Goal: Task Accomplishment & Management: Manage account settings

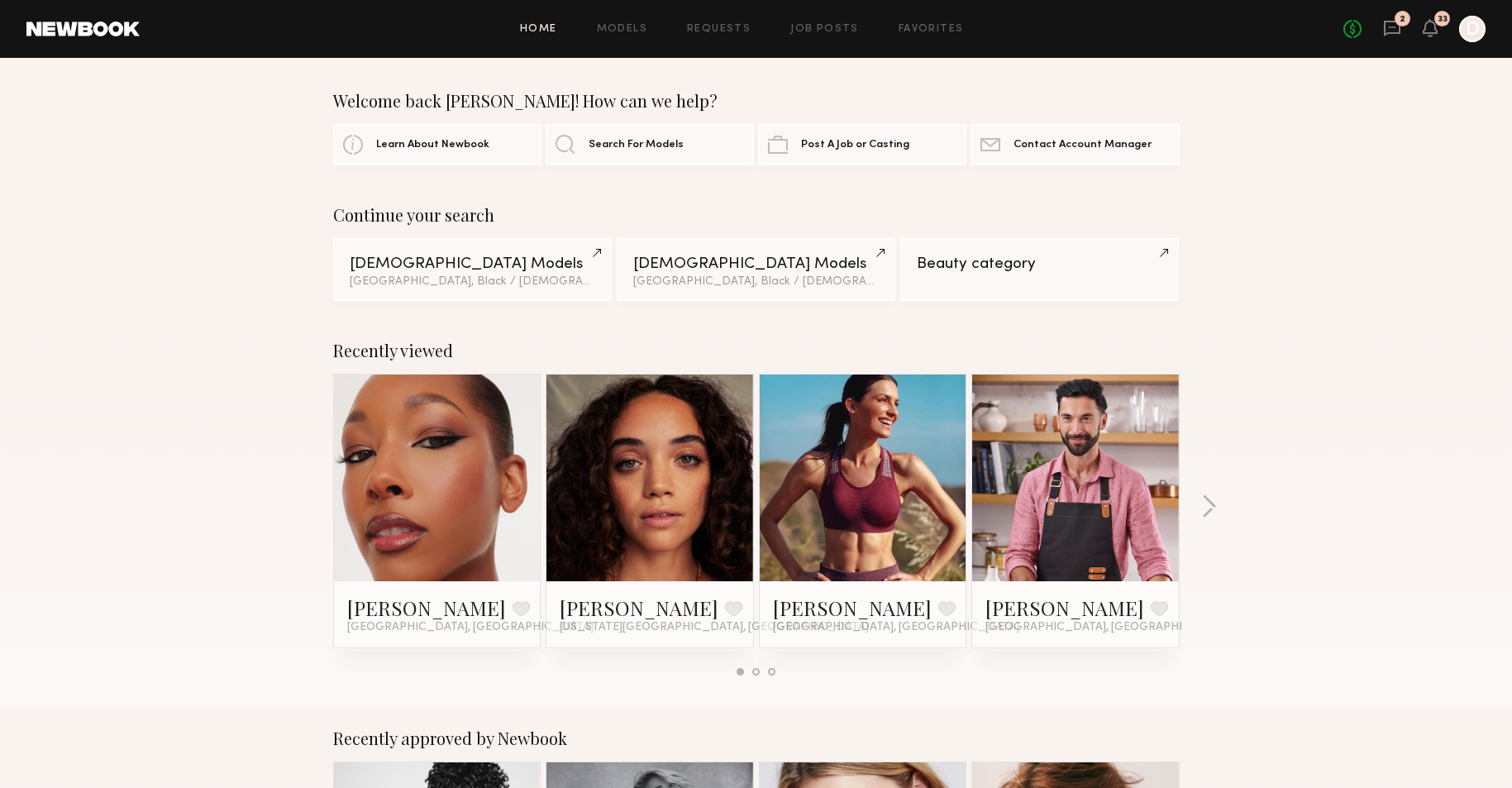
click at [1403, 34] on div "No fees up to $5,000 2 33 D" at bounding box center [1414, 28] width 142 height 27
click at [1386, 29] on icon at bounding box center [1392, 28] width 16 height 15
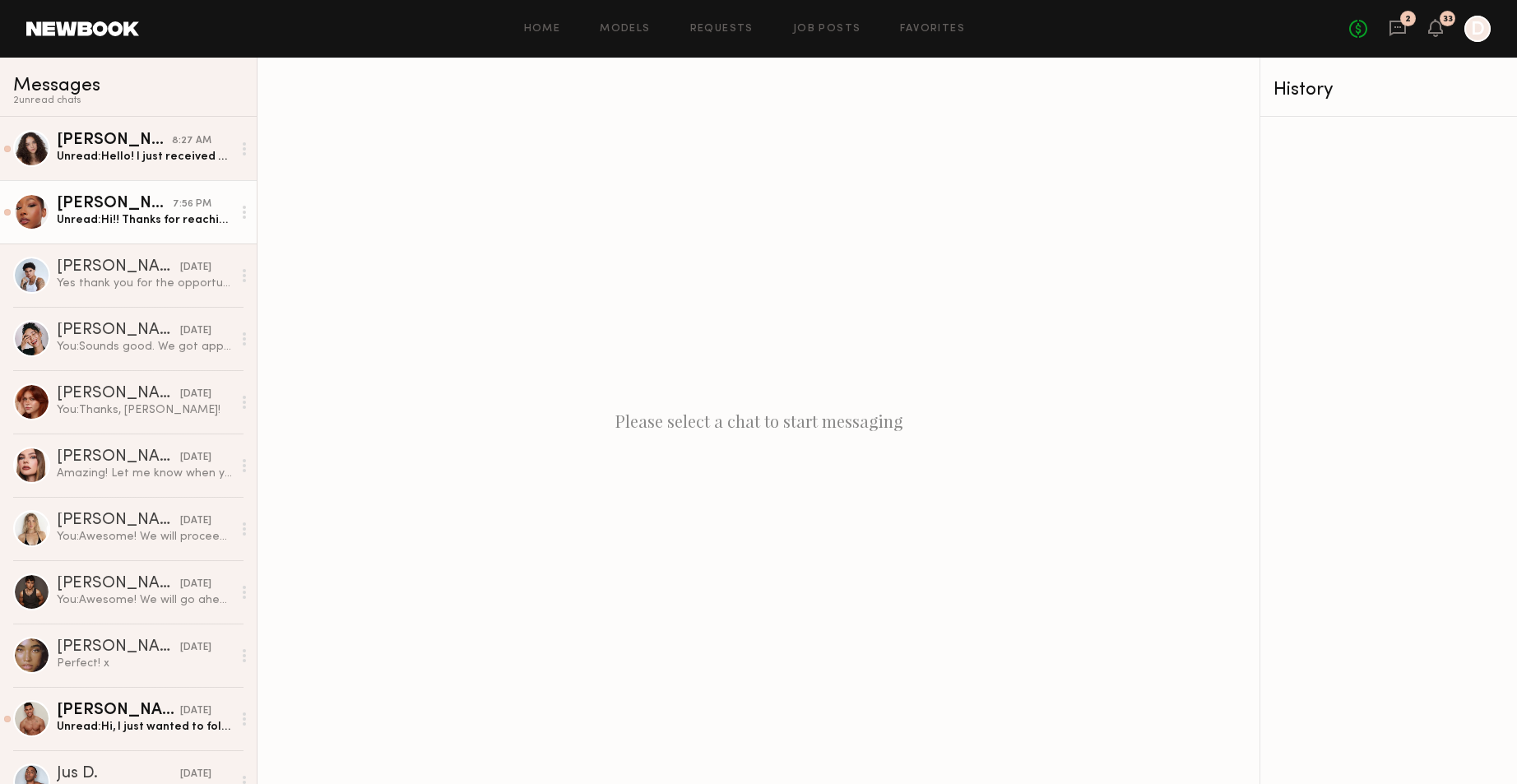
click at [158, 211] on div "[PERSON_NAME]" at bounding box center [114, 203] width 116 height 16
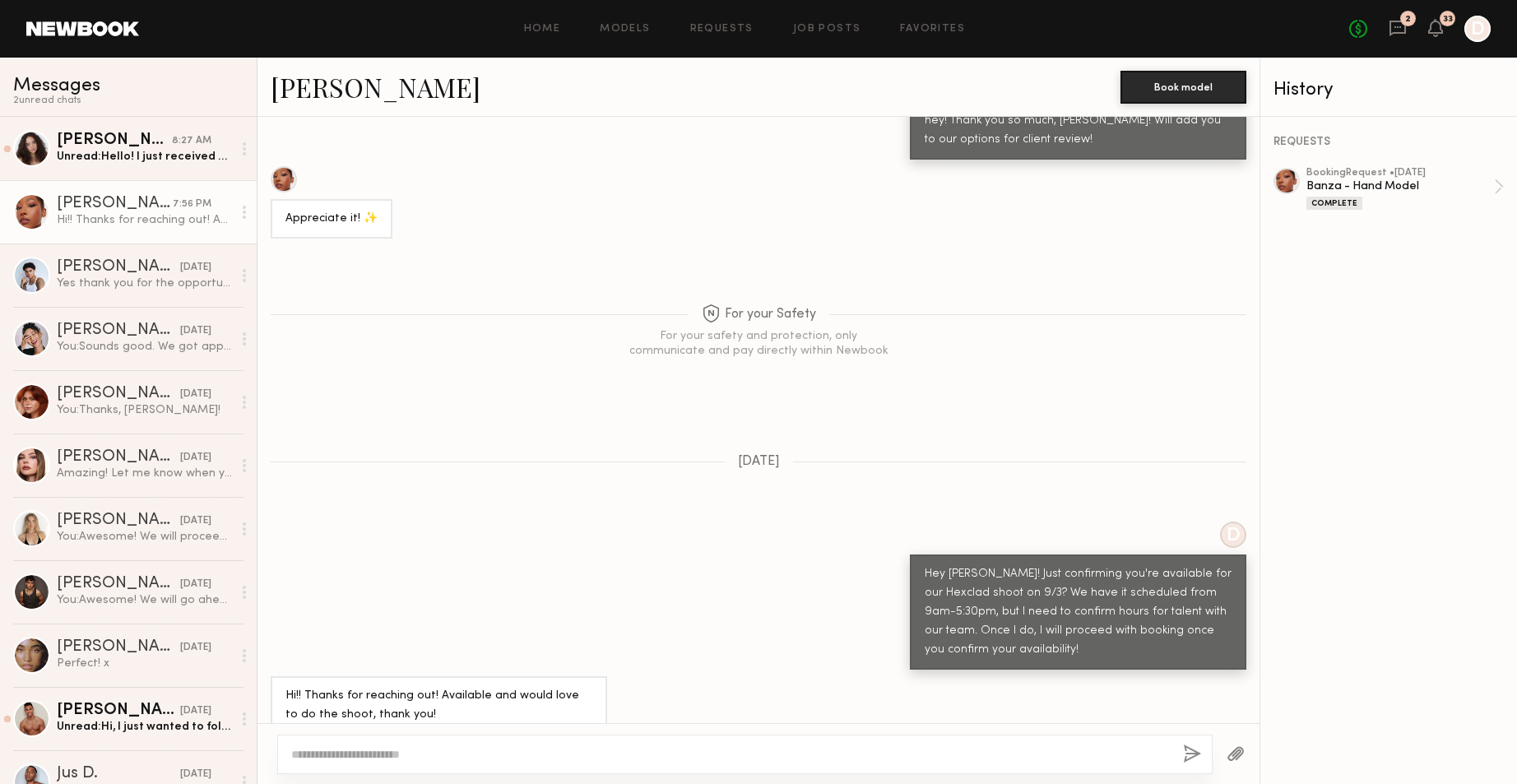
scroll to position [1727, 0]
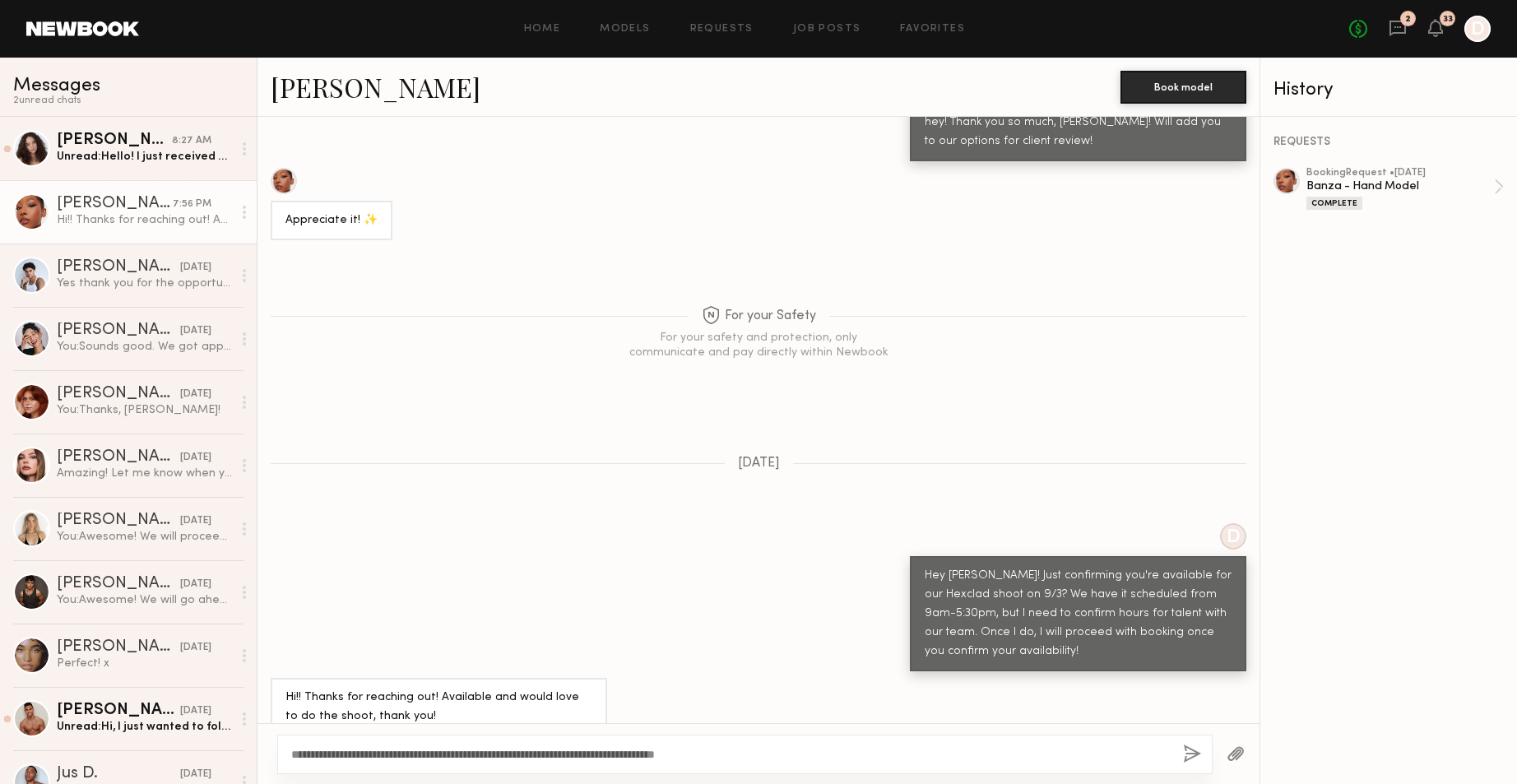
type textarea "**********"
click at [1192, 754] on button "button" at bounding box center [1192, 755] width 18 height 20
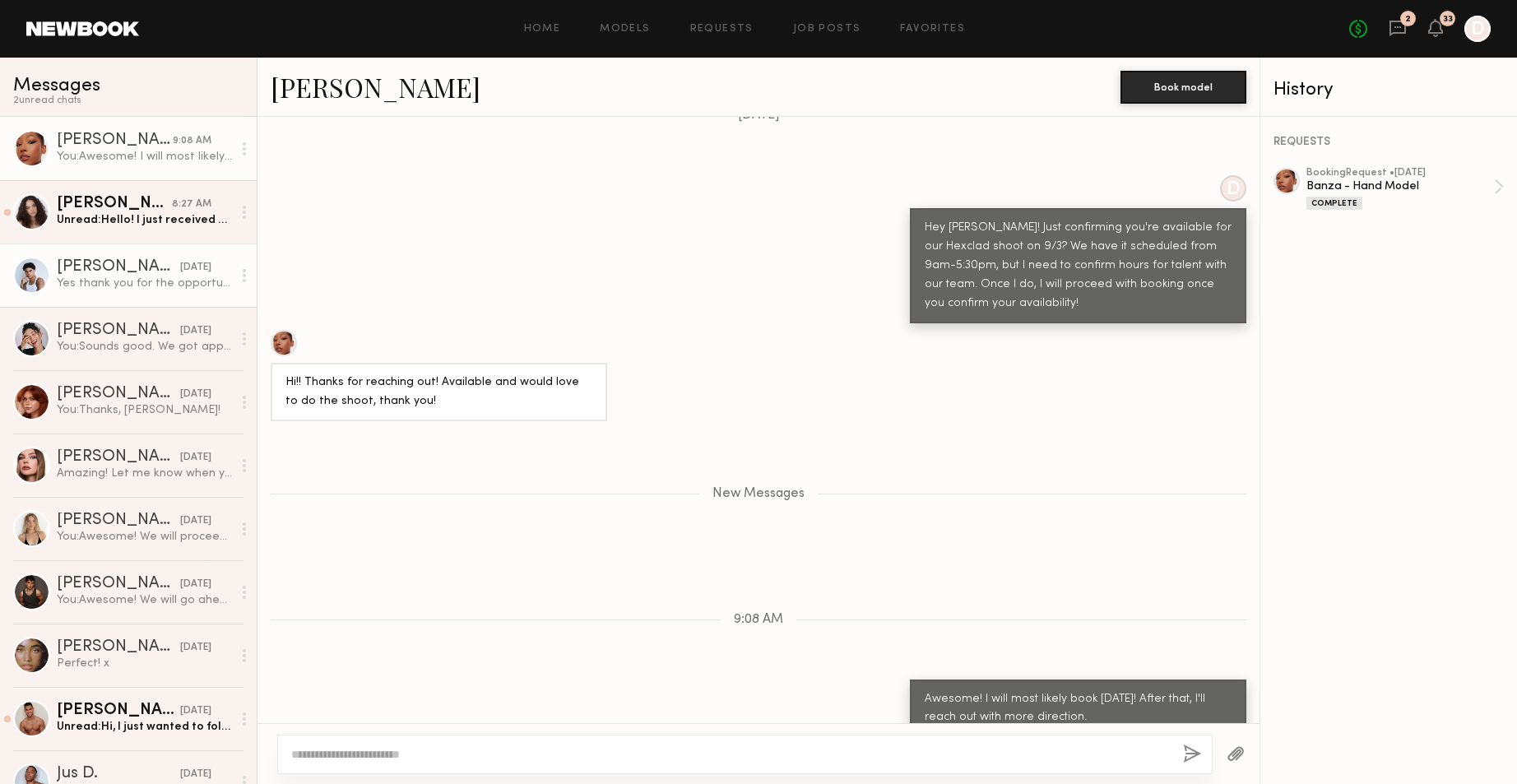
click at [102, 282] on div "Yes thank you for the opportunity!" at bounding box center [144, 284] width 175 height 15
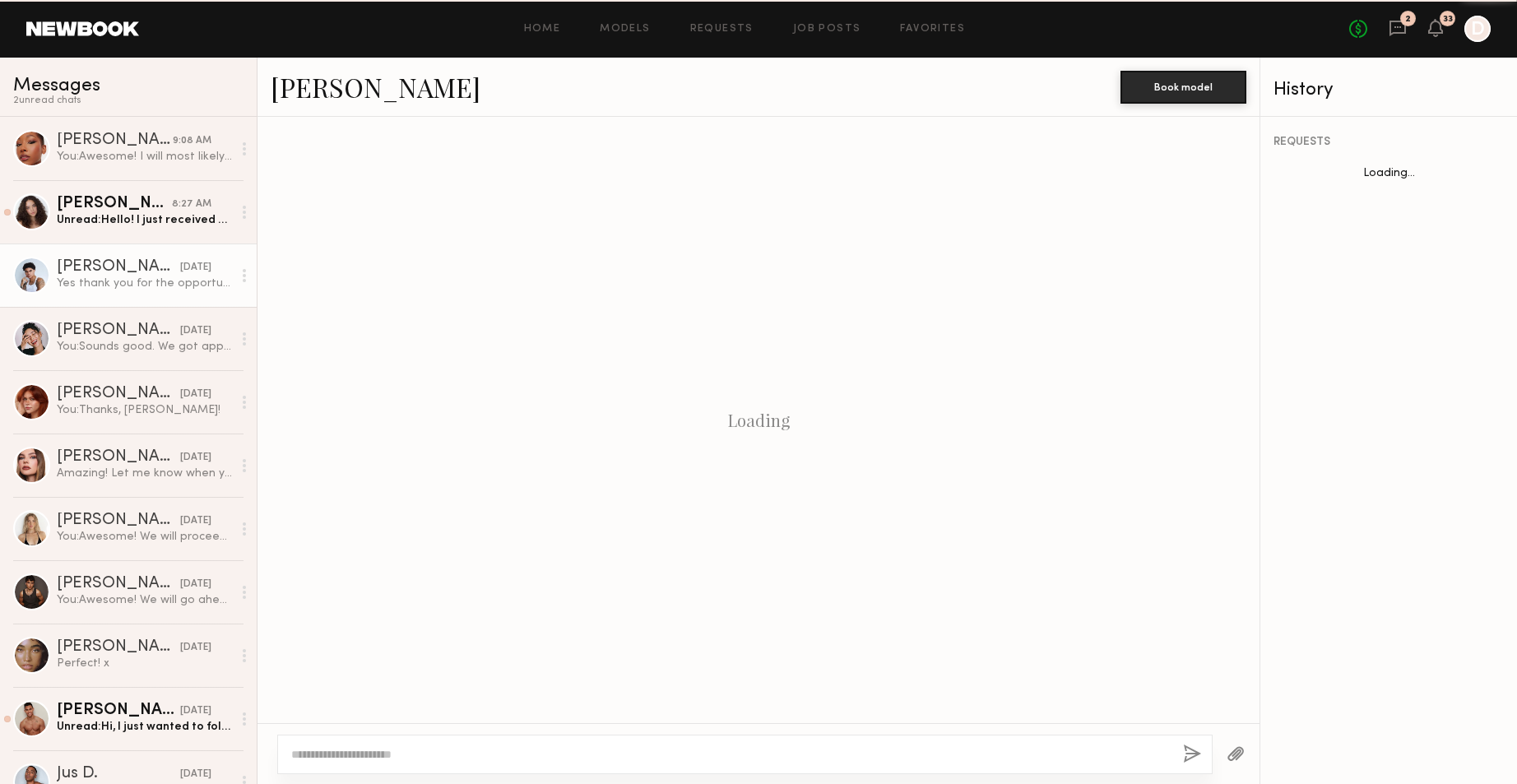
scroll to position [483, 0]
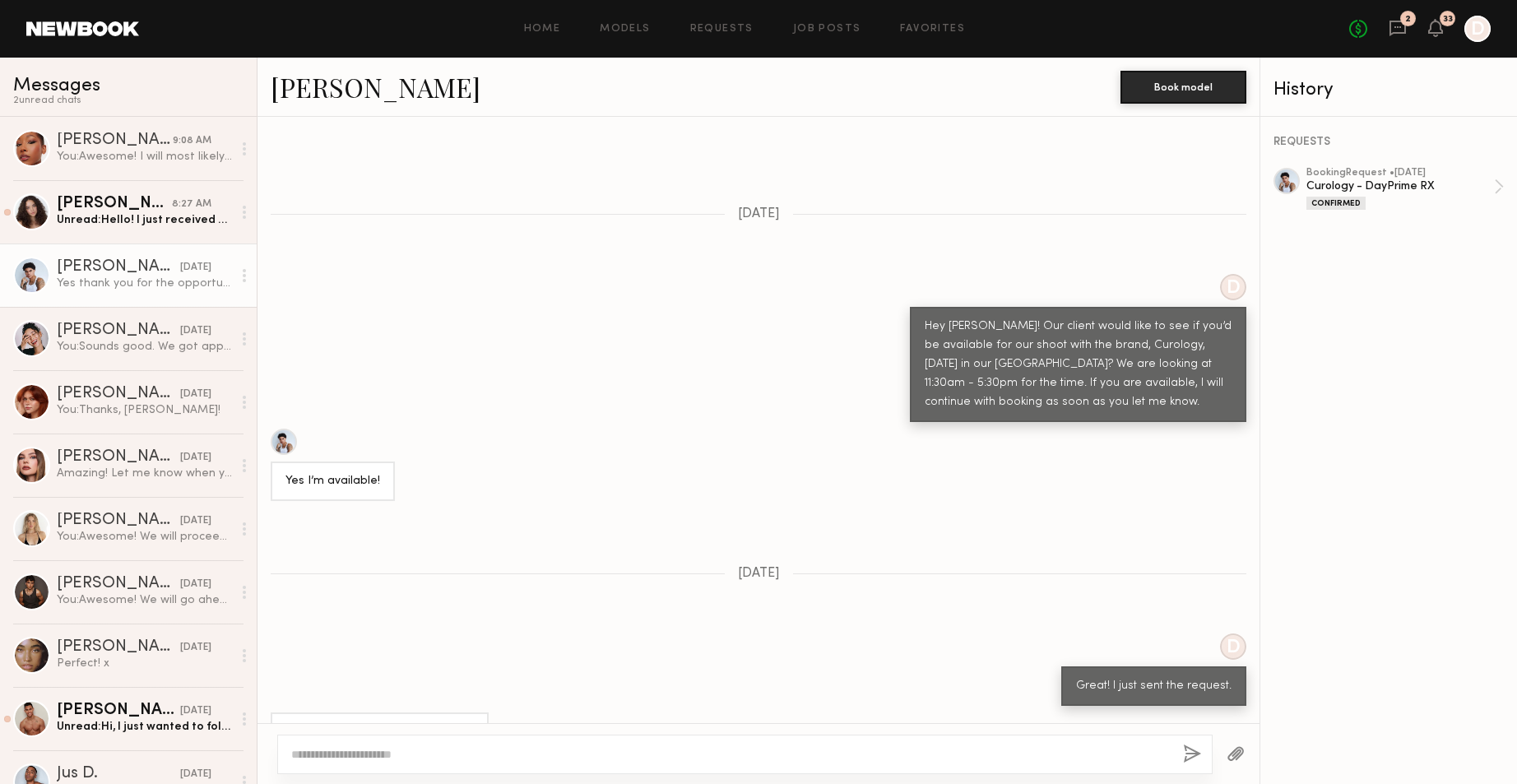
click at [344, 91] on link "[PERSON_NAME]" at bounding box center [376, 86] width 210 height 35
click at [110, 210] on div "[PERSON_NAME]" at bounding box center [116, 203] width 120 height 16
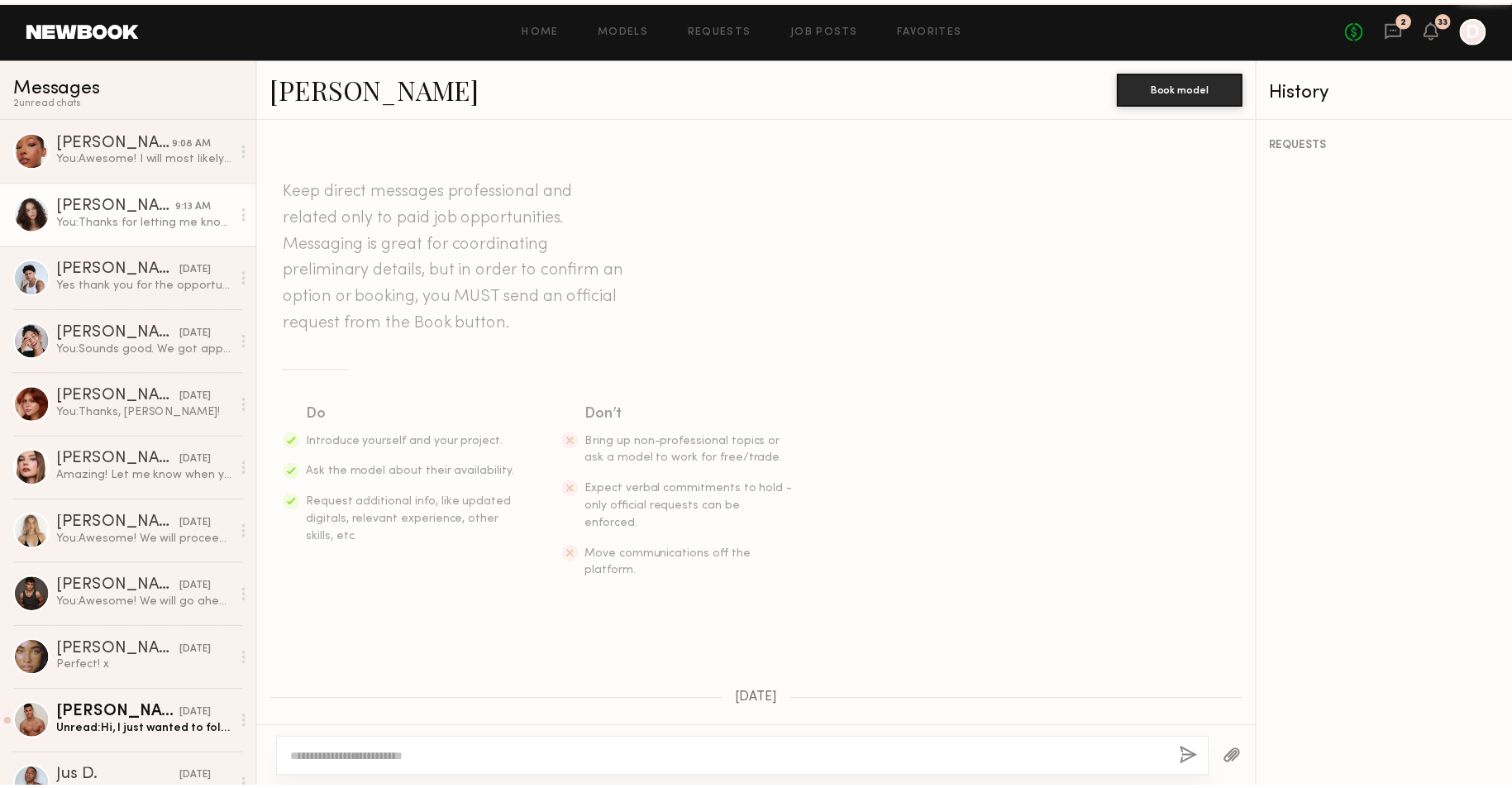
scroll to position [579, 0]
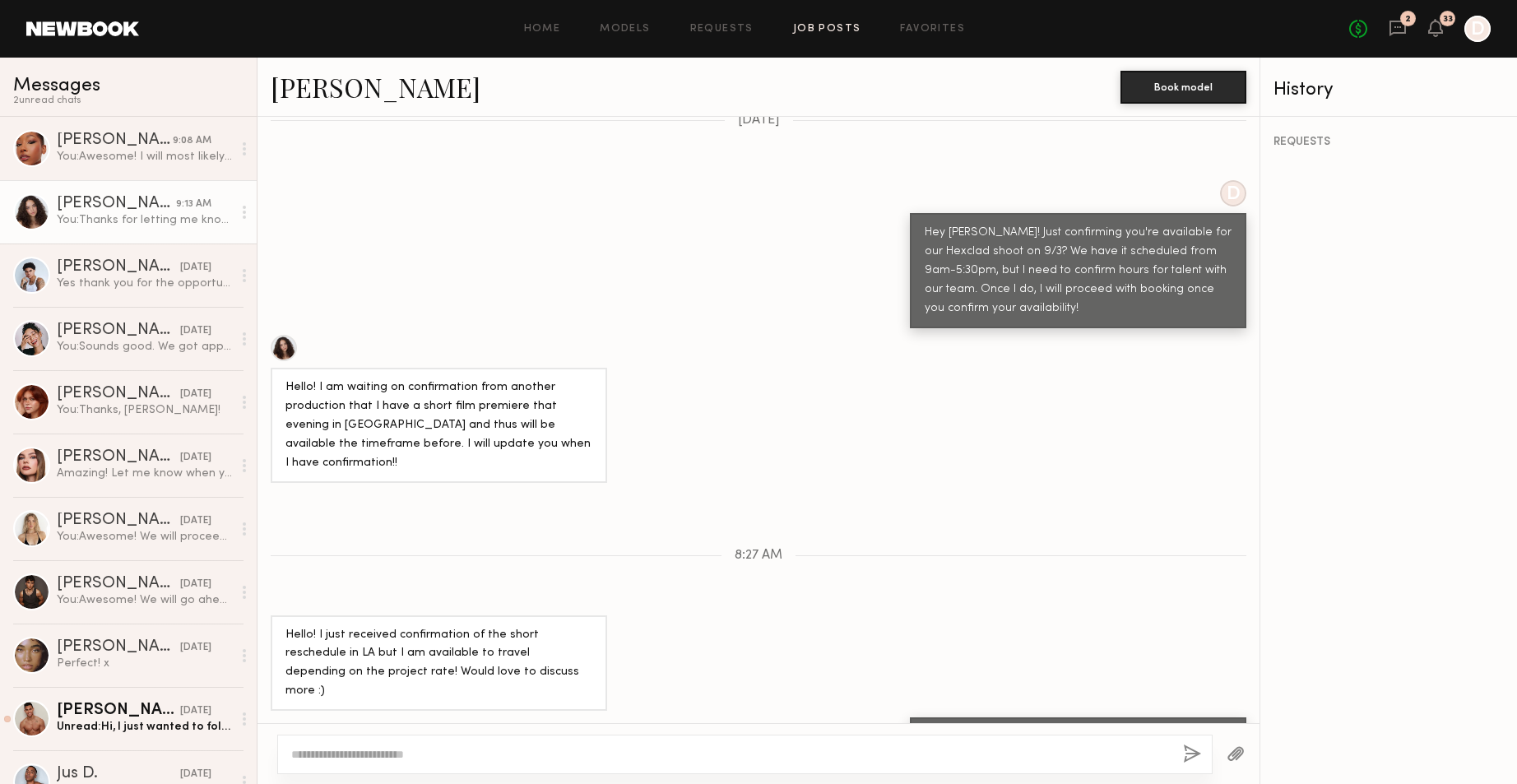
click at [805, 28] on link "Job Posts" at bounding box center [828, 29] width 68 height 11
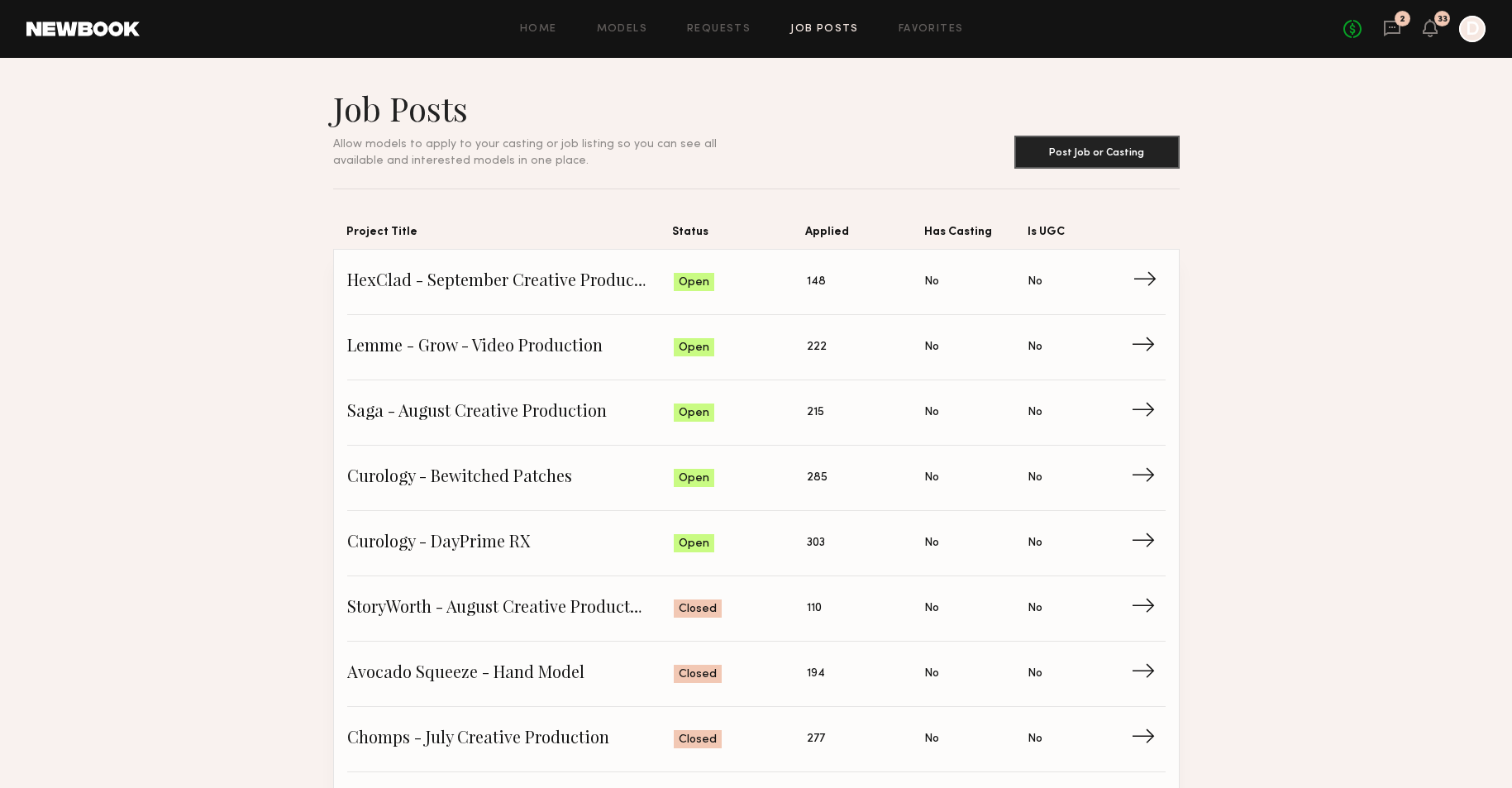
click at [626, 262] on link "HexClad - September Creative Production Status: Open Applied: 148 Has Casting: …" at bounding box center [757, 282] width 819 height 65
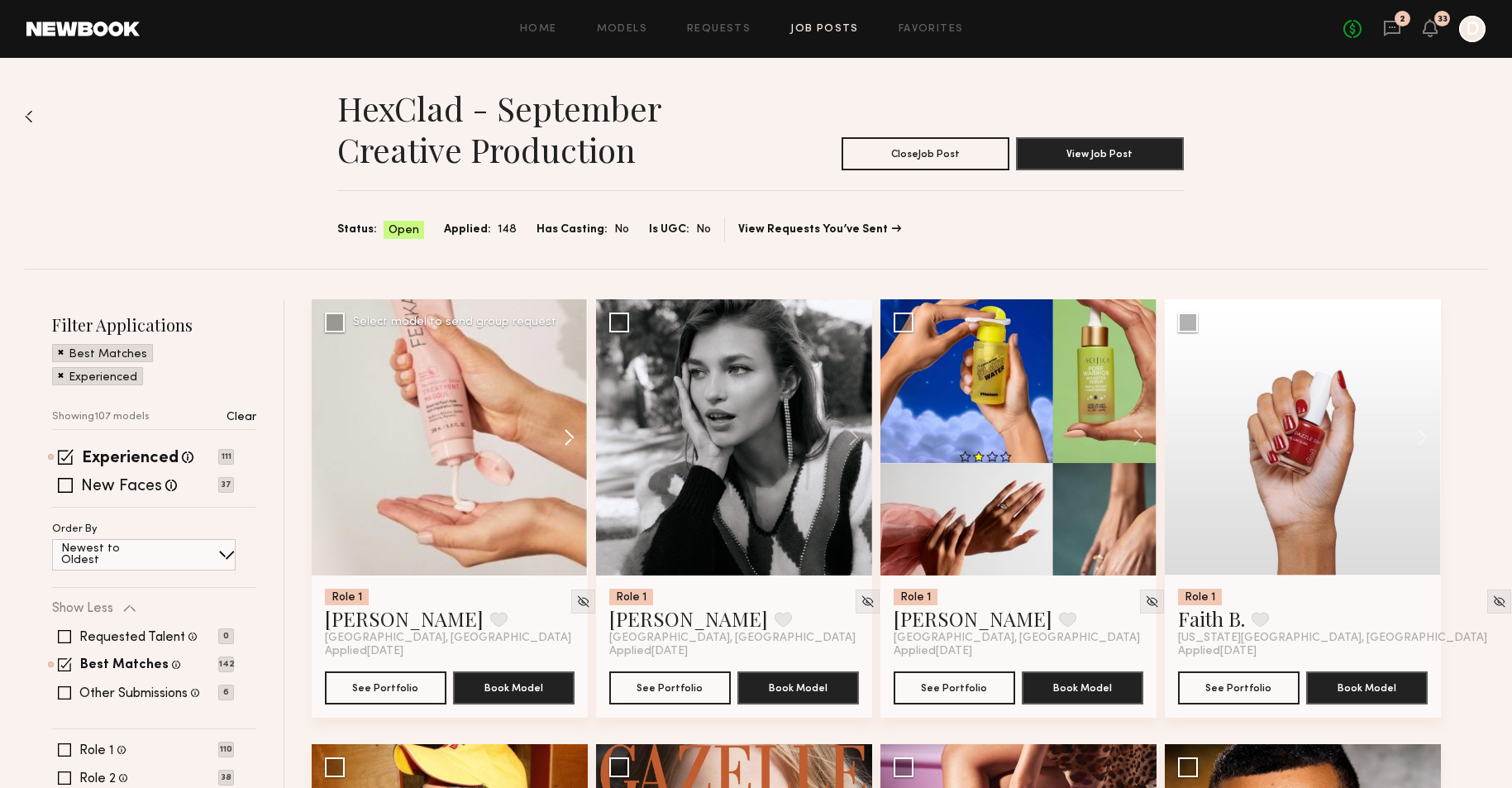
click at [565, 434] on button at bounding box center [561, 438] width 53 height 276
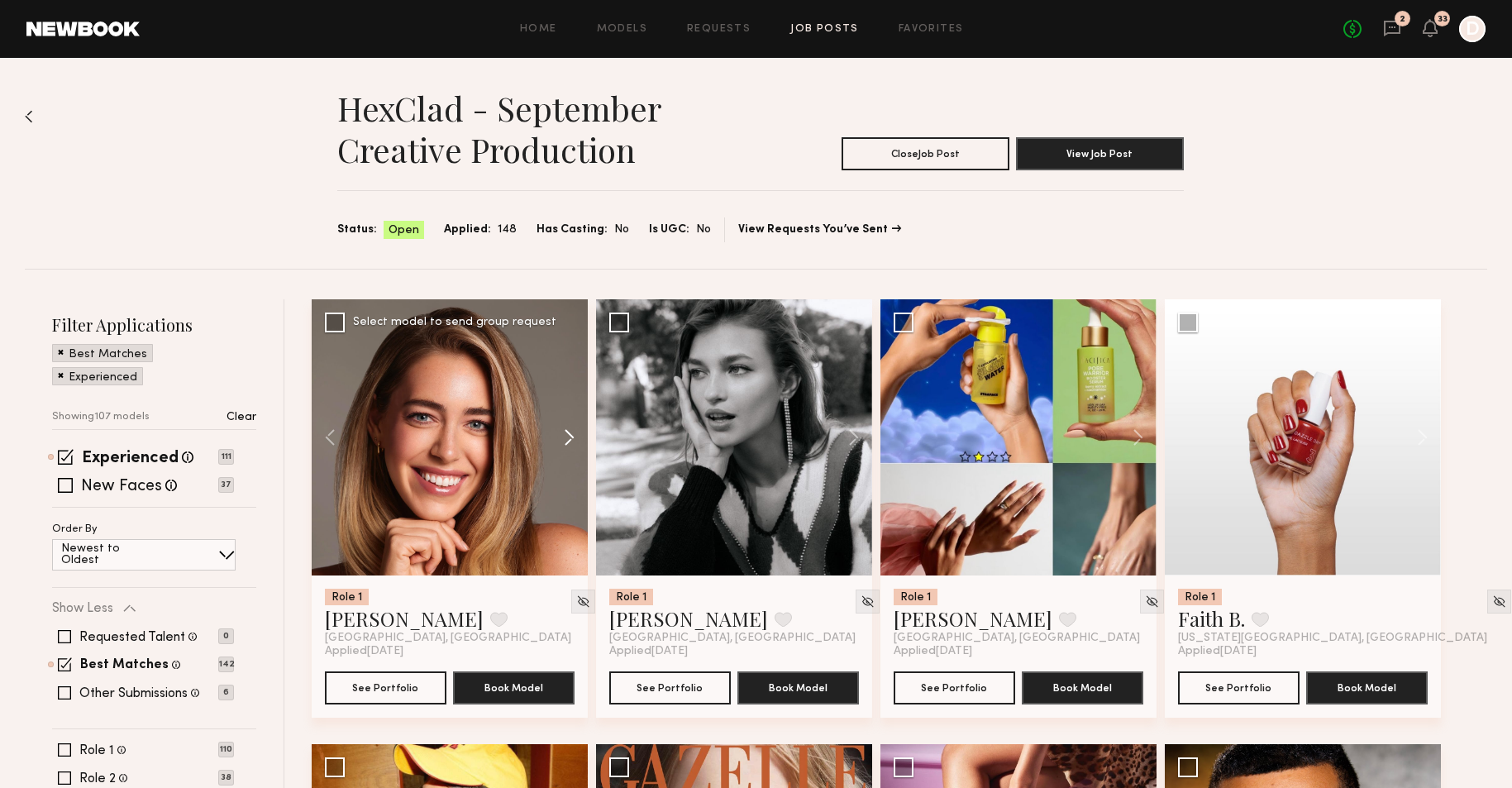
click at [566, 434] on button at bounding box center [561, 438] width 53 height 276
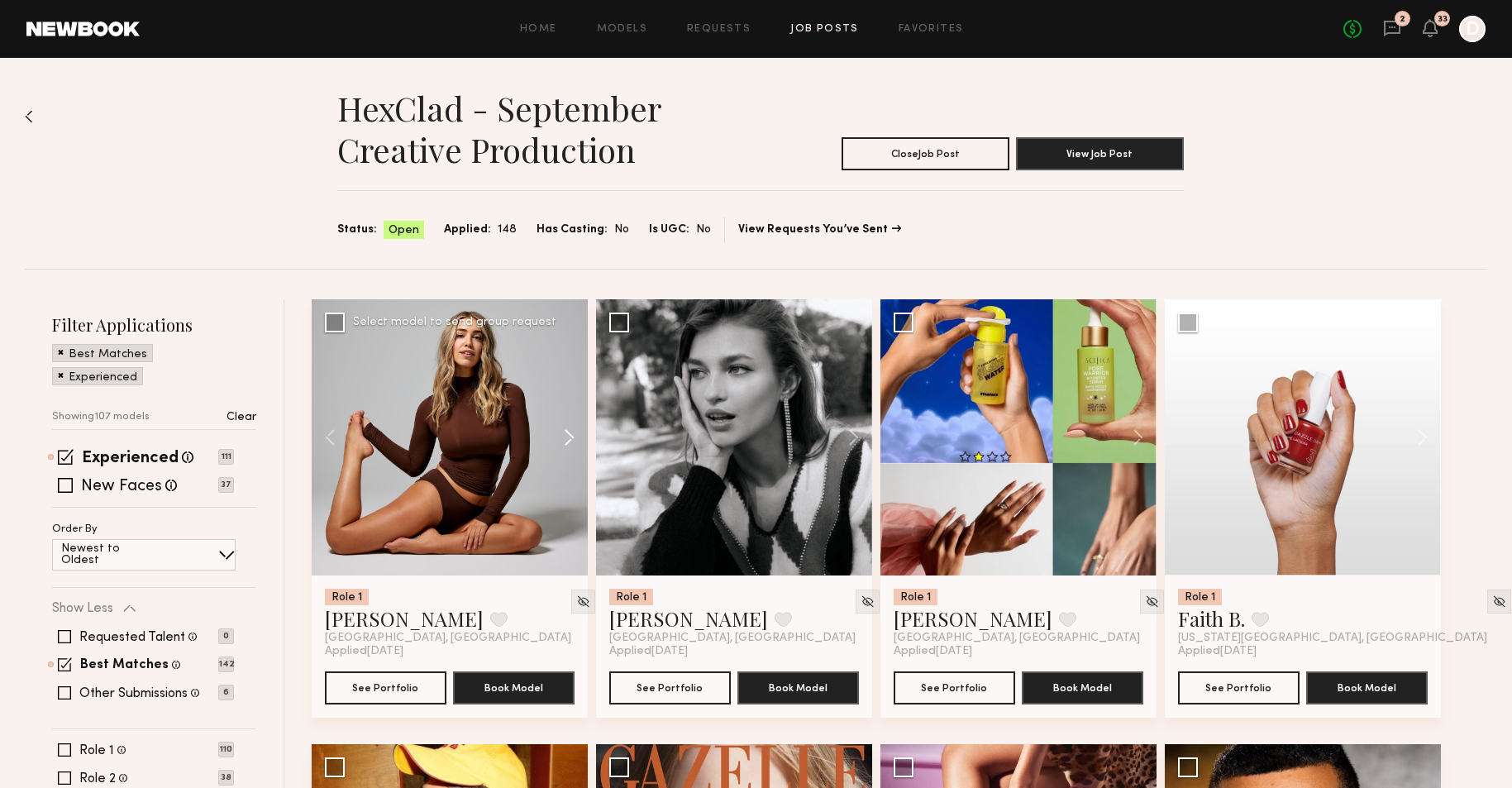
click at [566, 434] on button at bounding box center [561, 438] width 53 height 276
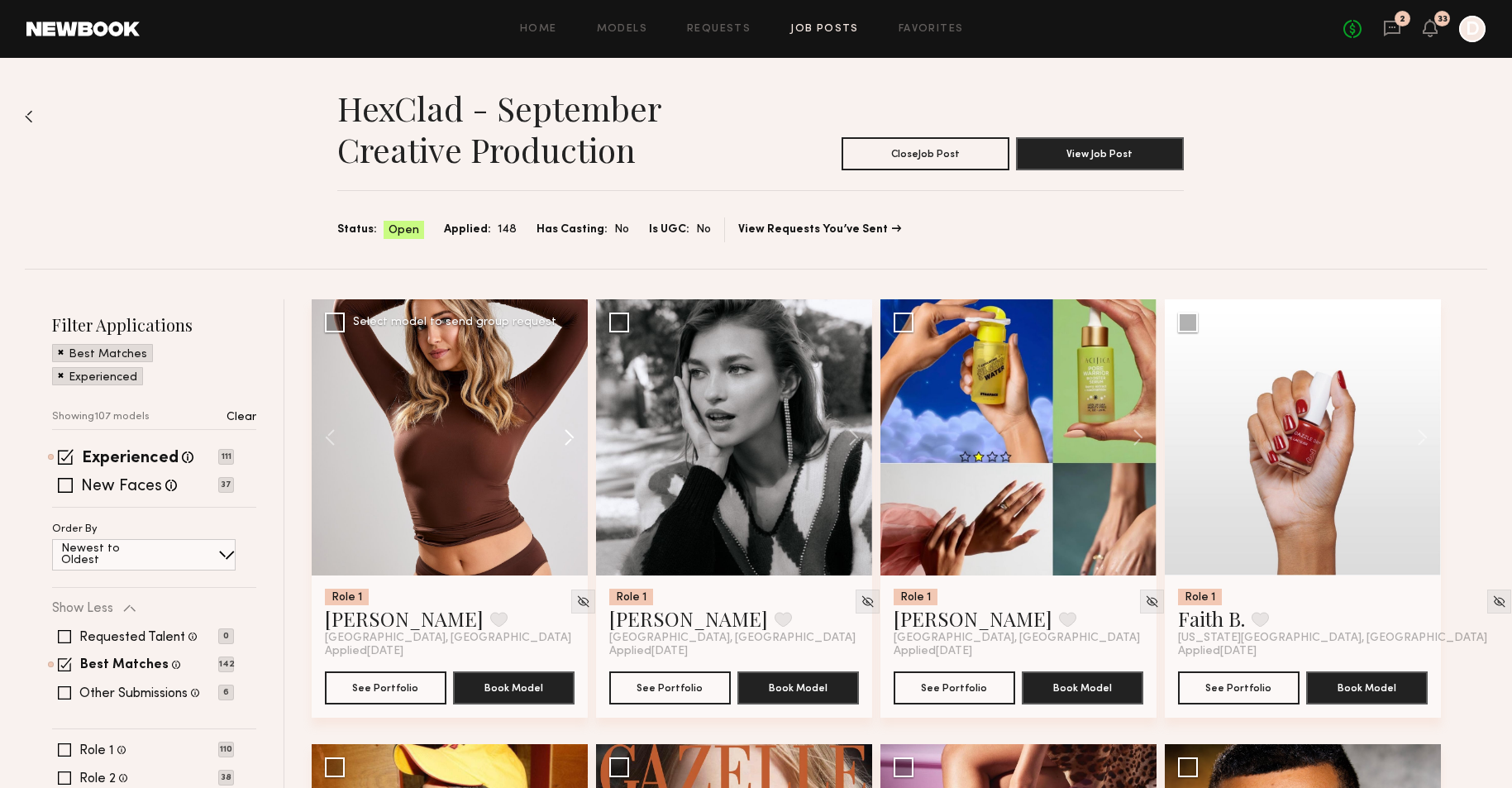
click at [566, 434] on button at bounding box center [561, 438] width 53 height 276
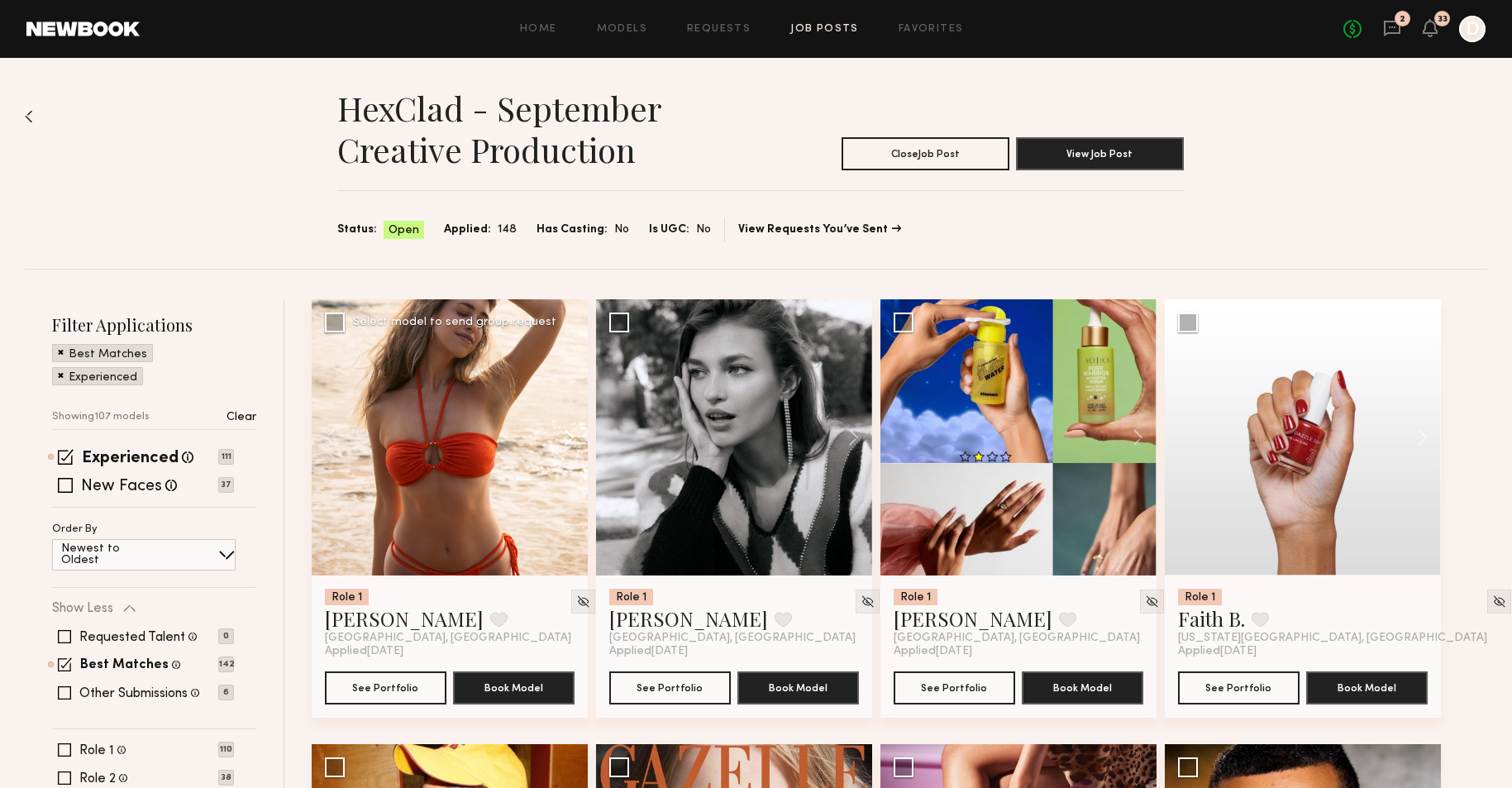
click at [566, 434] on button at bounding box center [561, 438] width 53 height 276
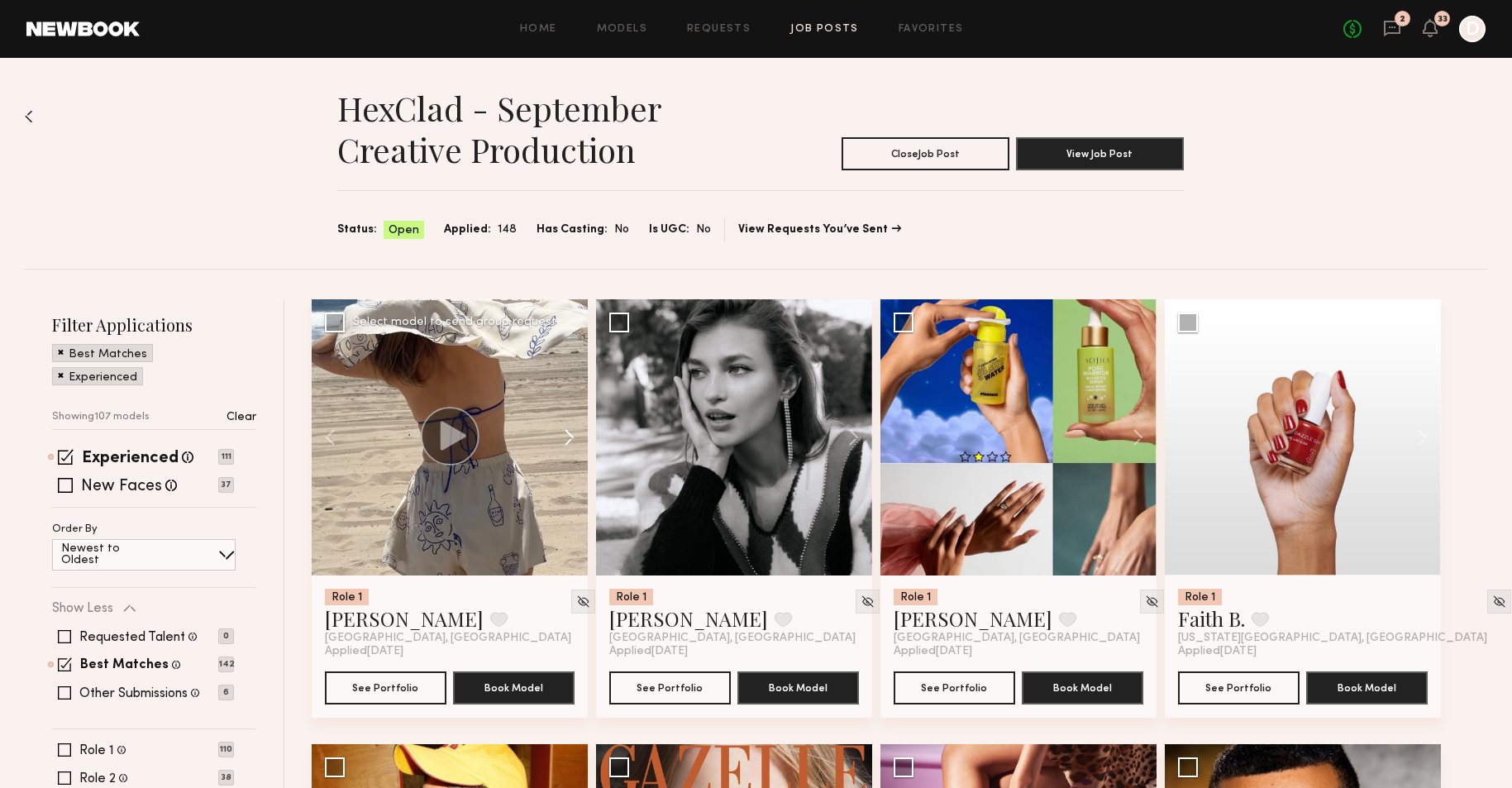
click at [566, 434] on button at bounding box center [561, 438] width 53 height 276
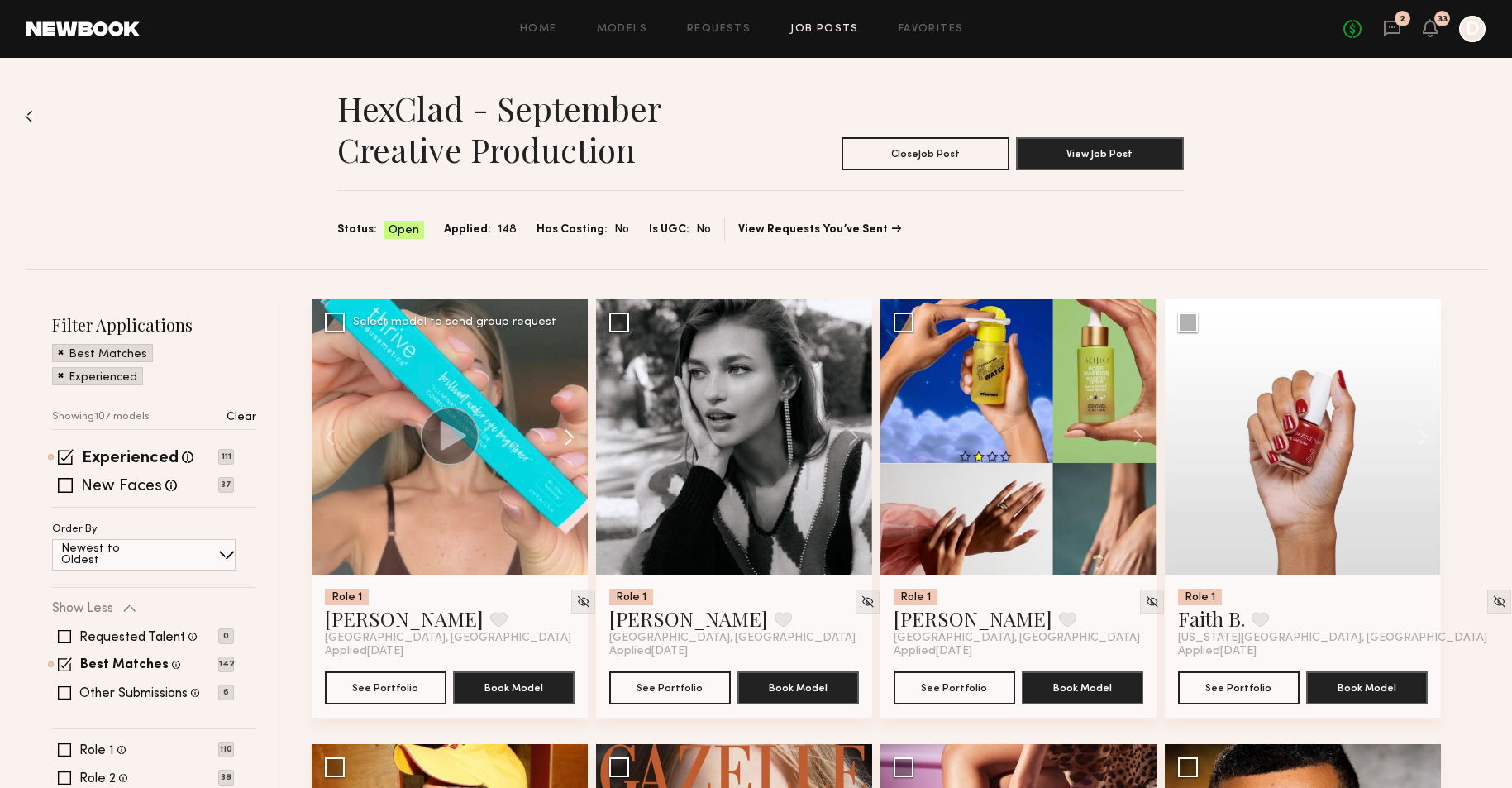
click at [570, 439] on button at bounding box center [561, 438] width 53 height 276
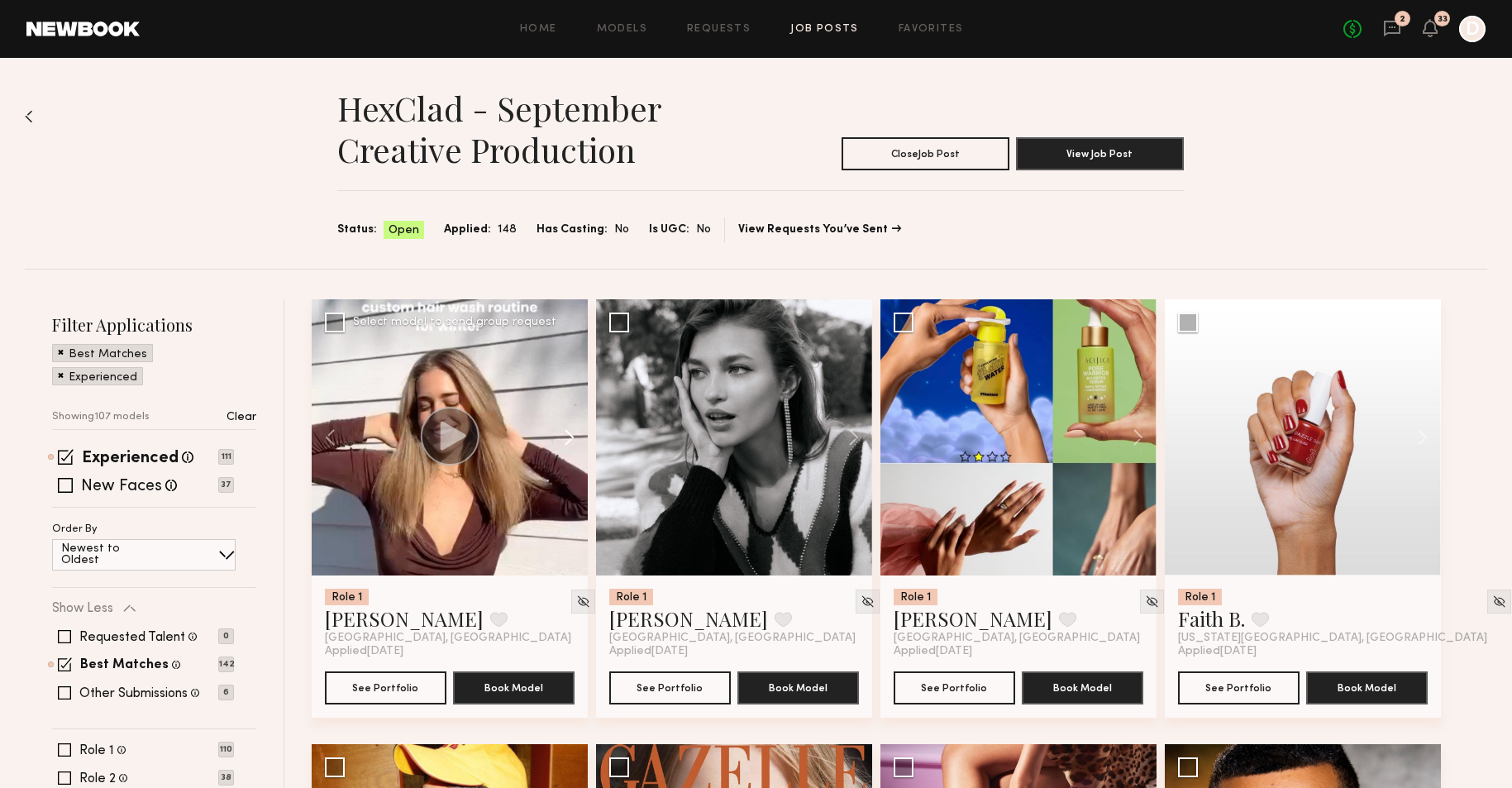
click at [570, 439] on button at bounding box center [561, 438] width 53 height 276
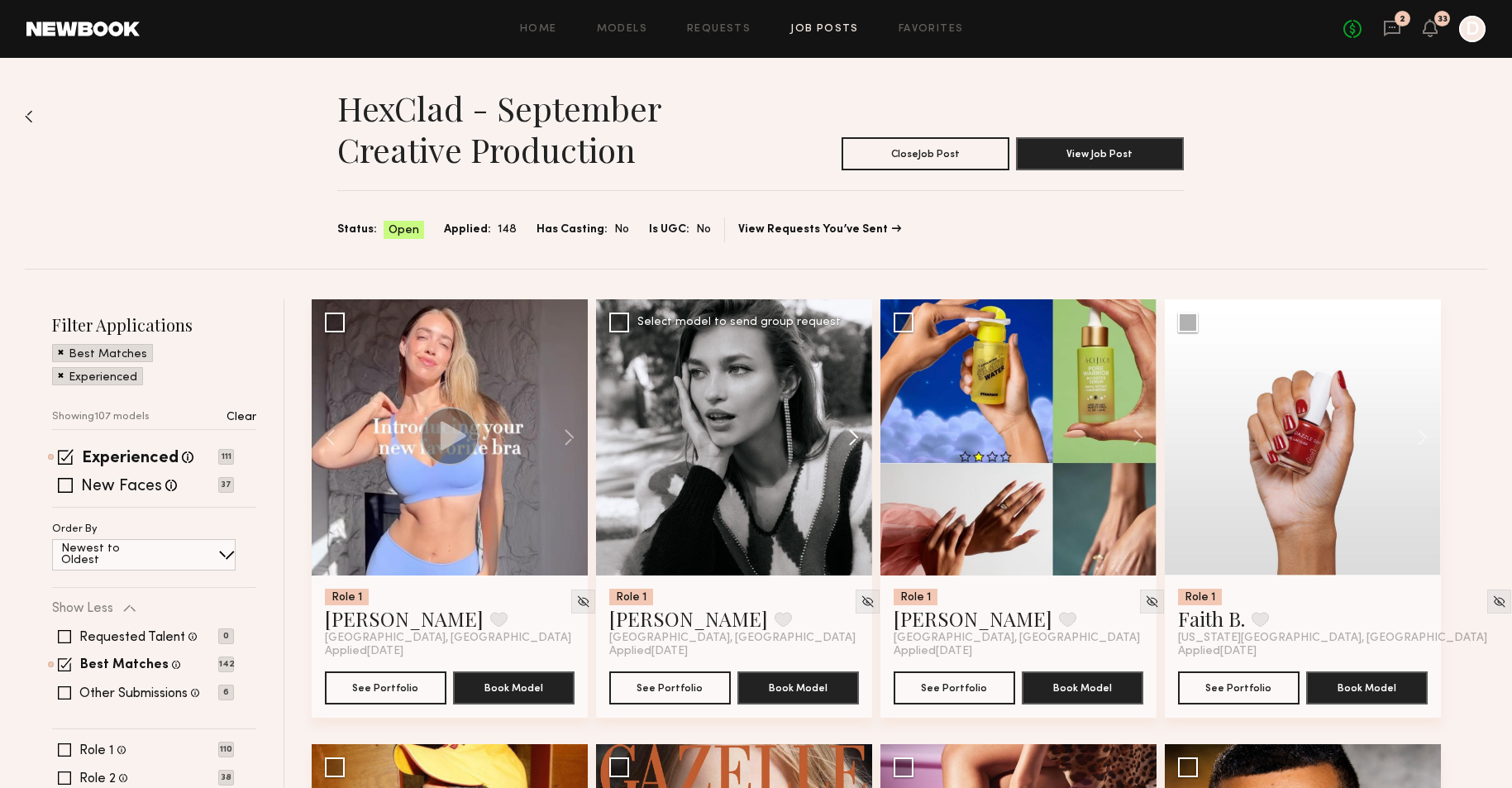
click at [847, 427] on button at bounding box center [846, 438] width 53 height 276
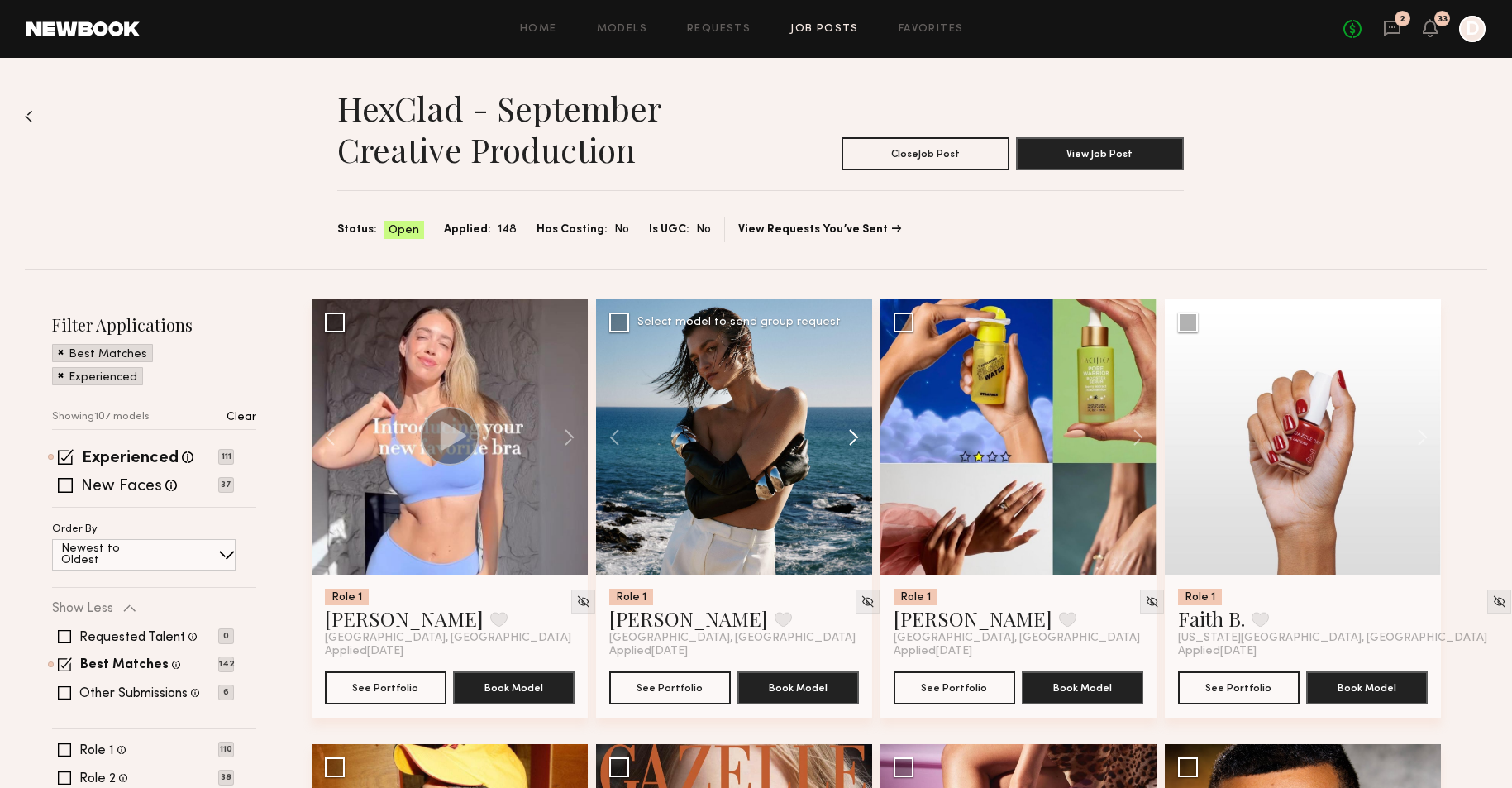
click at [847, 427] on button at bounding box center [846, 438] width 53 height 276
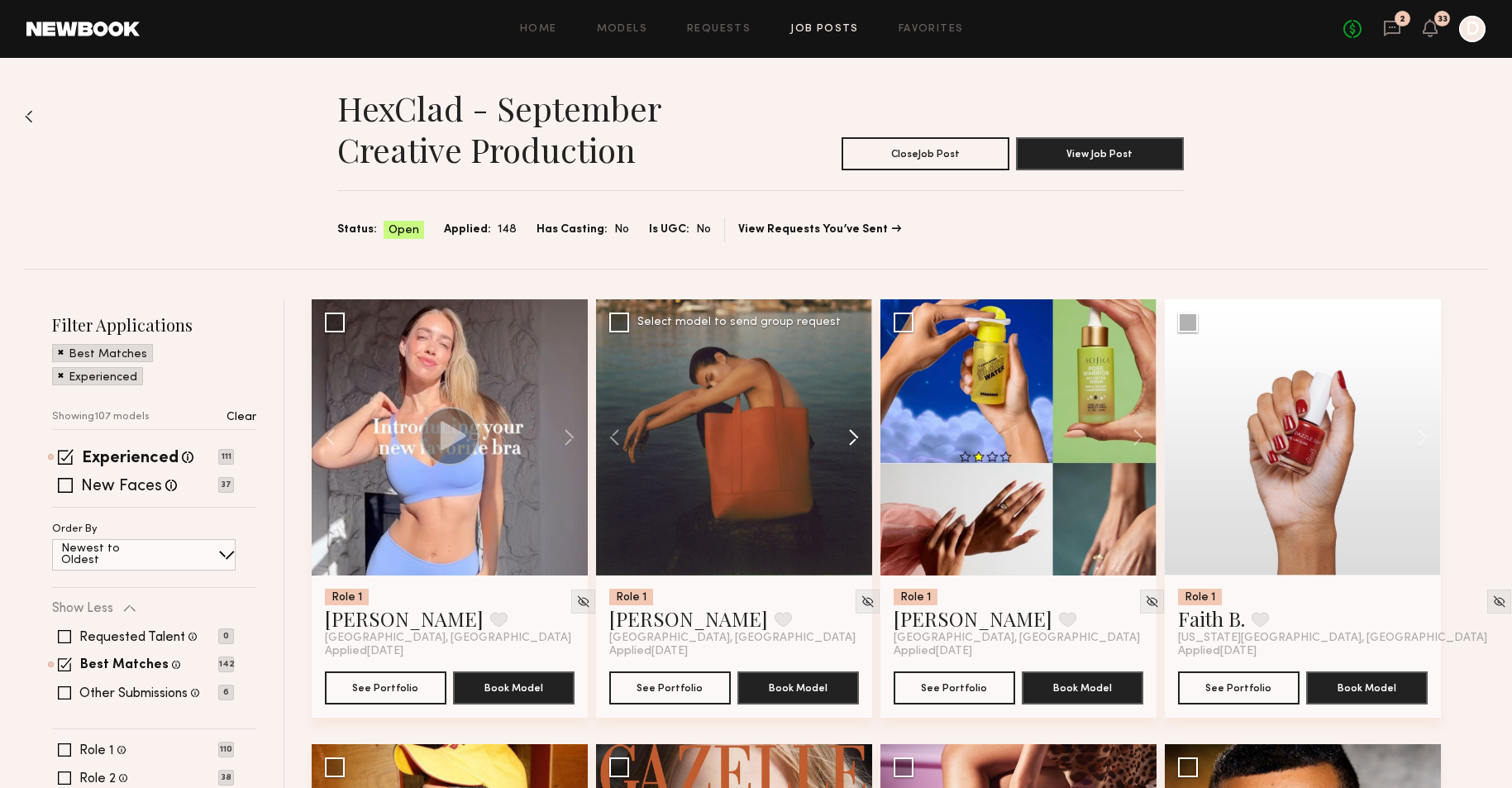
click at [847, 427] on button at bounding box center [846, 438] width 53 height 276
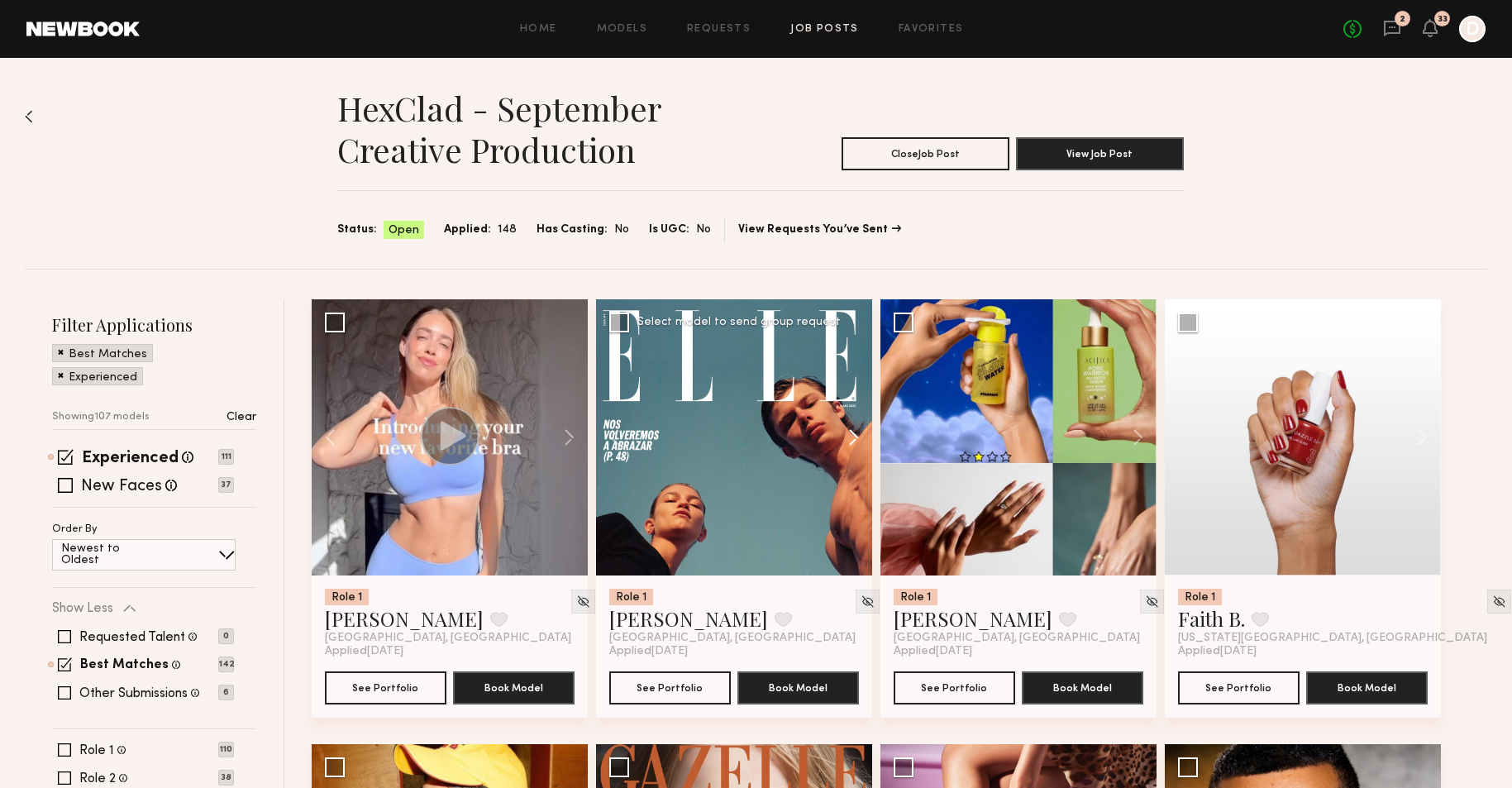
click at [847, 427] on button at bounding box center [846, 438] width 53 height 276
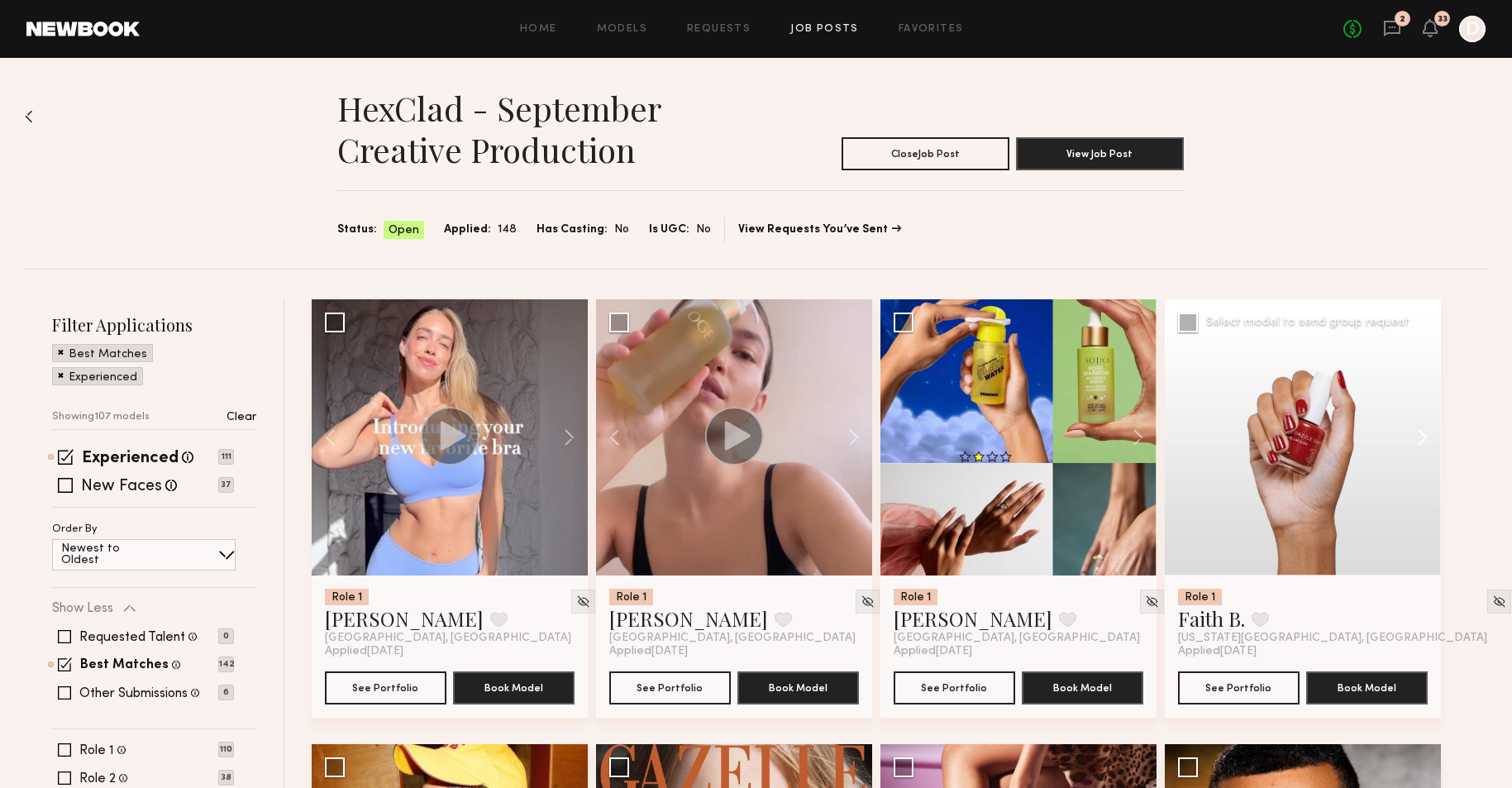
click at [1412, 438] on button at bounding box center [1414, 438] width 53 height 276
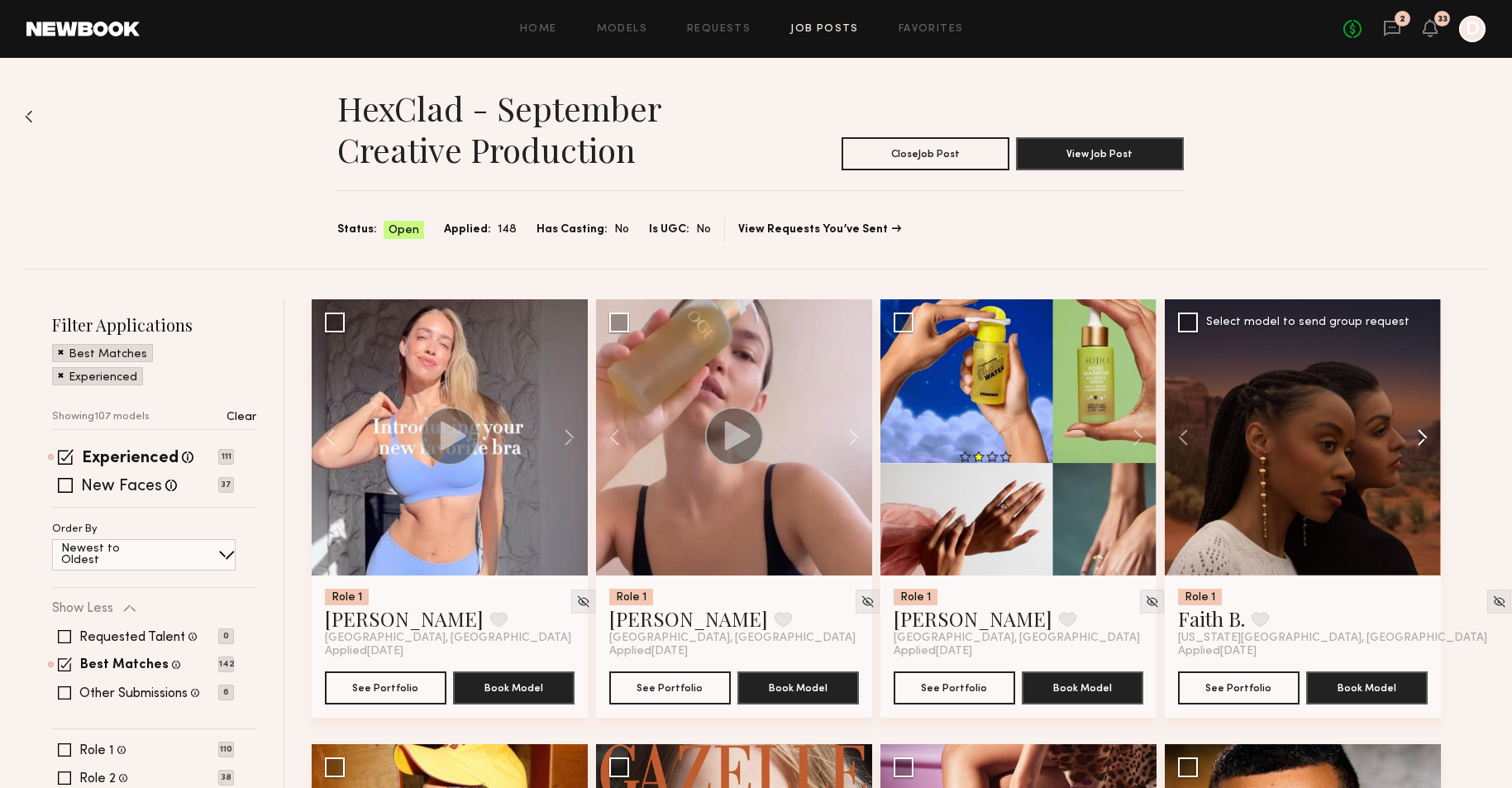
click at [1412, 438] on button at bounding box center [1414, 438] width 53 height 276
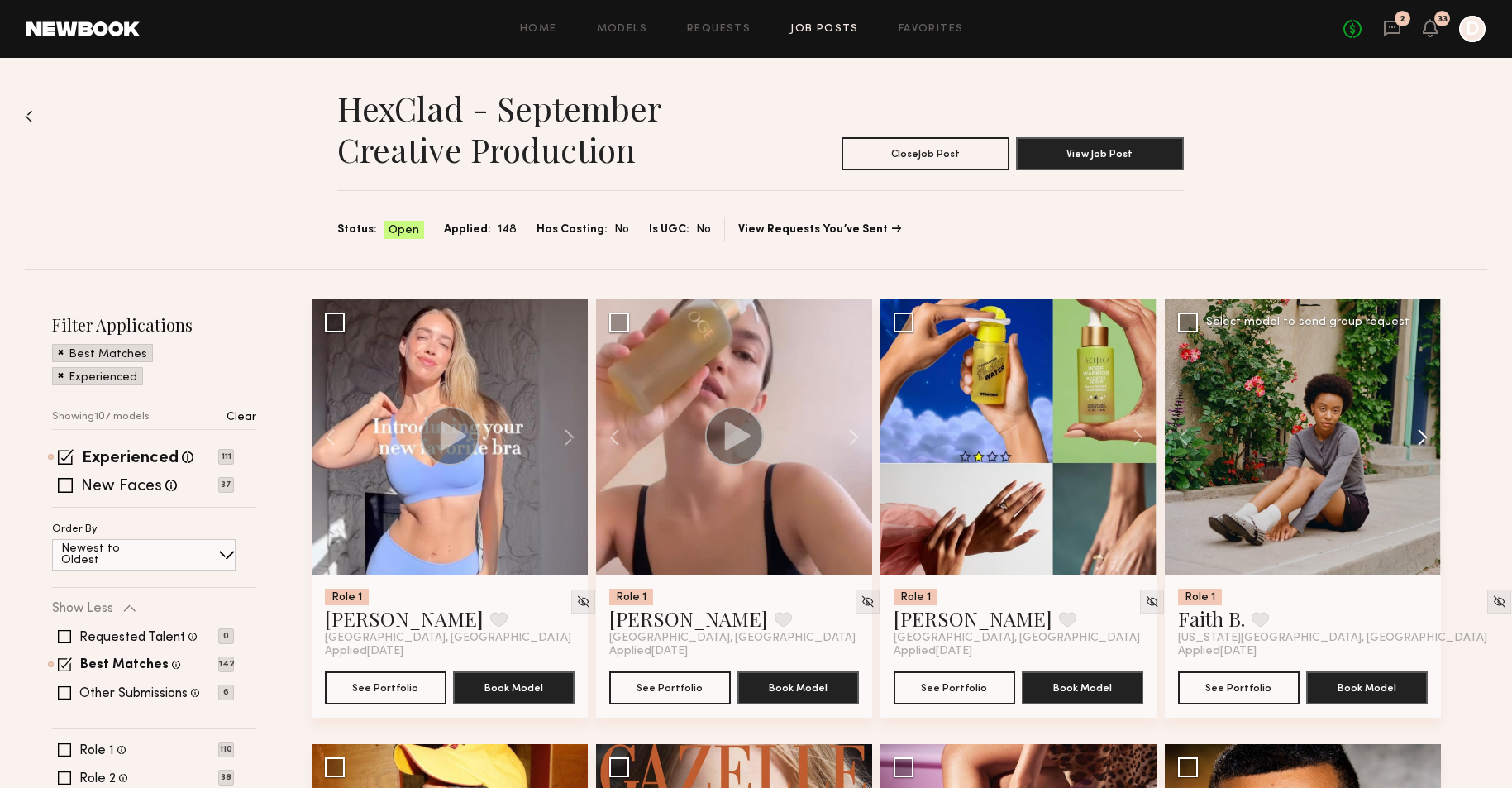
click at [1412, 438] on button at bounding box center [1414, 438] width 53 height 276
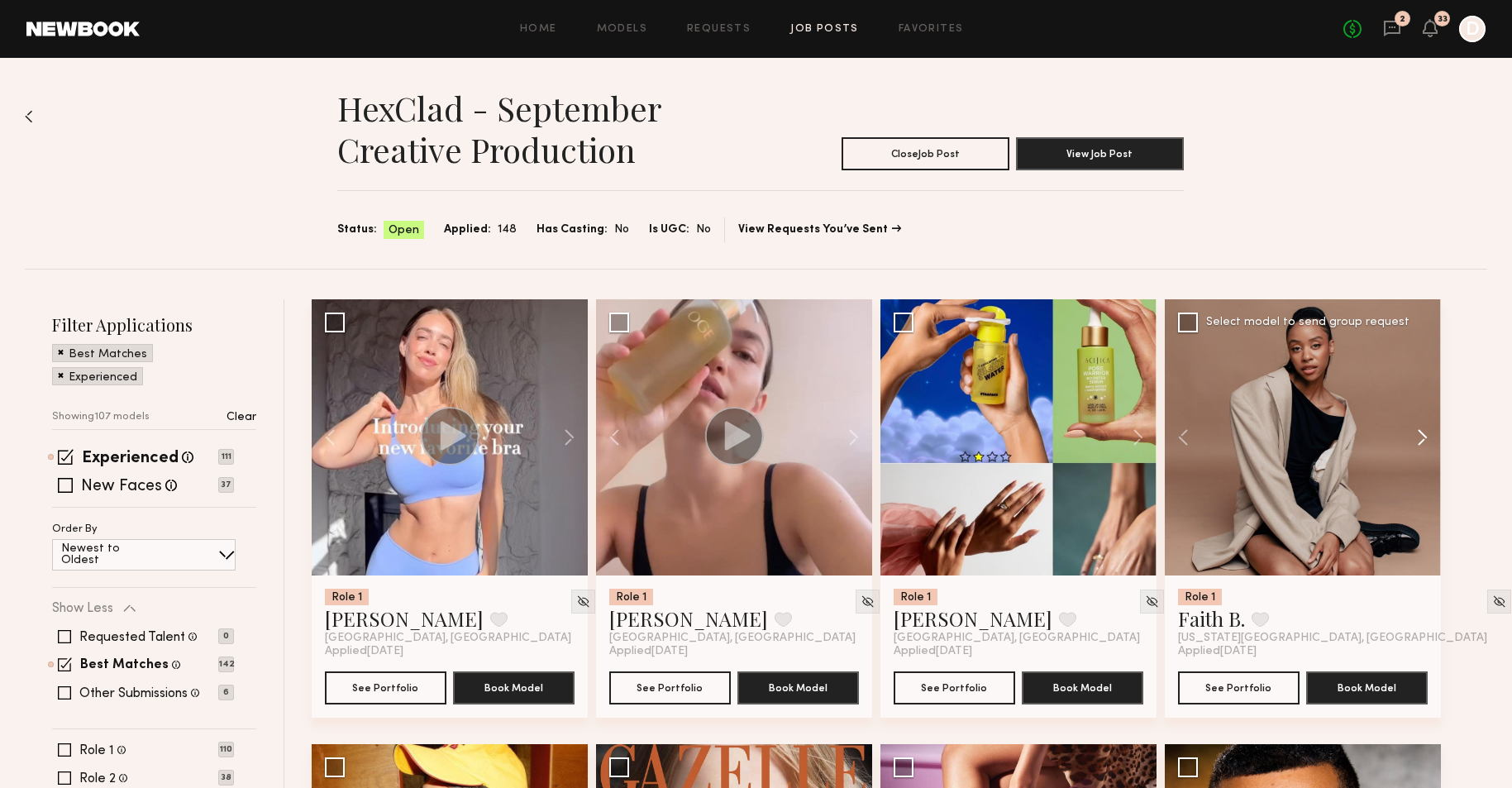
click at [1412, 438] on button at bounding box center [1414, 438] width 53 height 276
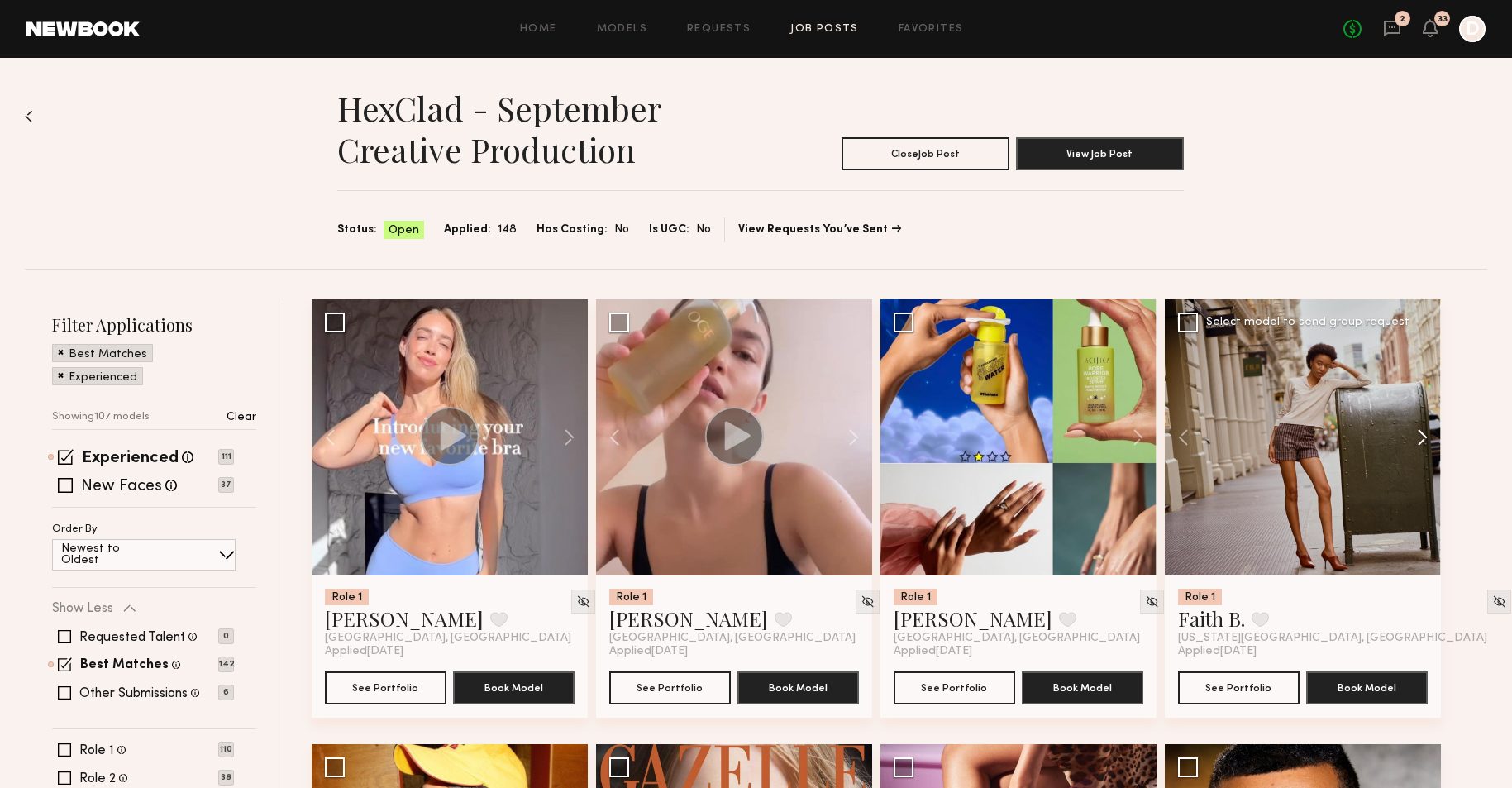
click at [1412, 438] on button at bounding box center [1414, 438] width 53 height 276
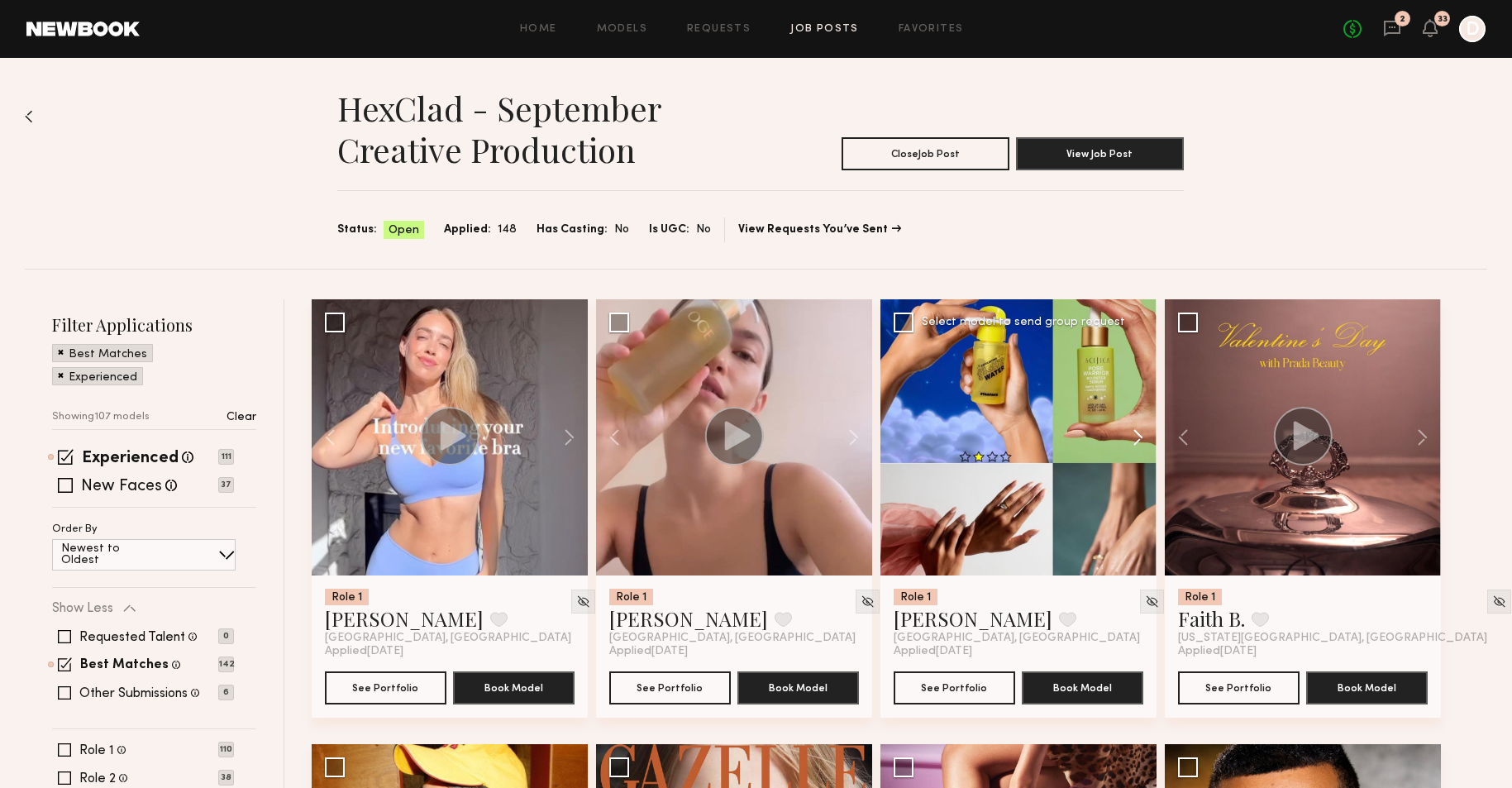
click at [1138, 427] on button at bounding box center [1130, 438] width 53 height 276
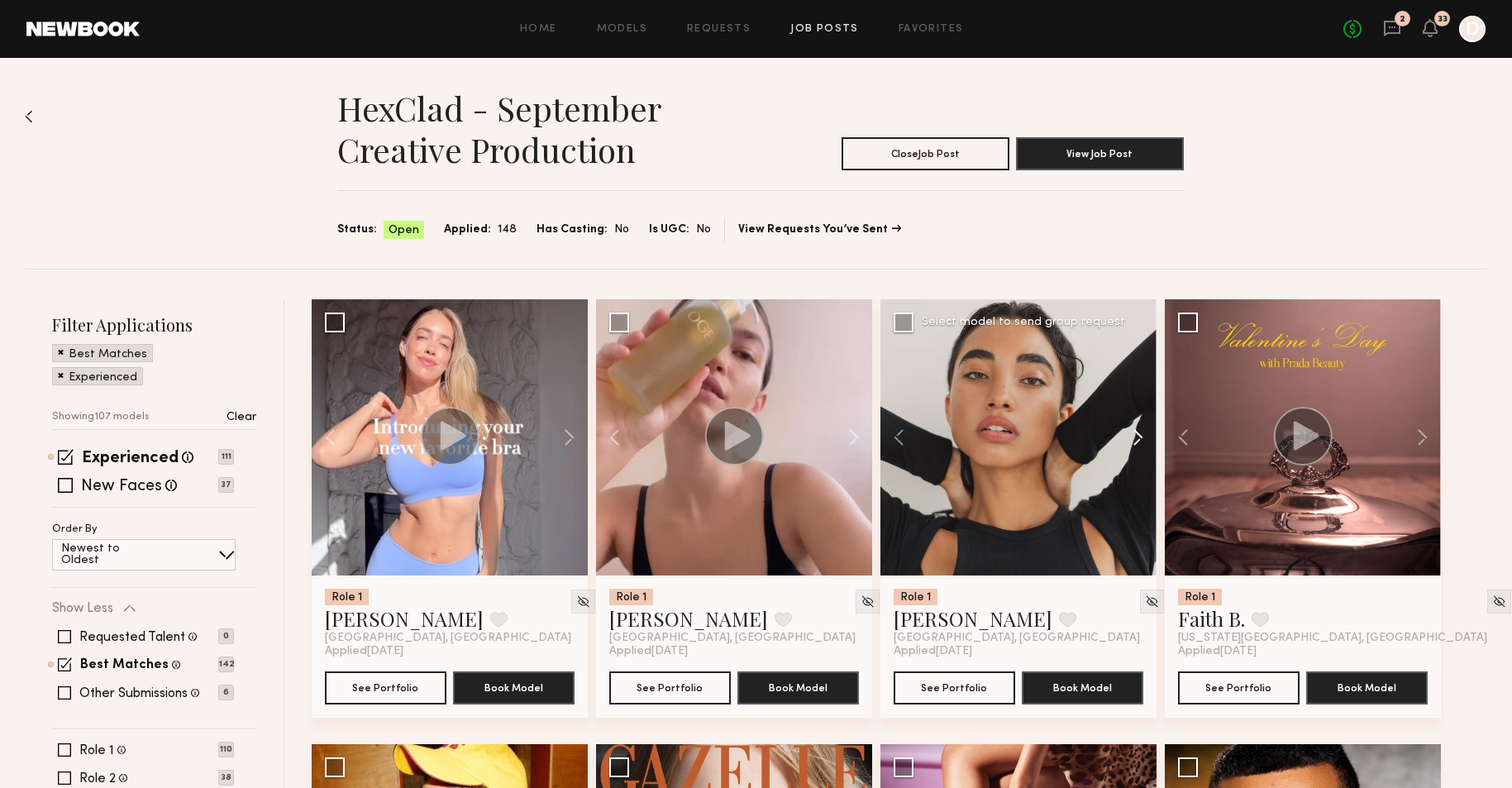
click at [1138, 427] on button at bounding box center [1130, 438] width 53 height 276
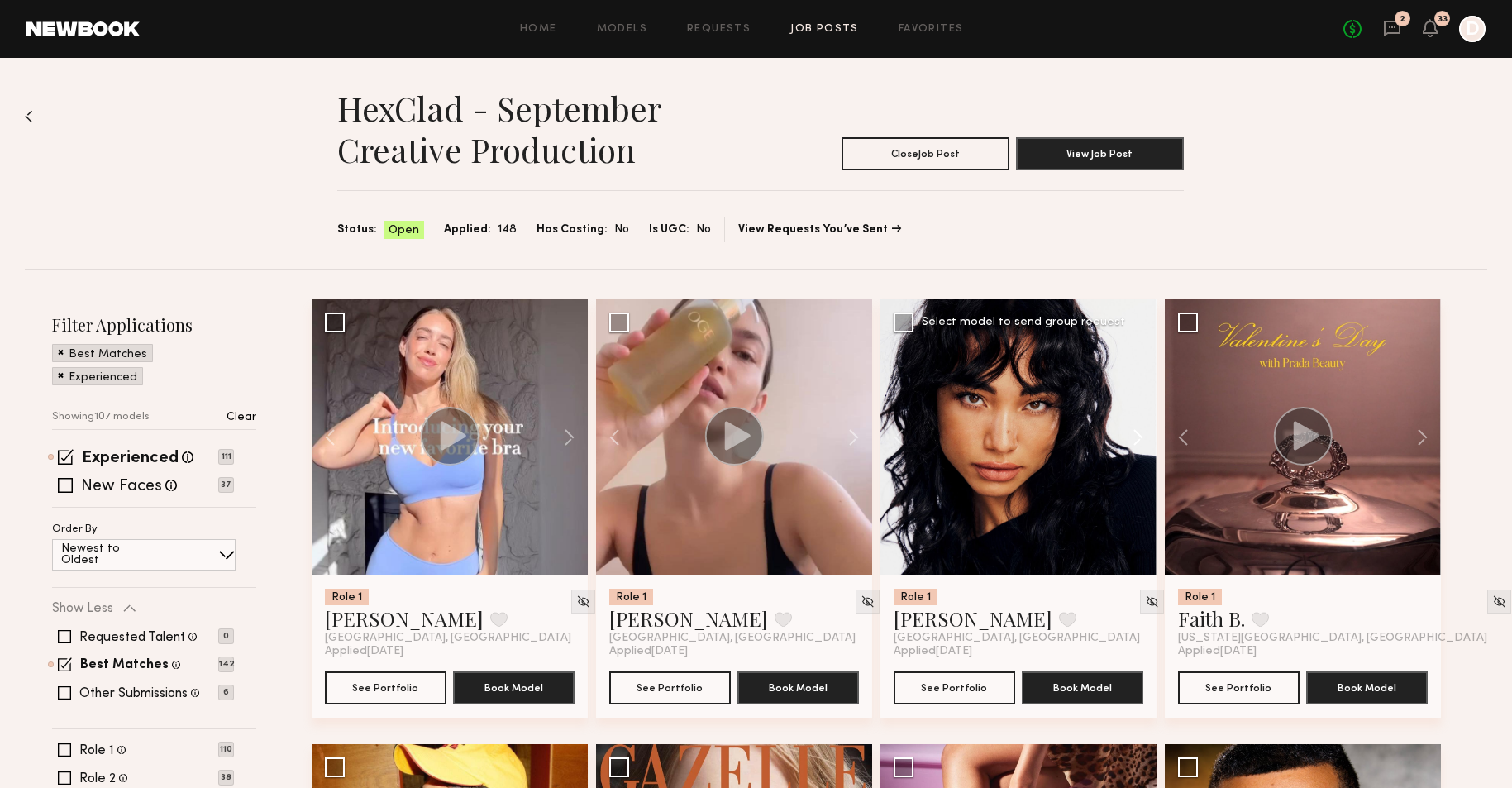
click at [1138, 427] on button at bounding box center [1130, 438] width 53 height 276
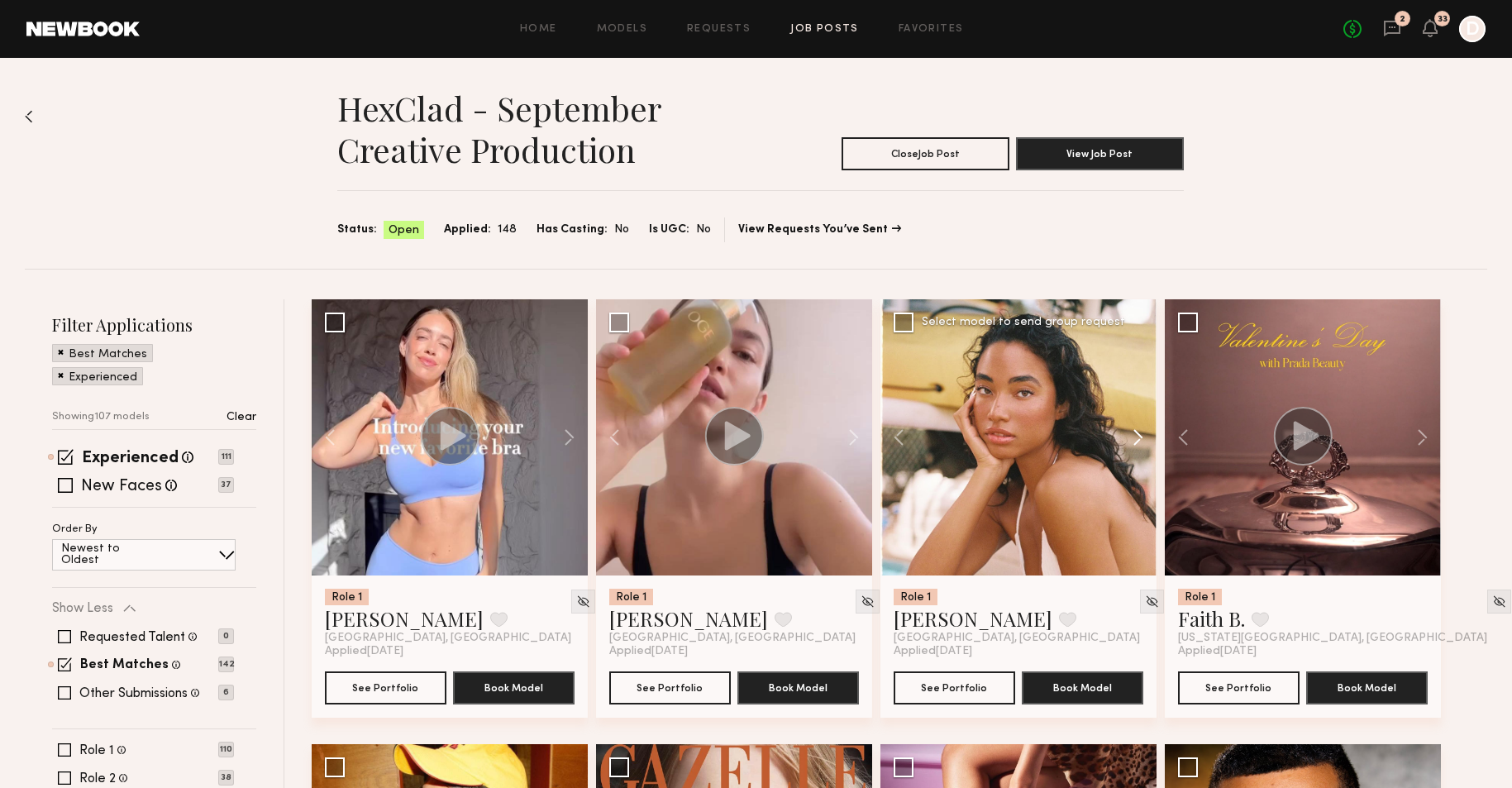
click at [1138, 427] on button at bounding box center [1130, 438] width 53 height 276
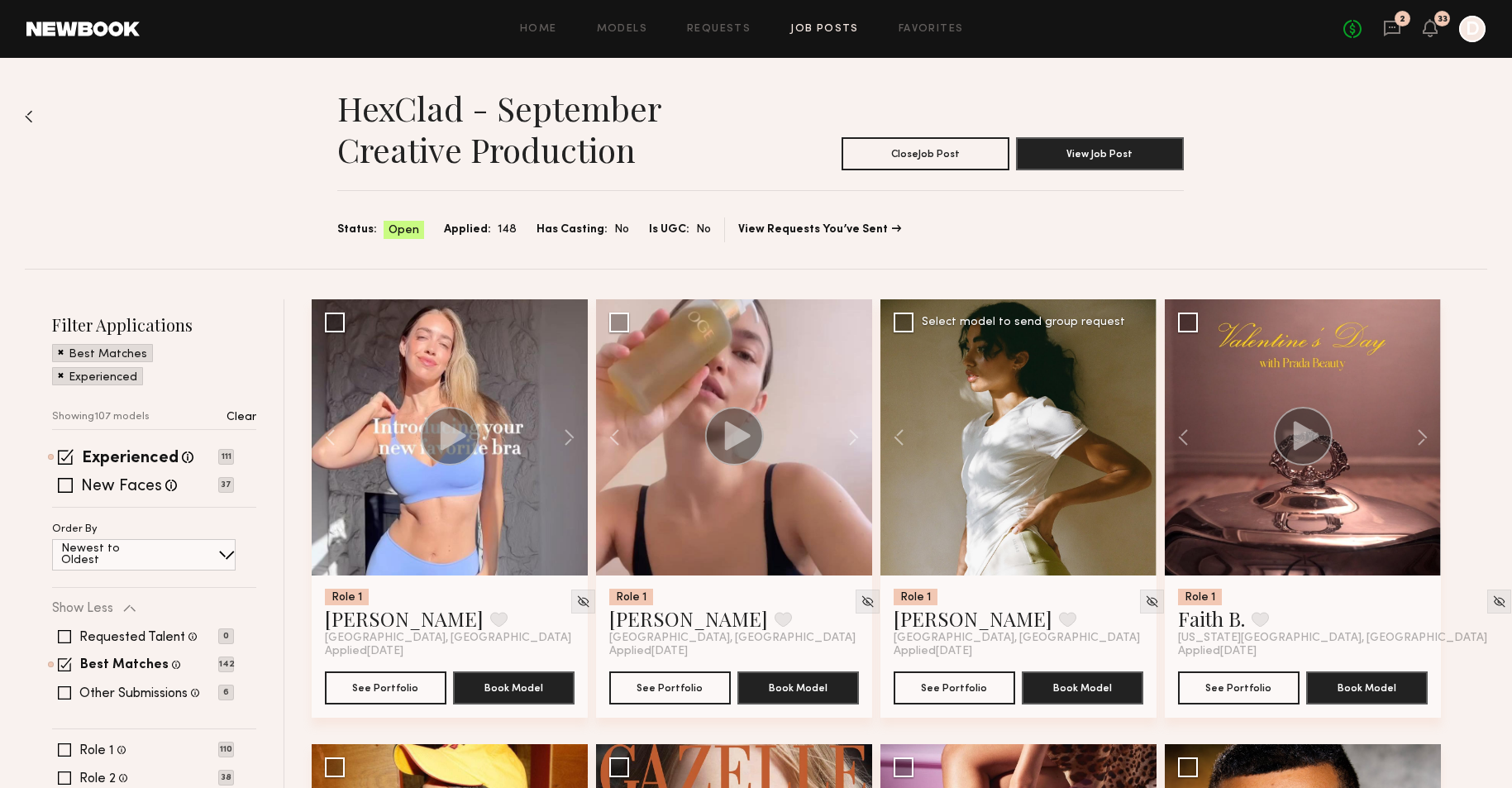
click at [1138, 427] on div at bounding box center [1019, 438] width 276 height 276
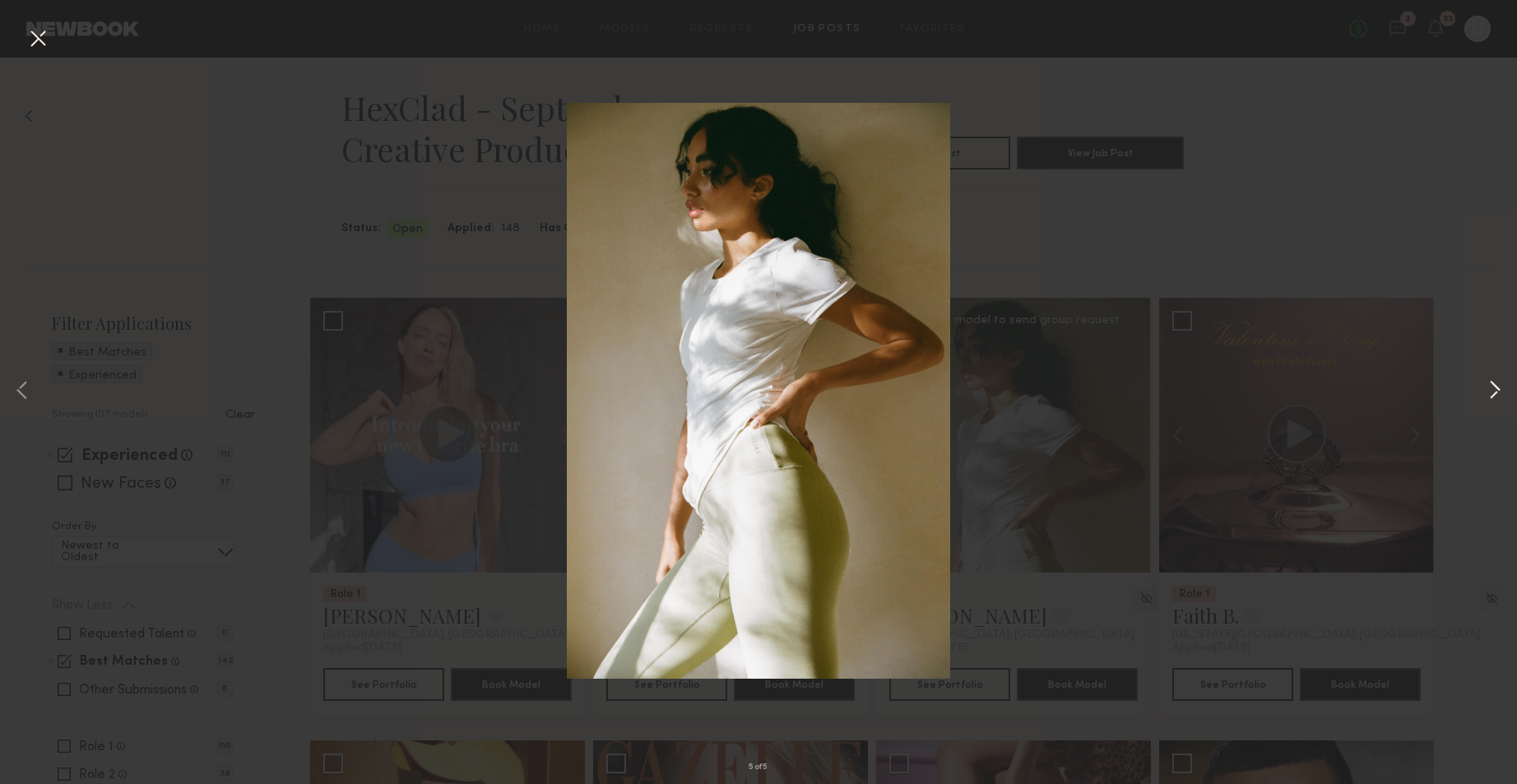
click at [1485, 393] on button at bounding box center [1495, 392] width 20 height 627
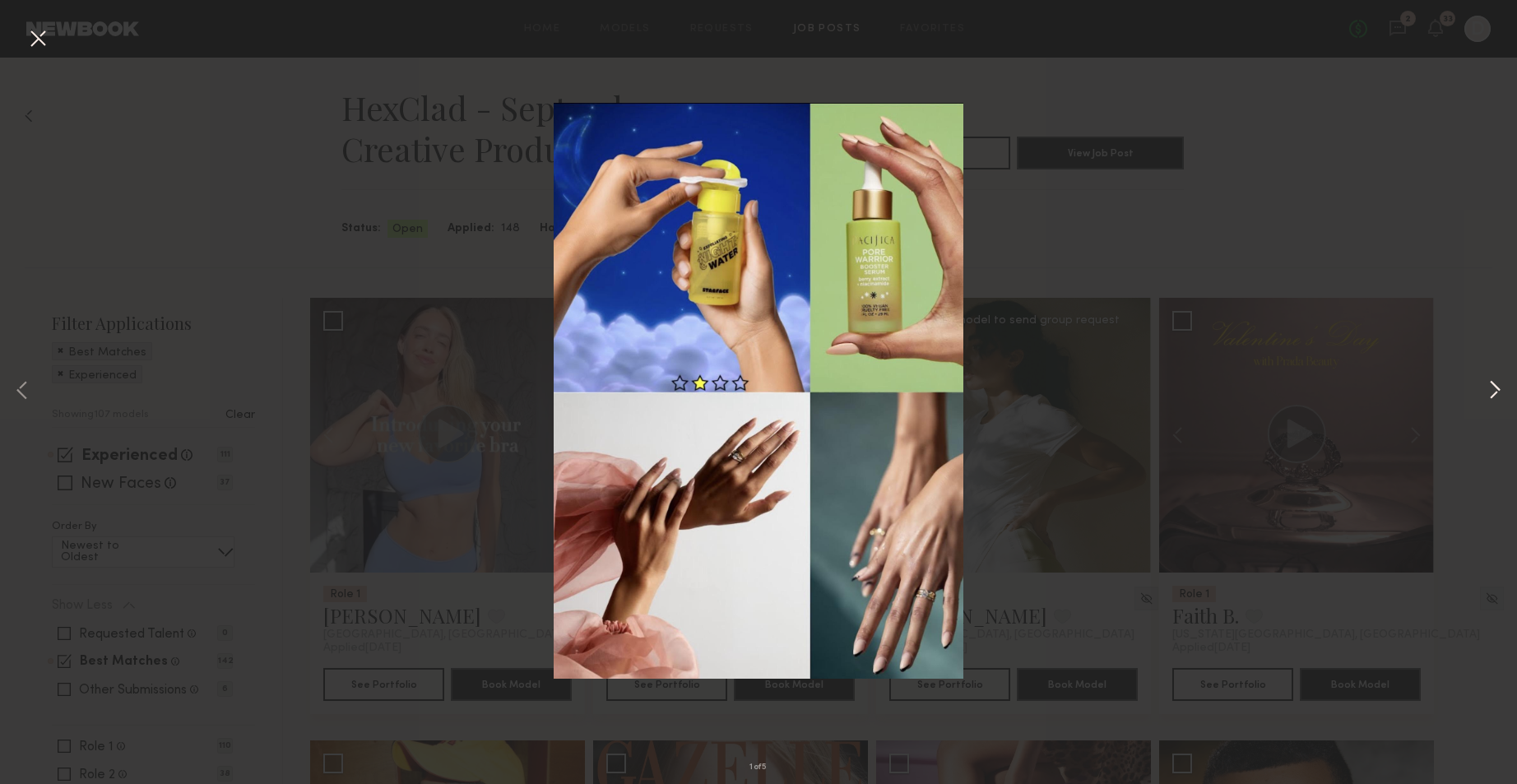
click at [1491, 389] on button at bounding box center [1495, 392] width 20 height 627
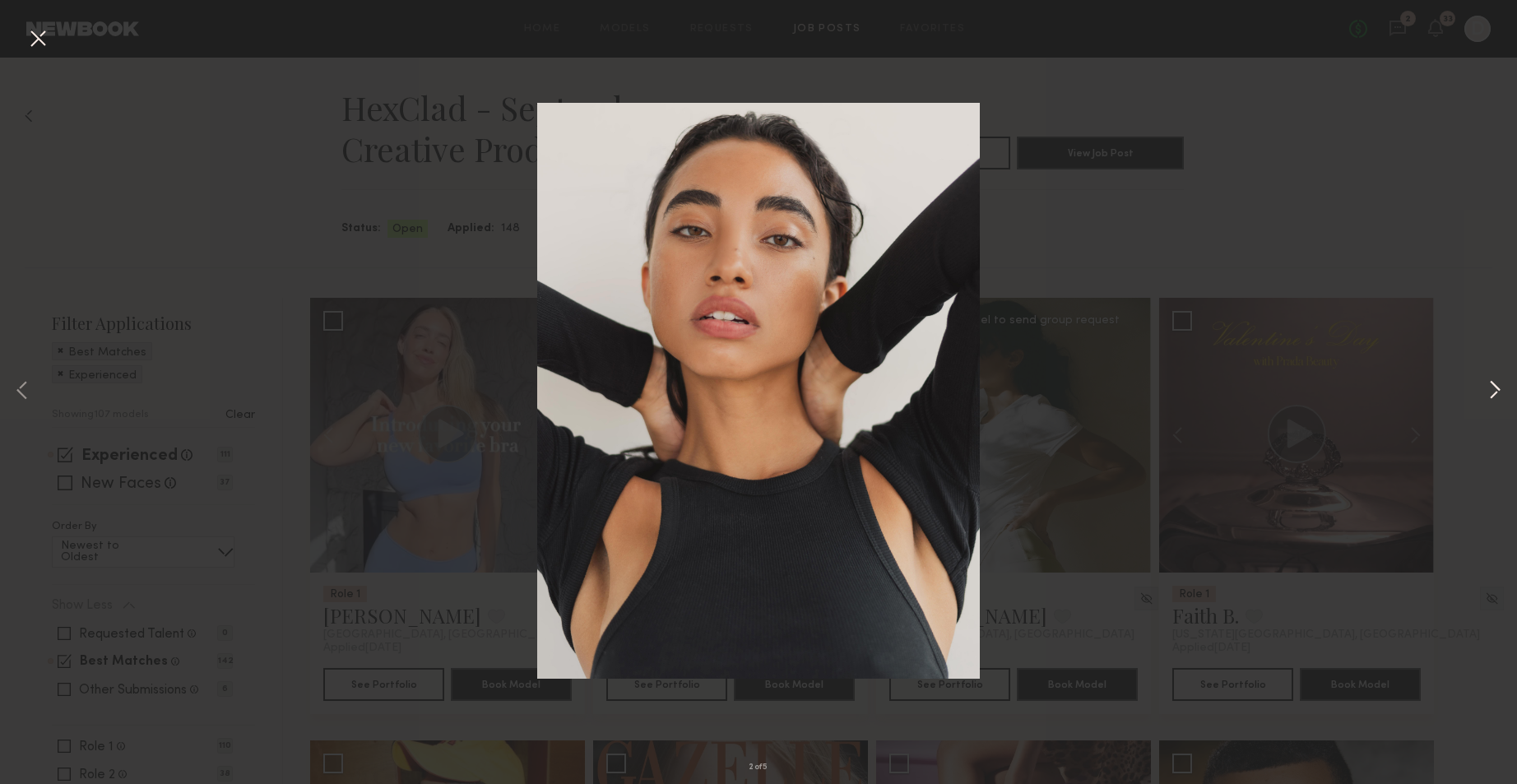
click at [1491, 389] on button at bounding box center [1495, 392] width 20 height 627
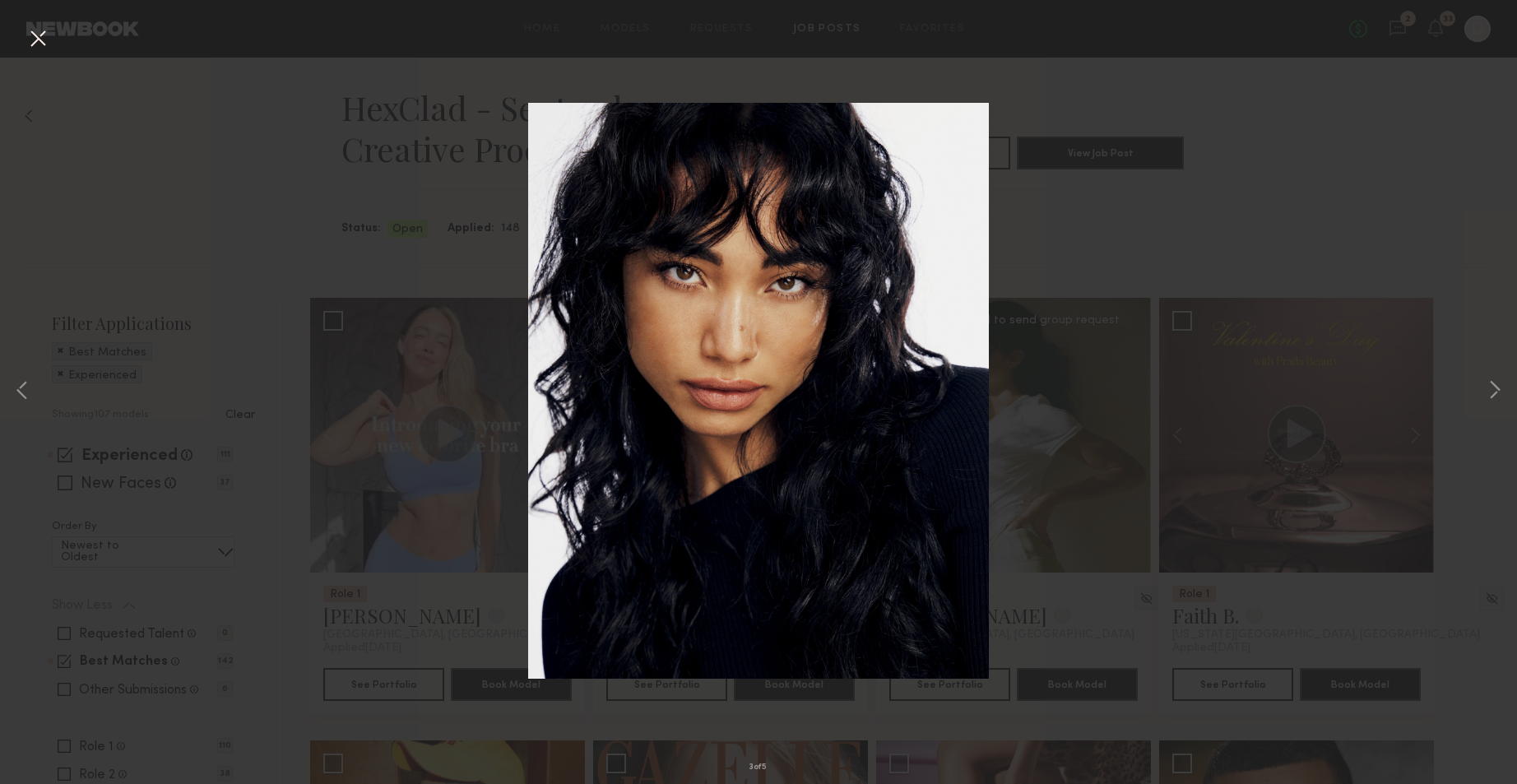
click at [1478, 264] on div "3 of 5" at bounding box center [758, 392] width 1517 height 784
click at [38, 42] on button at bounding box center [38, 39] width 26 height 30
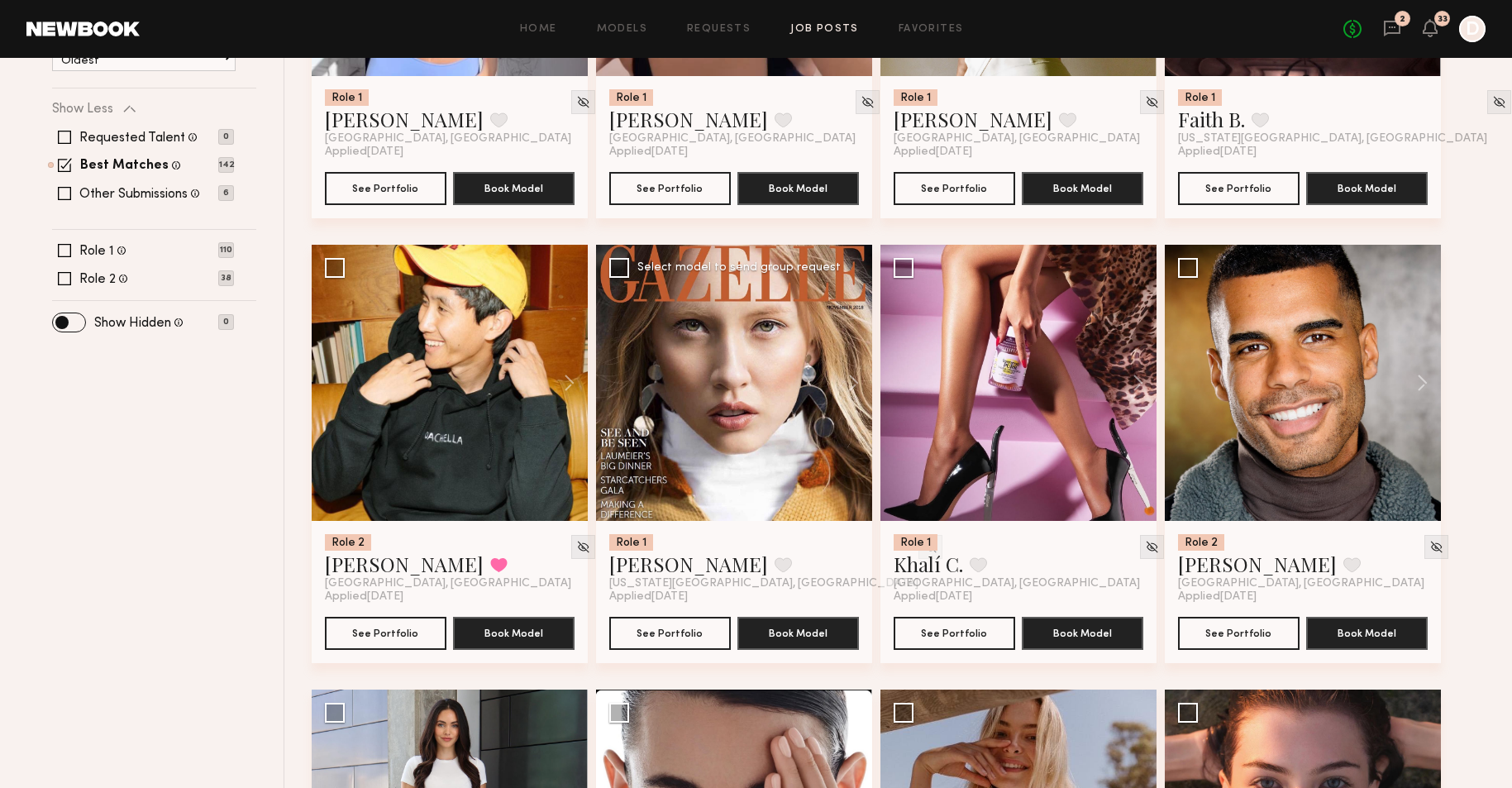
scroll to position [601, 0]
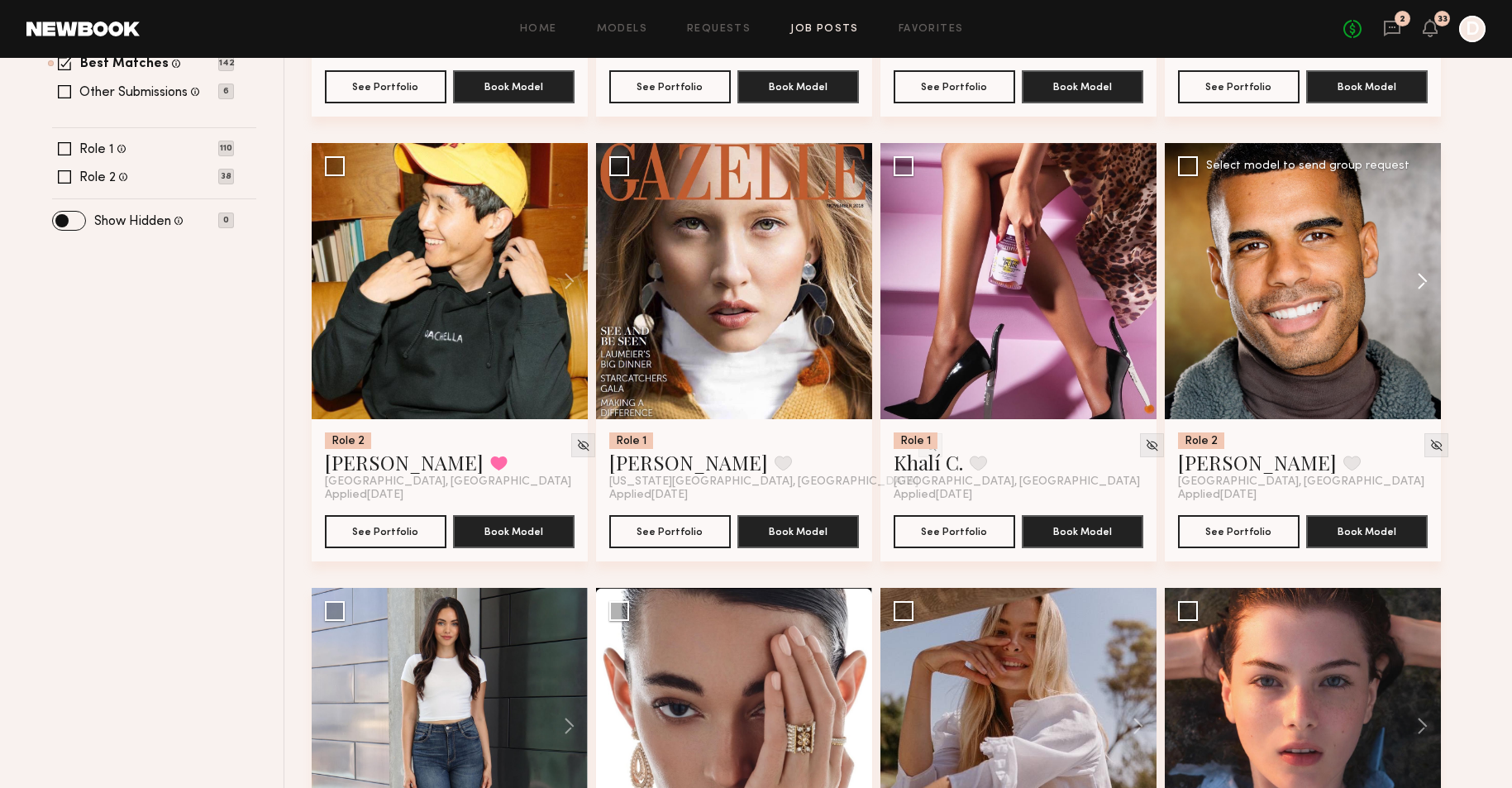
click at [1424, 266] on button at bounding box center [1414, 282] width 53 height 276
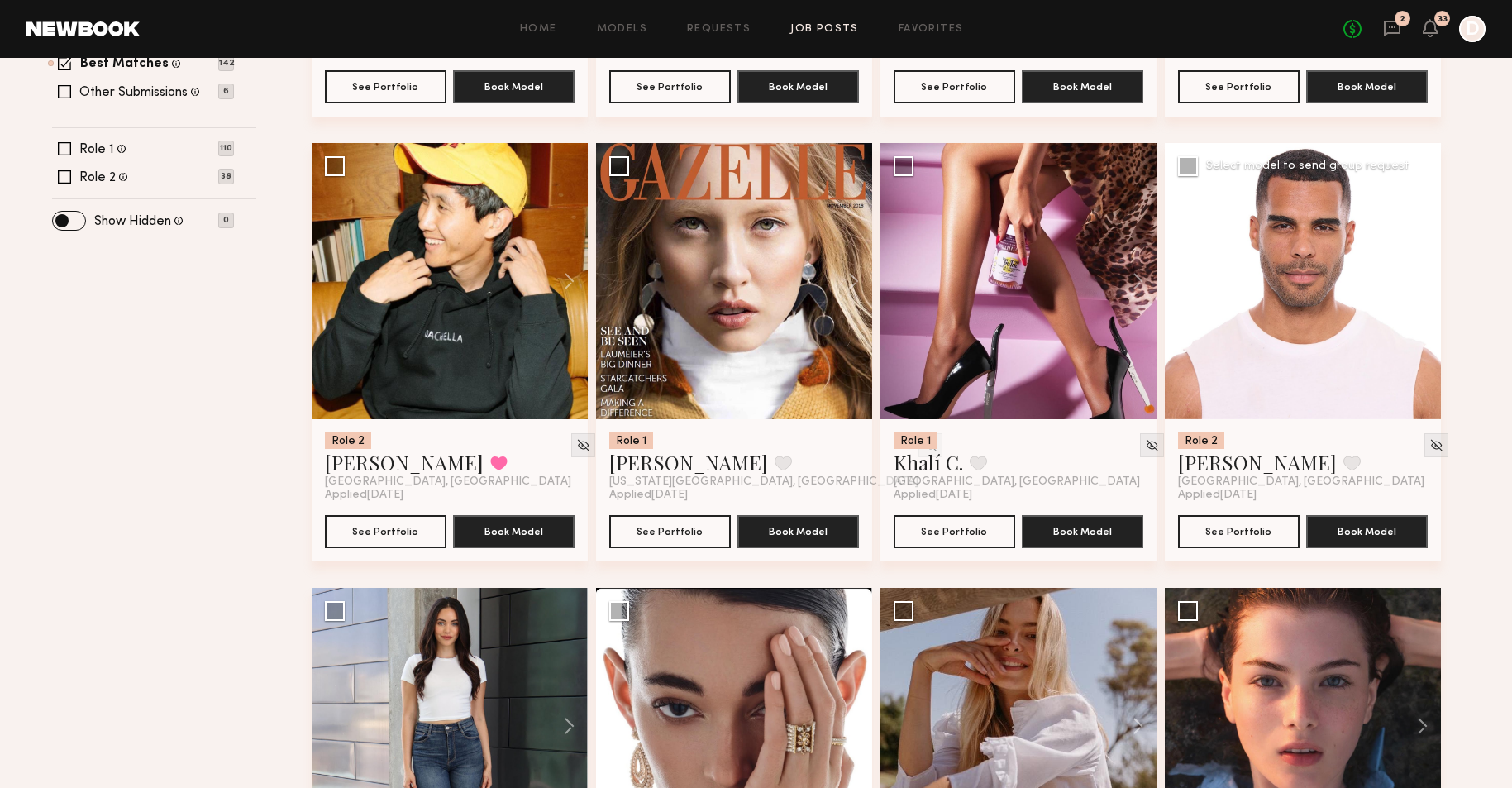
click at [1424, 266] on button at bounding box center [1414, 282] width 53 height 276
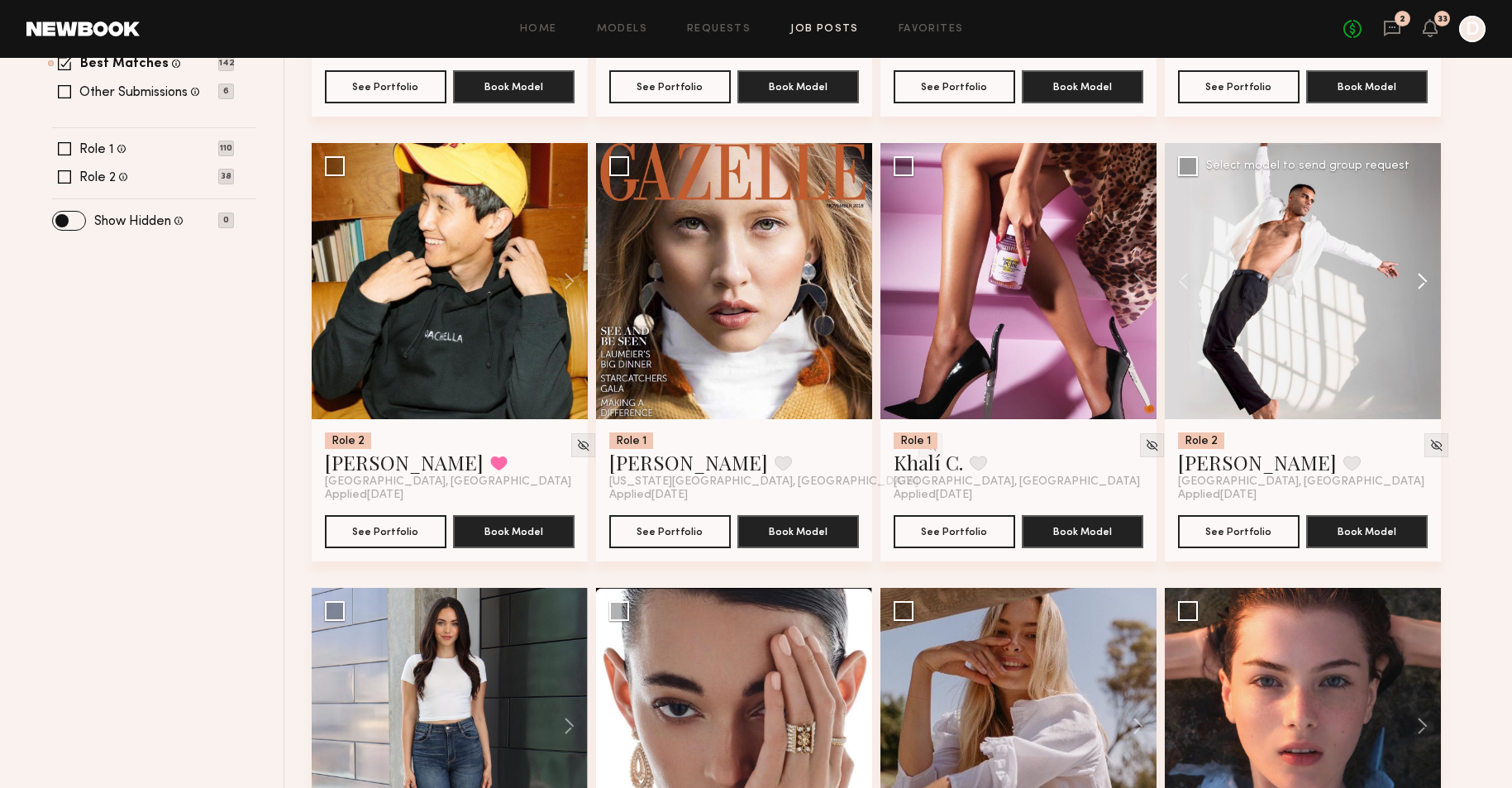
click at [1424, 266] on button at bounding box center [1414, 282] width 53 height 276
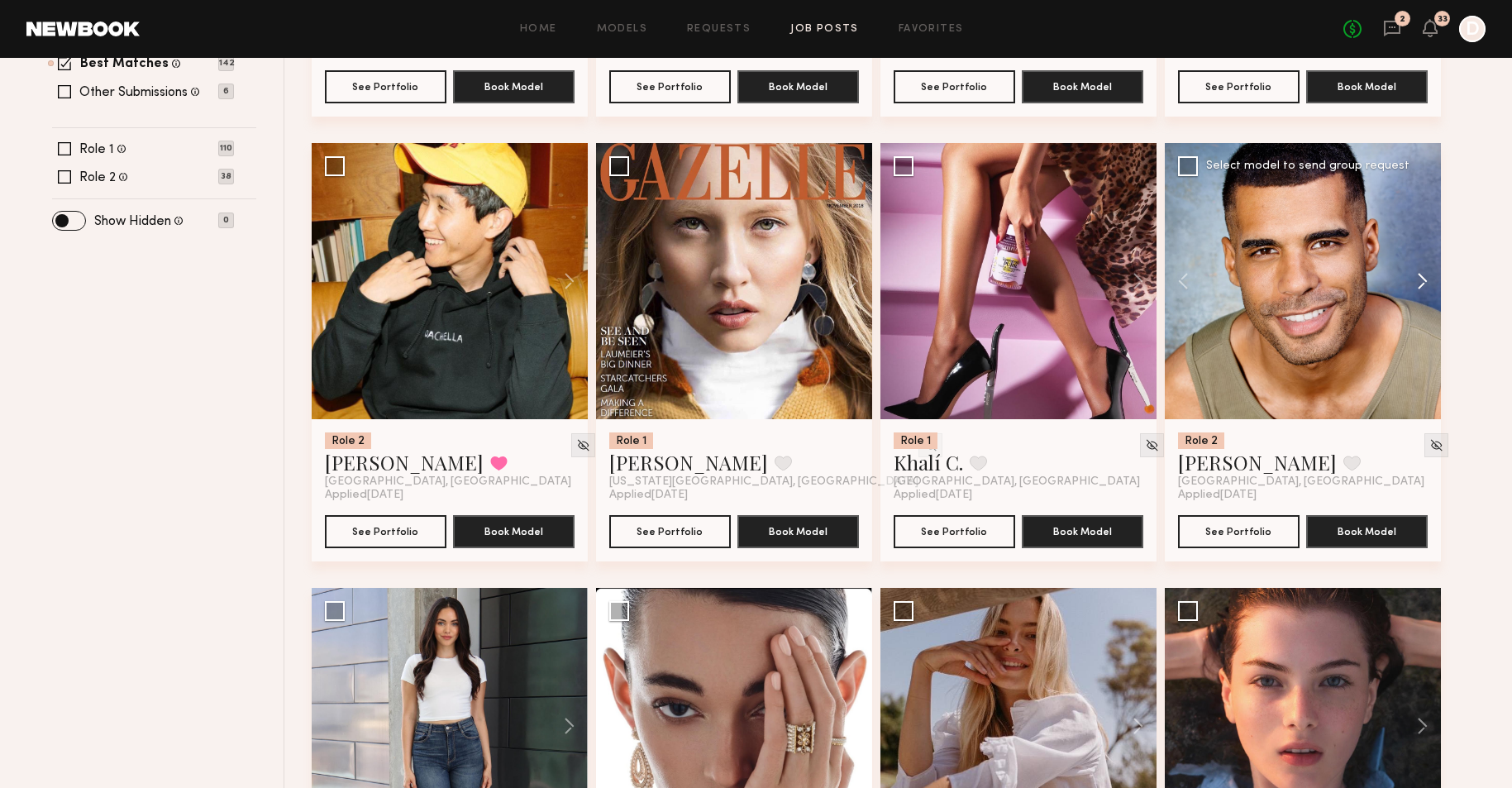
click at [1424, 266] on button at bounding box center [1414, 282] width 53 height 276
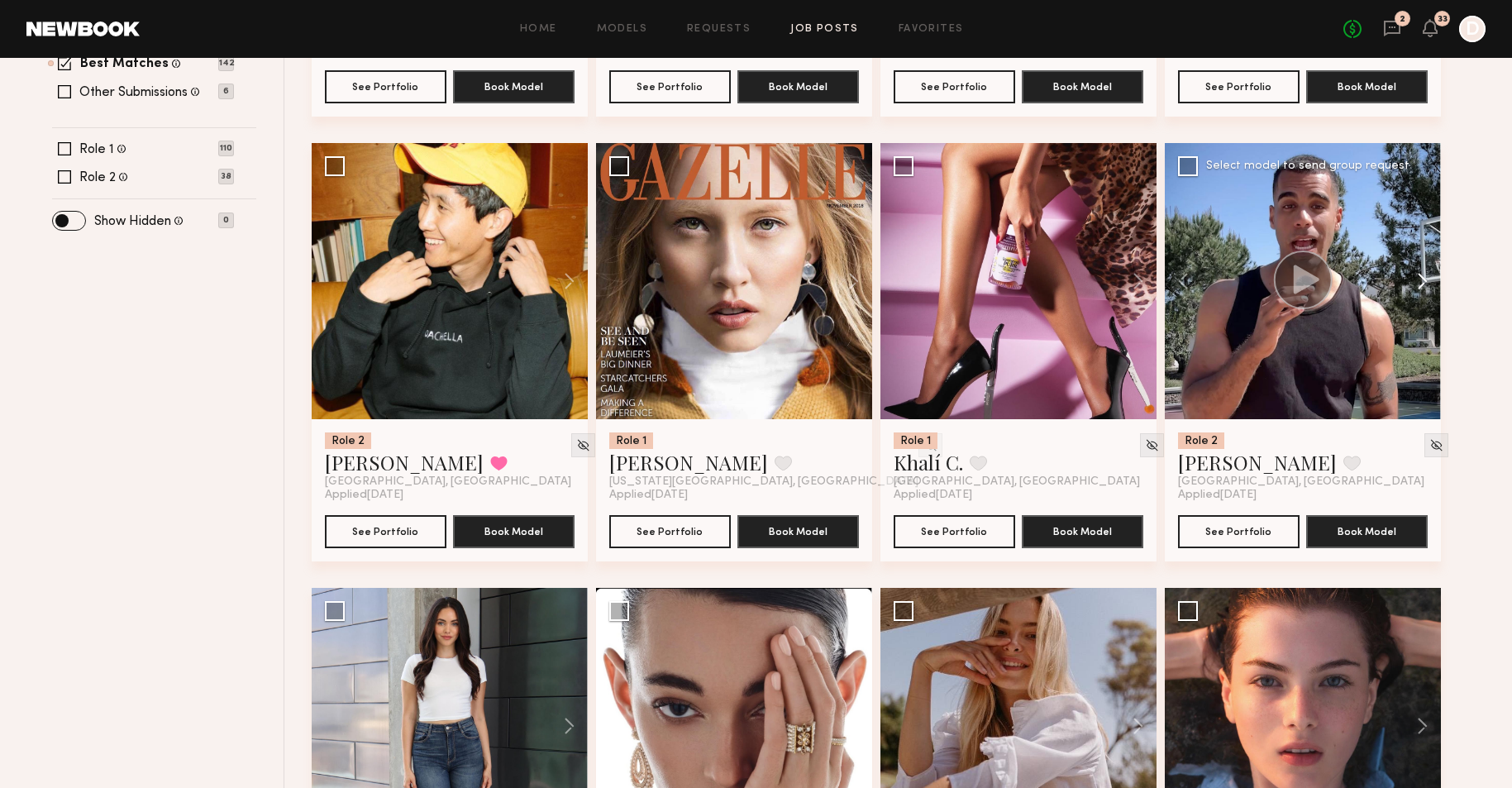
click at [1424, 266] on button at bounding box center [1414, 282] width 53 height 276
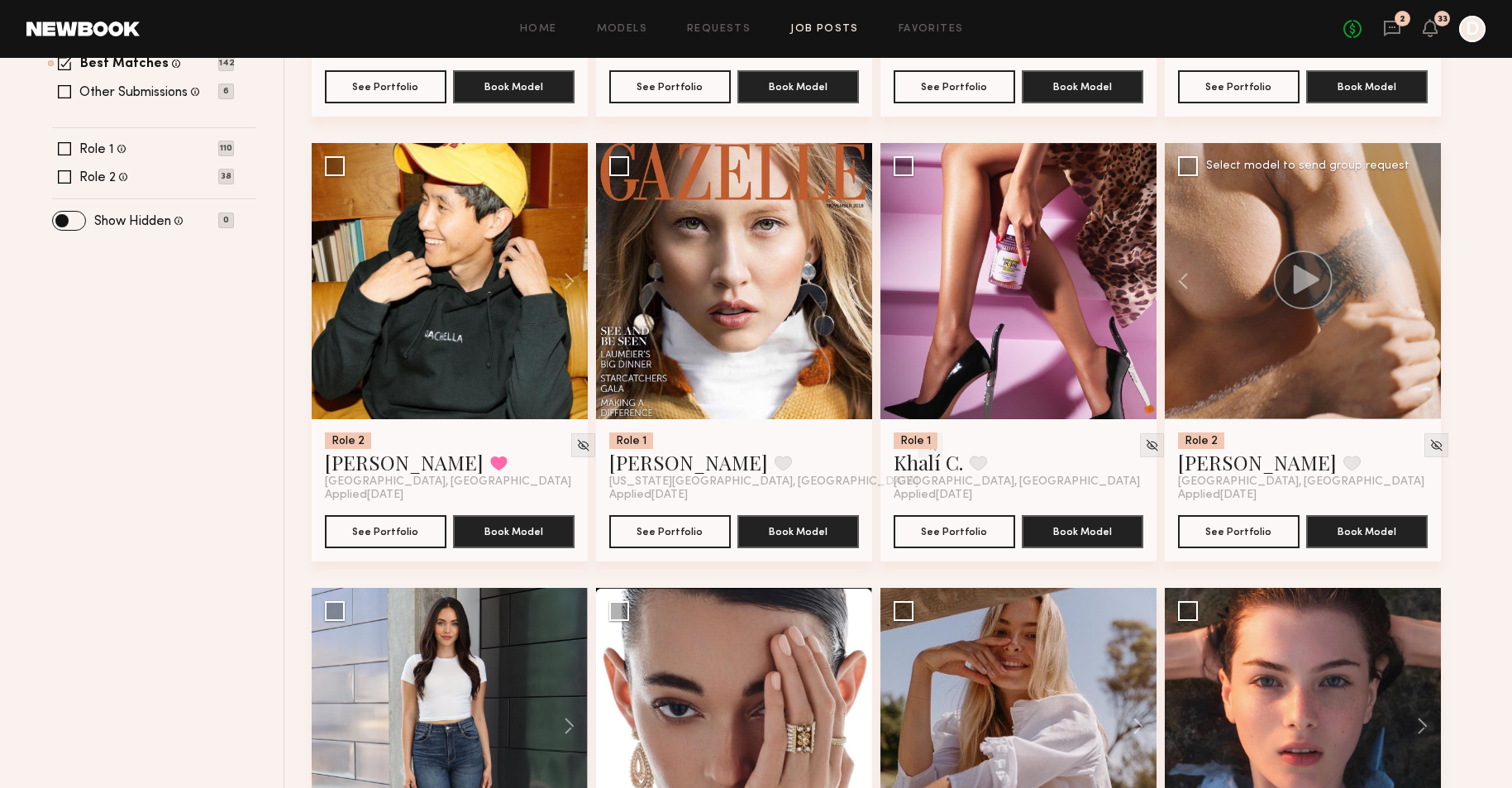
click at [1424, 266] on div at bounding box center [1303, 282] width 276 height 276
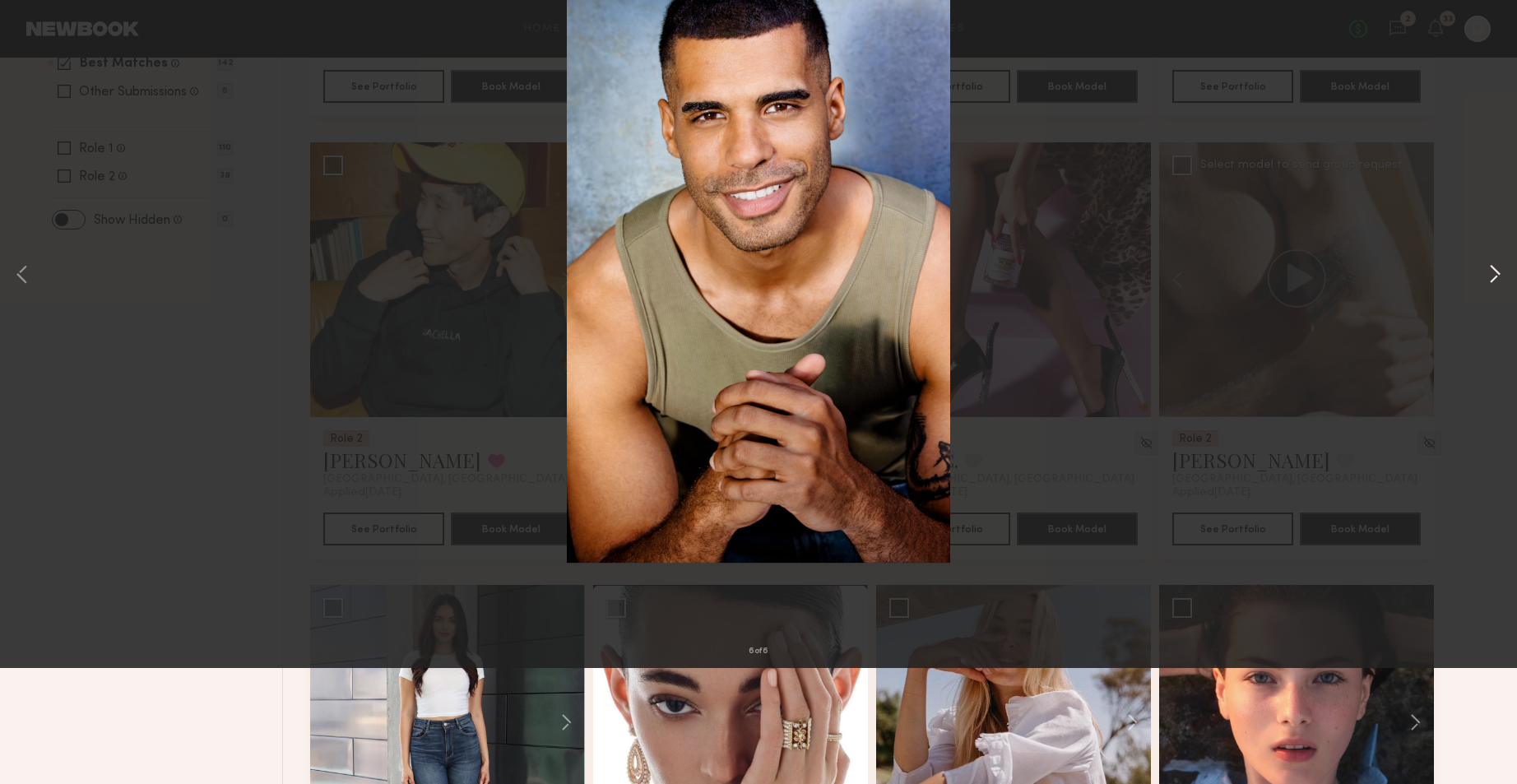
click at [1490, 396] on button at bounding box center [1495, 392] width 20 height 627
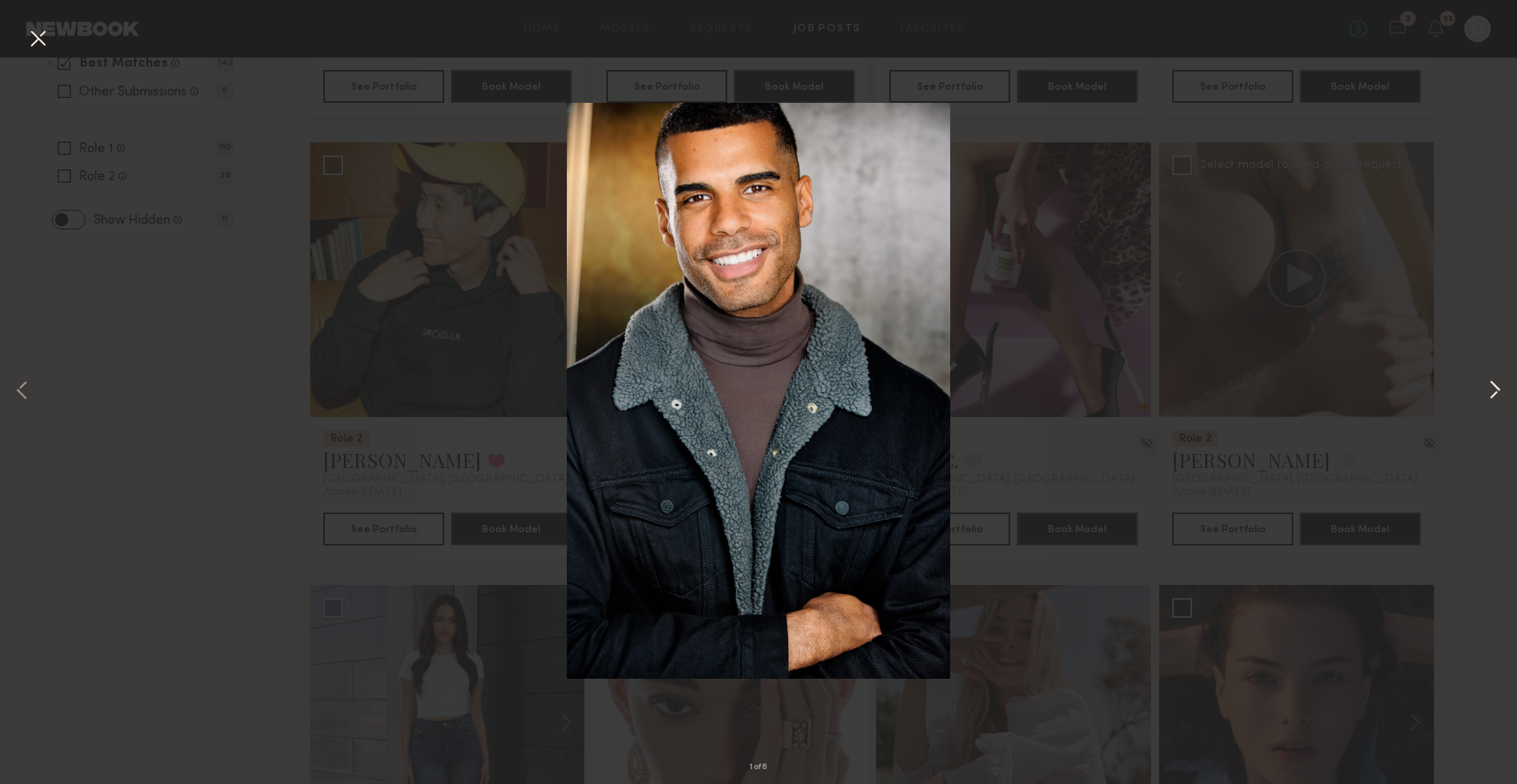
click at [1491, 395] on button at bounding box center [1495, 392] width 20 height 627
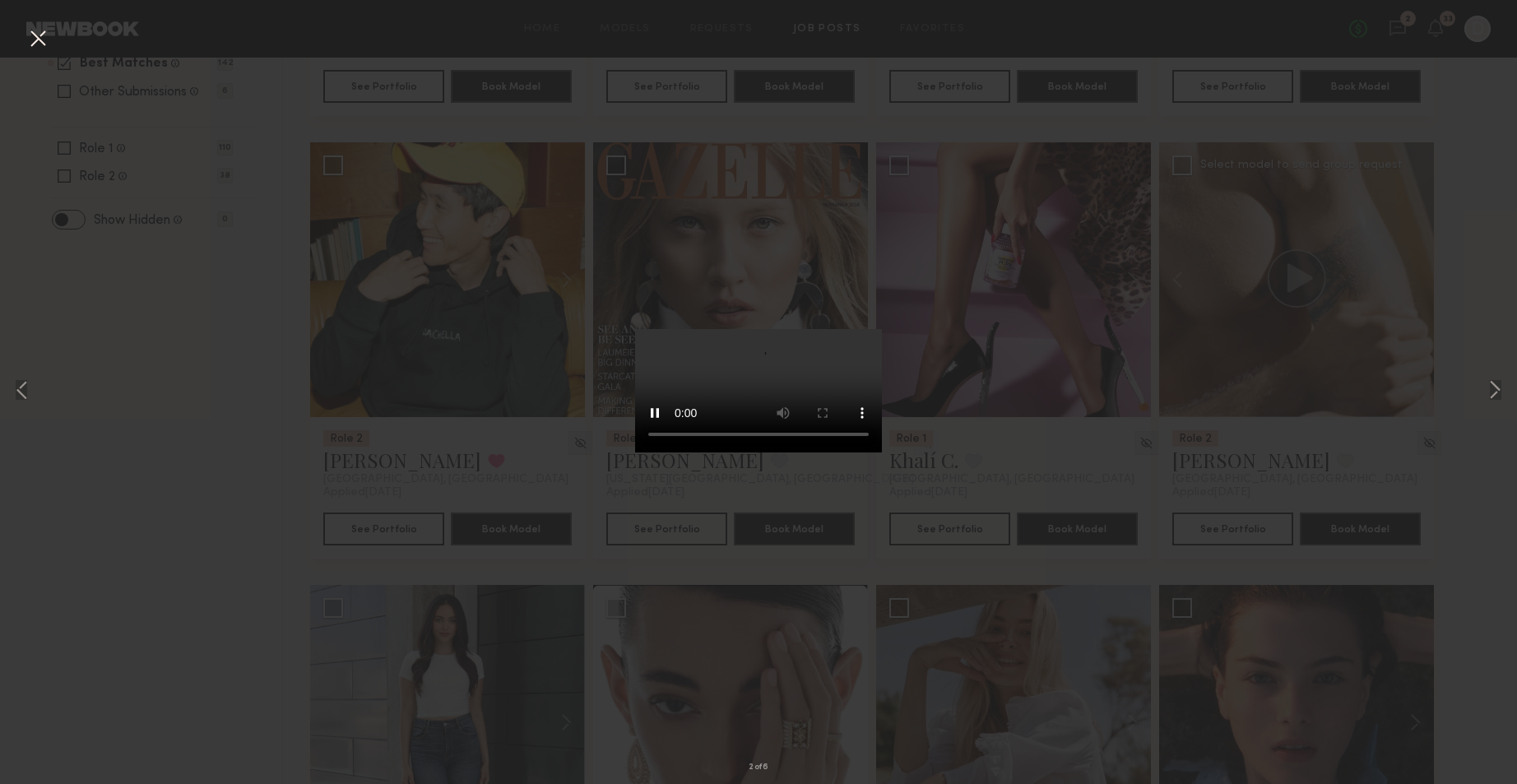
click at [44, 41] on button at bounding box center [38, 39] width 26 height 30
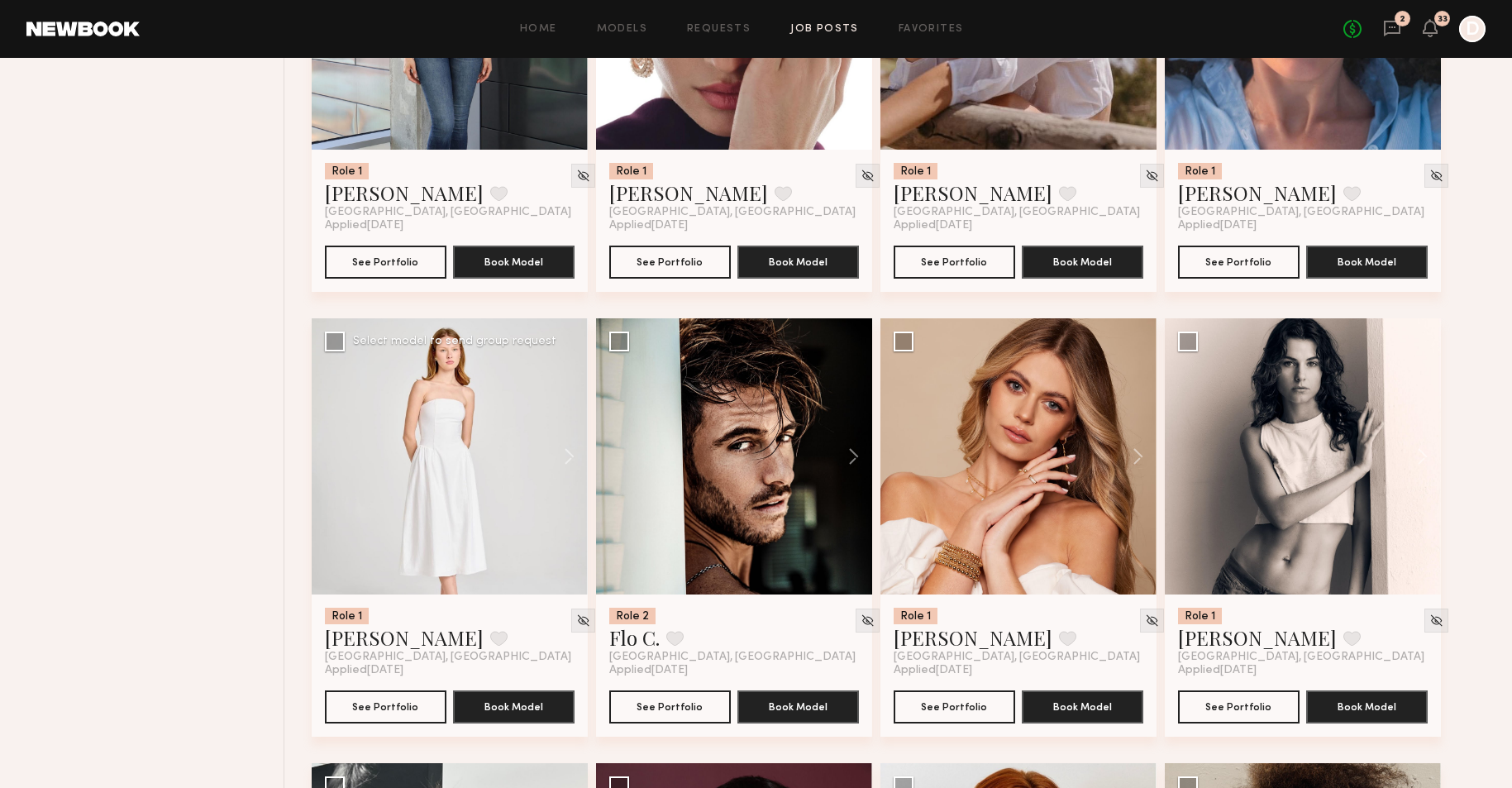
scroll to position [1428, 0]
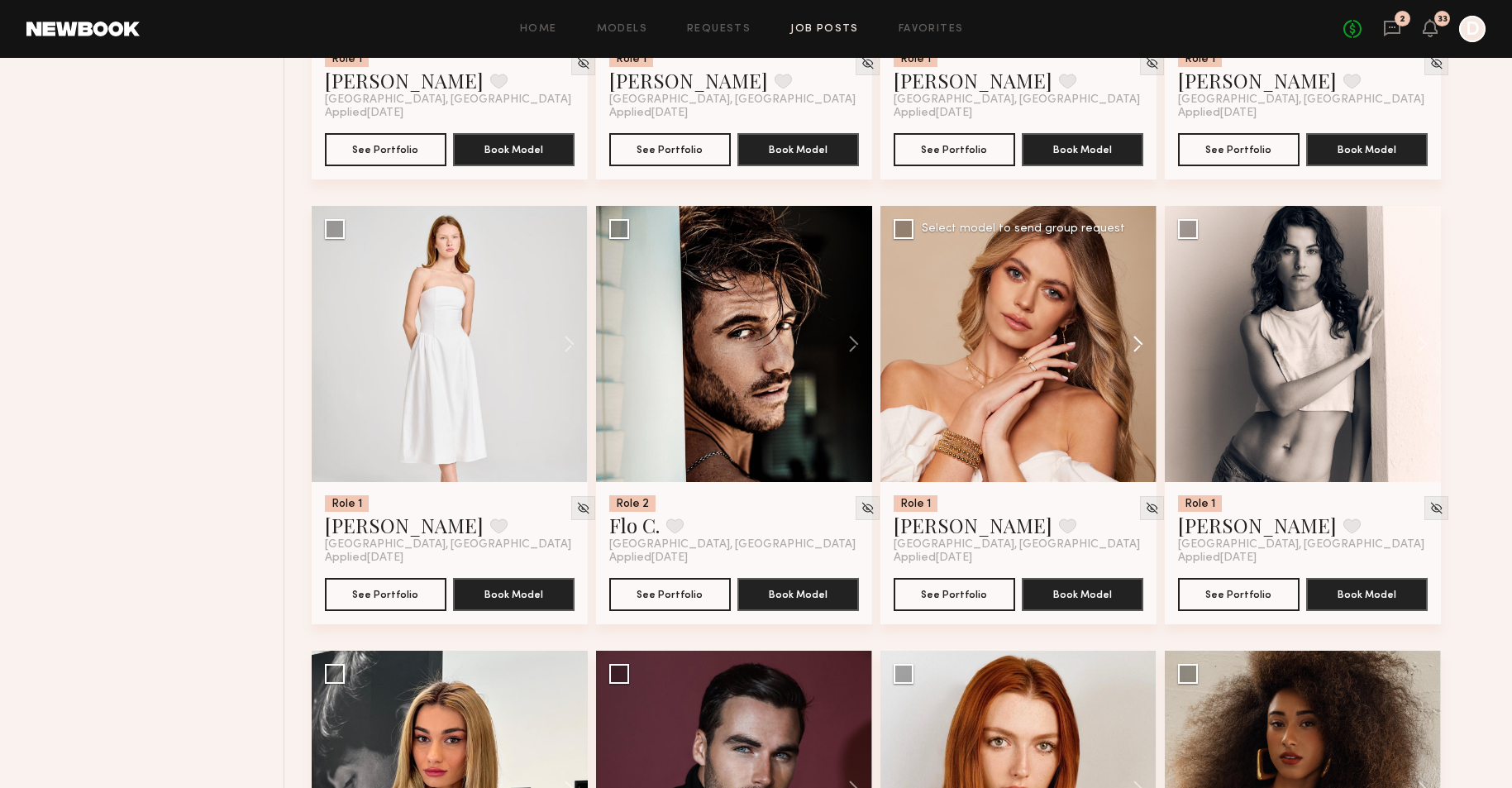
click at [1125, 349] on button at bounding box center [1130, 344] width 53 height 276
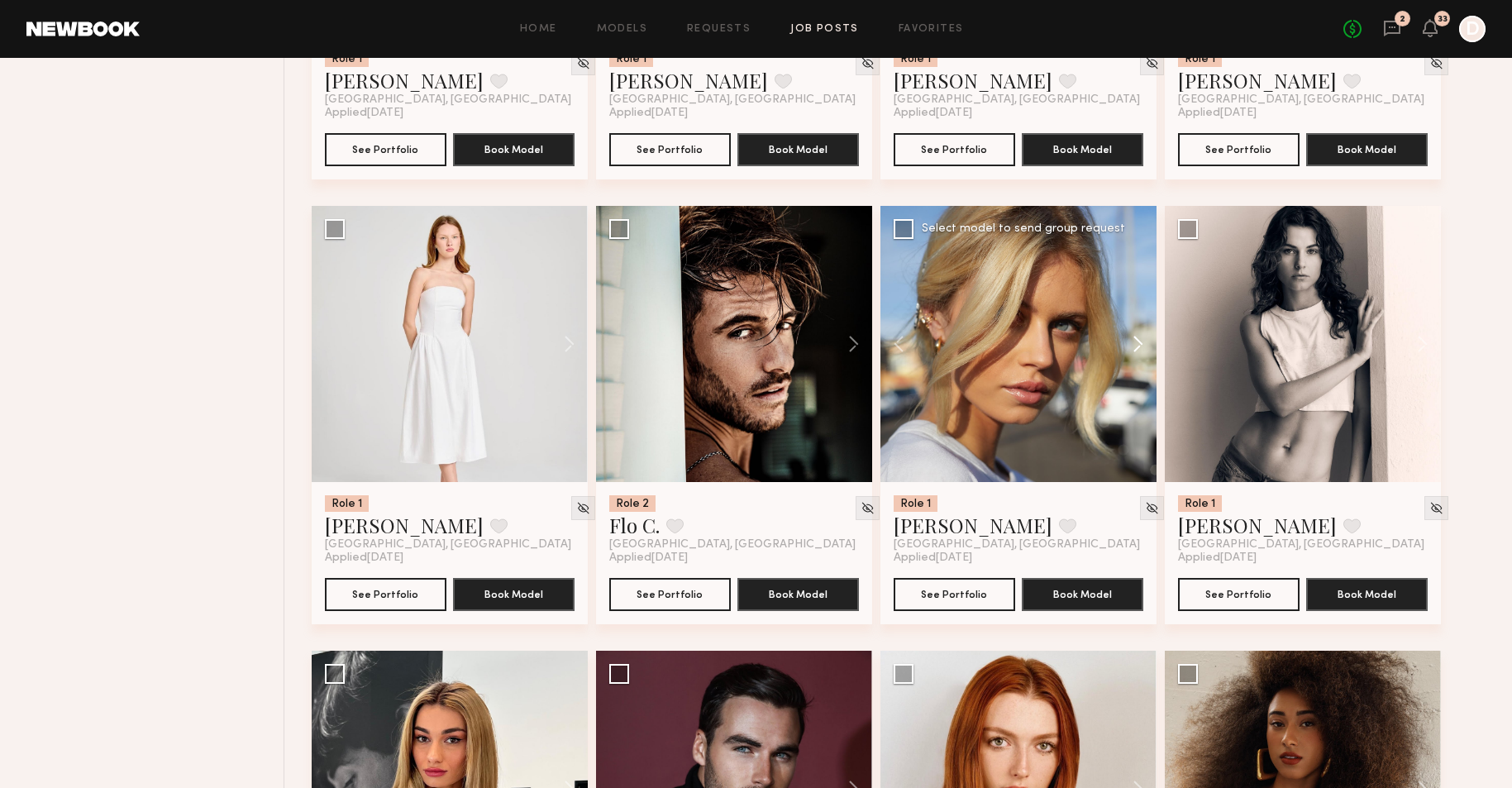
click at [1125, 349] on button at bounding box center [1130, 344] width 53 height 276
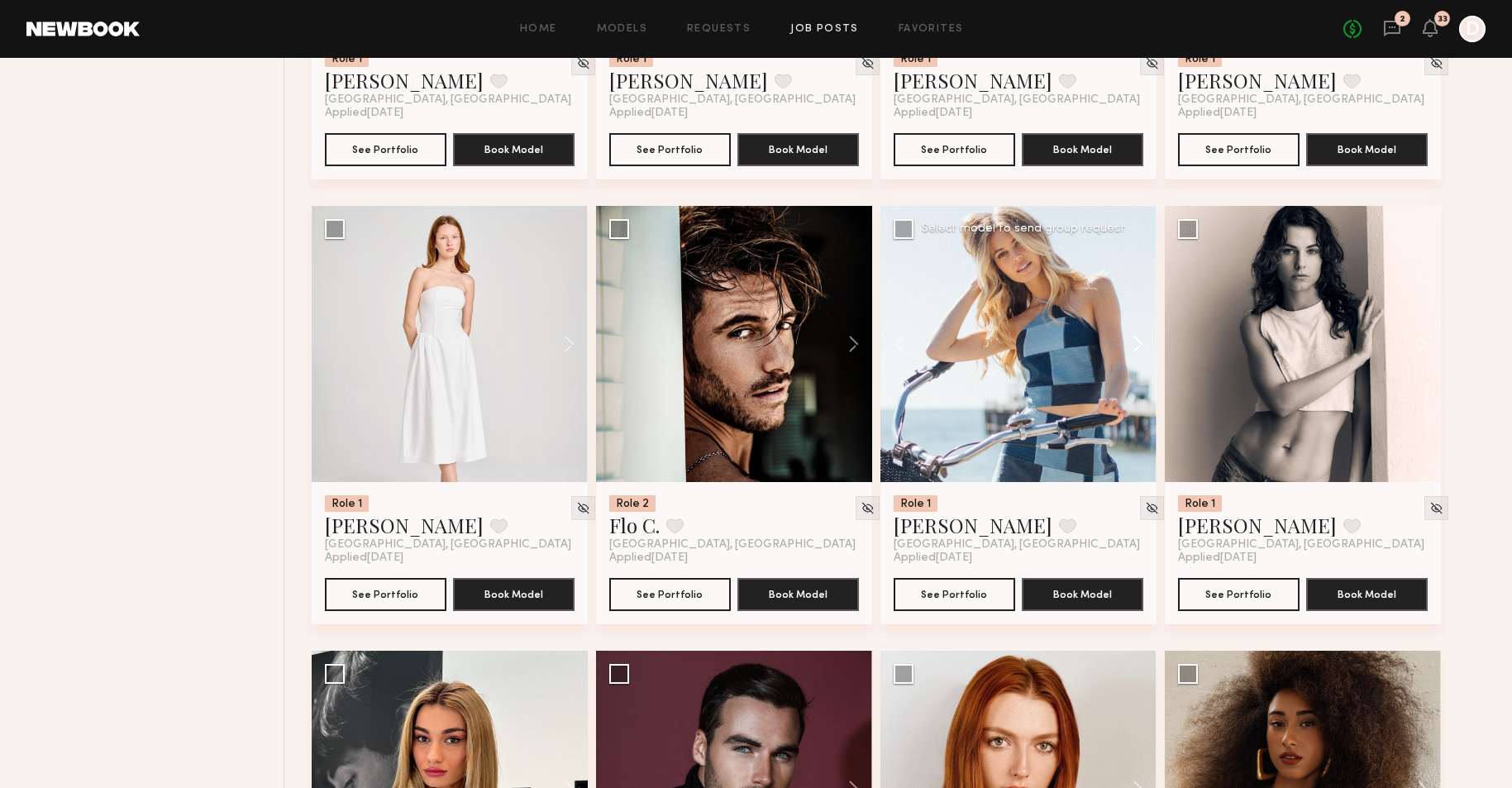
click at [1125, 349] on button at bounding box center [1130, 344] width 53 height 276
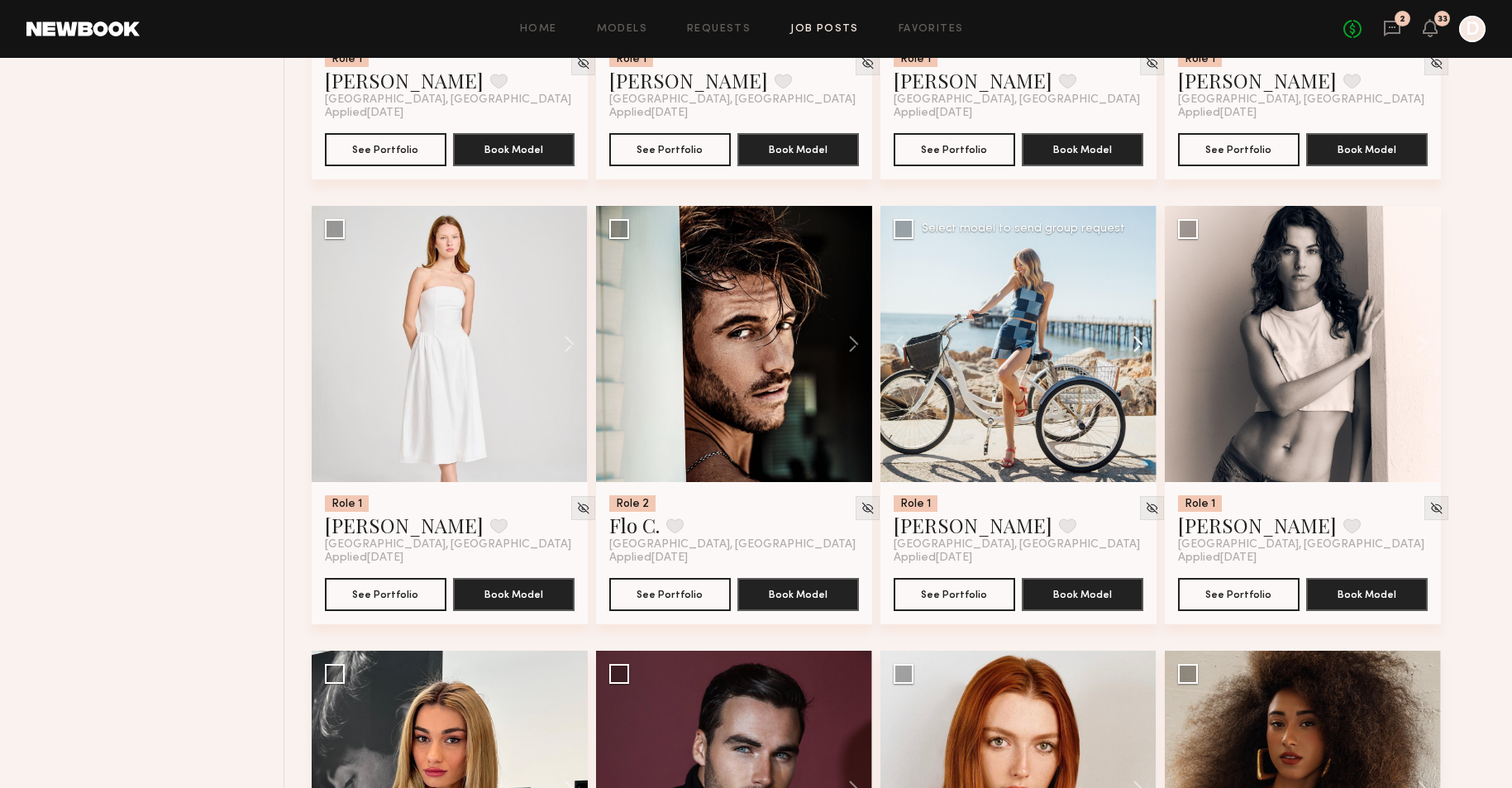
click at [1125, 349] on button at bounding box center [1130, 344] width 53 height 276
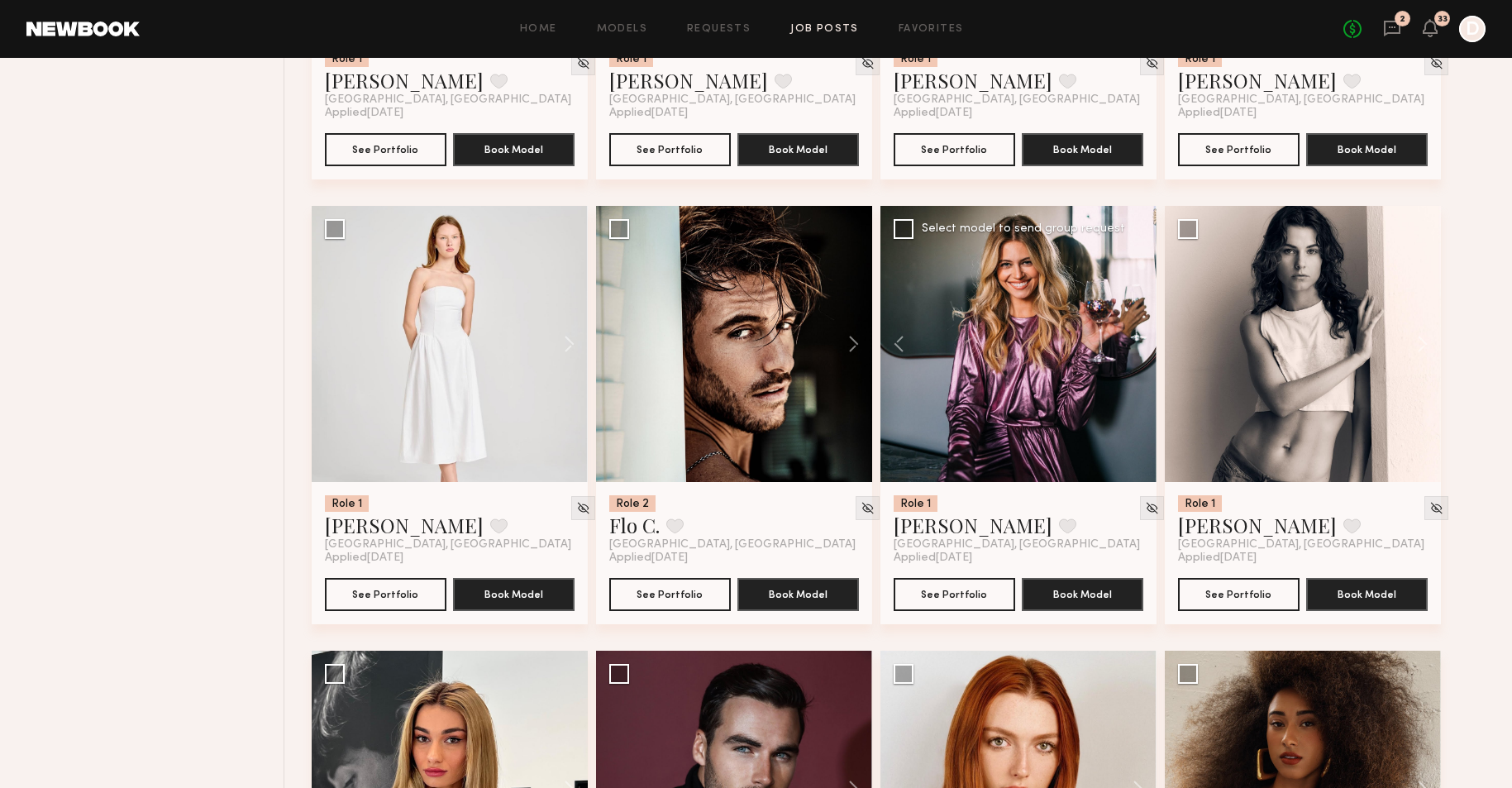
click at [1132, 341] on div at bounding box center [1019, 344] width 276 height 276
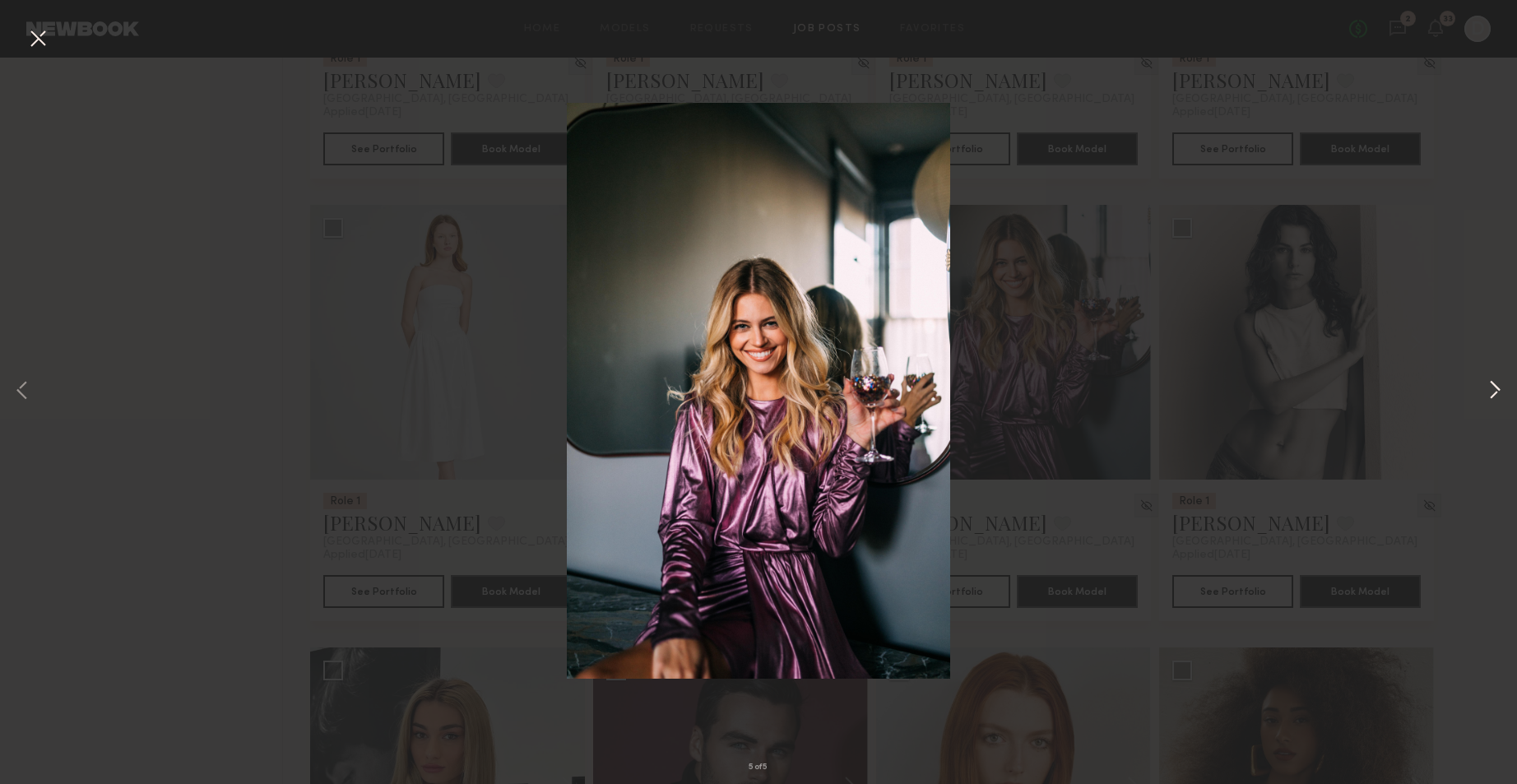
click at [1493, 394] on button at bounding box center [1495, 392] width 20 height 627
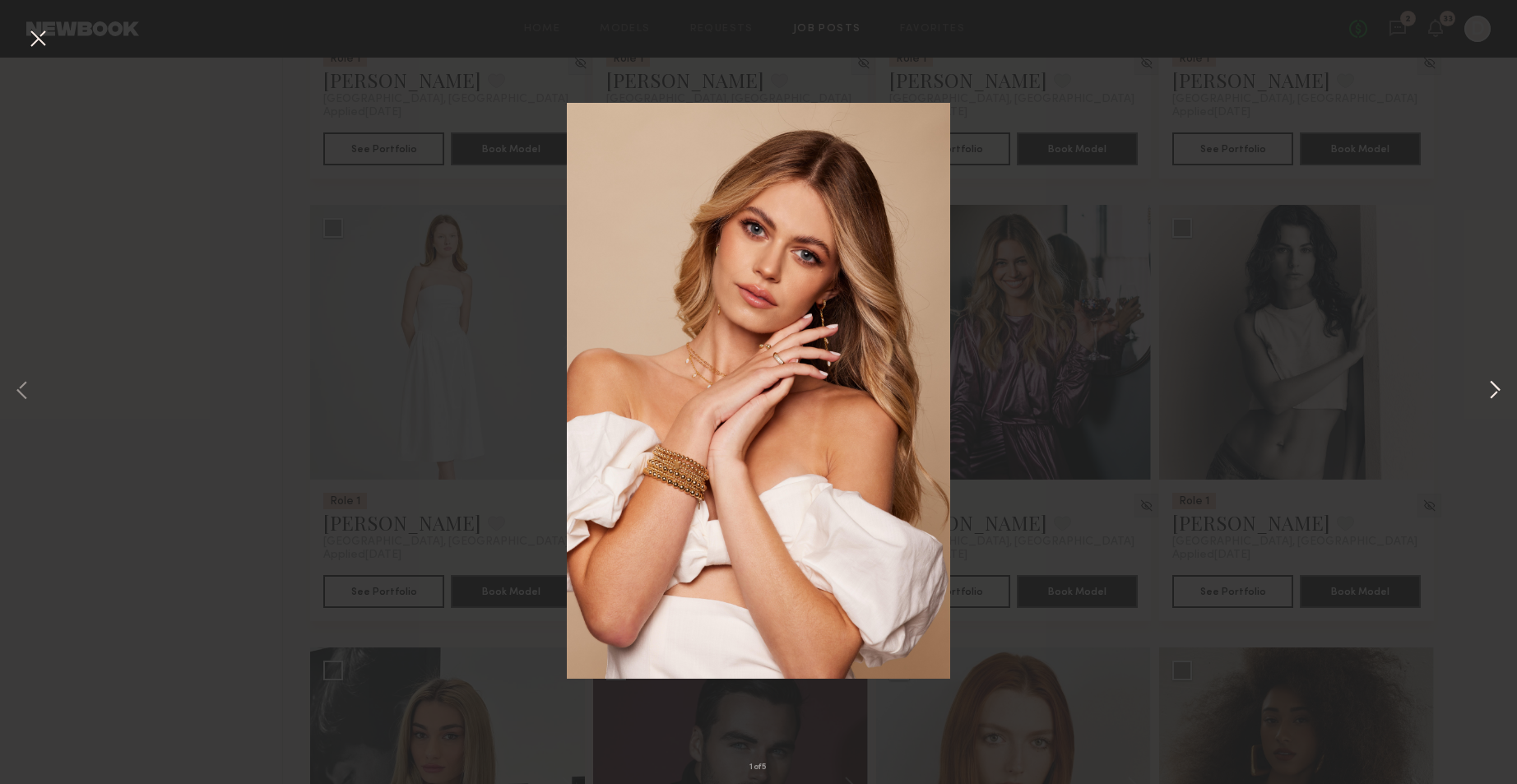
click at [1495, 389] on button at bounding box center [1495, 392] width 20 height 627
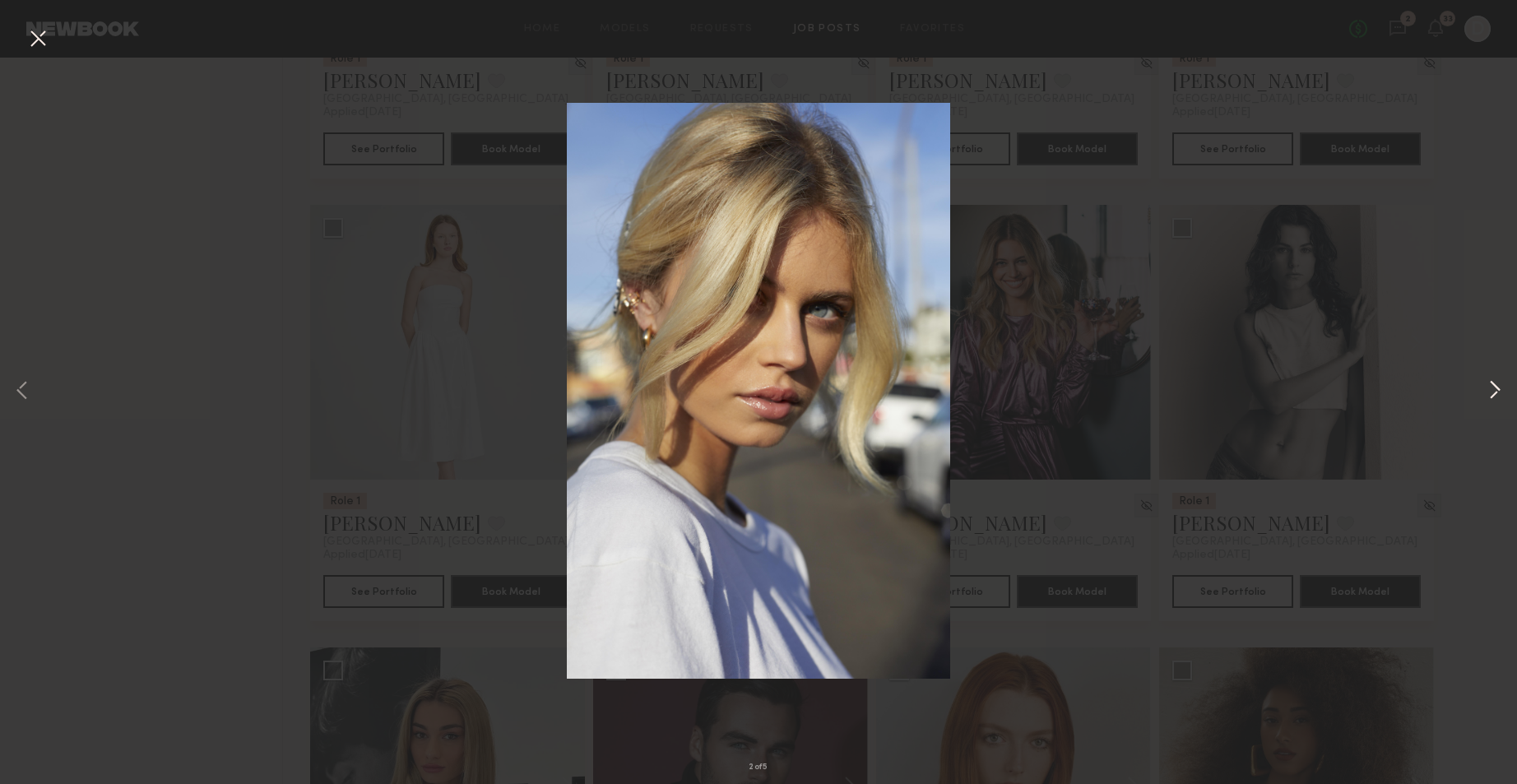
click at [1495, 389] on button at bounding box center [1495, 392] width 20 height 627
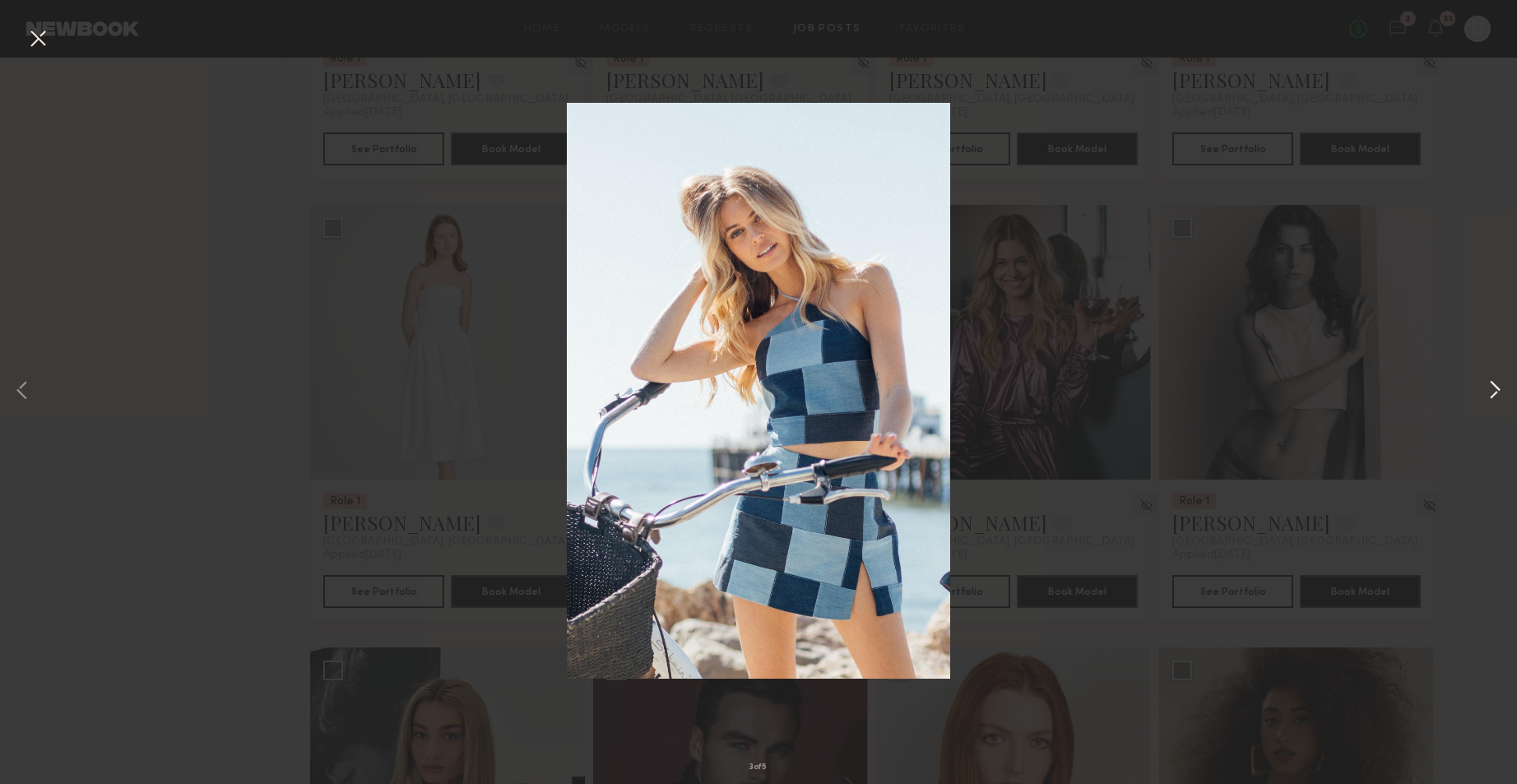
click at [1495, 389] on button at bounding box center [1495, 392] width 20 height 627
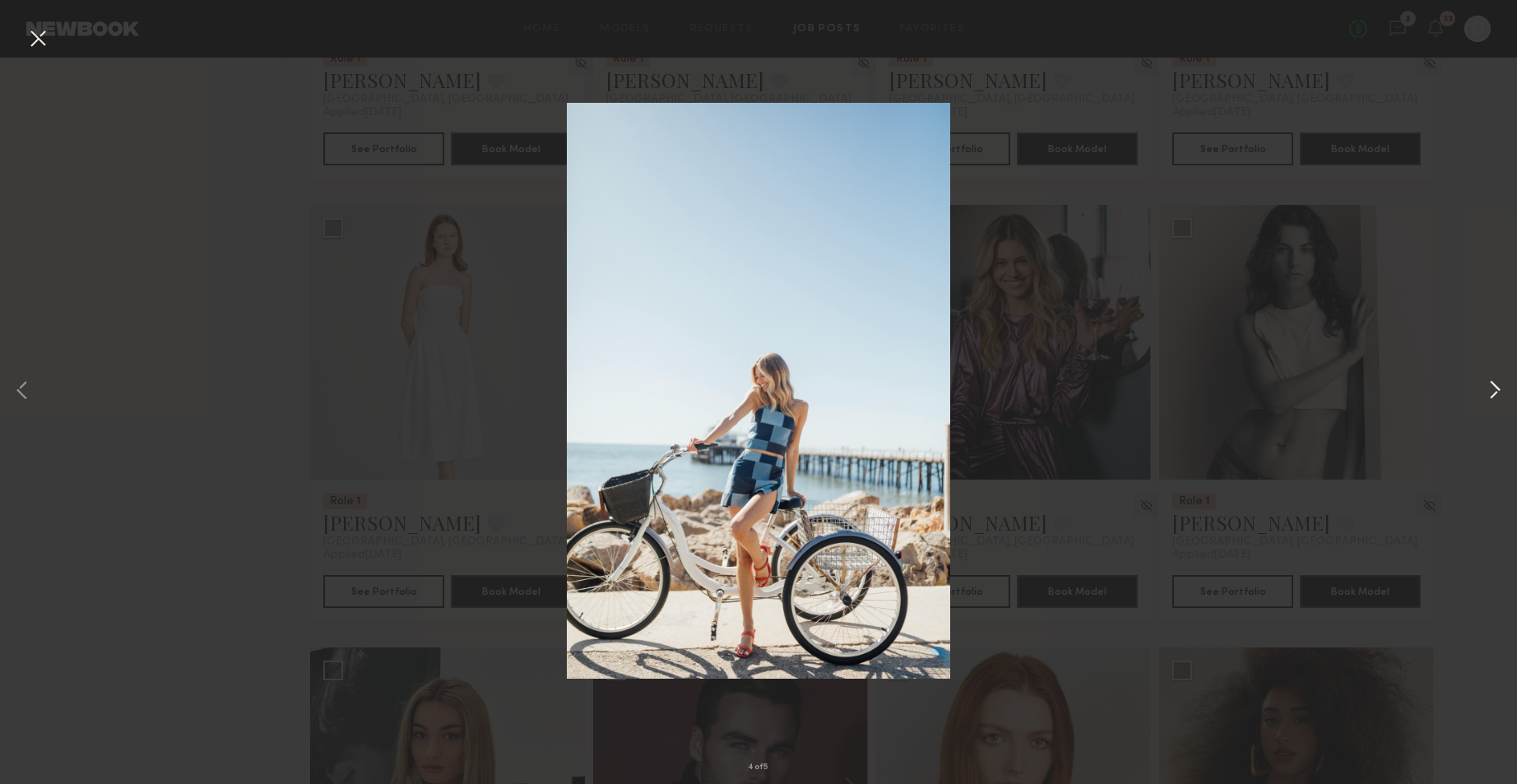
click at [1495, 389] on button at bounding box center [1495, 392] width 20 height 627
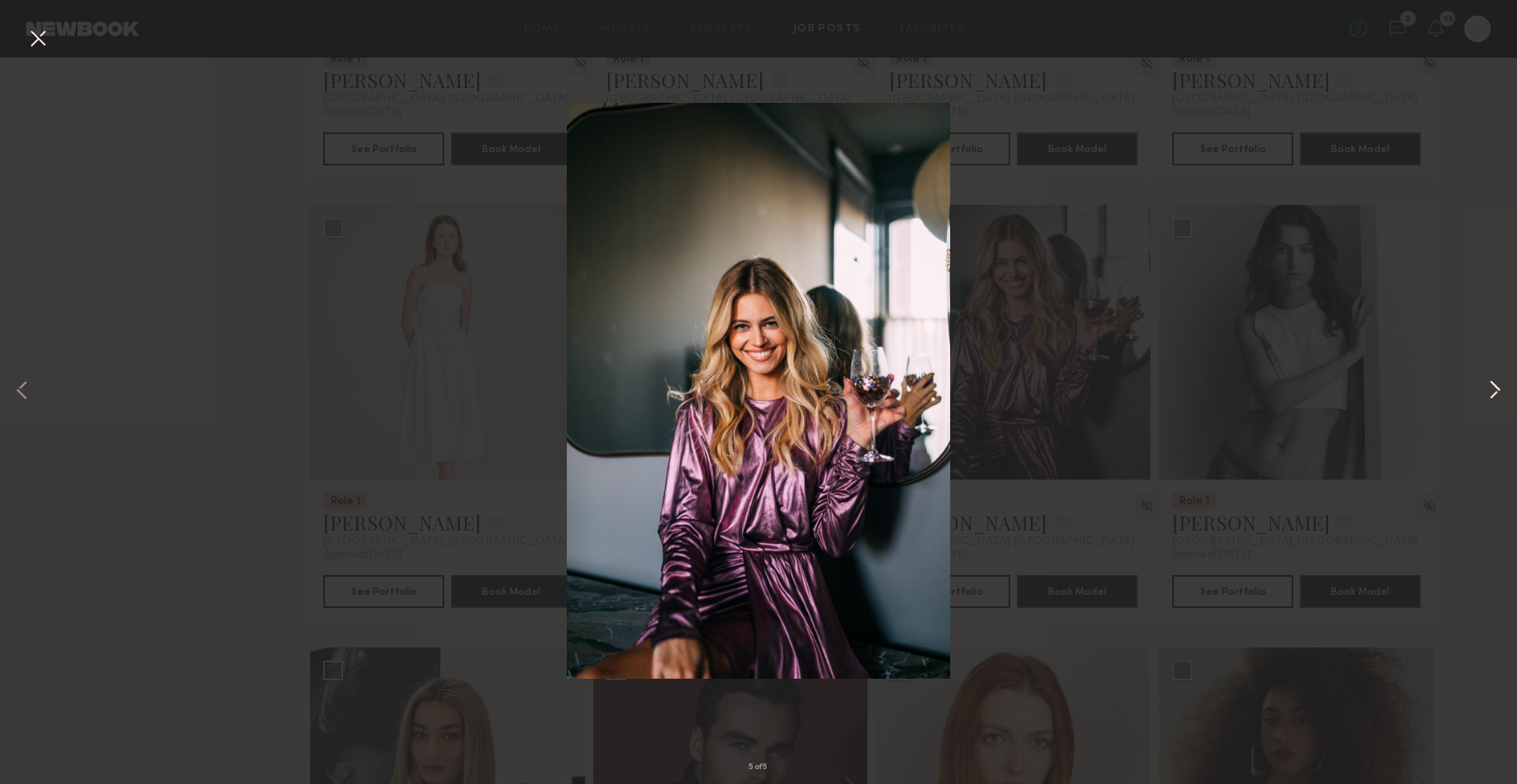
click at [1495, 389] on button at bounding box center [1495, 392] width 20 height 627
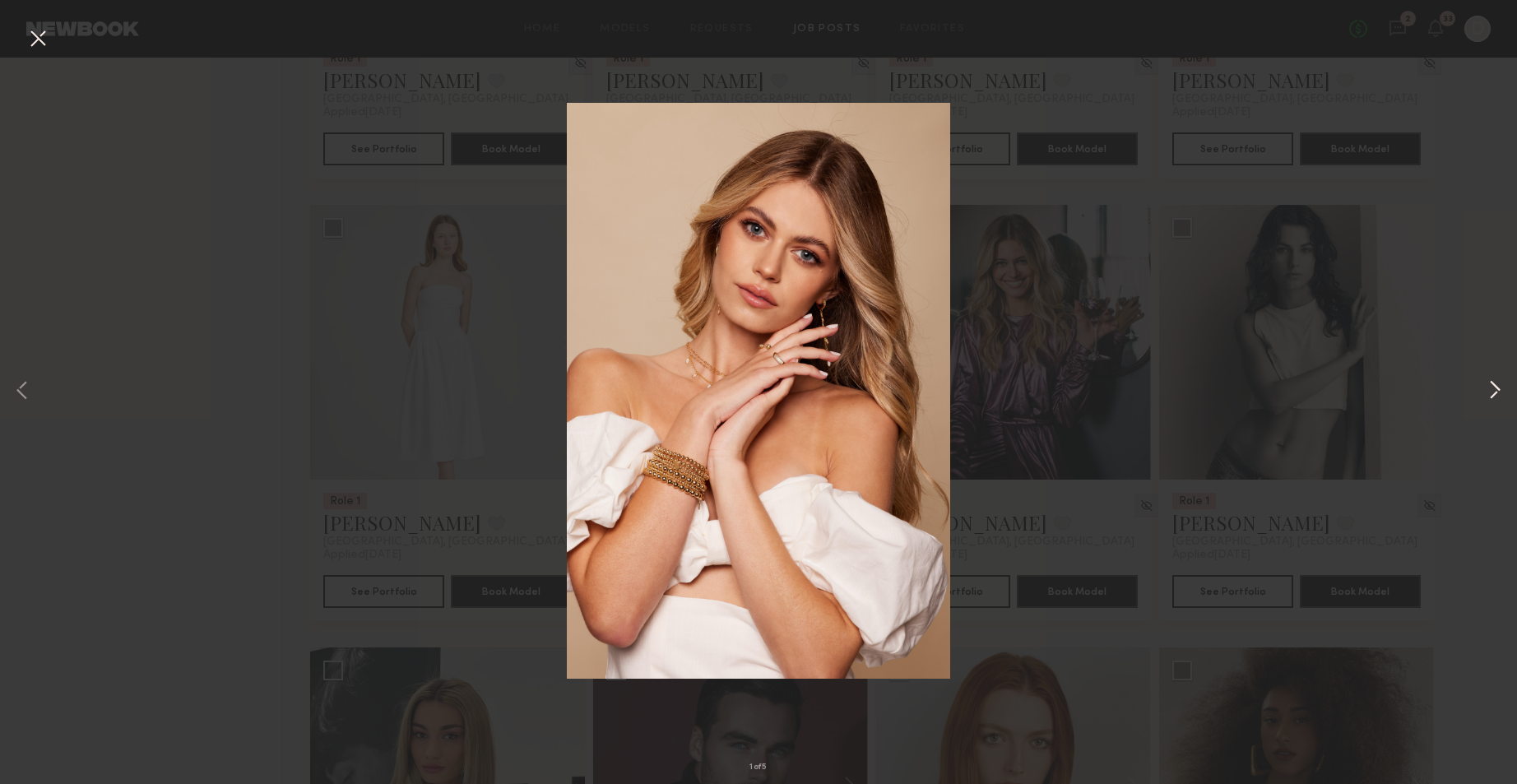
click at [1495, 389] on button at bounding box center [1495, 392] width 20 height 627
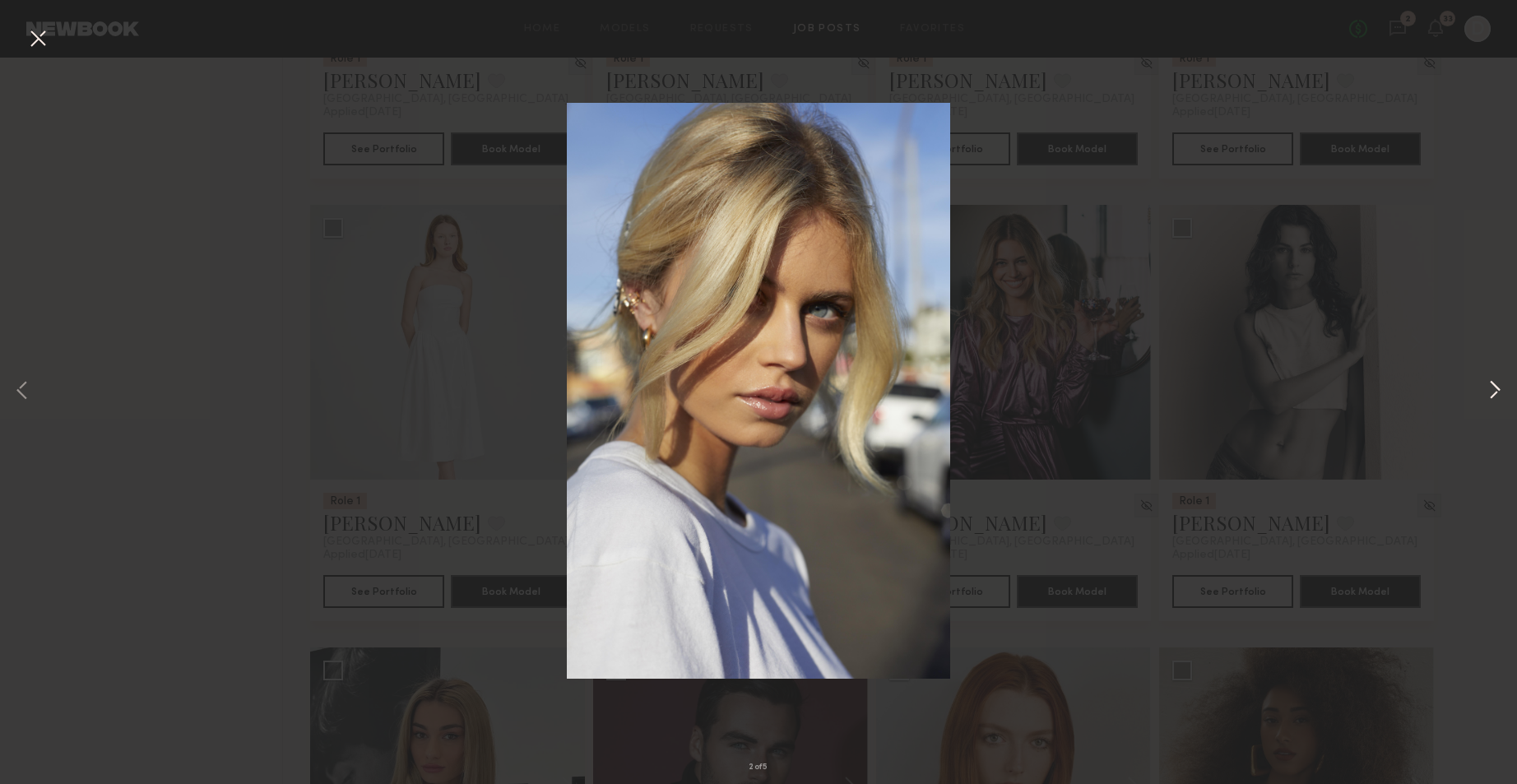
click at [1495, 389] on button at bounding box center [1495, 392] width 20 height 627
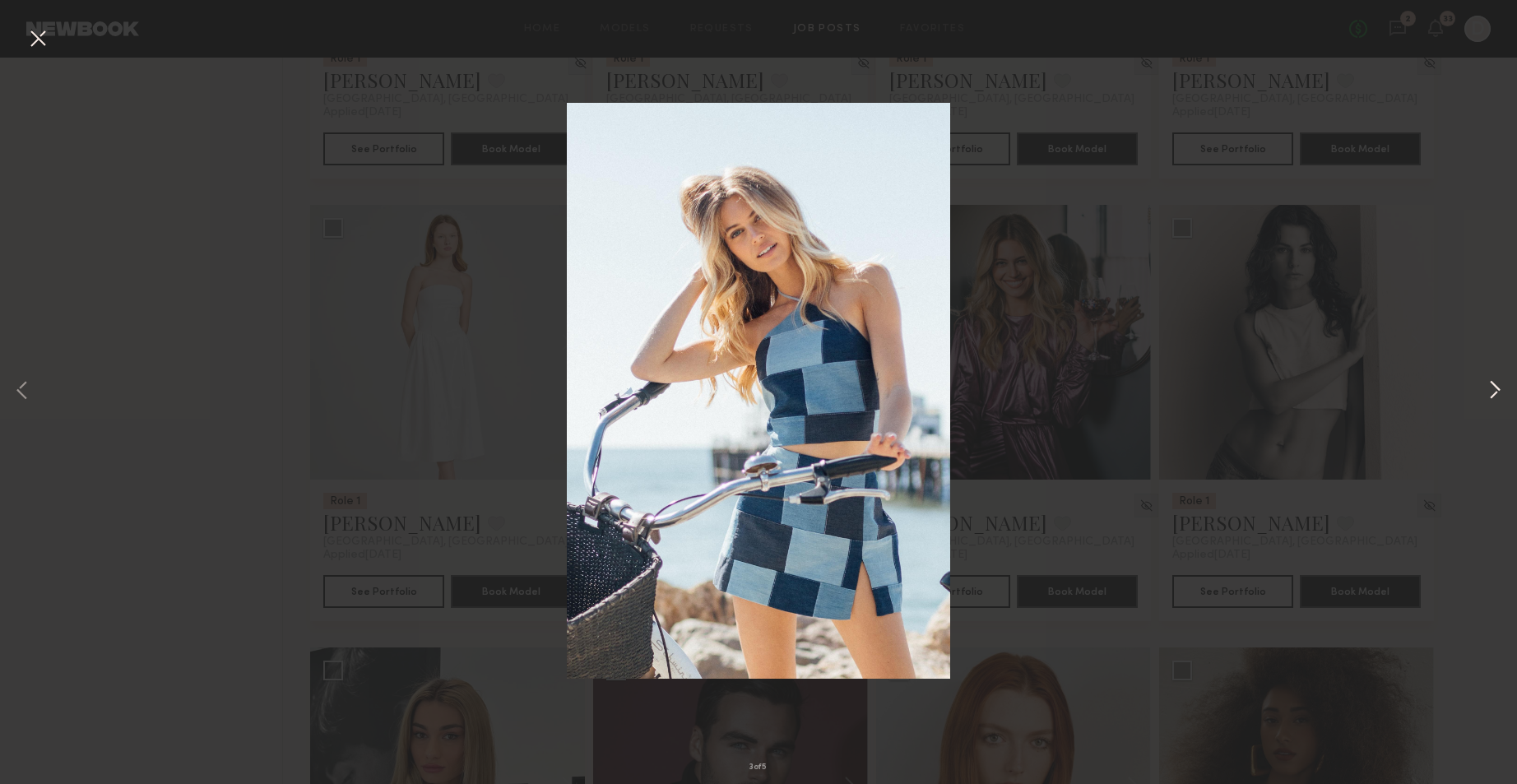
click at [1495, 389] on button at bounding box center [1495, 392] width 20 height 627
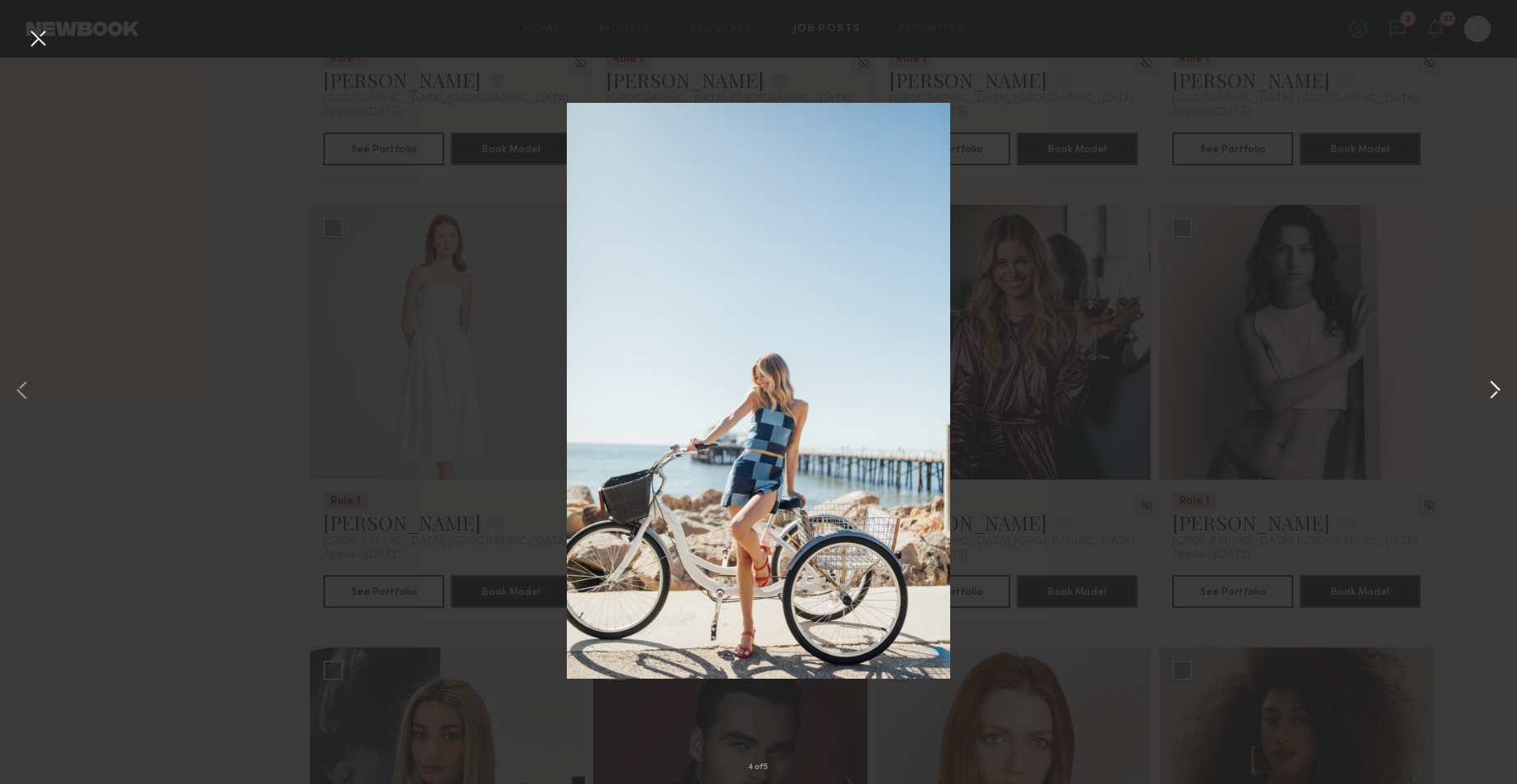
click at [1495, 389] on button at bounding box center [1495, 392] width 20 height 627
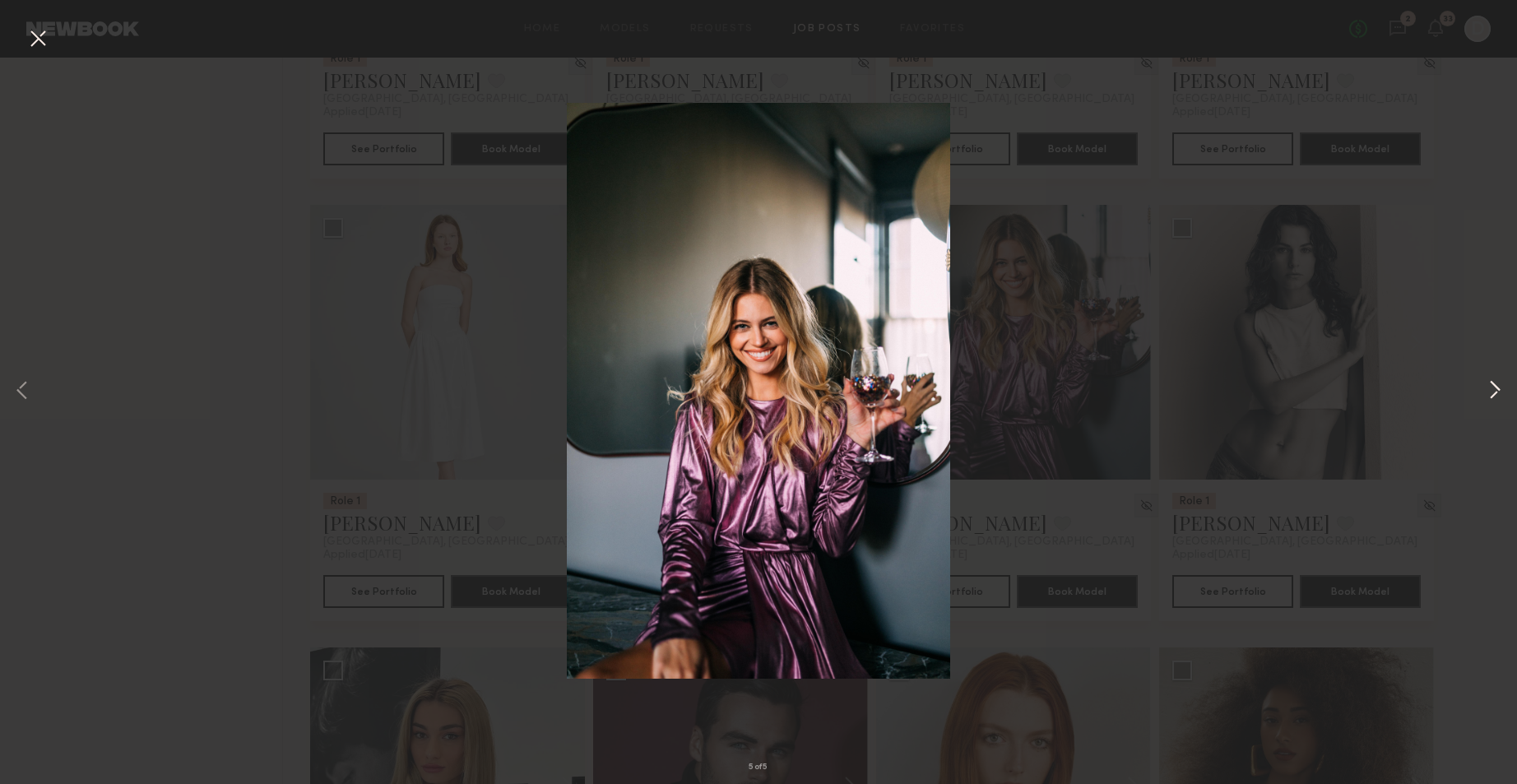
click at [1495, 389] on button at bounding box center [1495, 392] width 20 height 627
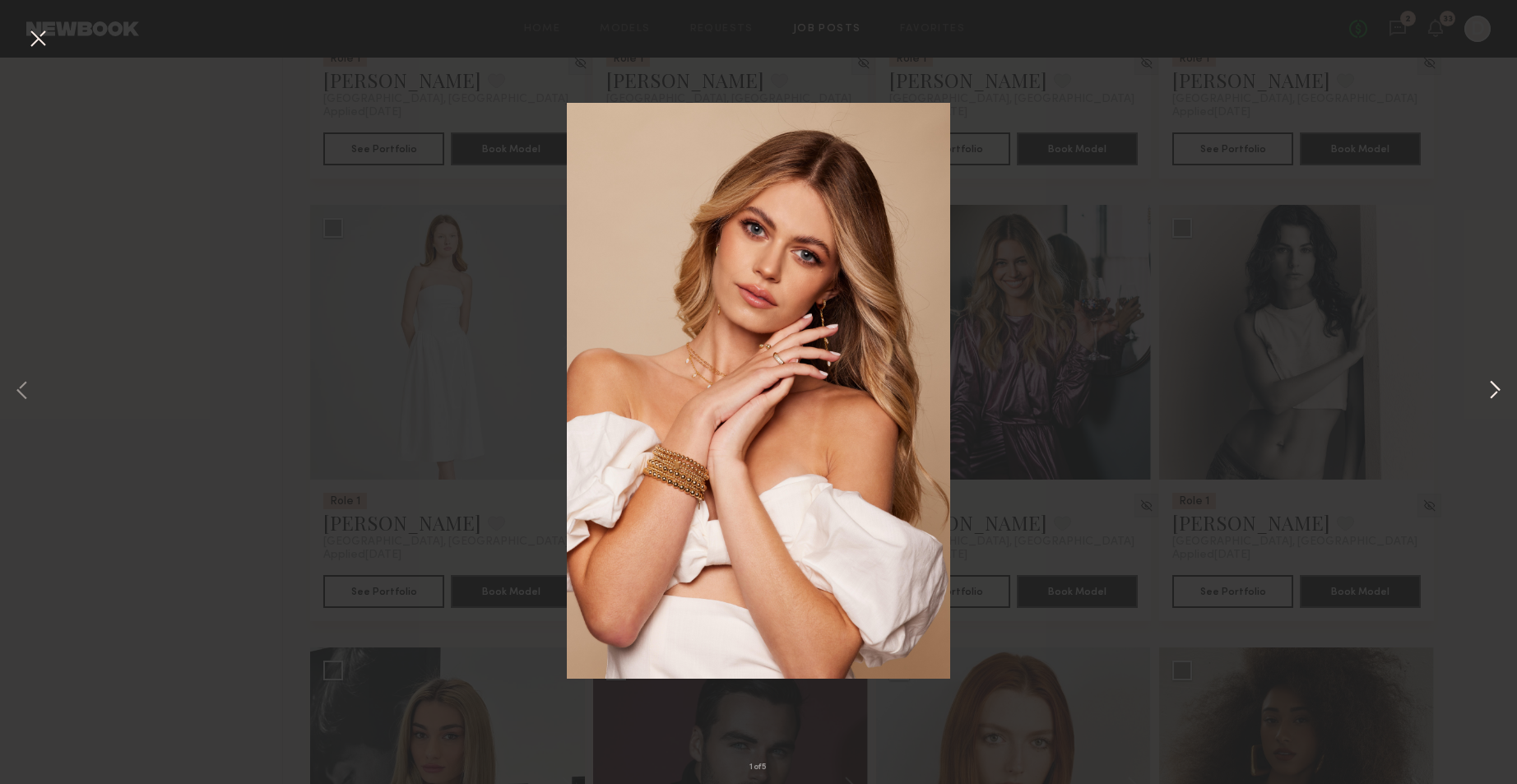
click at [1495, 389] on button at bounding box center [1495, 392] width 20 height 627
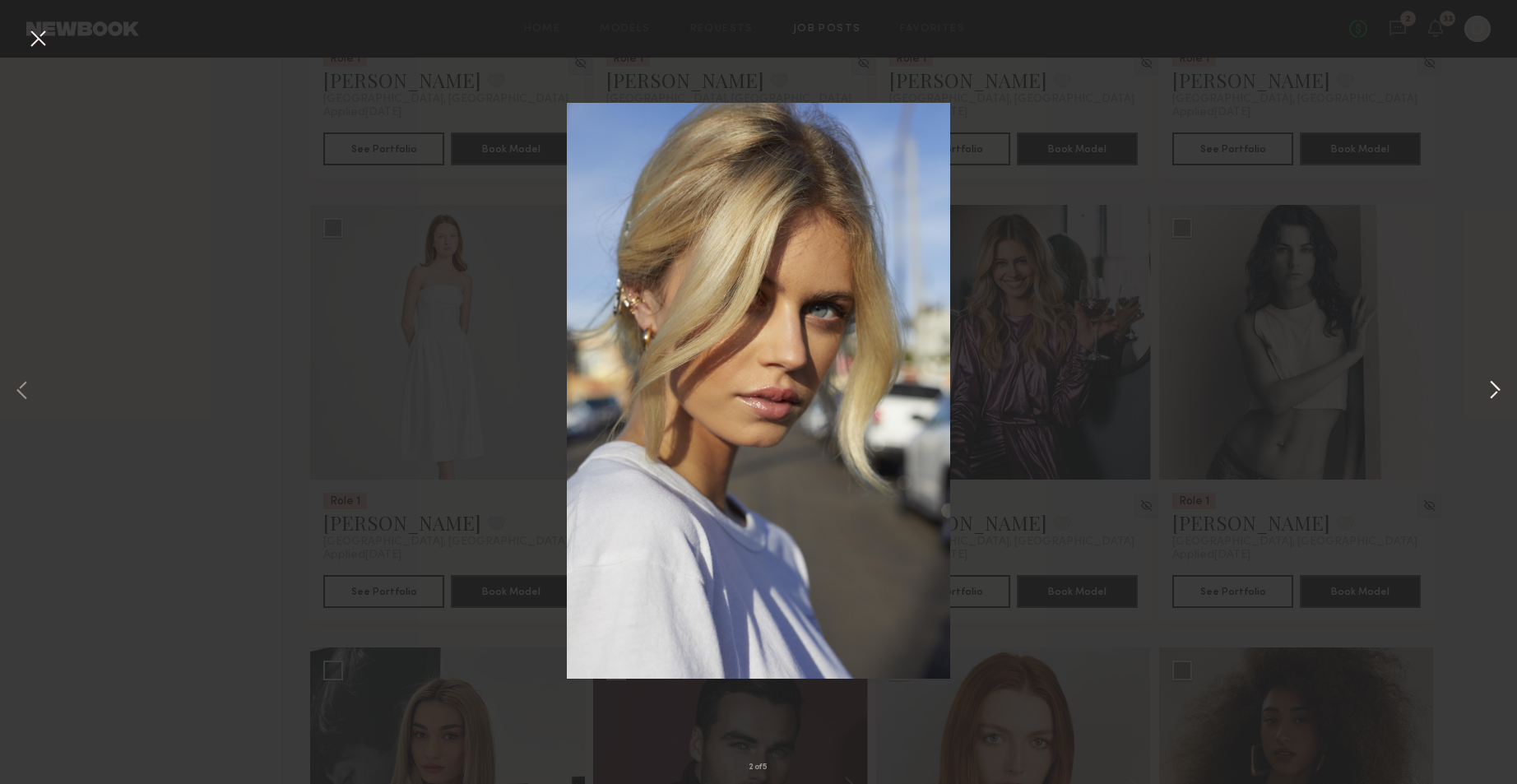
click at [1495, 389] on button at bounding box center [1495, 392] width 20 height 627
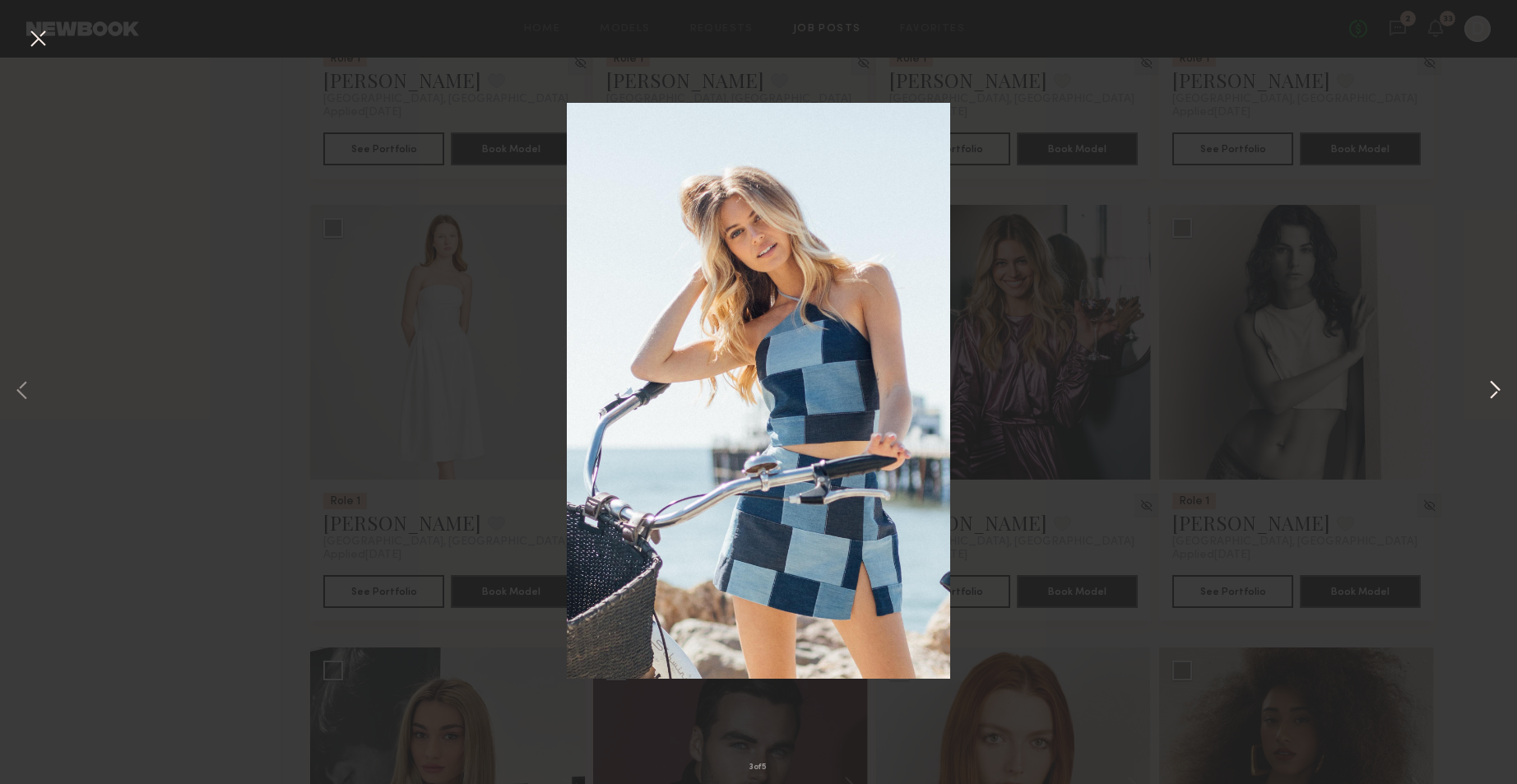
click at [1489, 393] on button at bounding box center [1495, 392] width 20 height 627
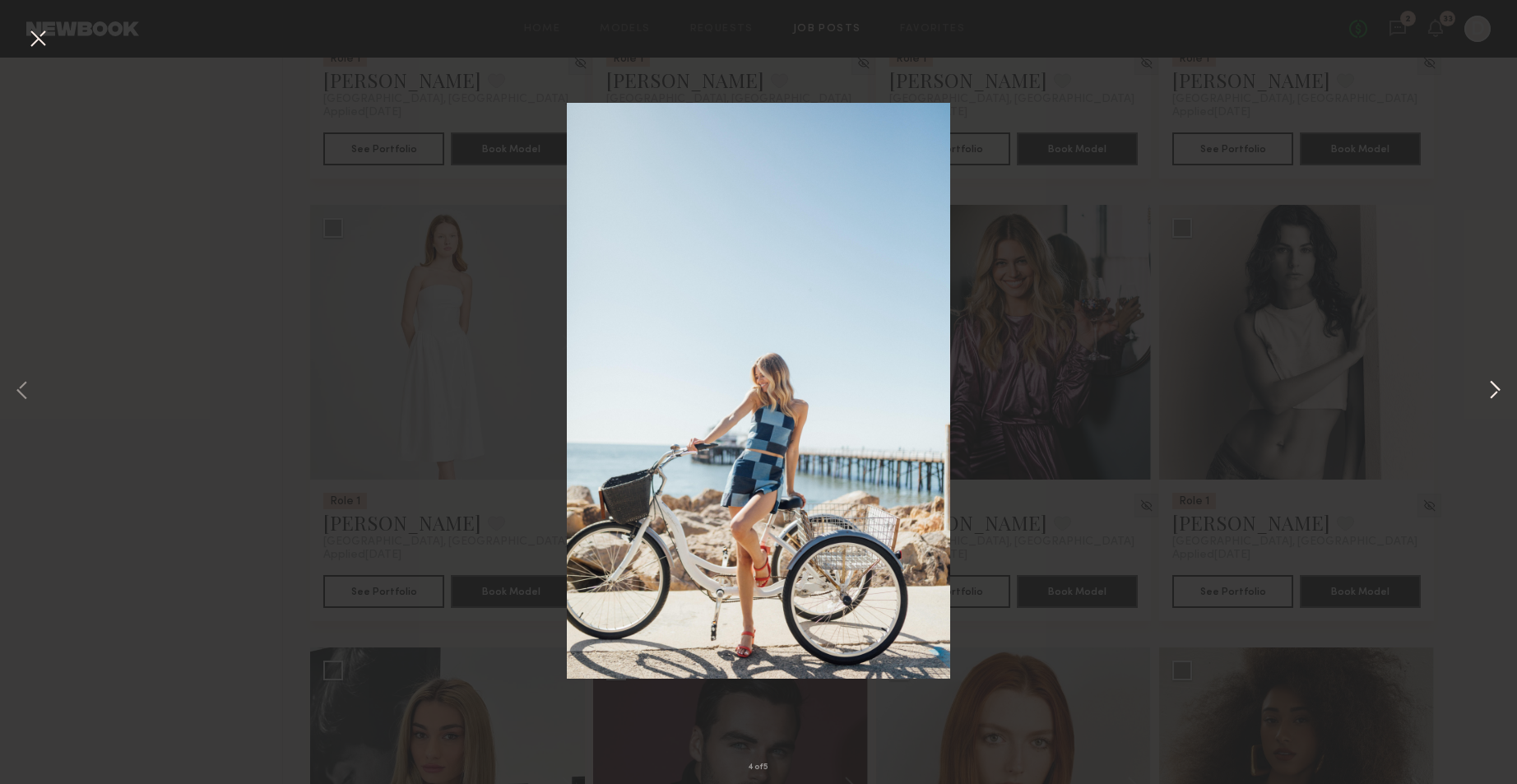
click at [1489, 393] on button at bounding box center [1495, 392] width 20 height 627
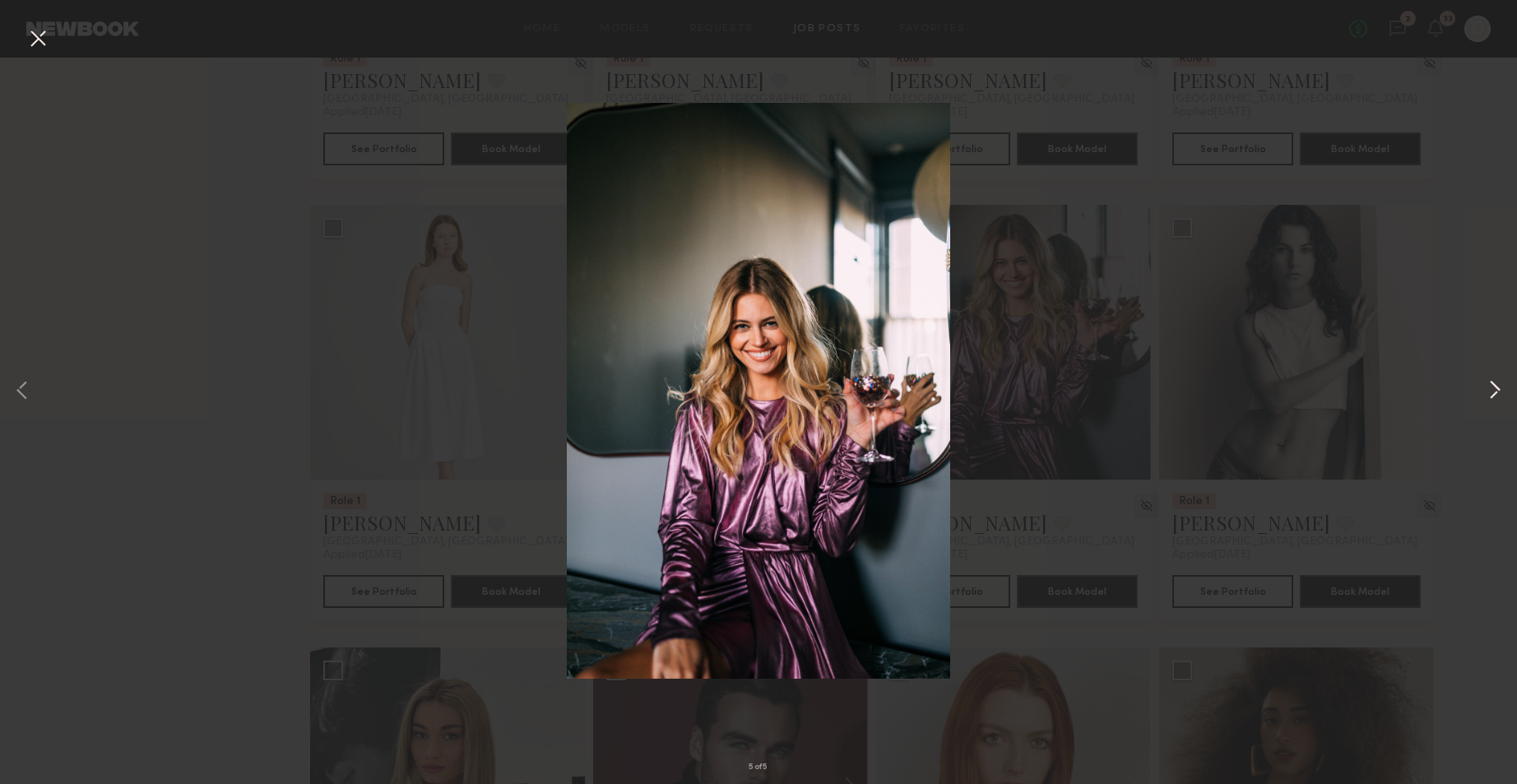
click at [1489, 393] on button at bounding box center [1495, 392] width 20 height 627
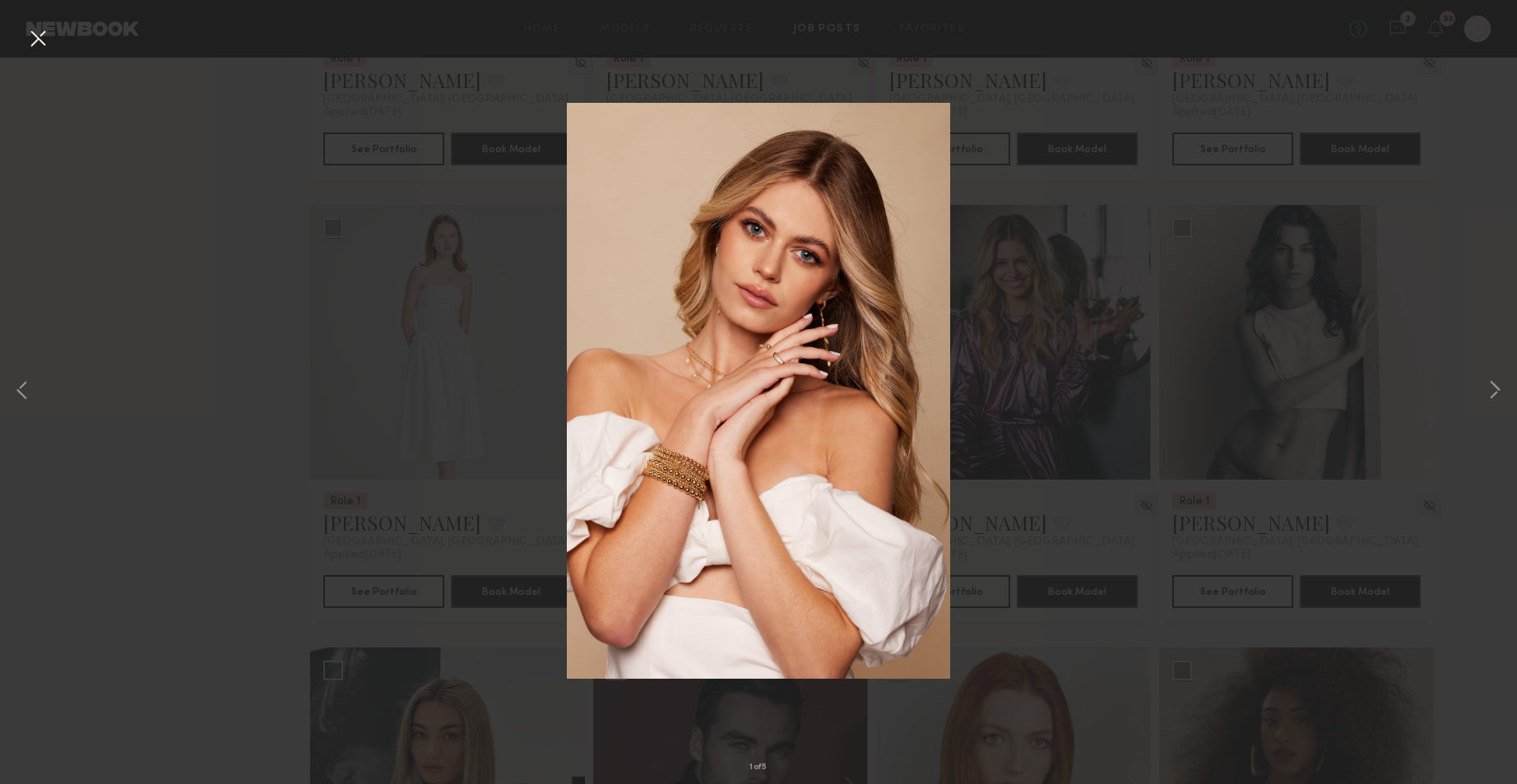
click at [1478, 285] on div "1 of 5" at bounding box center [758, 392] width 1517 height 784
click at [33, 35] on button at bounding box center [38, 39] width 26 height 30
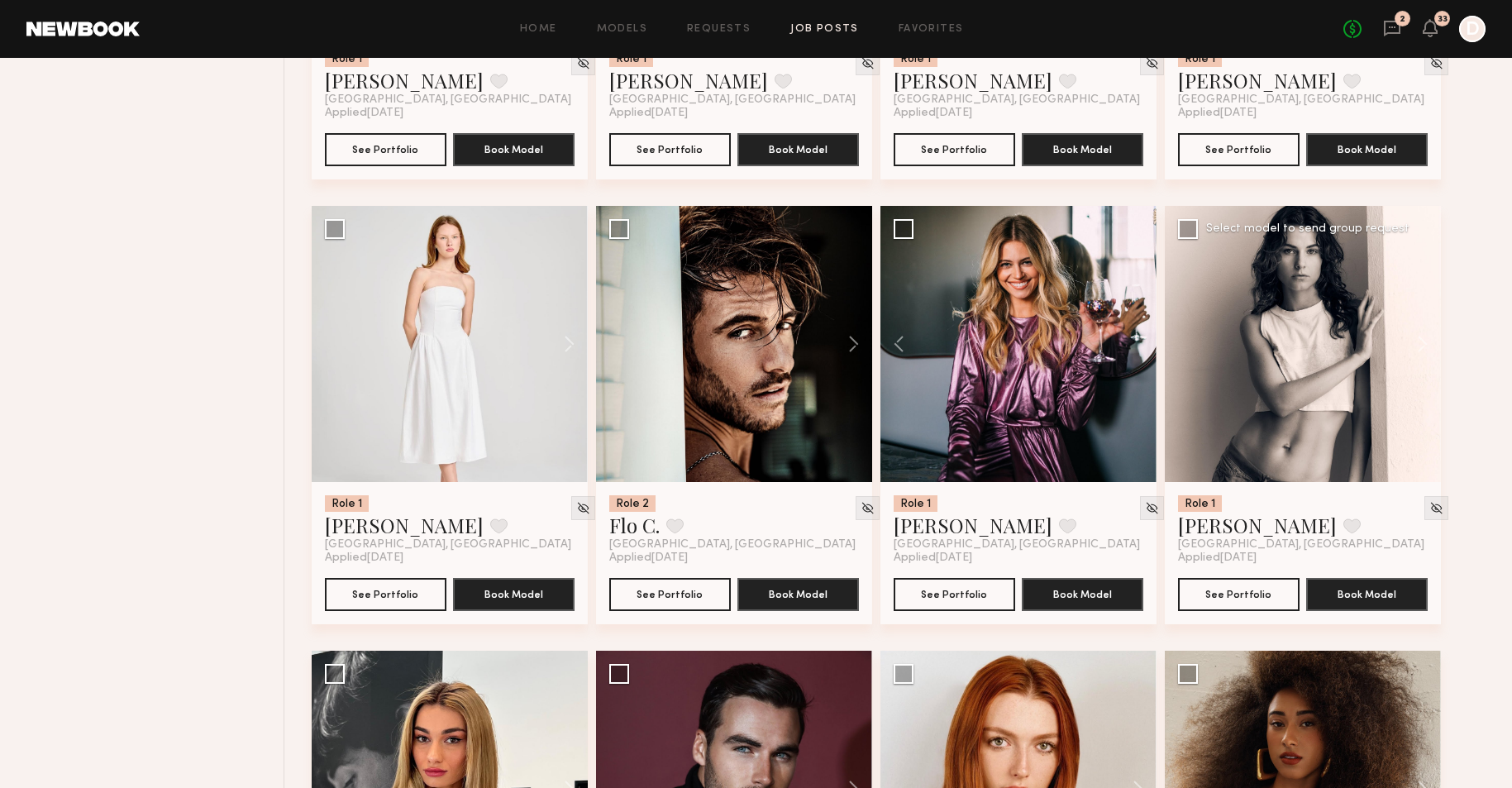
click at [1317, 339] on div at bounding box center [1303, 344] width 276 height 276
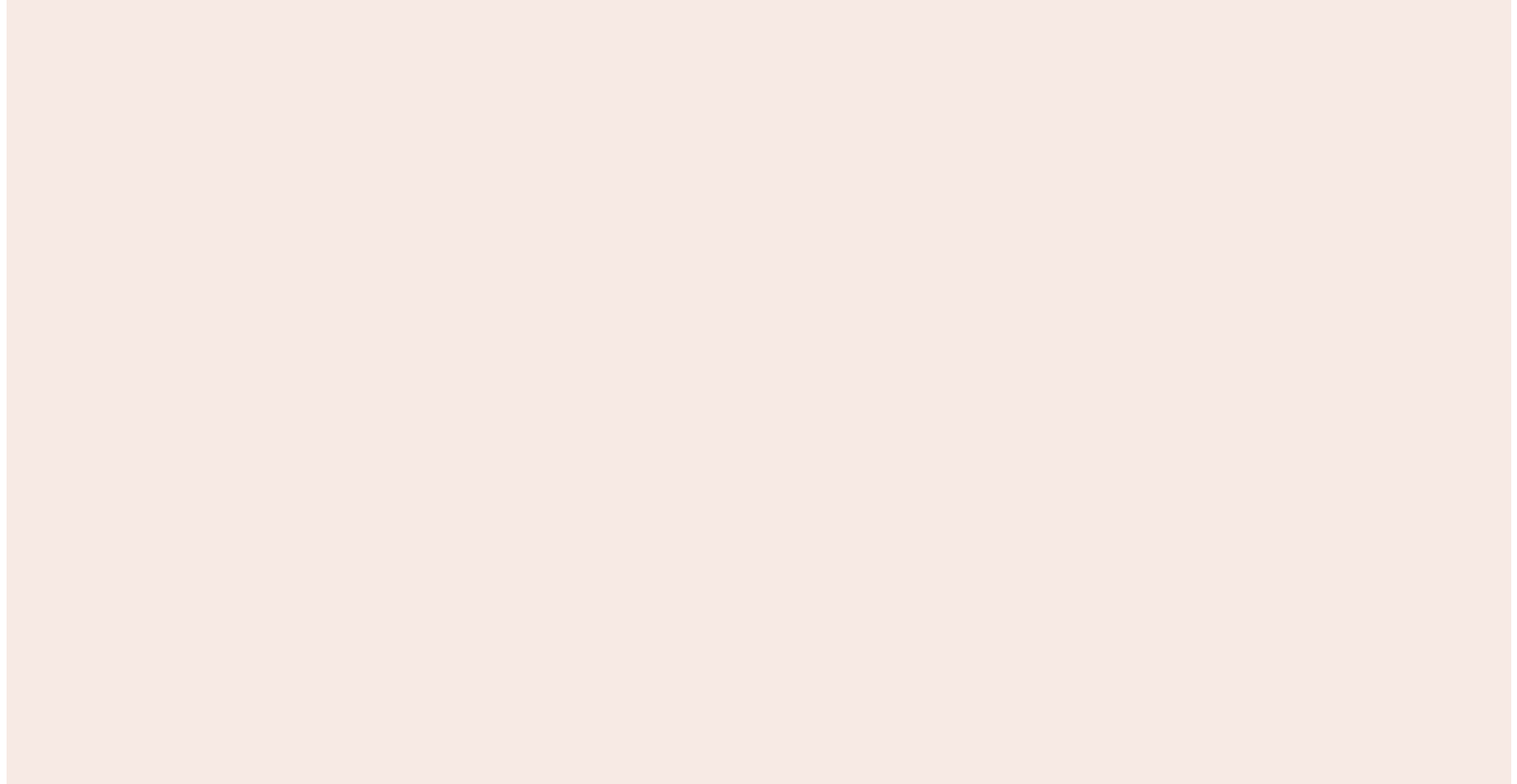
scroll to position [0, 0]
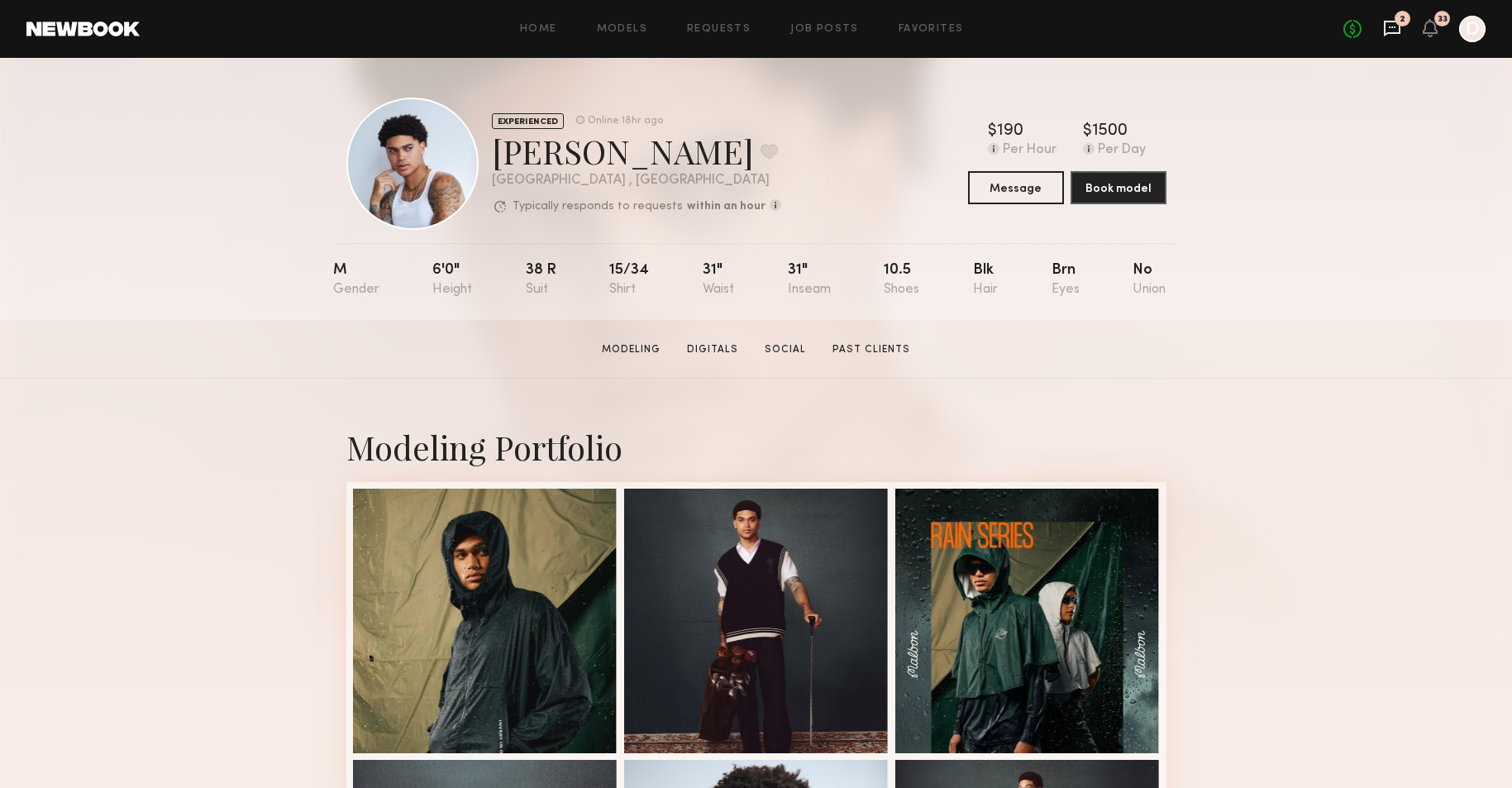
click at [1390, 31] on icon at bounding box center [1392, 27] width 18 height 18
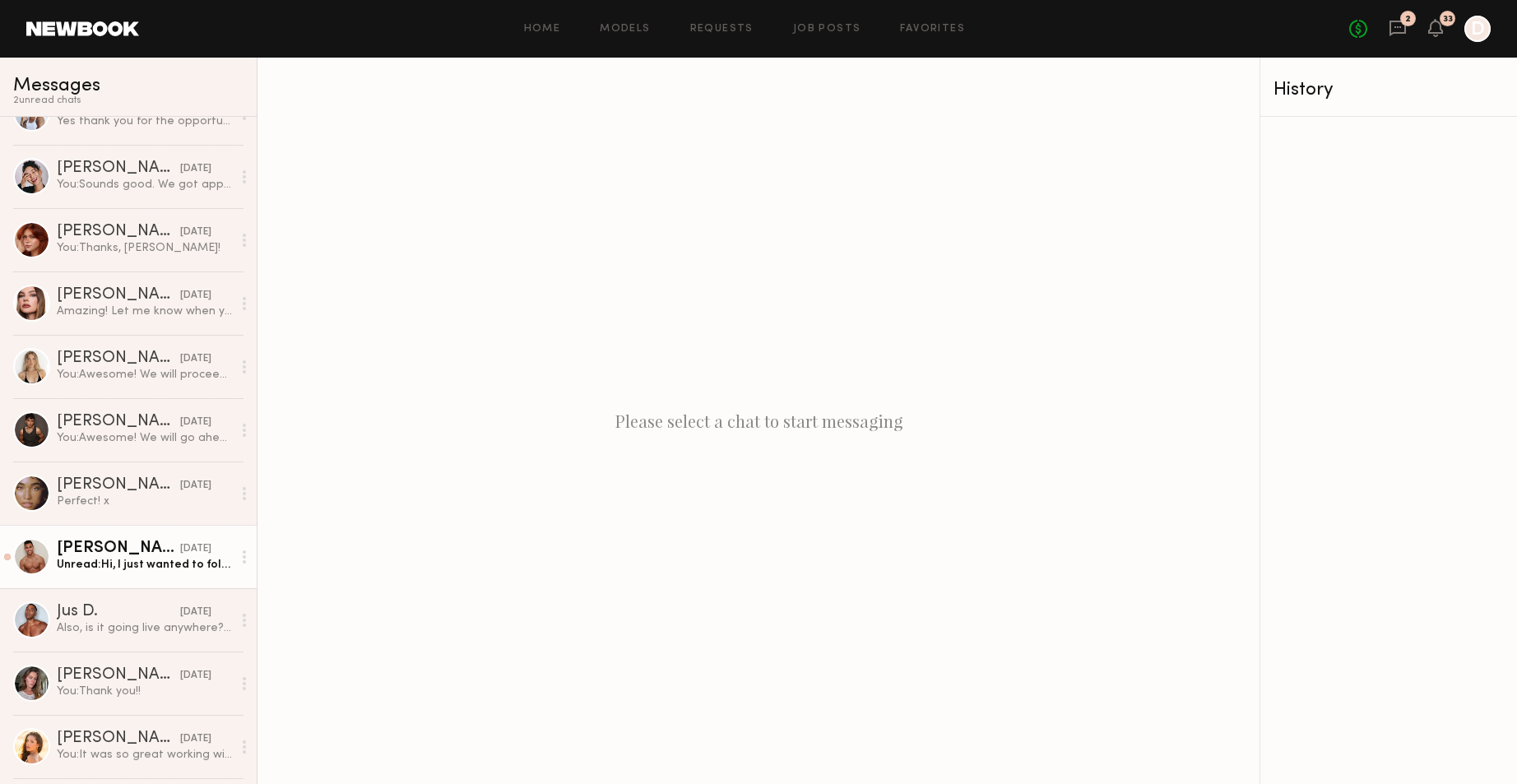
scroll to position [184, 0]
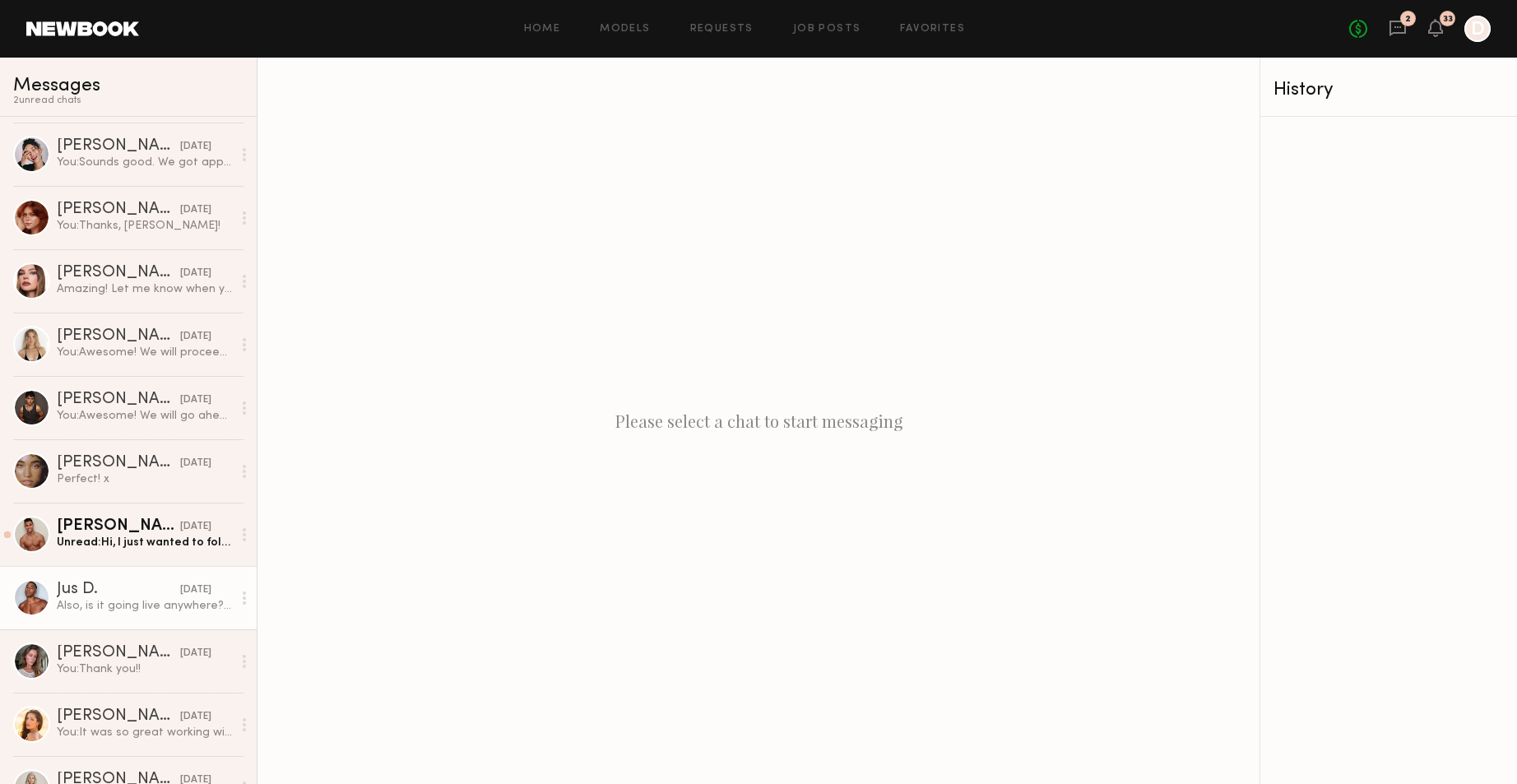
click at [114, 612] on div "Also, is it going live anywhere? Ie their site, IG, etc.." at bounding box center [144, 606] width 175 height 15
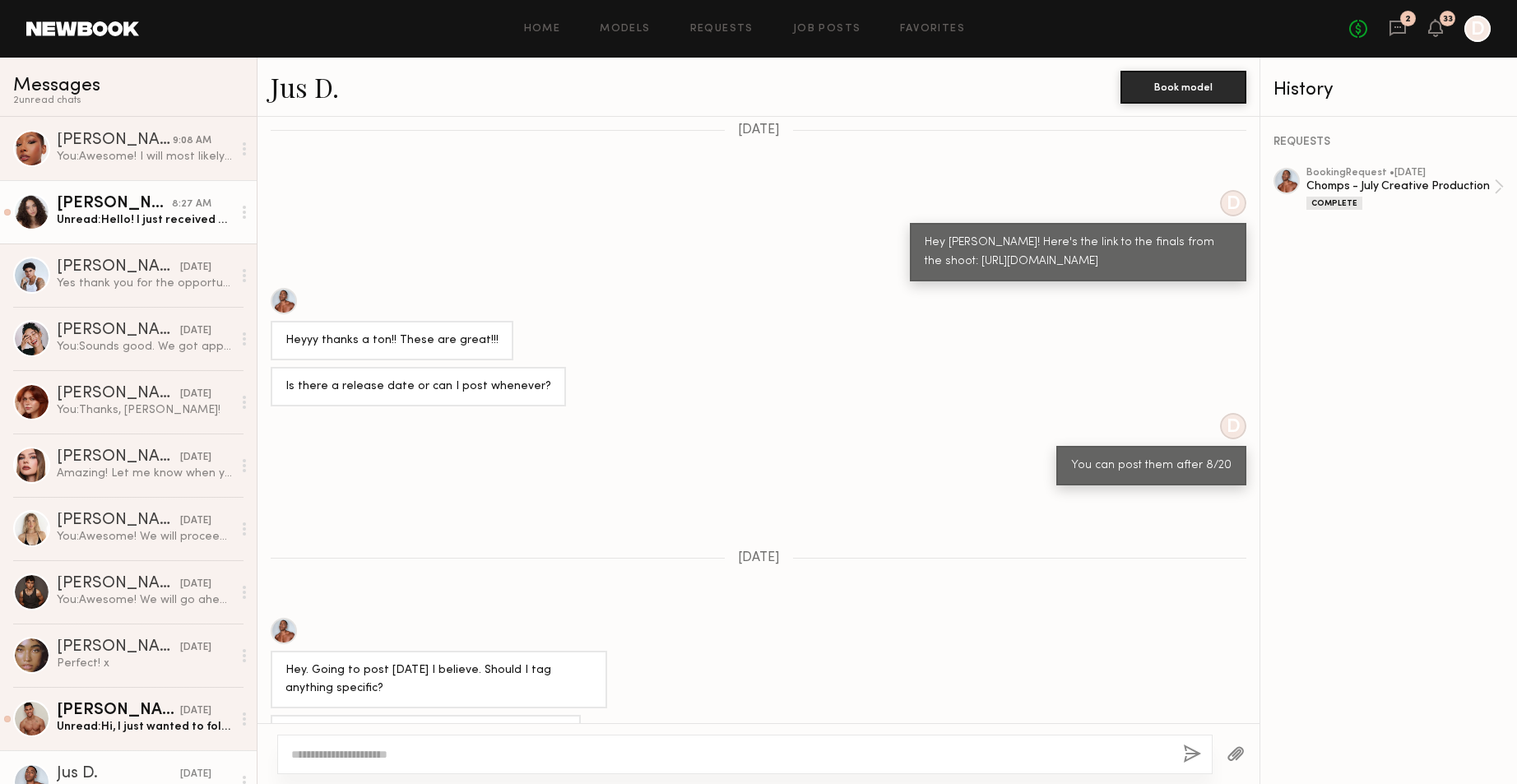
click at [124, 231] on link "Kaitlyn J. 8:27 AM Unread: Hello! I just received confirmation of the short res…" at bounding box center [128, 212] width 257 height 63
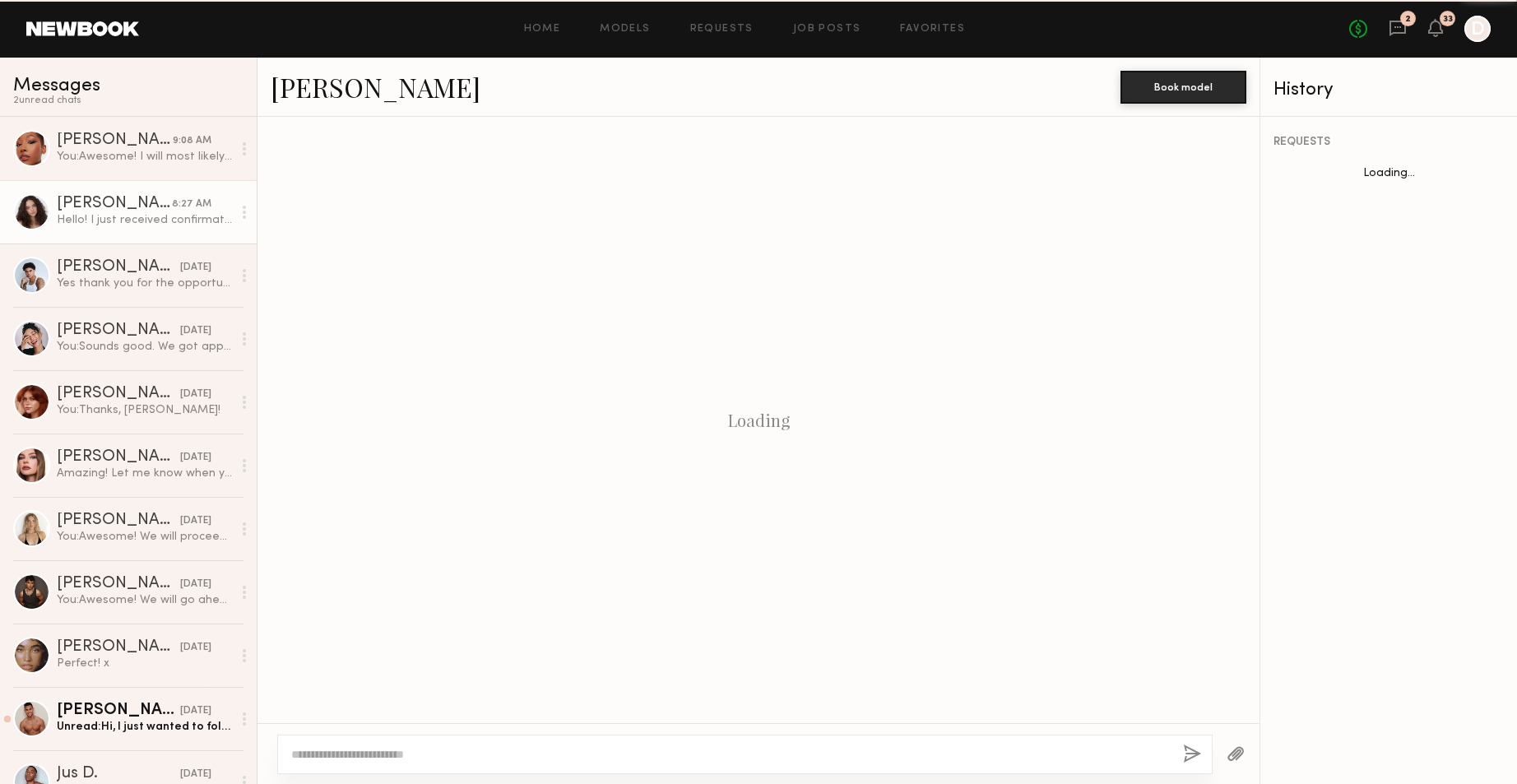
scroll to position [494, 0]
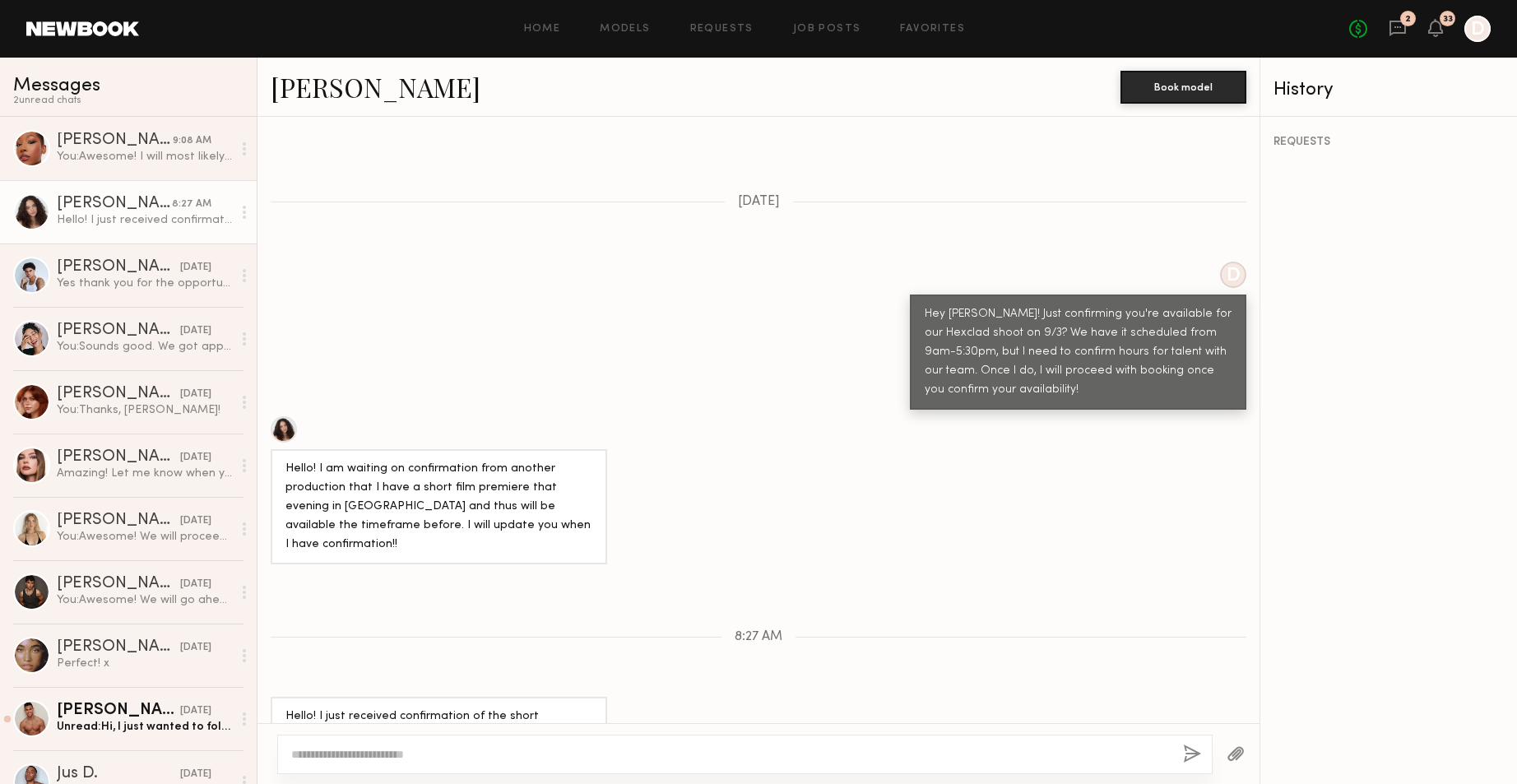
click at [354, 81] on link "[PERSON_NAME]" at bounding box center [376, 86] width 210 height 35
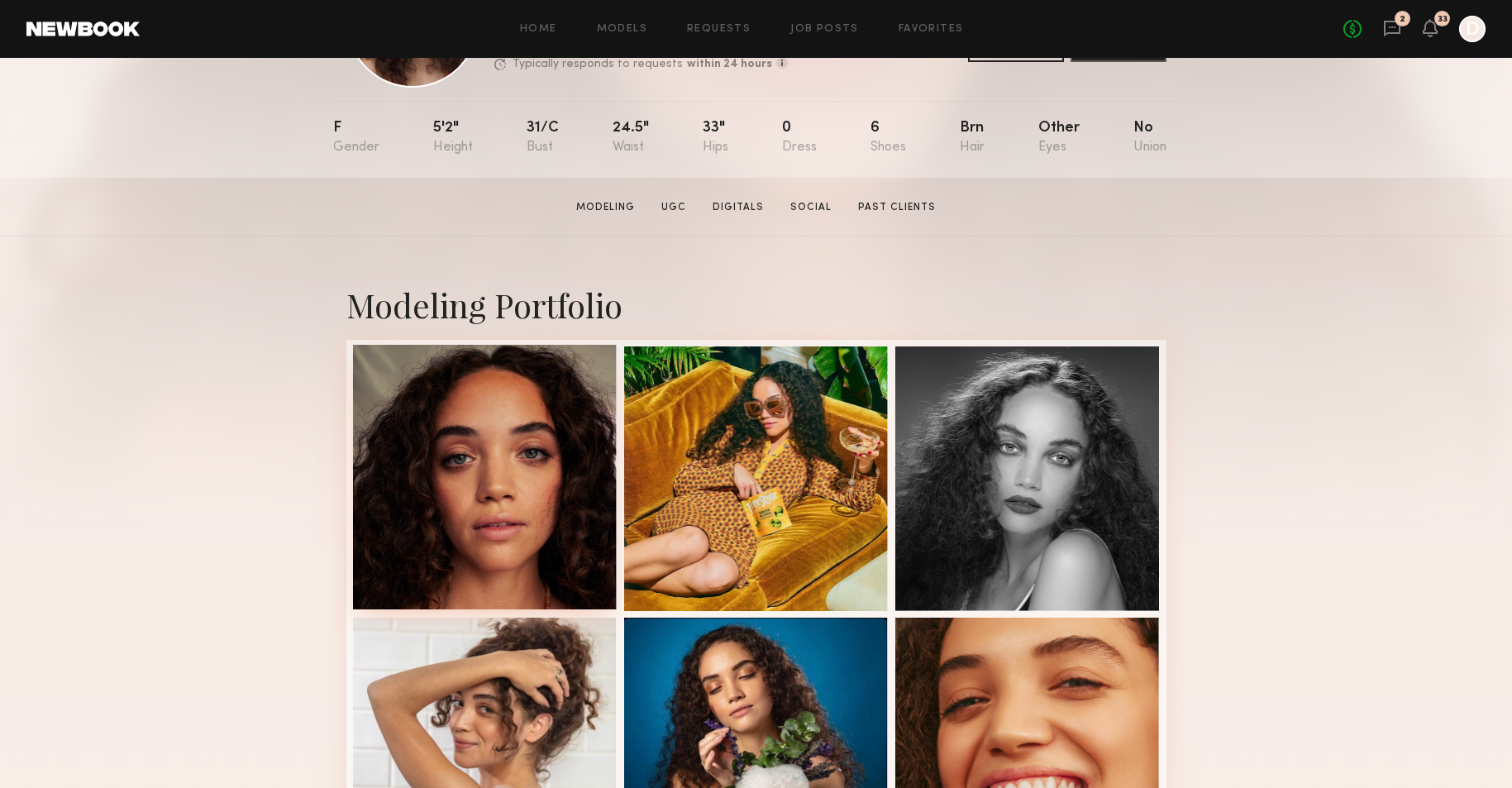
scroll to position [112, 0]
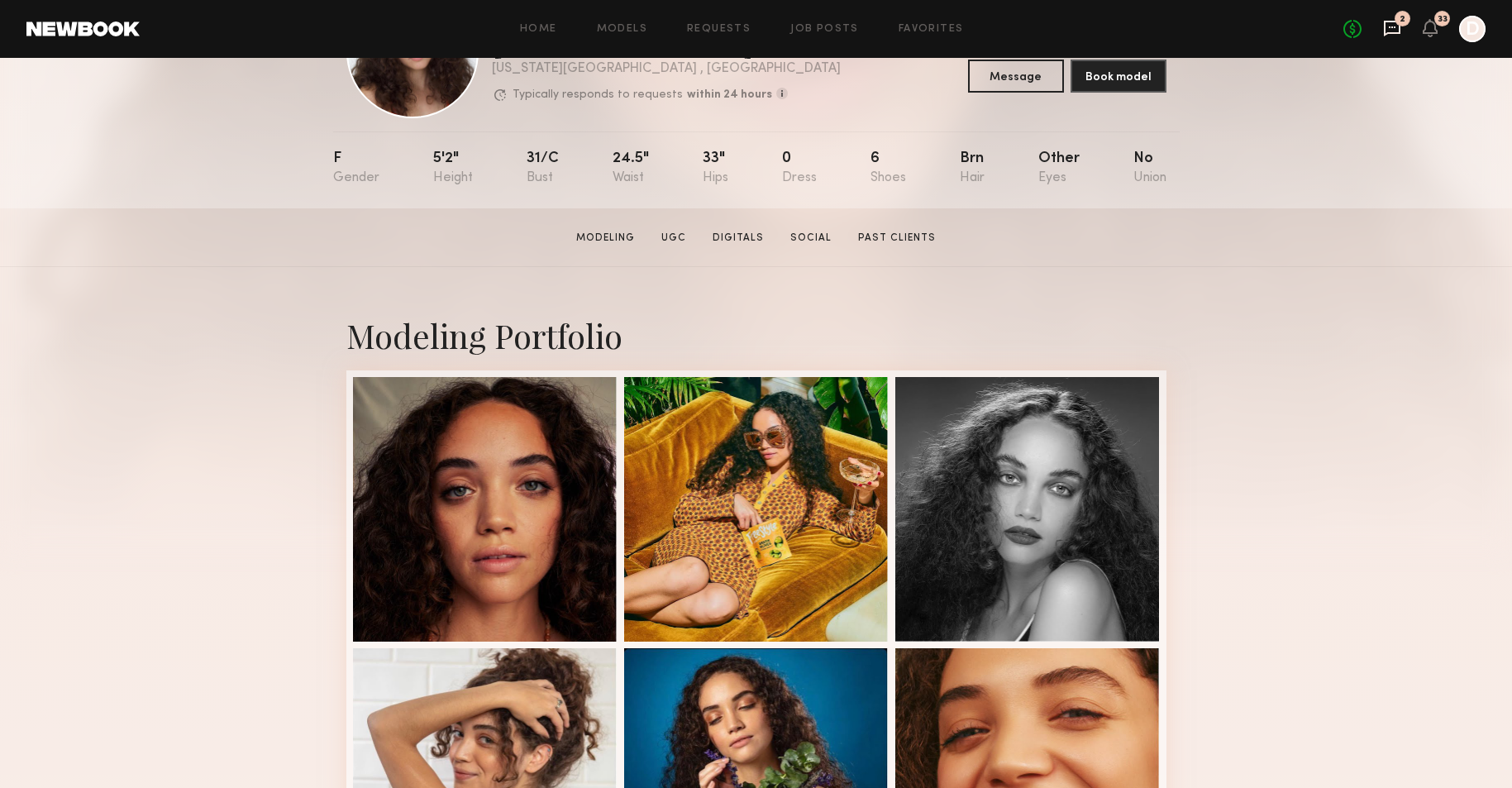
click at [1385, 29] on icon at bounding box center [1392, 28] width 16 height 15
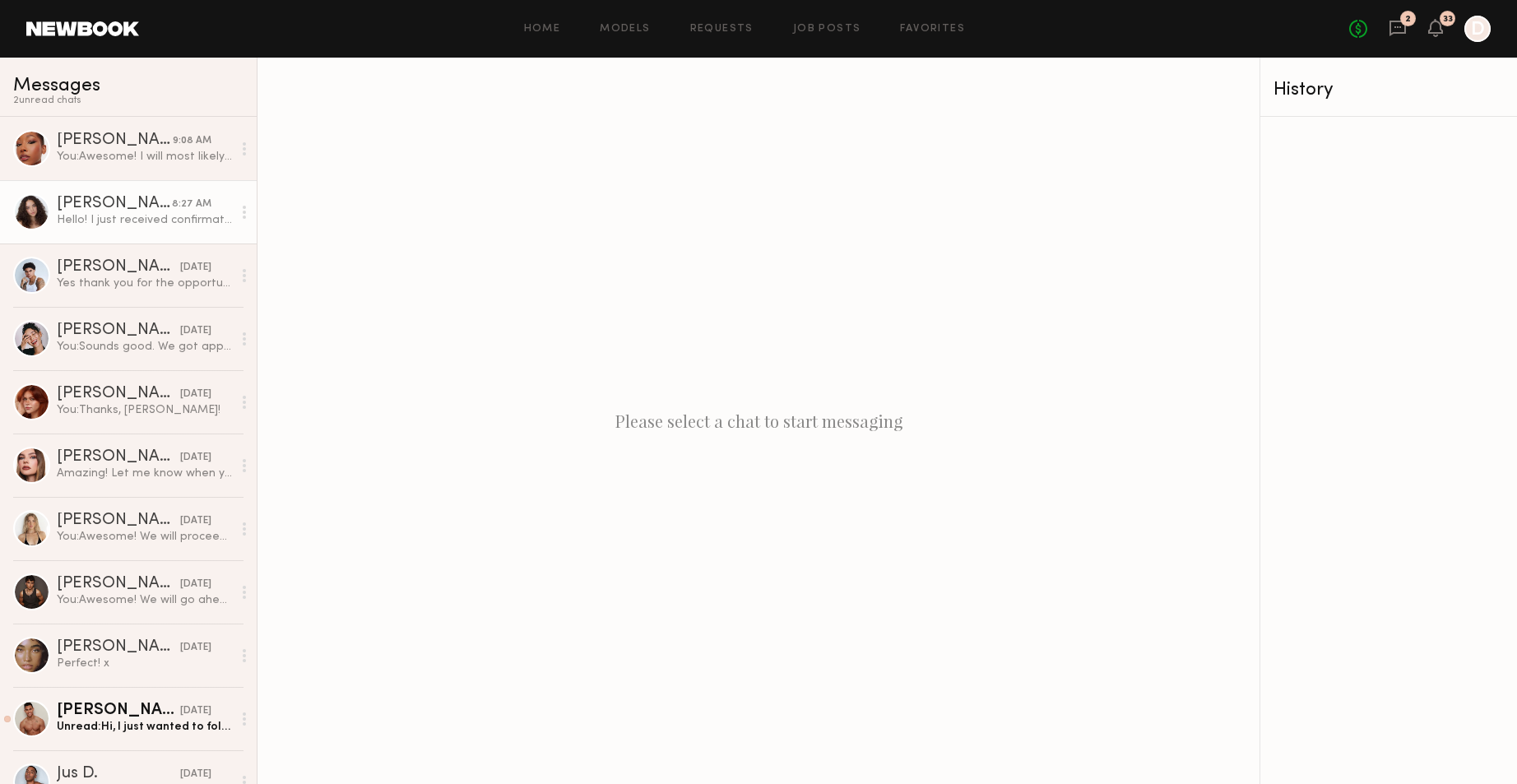
click at [138, 208] on div "[PERSON_NAME]" at bounding box center [114, 203] width 115 height 16
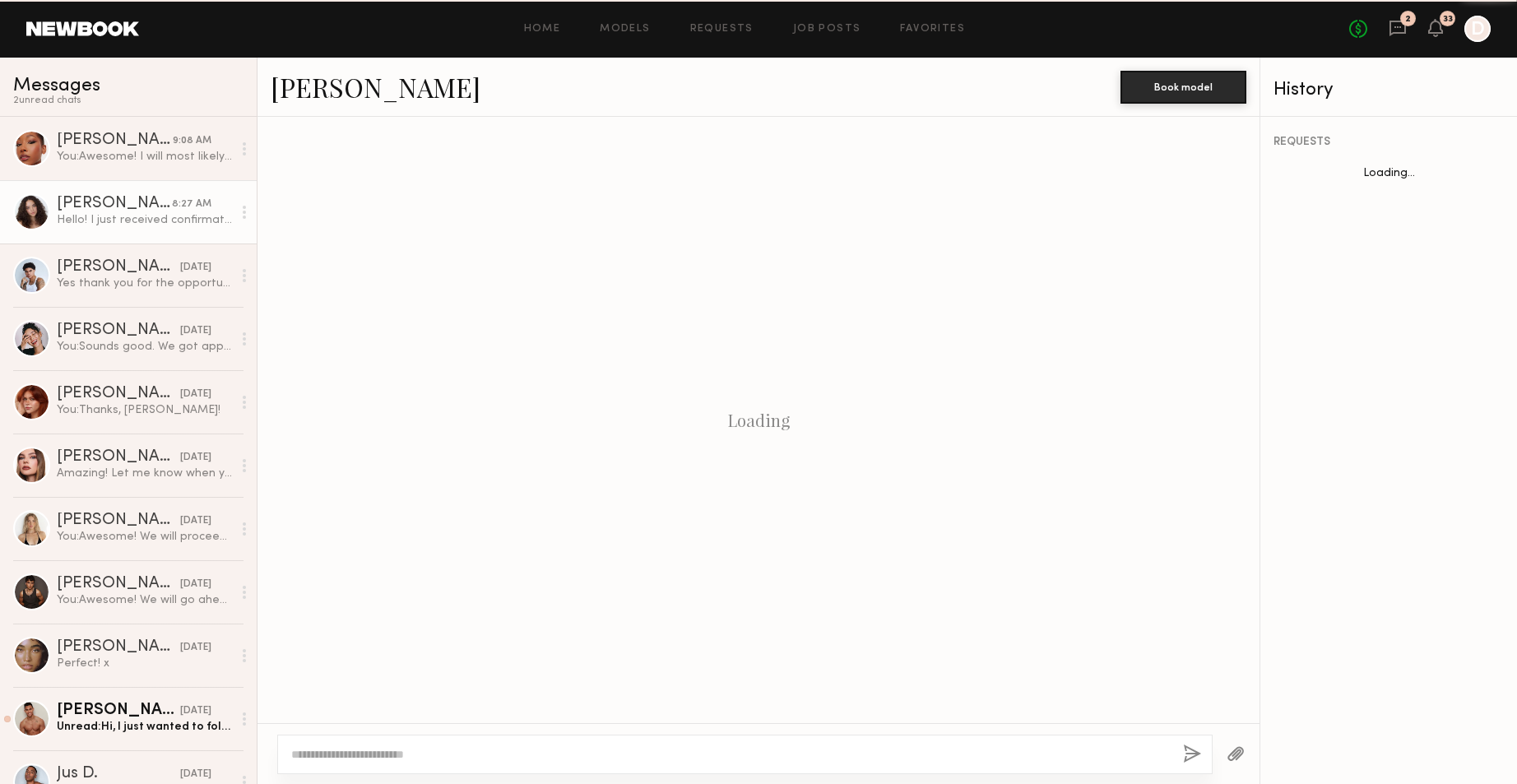
scroll to position [494, 0]
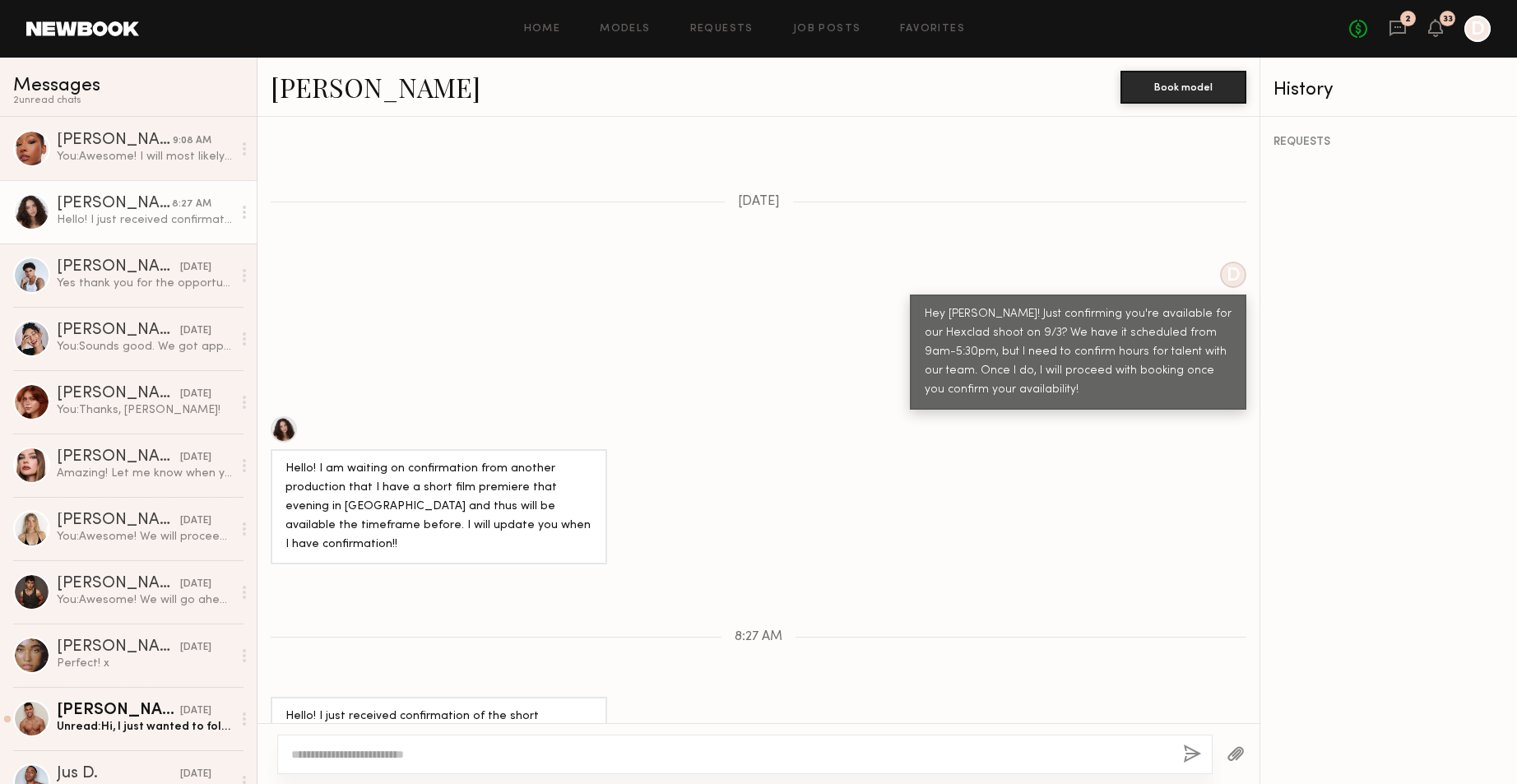
click at [588, 755] on textarea at bounding box center [730, 754] width 879 height 16
click at [508, 749] on textarea at bounding box center [730, 754] width 879 height 16
click at [449, 756] on textarea at bounding box center [730, 754] width 879 height 16
click at [824, 755] on textarea "**********" at bounding box center [730, 754] width 879 height 16
click at [987, 752] on textarea "**********" at bounding box center [730, 754] width 879 height 16
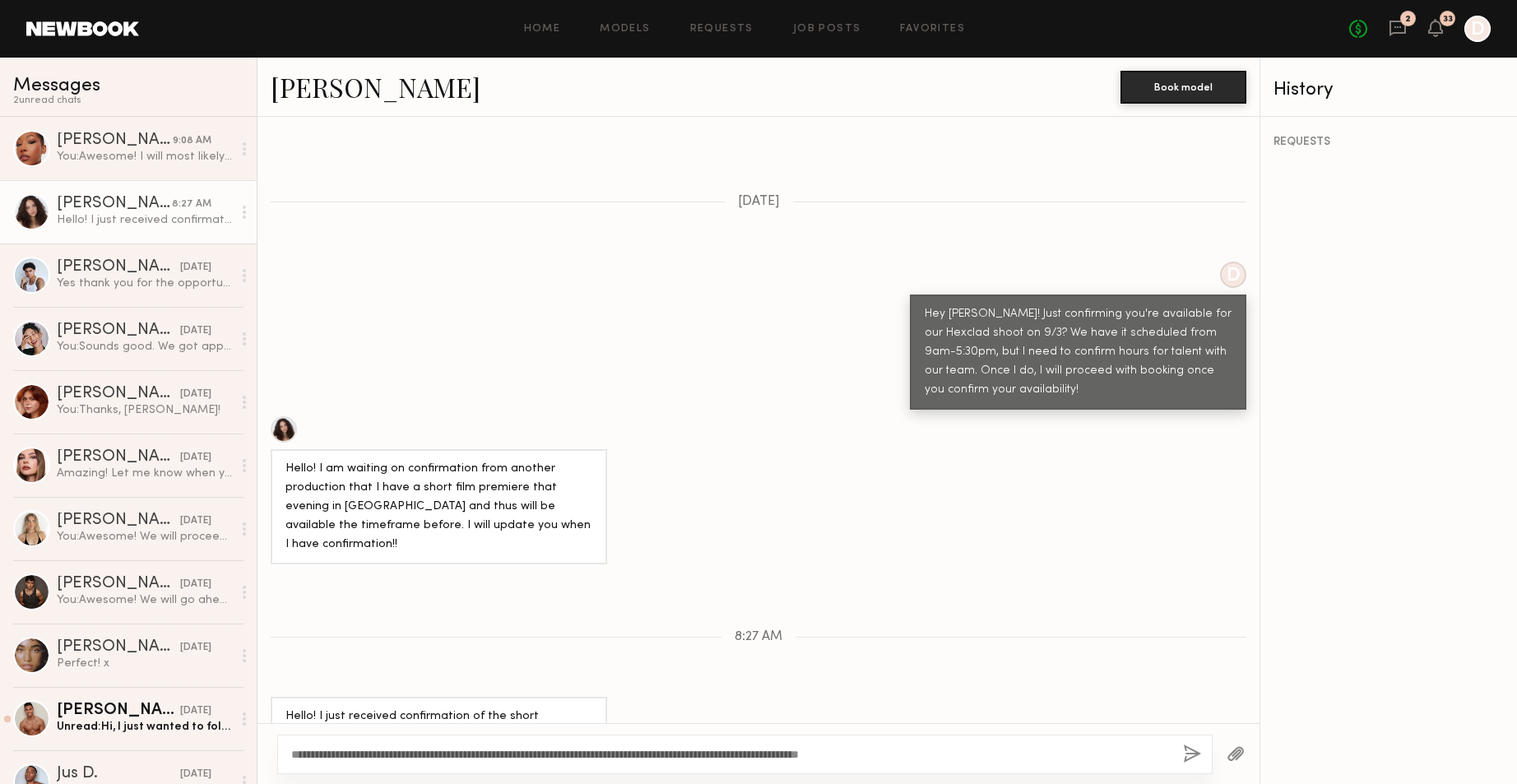
type textarea "**********"
click at [1196, 760] on button "button" at bounding box center [1192, 755] width 18 height 20
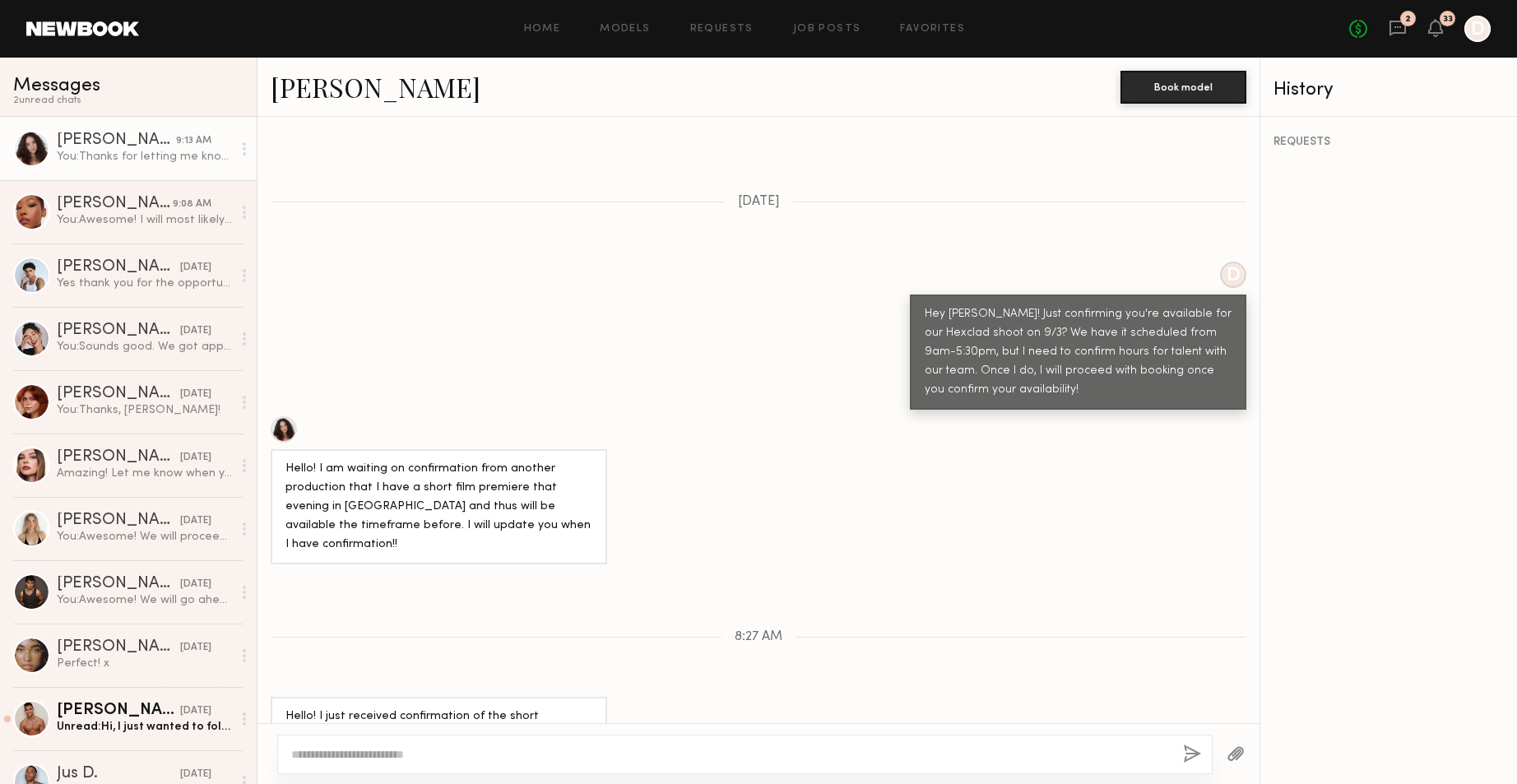
scroll to position [702, 0]
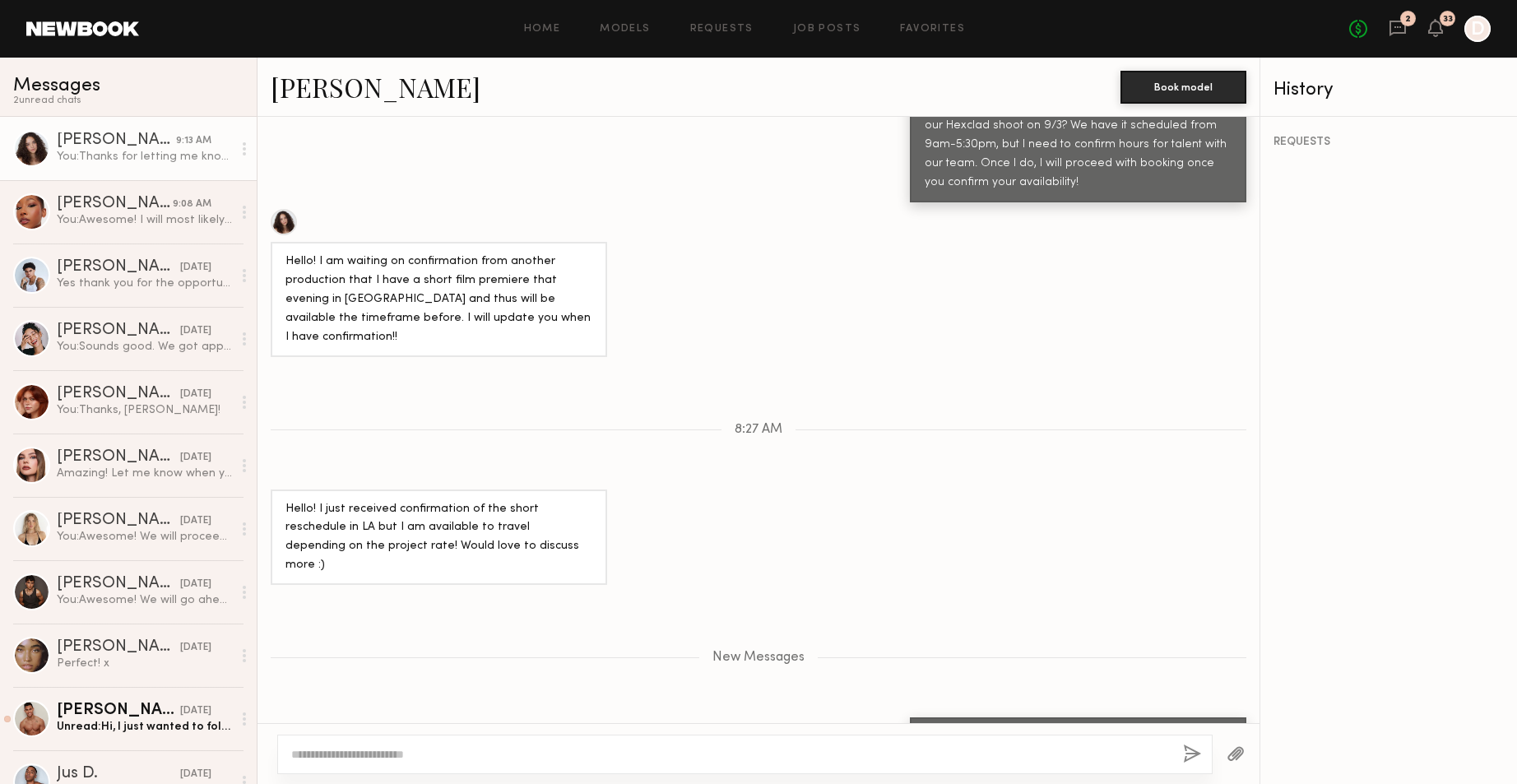
click at [349, 101] on link "[PERSON_NAME]" at bounding box center [376, 86] width 210 height 35
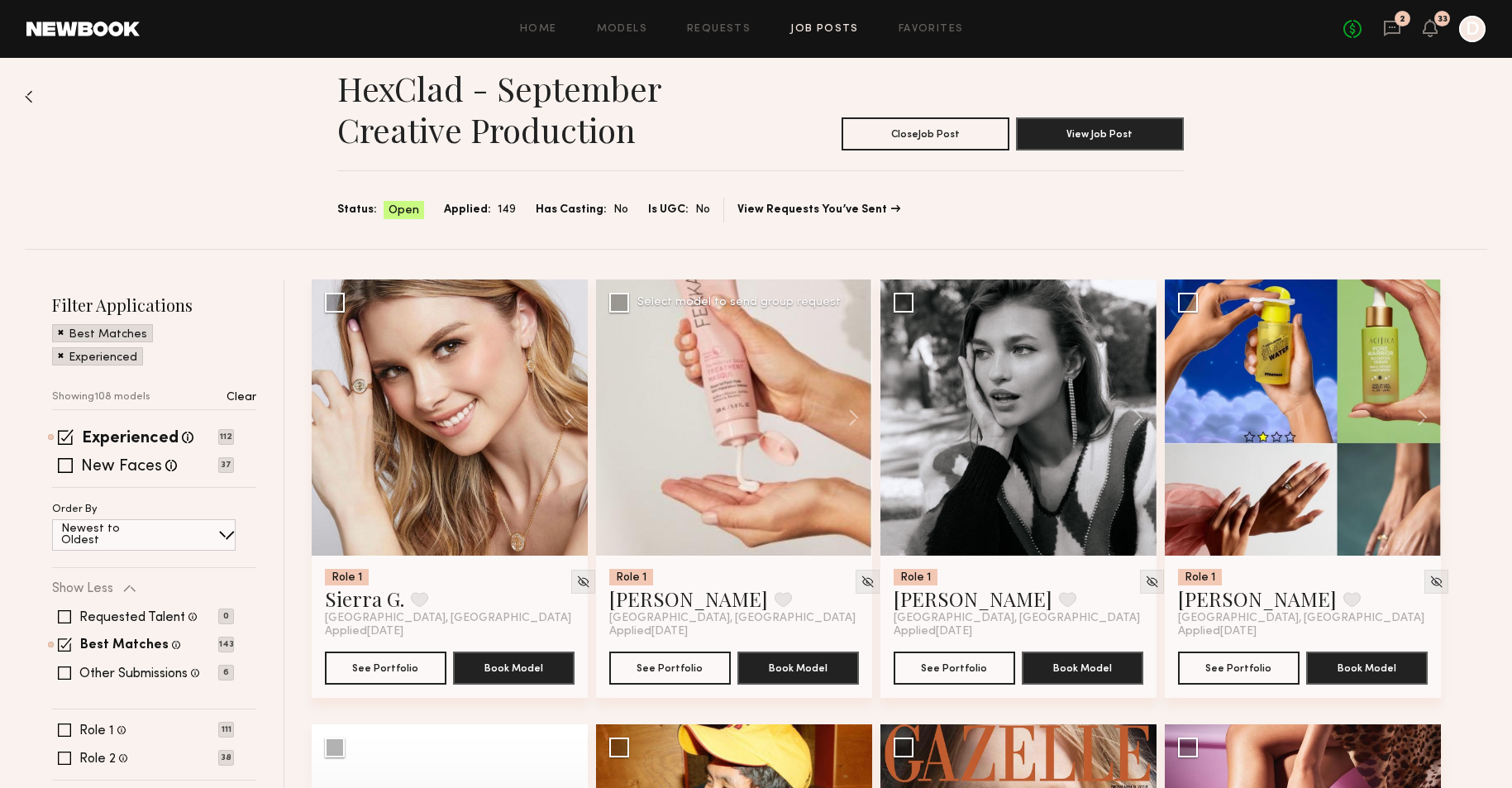
scroll to position [55, 0]
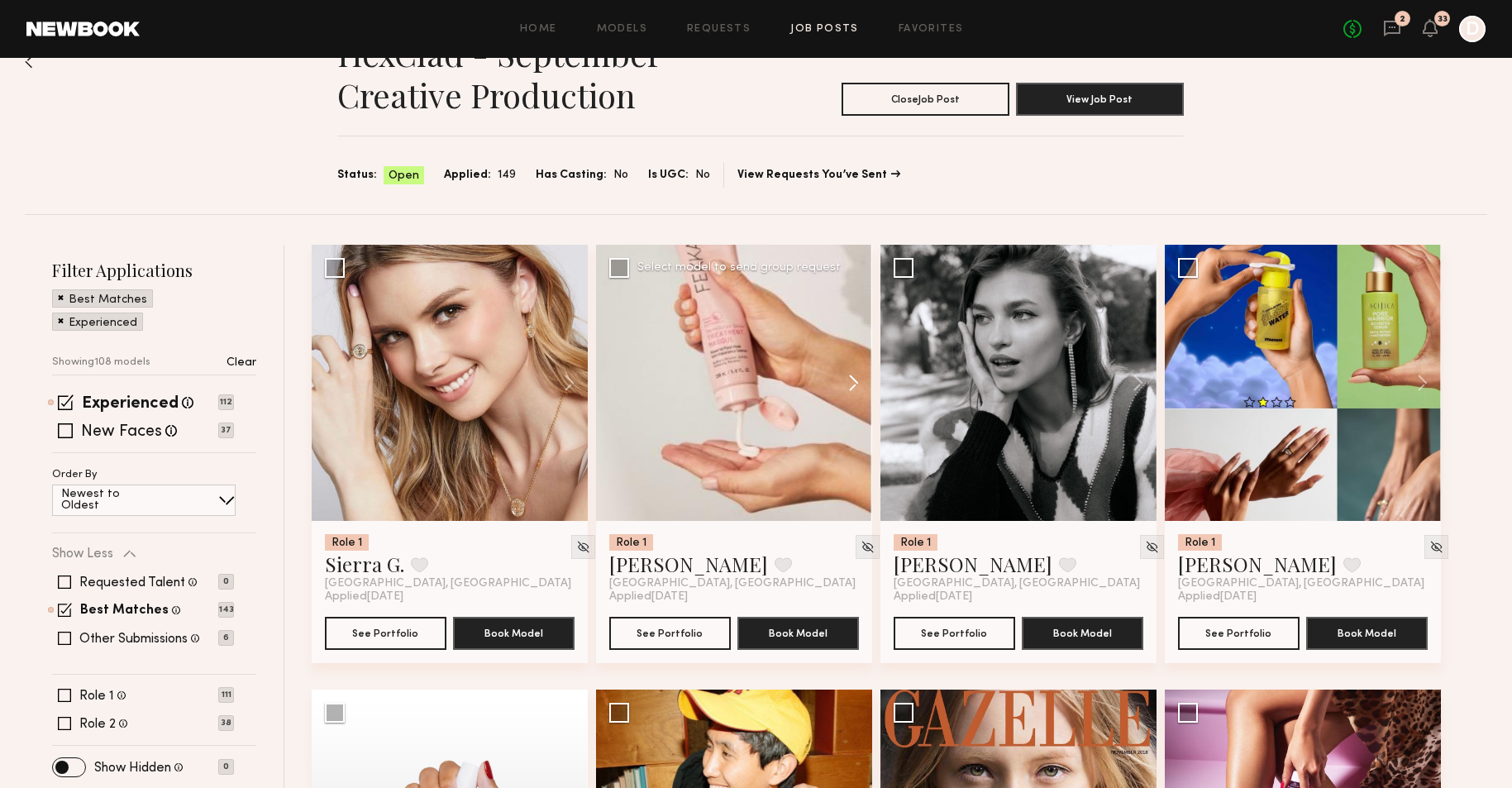
click at [854, 376] on button at bounding box center [846, 383] width 53 height 276
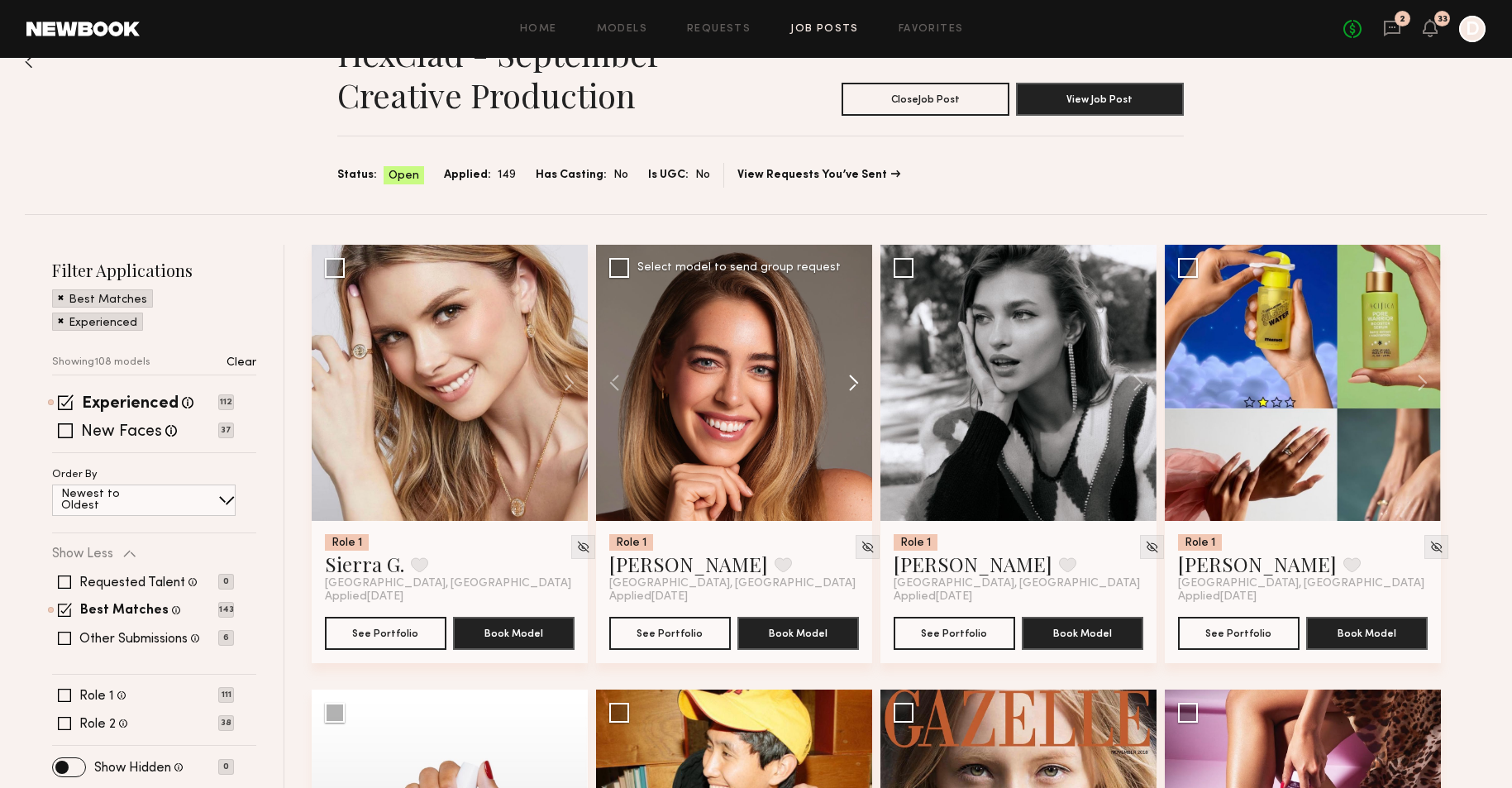
click at [854, 376] on button at bounding box center [846, 383] width 53 height 276
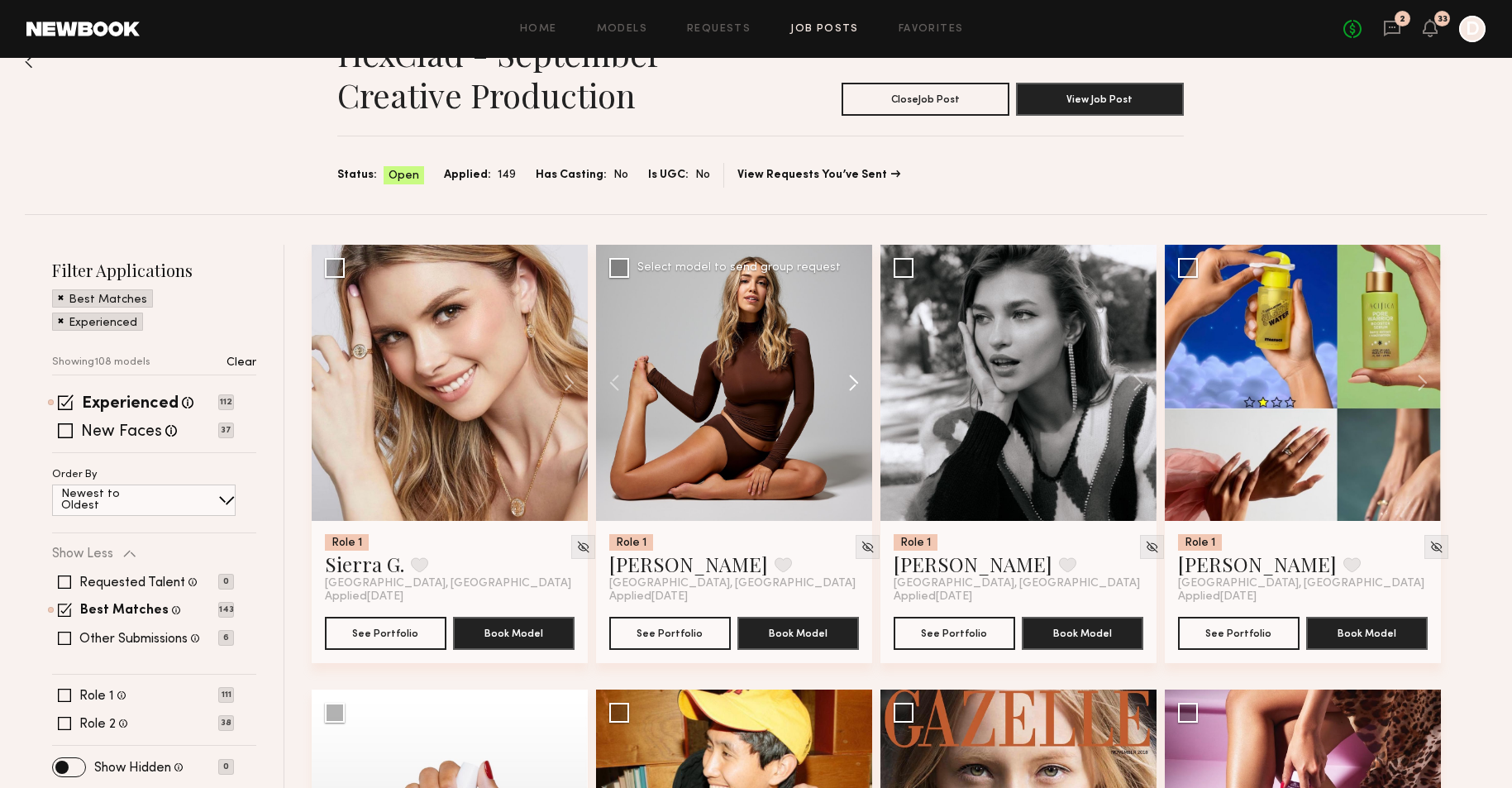
click at [854, 376] on button at bounding box center [846, 383] width 53 height 276
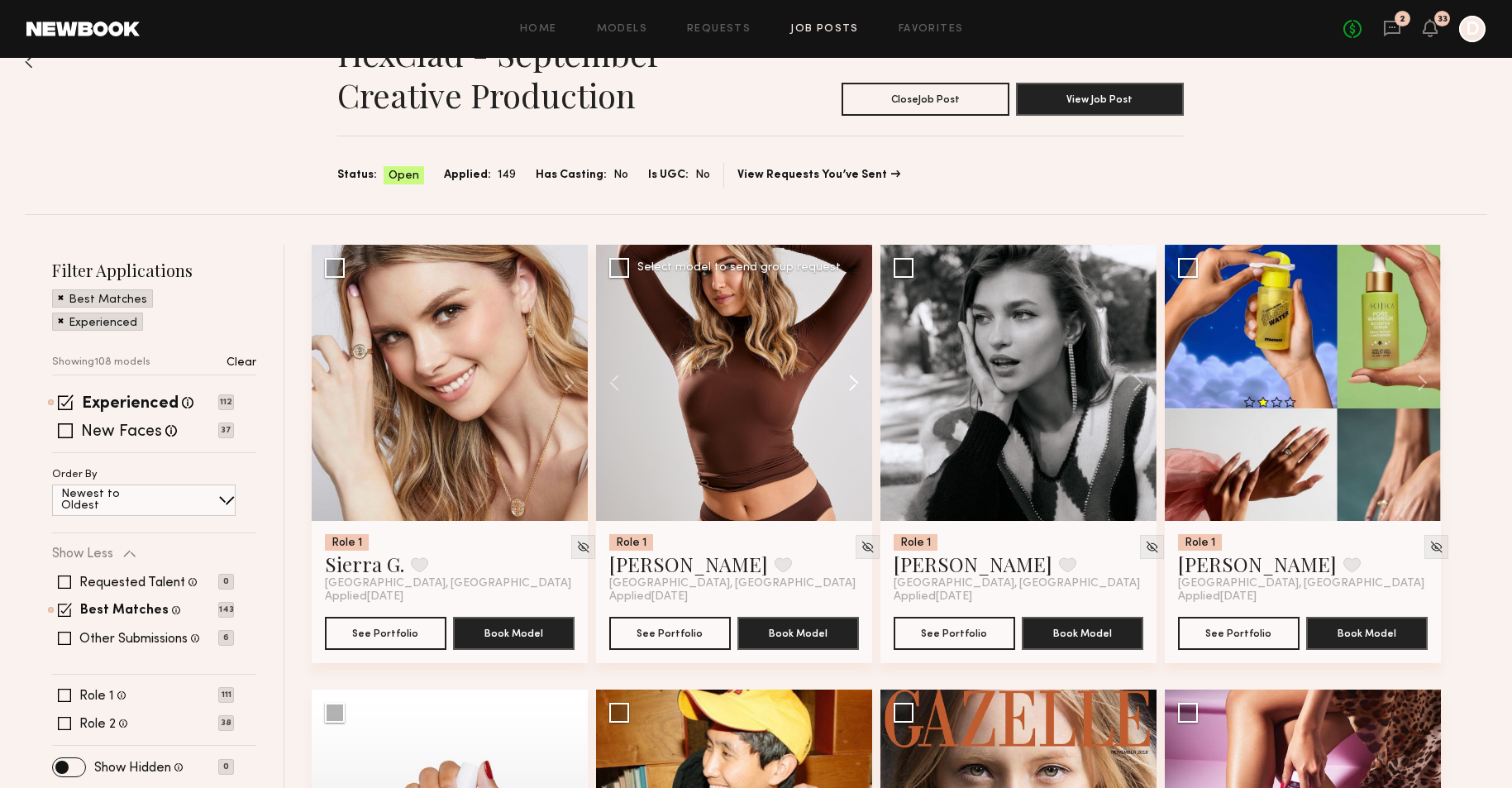
click at [854, 376] on button at bounding box center [846, 383] width 53 height 276
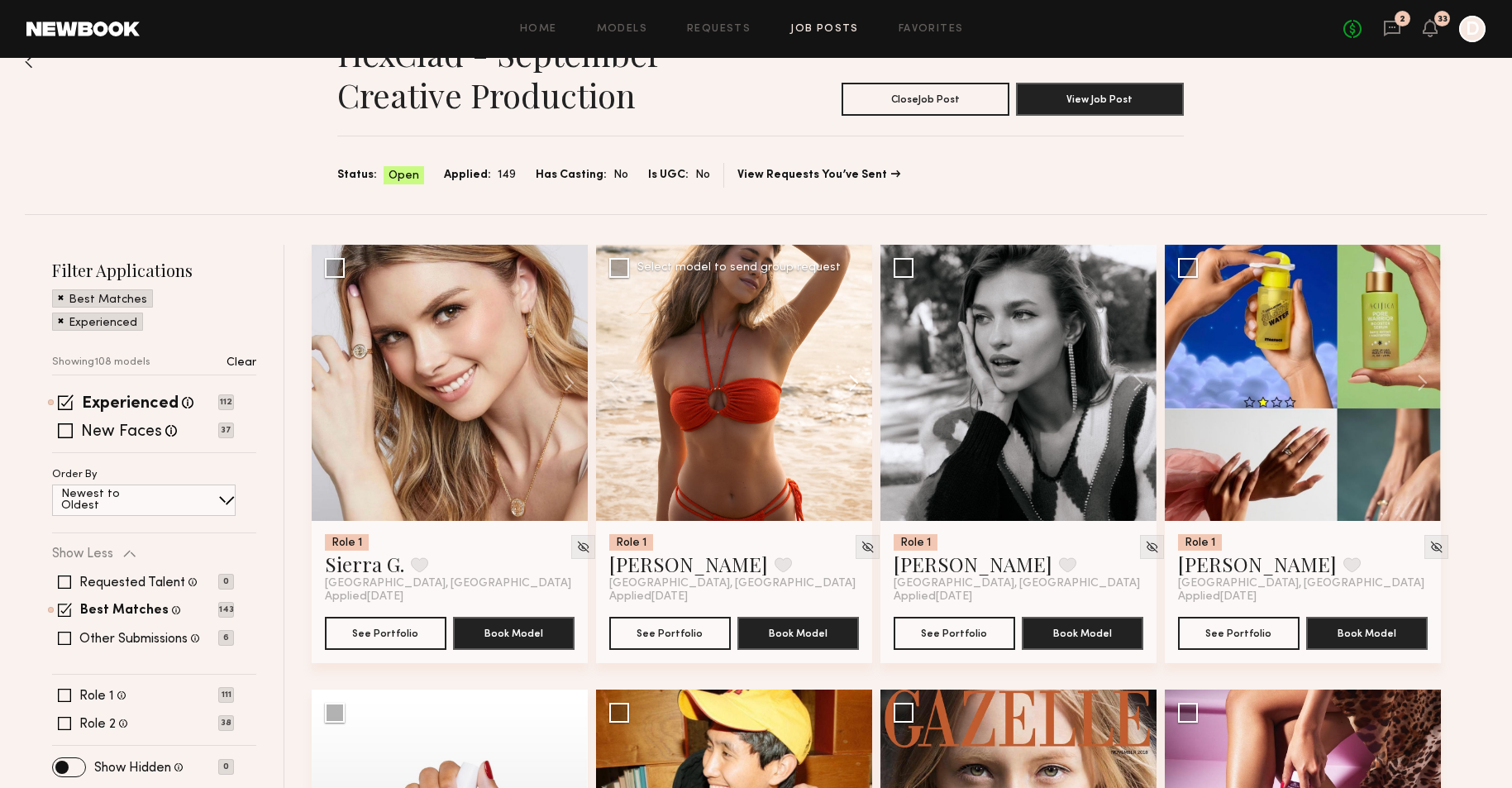
click at [854, 376] on button at bounding box center [846, 383] width 53 height 276
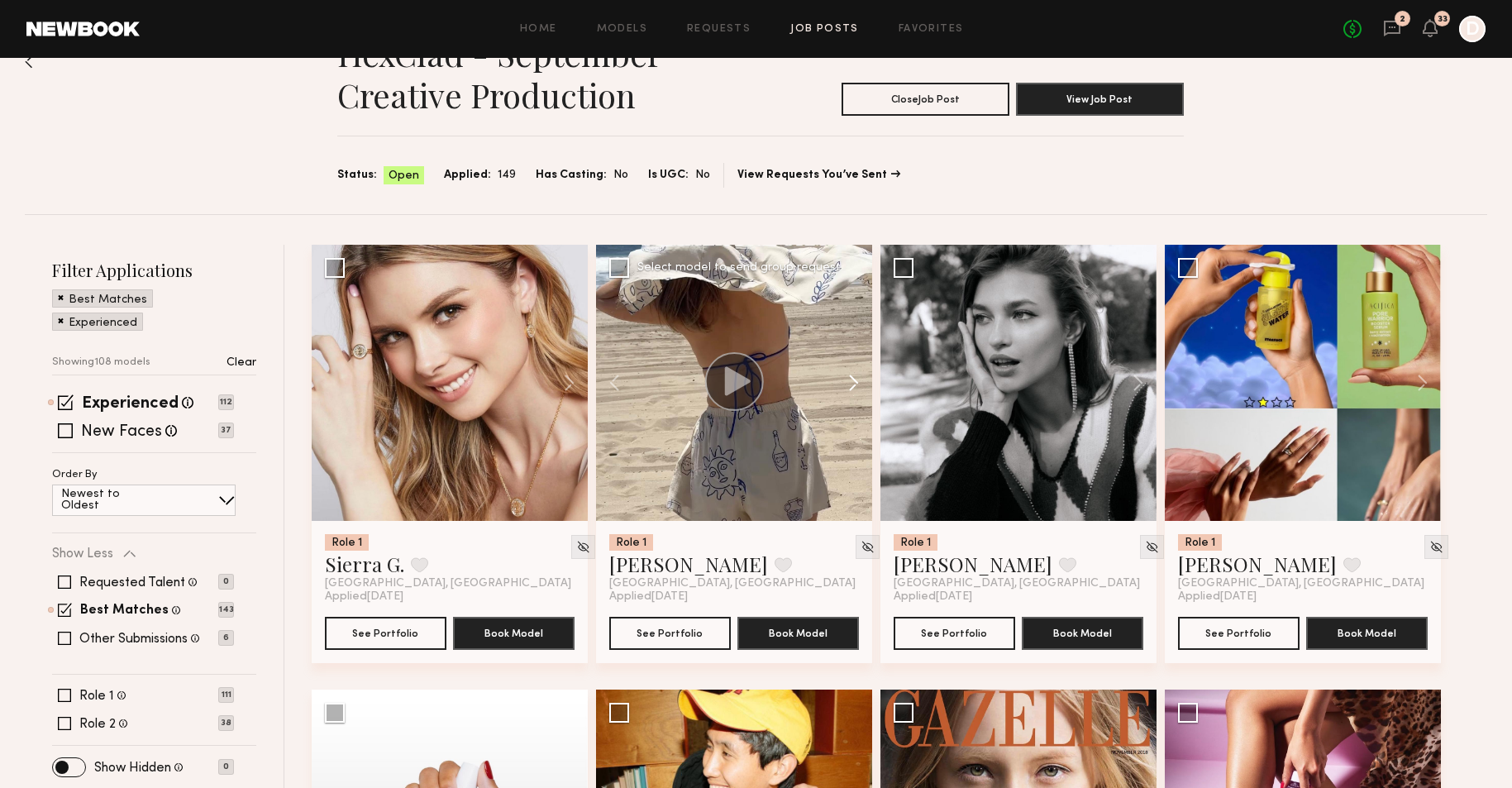
click at [854, 376] on button at bounding box center [846, 383] width 53 height 276
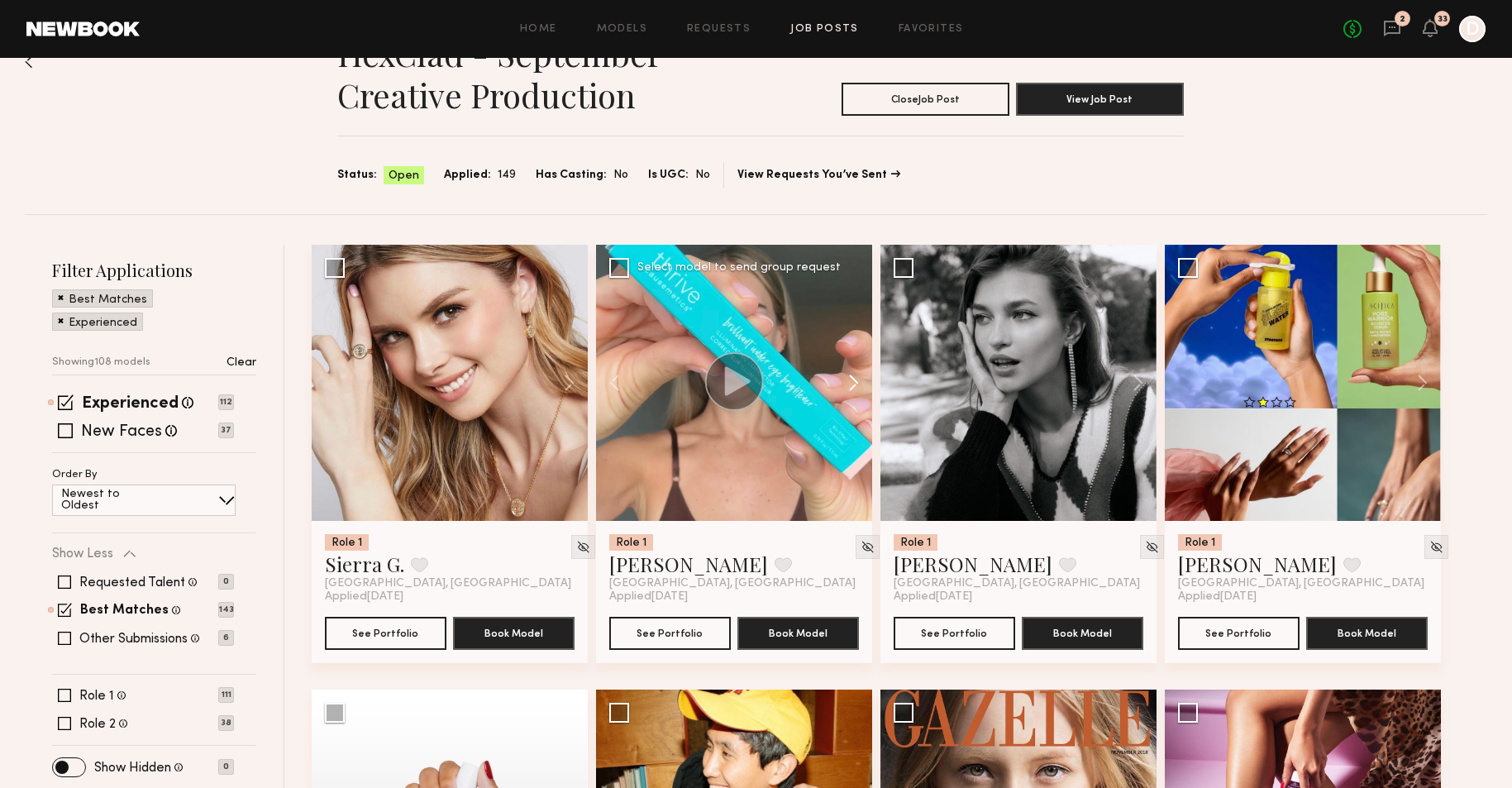
click at [854, 376] on button at bounding box center [846, 383] width 53 height 276
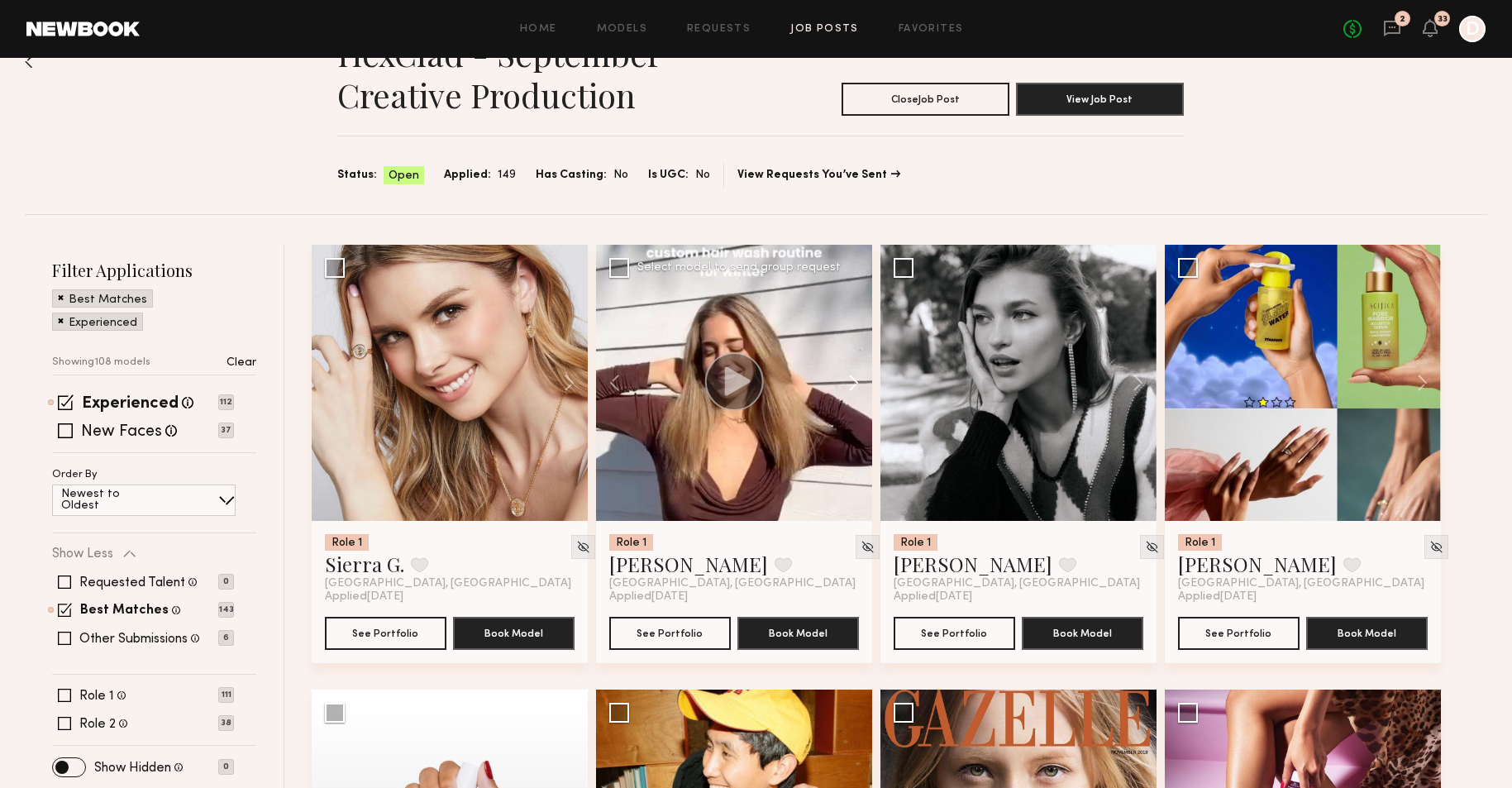
click at [854, 376] on button at bounding box center [846, 383] width 53 height 276
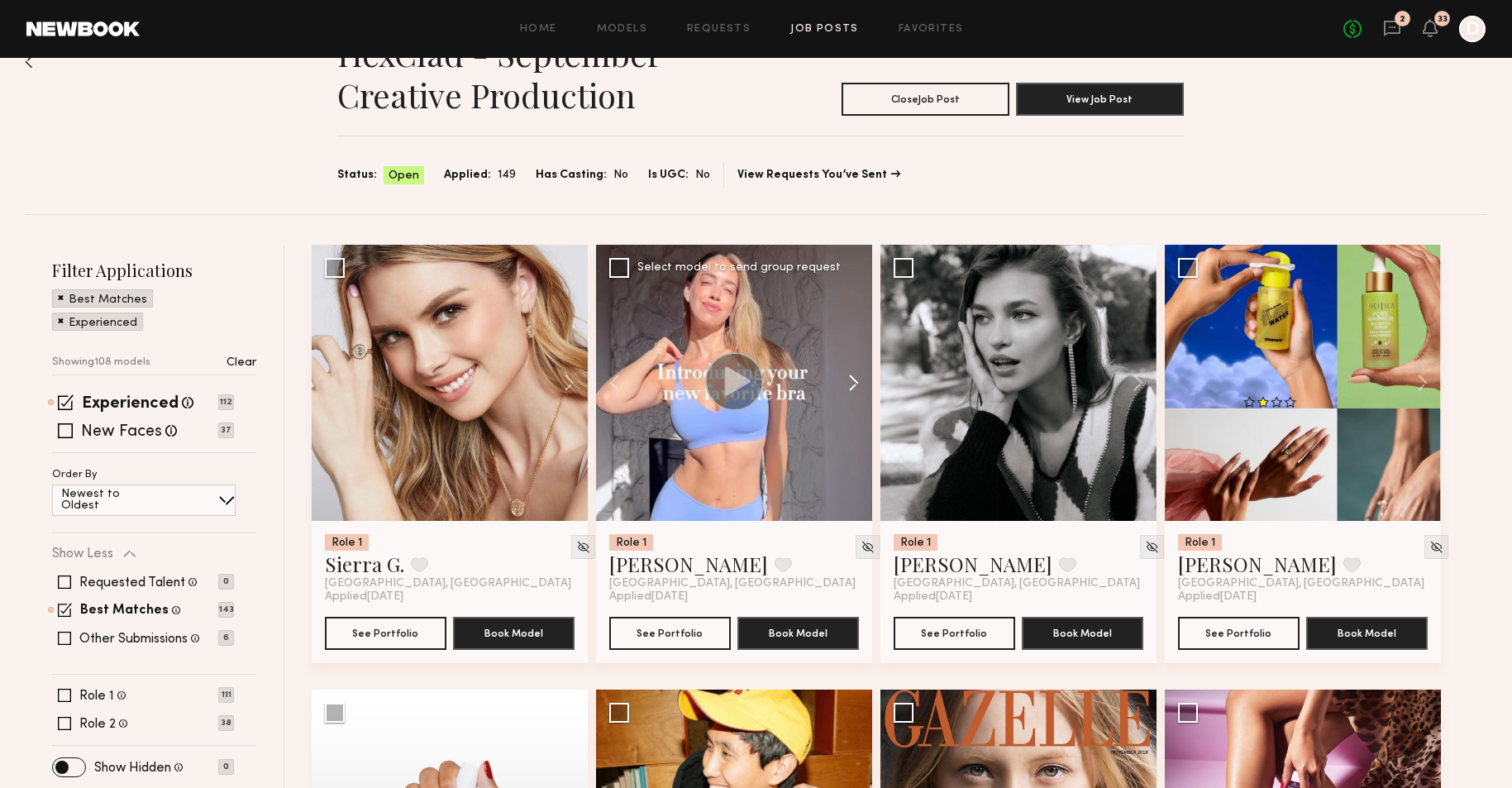
click at [854, 376] on button at bounding box center [846, 383] width 53 height 276
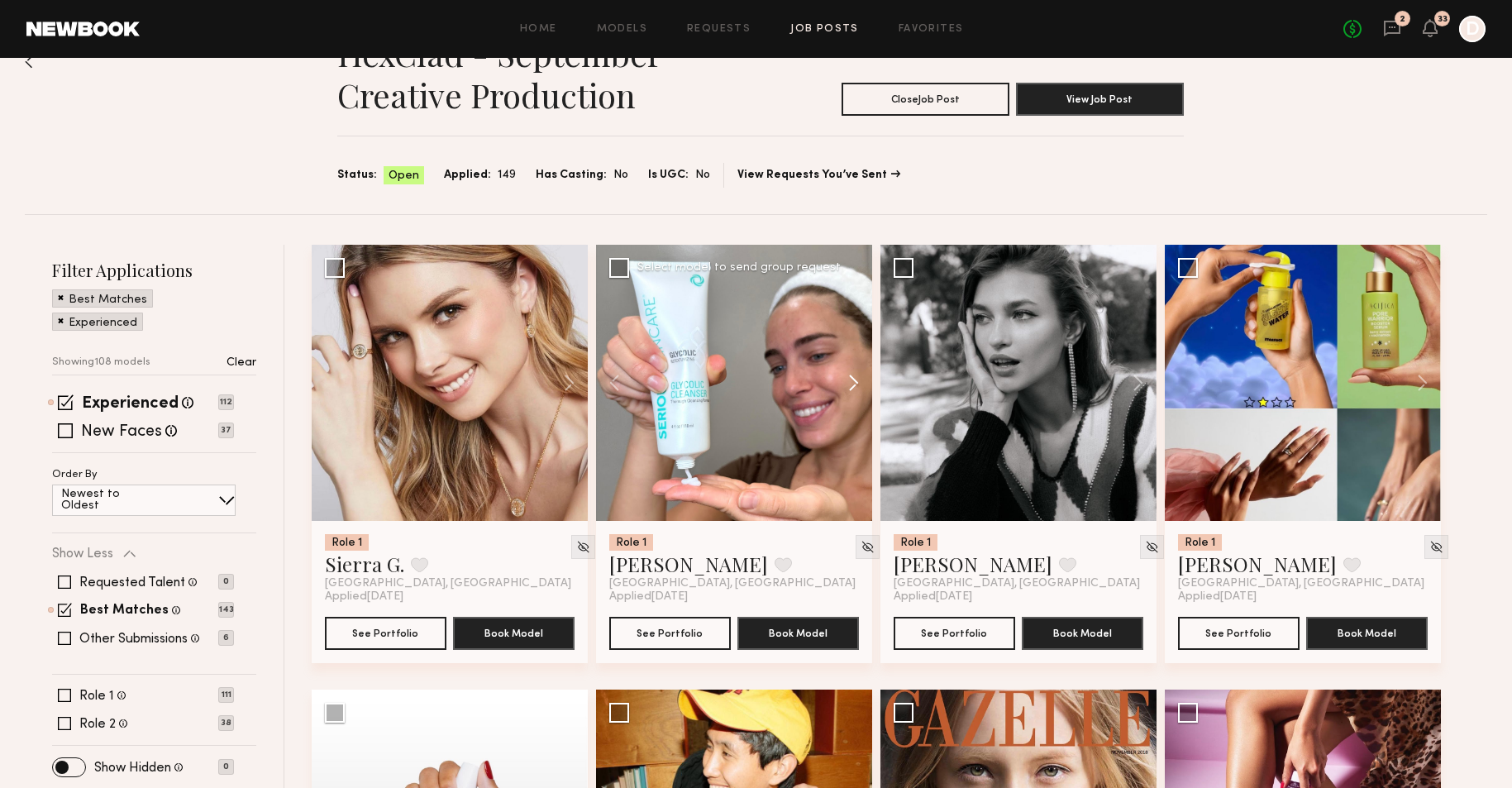
click at [851, 382] on button at bounding box center [846, 383] width 53 height 276
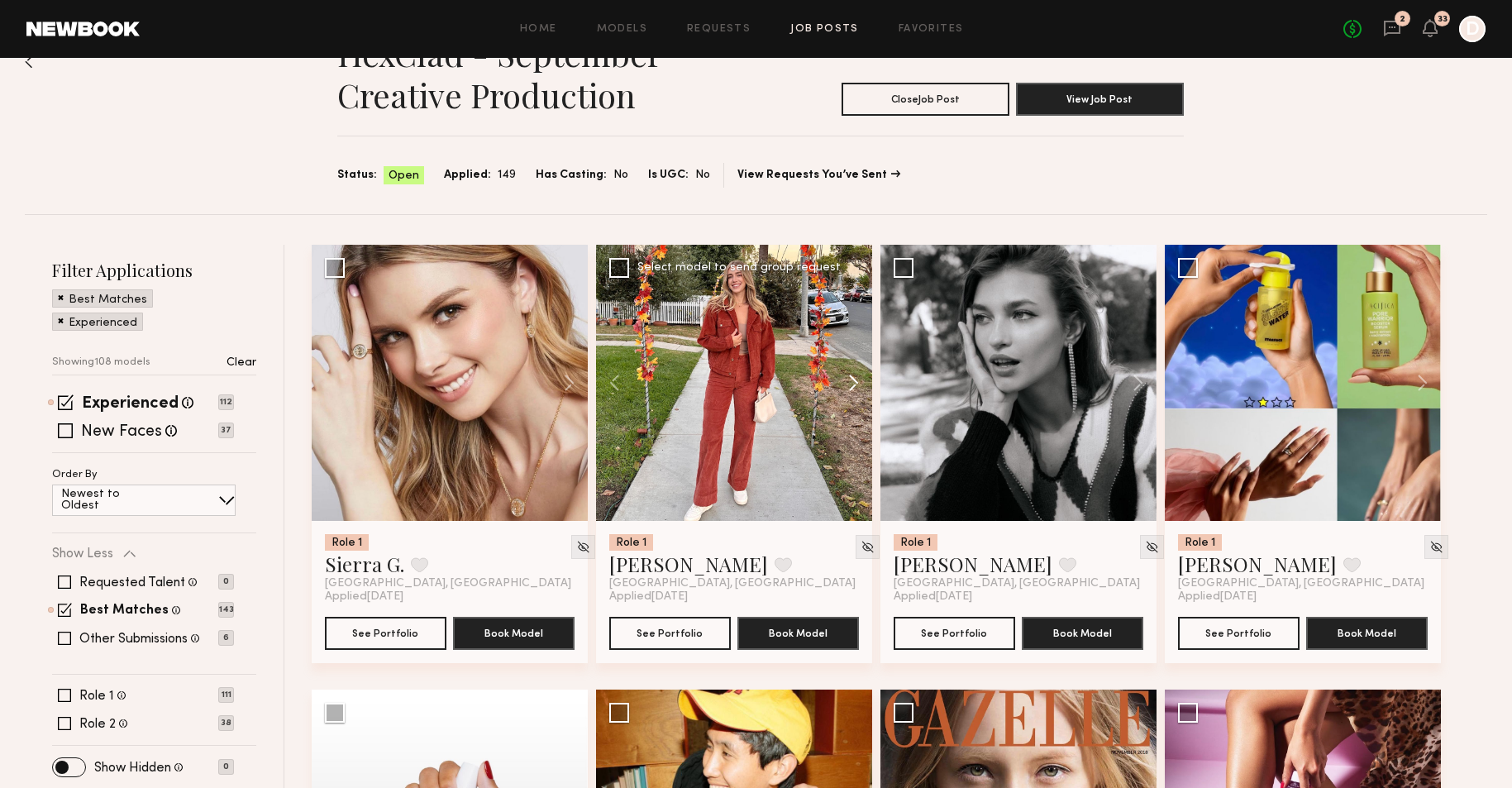
click at [851, 382] on button at bounding box center [846, 383] width 53 height 276
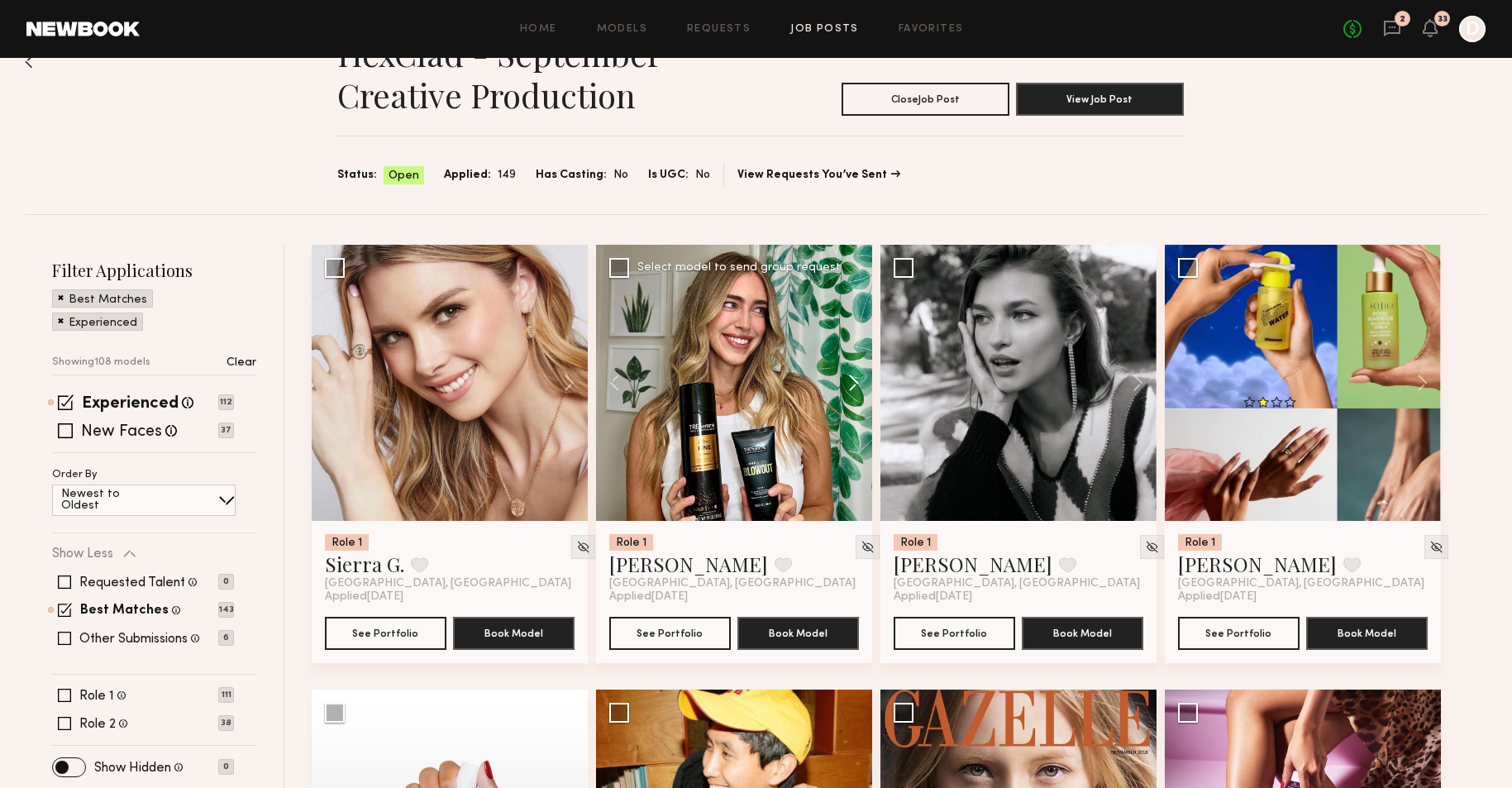
click at [851, 382] on button at bounding box center [846, 383] width 53 height 276
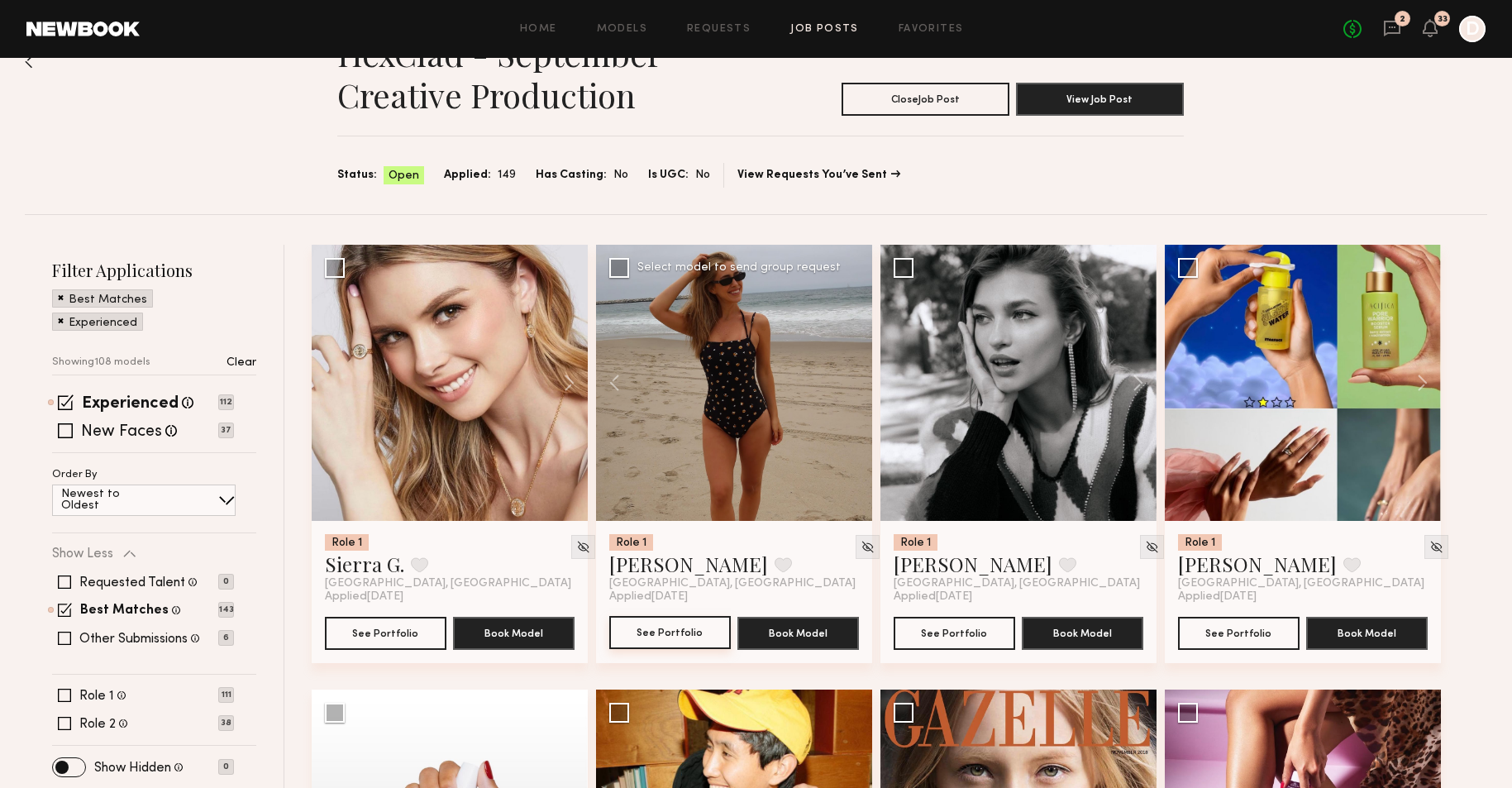
click at [706, 627] on button "See Portfolio" at bounding box center [670, 633] width 122 height 33
click at [403, 631] on button "See Portfolio" at bounding box center [386, 633] width 122 height 33
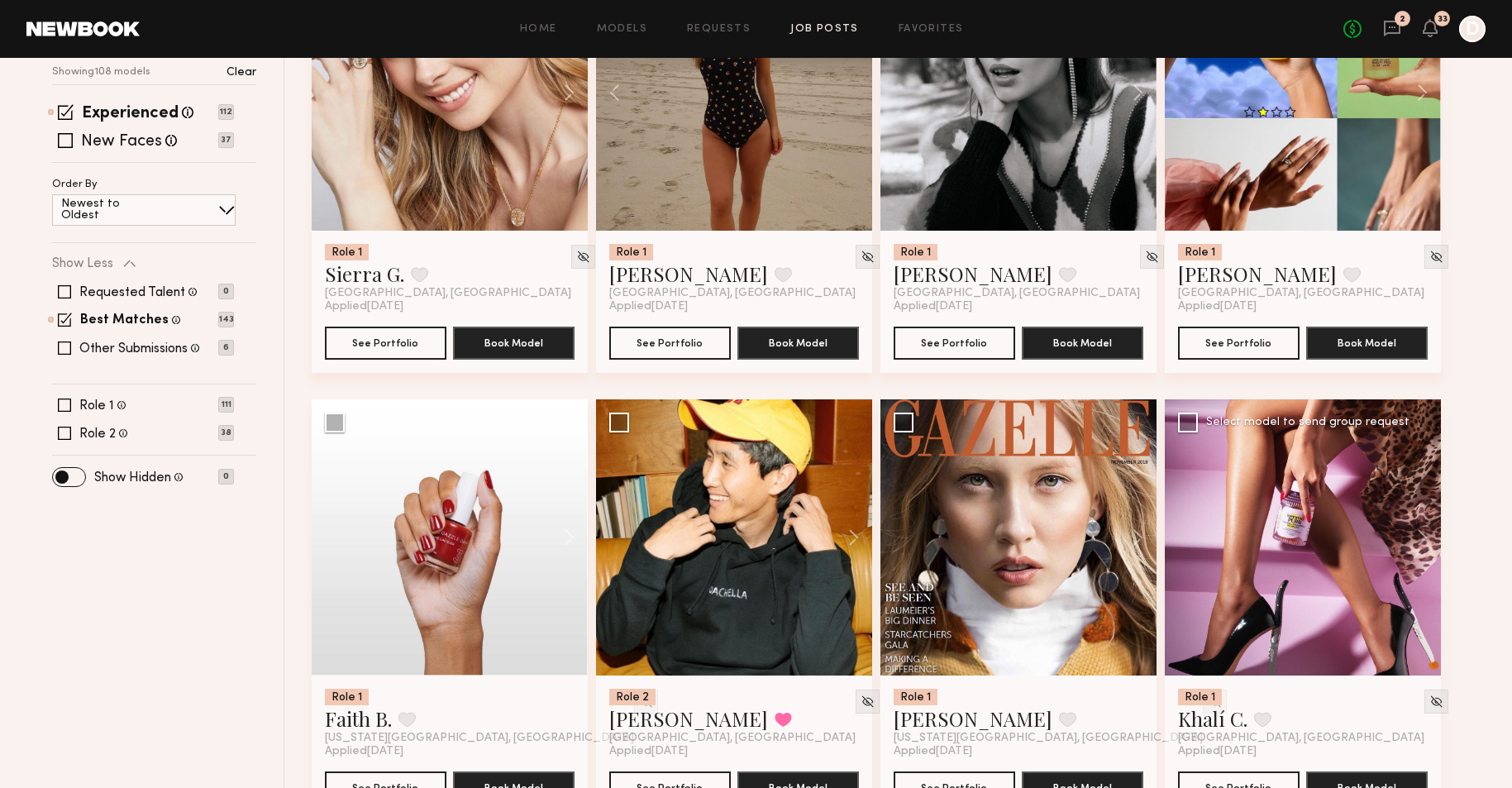
scroll to position [439, 0]
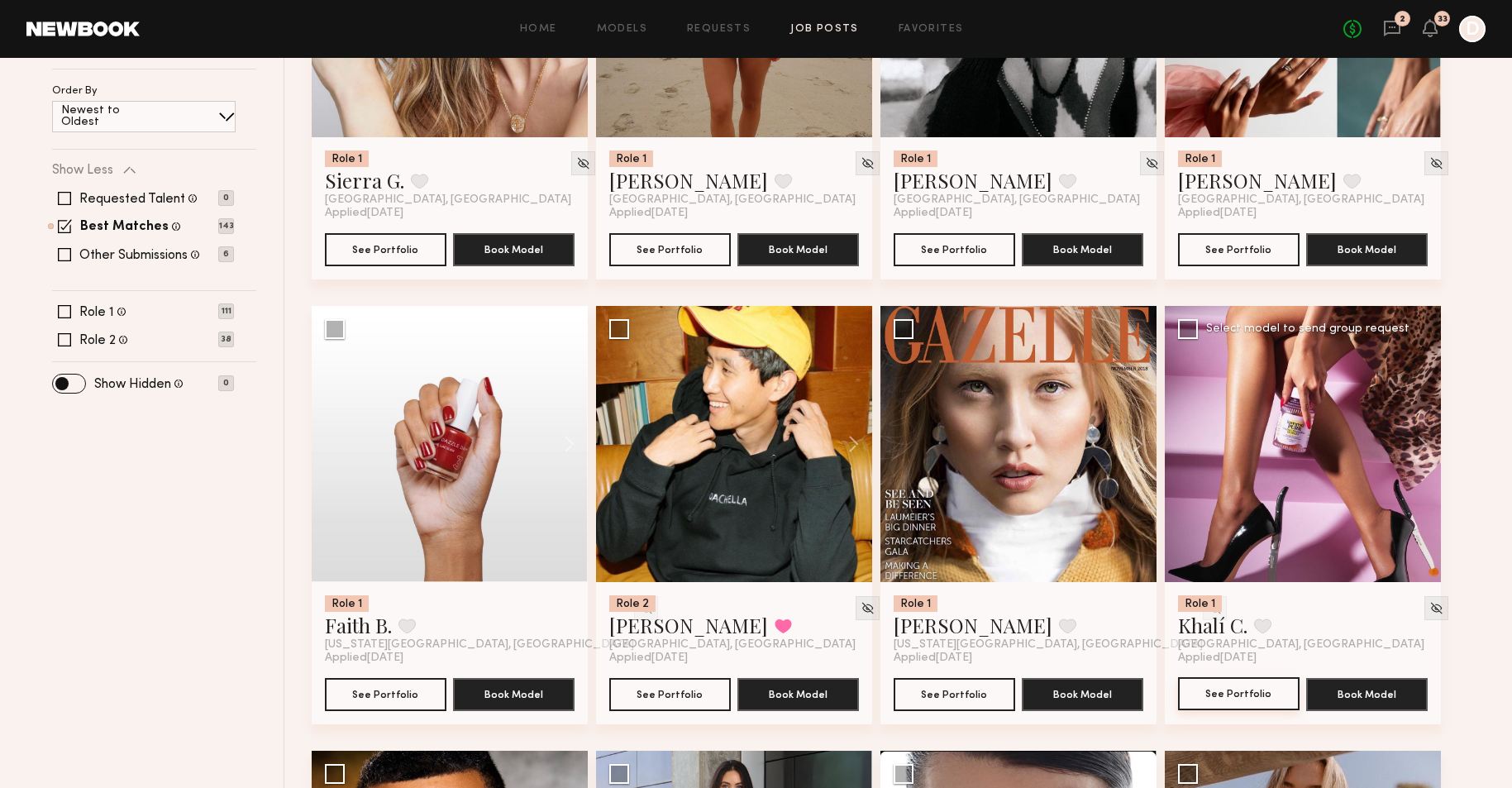
click at [1224, 694] on button "See Portfolio" at bounding box center [1239, 694] width 122 height 33
click at [1396, 36] on icon at bounding box center [1392, 27] width 18 height 18
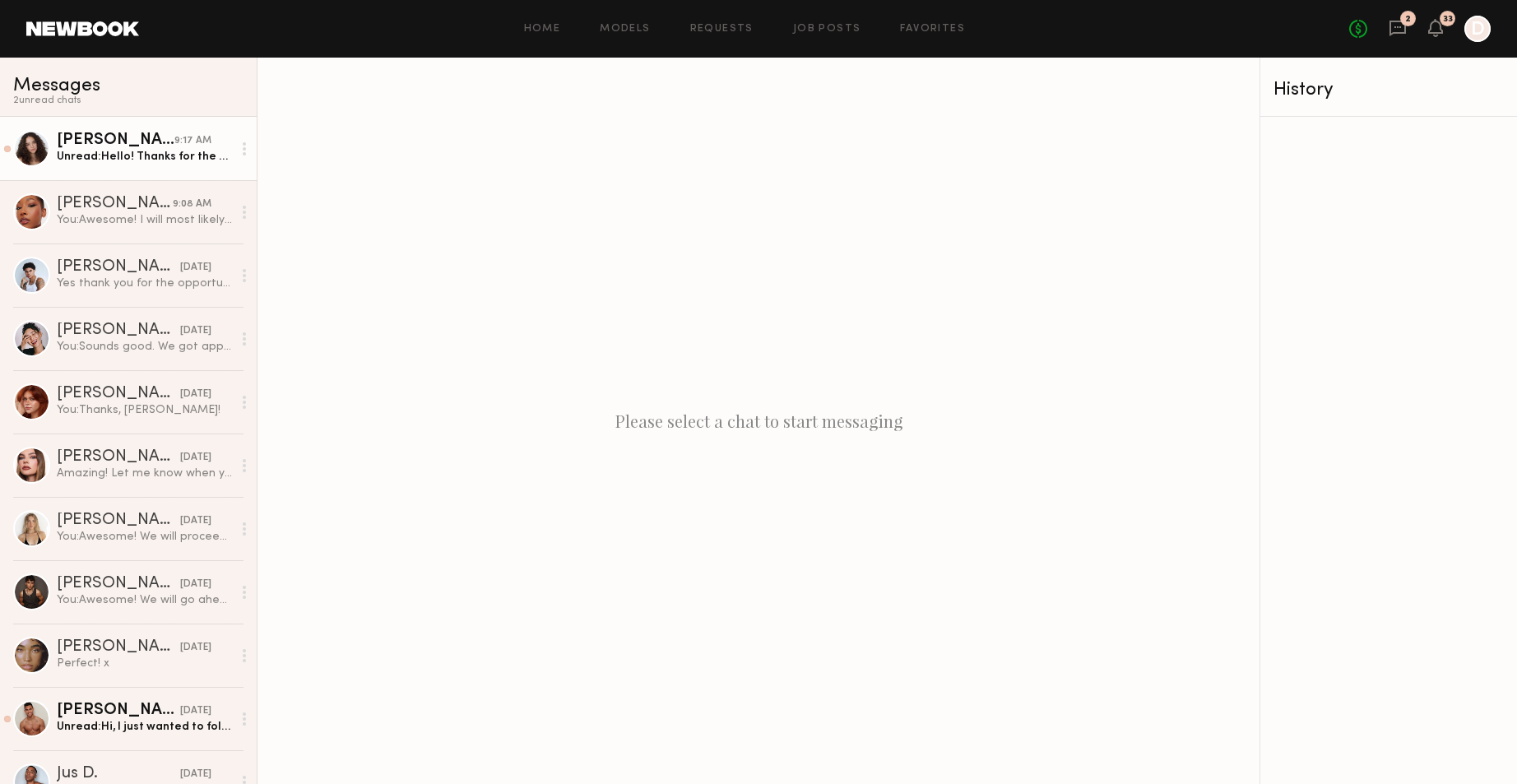
click at [155, 150] on div "Unread: Hello! Thanks for the quick response! My normal rate is actually $175/h…" at bounding box center [144, 156] width 175 height 15
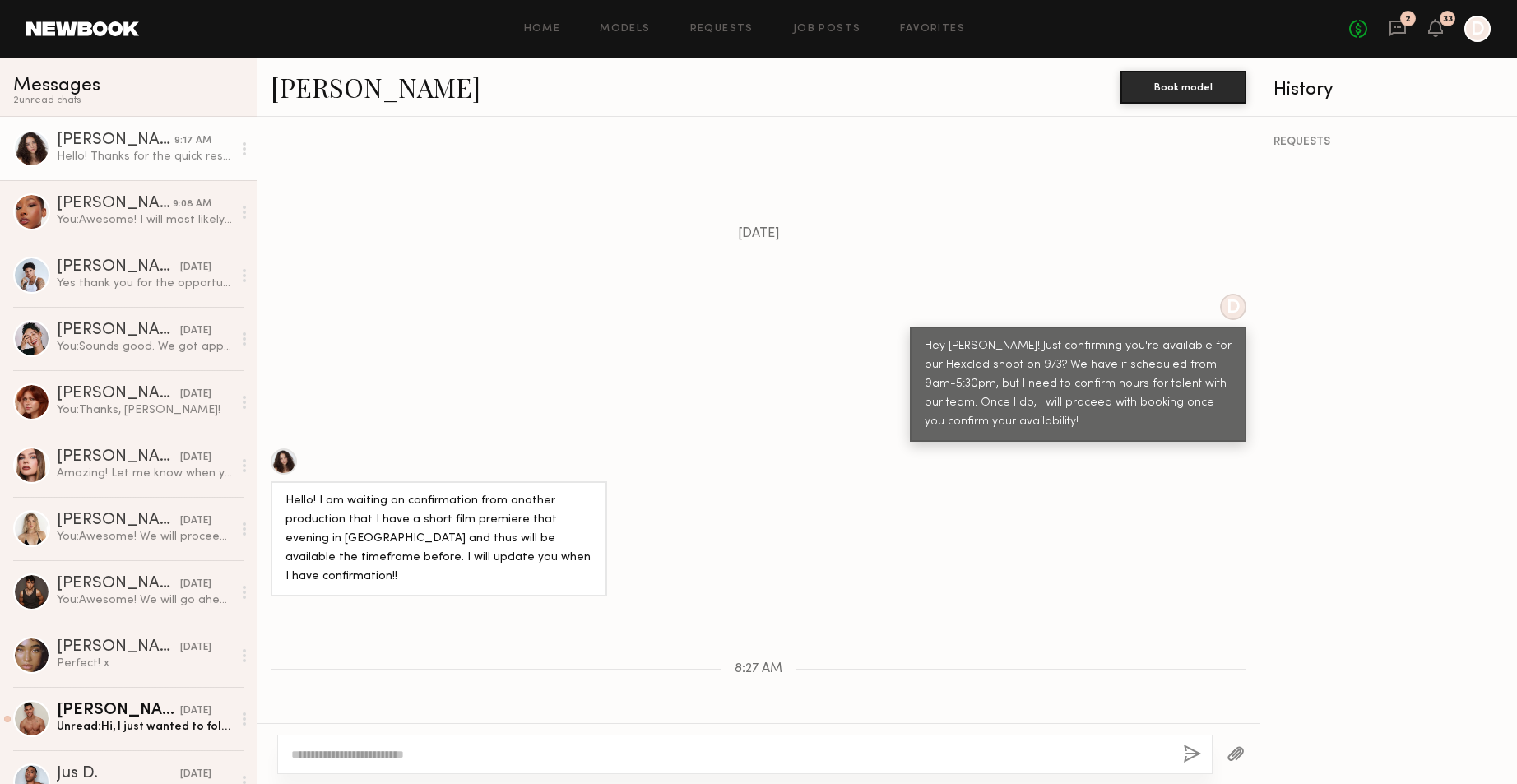
scroll to position [727, 0]
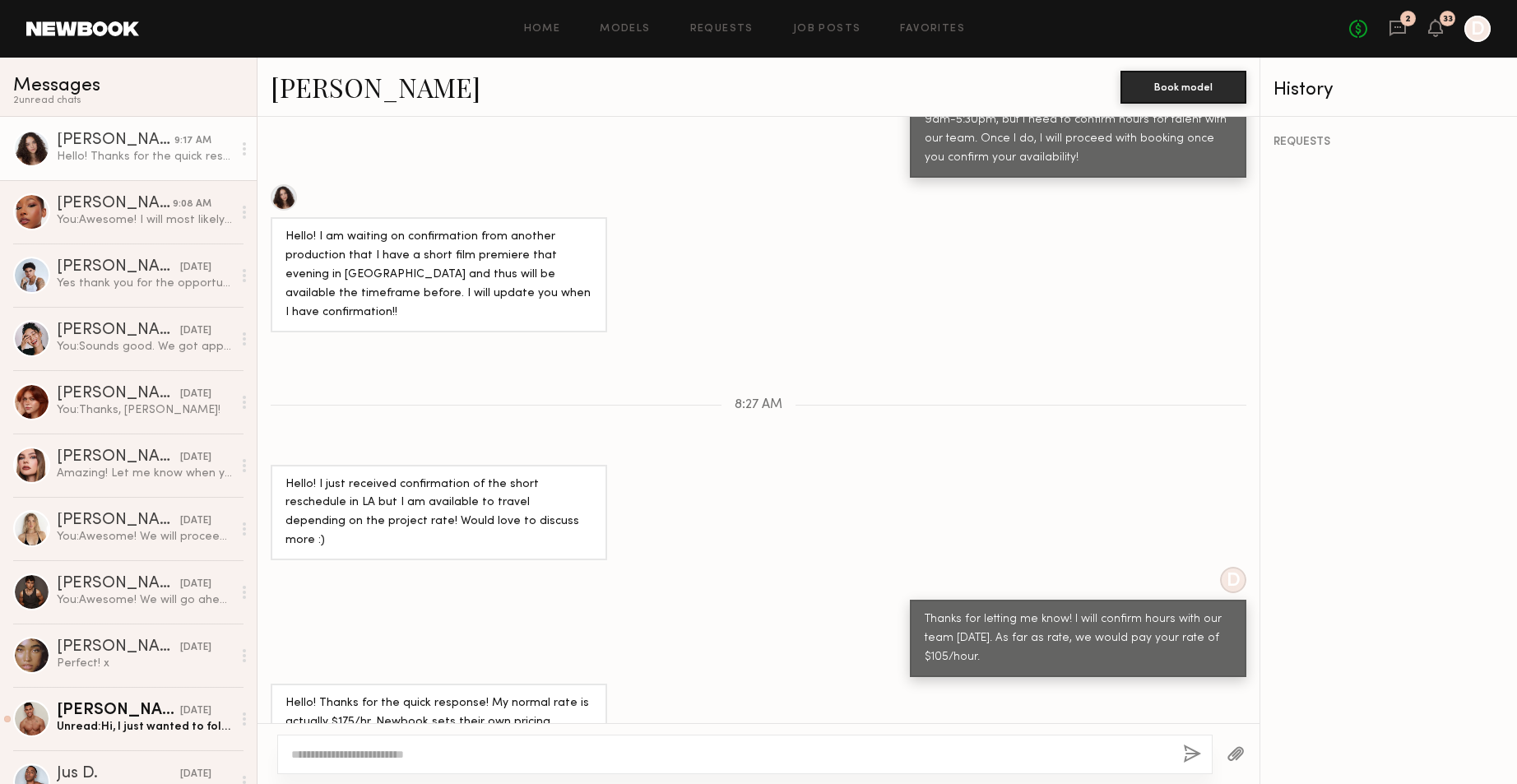
click at [525, 746] on textarea at bounding box center [730, 754] width 879 height 16
click at [319, 98] on link "[PERSON_NAME]" at bounding box center [376, 86] width 210 height 35
click at [392, 755] on textarea at bounding box center [730, 754] width 879 height 16
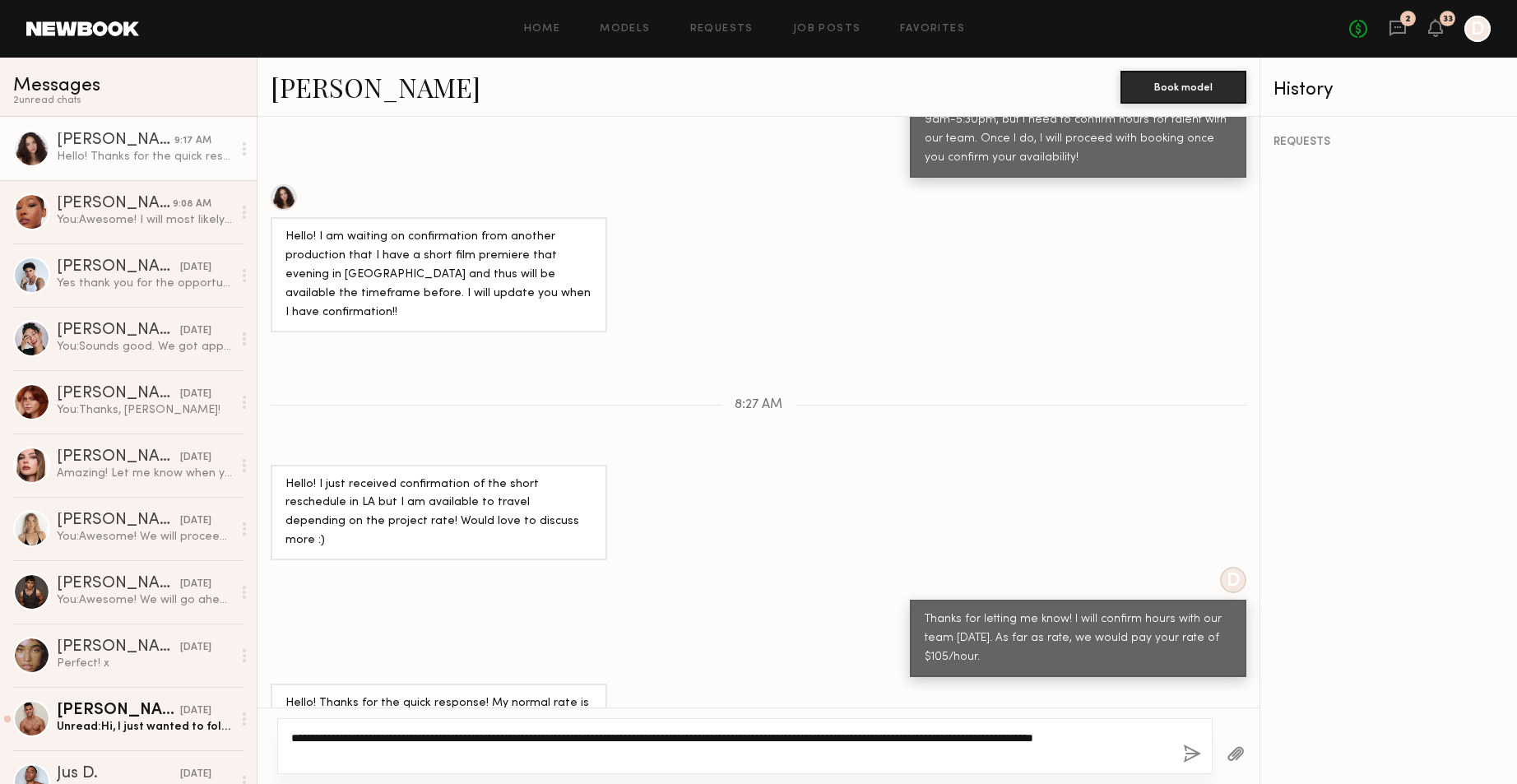
click at [406, 752] on textarea "**********" at bounding box center [730, 746] width 879 height 33
click at [392, 752] on textarea "**********" at bounding box center [730, 746] width 879 height 33
click at [405, 758] on textarea "**********" at bounding box center [730, 746] width 879 height 33
type textarea "**********"
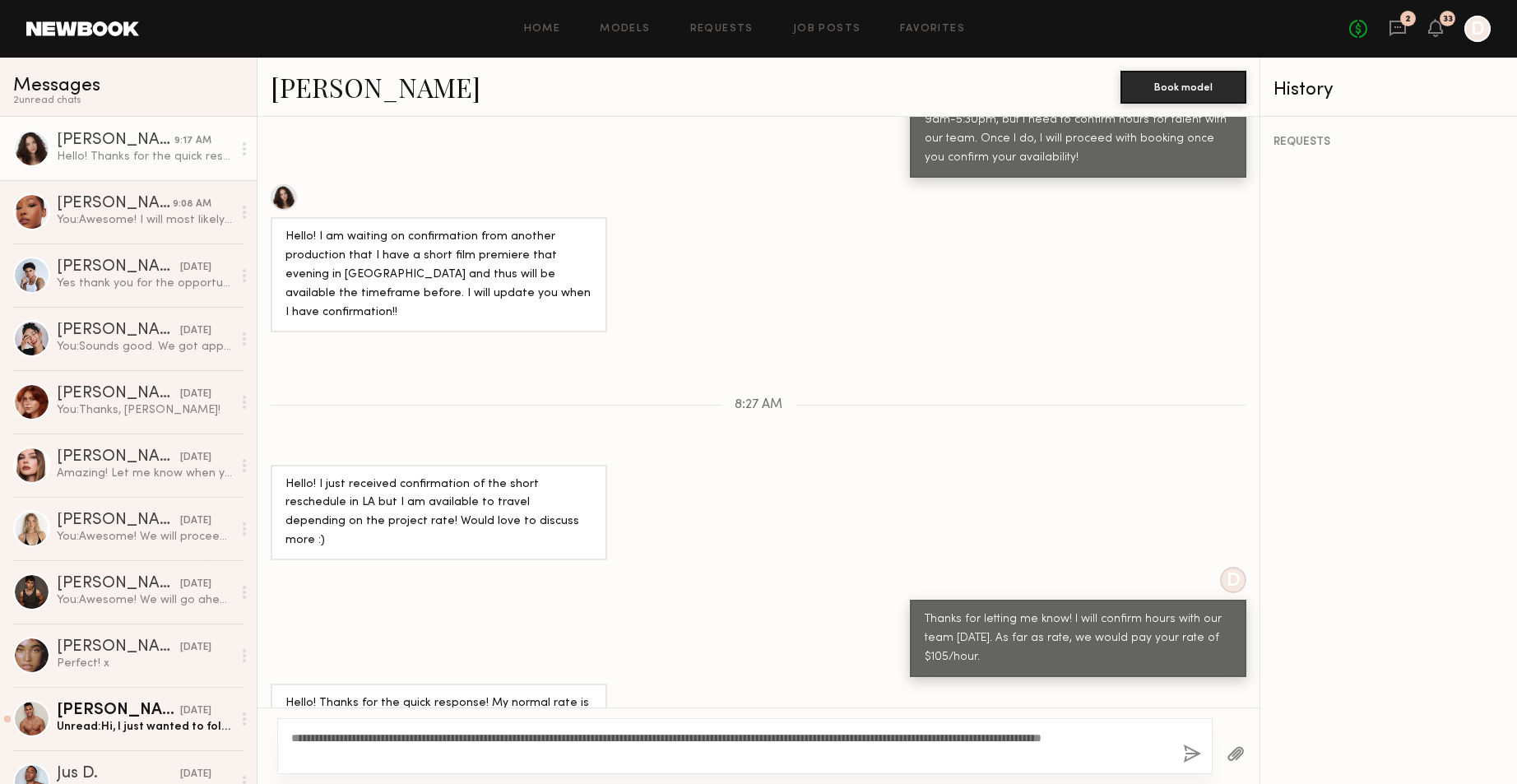
click at [1186, 758] on button "button" at bounding box center [1192, 755] width 18 height 20
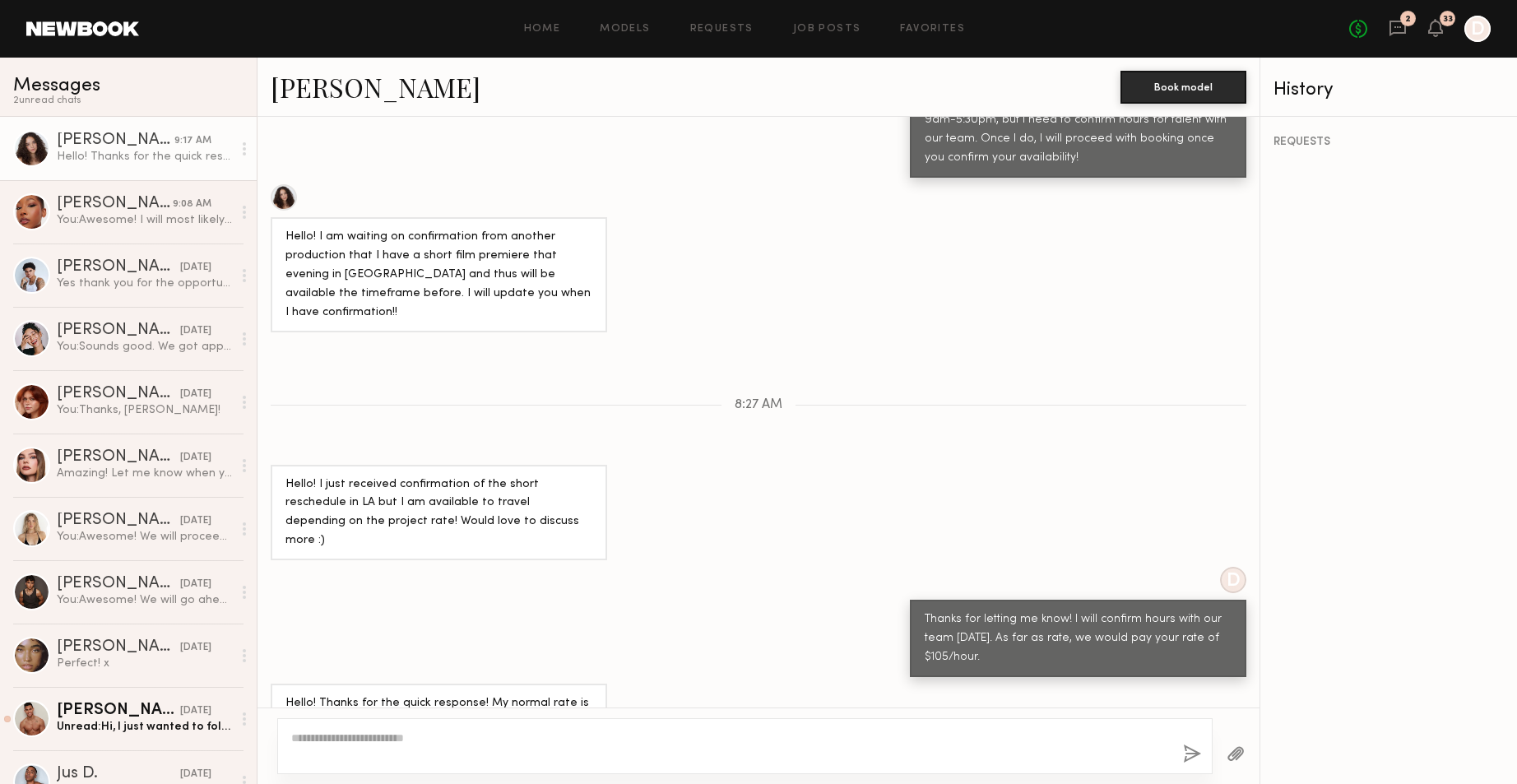
scroll to position [985, 0]
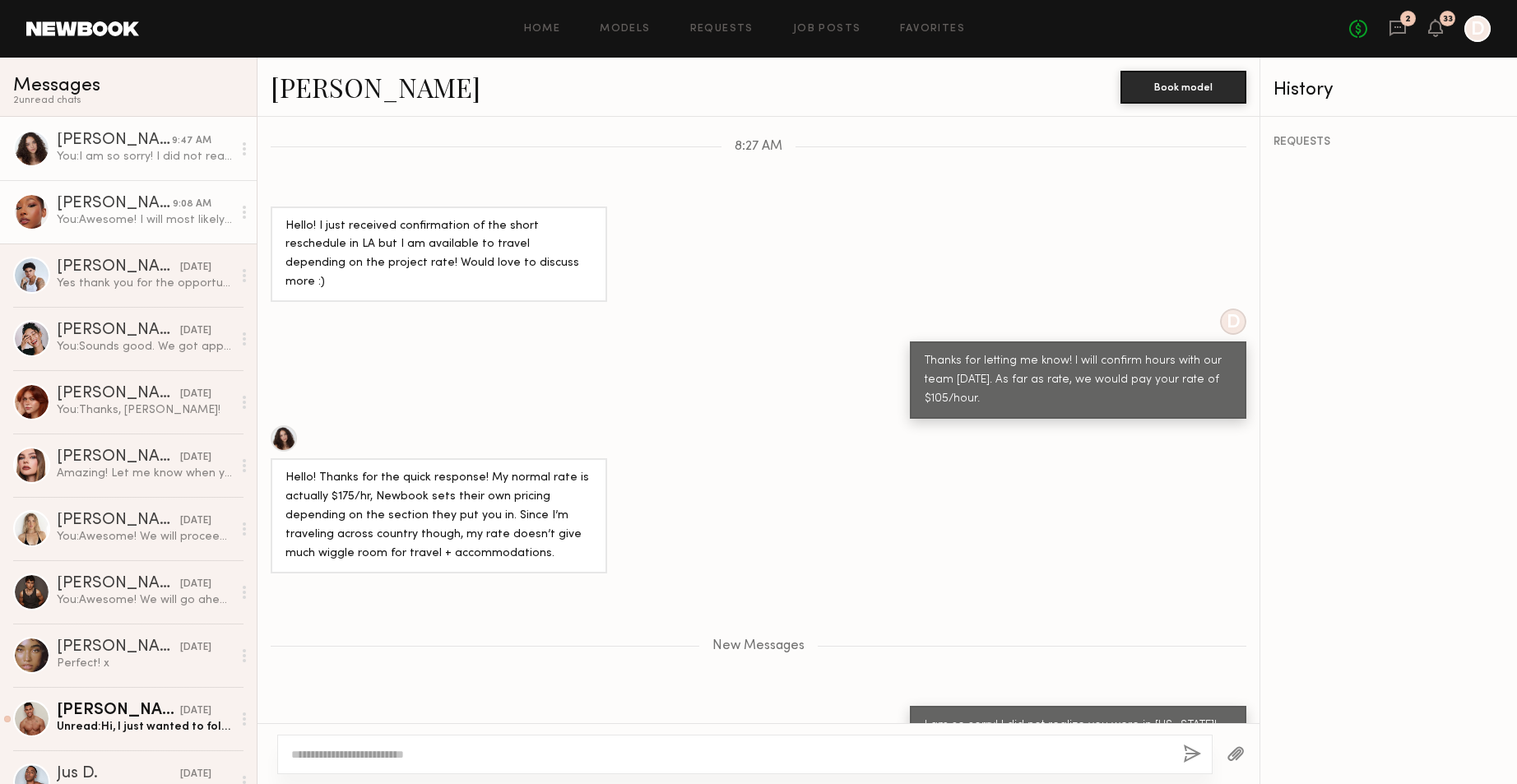
click at [72, 217] on div "You: Awesome! I will most likely book today! After that, I'll reach out with mo…" at bounding box center [144, 220] width 175 height 15
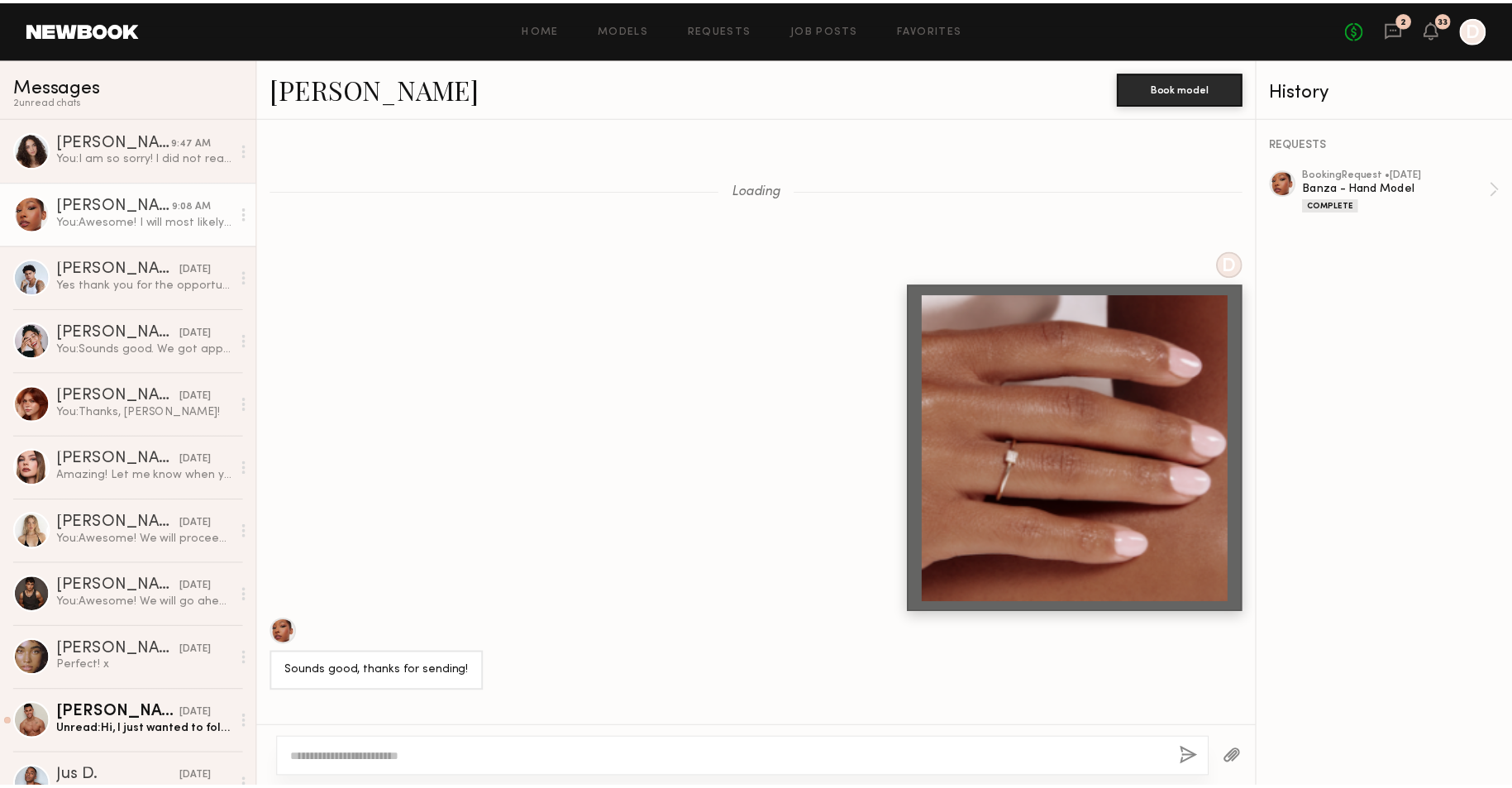
scroll to position [1913, 0]
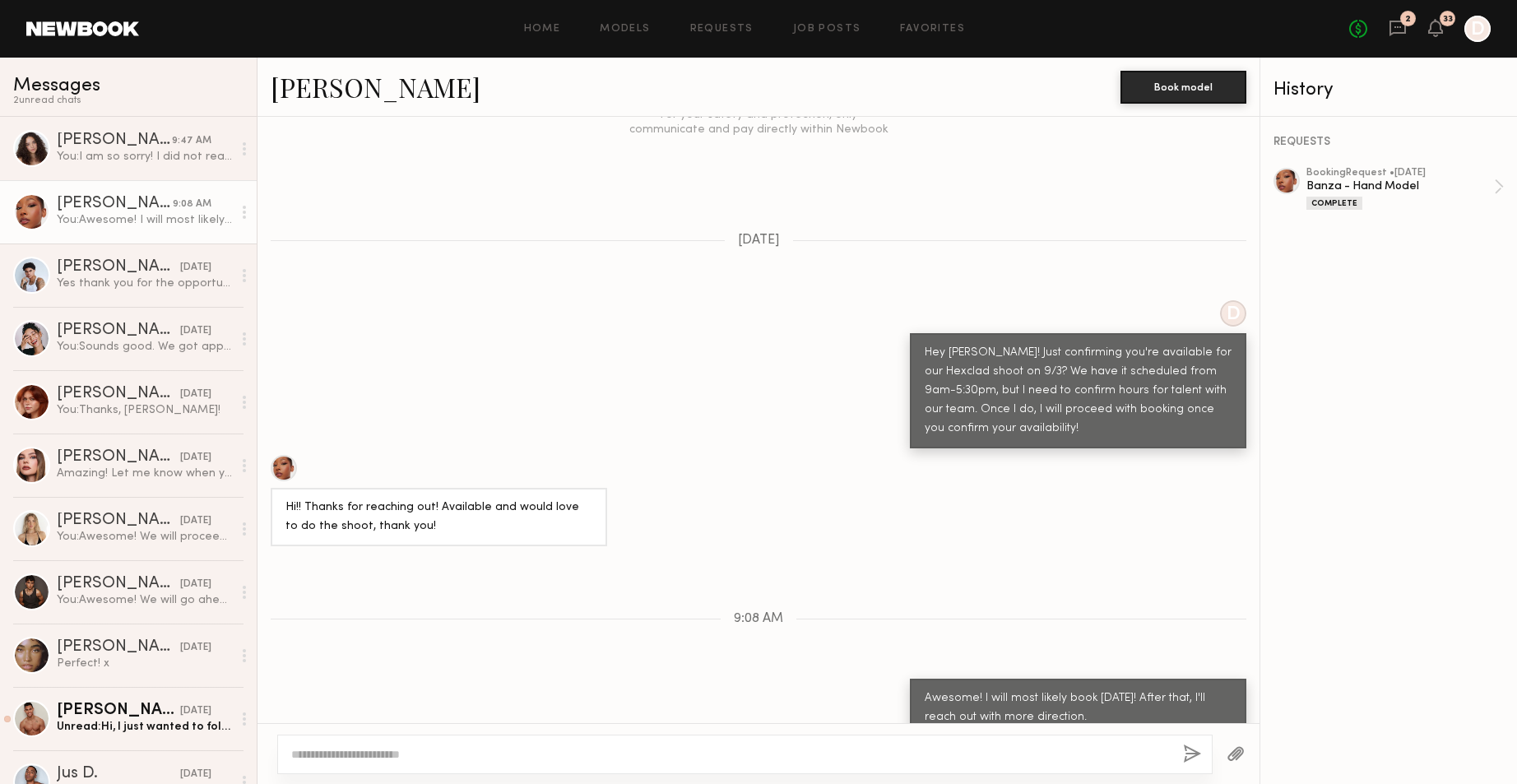
click at [339, 92] on link "[PERSON_NAME]" at bounding box center [376, 86] width 210 height 35
click at [1397, 32] on icon at bounding box center [1397, 28] width 16 height 15
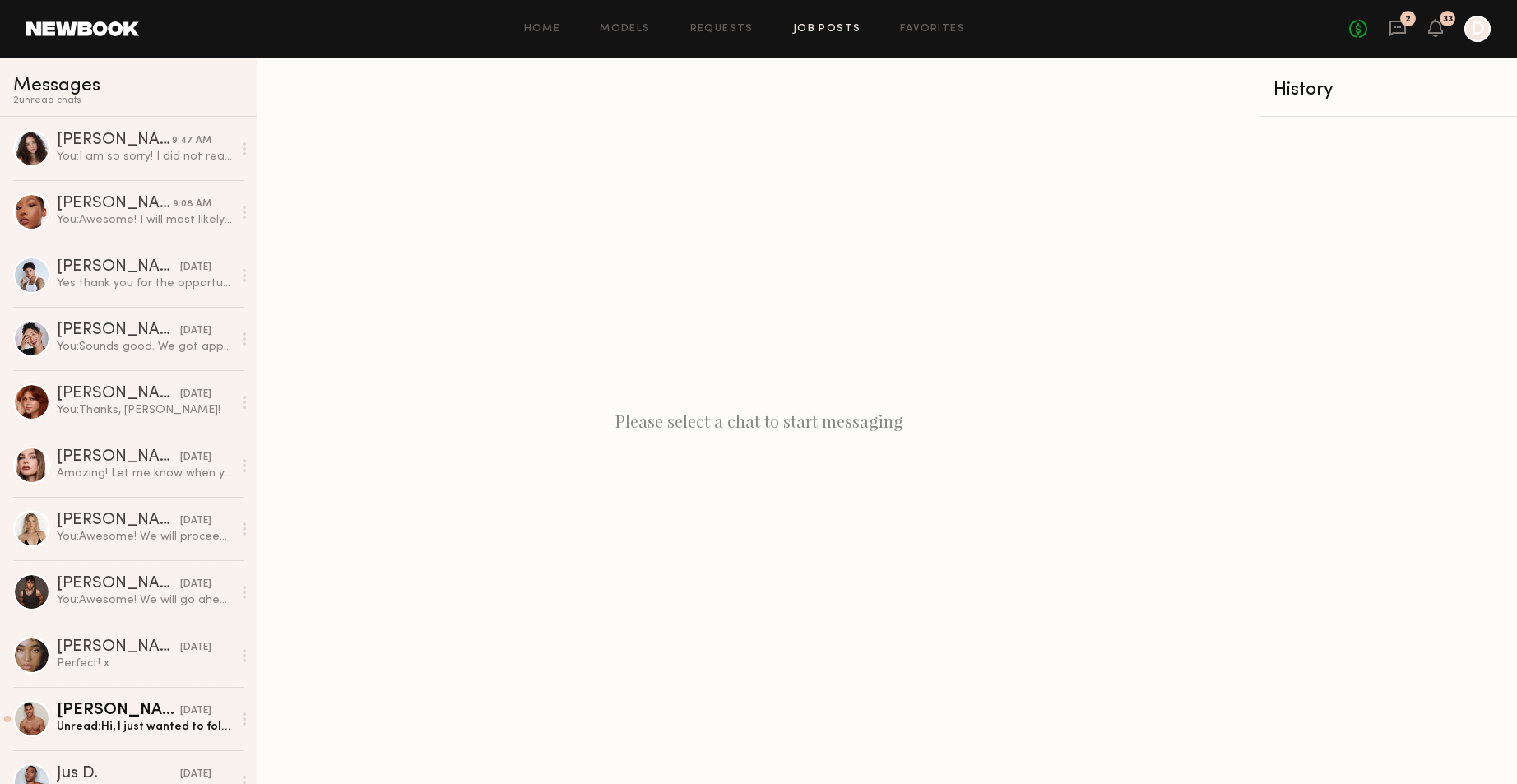
click at [821, 27] on link "Job Posts" at bounding box center [828, 29] width 68 height 11
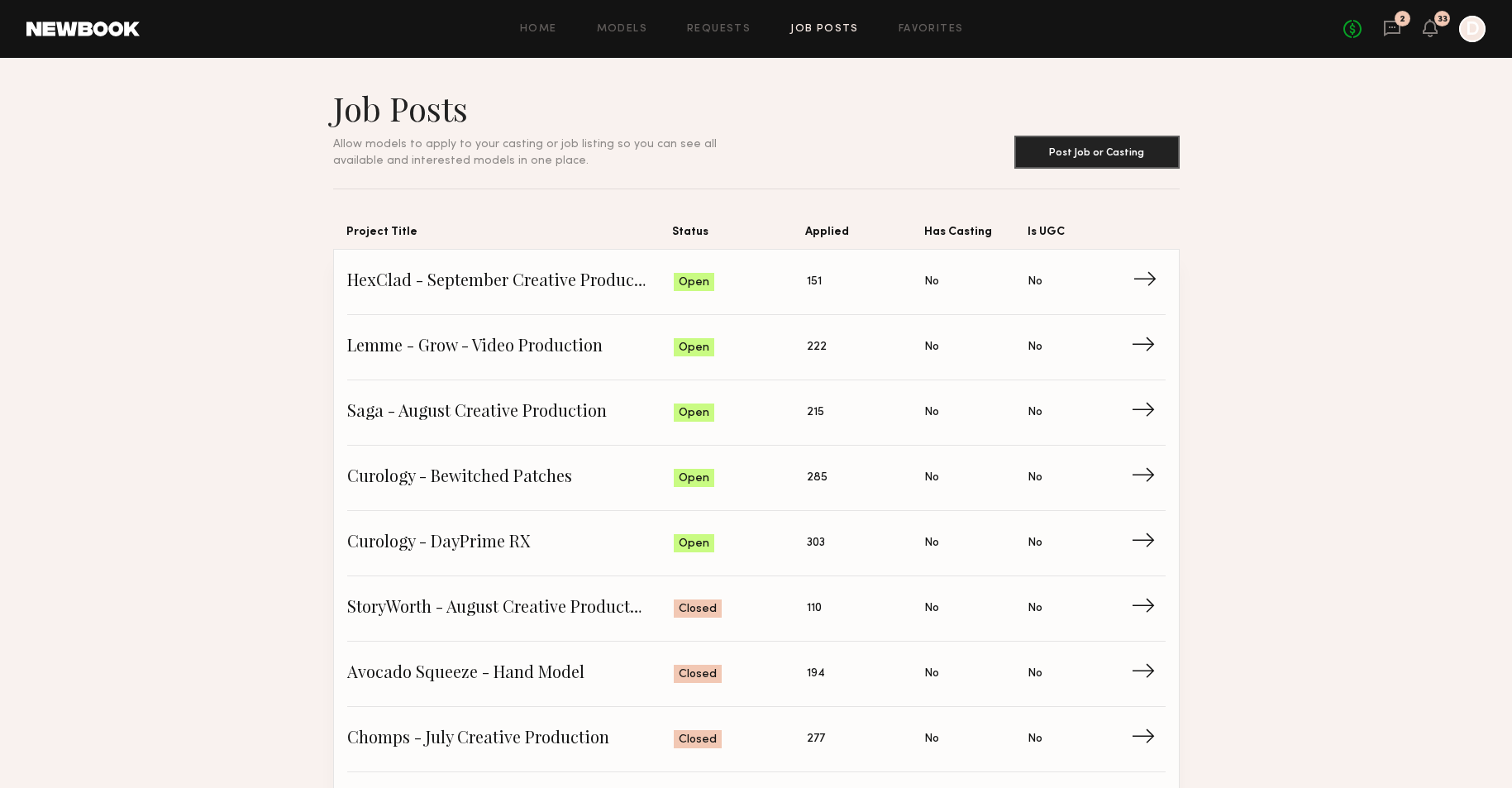
click at [652, 261] on link "HexClad - September Creative Production Status: Open Applied: 151 Has Casting: …" at bounding box center [757, 282] width 819 height 65
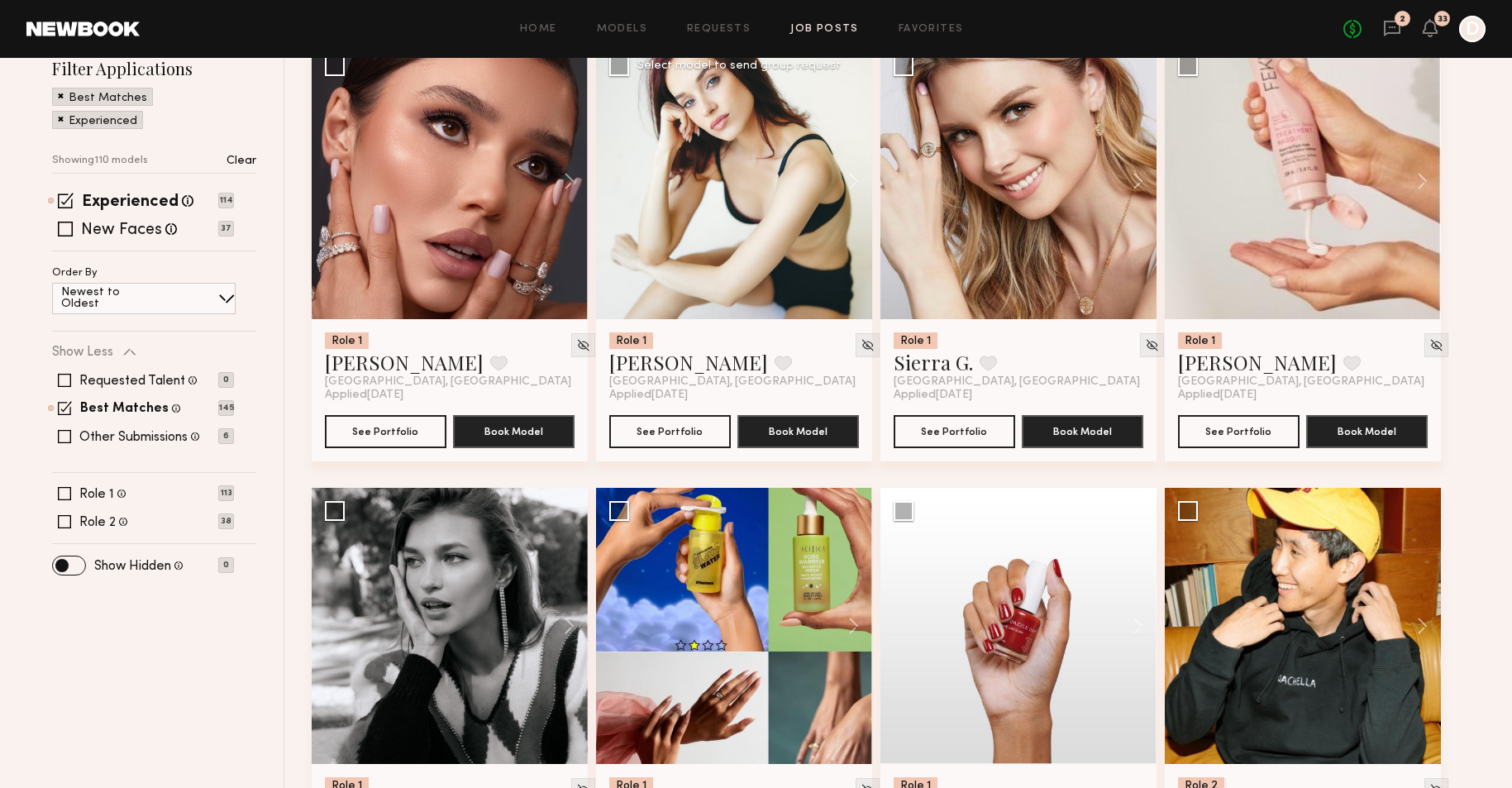
scroll to position [375, 0]
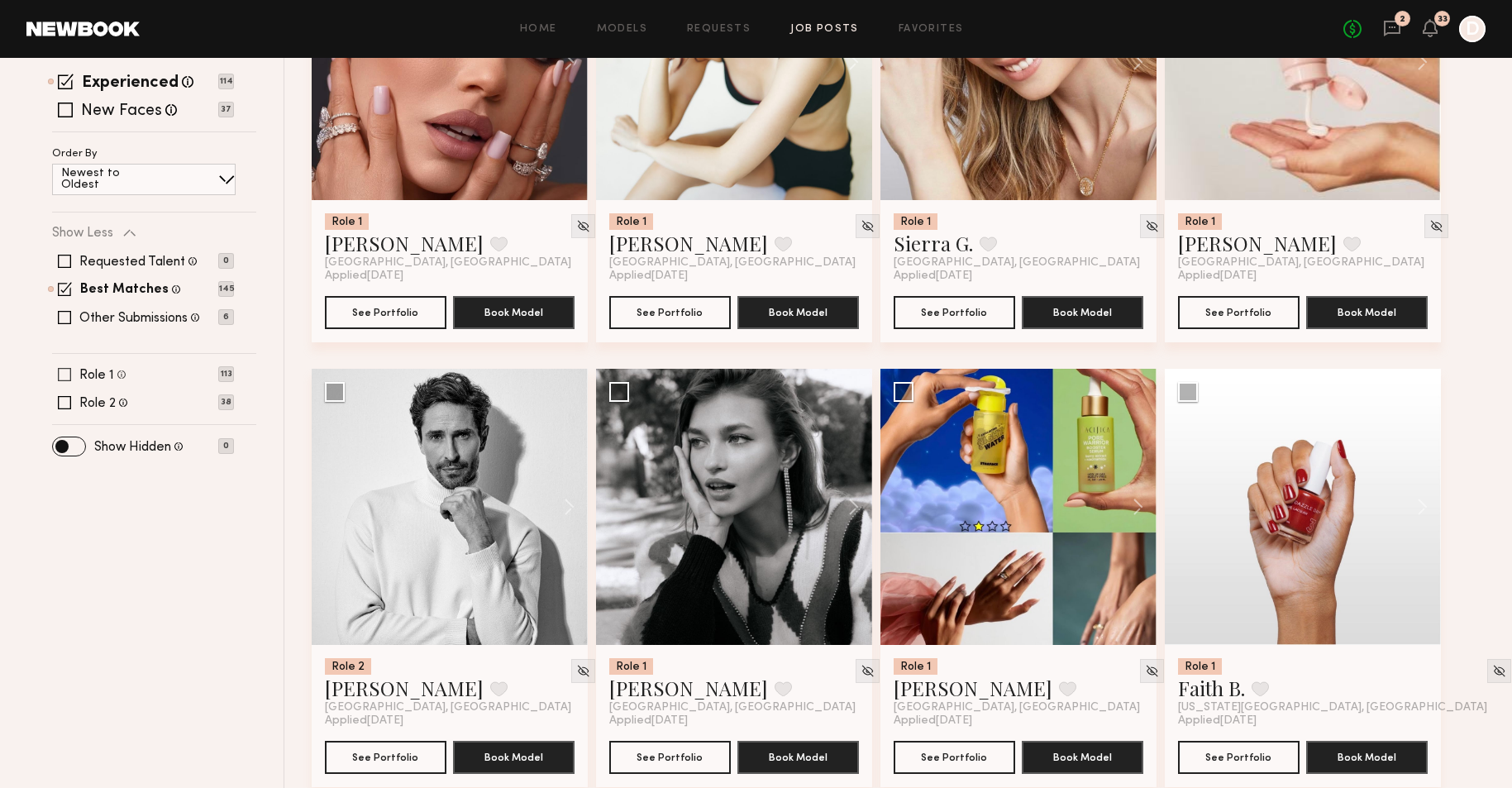
click at [68, 373] on span at bounding box center [64, 374] width 13 height 13
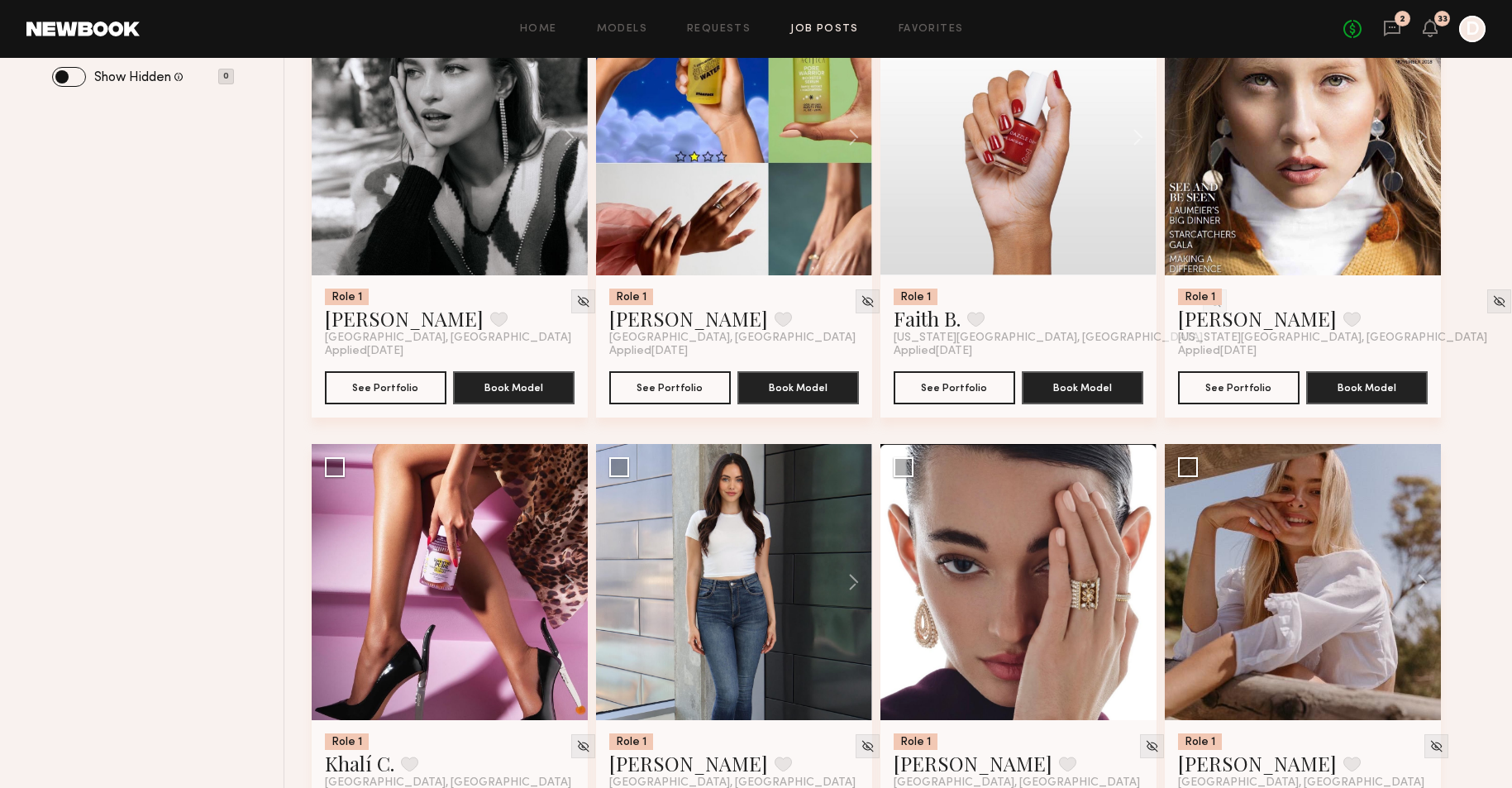
scroll to position [1046, 0]
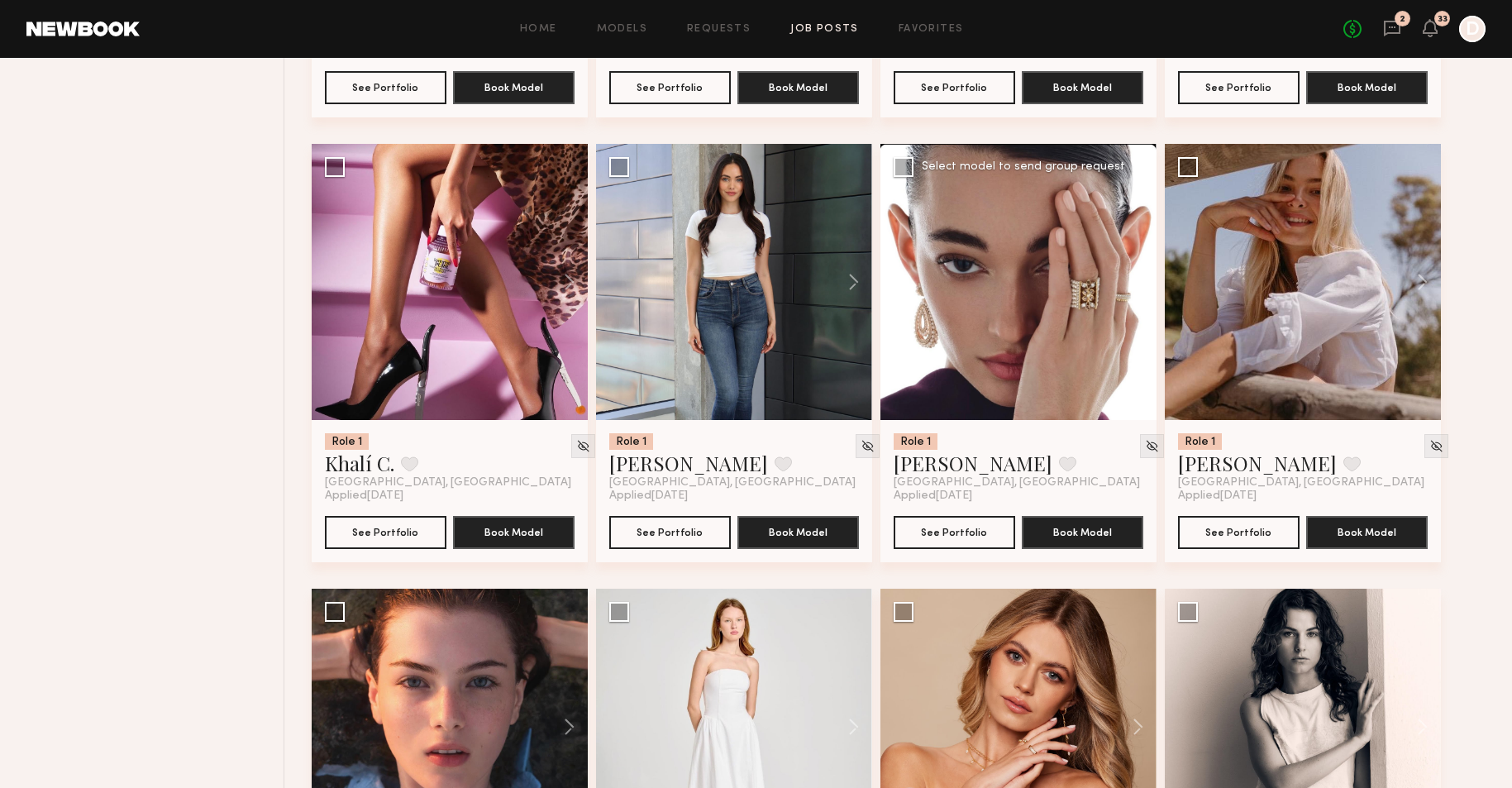
click at [1140, 278] on button at bounding box center [1130, 282] width 53 height 276
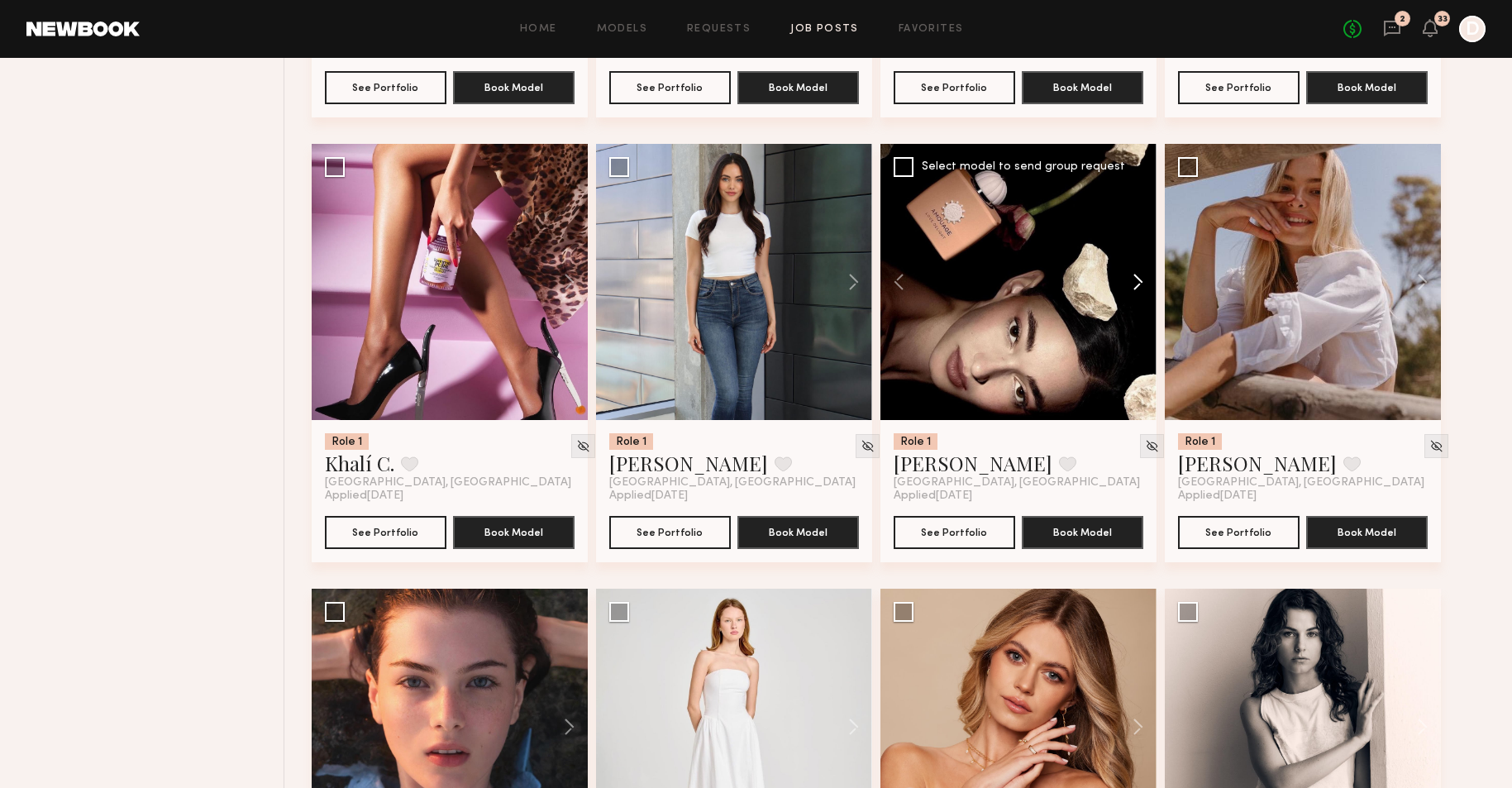
click at [1140, 278] on button at bounding box center [1130, 282] width 53 height 276
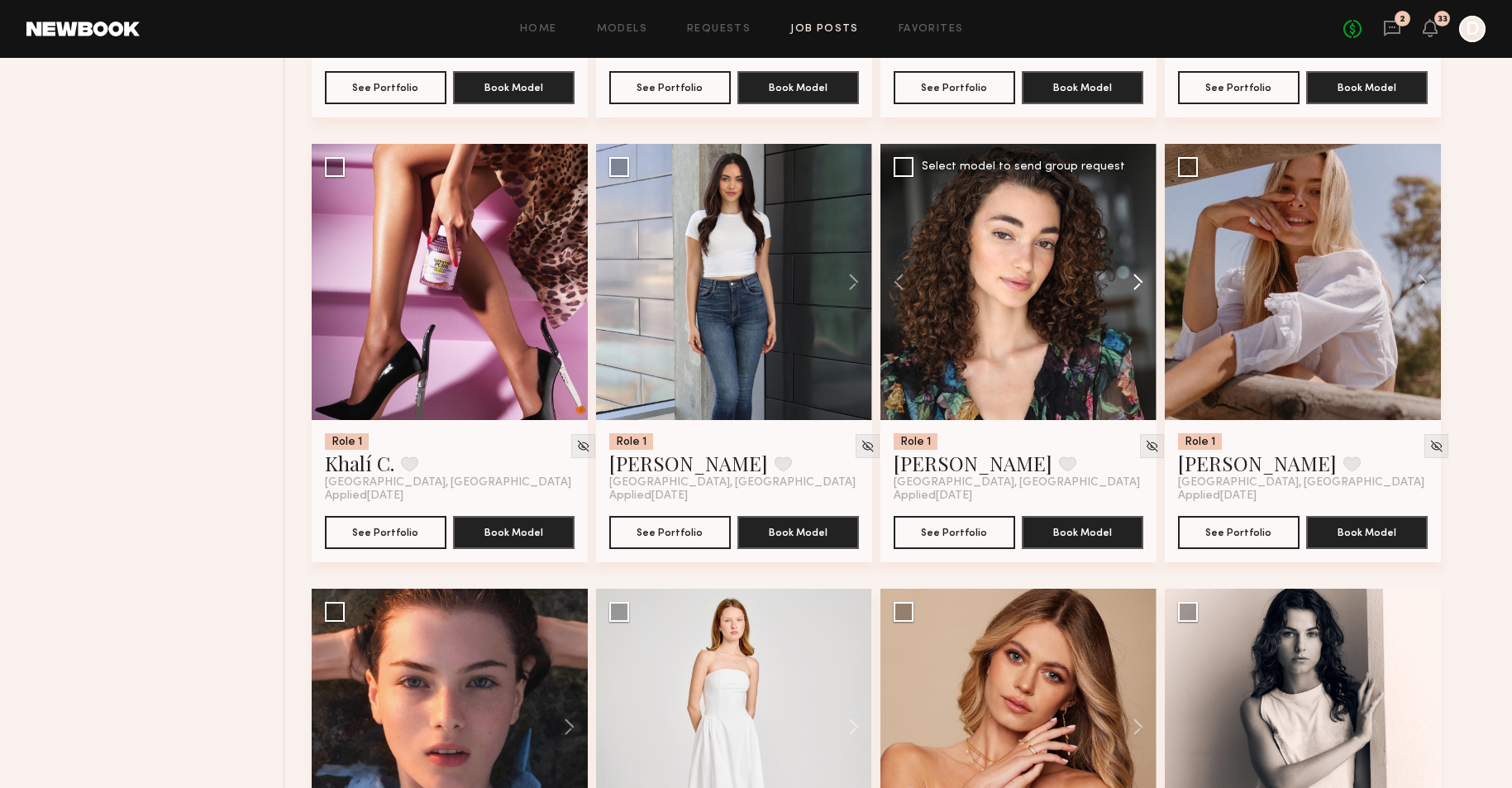
click at [1140, 278] on button at bounding box center [1130, 282] width 53 height 276
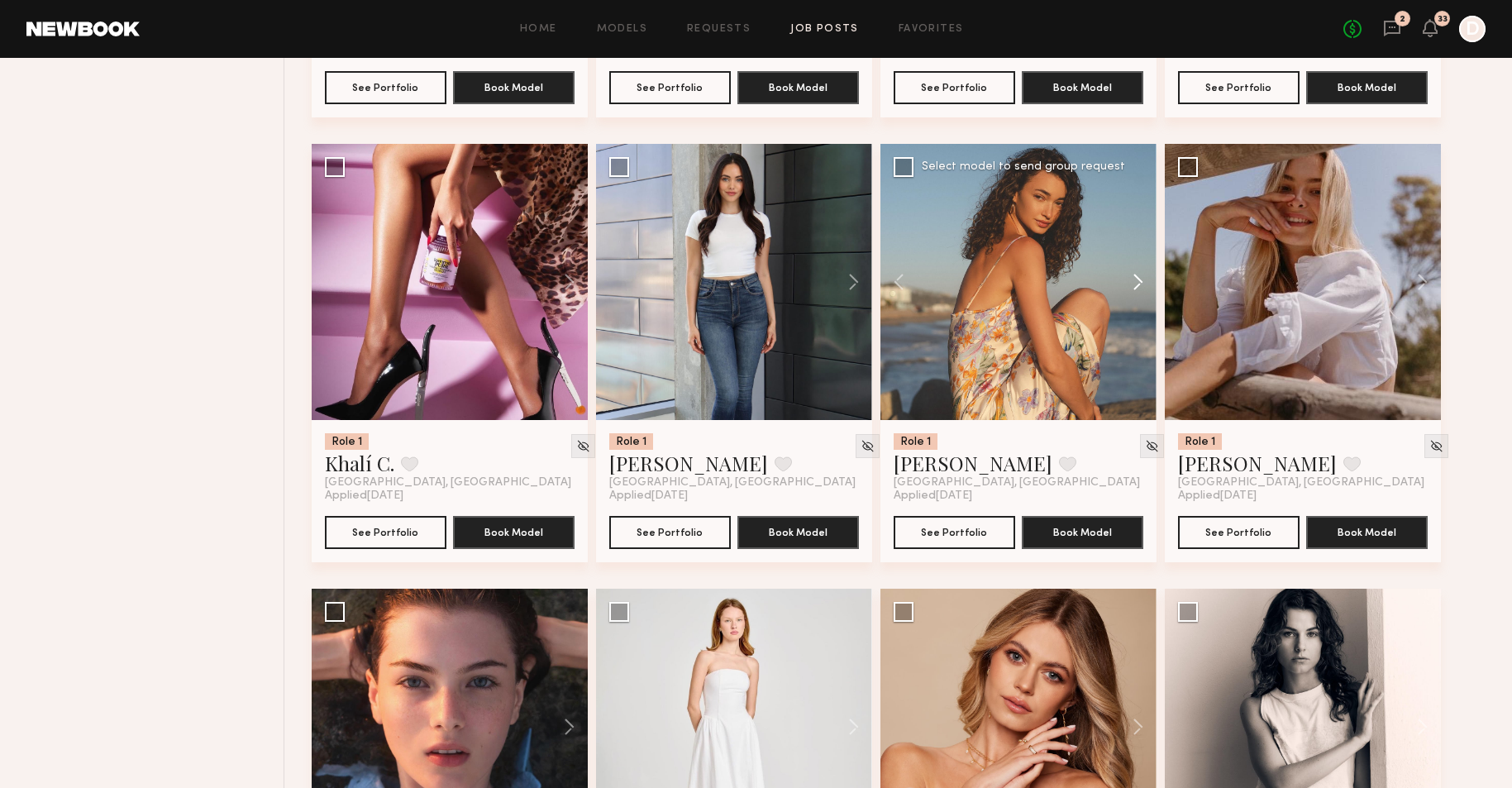
click at [1140, 278] on button at bounding box center [1130, 282] width 53 height 276
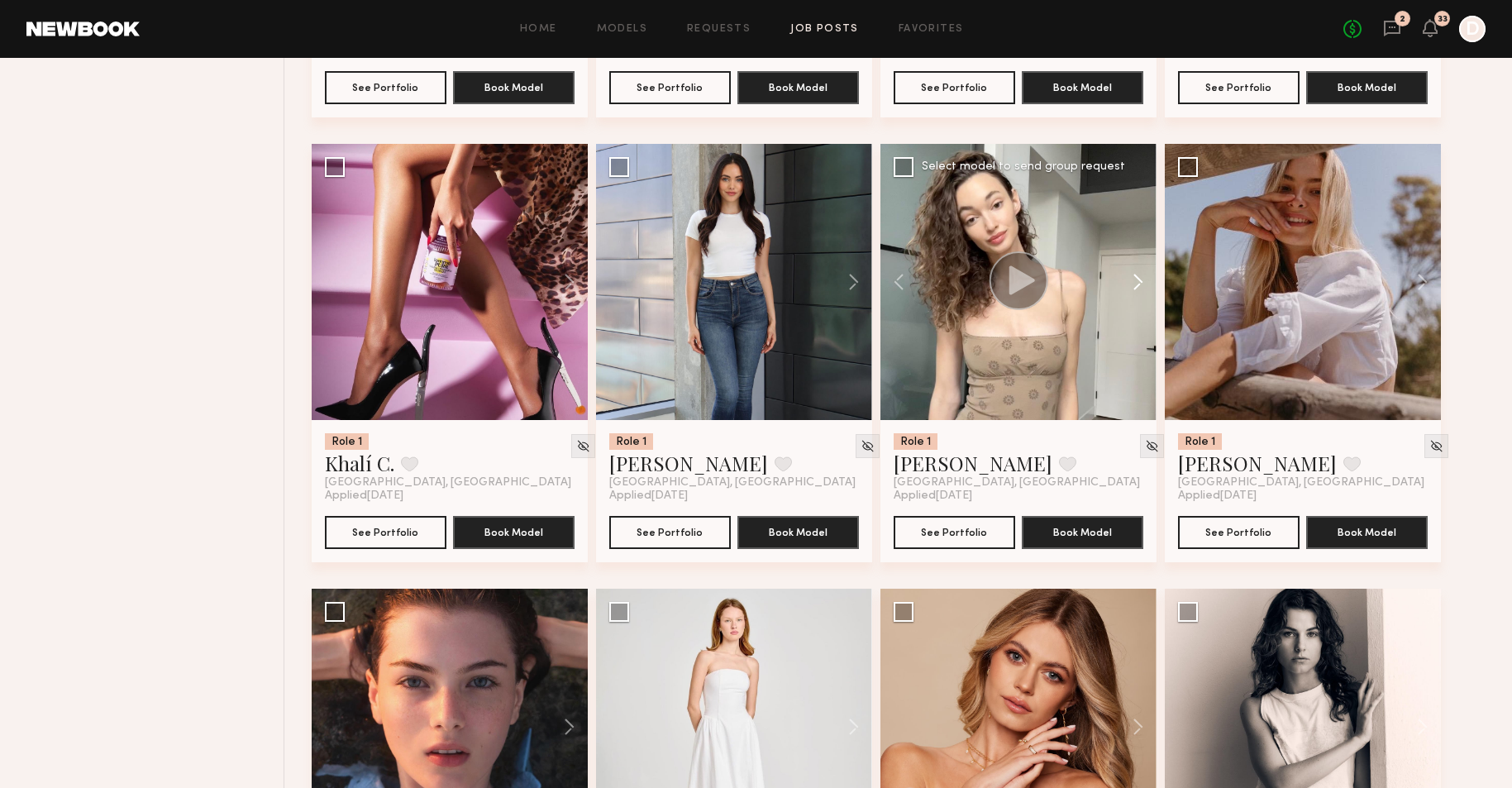
click at [1140, 278] on button at bounding box center [1130, 282] width 53 height 276
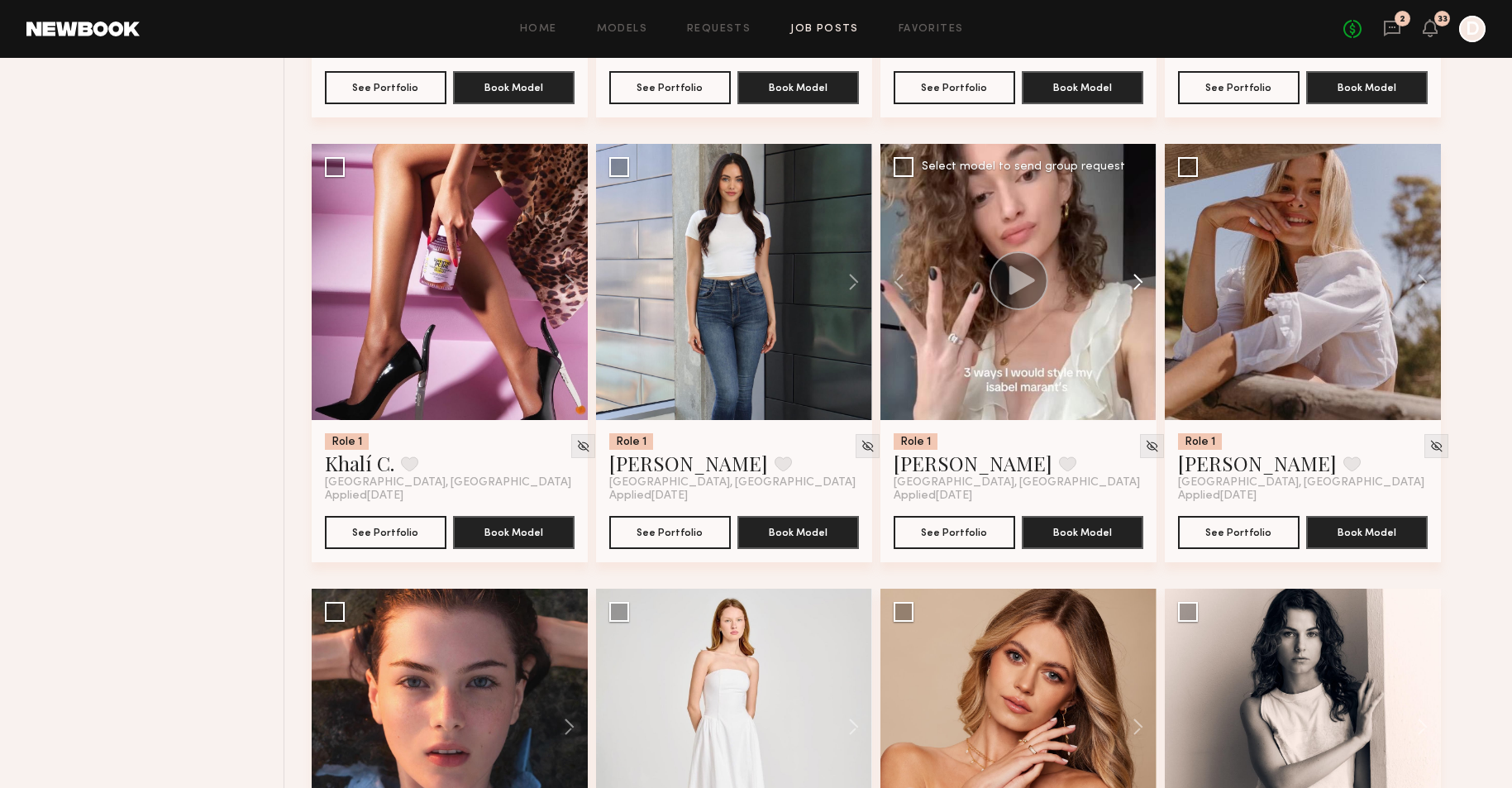
click at [1140, 278] on button at bounding box center [1130, 282] width 53 height 276
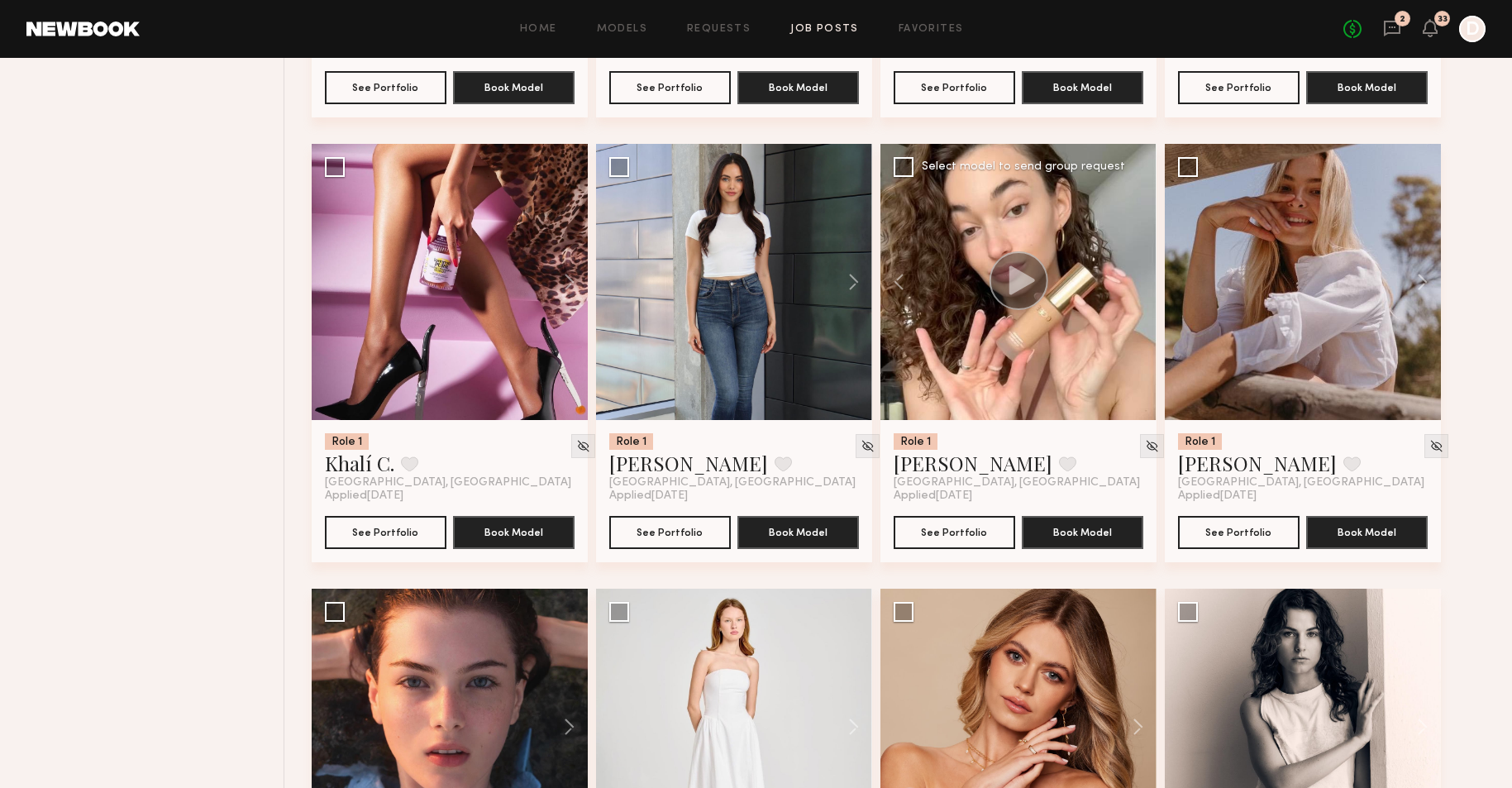
click at [1140, 278] on div at bounding box center [1019, 282] width 276 height 276
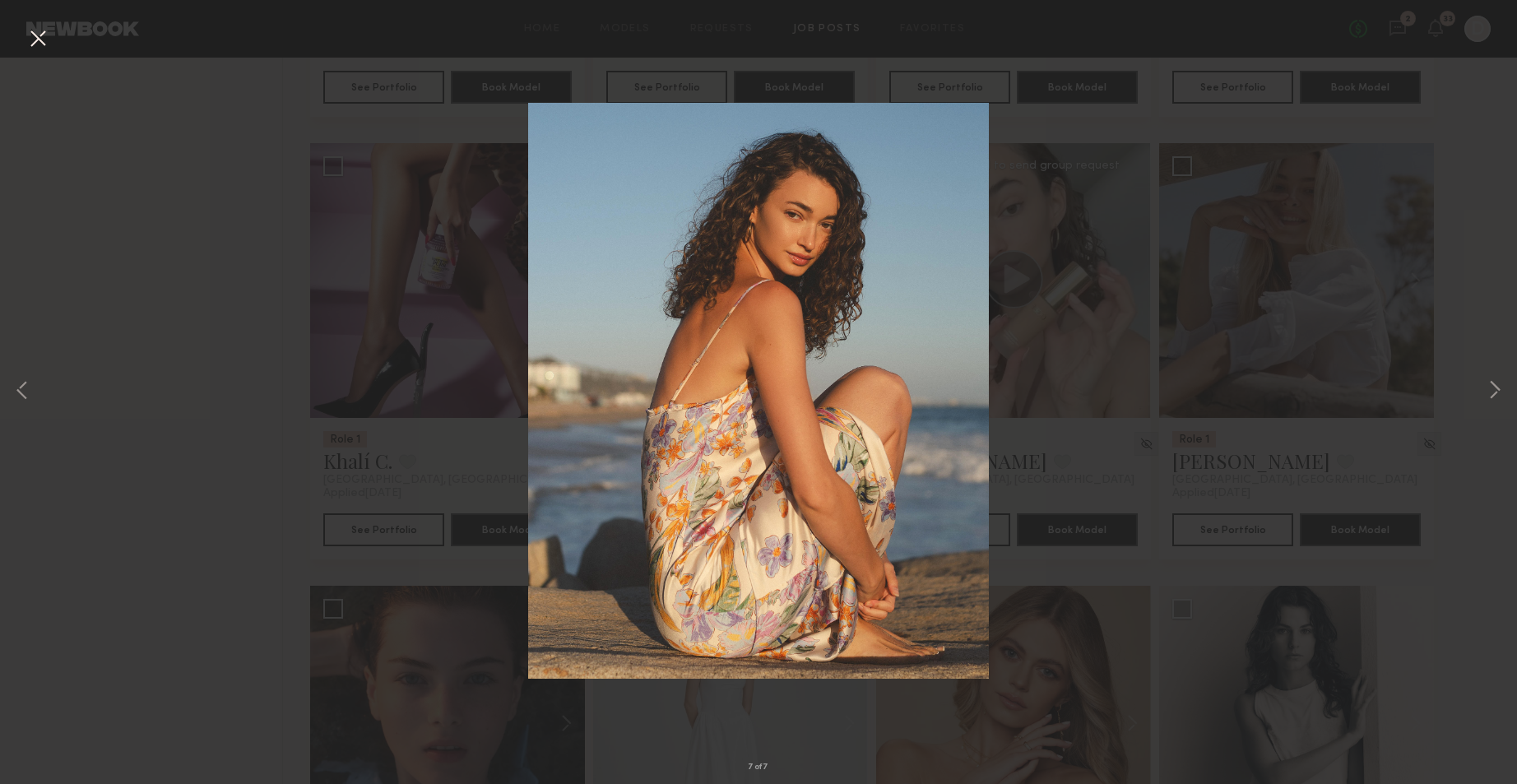
click at [170, 369] on div "7 of 7" at bounding box center [758, 392] width 1517 height 784
click at [48, 28] on button at bounding box center [38, 39] width 26 height 30
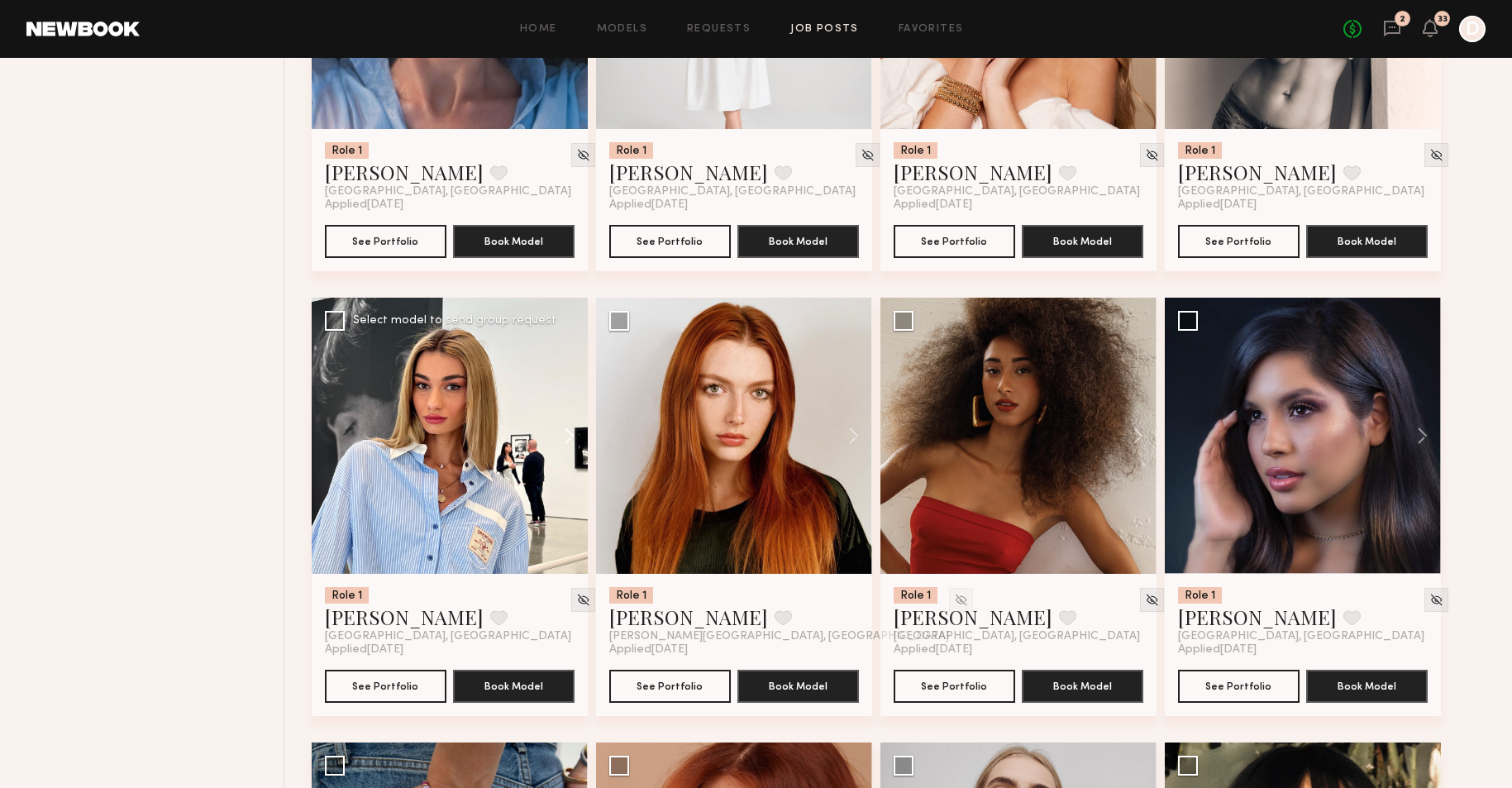
scroll to position [1930, 0]
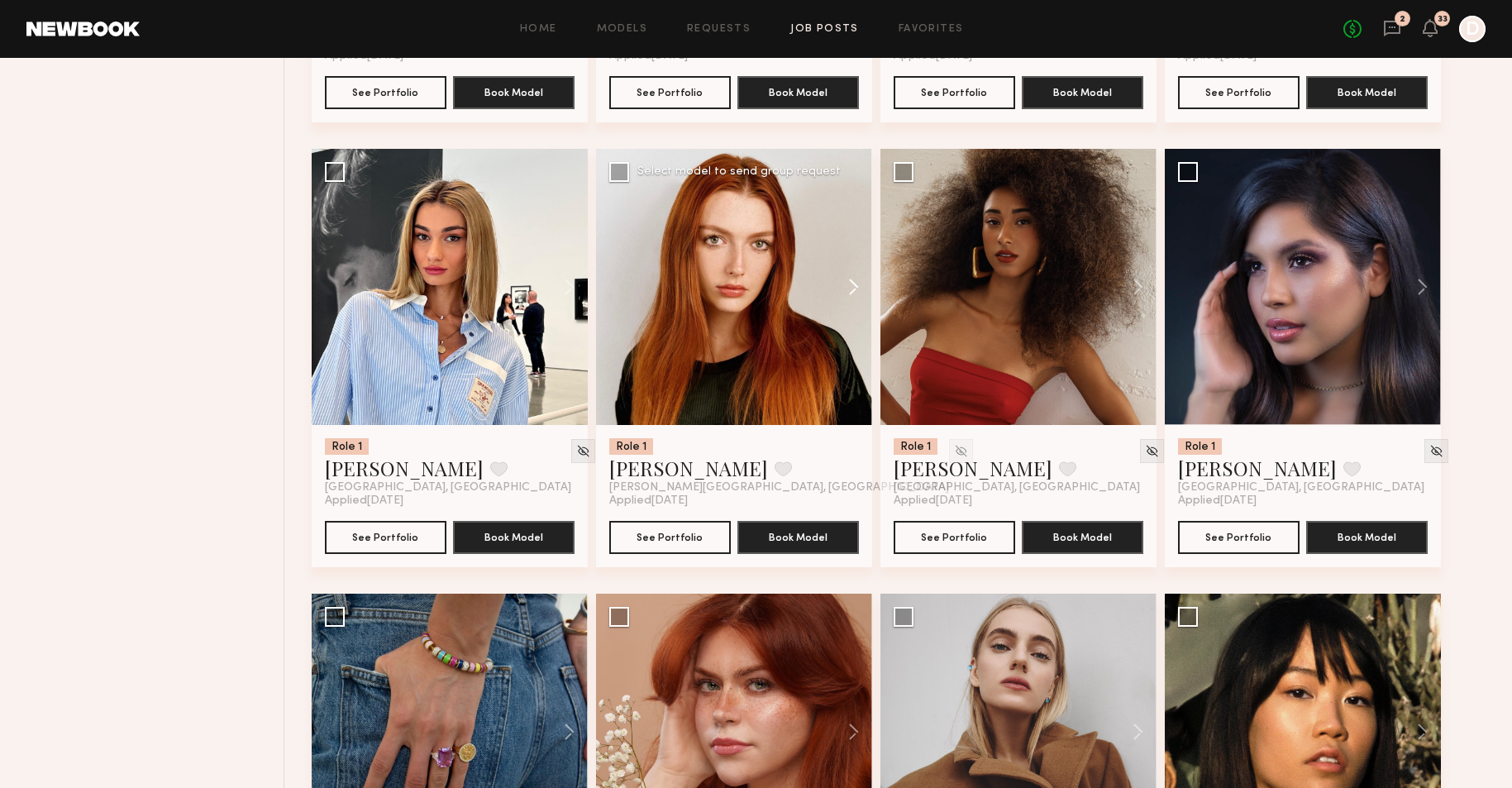
click at [856, 285] on button at bounding box center [846, 287] width 53 height 276
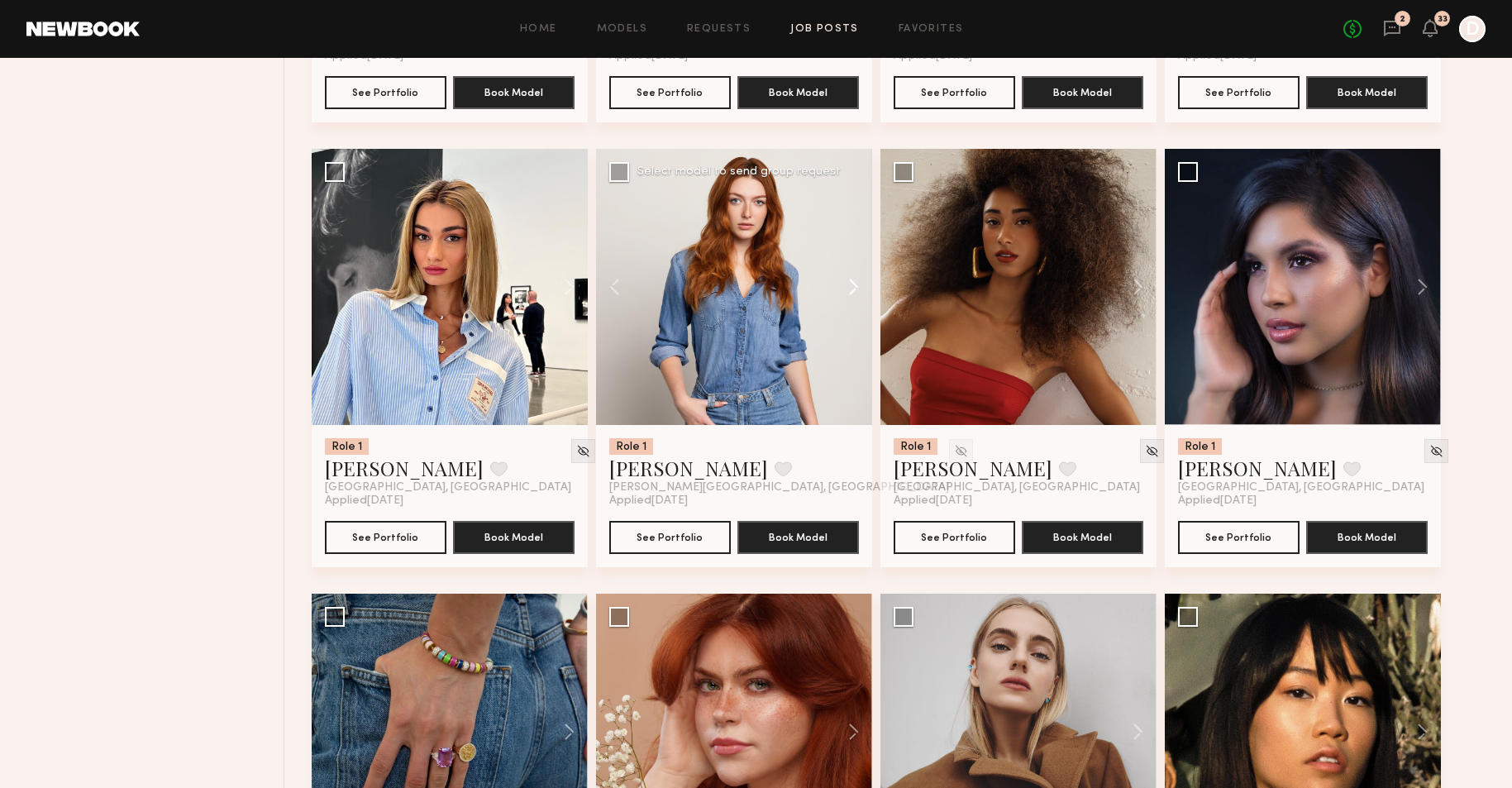
click at [856, 285] on button at bounding box center [846, 287] width 53 height 276
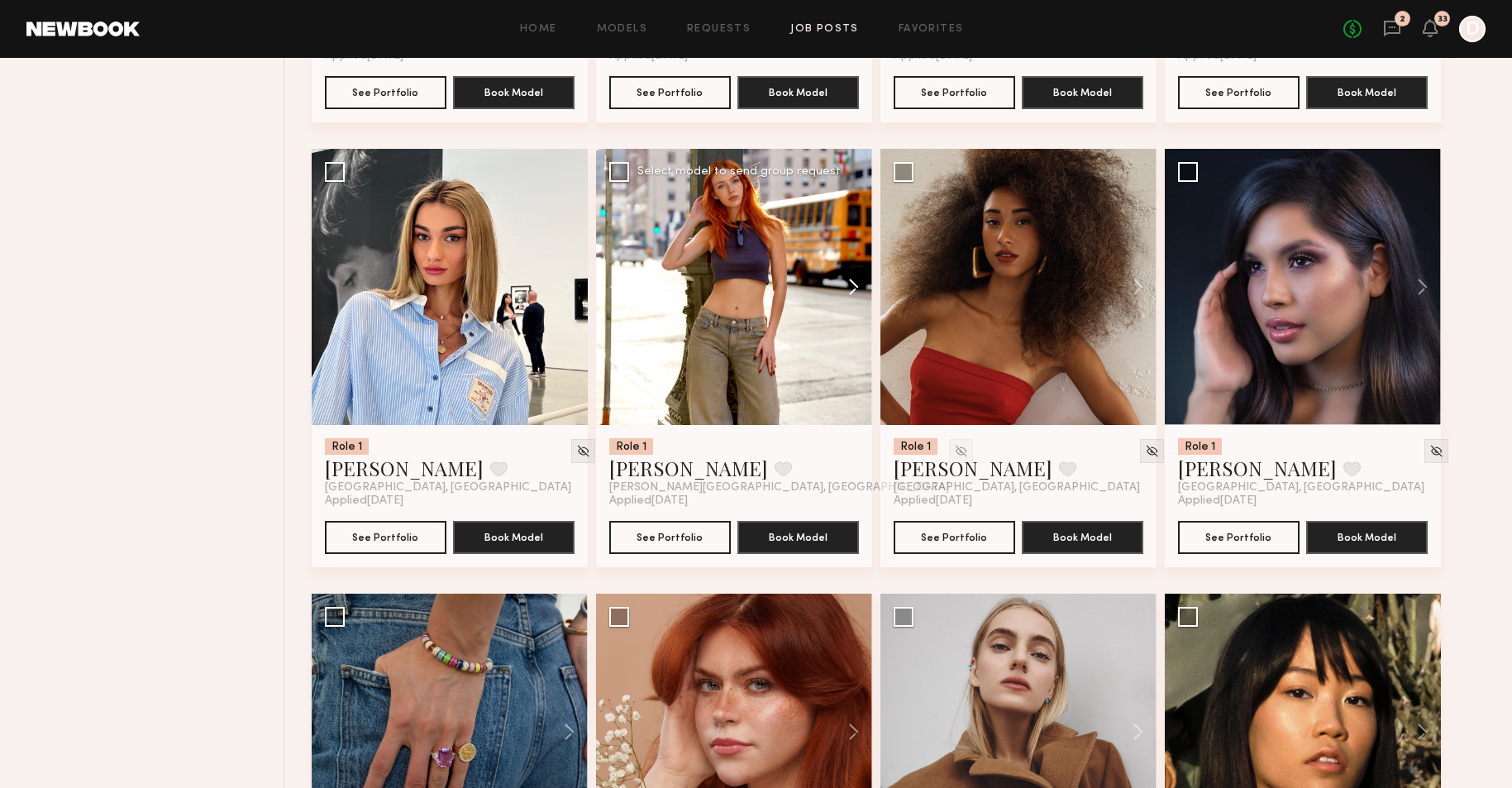
click at [856, 285] on button at bounding box center [846, 287] width 53 height 276
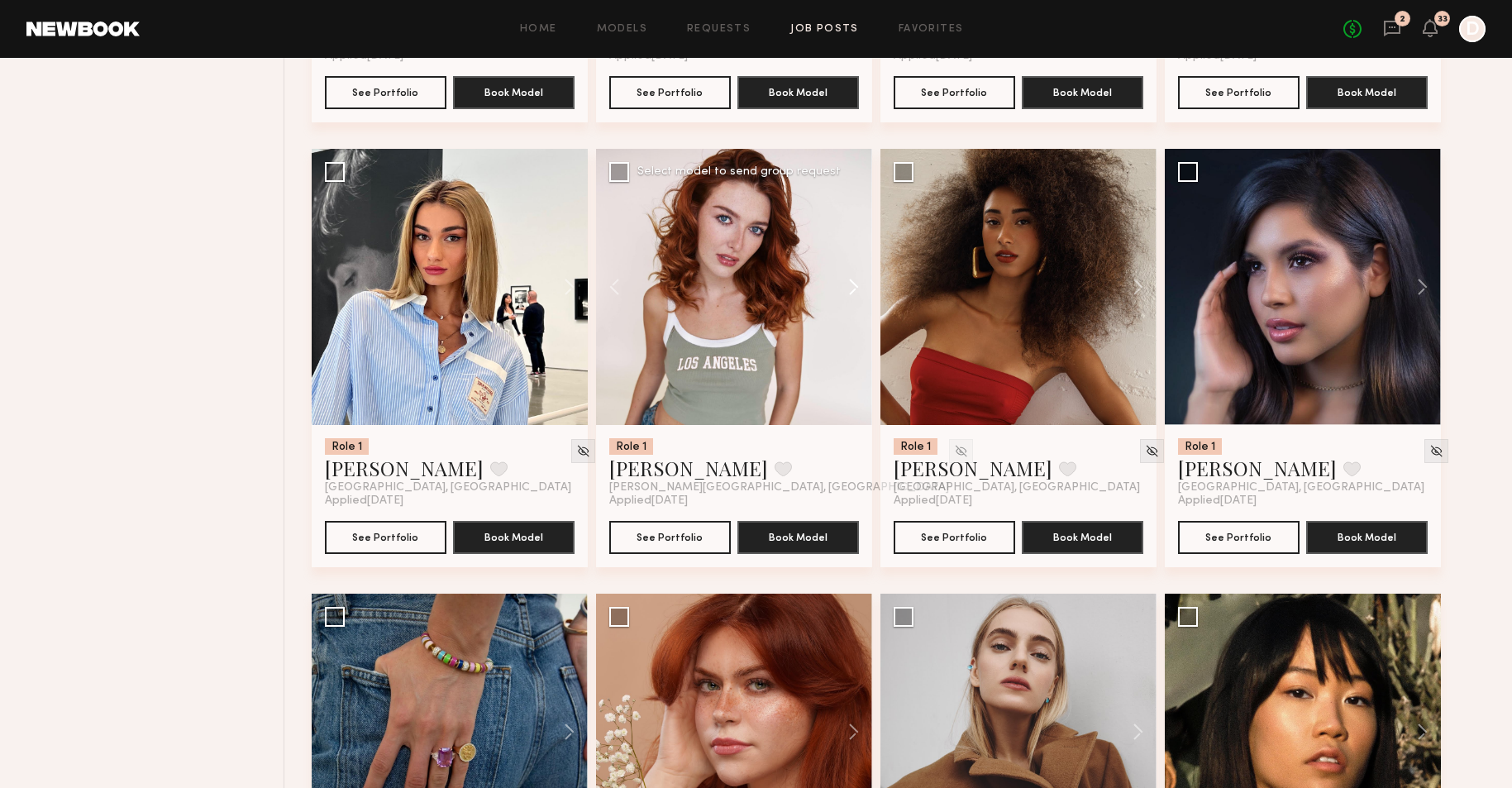
click at [856, 285] on button at bounding box center [846, 287] width 53 height 276
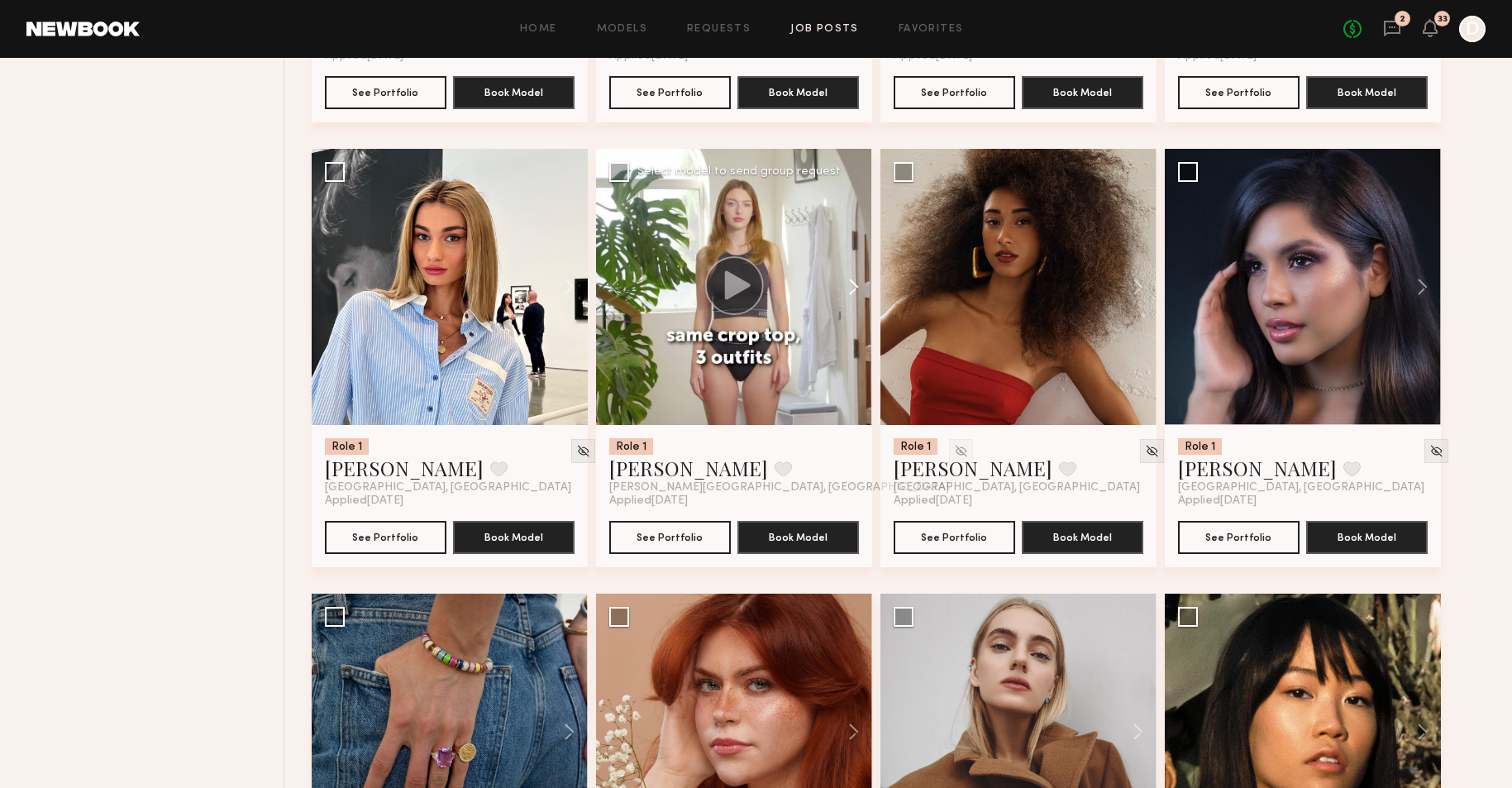
click at [856, 285] on button at bounding box center [846, 287] width 53 height 276
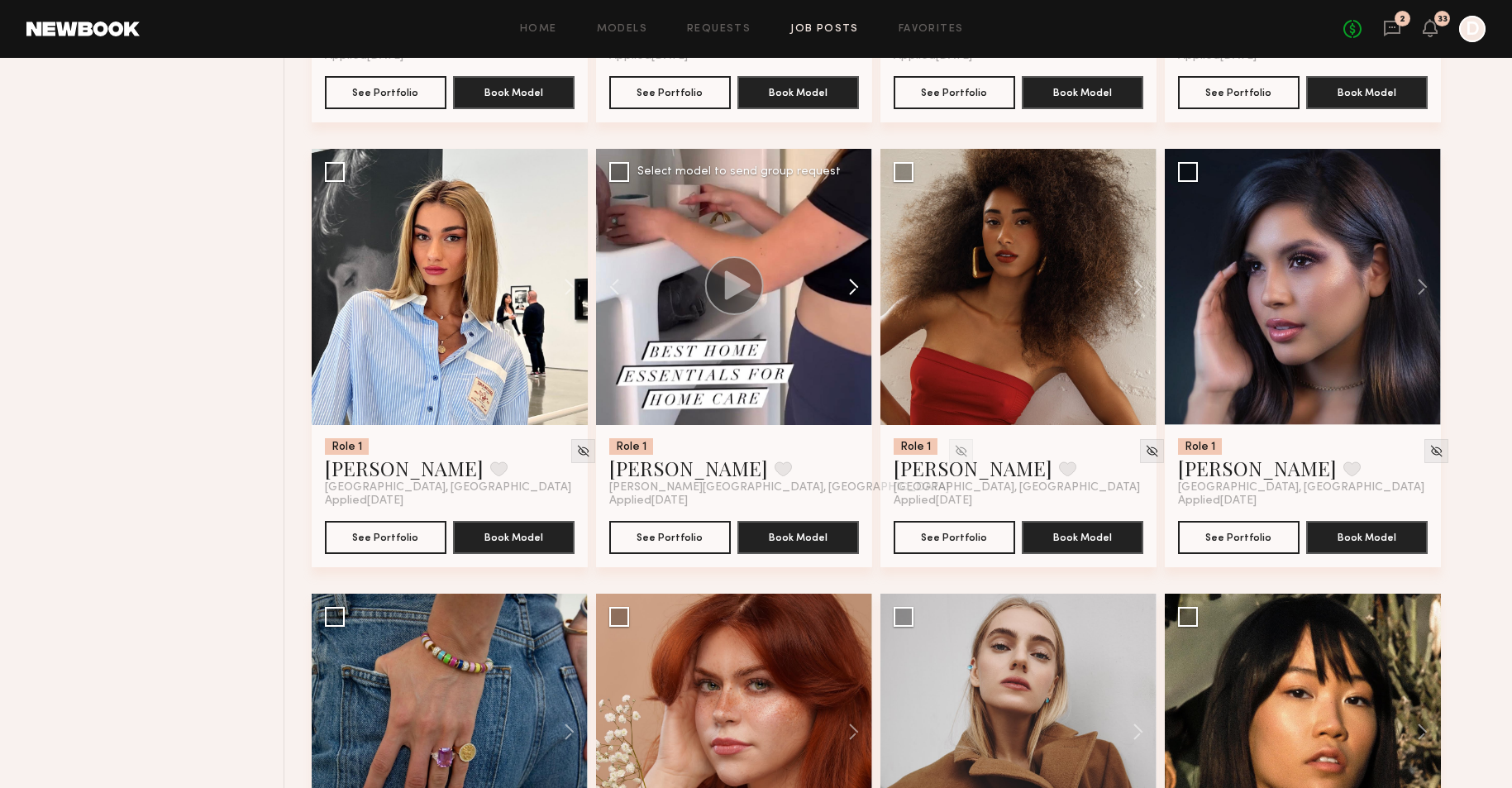
click at [856, 285] on button at bounding box center [846, 287] width 53 height 276
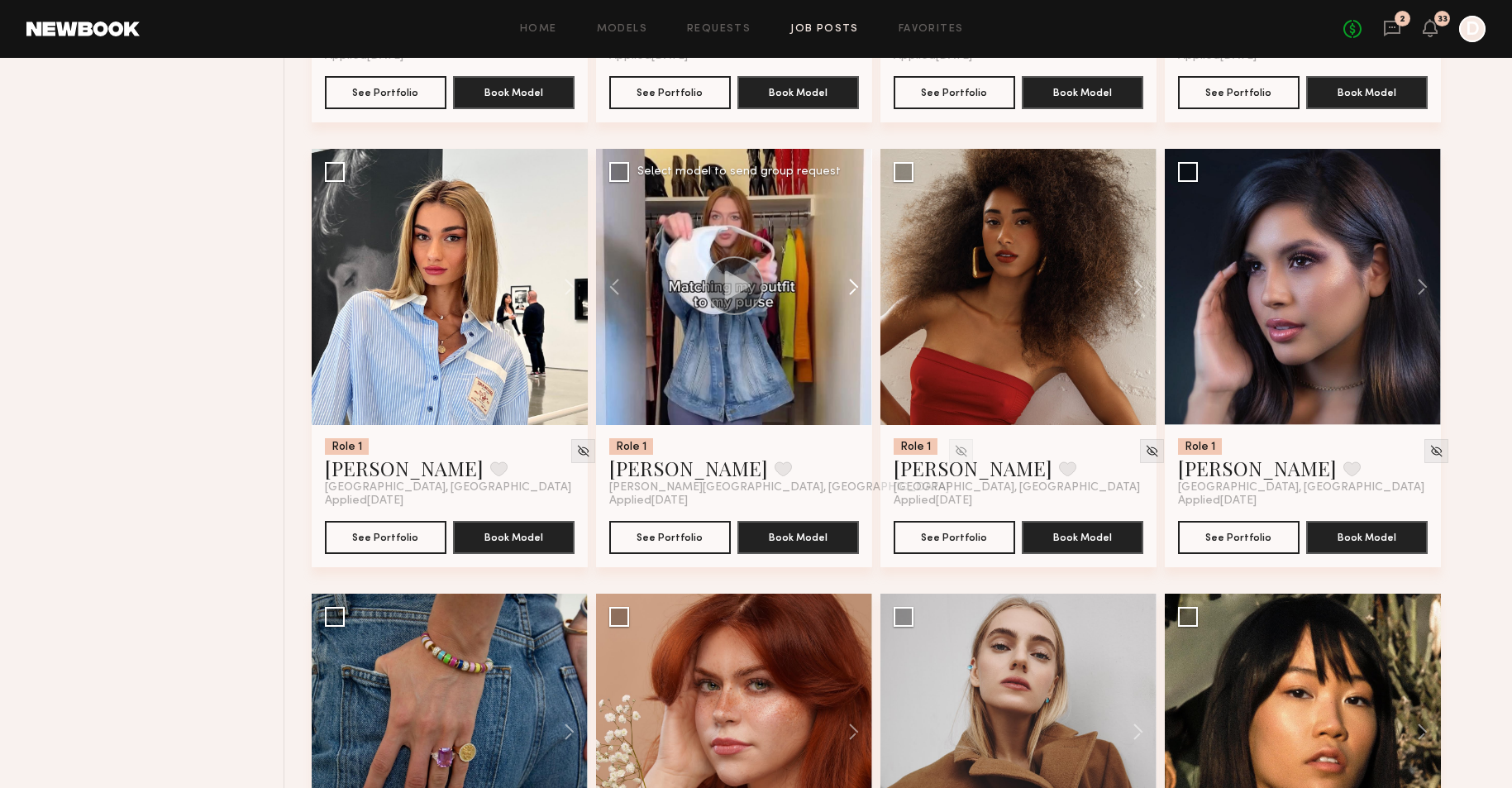
click at [856, 285] on button at bounding box center [846, 287] width 53 height 276
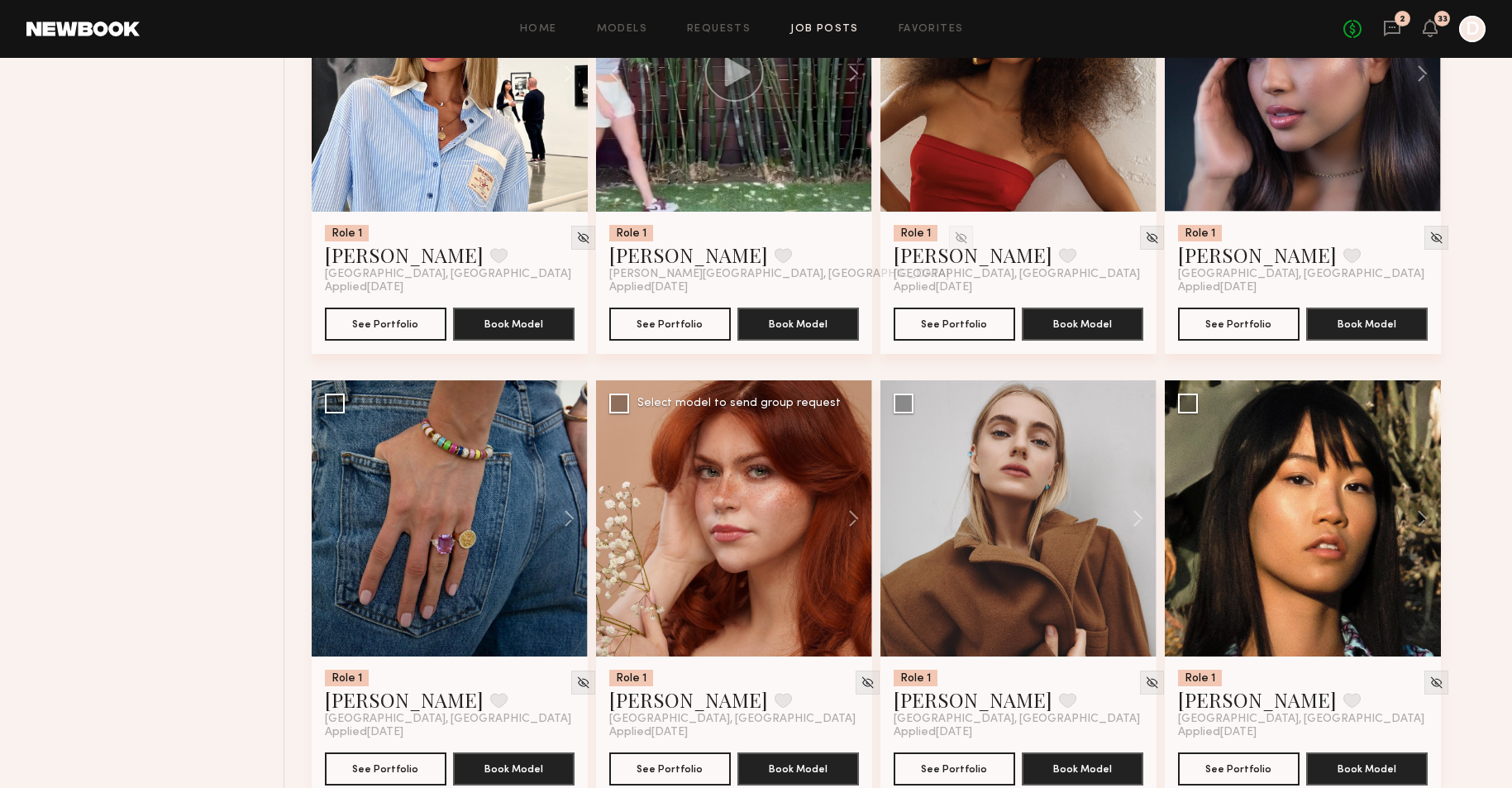
scroll to position [2167, 0]
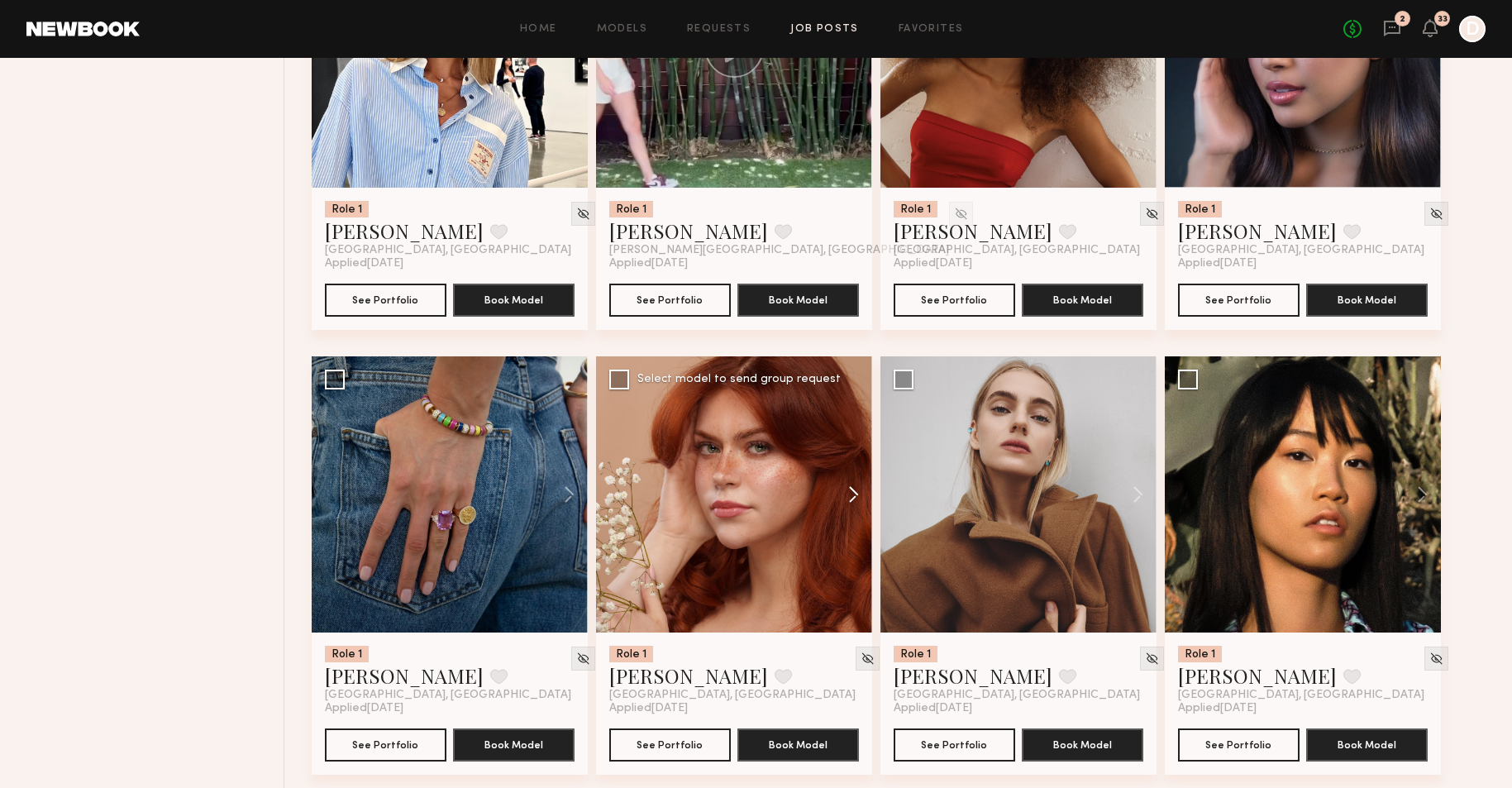
click at [845, 491] on button at bounding box center [846, 494] width 53 height 276
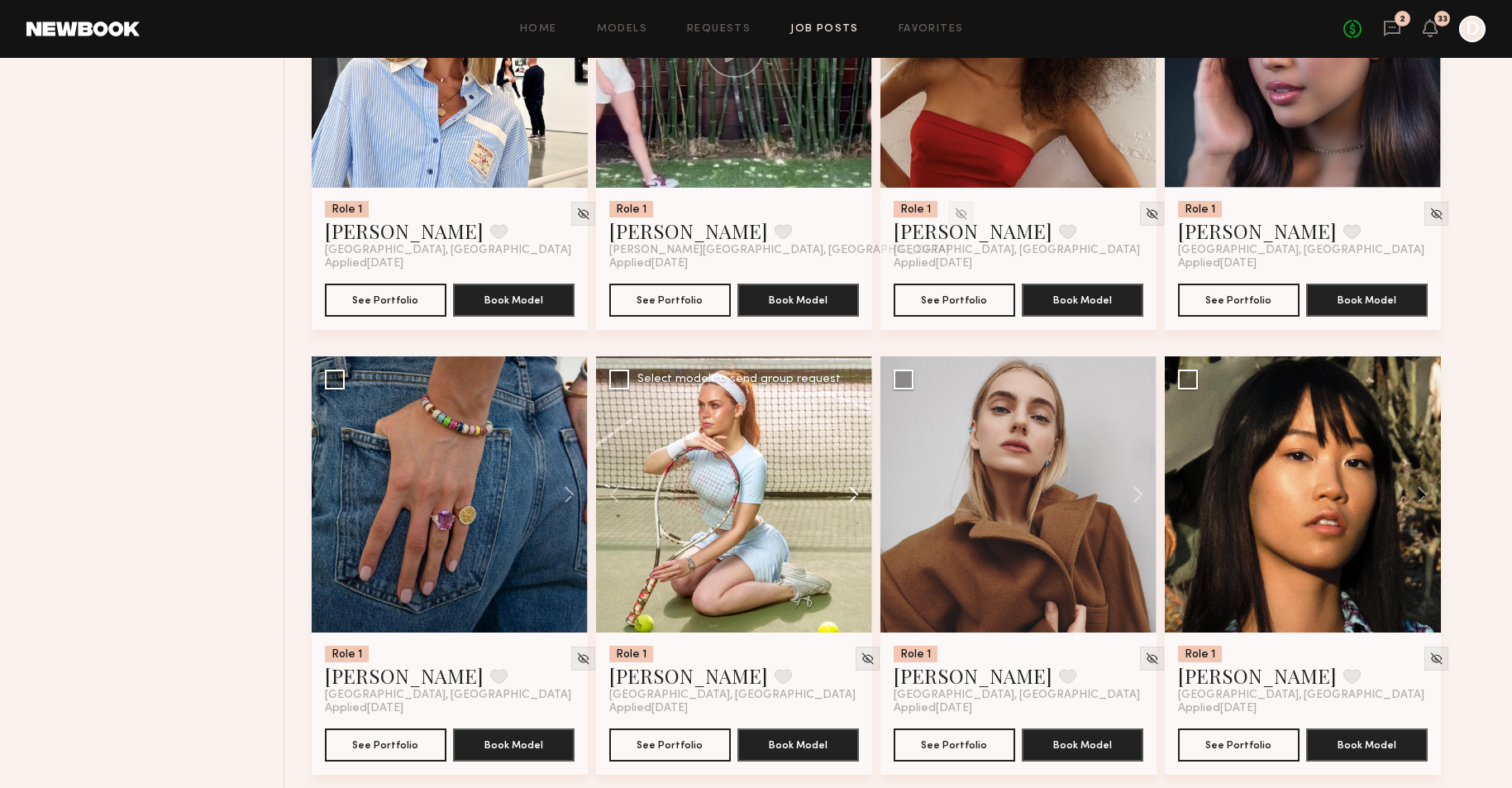
click at [845, 491] on button at bounding box center [846, 494] width 53 height 276
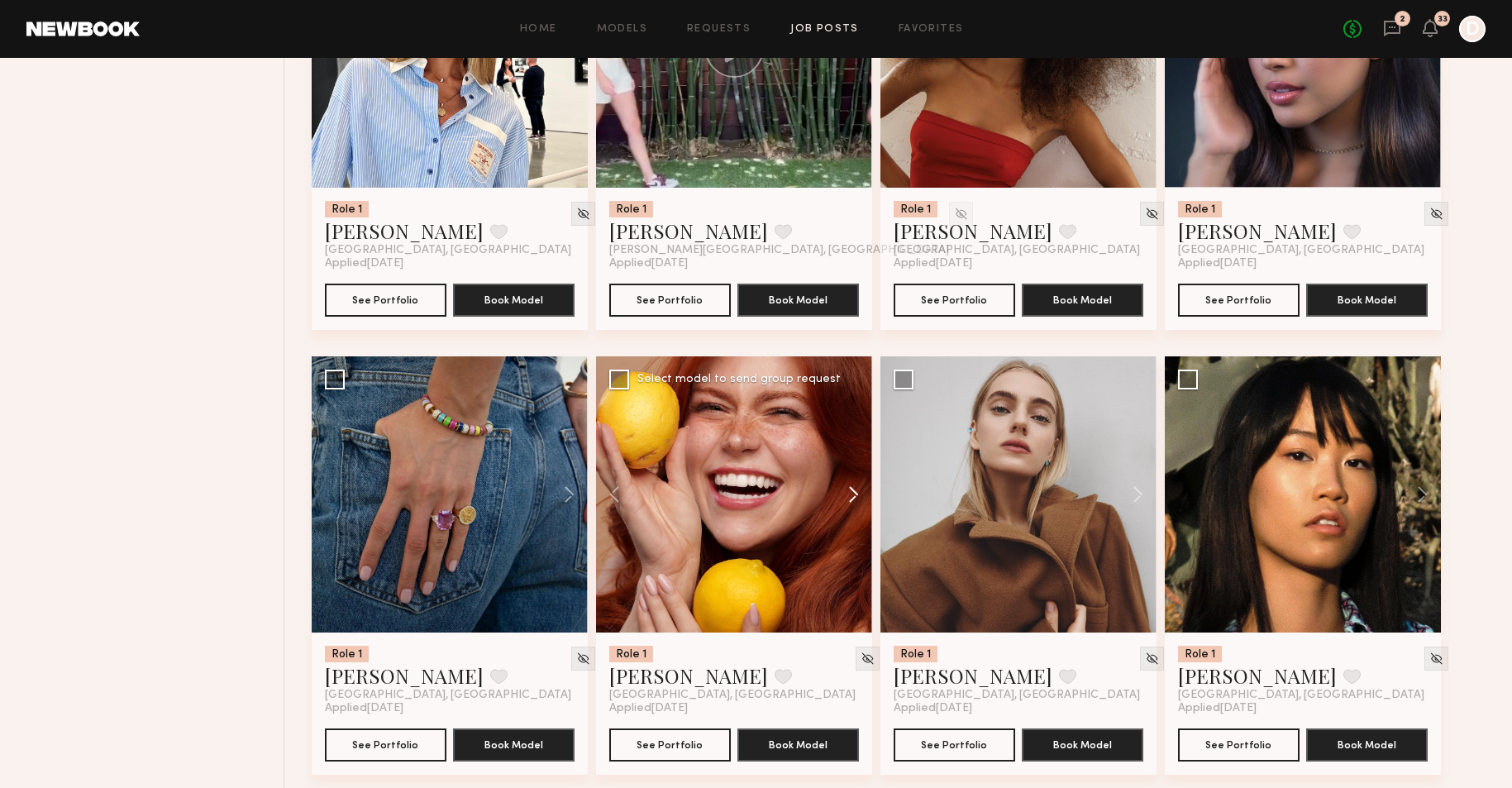
click at [845, 491] on button at bounding box center [846, 494] width 53 height 276
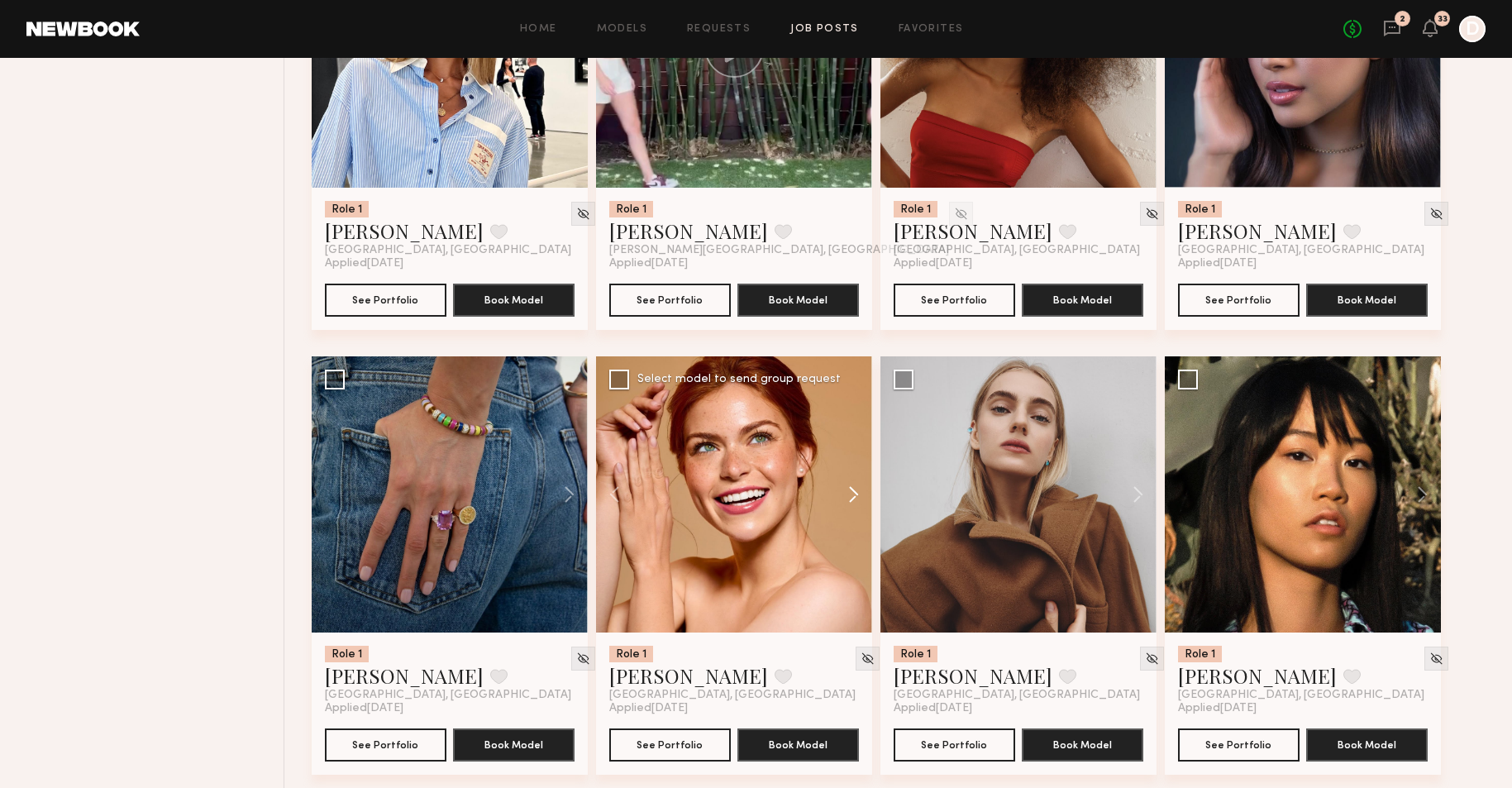
click at [845, 491] on button at bounding box center [846, 494] width 53 height 276
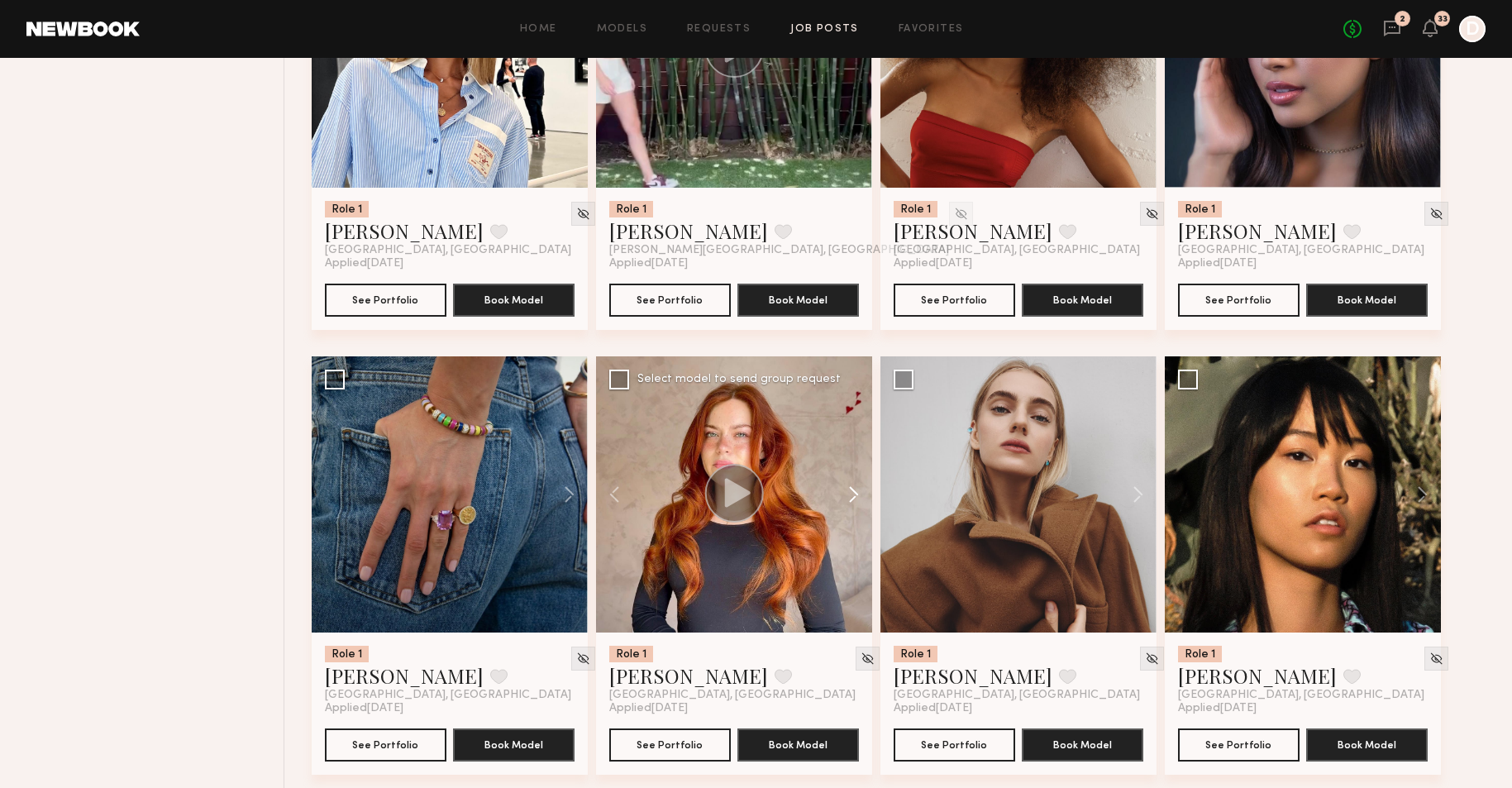
click at [845, 491] on button at bounding box center [846, 494] width 53 height 276
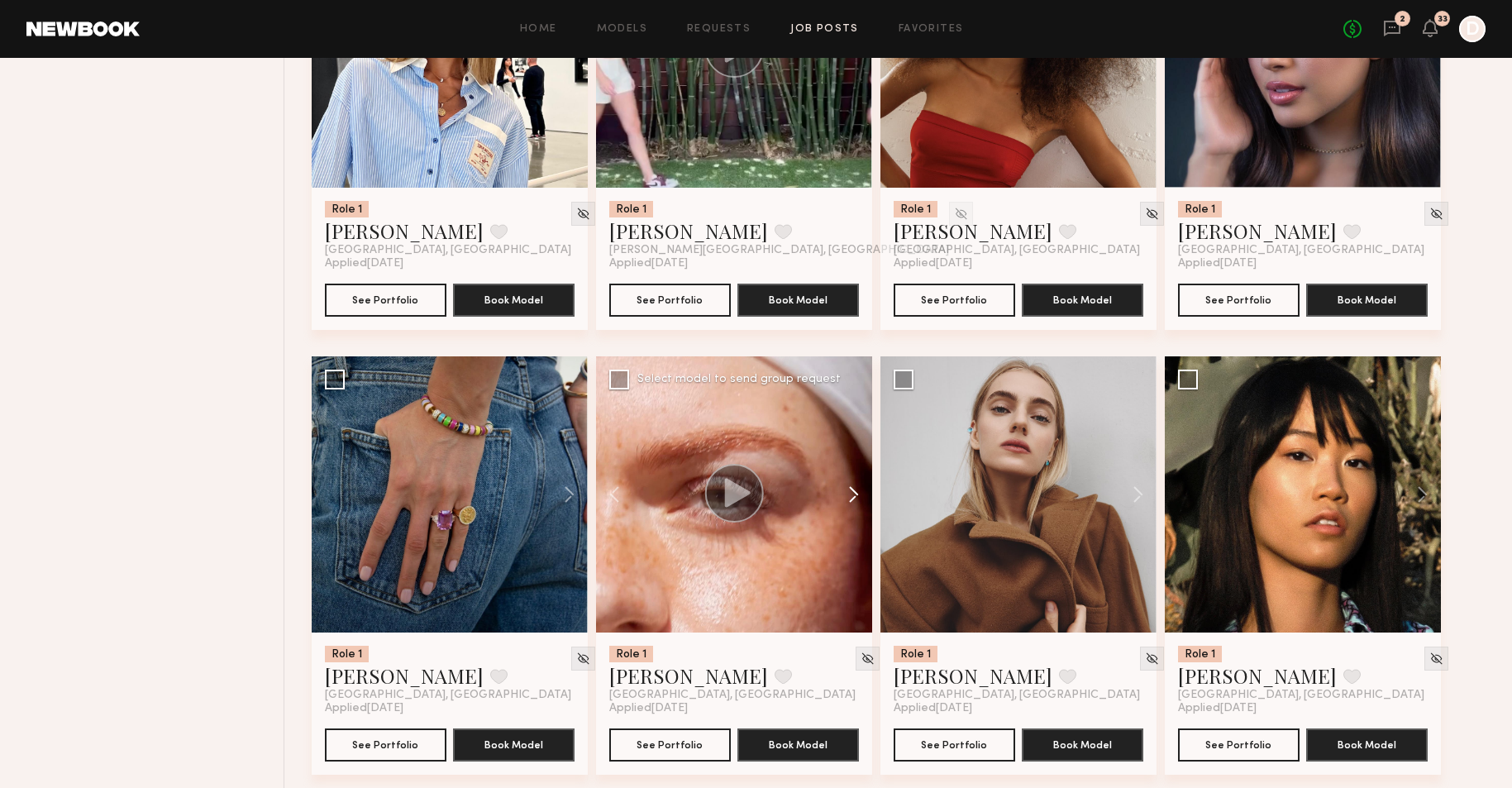
click at [845, 491] on button at bounding box center [846, 494] width 53 height 276
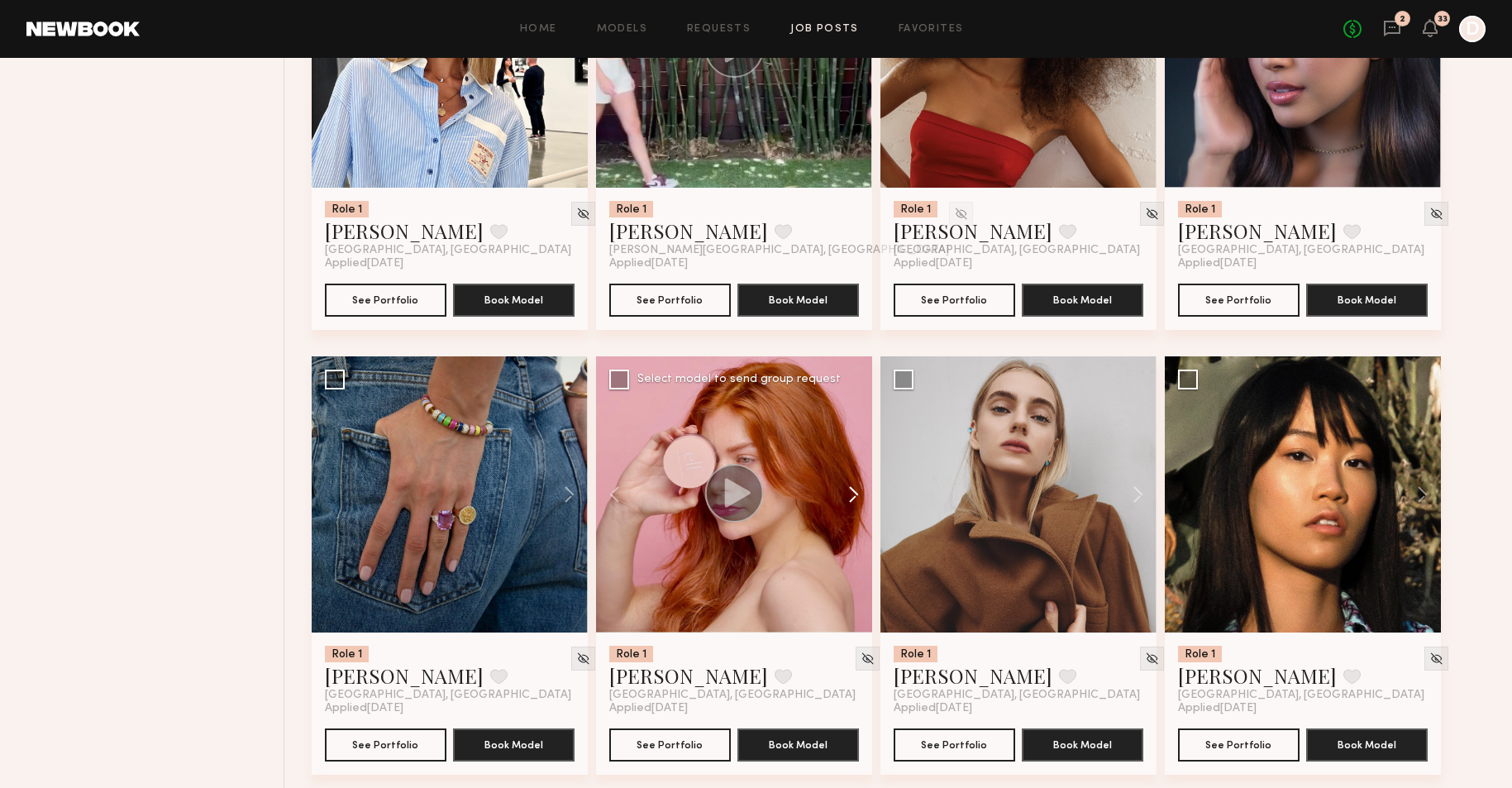
click at [845, 491] on button at bounding box center [846, 494] width 53 height 276
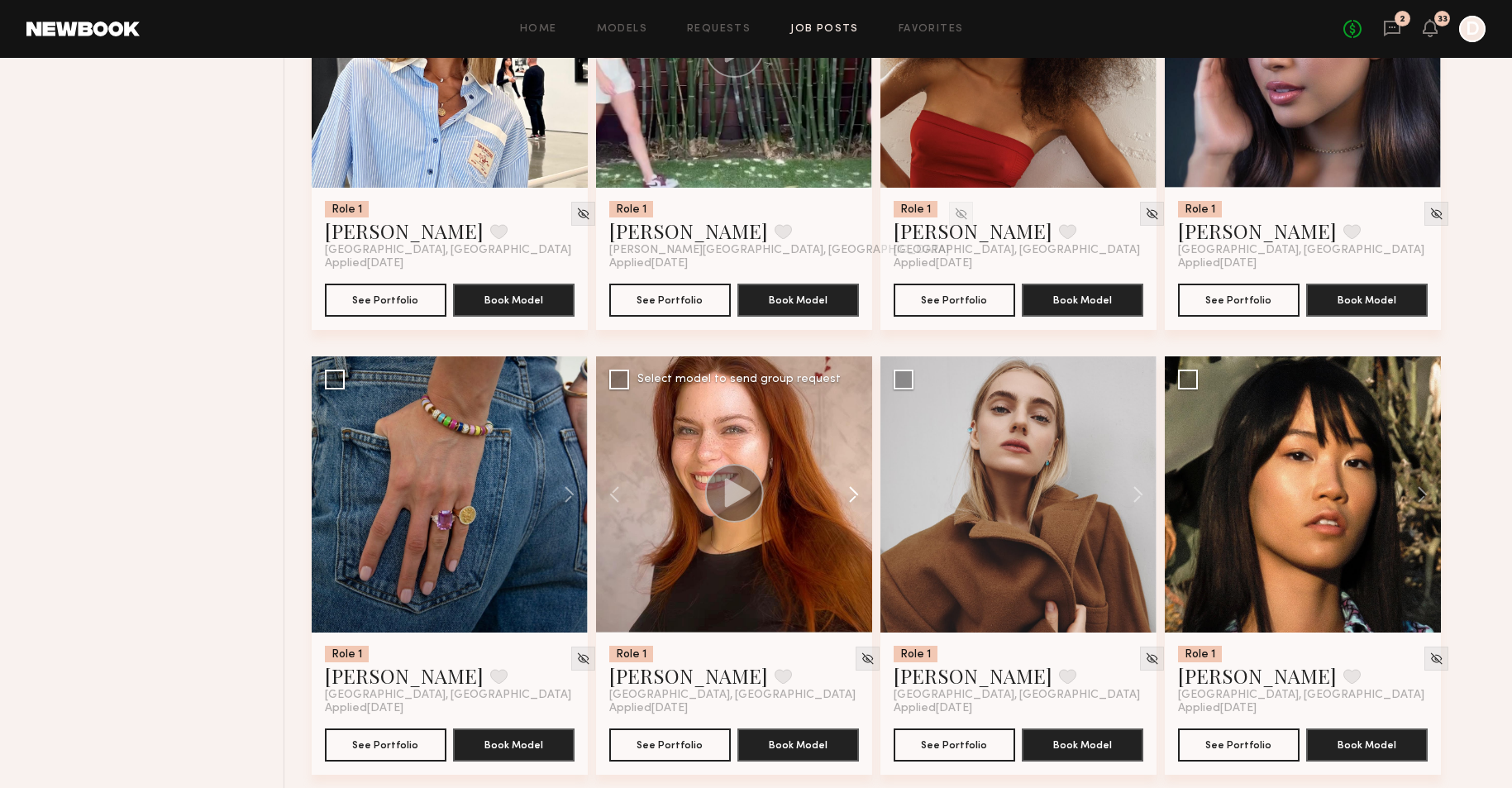
click at [845, 491] on button at bounding box center [846, 494] width 53 height 276
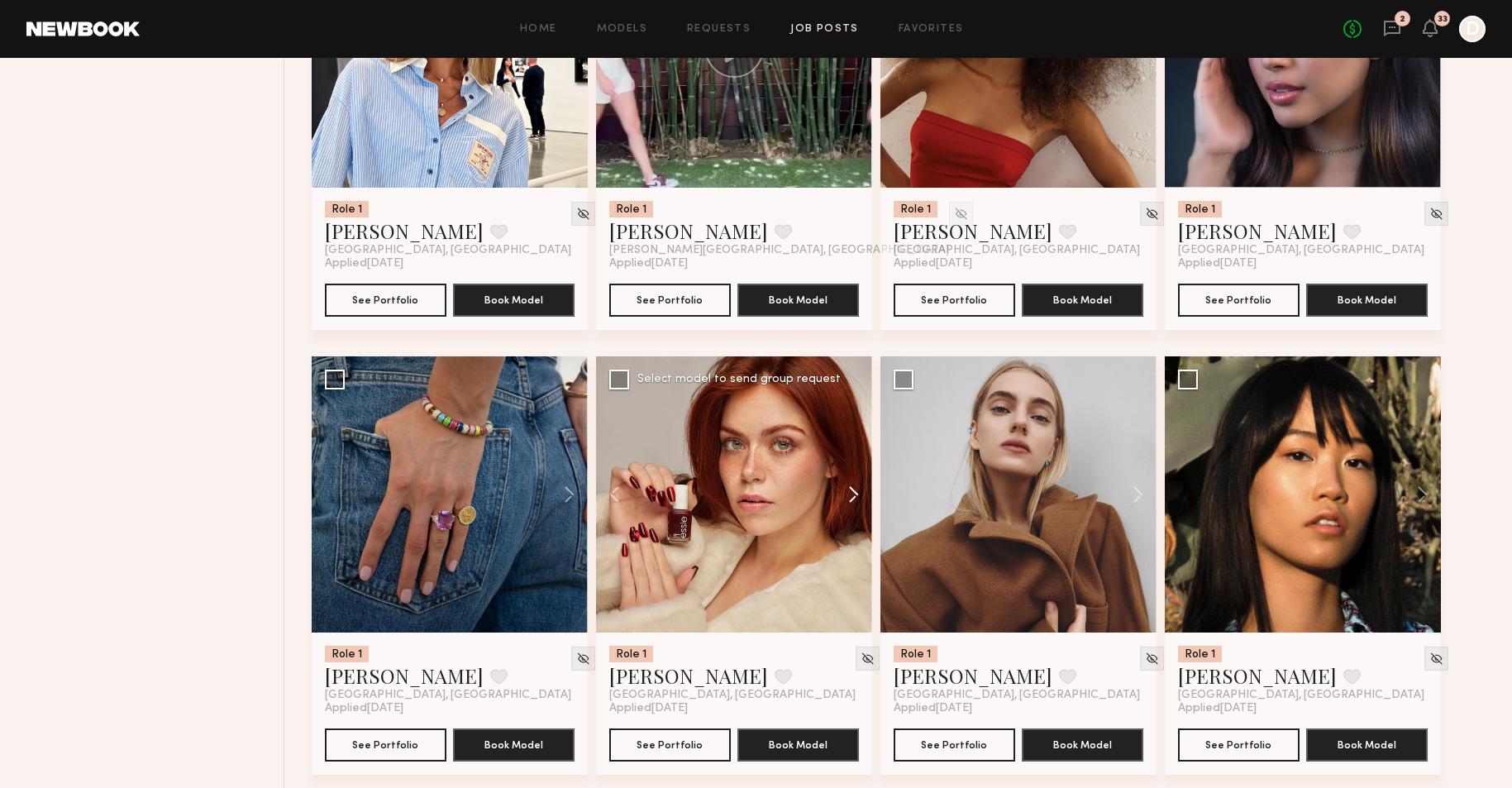
click at [850, 493] on button at bounding box center [846, 494] width 53 height 276
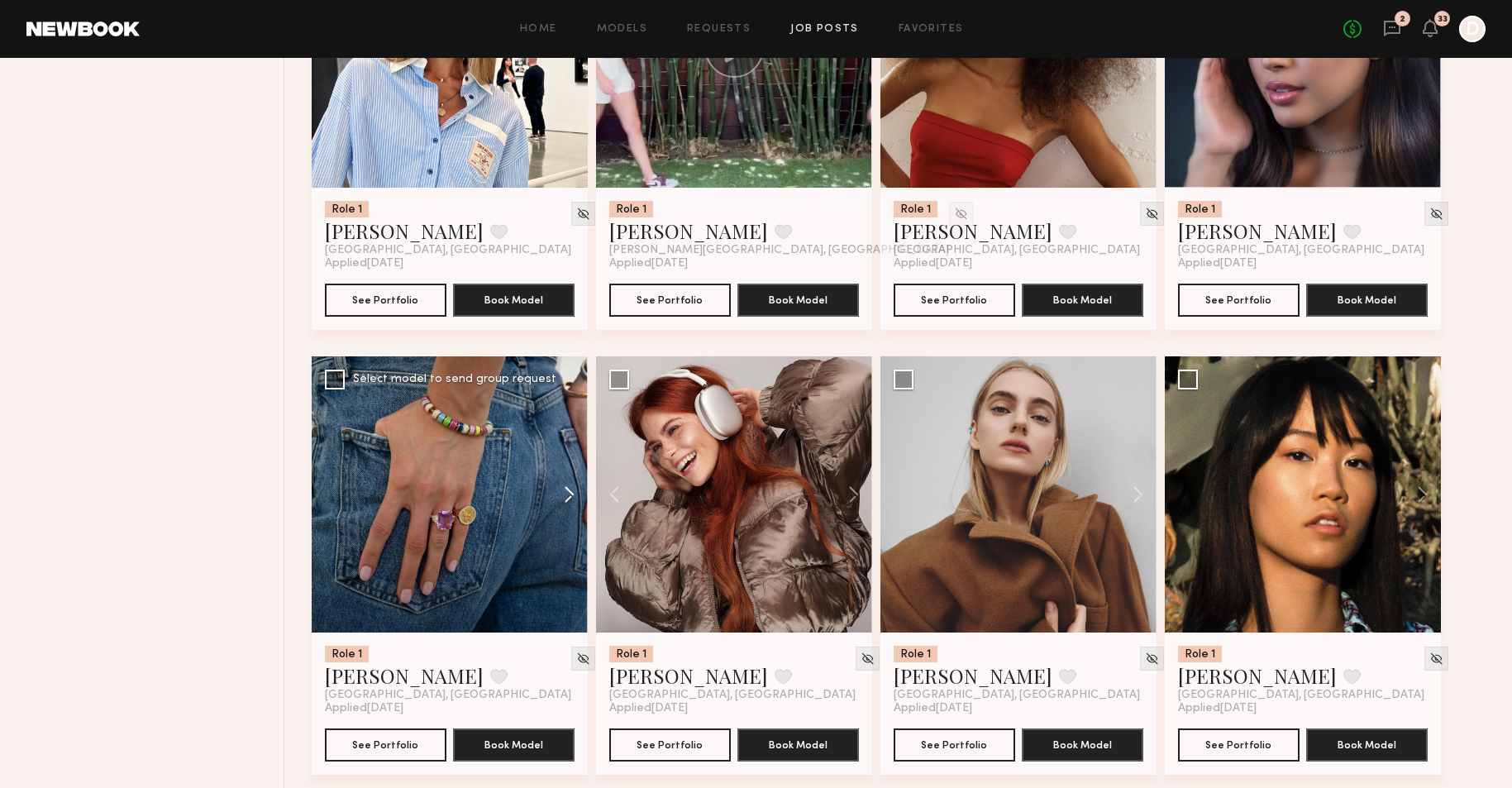
click at [563, 488] on button at bounding box center [561, 494] width 53 height 276
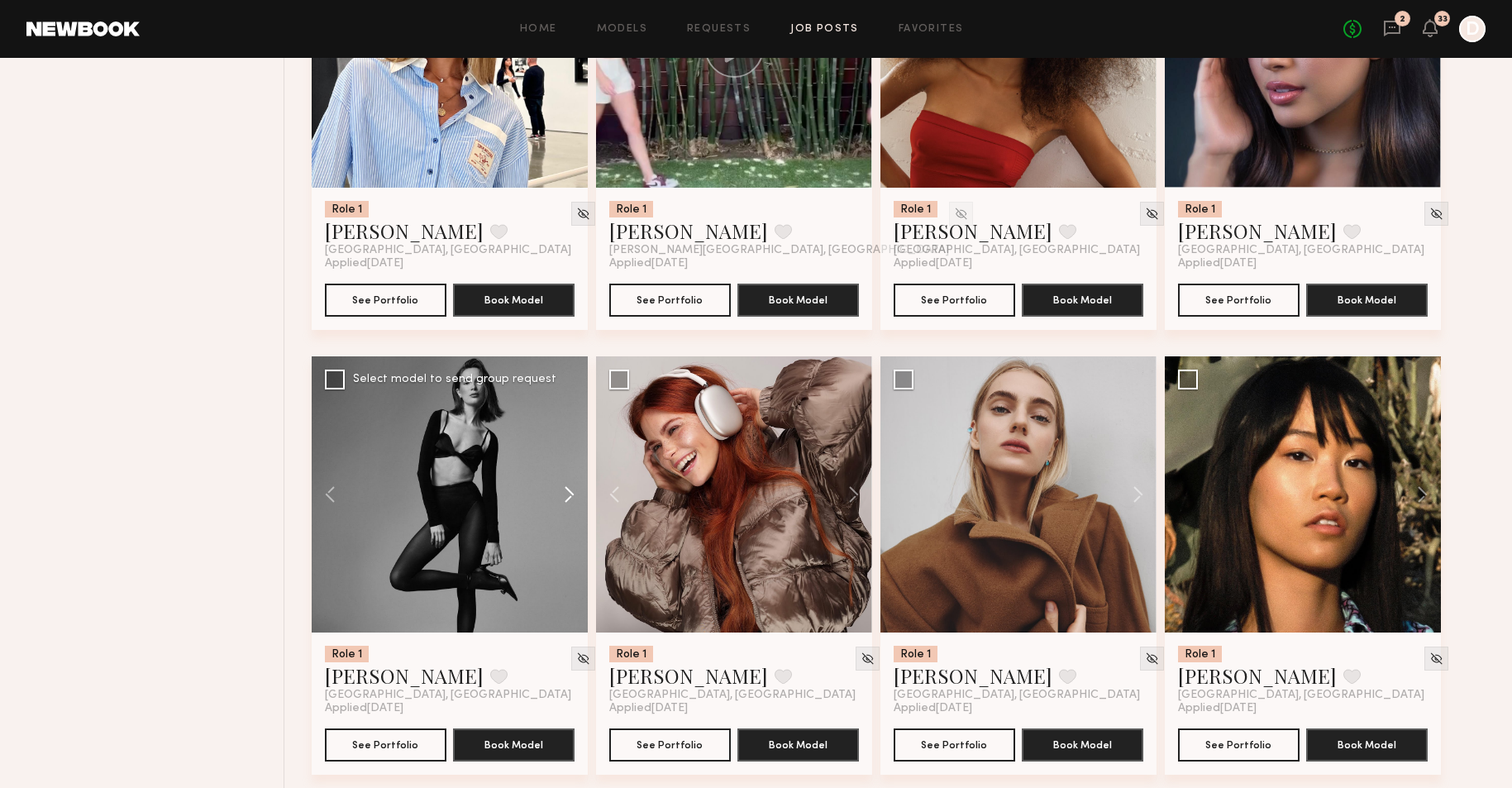
click at [563, 488] on button at bounding box center [561, 494] width 53 height 276
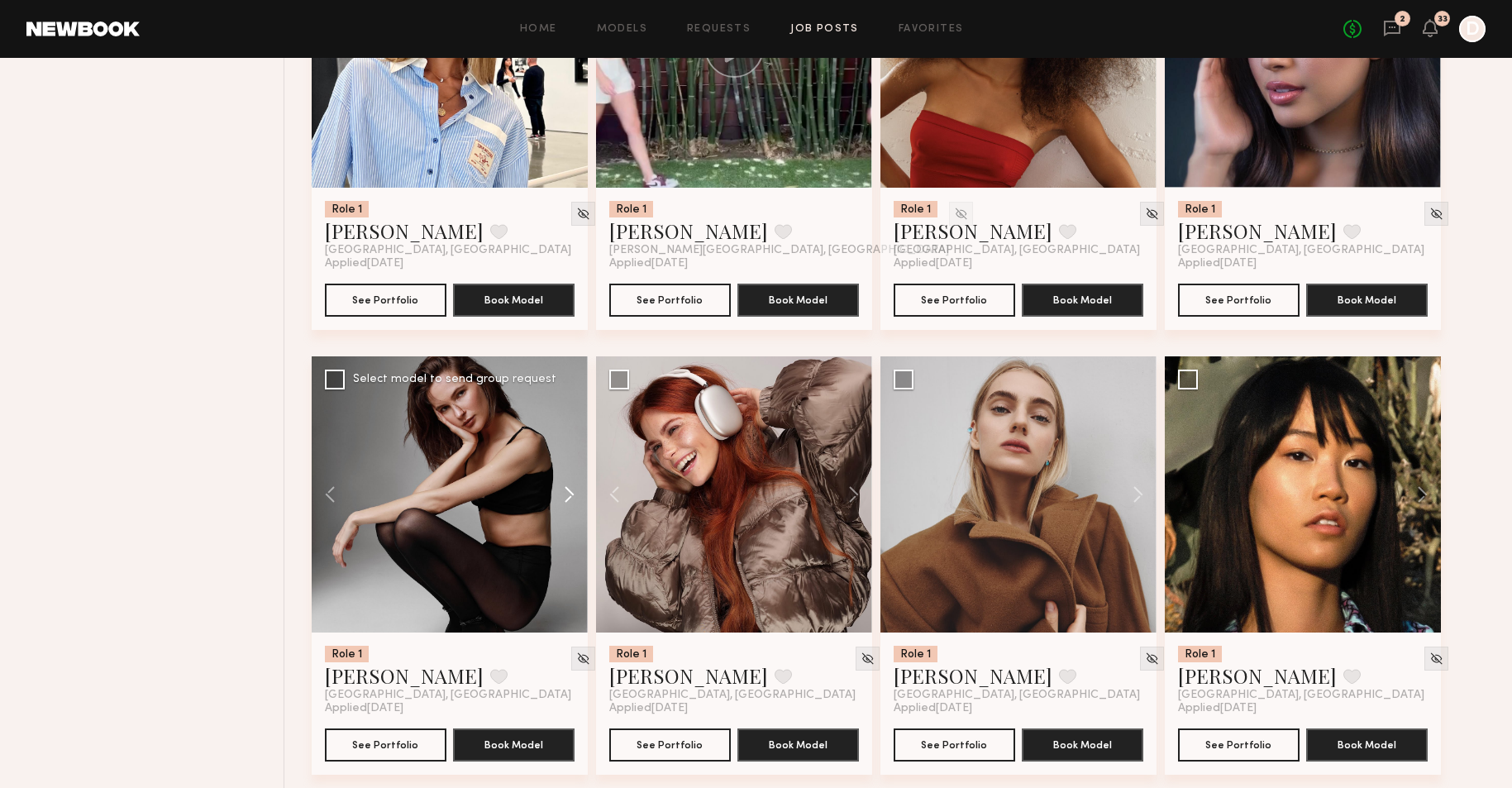
click at [563, 488] on button at bounding box center [561, 494] width 53 height 276
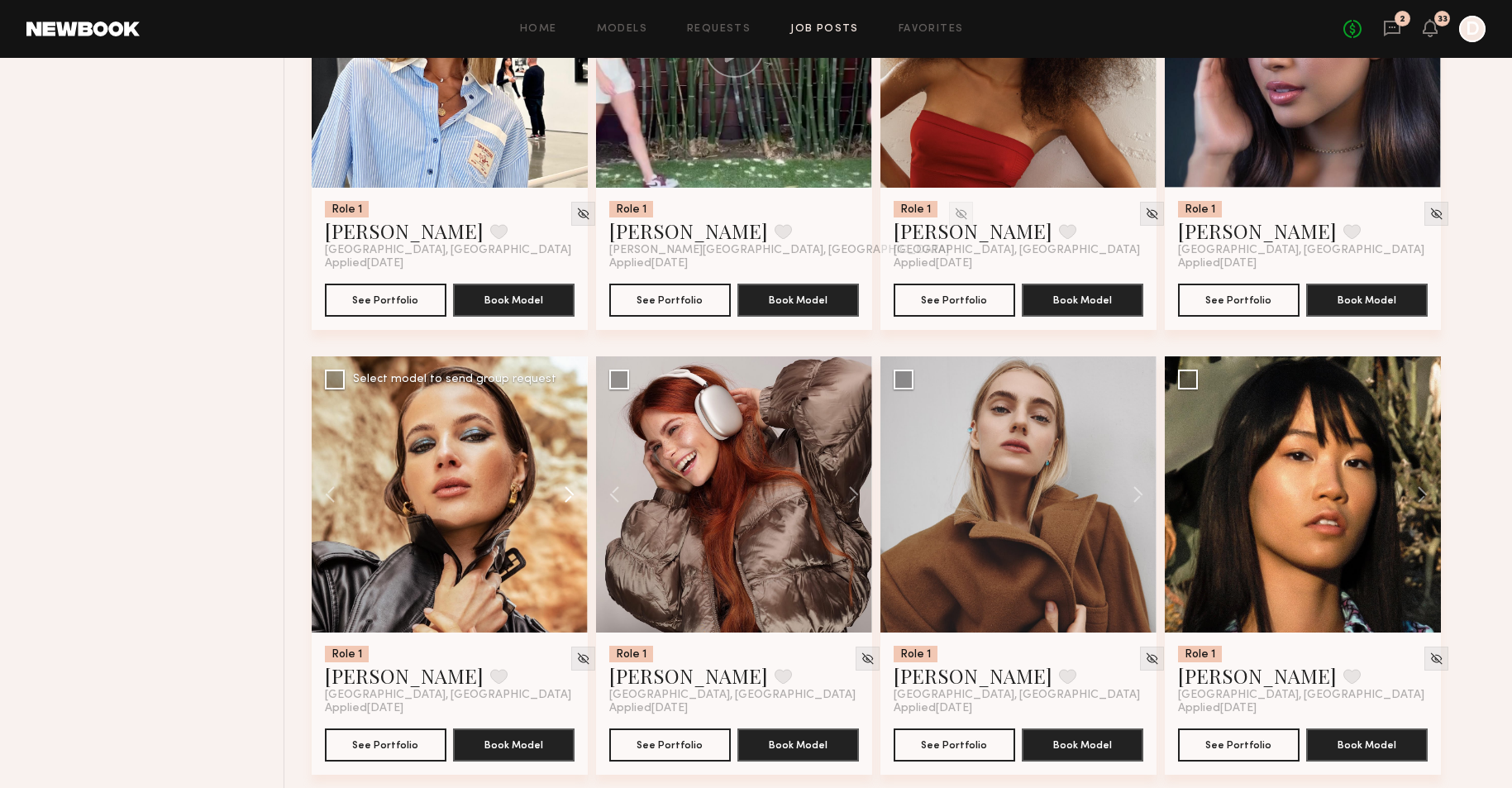
click at [563, 488] on button at bounding box center [561, 494] width 53 height 276
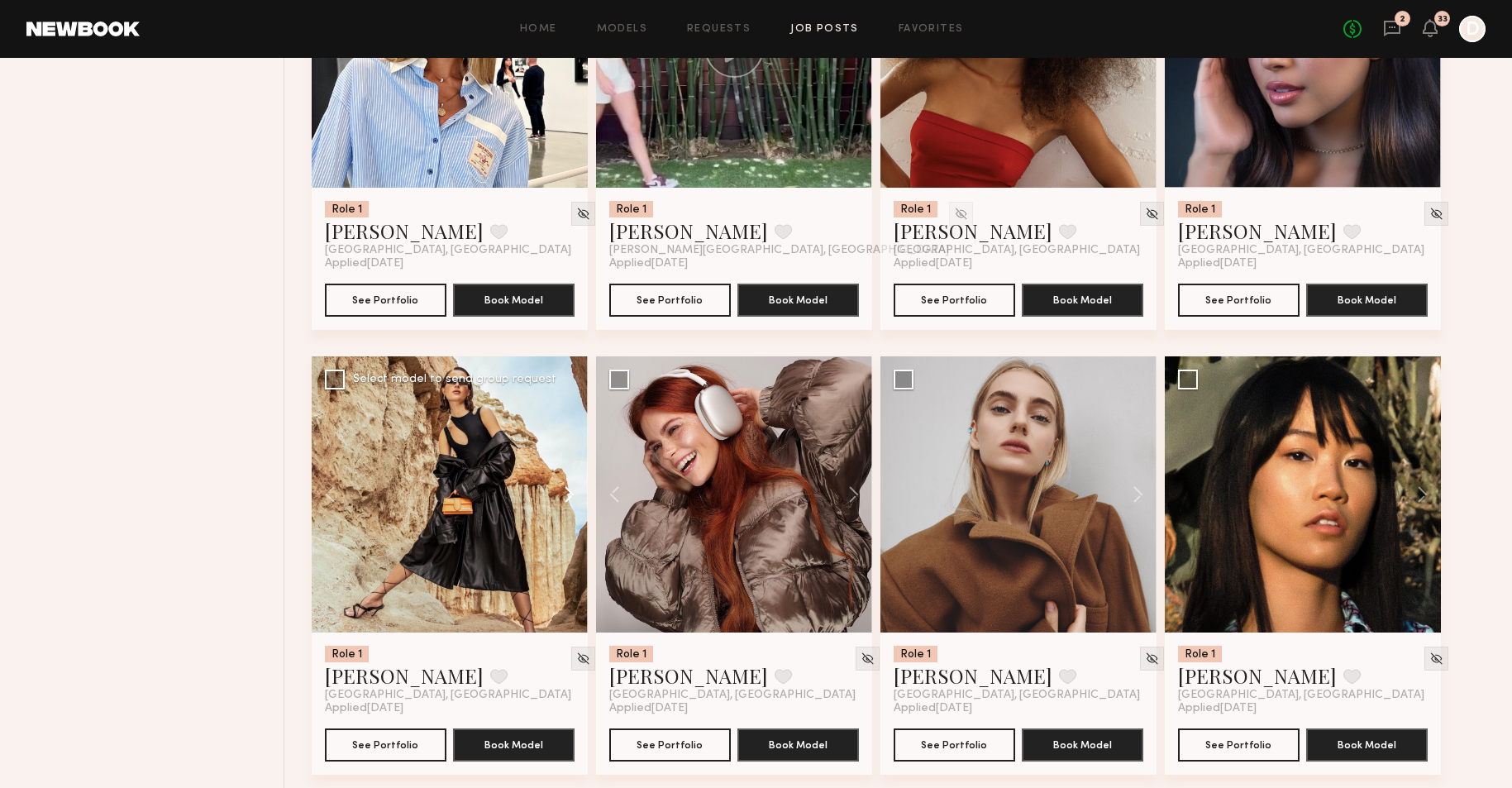
click at [563, 488] on button at bounding box center [561, 494] width 53 height 276
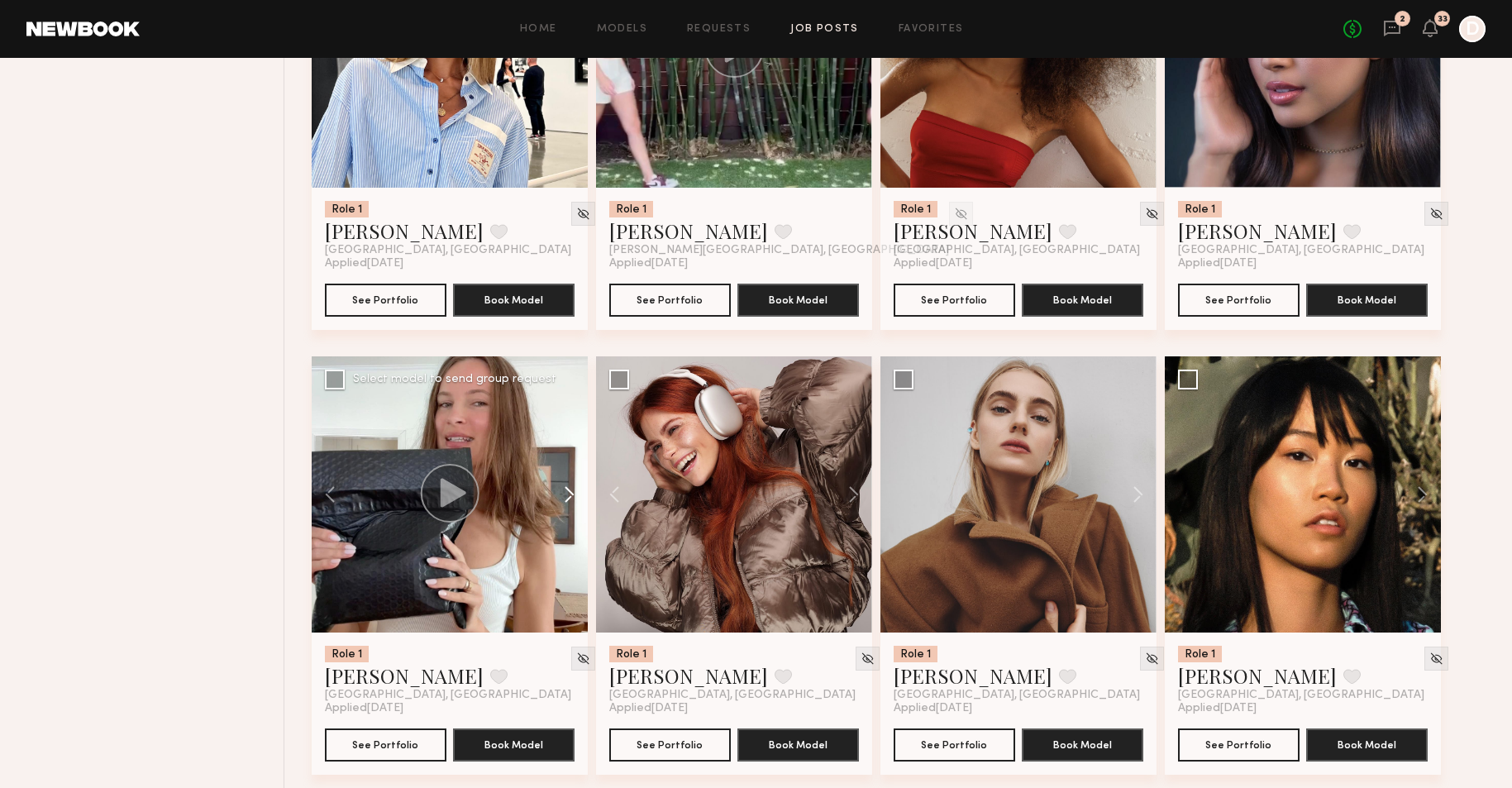
click at [563, 488] on button at bounding box center [561, 494] width 53 height 276
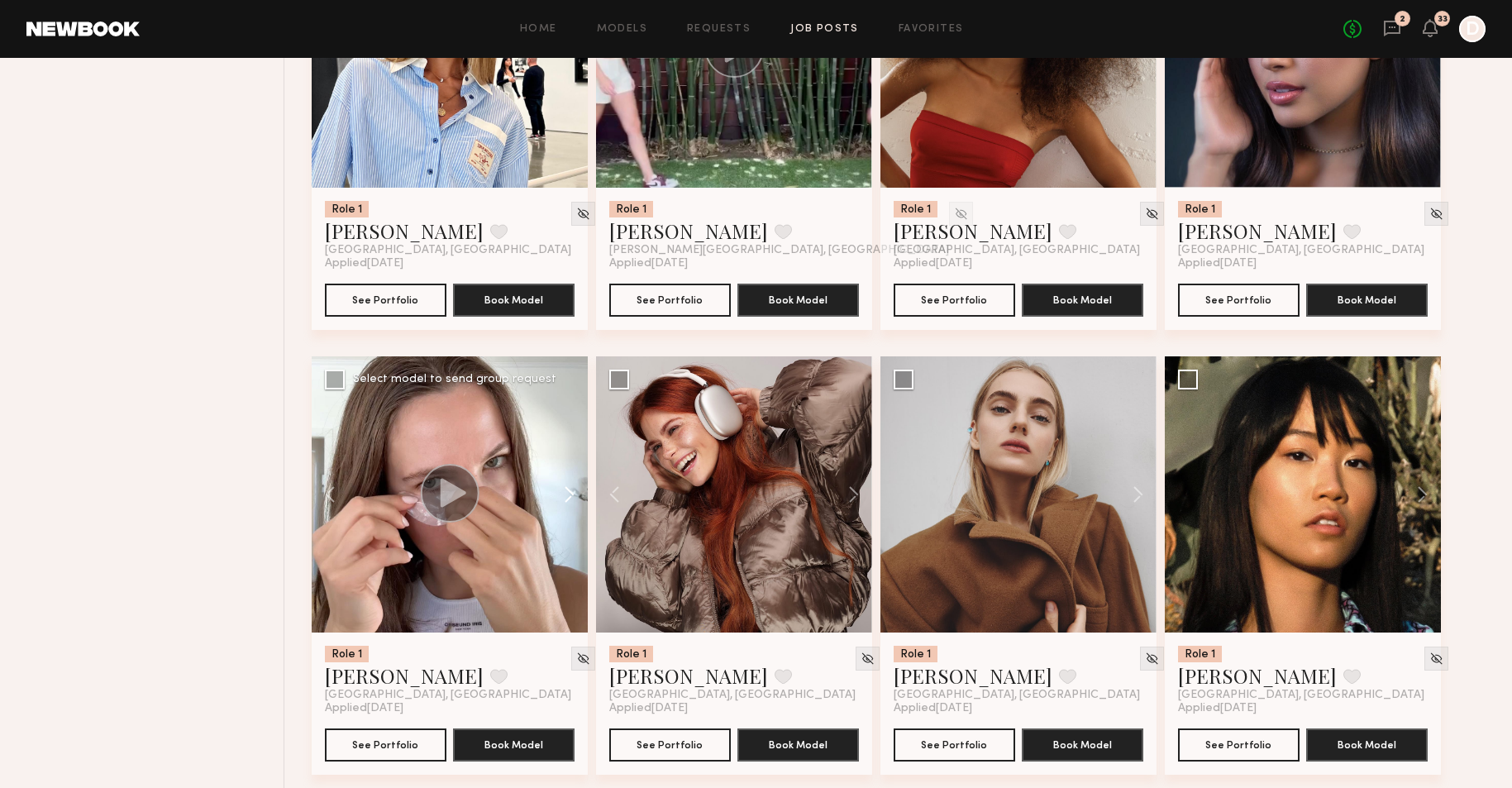
click at [563, 488] on button at bounding box center [561, 494] width 53 height 276
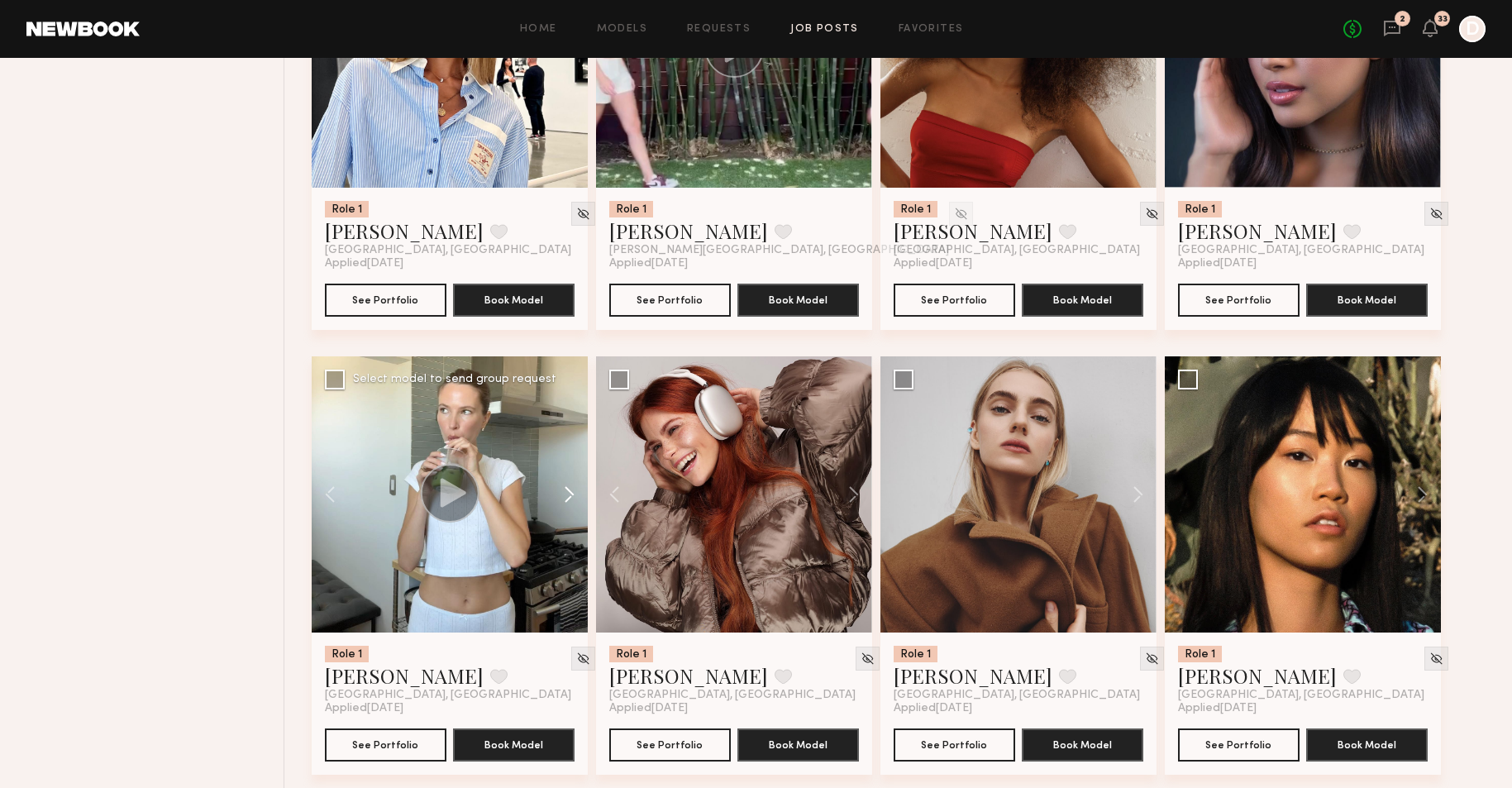
click at [563, 488] on button at bounding box center [561, 494] width 53 height 276
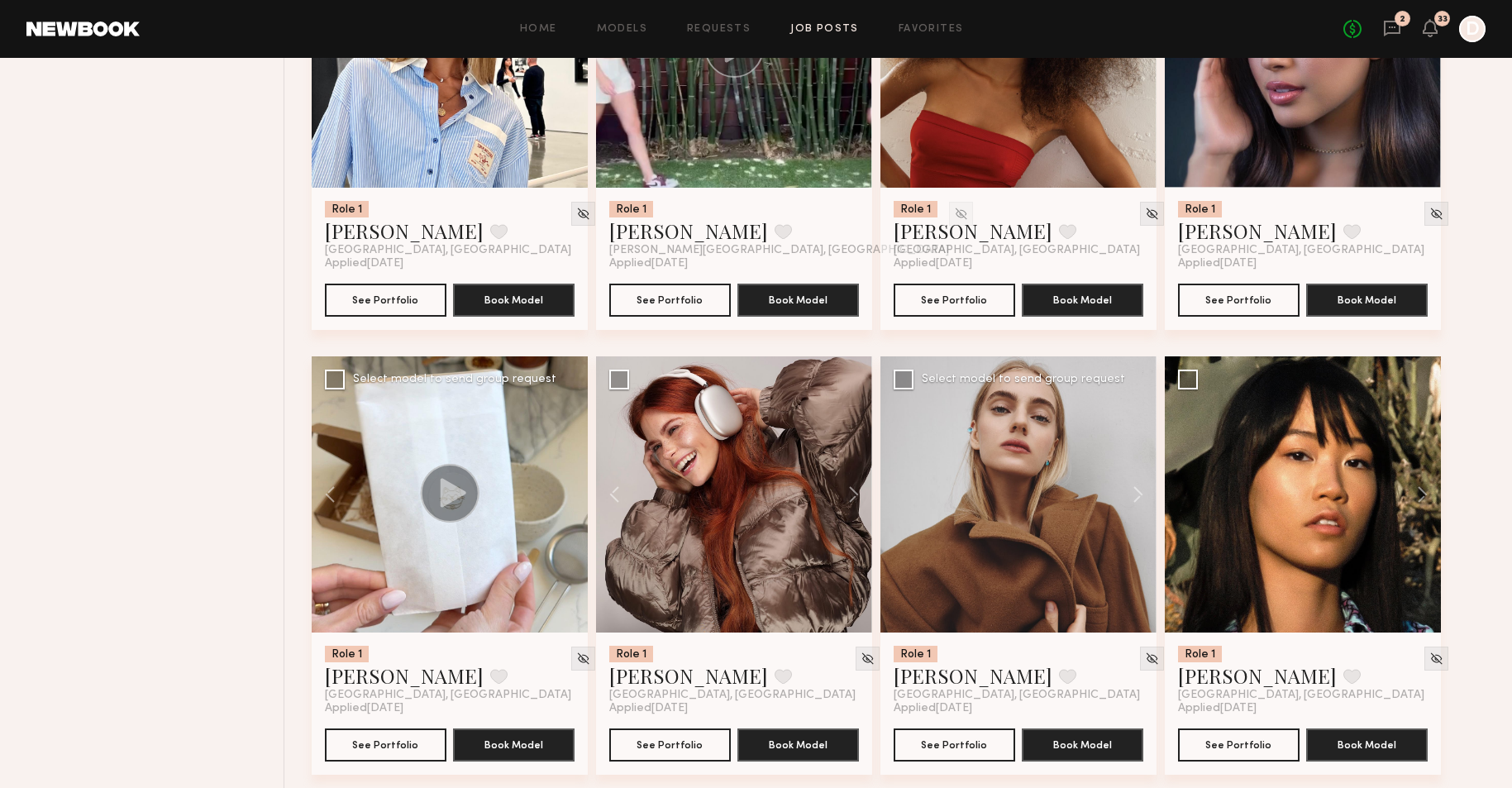
scroll to position [2190, 0]
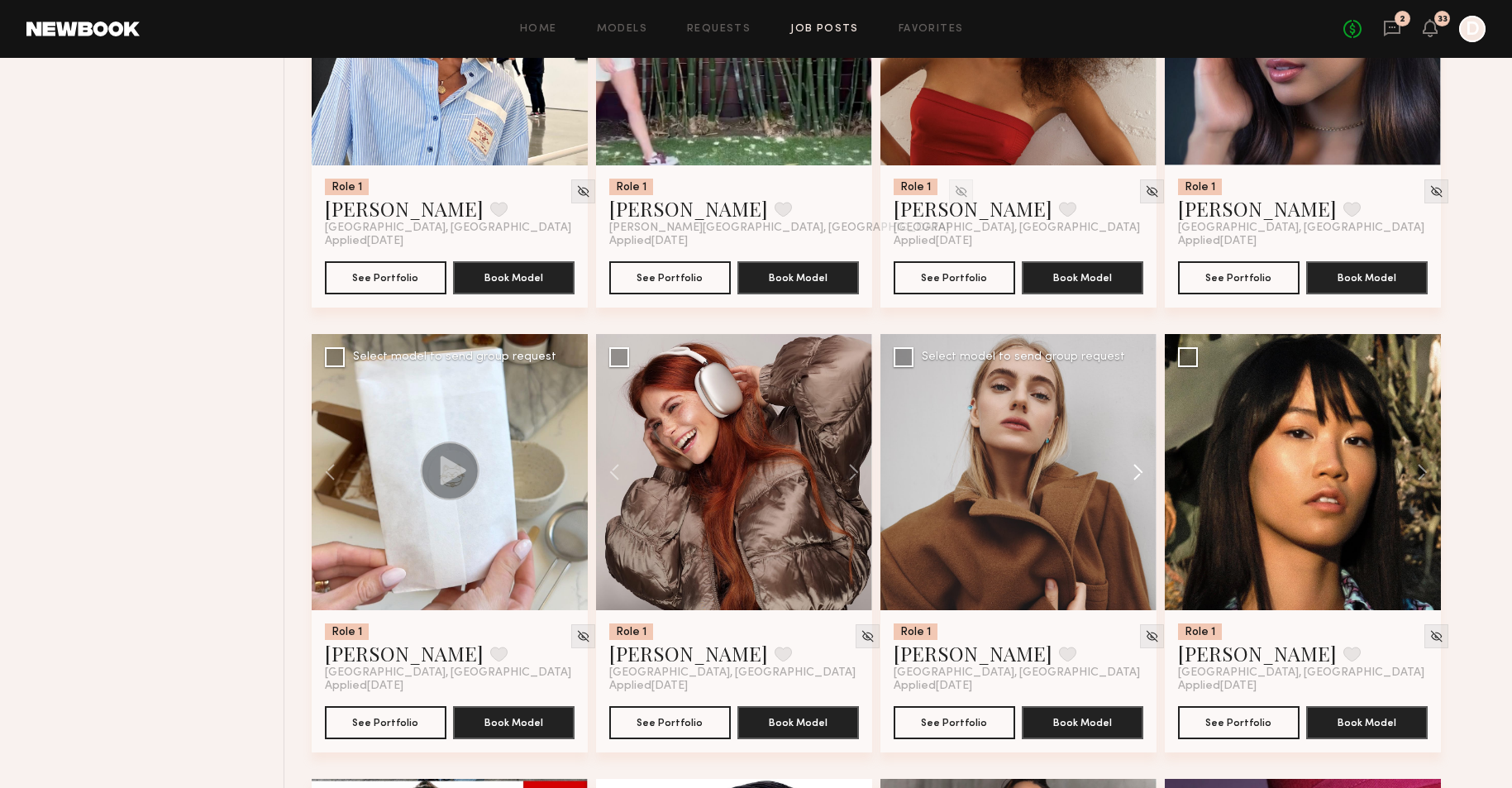
click at [1135, 466] on button at bounding box center [1130, 472] width 53 height 276
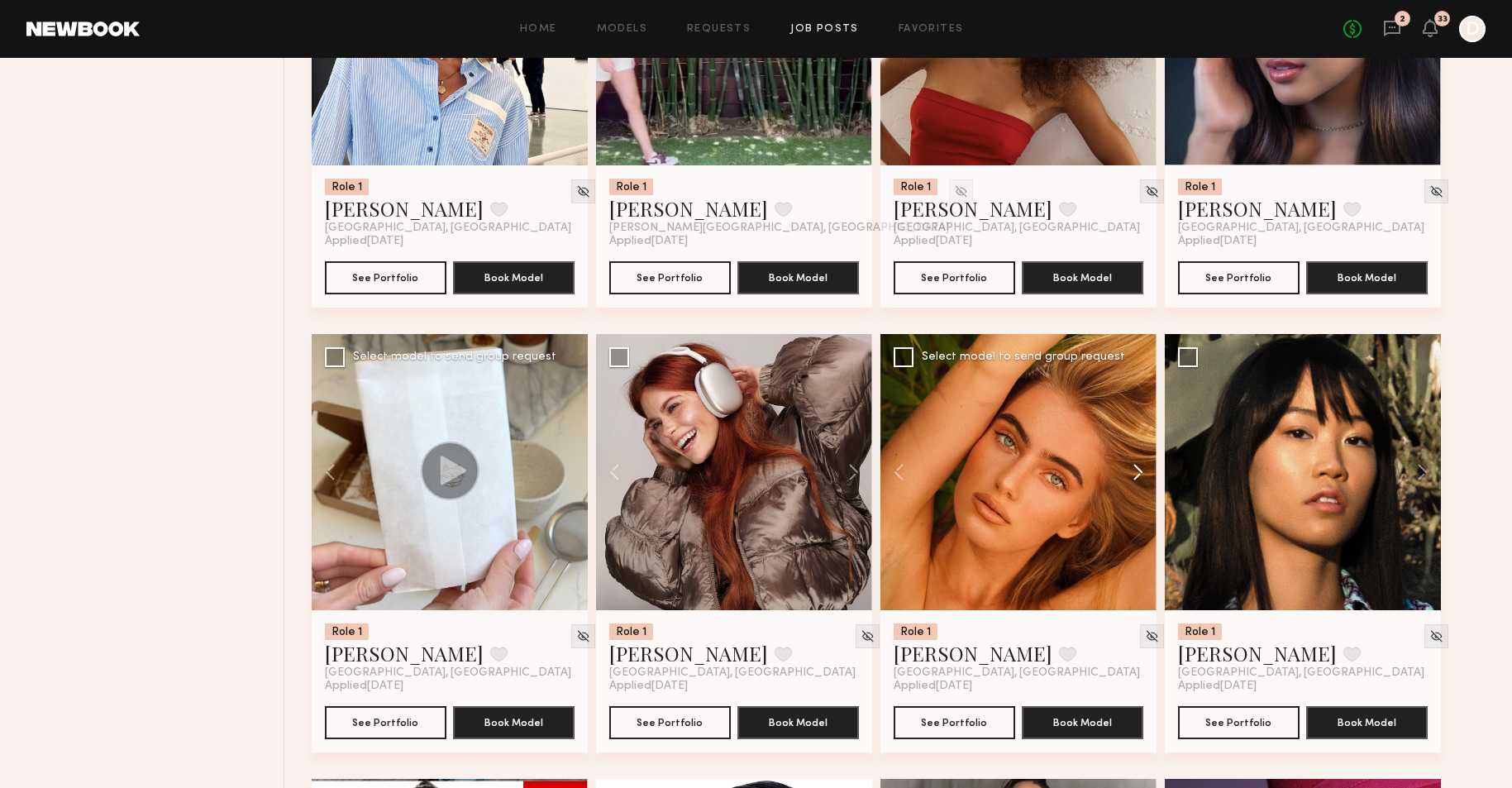
click at [1135, 466] on button at bounding box center [1130, 472] width 53 height 276
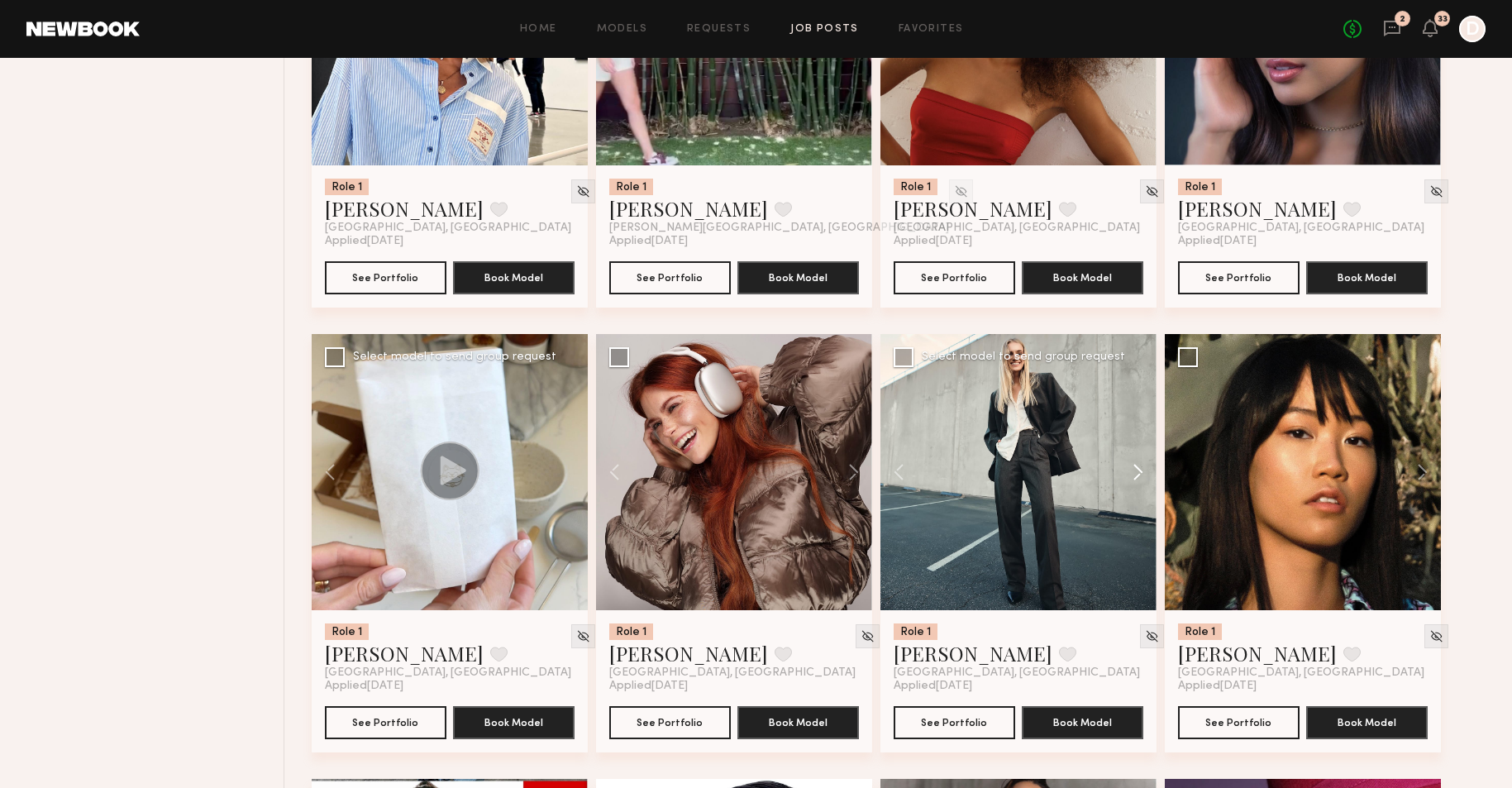
click at [1135, 466] on button at bounding box center [1130, 472] width 53 height 276
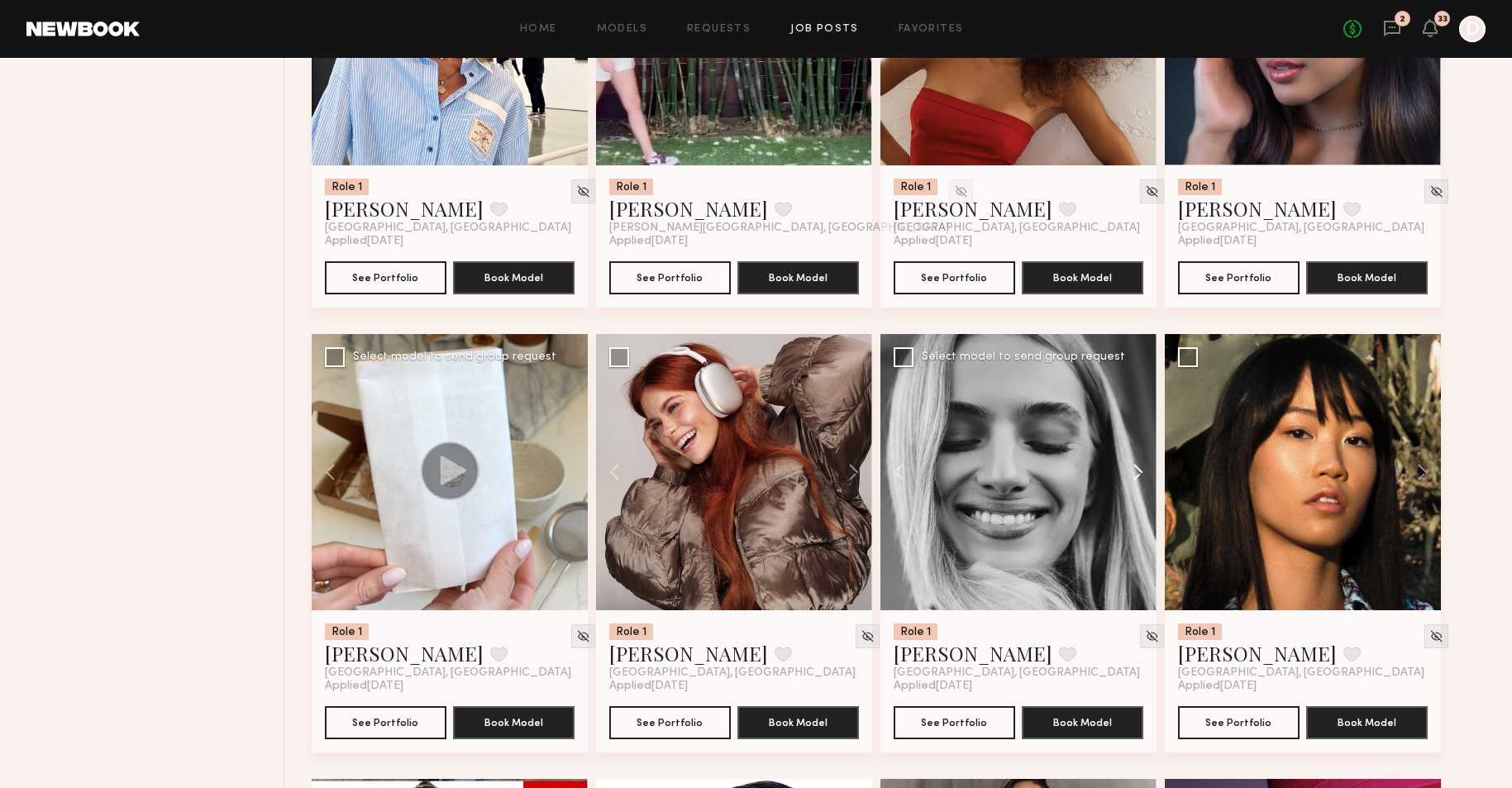
click at [1135, 466] on button at bounding box center [1130, 472] width 53 height 276
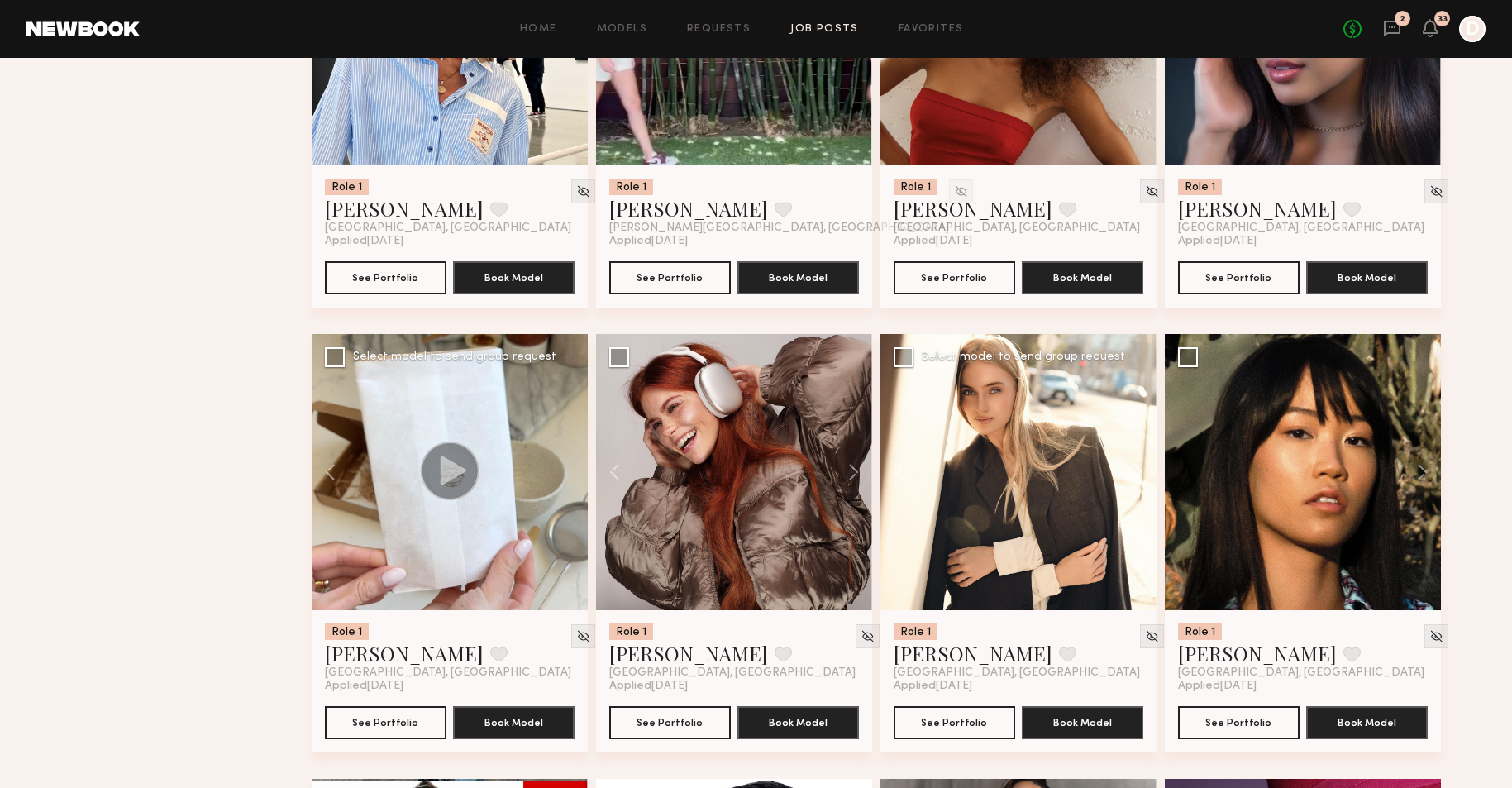
click at [1135, 466] on button at bounding box center [1130, 472] width 53 height 276
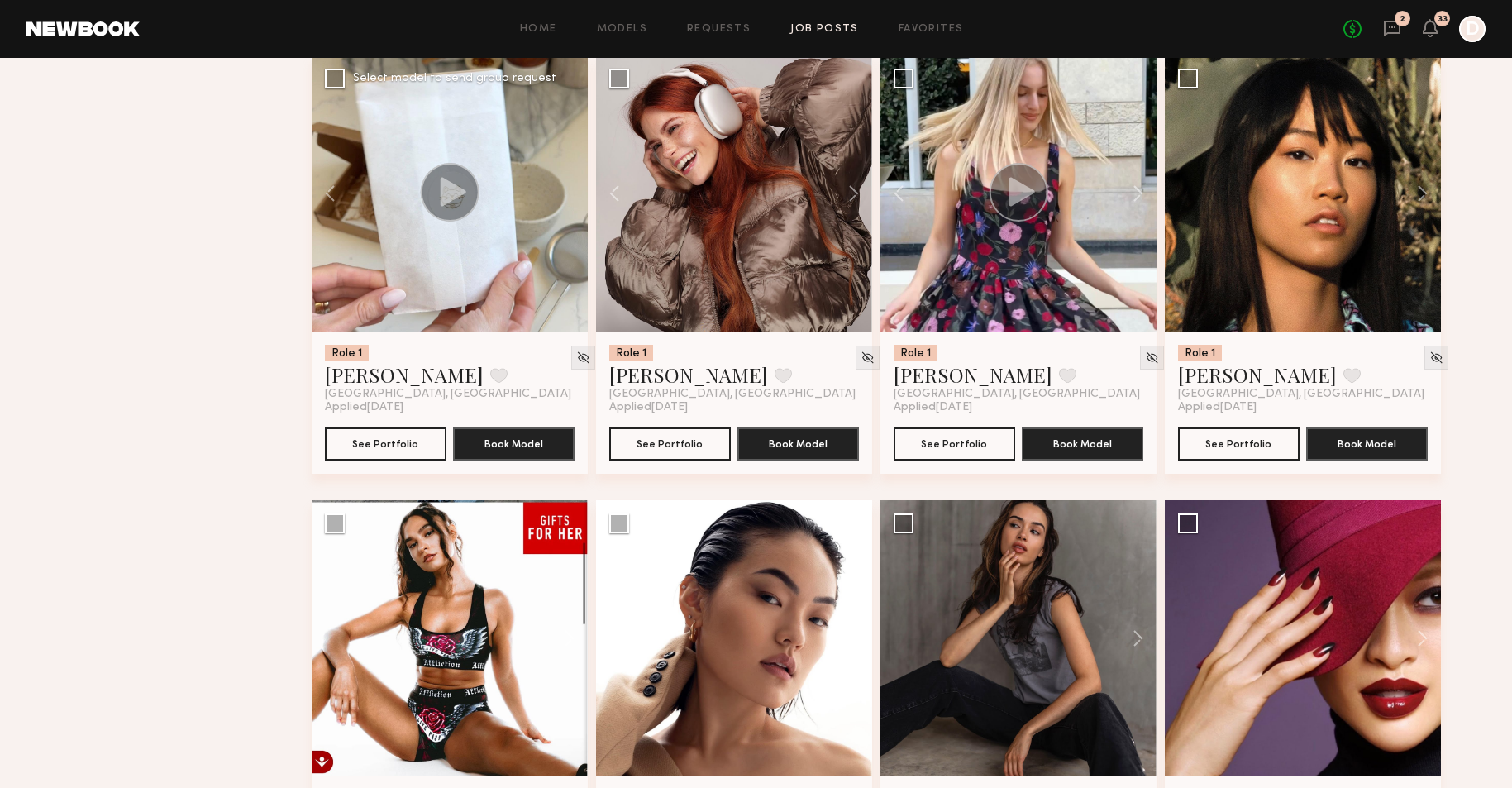
scroll to position [2599, 0]
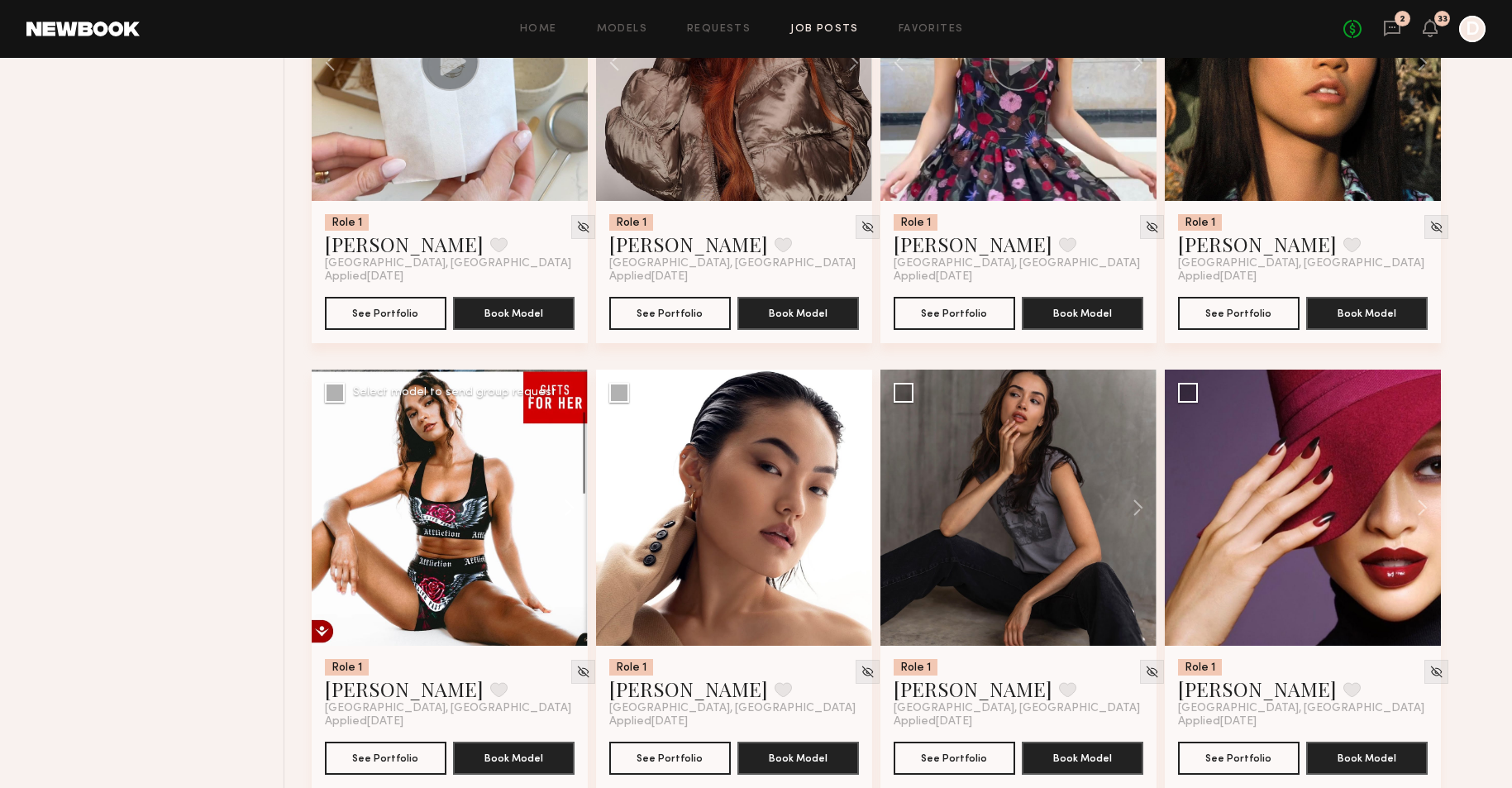
click at [569, 506] on button at bounding box center [561, 508] width 53 height 276
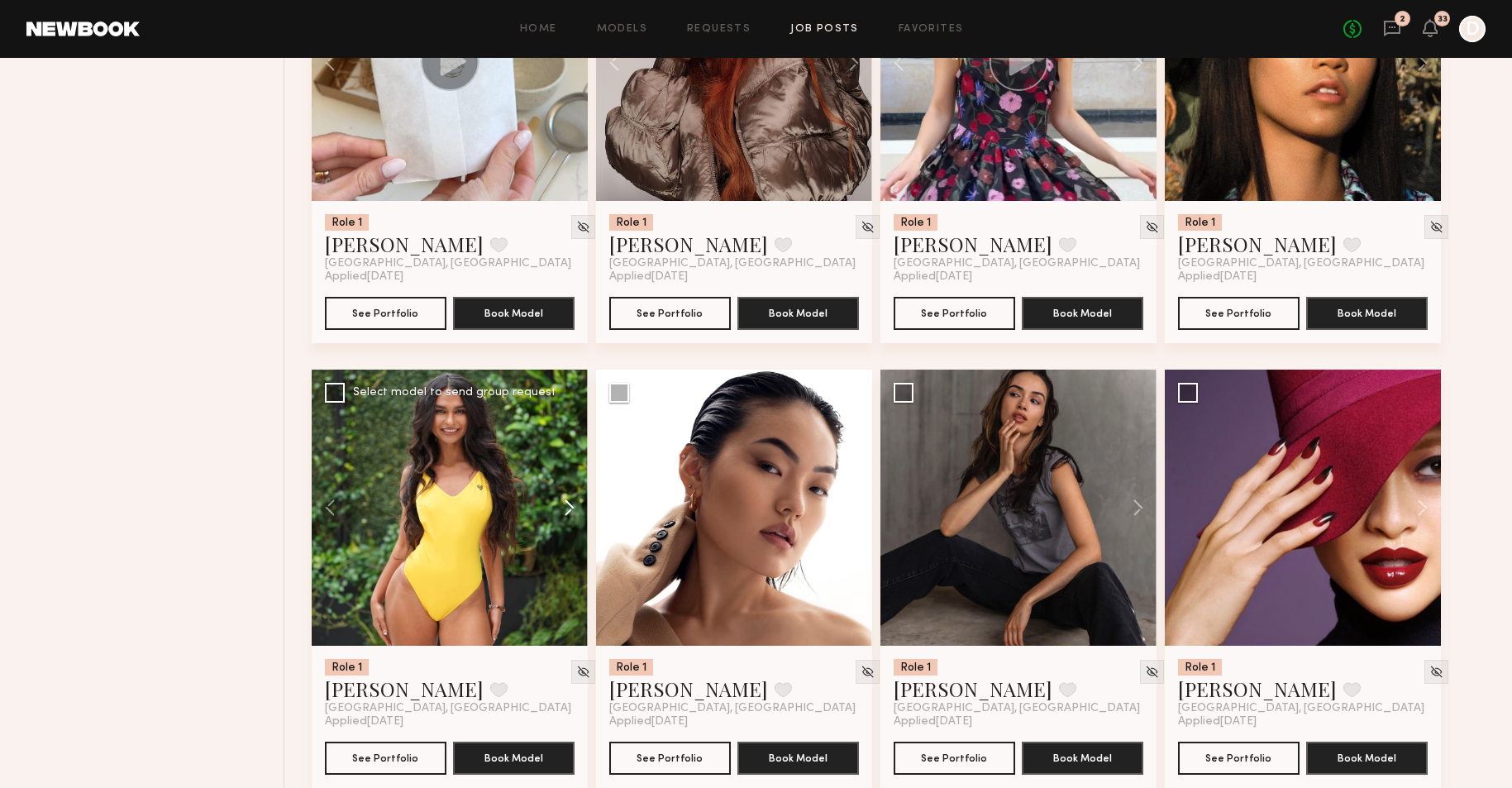
click at [569, 506] on button at bounding box center [561, 508] width 53 height 276
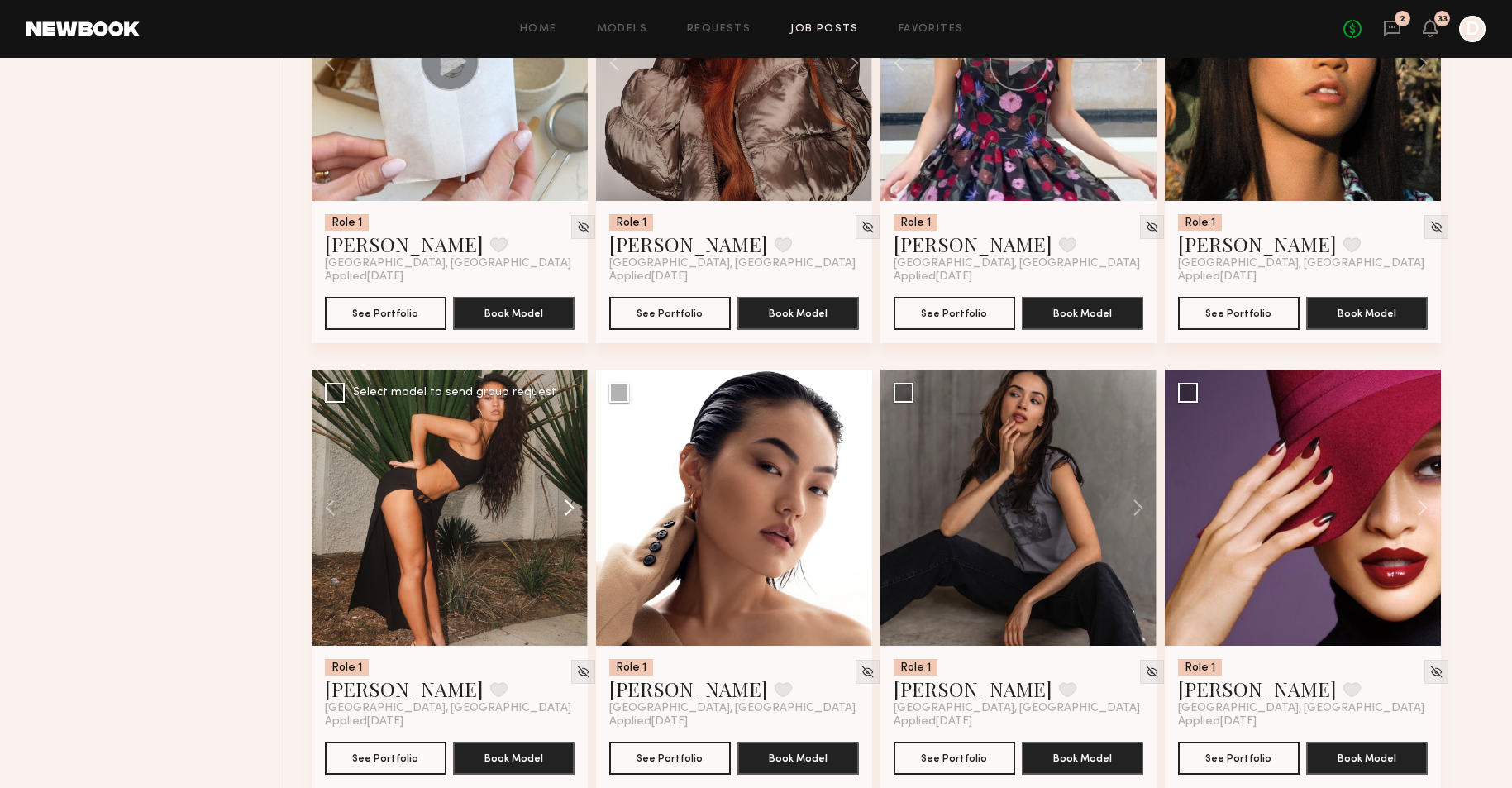
click at [569, 506] on button at bounding box center [561, 508] width 53 height 276
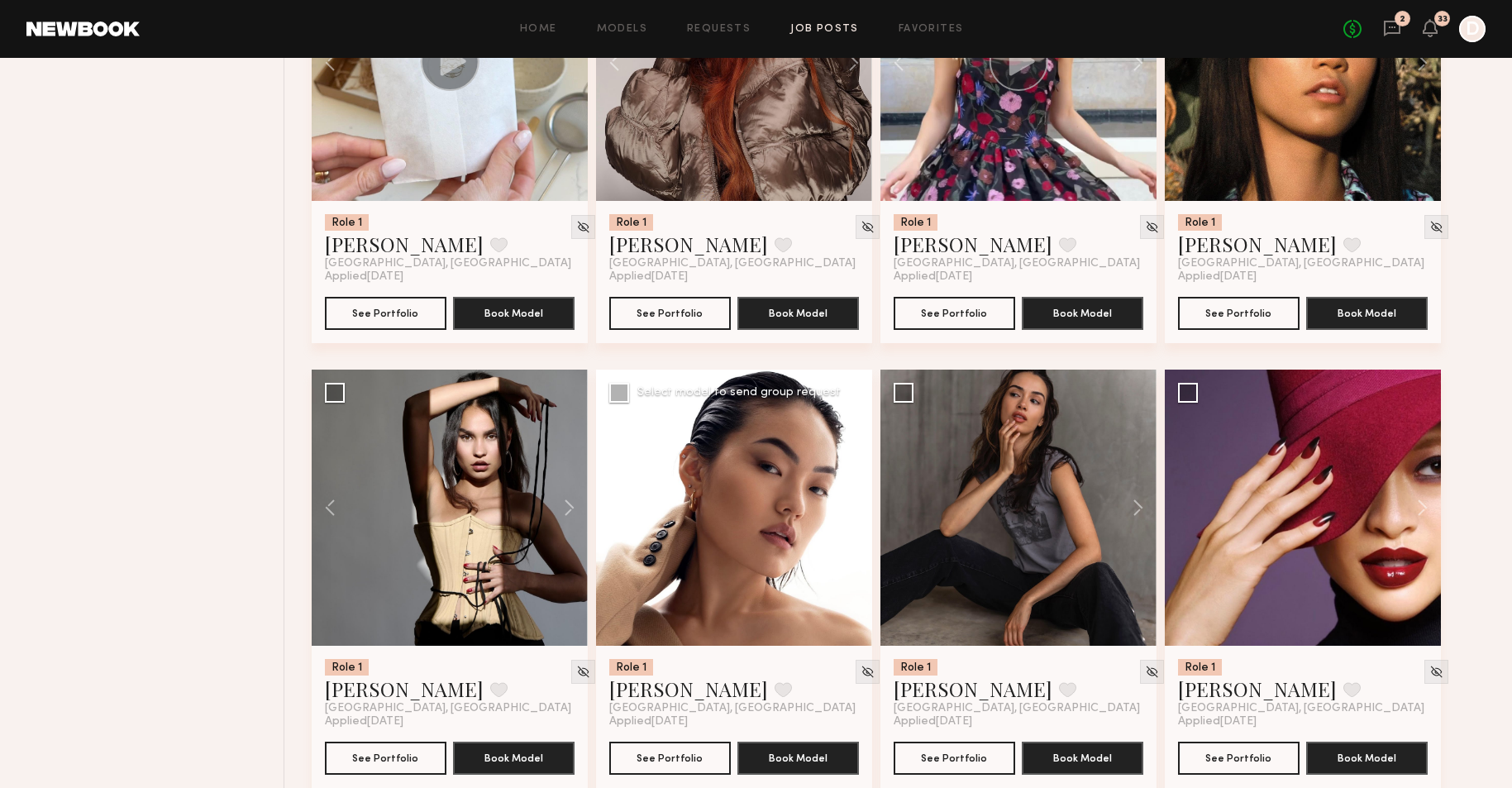
click at [854, 515] on button at bounding box center [846, 508] width 53 height 276
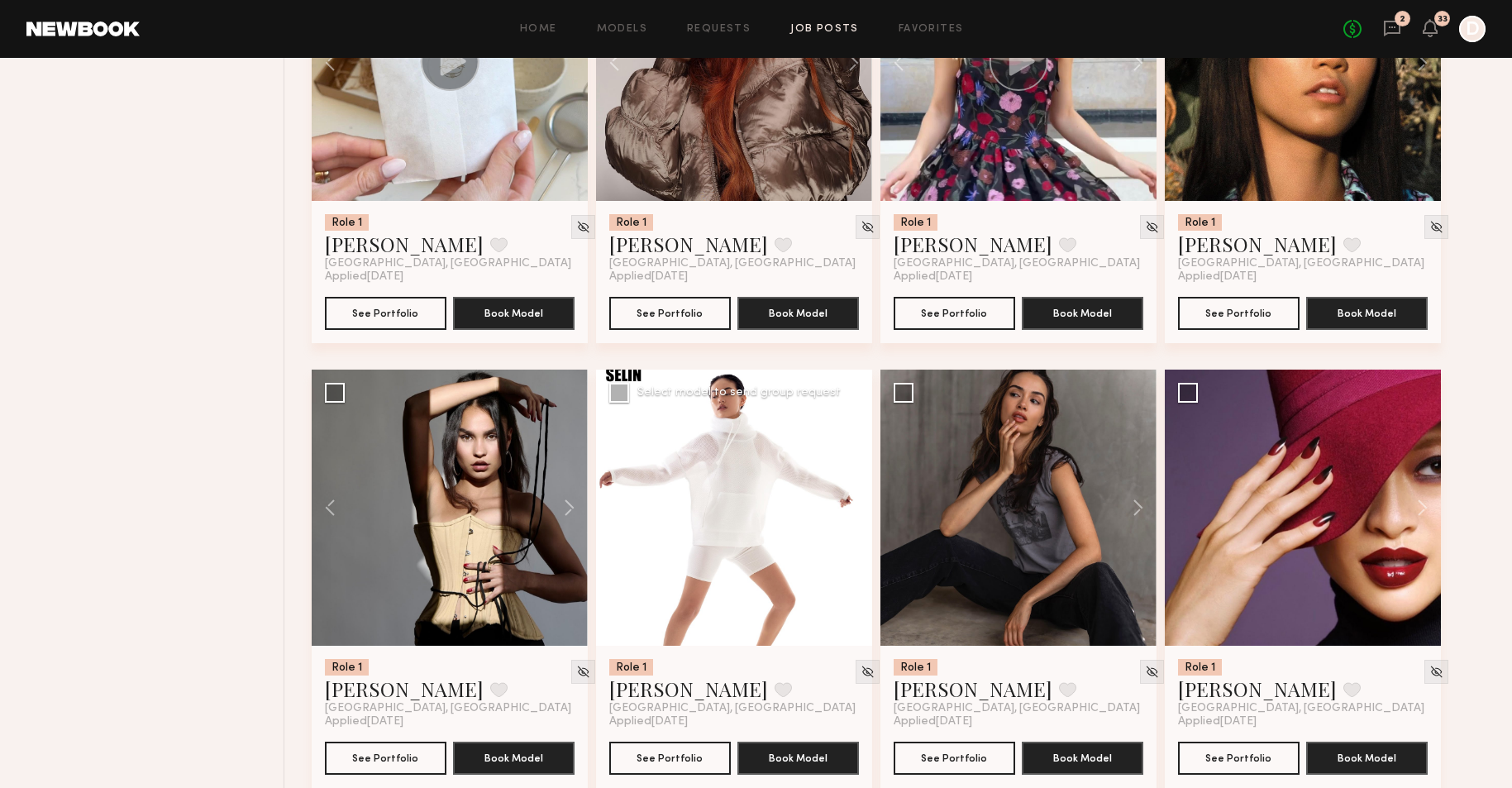
click at [853, 516] on button at bounding box center [846, 508] width 53 height 276
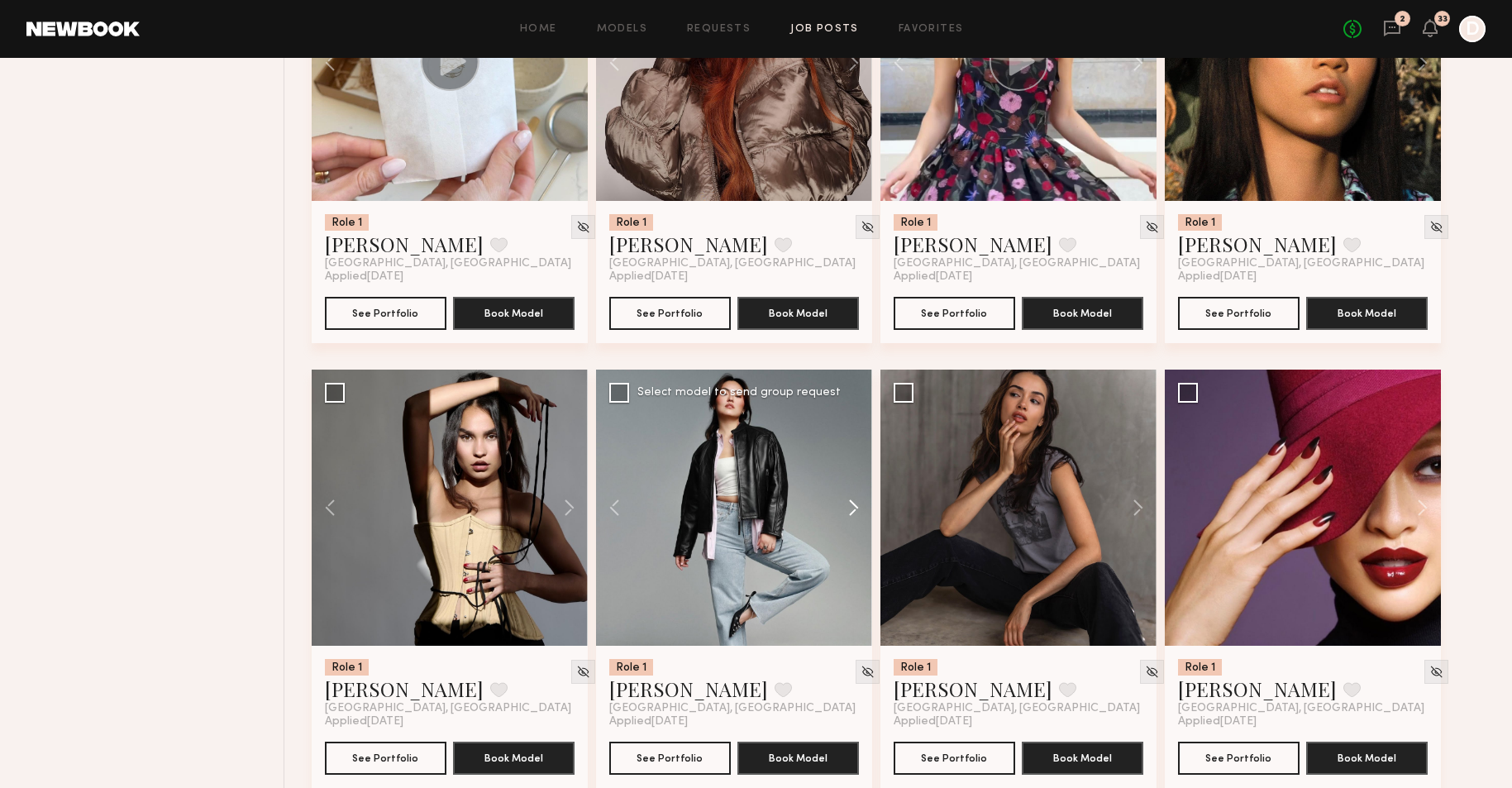
click at [853, 517] on button at bounding box center [846, 508] width 53 height 276
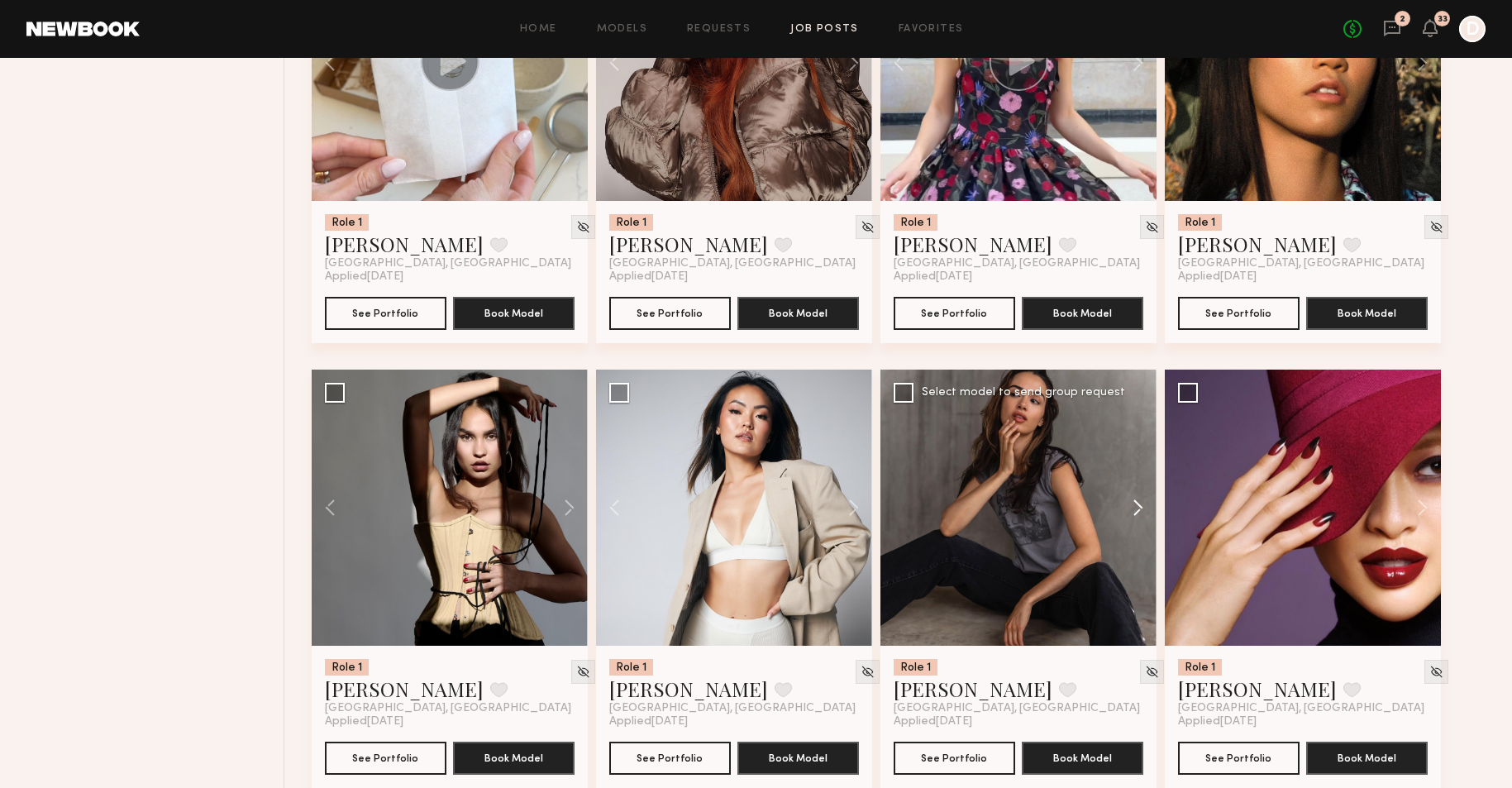
click at [1138, 508] on button at bounding box center [1130, 508] width 53 height 276
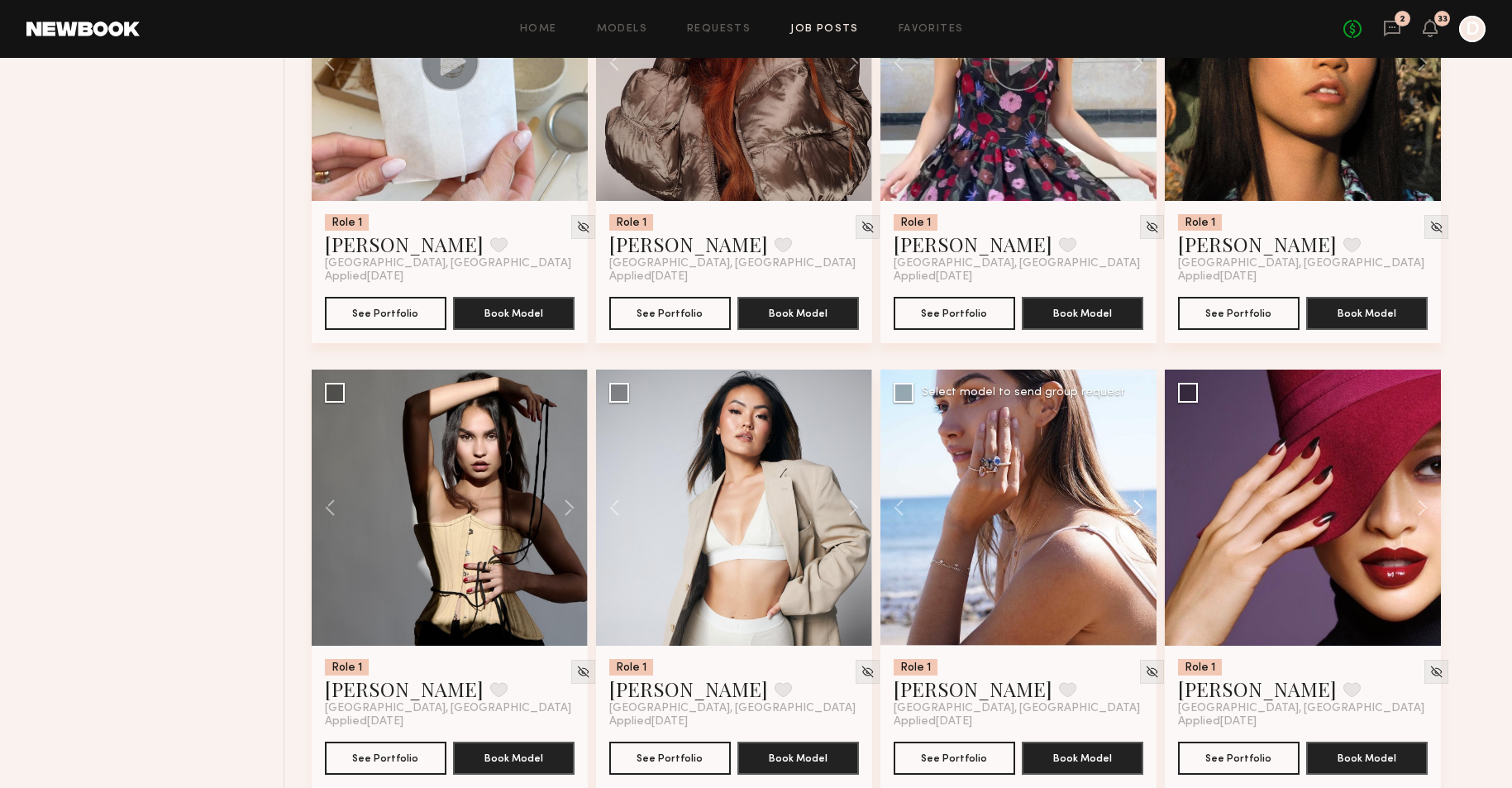
click at [1138, 508] on button at bounding box center [1130, 508] width 53 height 276
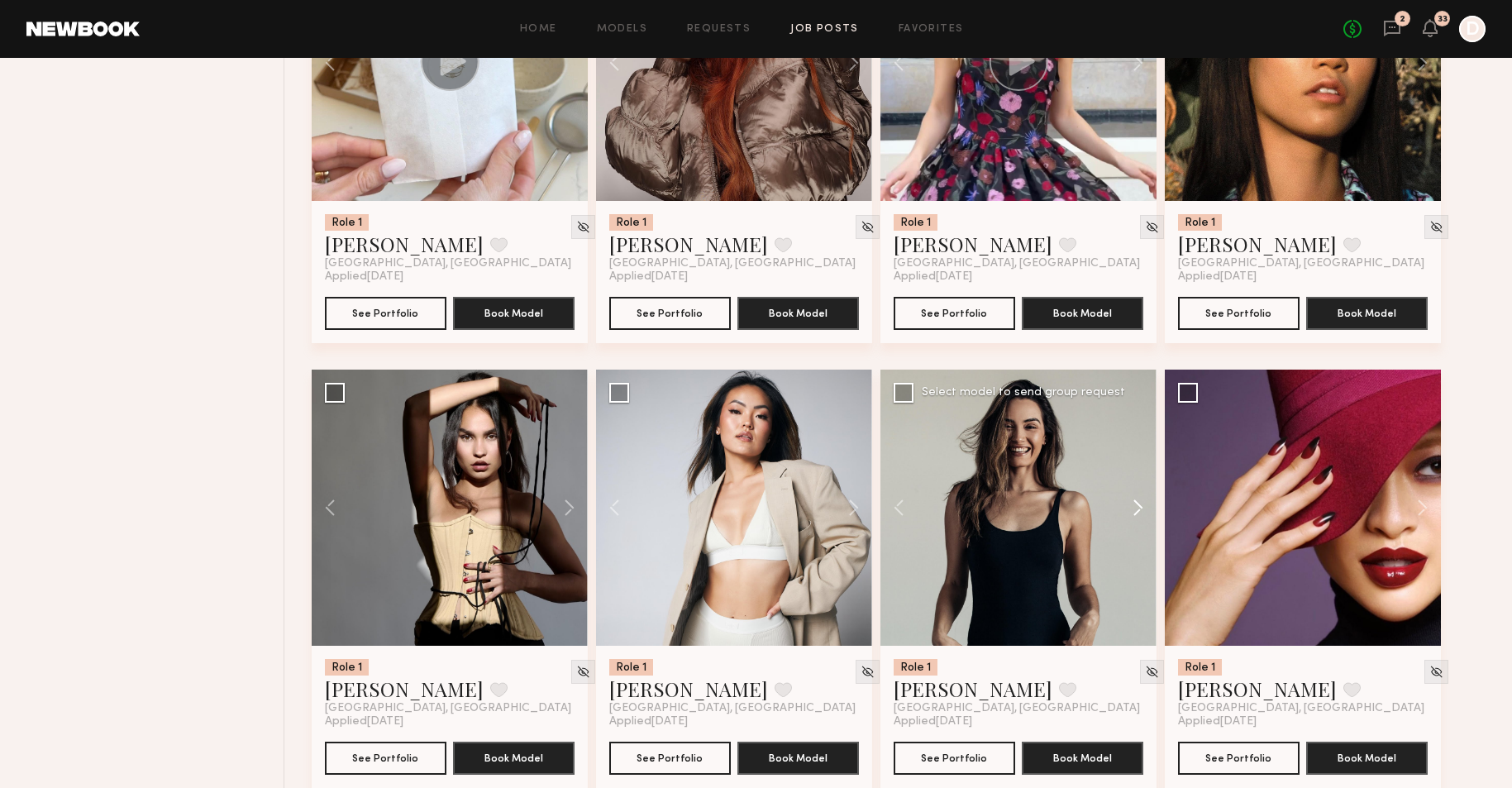
click at [1138, 508] on button at bounding box center [1130, 508] width 53 height 276
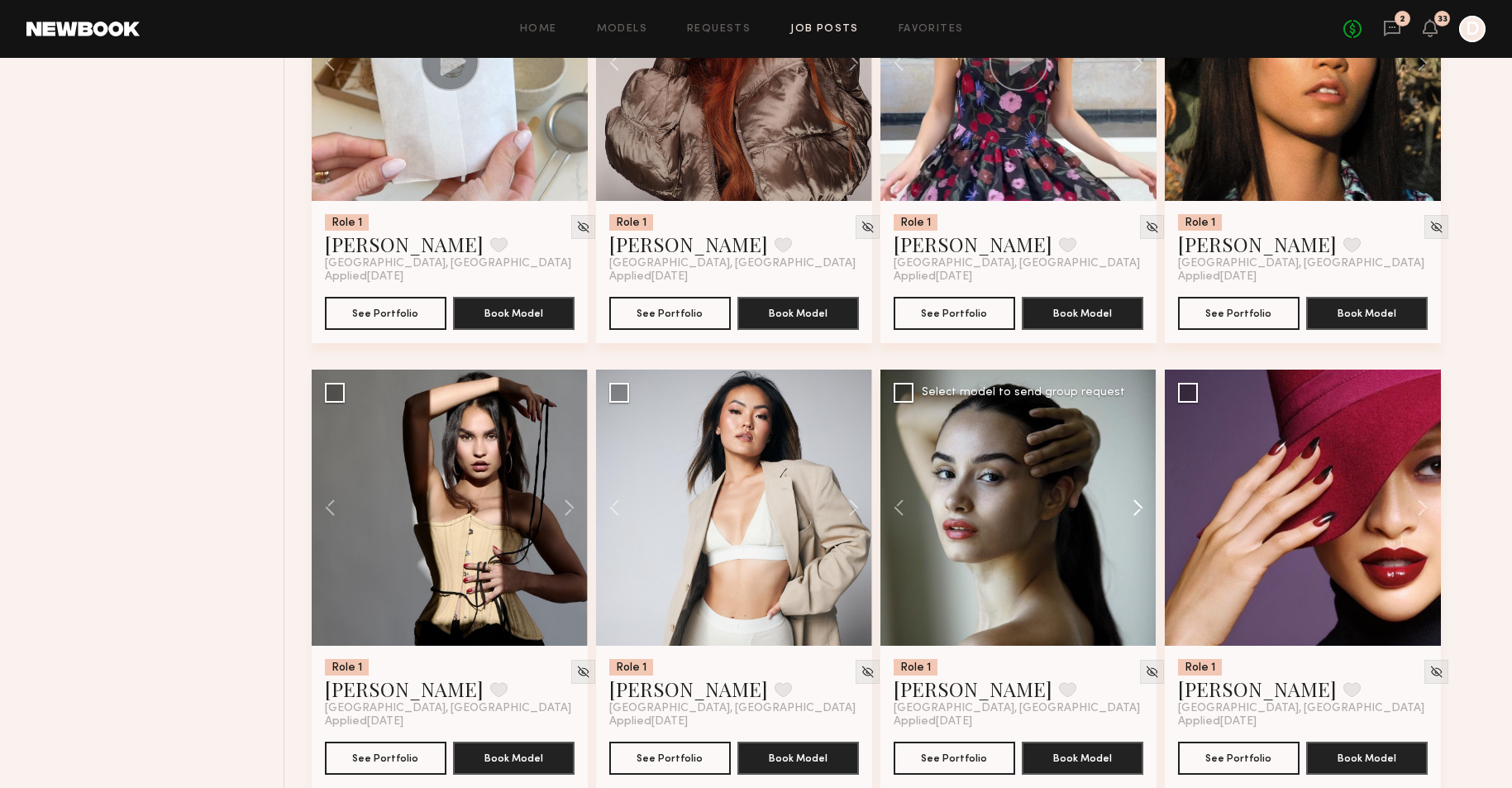
click at [1138, 508] on button at bounding box center [1130, 508] width 53 height 276
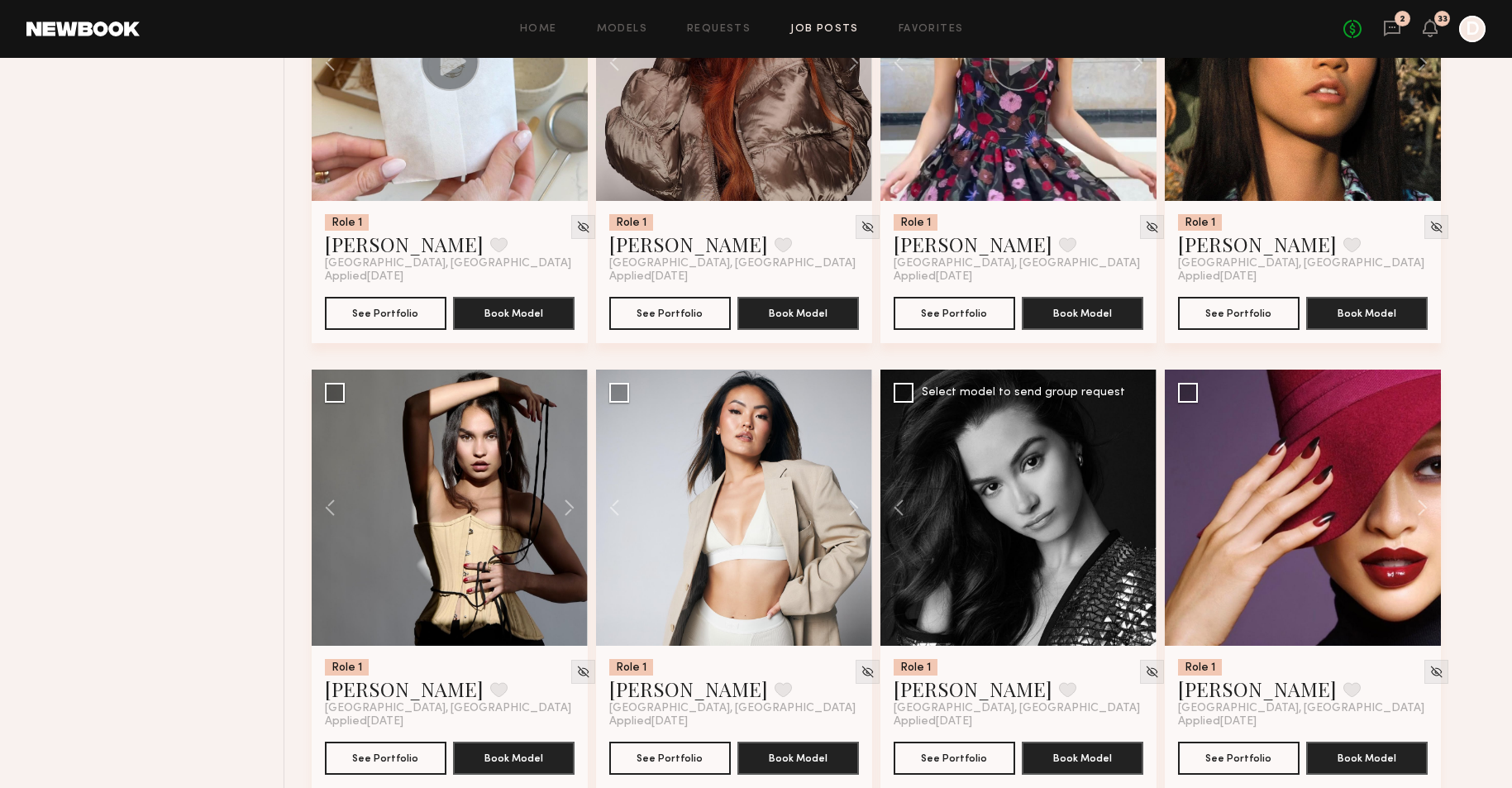
click at [1138, 508] on div at bounding box center [1019, 508] width 276 height 276
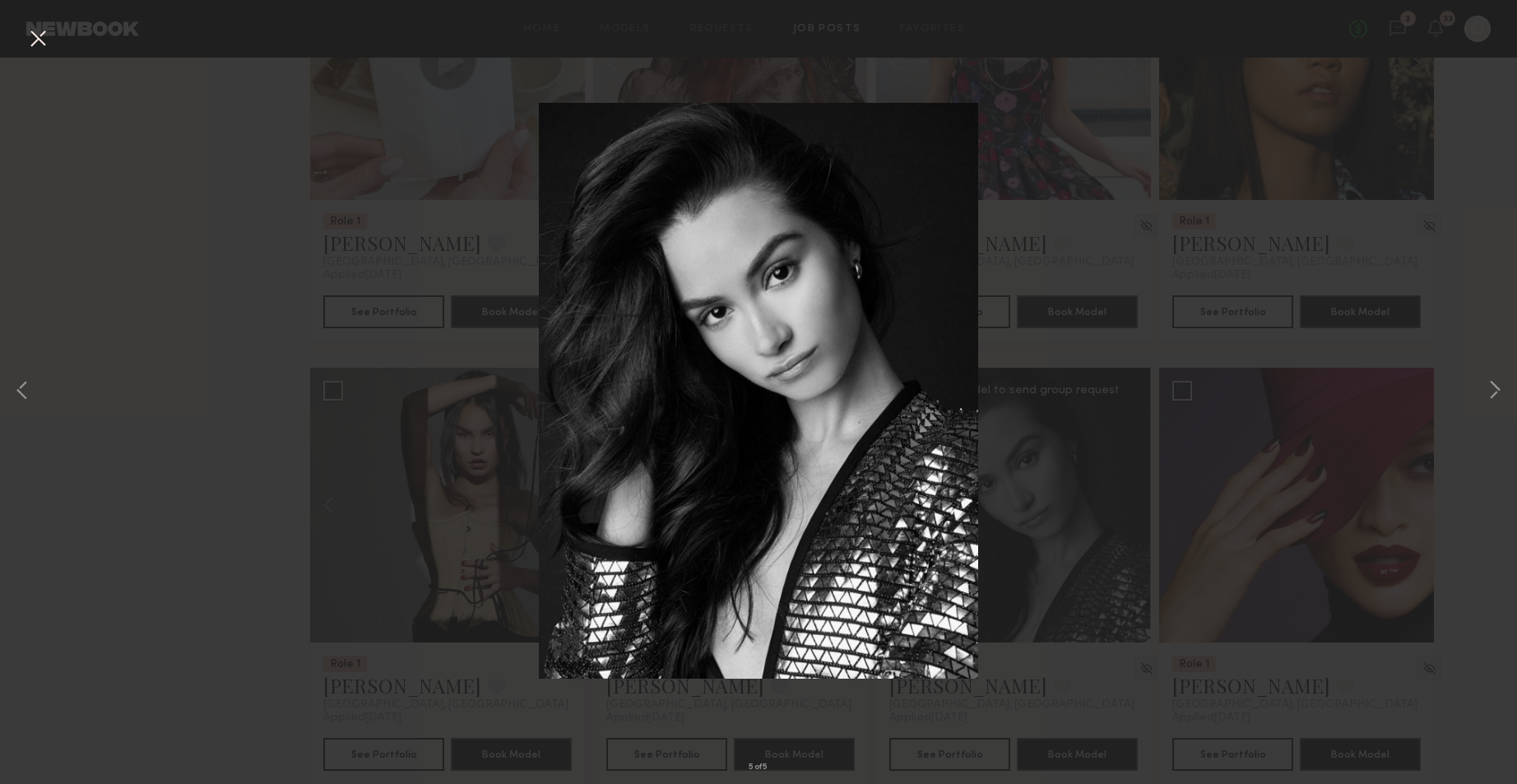
click at [1479, 254] on div "5 of 5" at bounding box center [758, 392] width 1517 height 784
click at [48, 39] on button at bounding box center [38, 39] width 26 height 30
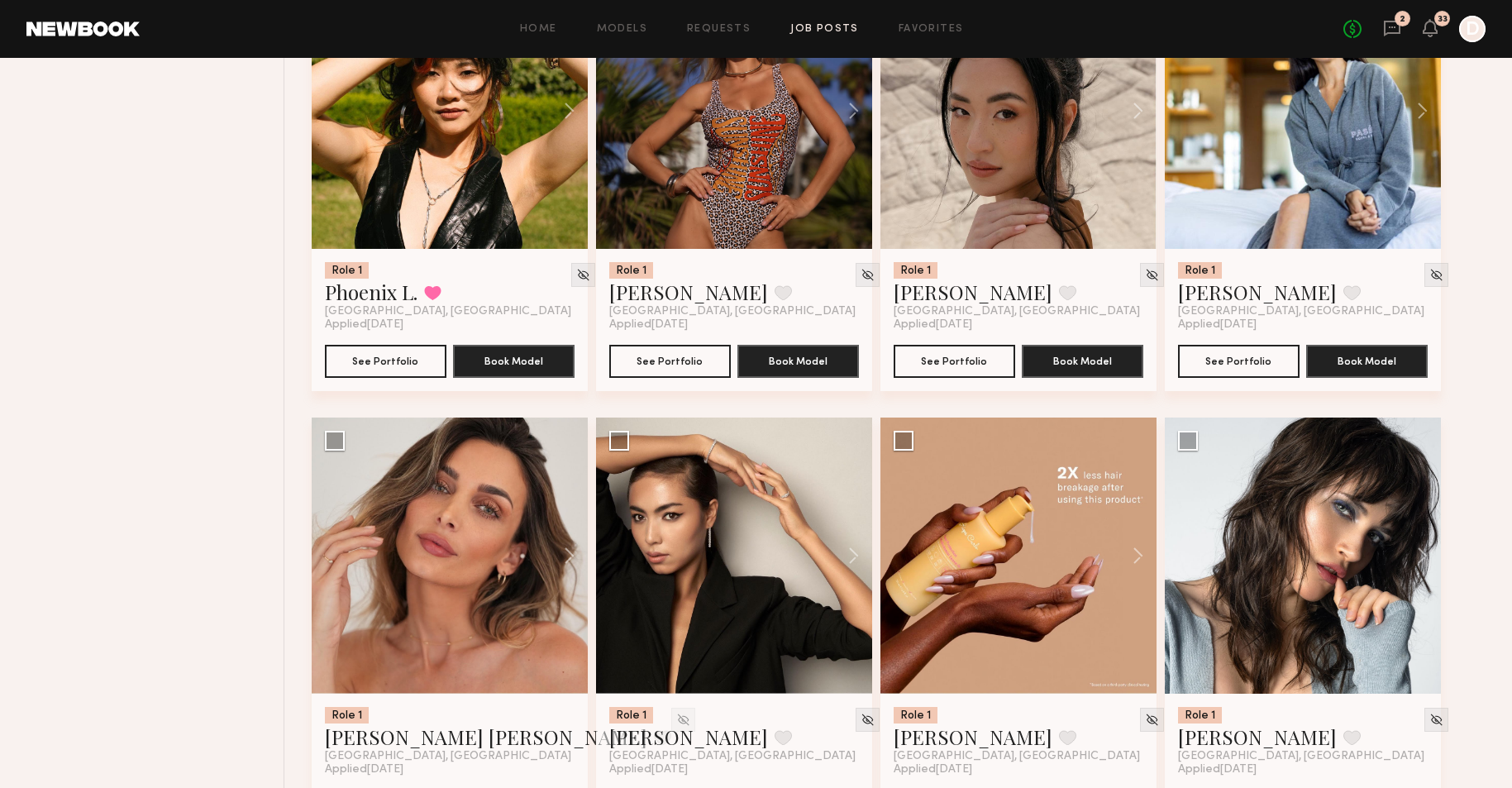
scroll to position [3465, 0]
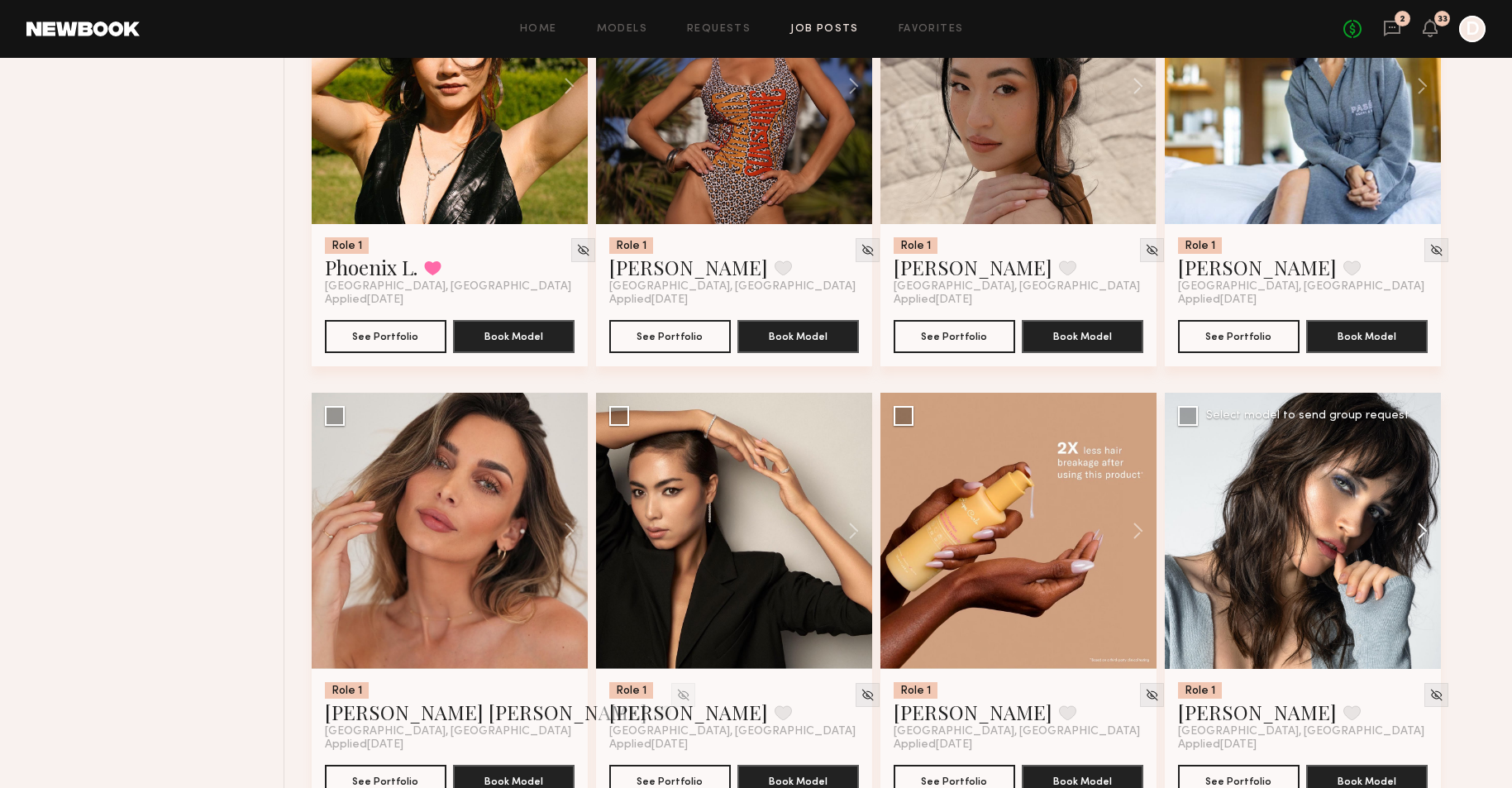
click at [1418, 525] on button at bounding box center [1414, 531] width 53 height 276
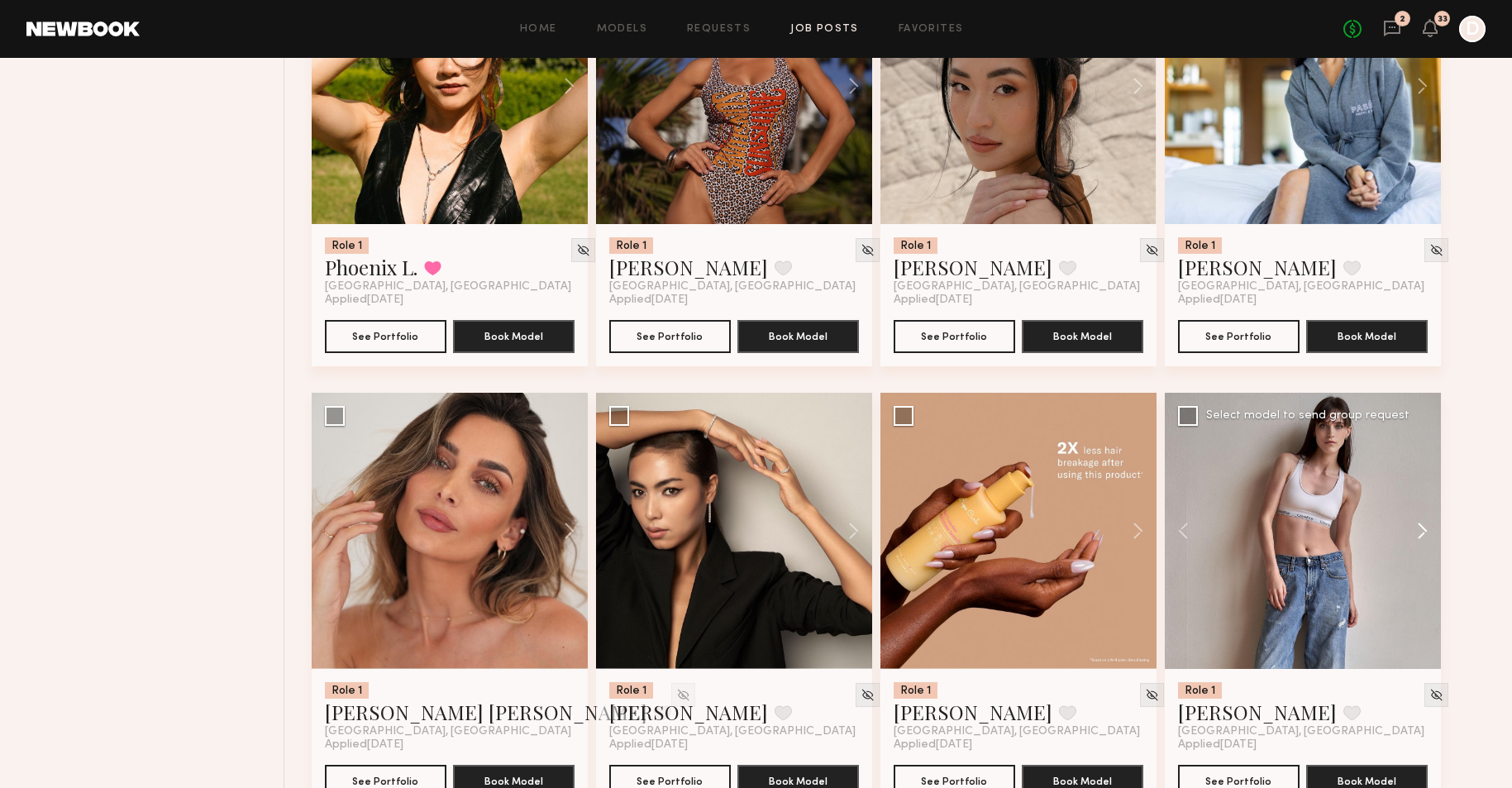
click at [1418, 525] on button at bounding box center [1414, 531] width 53 height 276
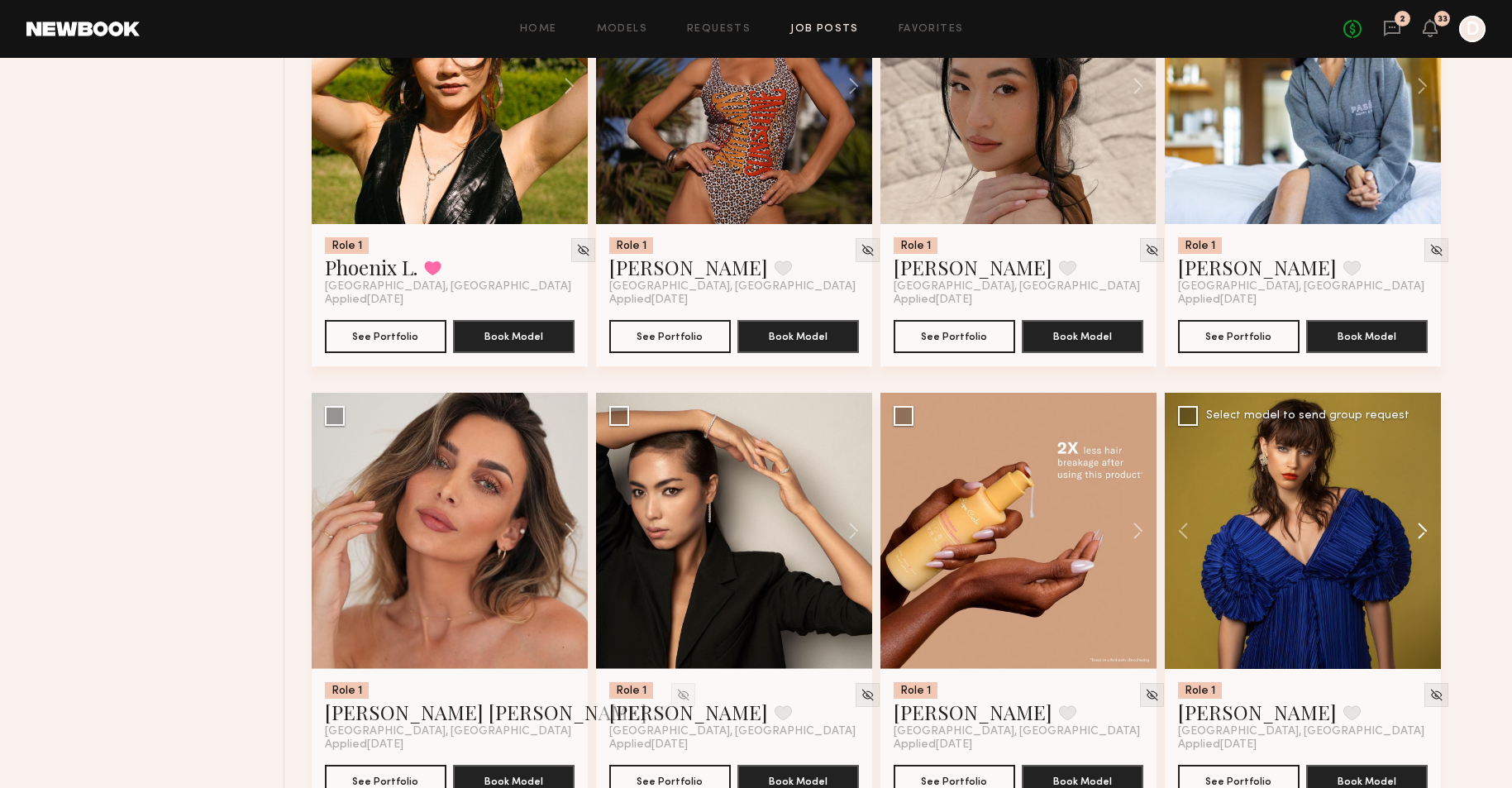
click at [1418, 525] on button at bounding box center [1414, 531] width 53 height 276
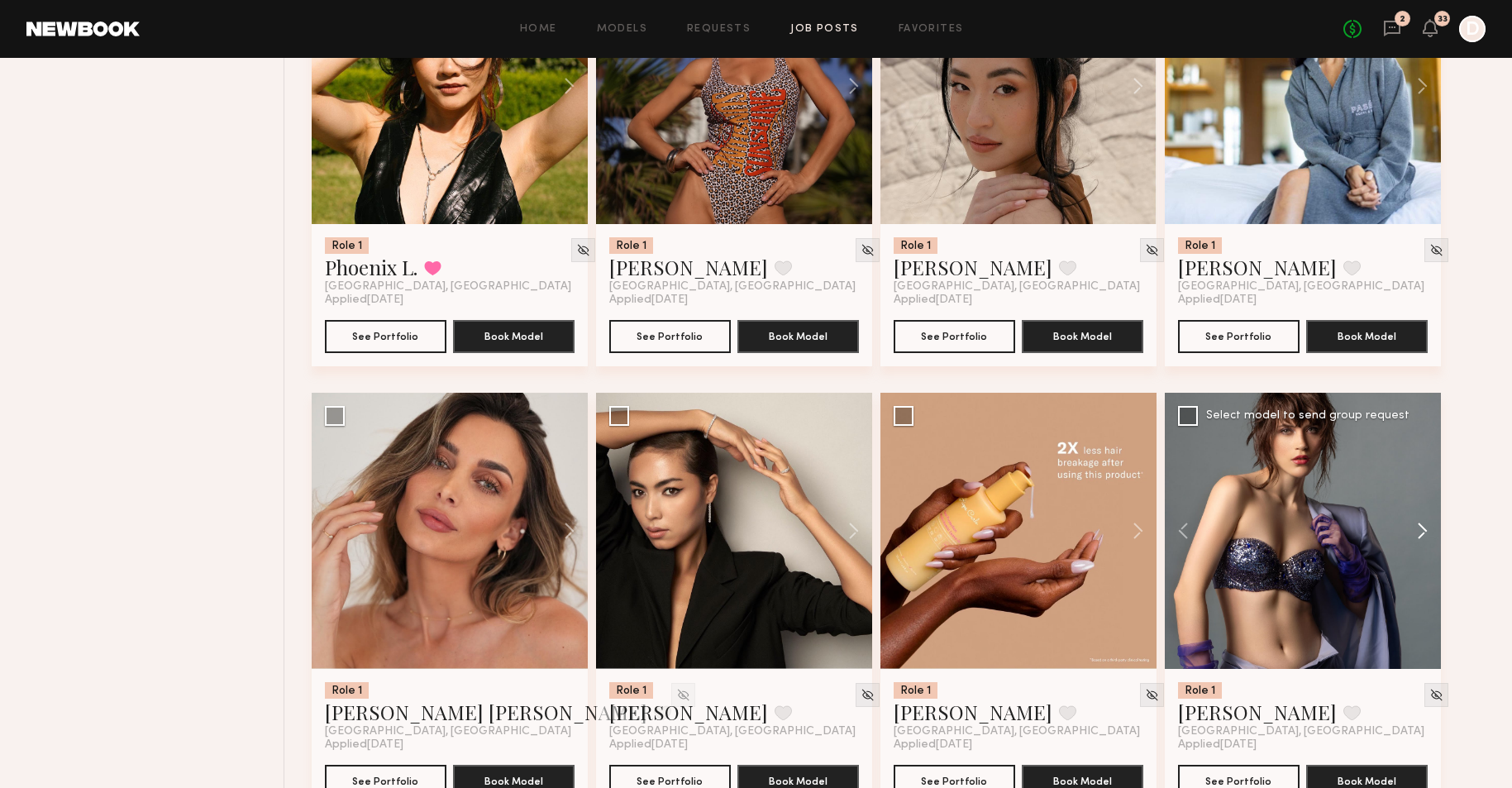
click at [1418, 525] on button at bounding box center [1414, 531] width 53 height 276
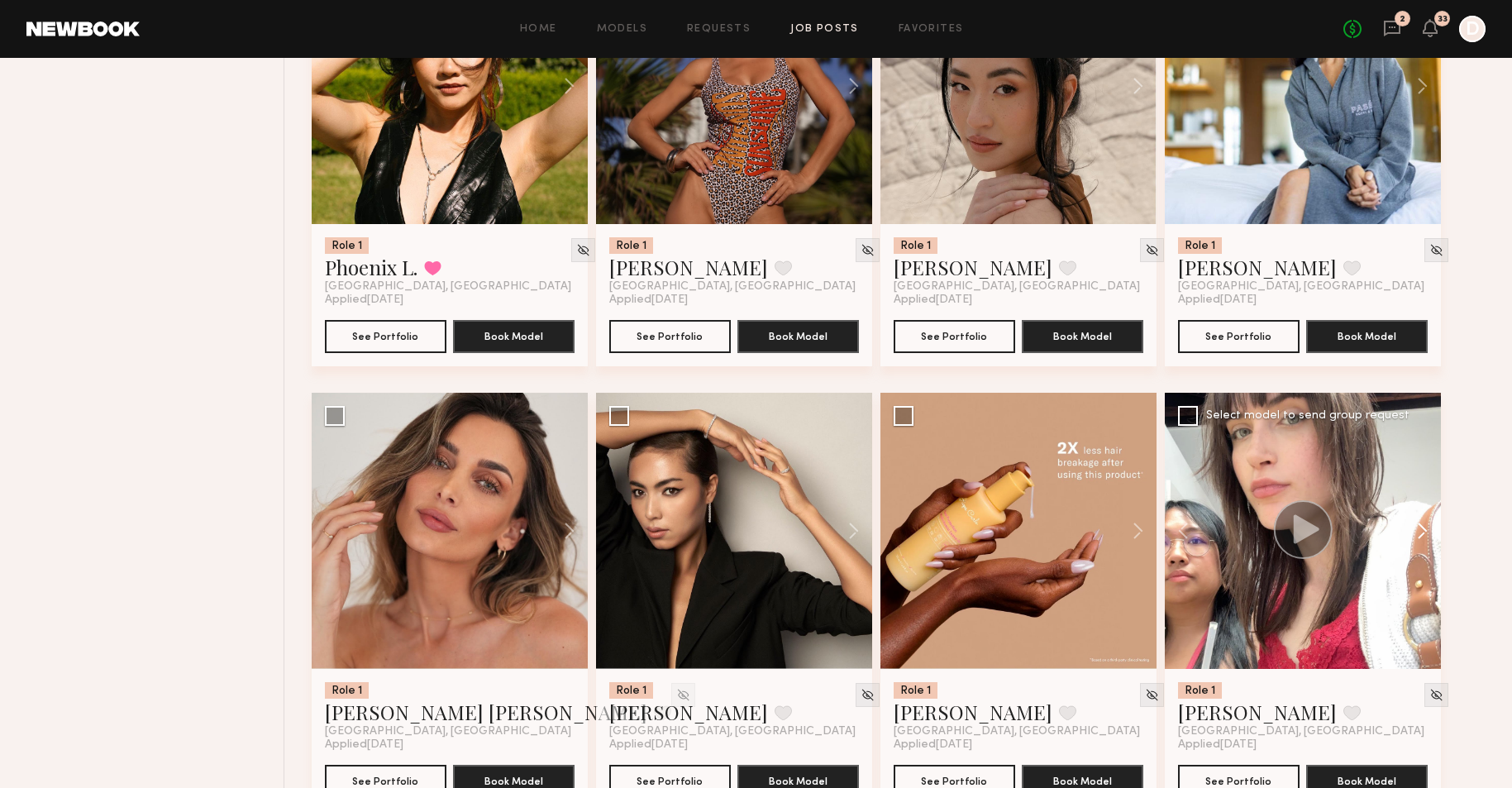
click at [1418, 525] on button at bounding box center [1414, 531] width 53 height 276
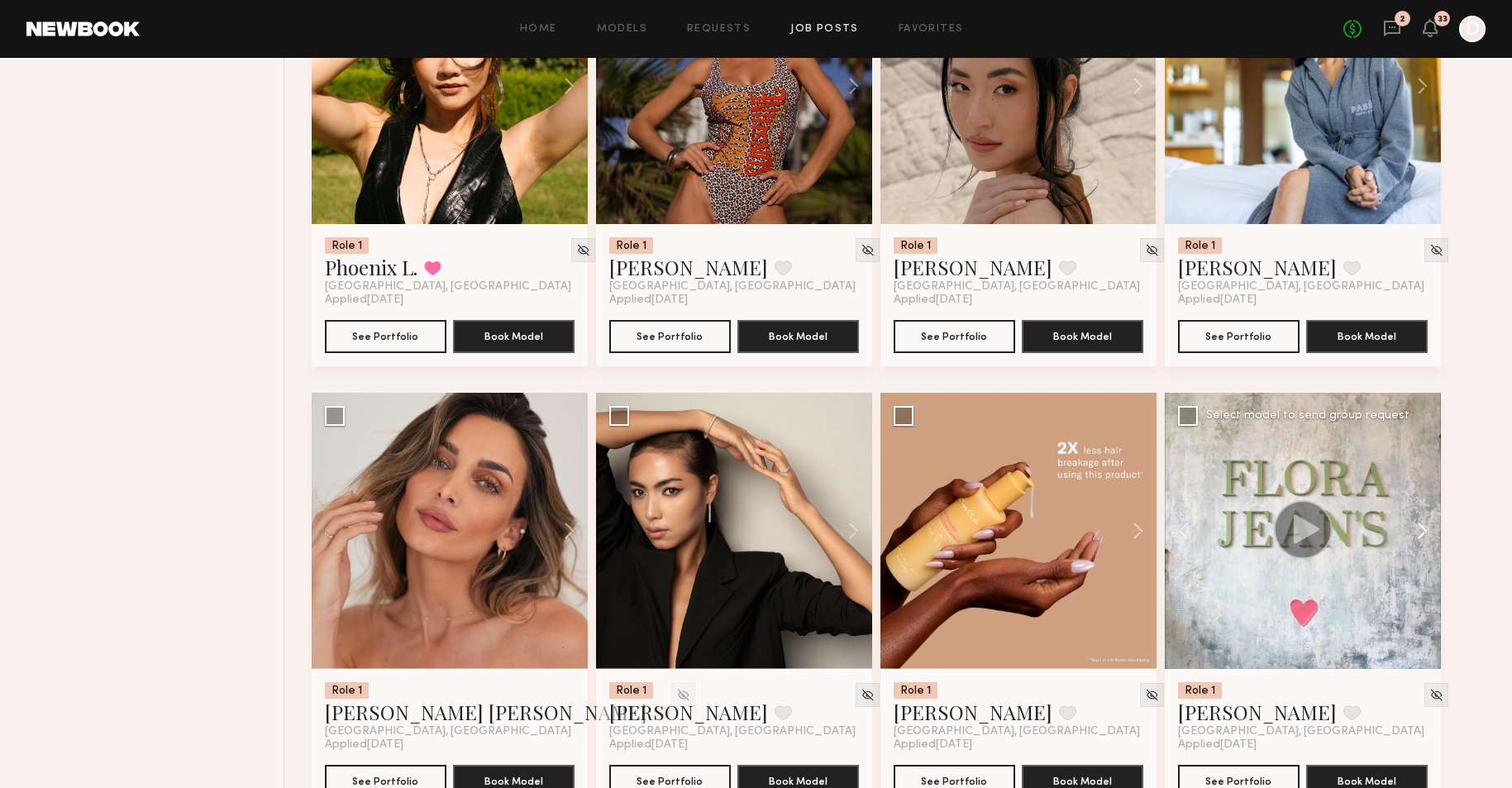
click at [1418, 525] on button at bounding box center [1414, 531] width 53 height 276
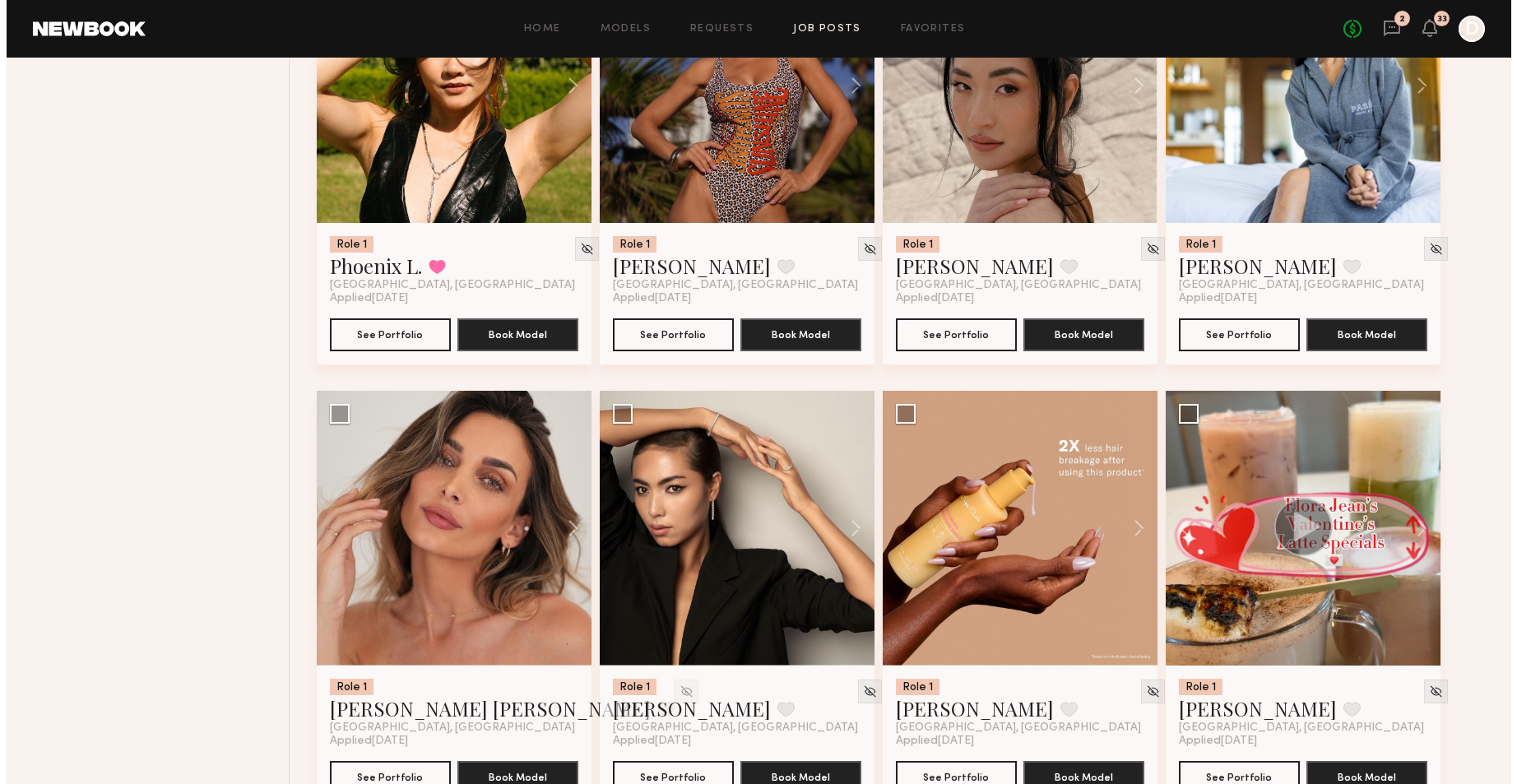
scroll to position [3793, 0]
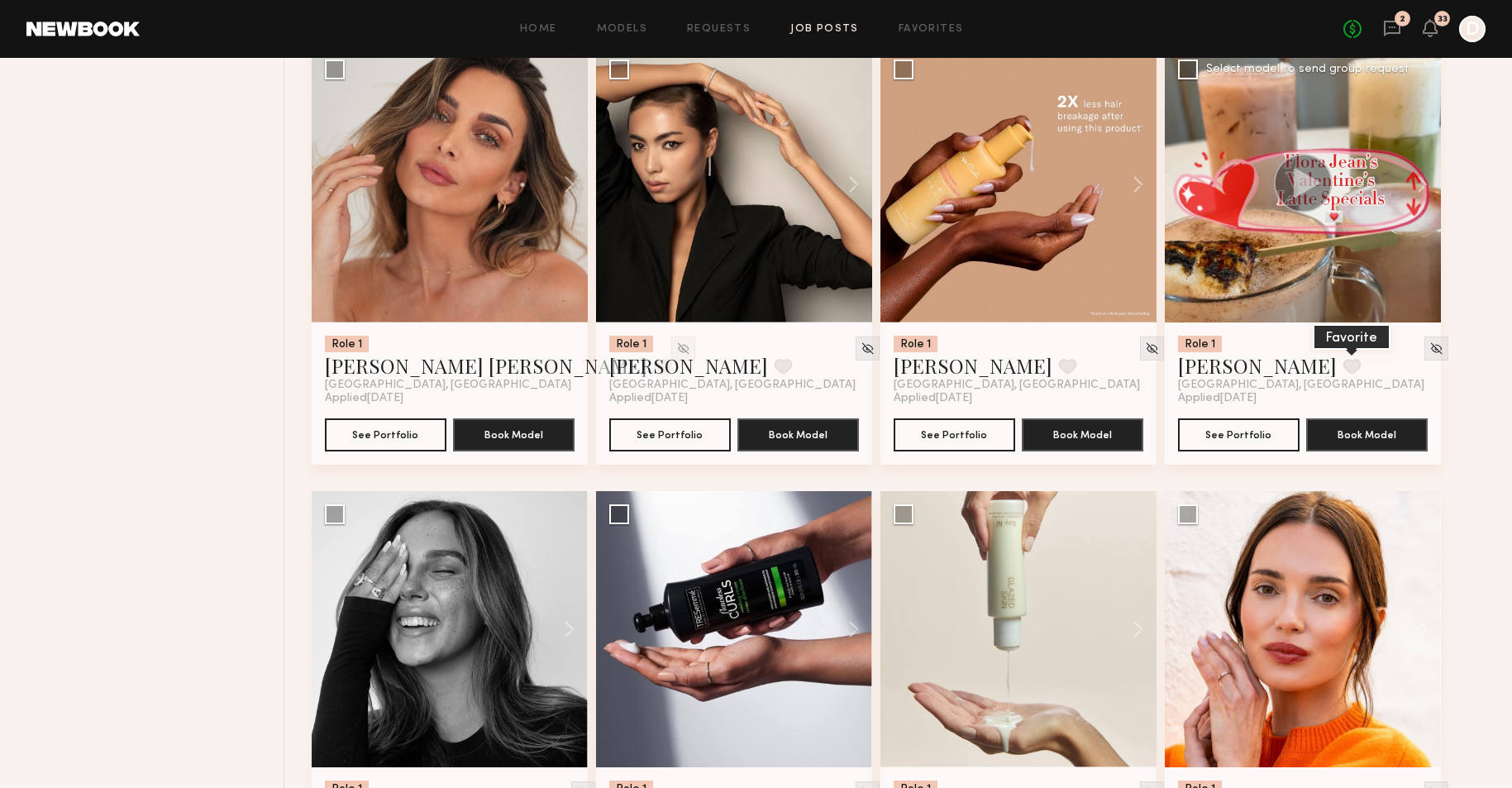
click at [1343, 360] on button at bounding box center [1352, 366] width 17 height 15
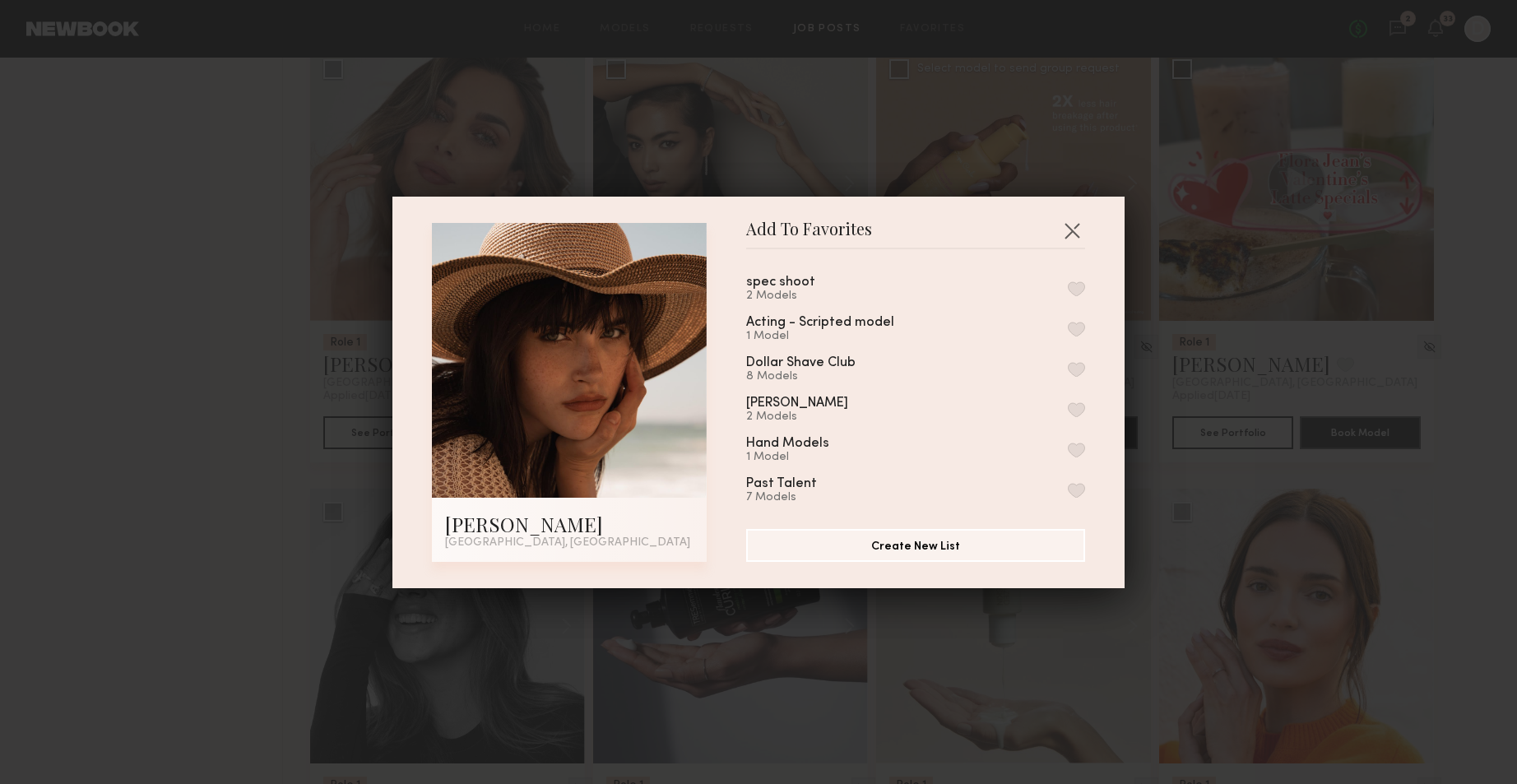
click at [1065, 225] on button "button" at bounding box center [1072, 230] width 26 height 26
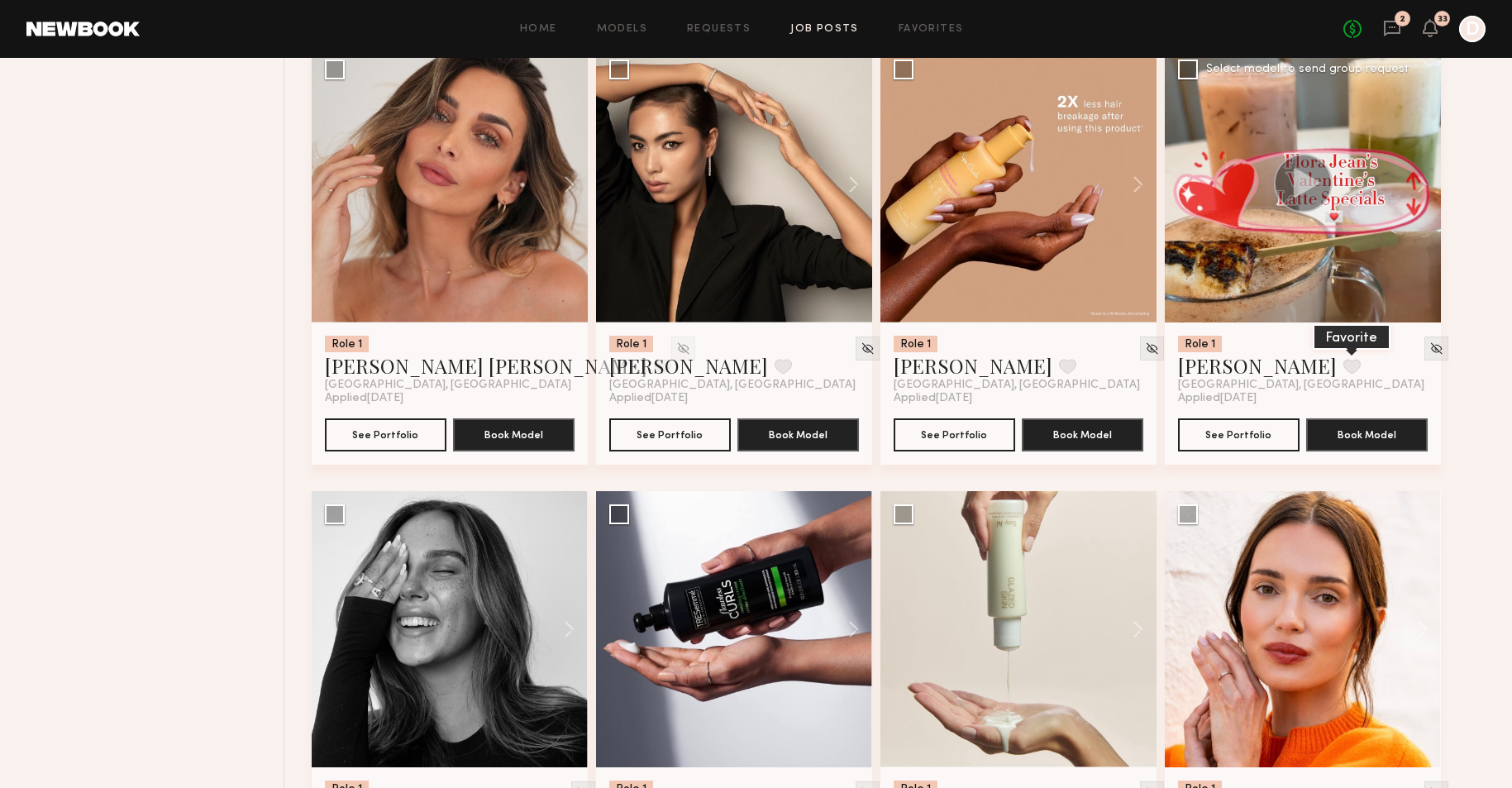
click at [1343, 361] on button at bounding box center [1352, 366] width 17 height 15
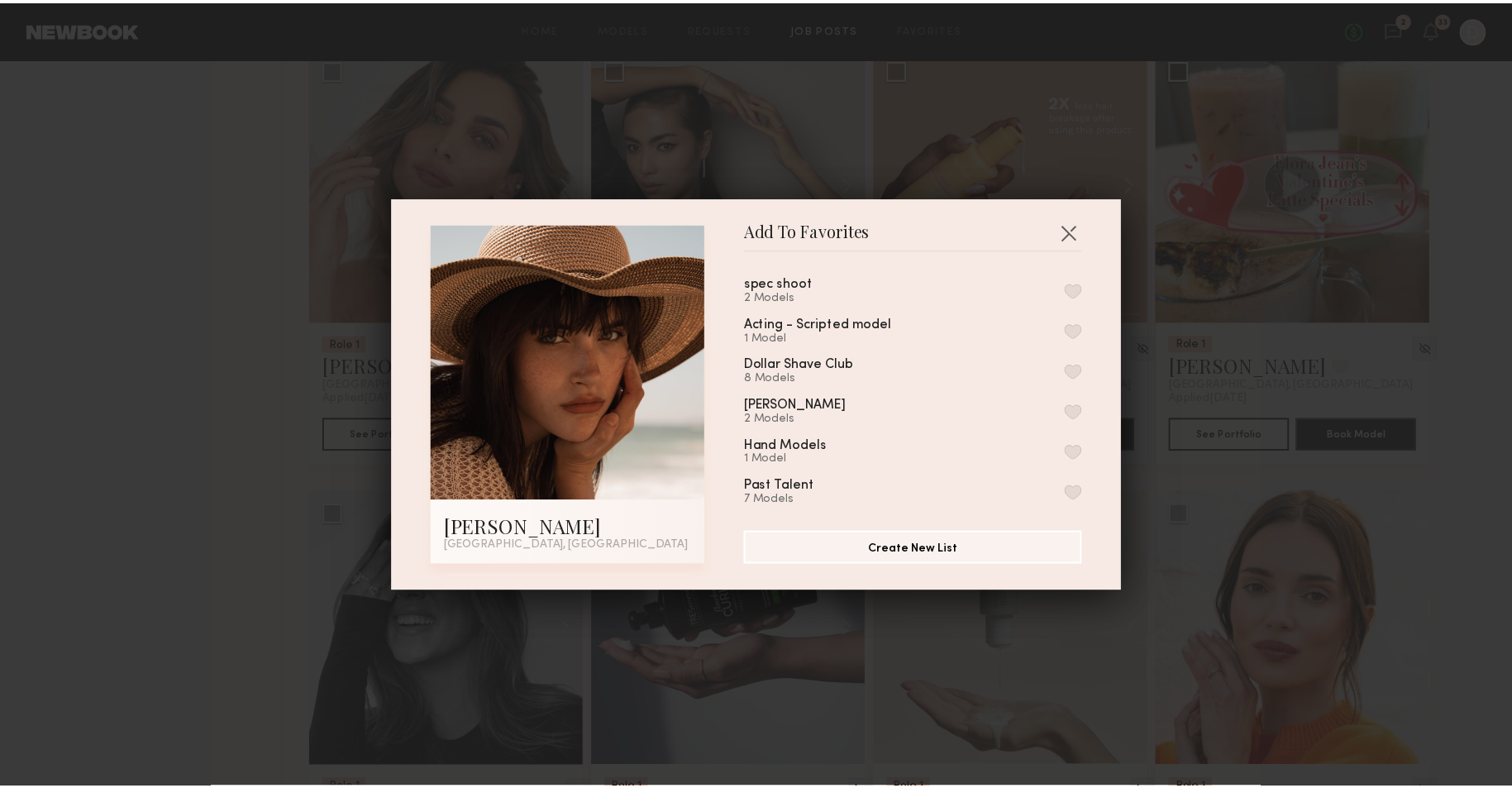
scroll to position [56, 0]
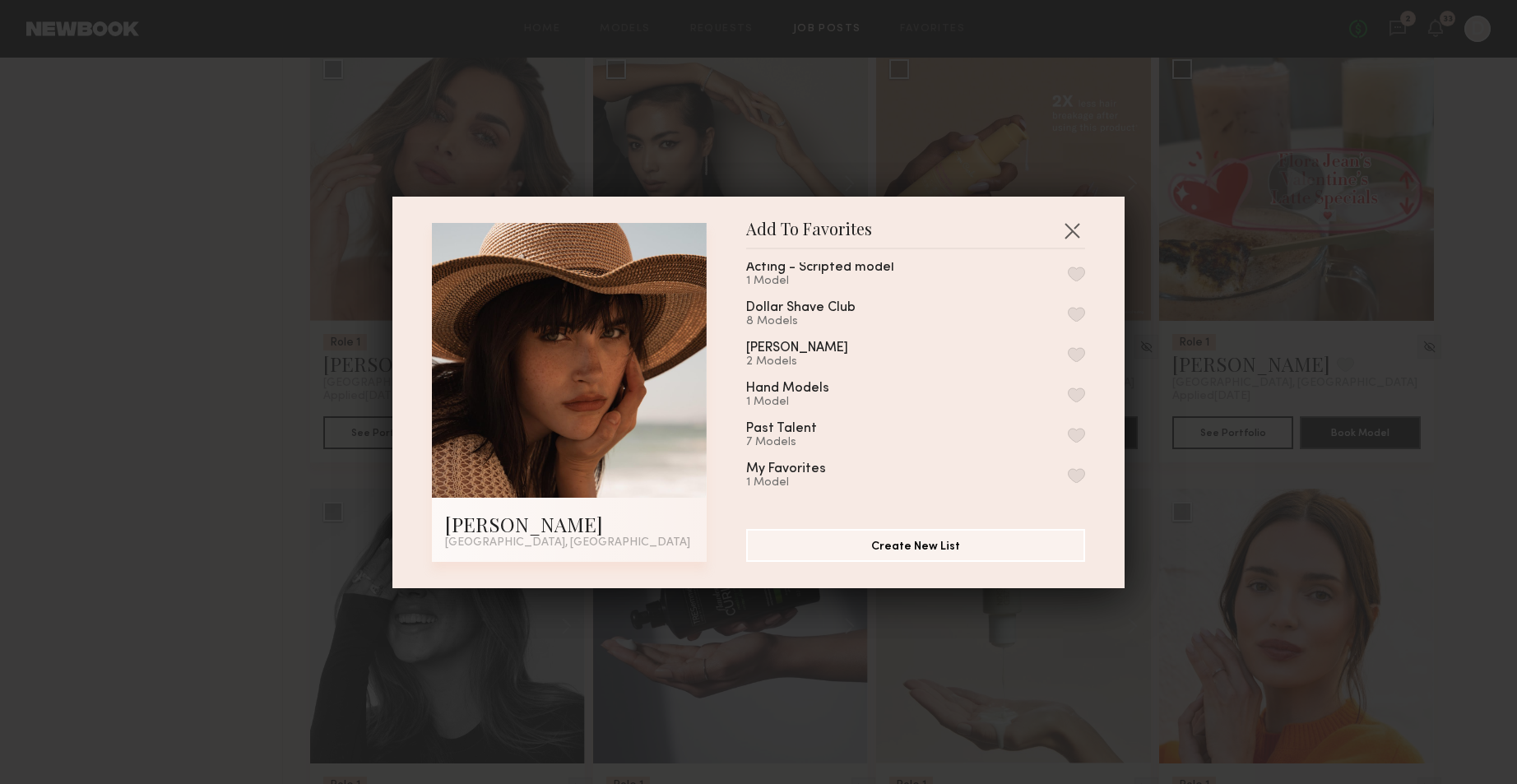
click at [1068, 483] on button "button" at bounding box center [1076, 475] width 17 height 15
click at [1071, 228] on button "button" at bounding box center [1072, 230] width 26 height 26
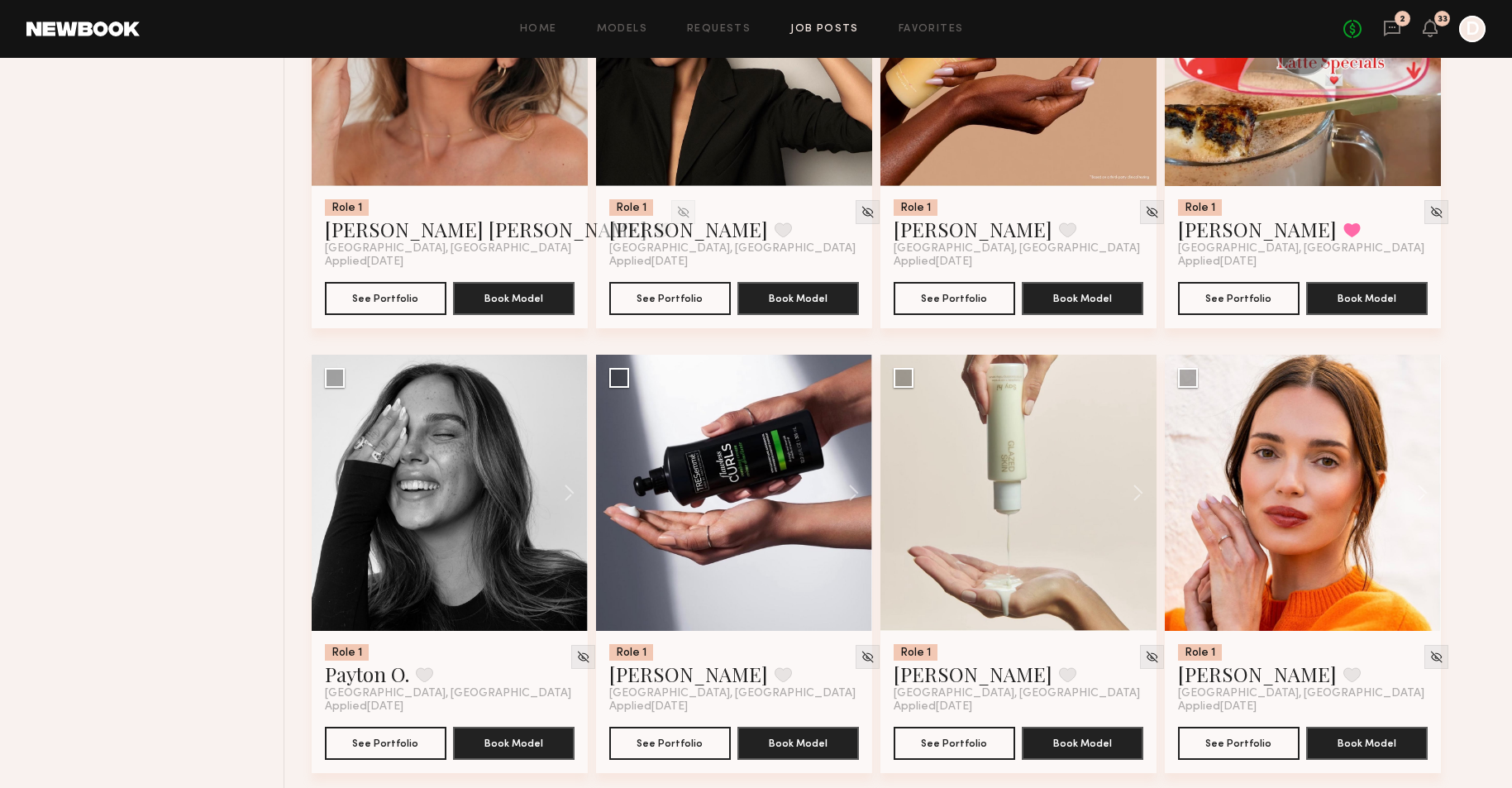
scroll to position [4097, 0]
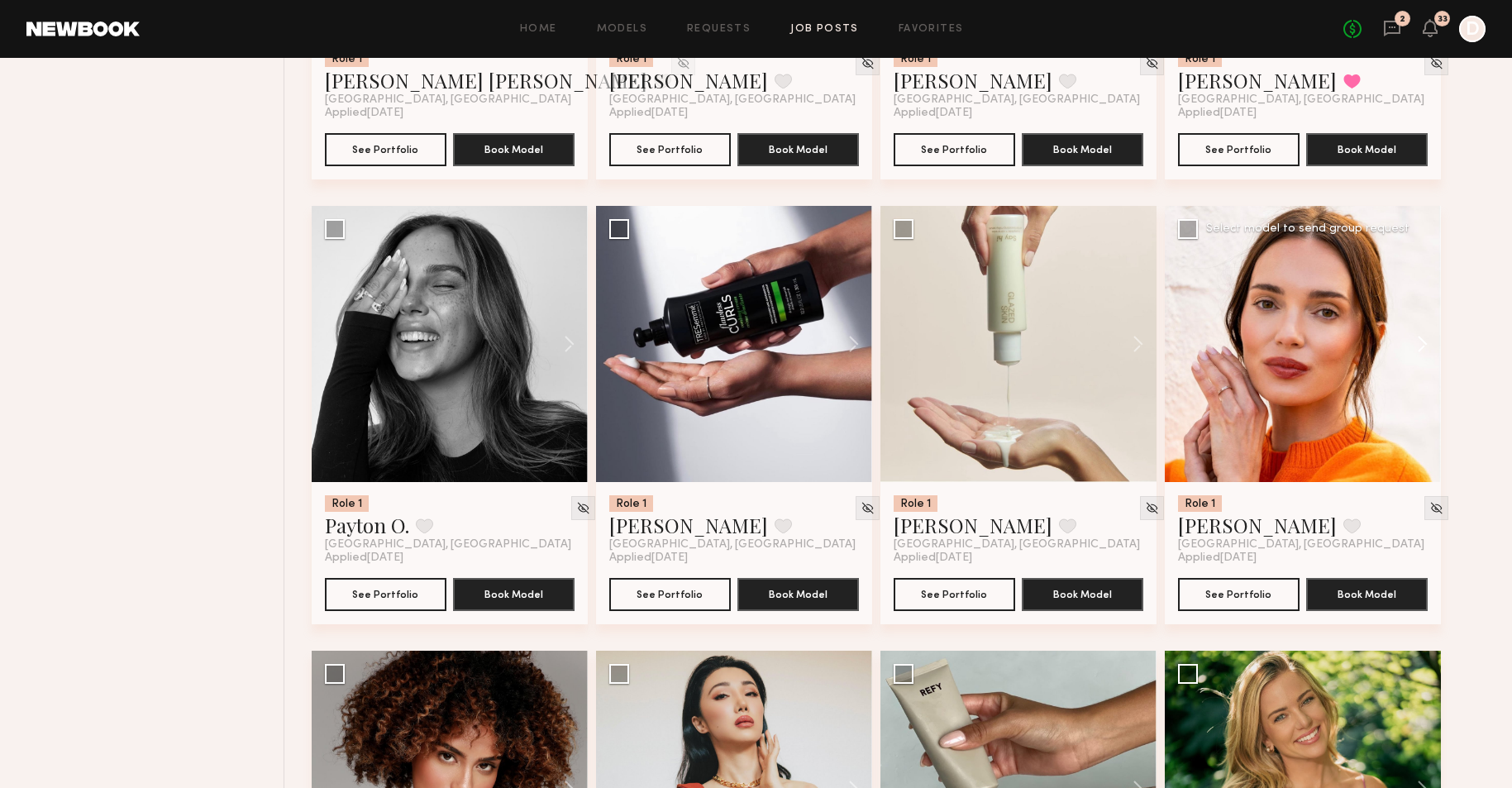
click at [1411, 338] on button at bounding box center [1414, 344] width 53 height 276
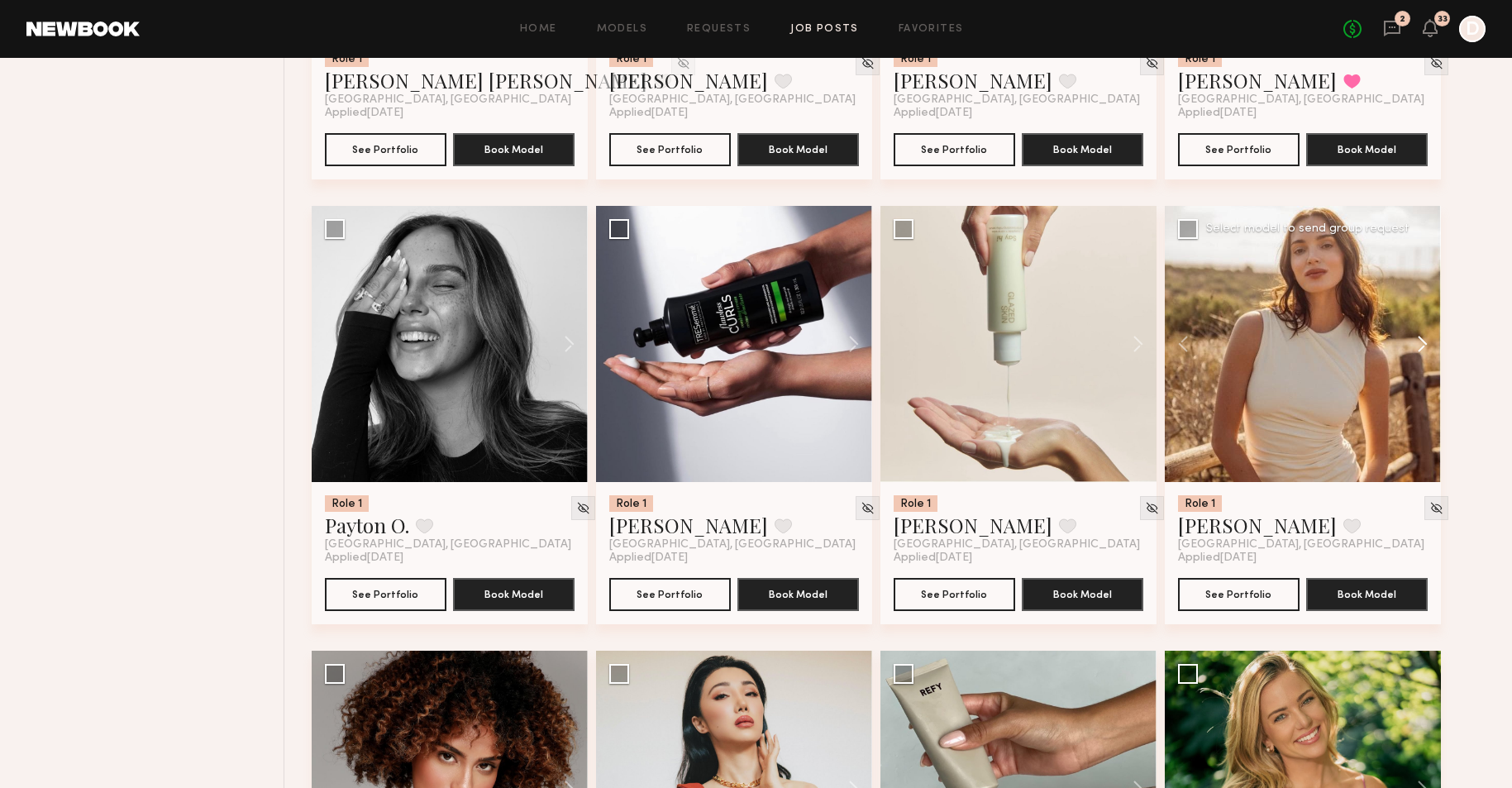
click at [1411, 338] on button at bounding box center [1414, 344] width 53 height 276
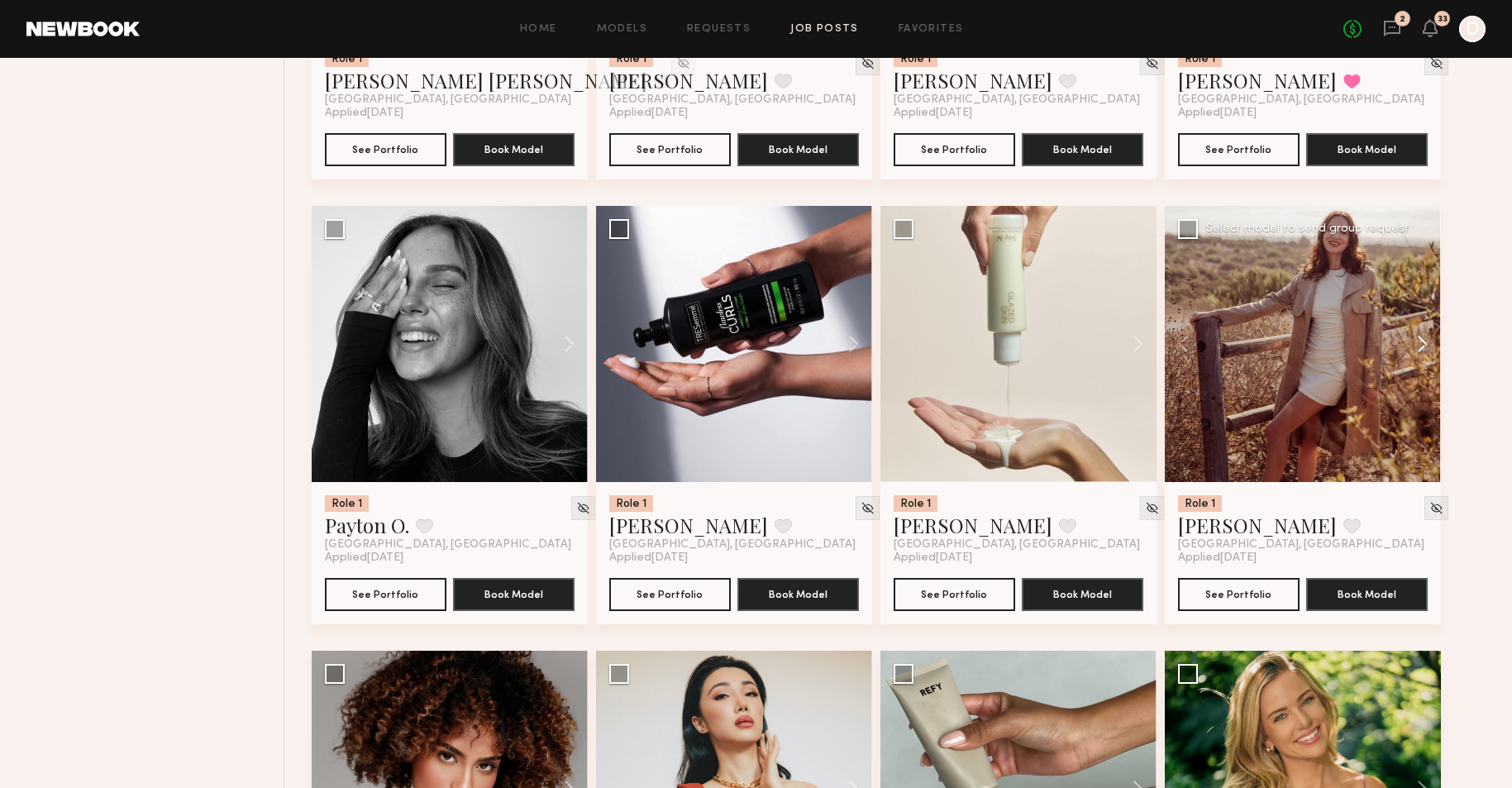
click at [1411, 338] on button at bounding box center [1414, 344] width 53 height 276
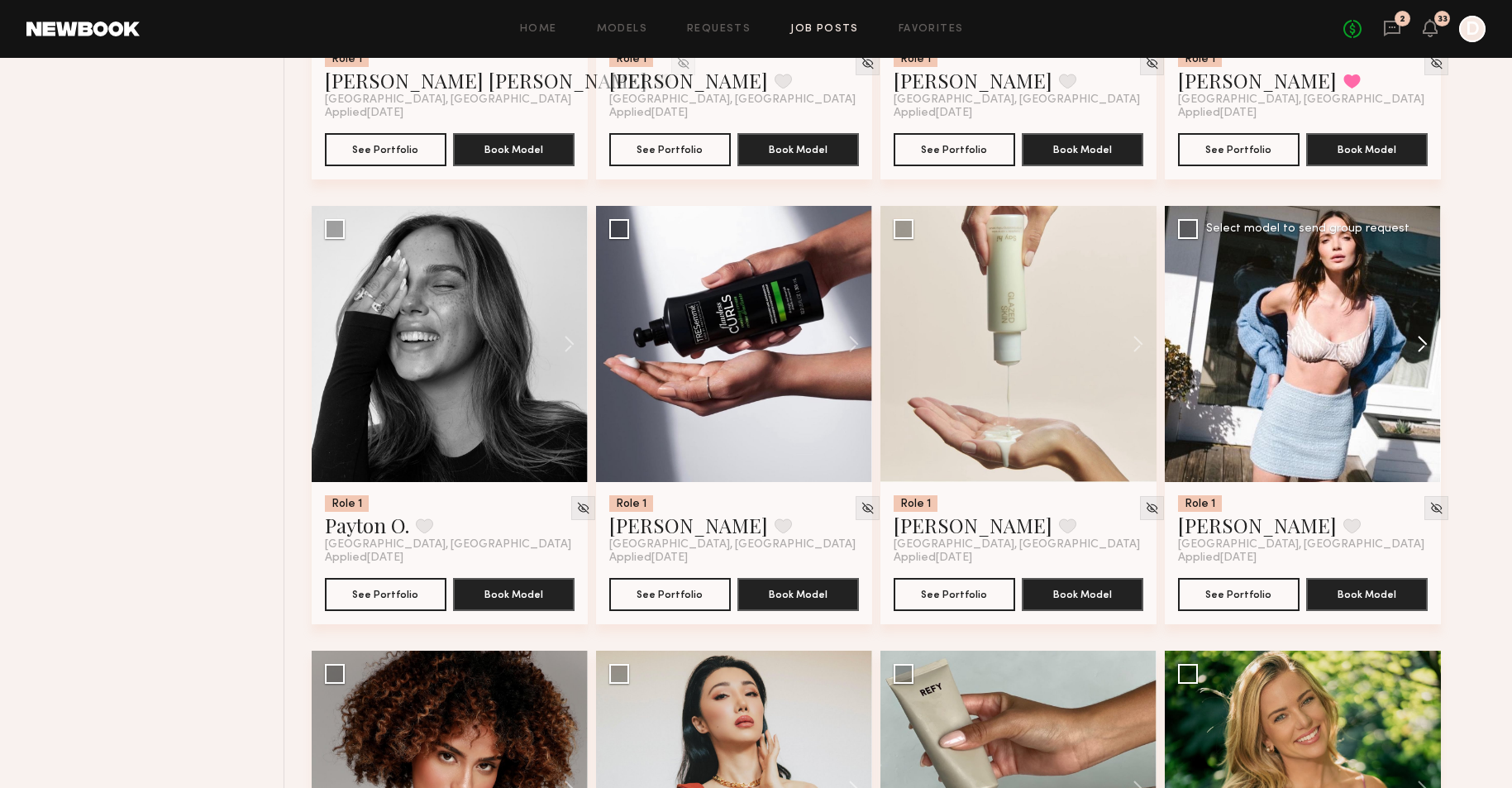
click at [1411, 338] on button at bounding box center [1414, 344] width 53 height 276
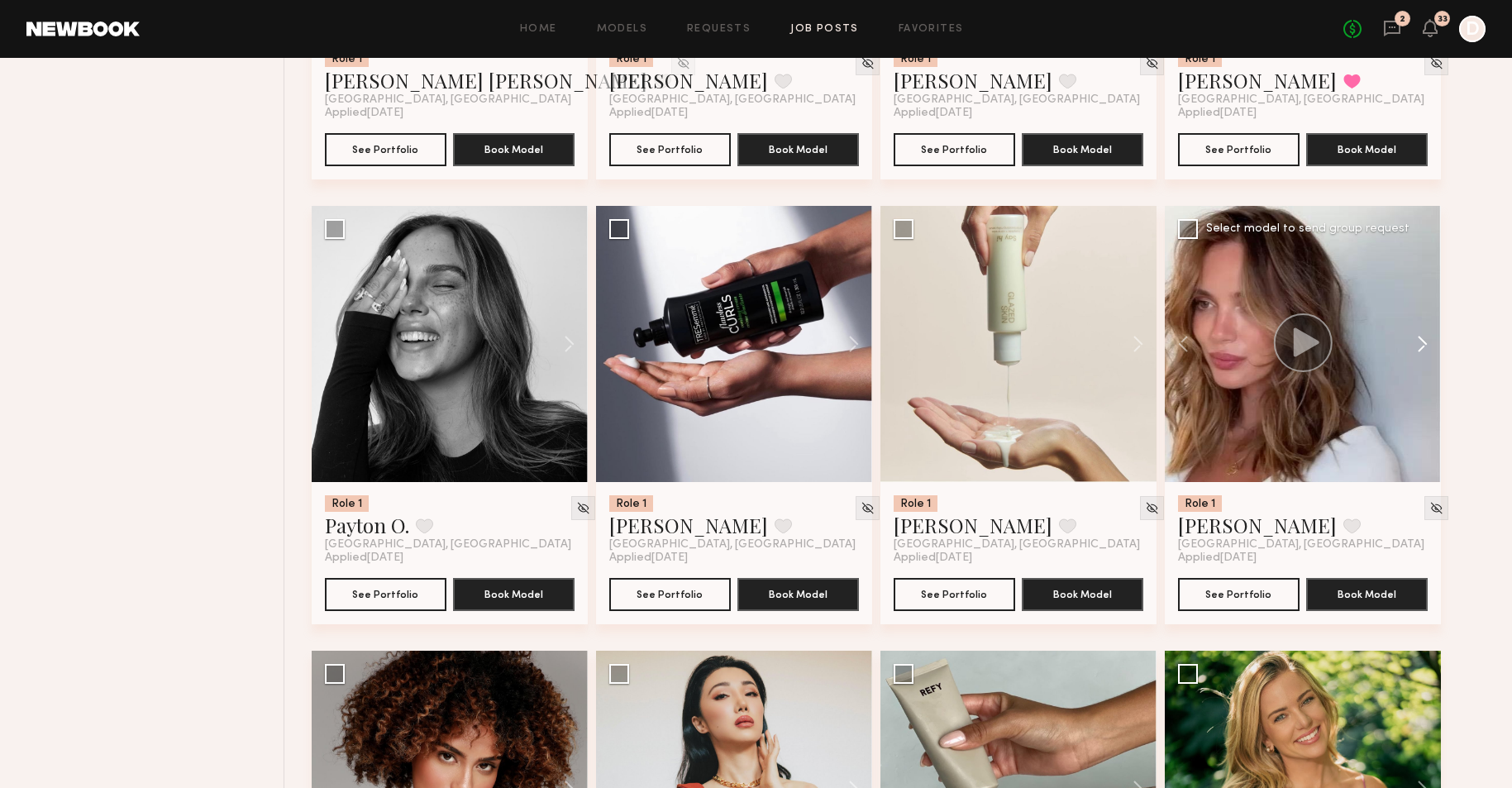
click at [1411, 338] on button at bounding box center [1414, 344] width 53 height 276
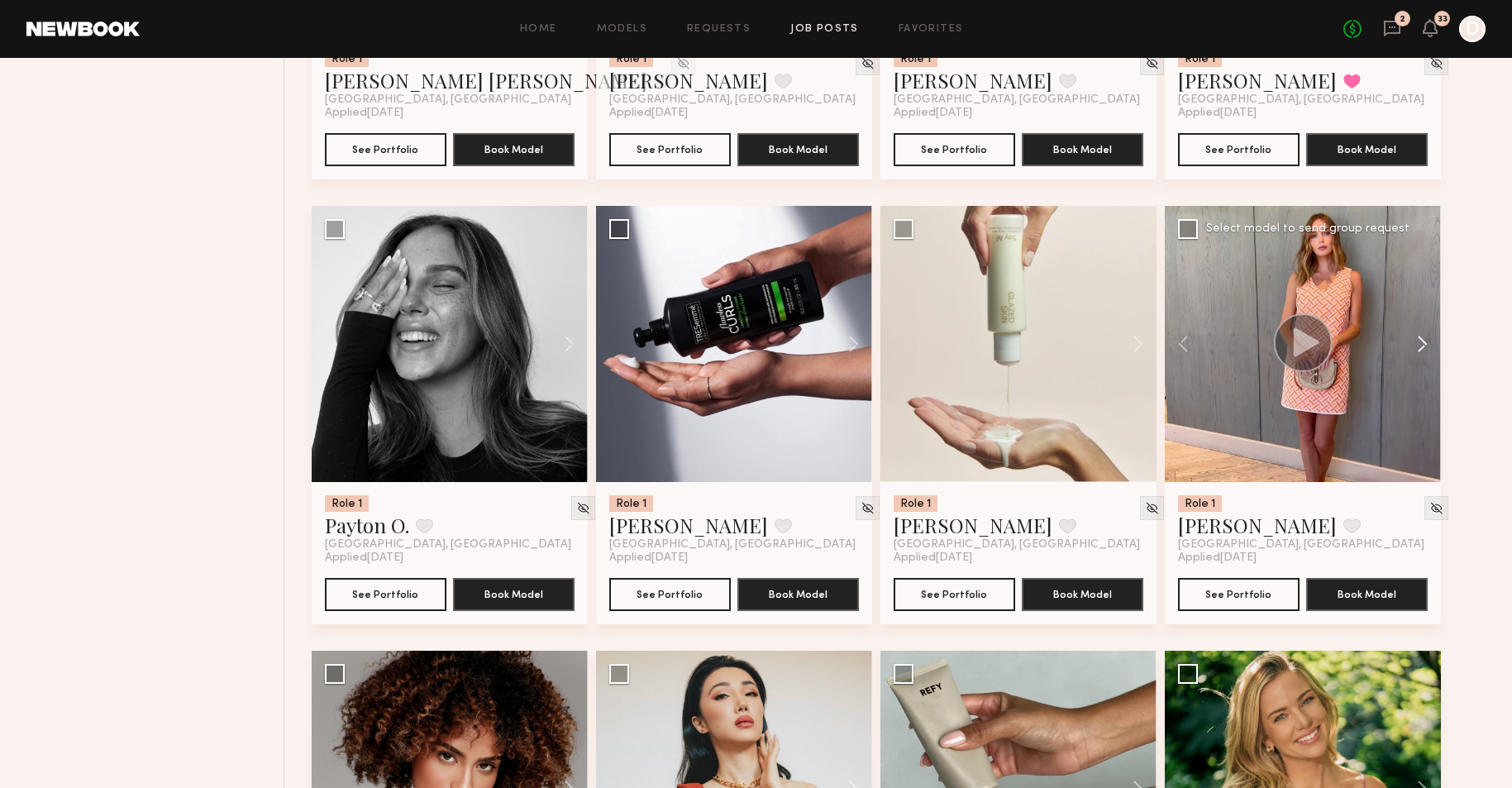
click at [1410, 338] on button at bounding box center [1414, 344] width 53 height 276
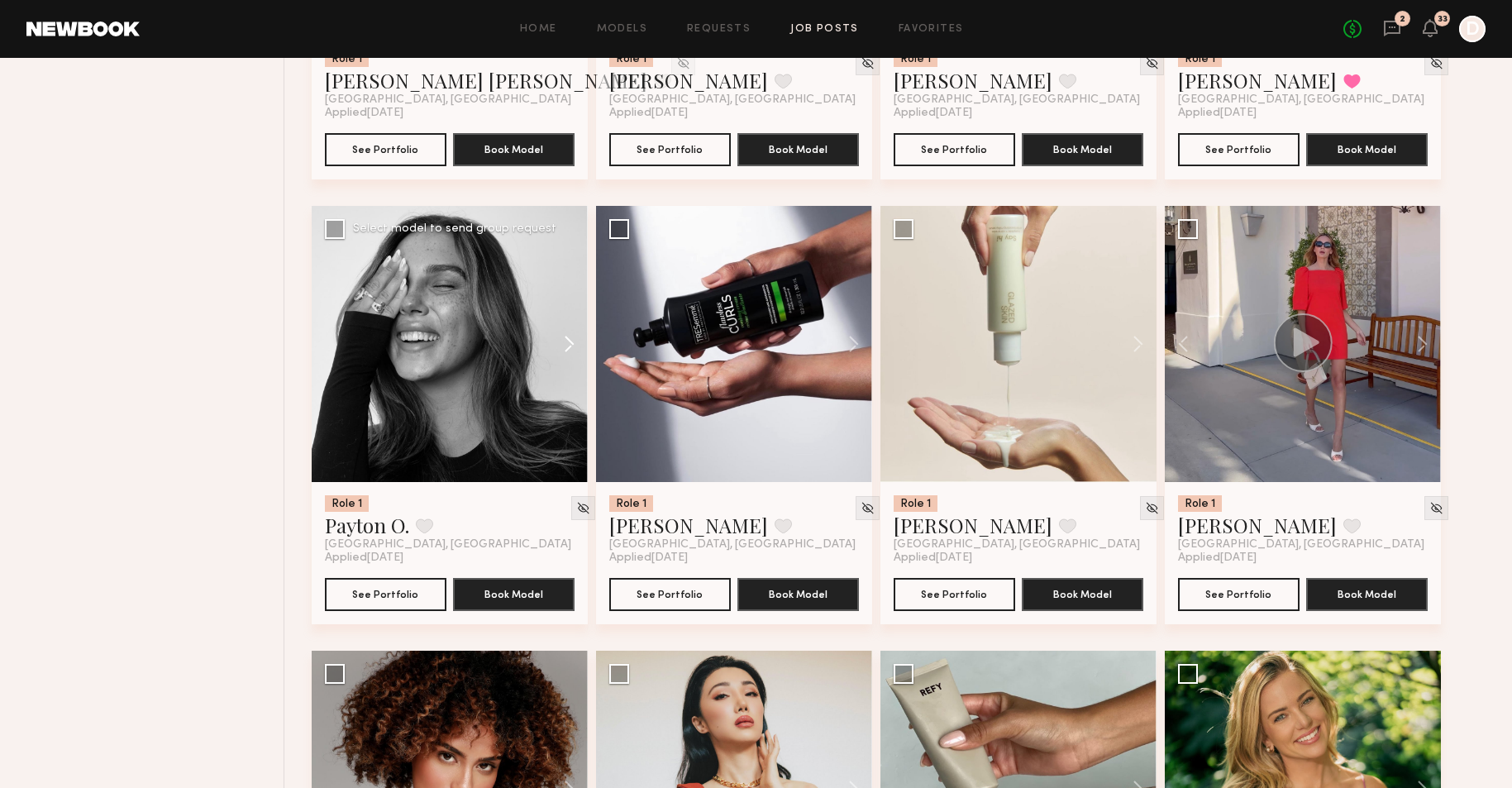
click at [575, 340] on button at bounding box center [561, 344] width 53 height 276
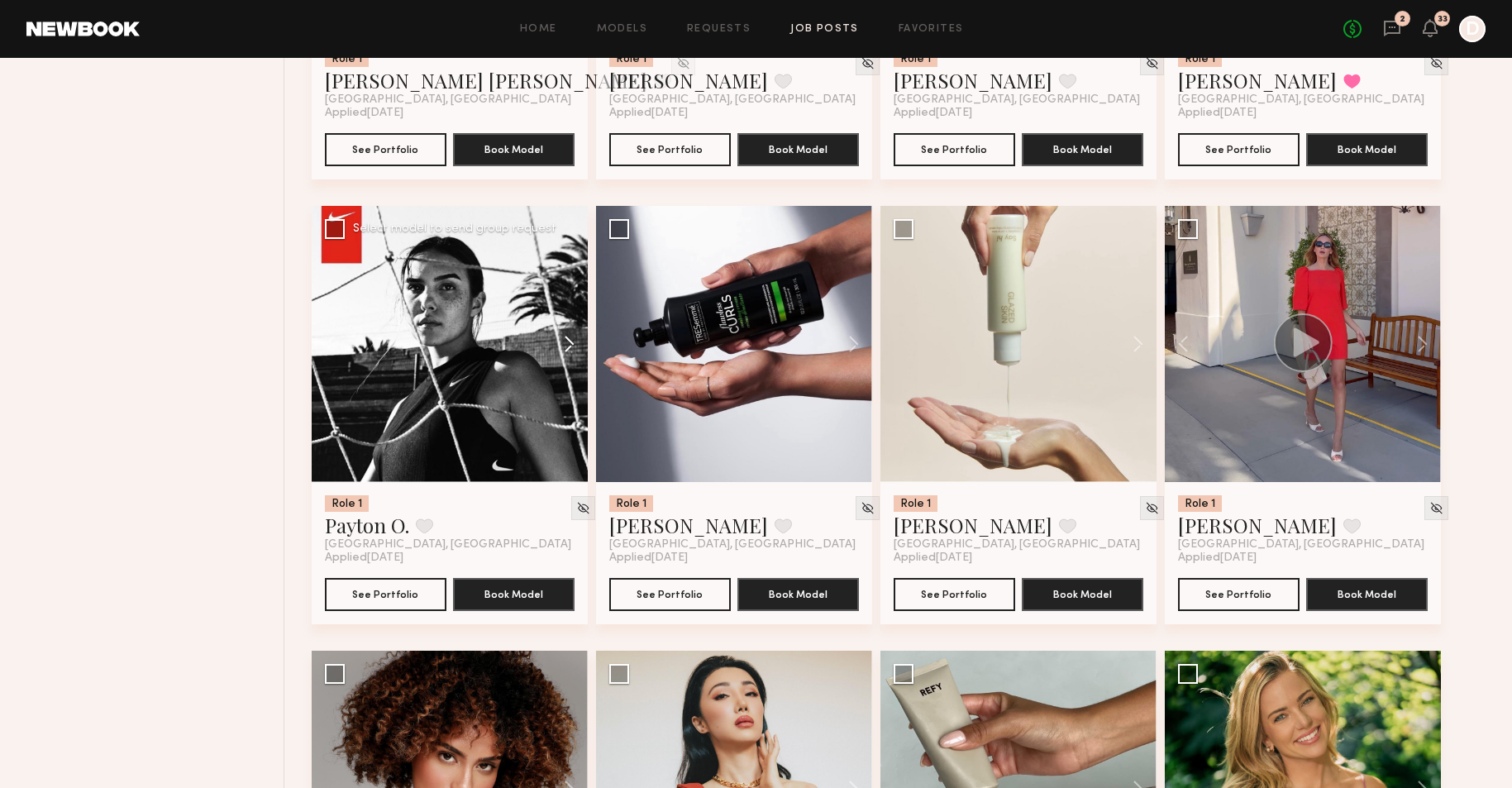
click at [575, 340] on button at bounding box center [561, 344] width 53 height 276
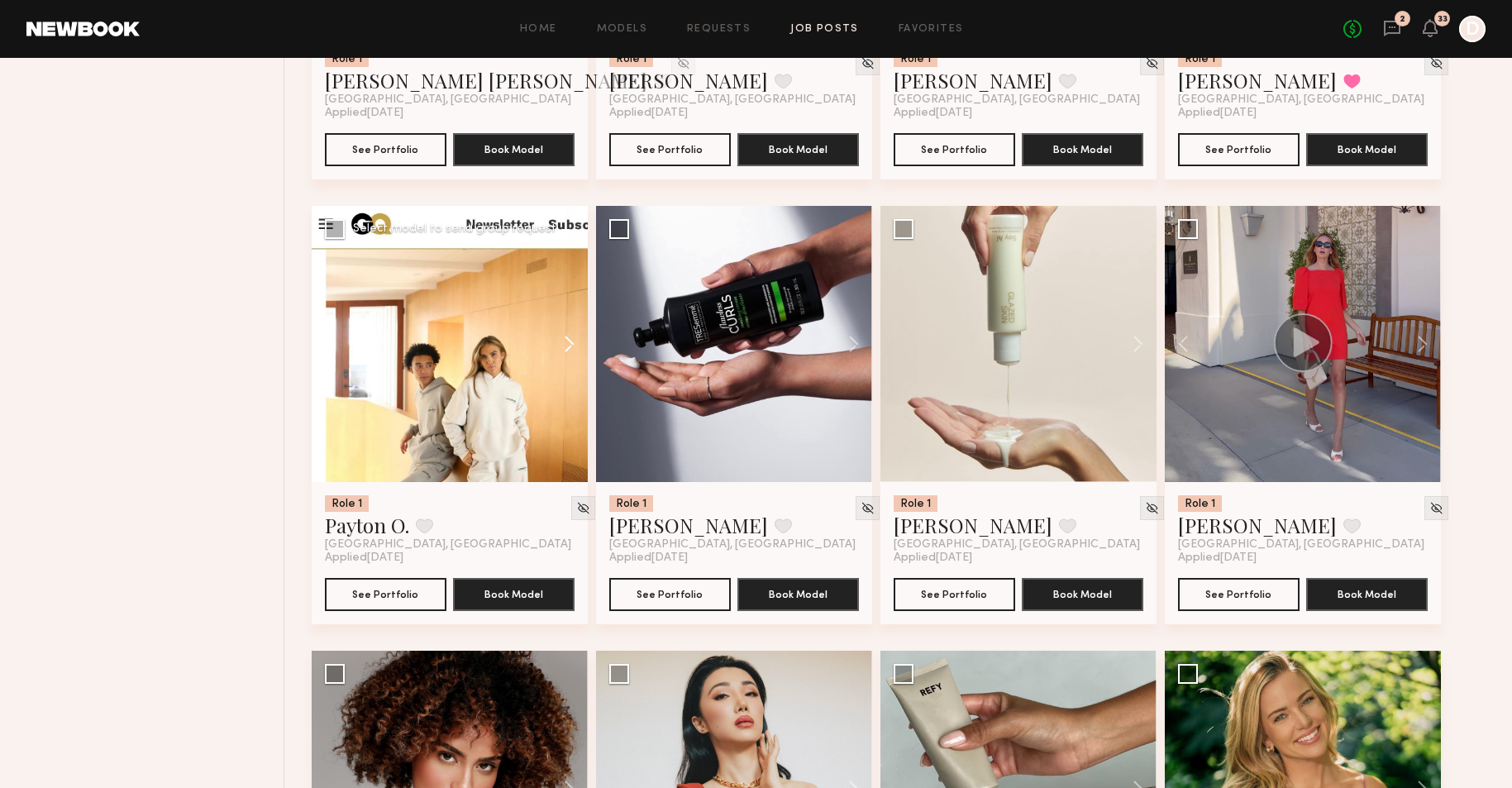
click at [575, 340] on button at bounding box center [561, 344] width 53 height 276
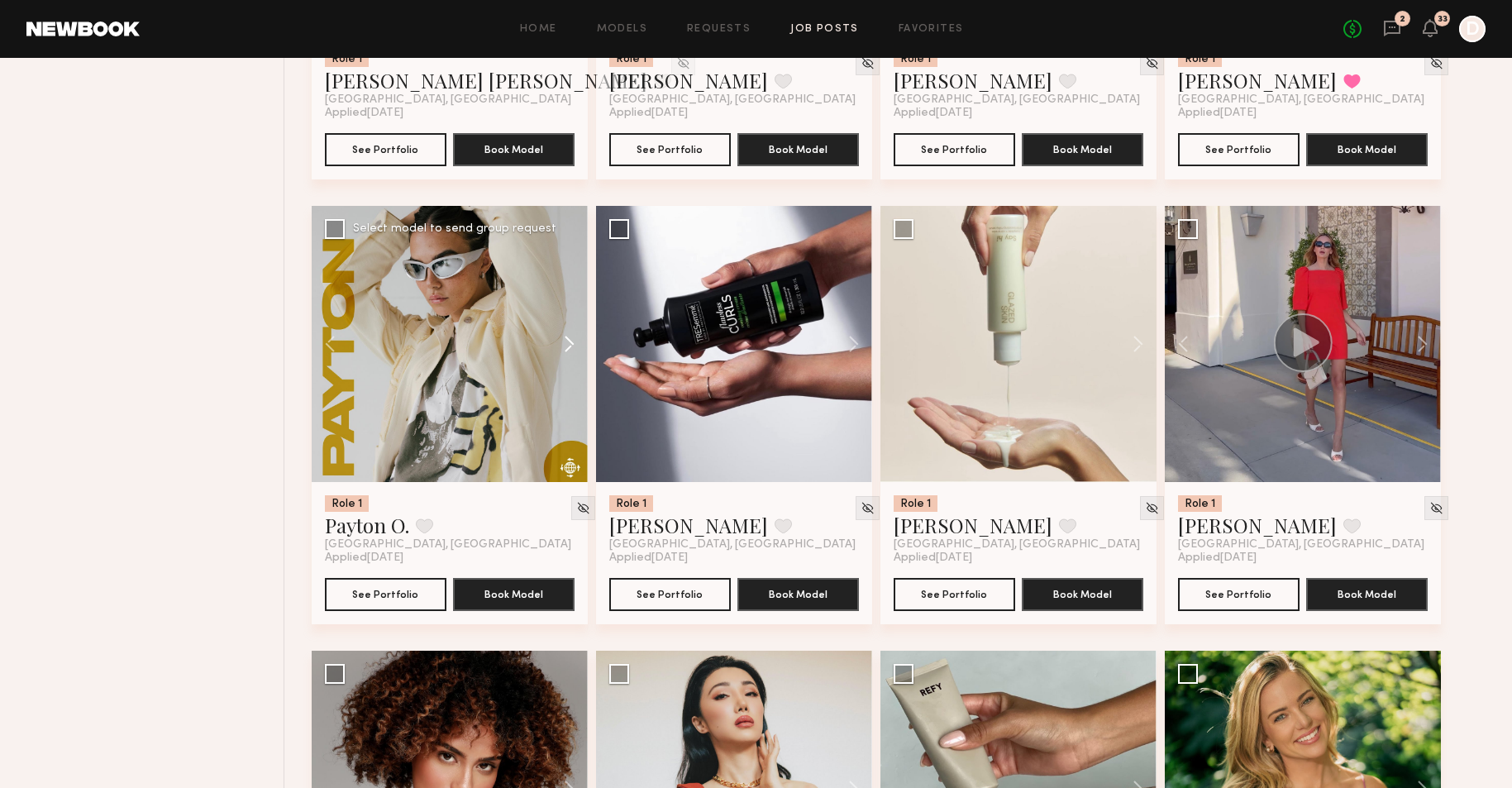
click at [575, 340] on button at bounding box center [561, 344] width 53 height 276
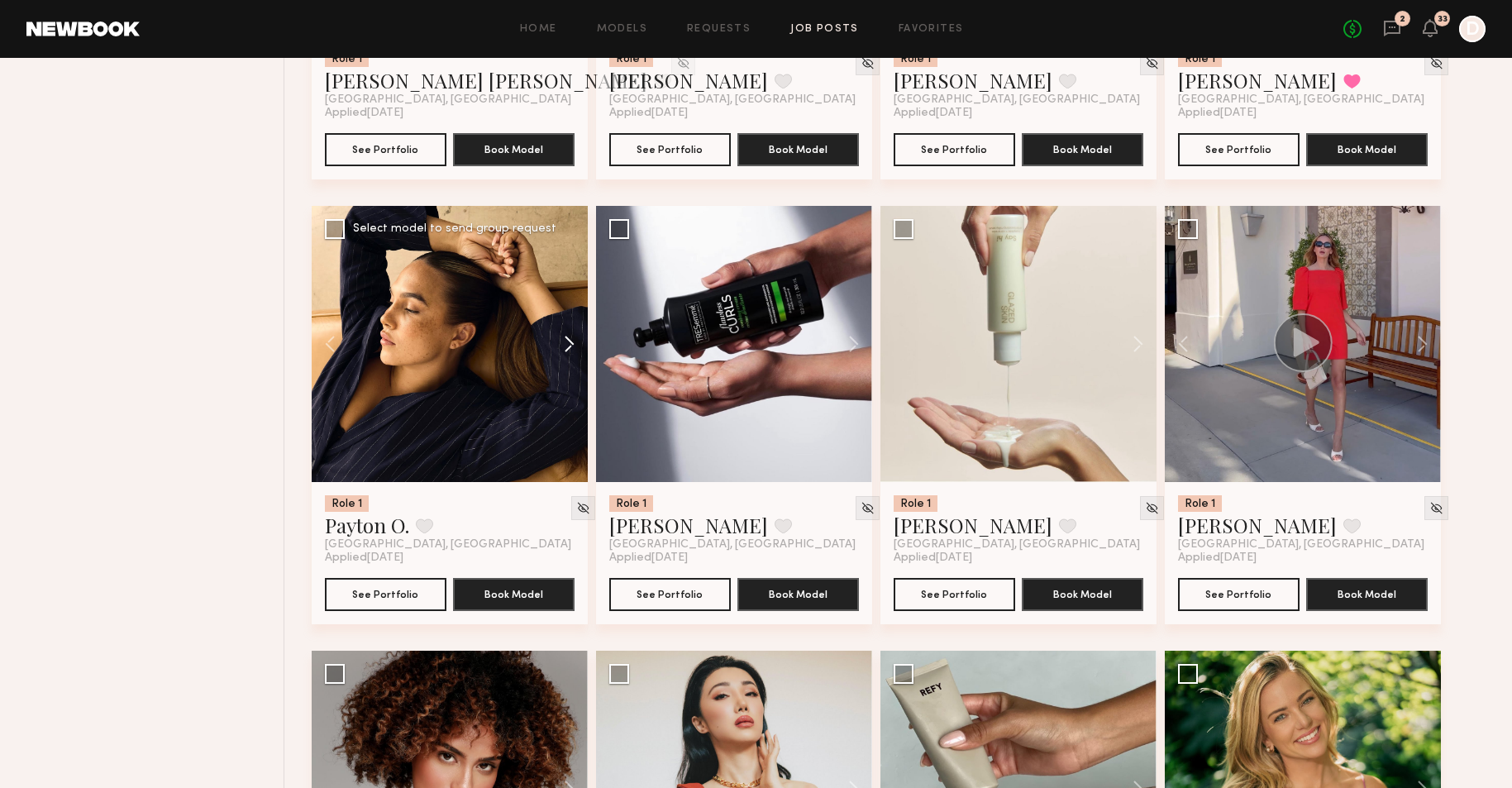
click at [575, 340] on button at bounding box center [561, 344] width 53 height 276
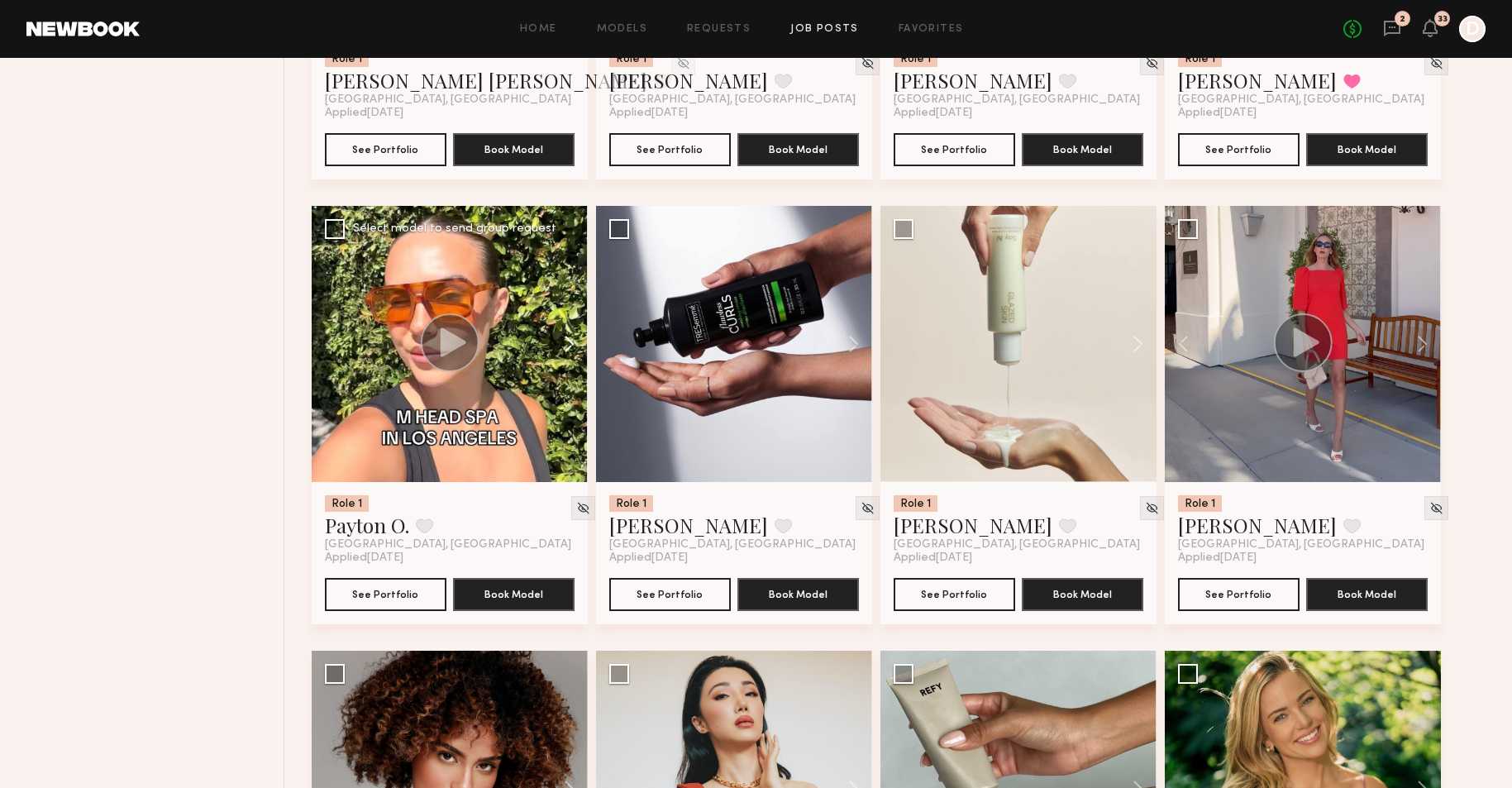
click at [575, 340] on button at bounding box center [561, 344] width 53 height 276
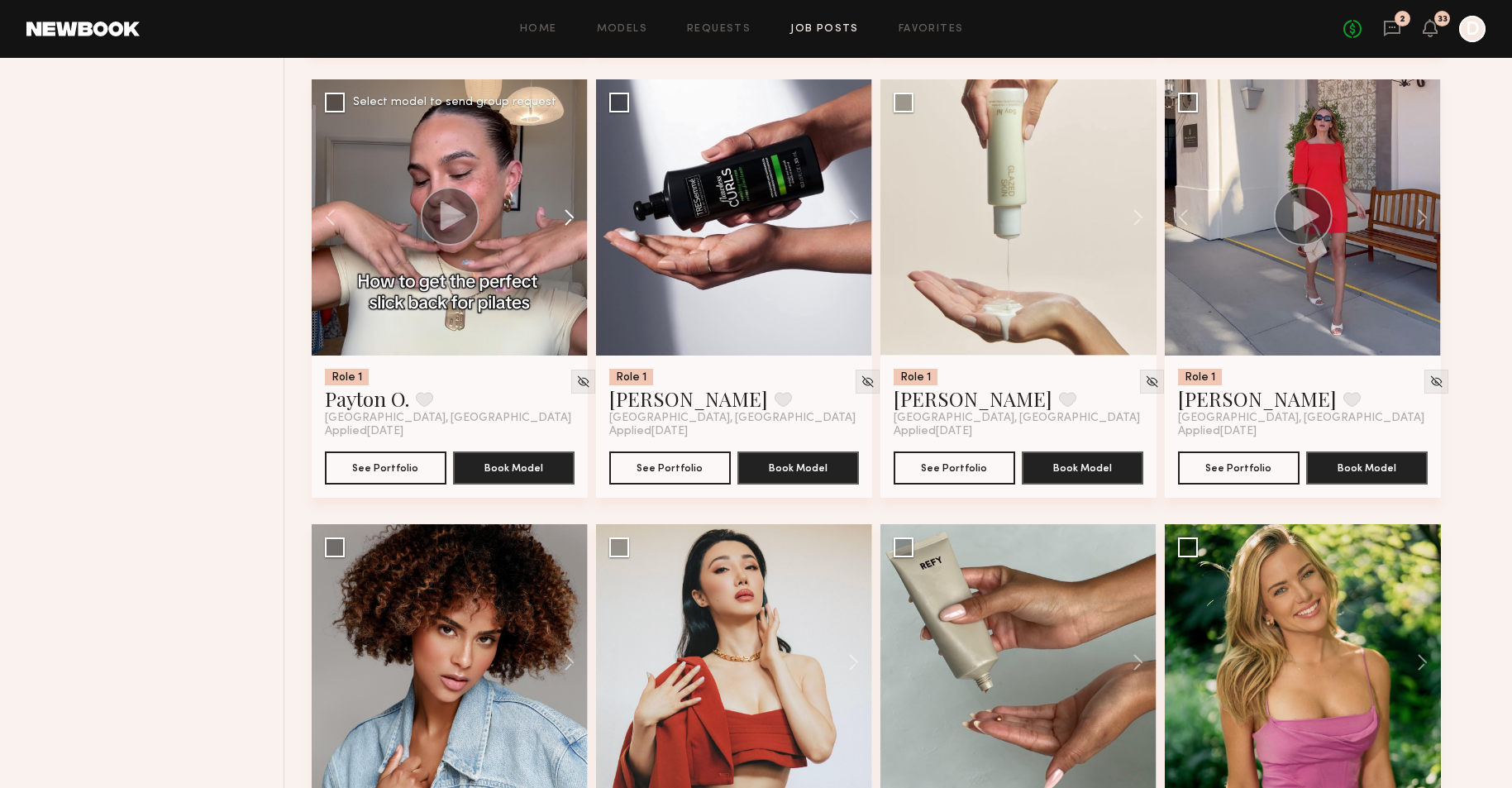
scroll to position [4496, 0]
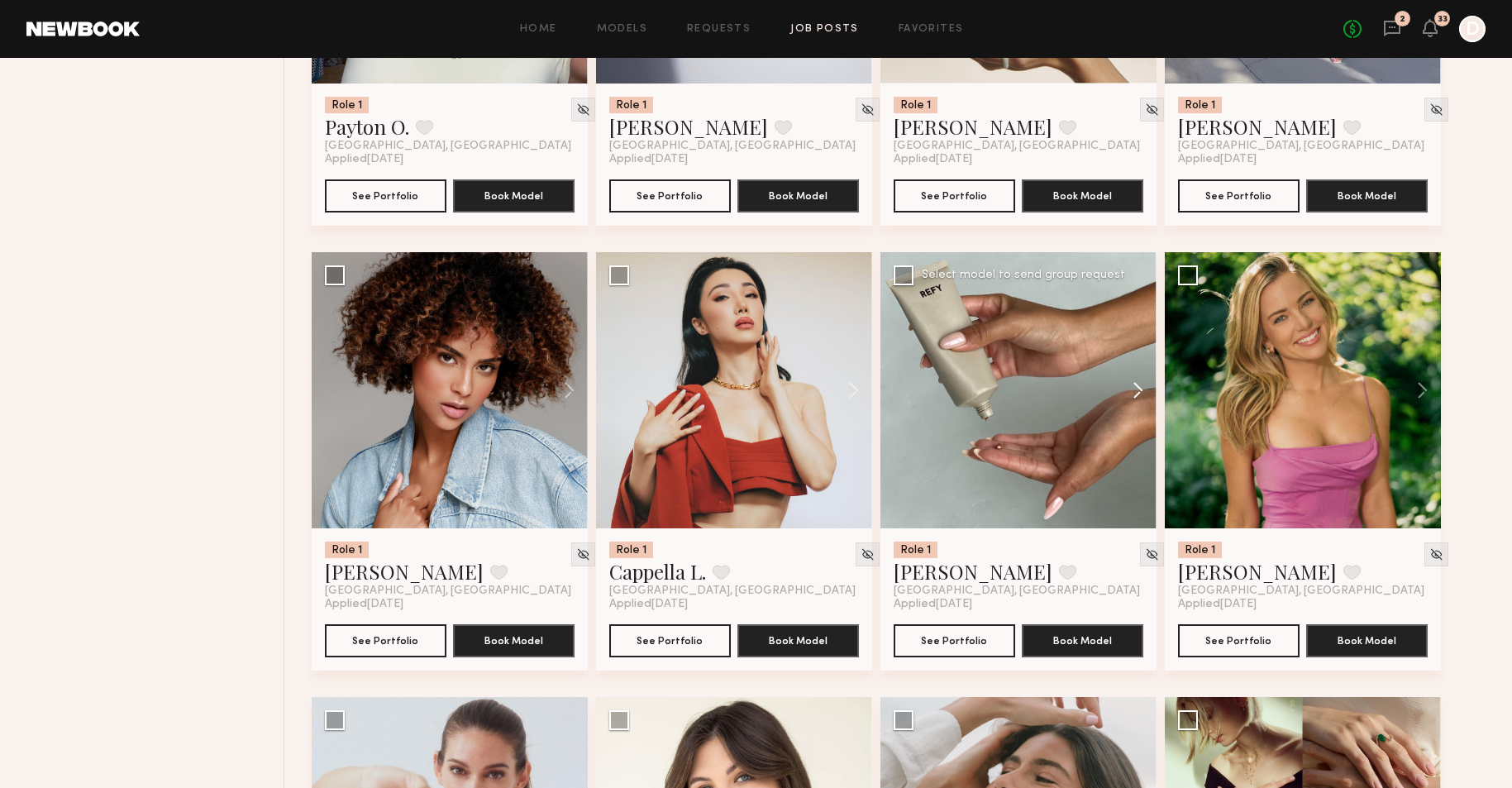
click at [1140, 394] on button at bounding box center [1130, 391] width 53 height 276
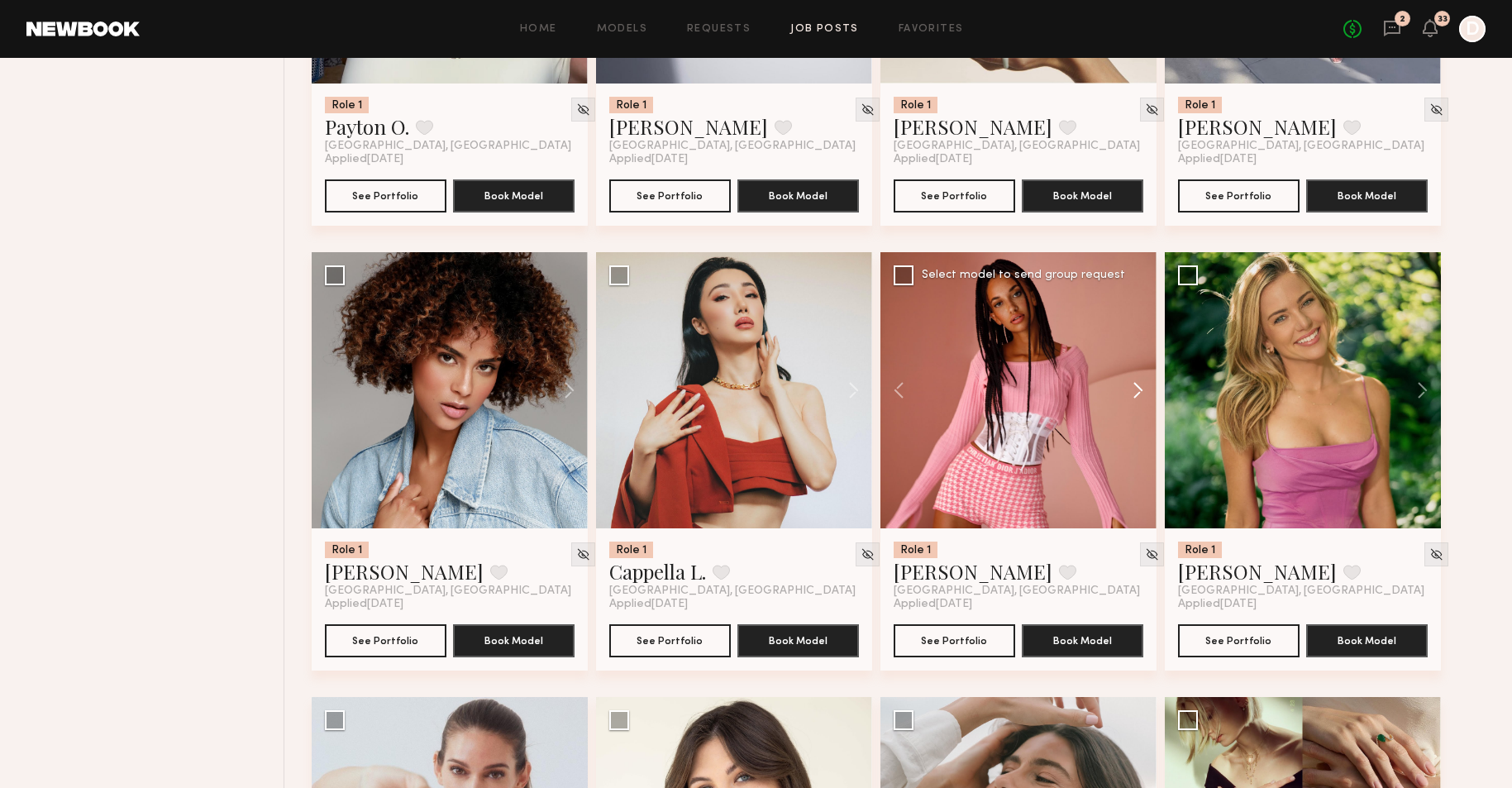
click at [1139, 395] on button at bounding box center [1130, 391] width 53 height 276
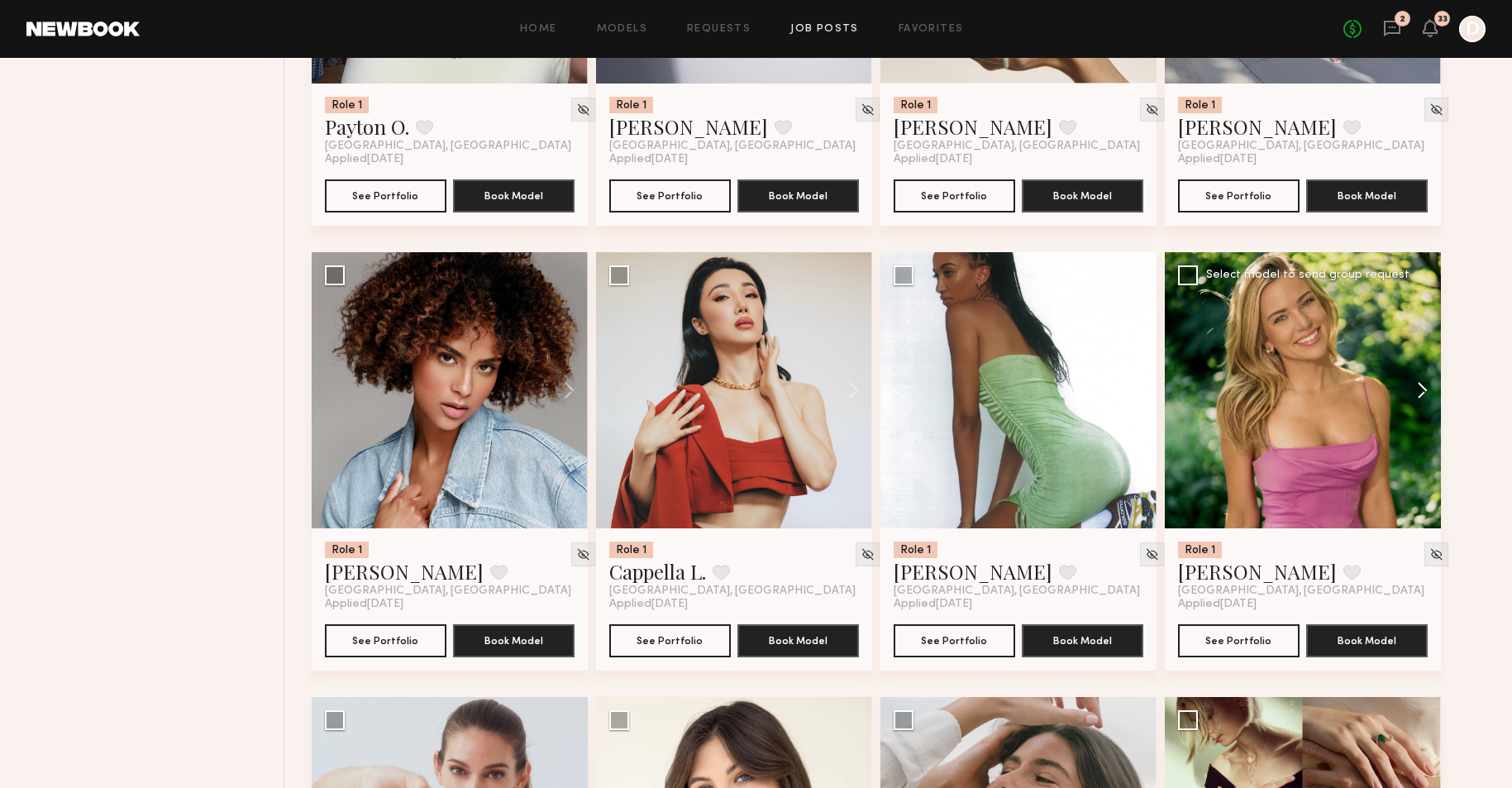
click at [1417, 395] on button at bounding box center [1414, 391] width 53 height 276
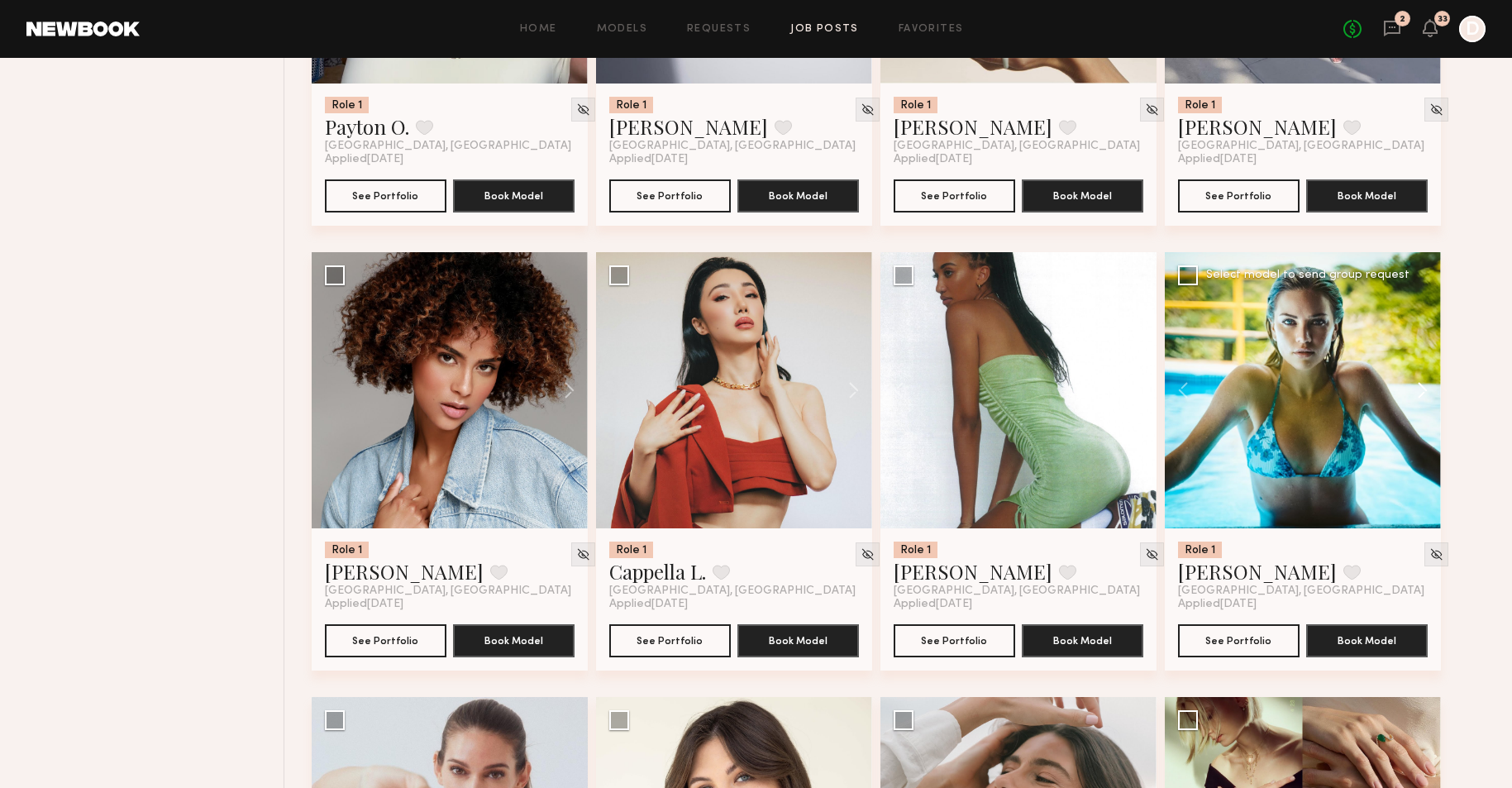
click at [1415, 395] on button at bounding box center [1414, 391] width 53 height 276
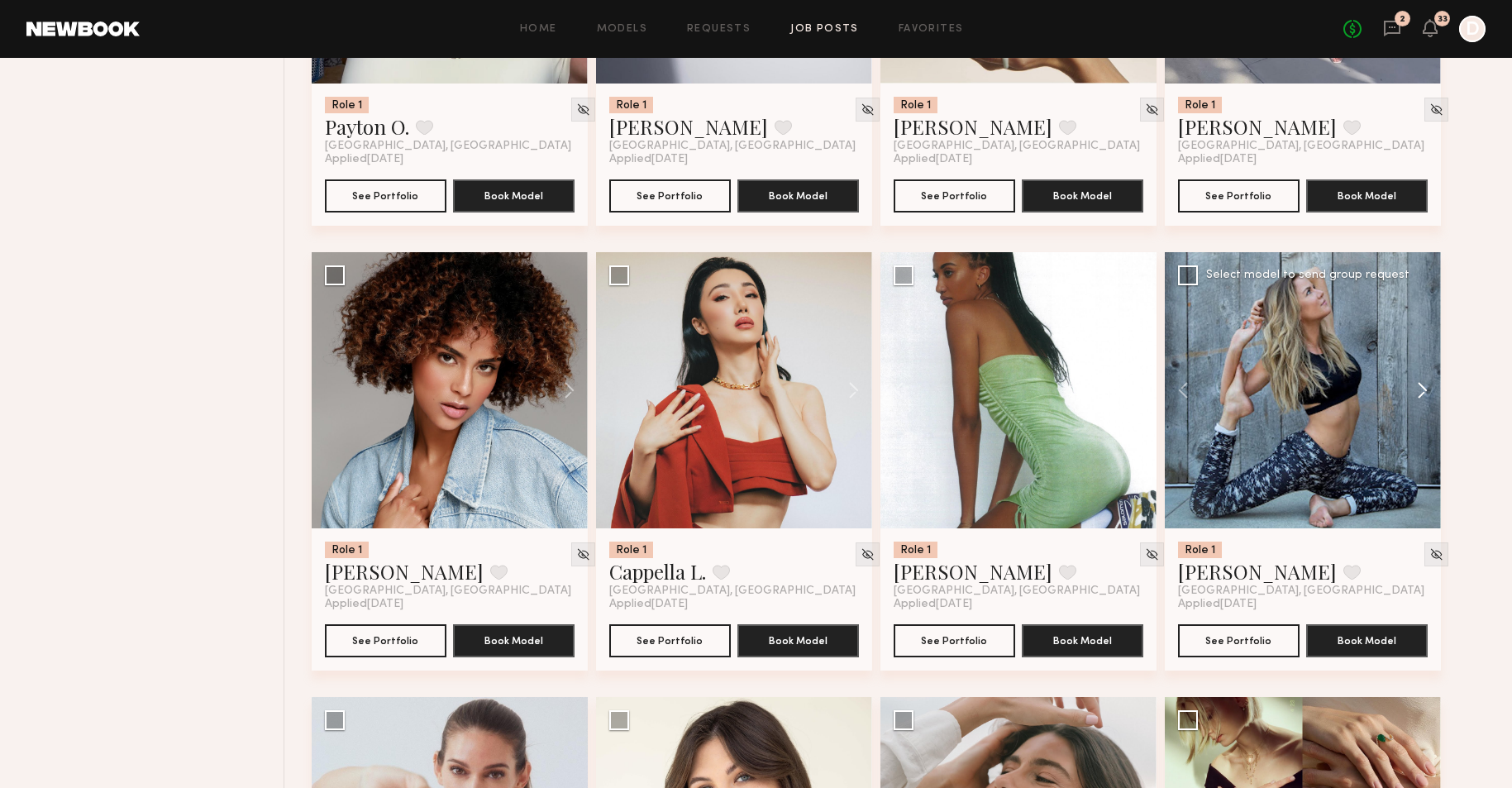
click at [1414, 395] on button at bounding box center [1414, 391] width 53 height 276
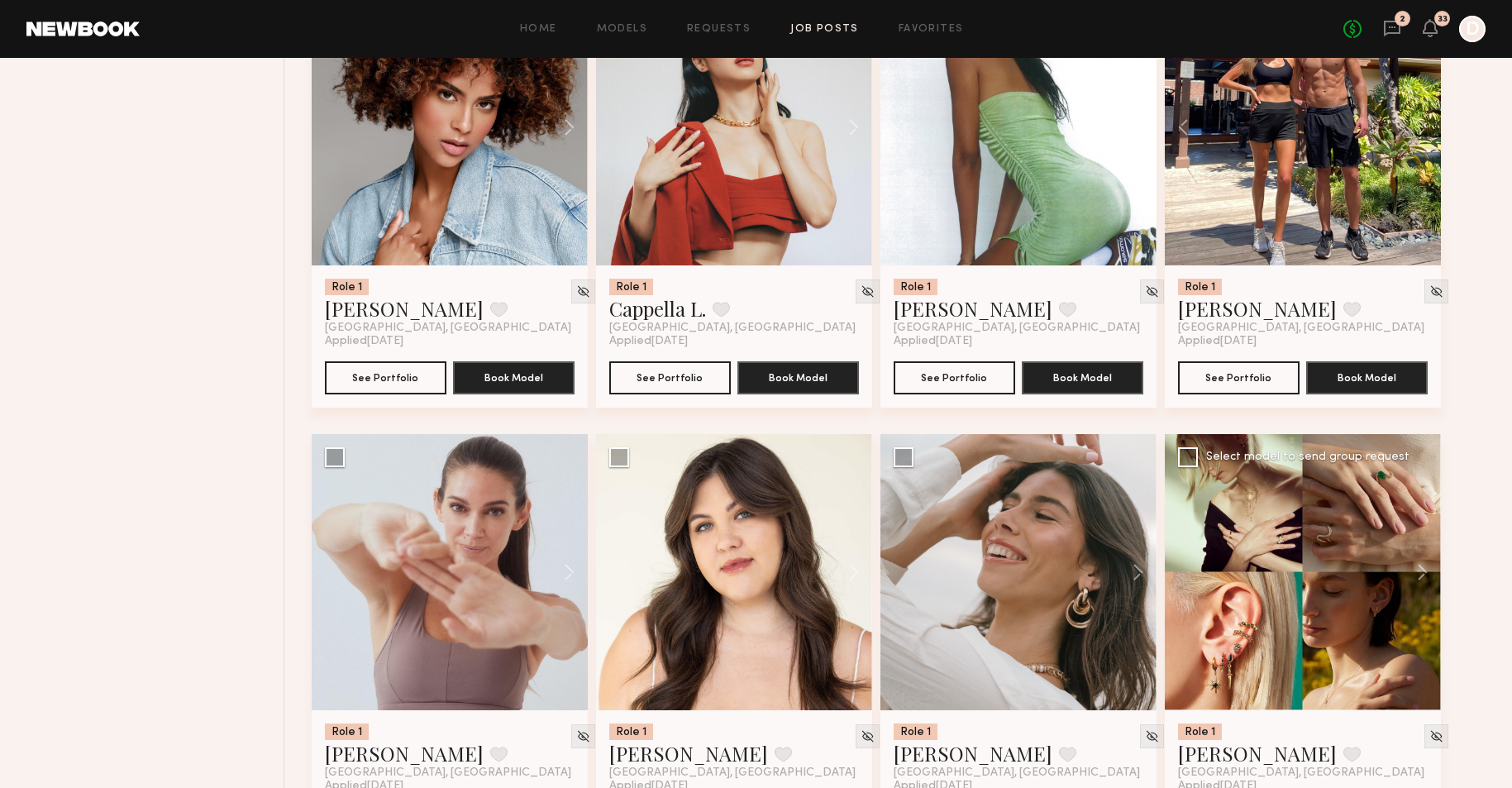
scroll to position [4897, 0]
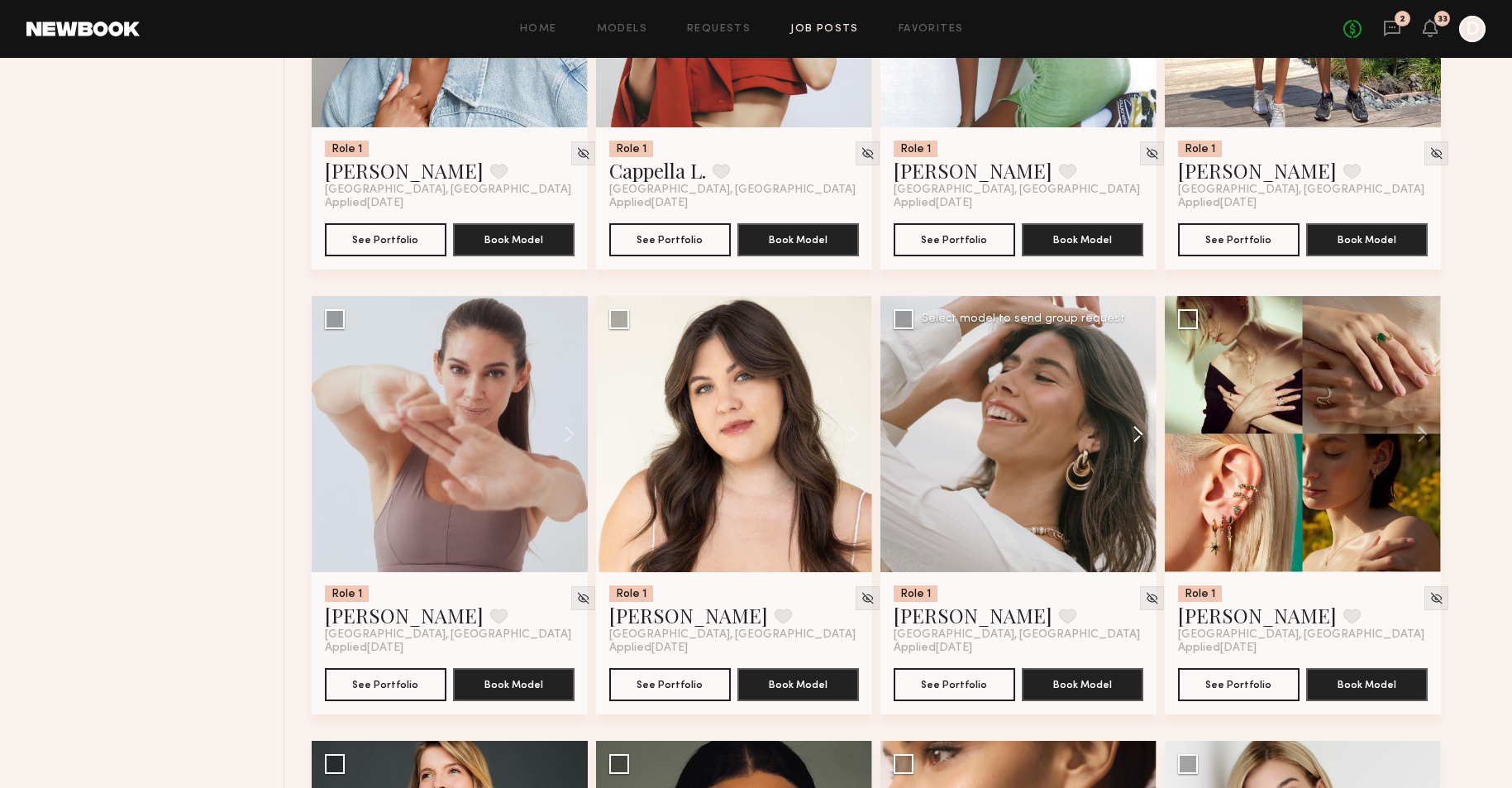
click at [1134, 437] on button at bounding box center [1130, 434] width 53 height 276
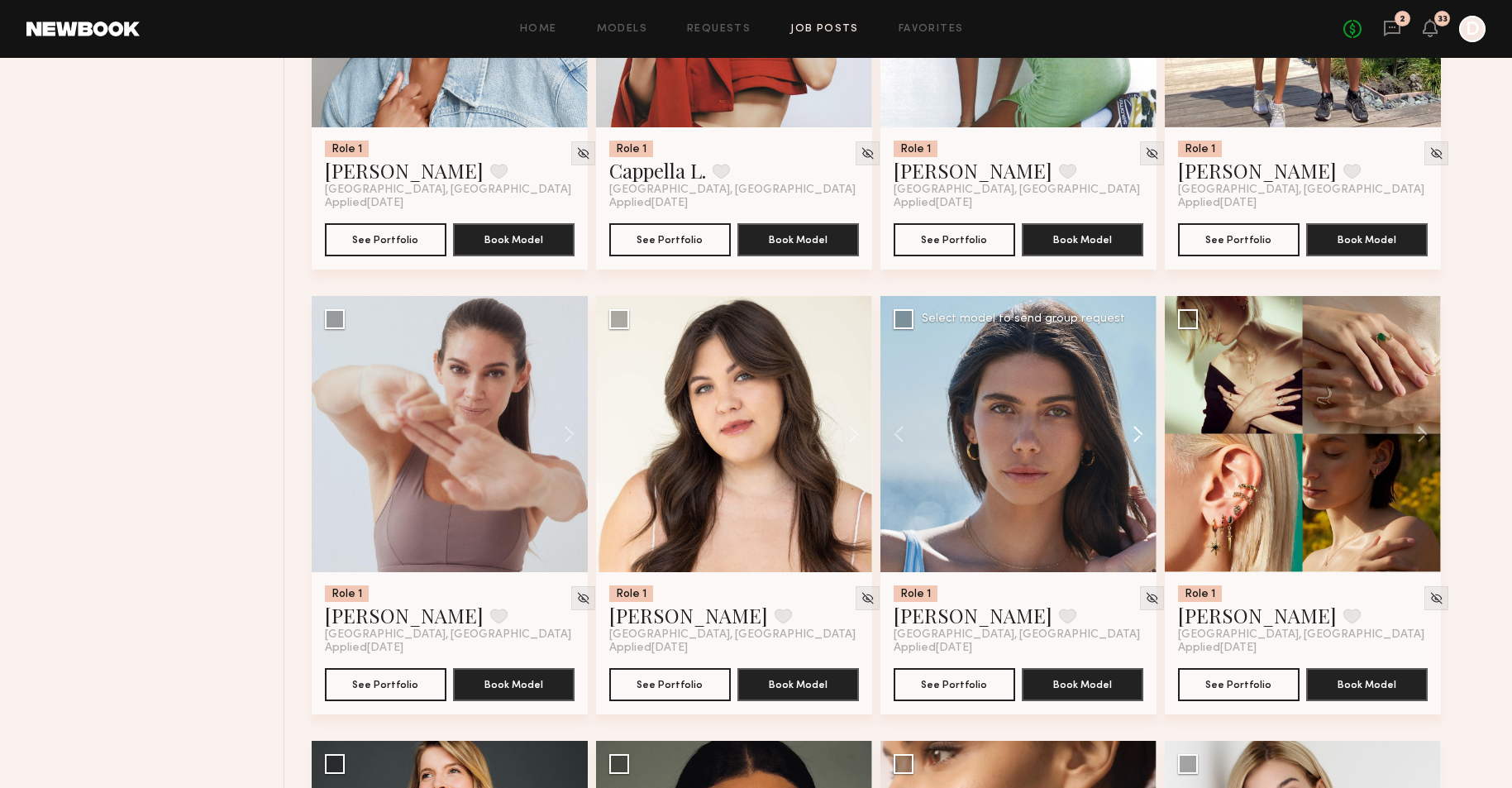
click at [1134, 437] on button at bounding box center [1130, 434] width 53 height 276
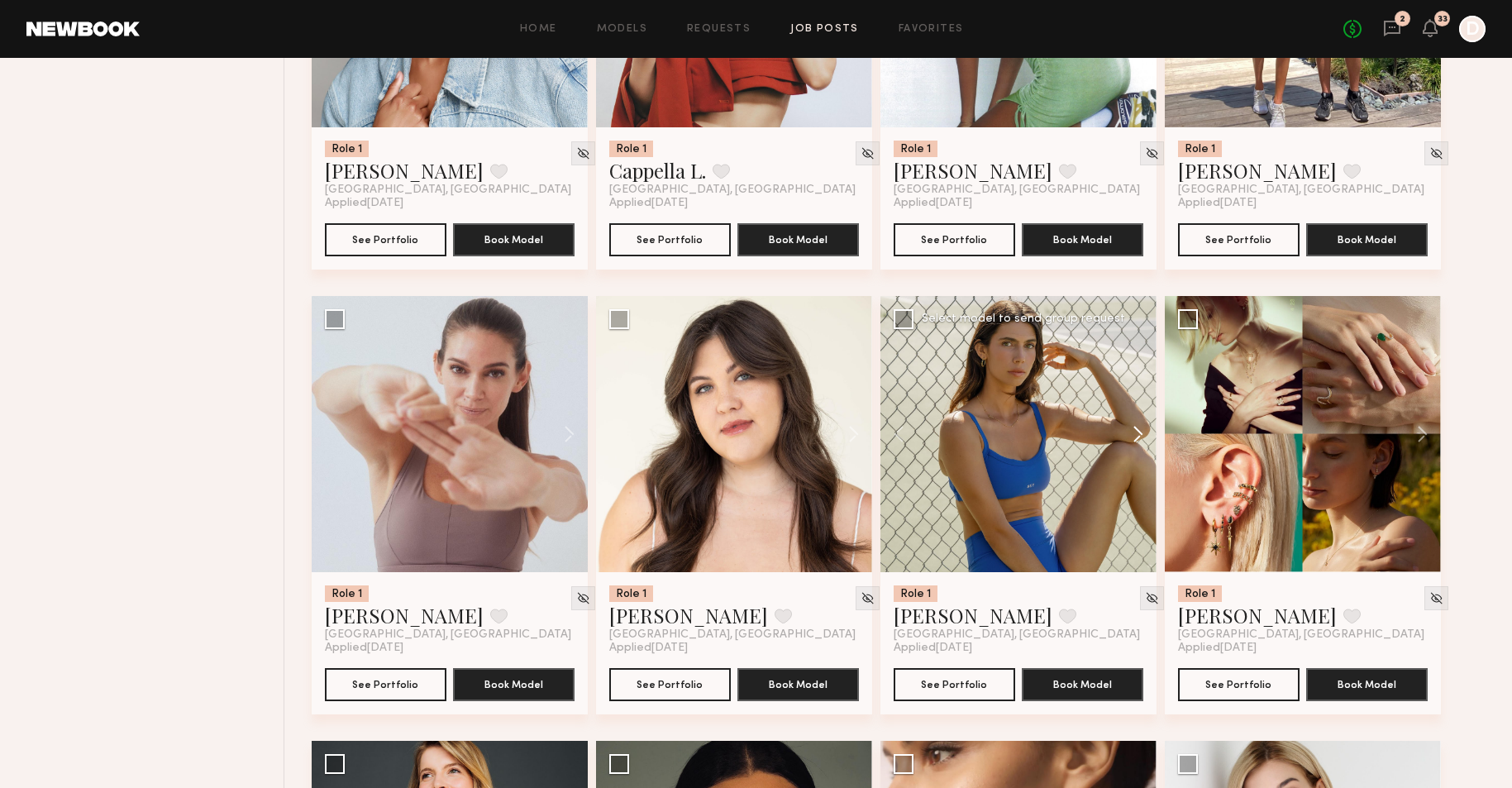
click at [1134, 437] on button at bounding box center [1130, 434] width 53 height 276
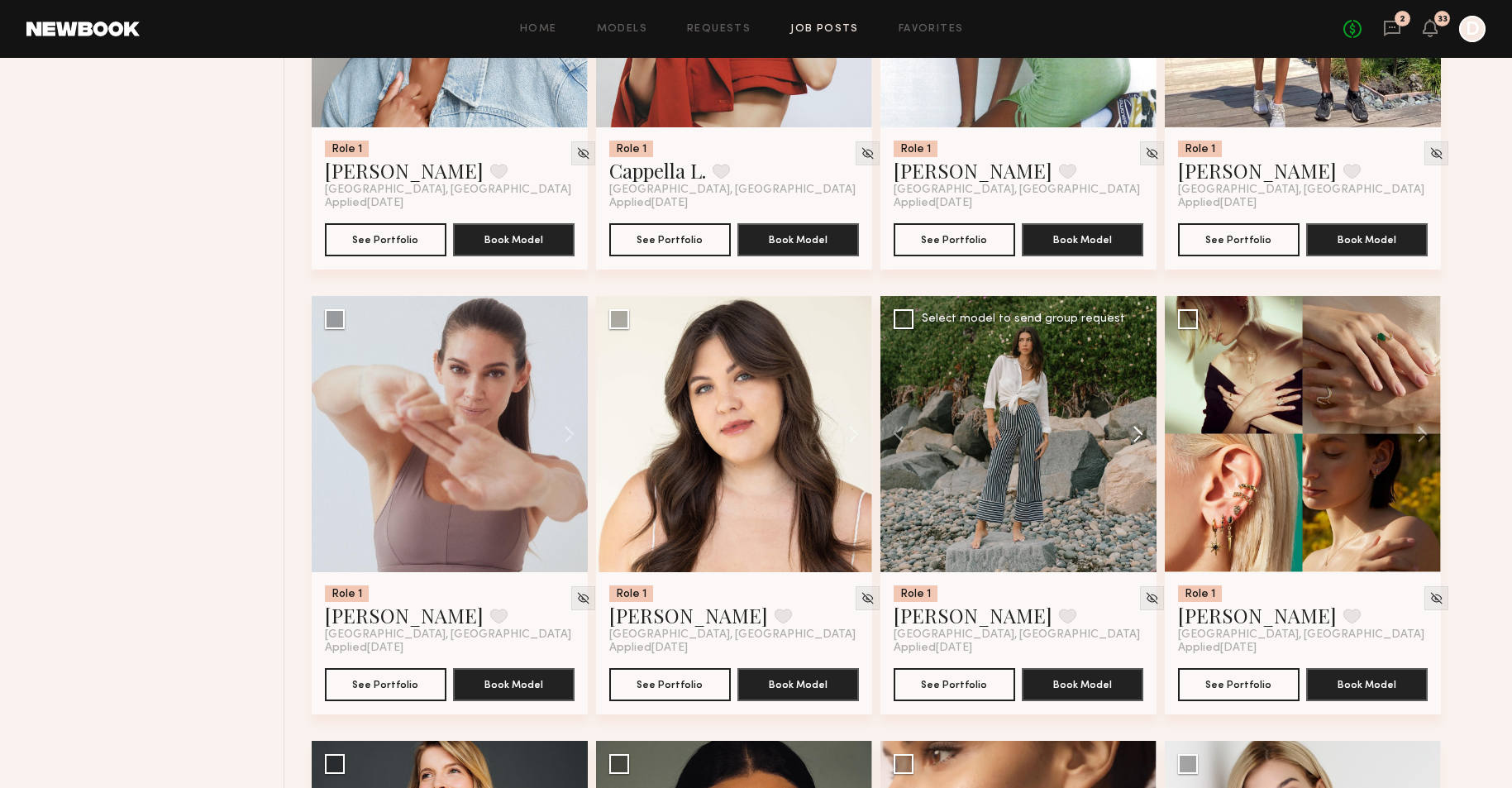
click at [1134, 437] on button at bounding box center [1130, 434] width 53 height 276
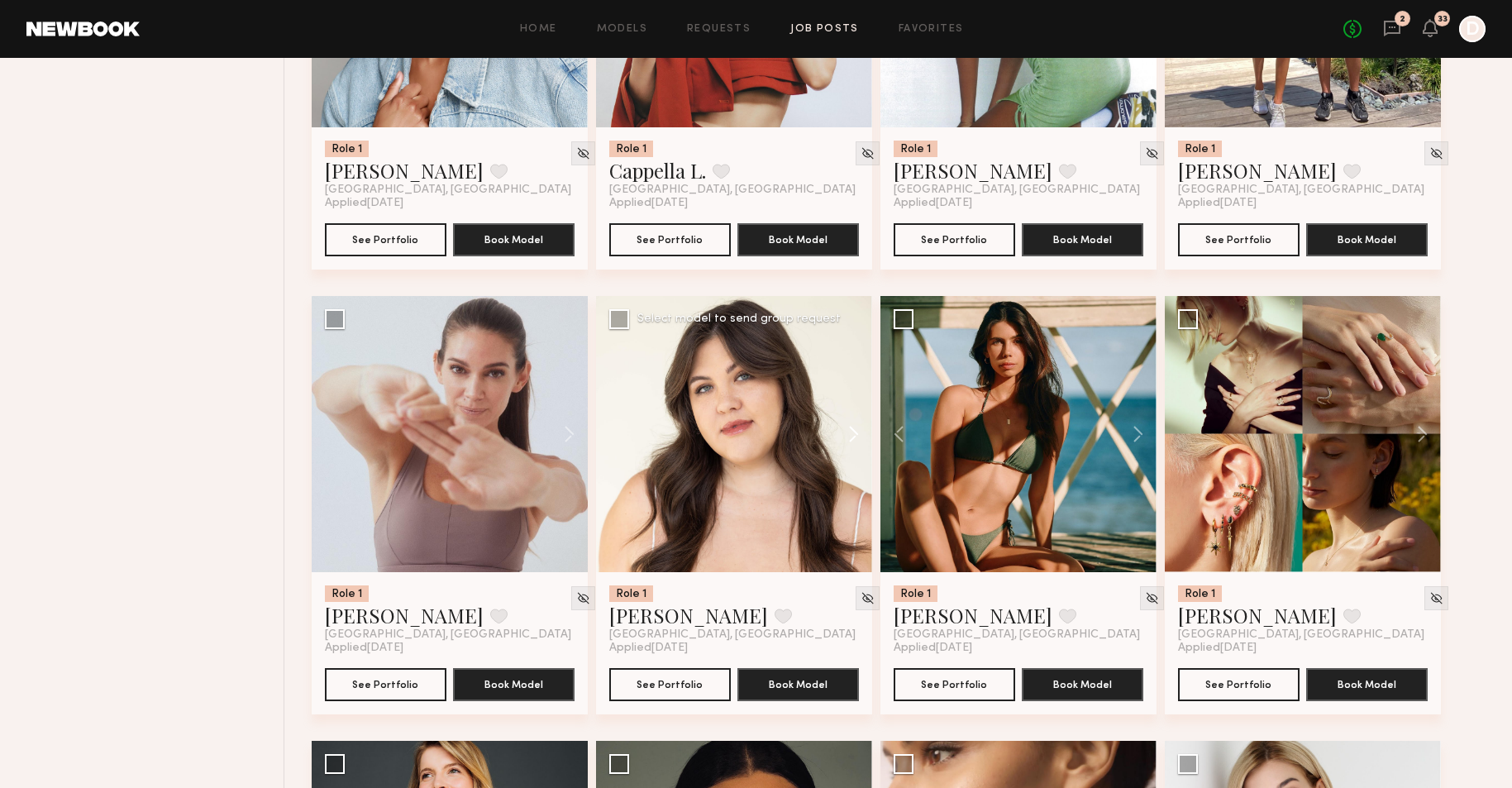
click at [855, 440] on button at bounding box center [846, 434] width 53 height 276
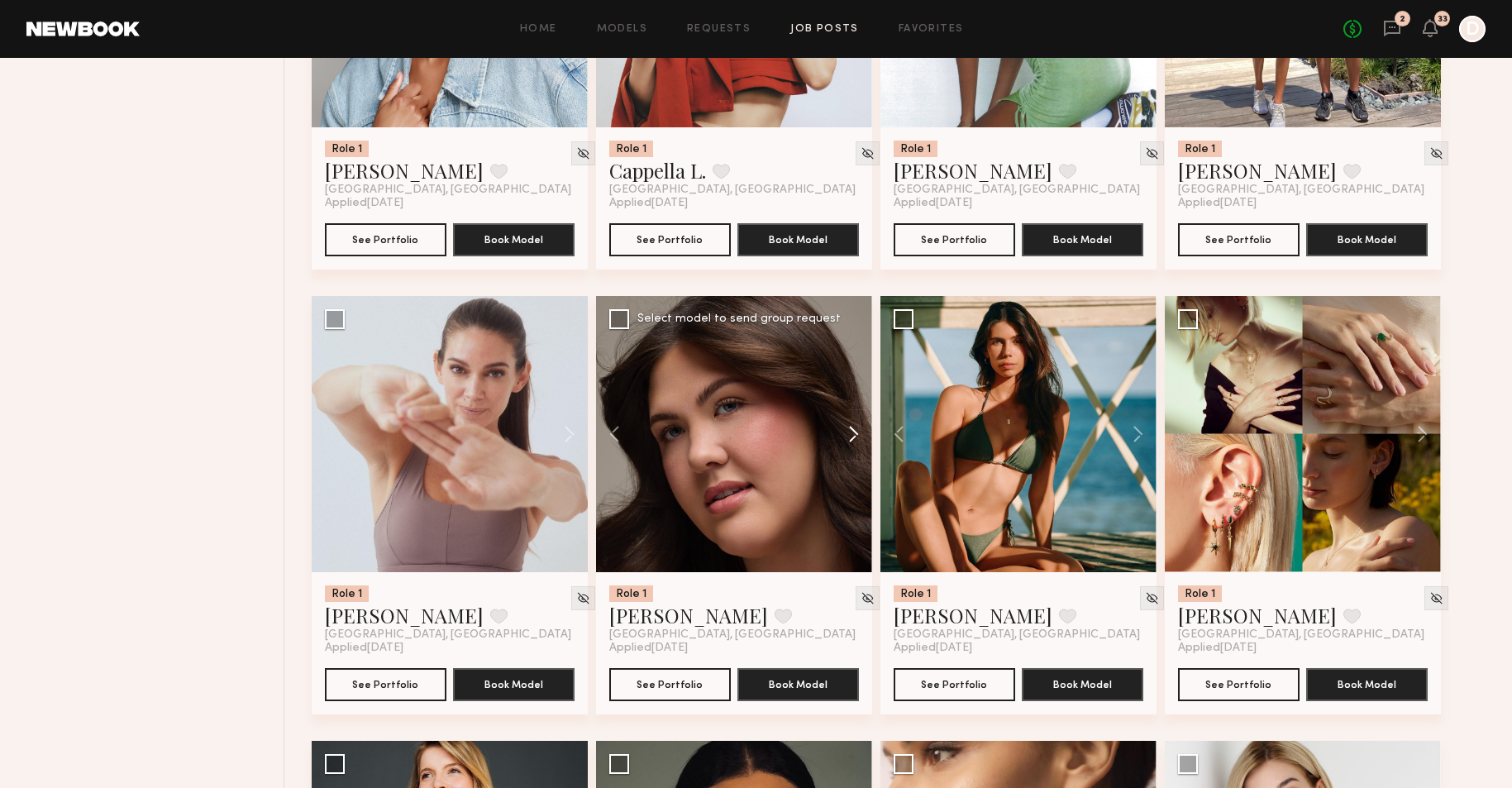
click at [855, 440] on button at bounding box center [846, 434] width 53 height 276
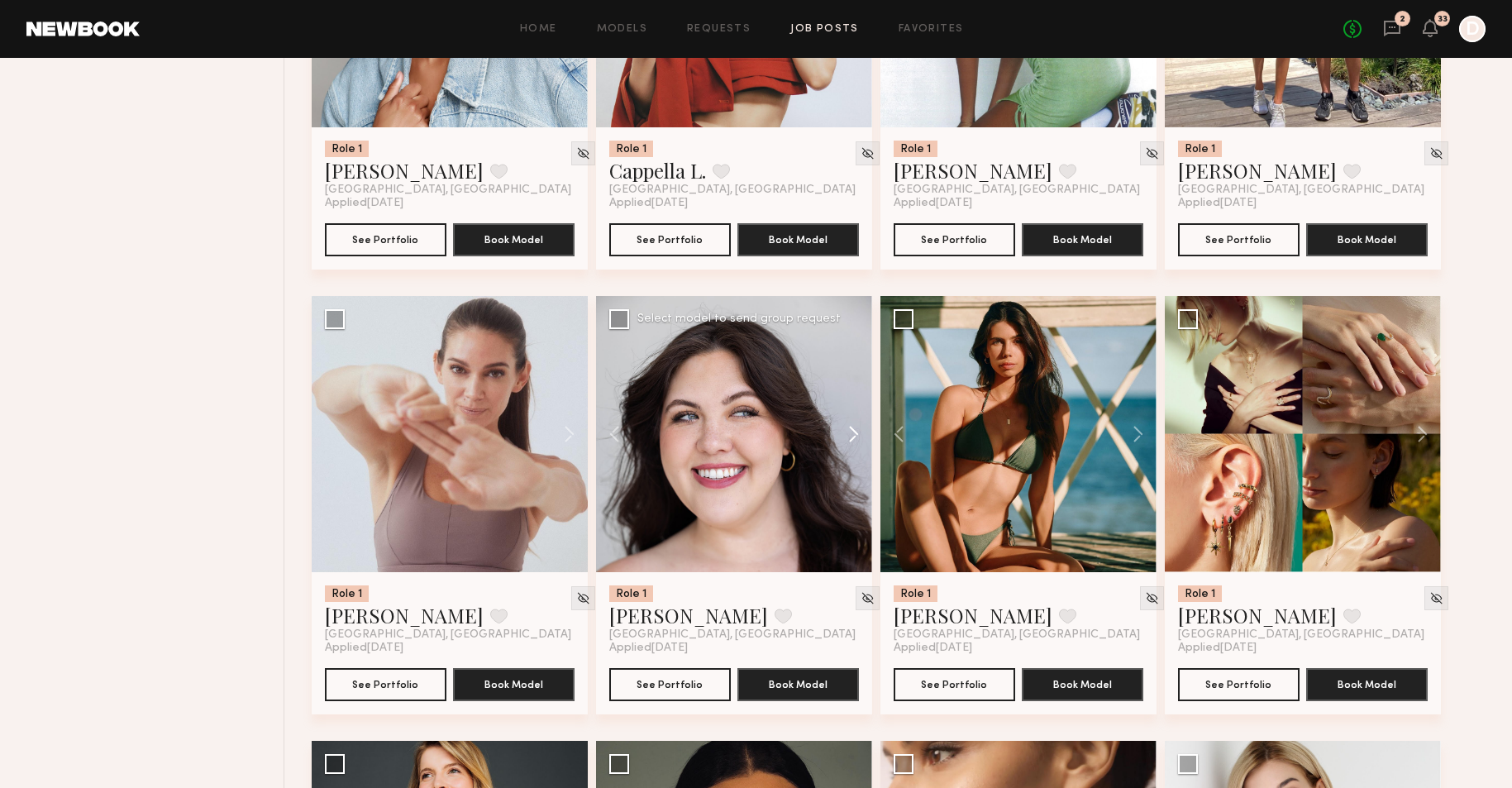
click at [855, 440] on button at bounding box center [846, 434] width 53 height 276
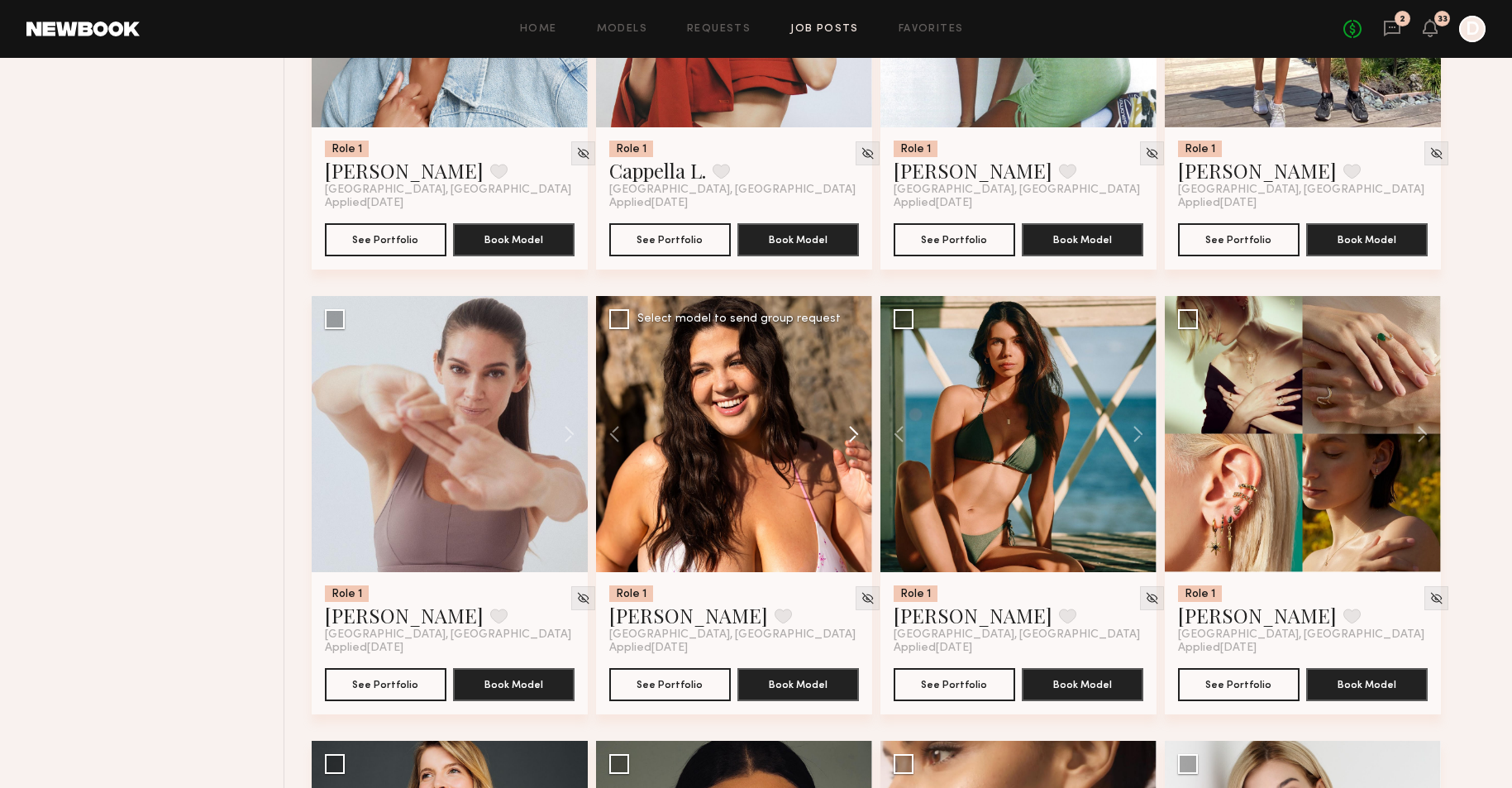
click at [855, 440] on button at bounding box center [846, 434] width 53 height 276
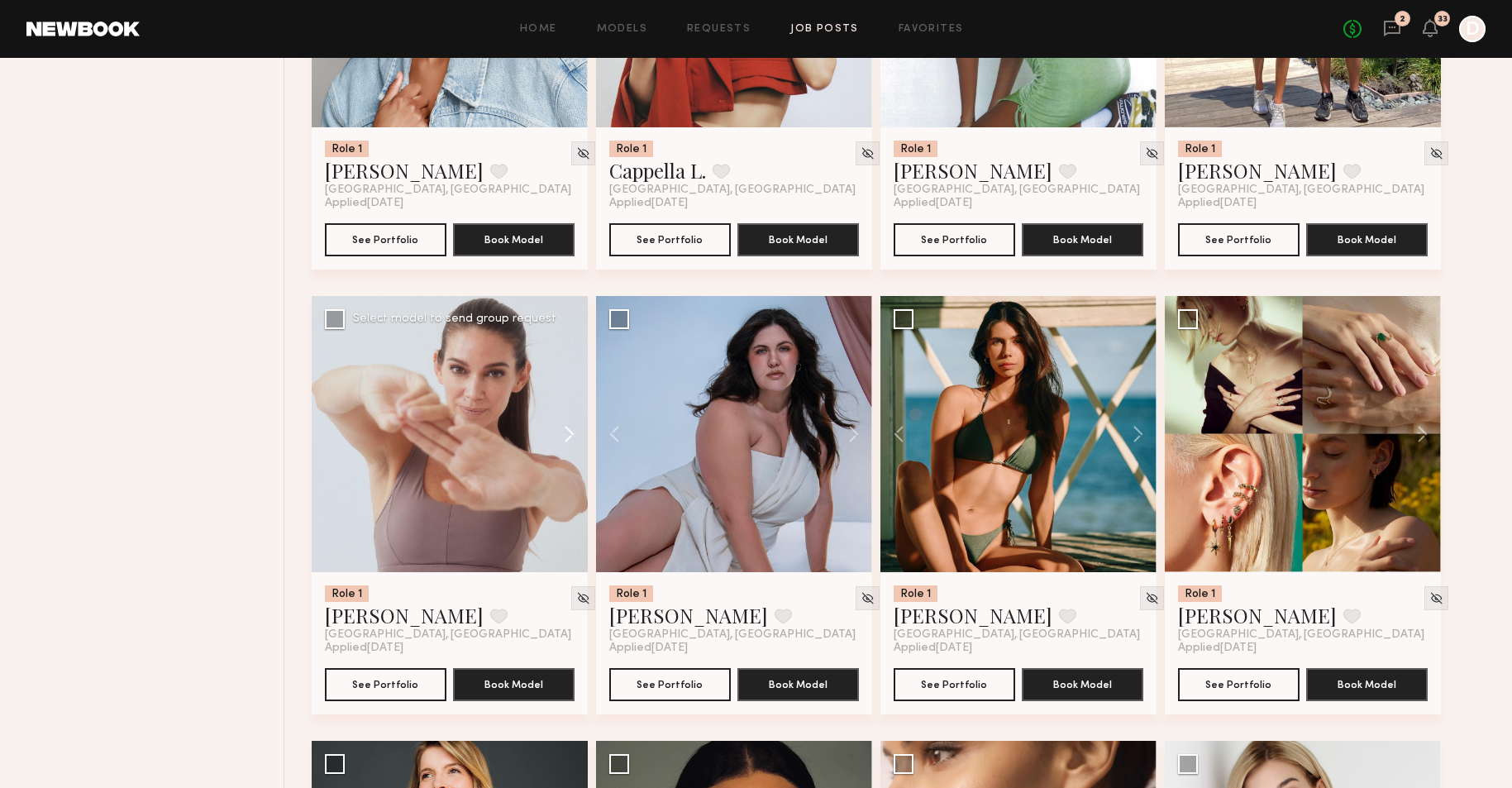
click at [571, 437] on button at bounding box center [561, 434] width 53 height 276
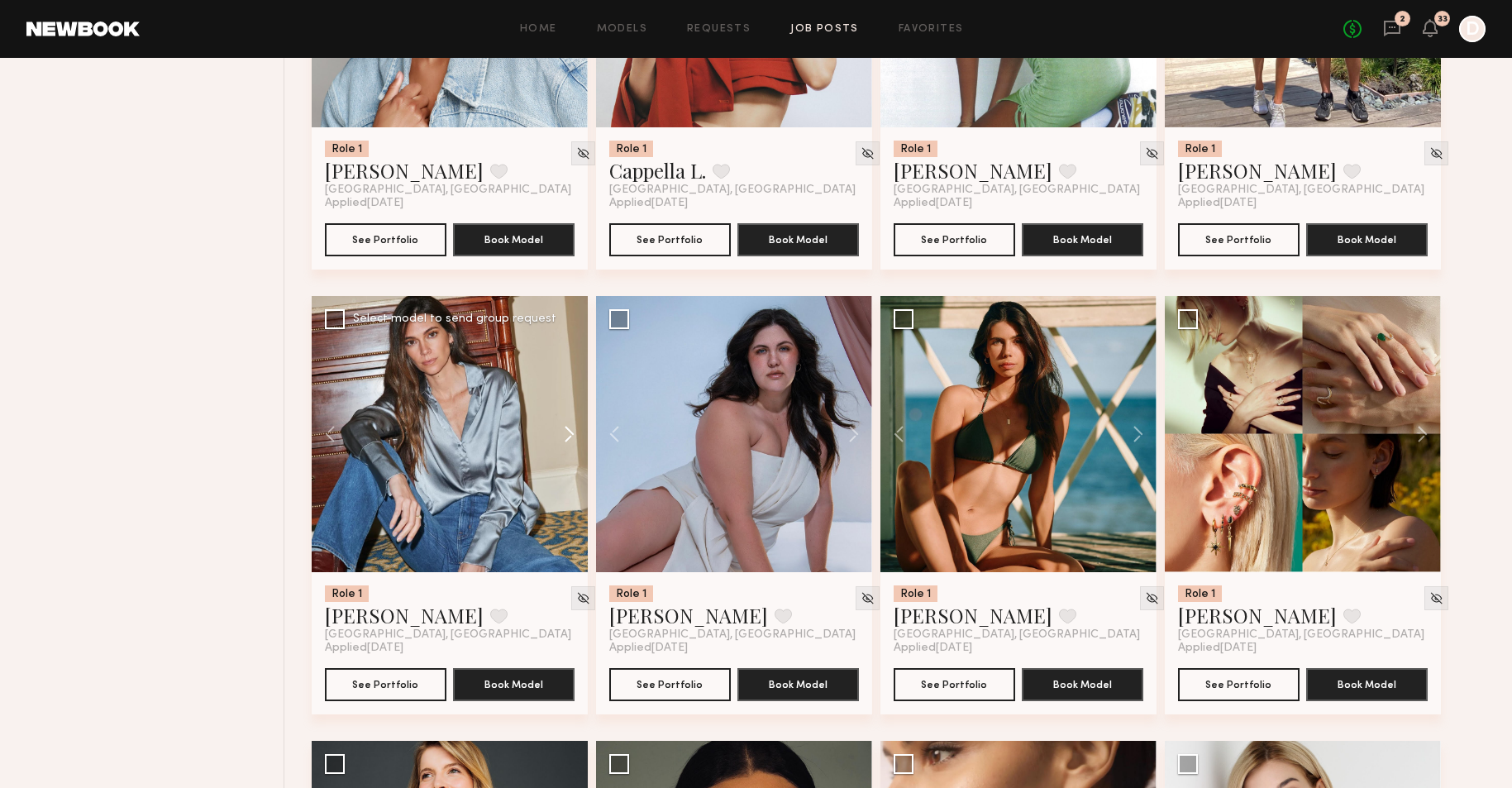
click at [571, 437] on button at bounding box center [561, 434] width 53 height 276
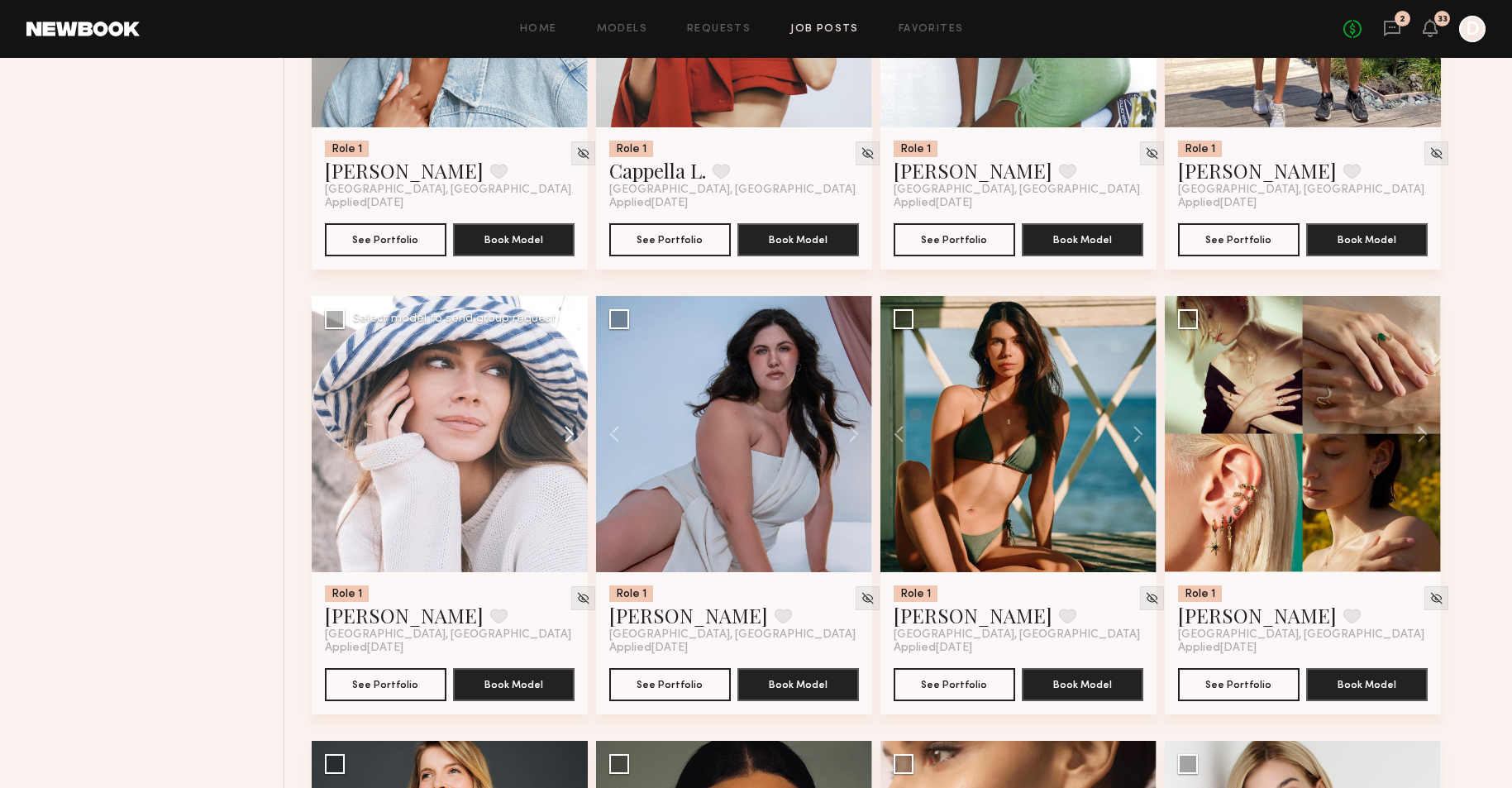
click at [571, 437] on button at bounding box center [561, 434] width 53 height 276
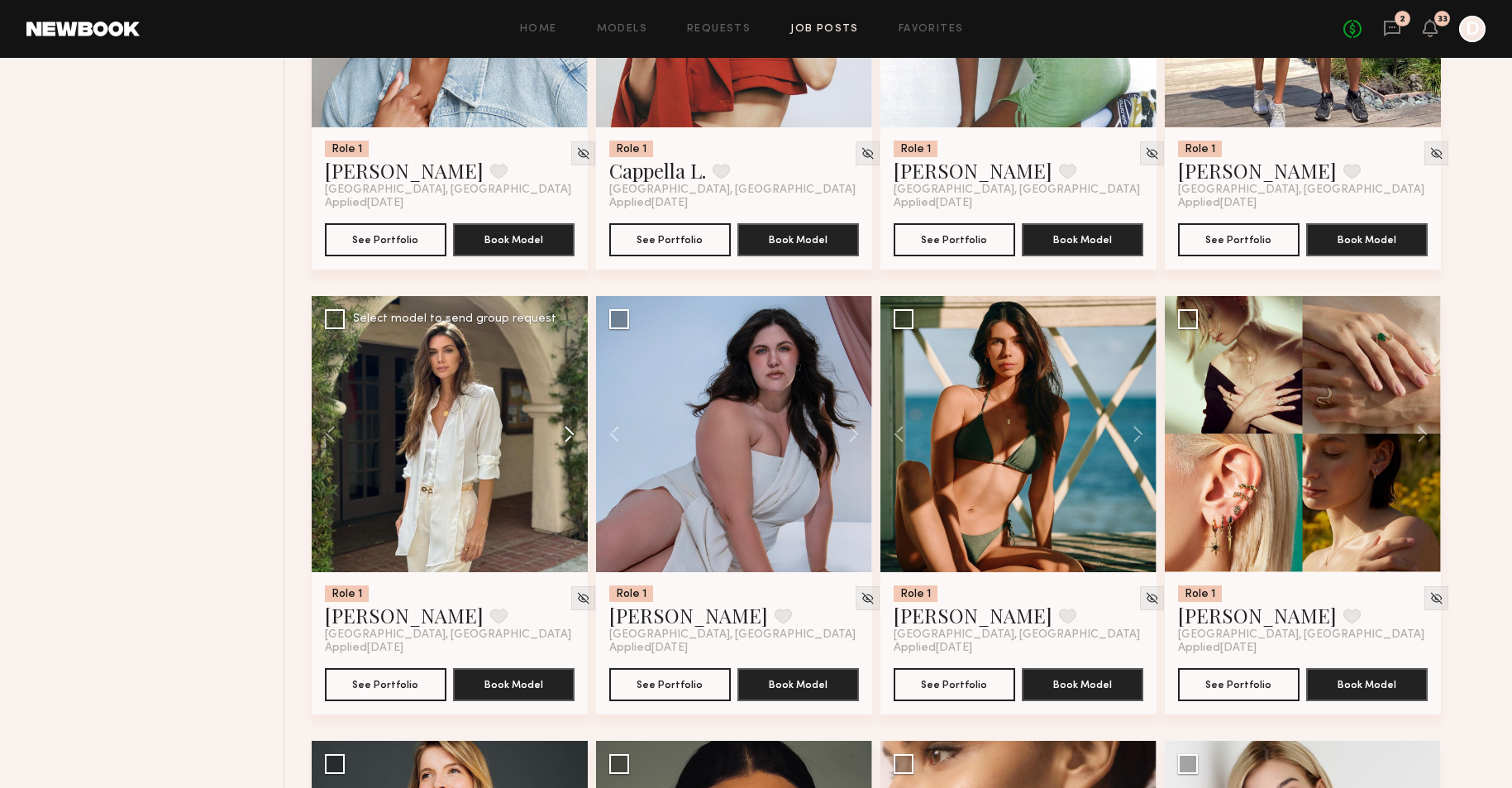
click at [571, 437] on button at bounding box center [561, 434] width 53 height 276
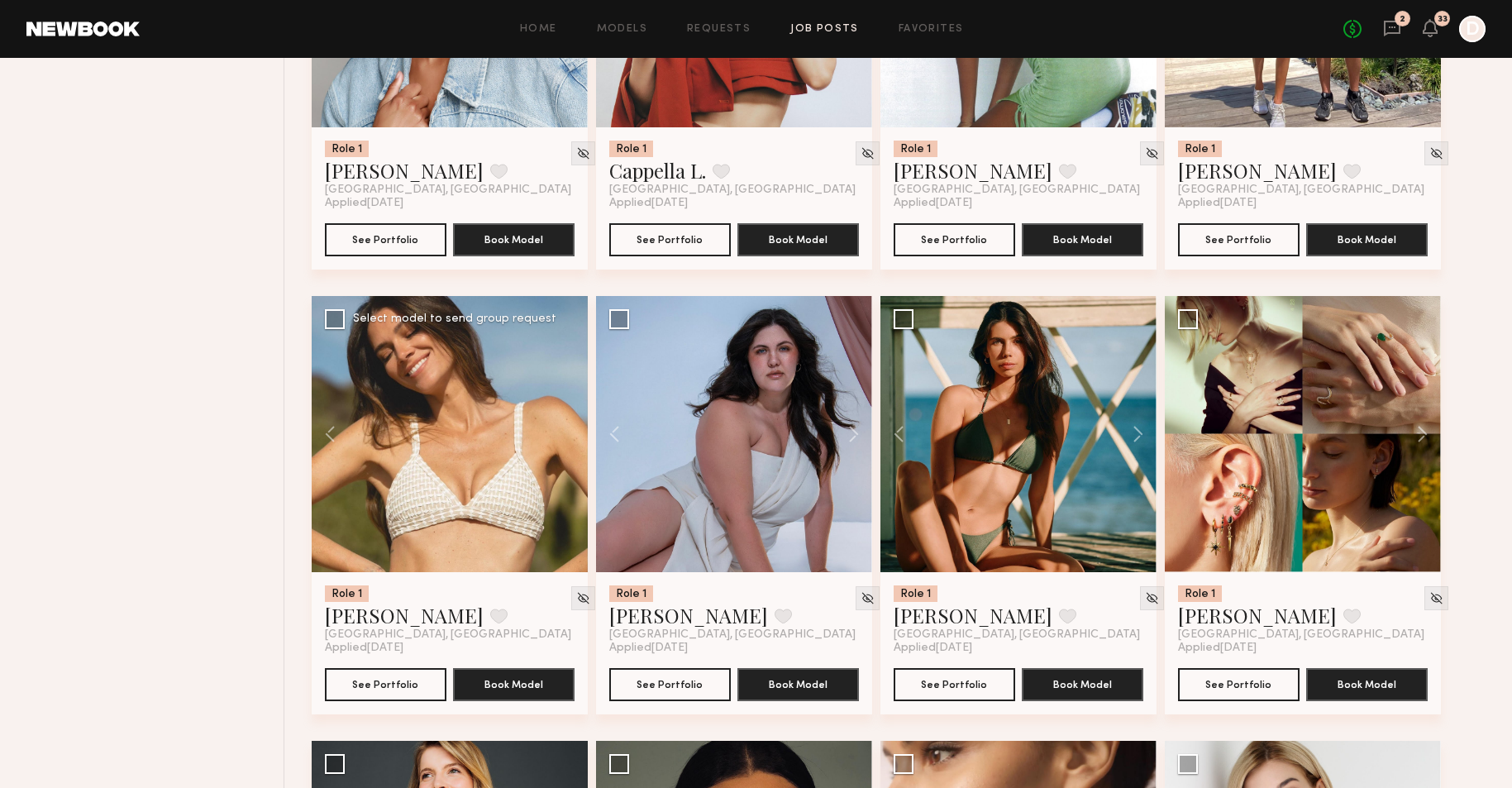
click at [571, 437] on div at bounding box center [450, 434] width 276 height 276
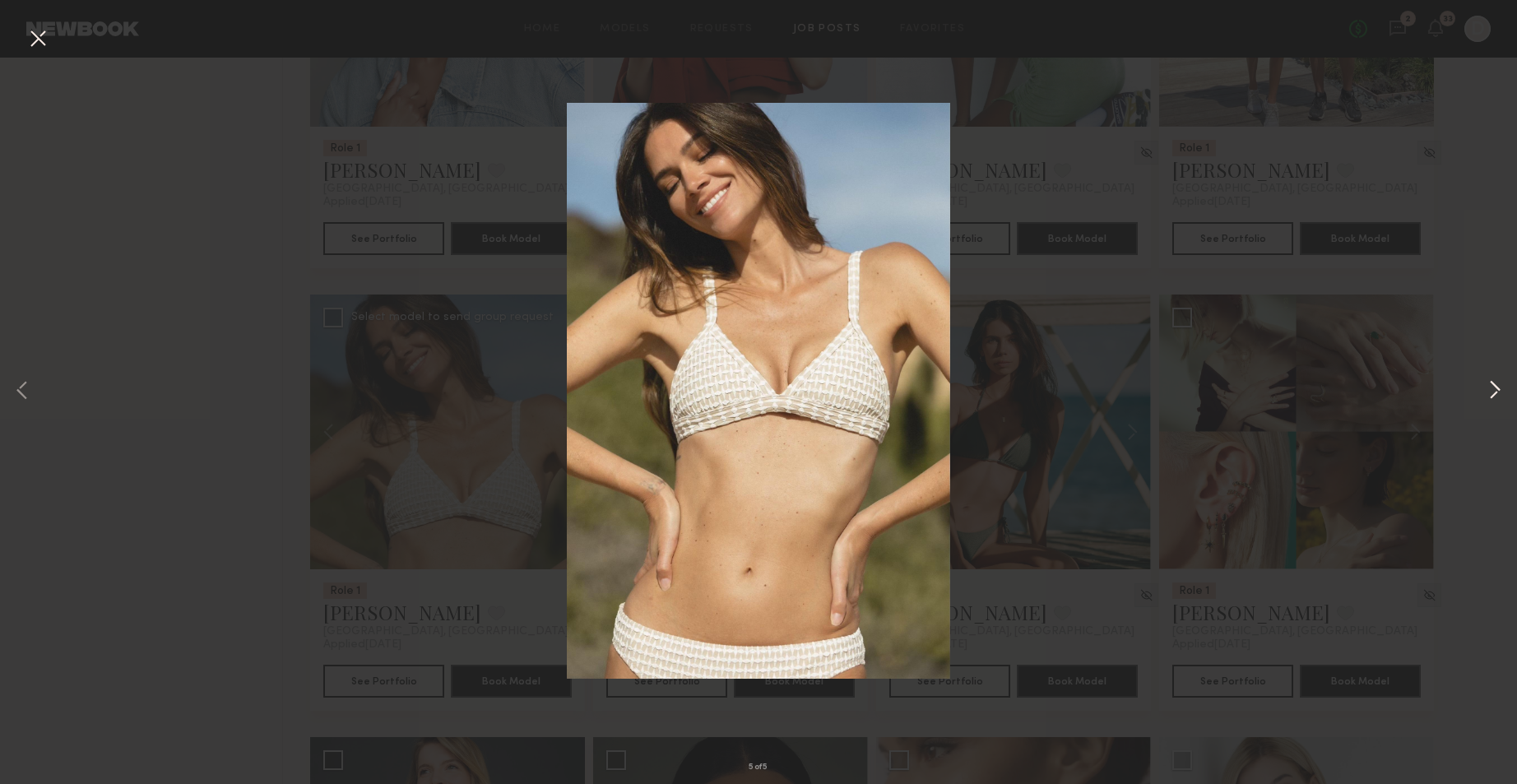
click at [1502, 405] on button at bounding box center [1495, 392] width 20 height 627
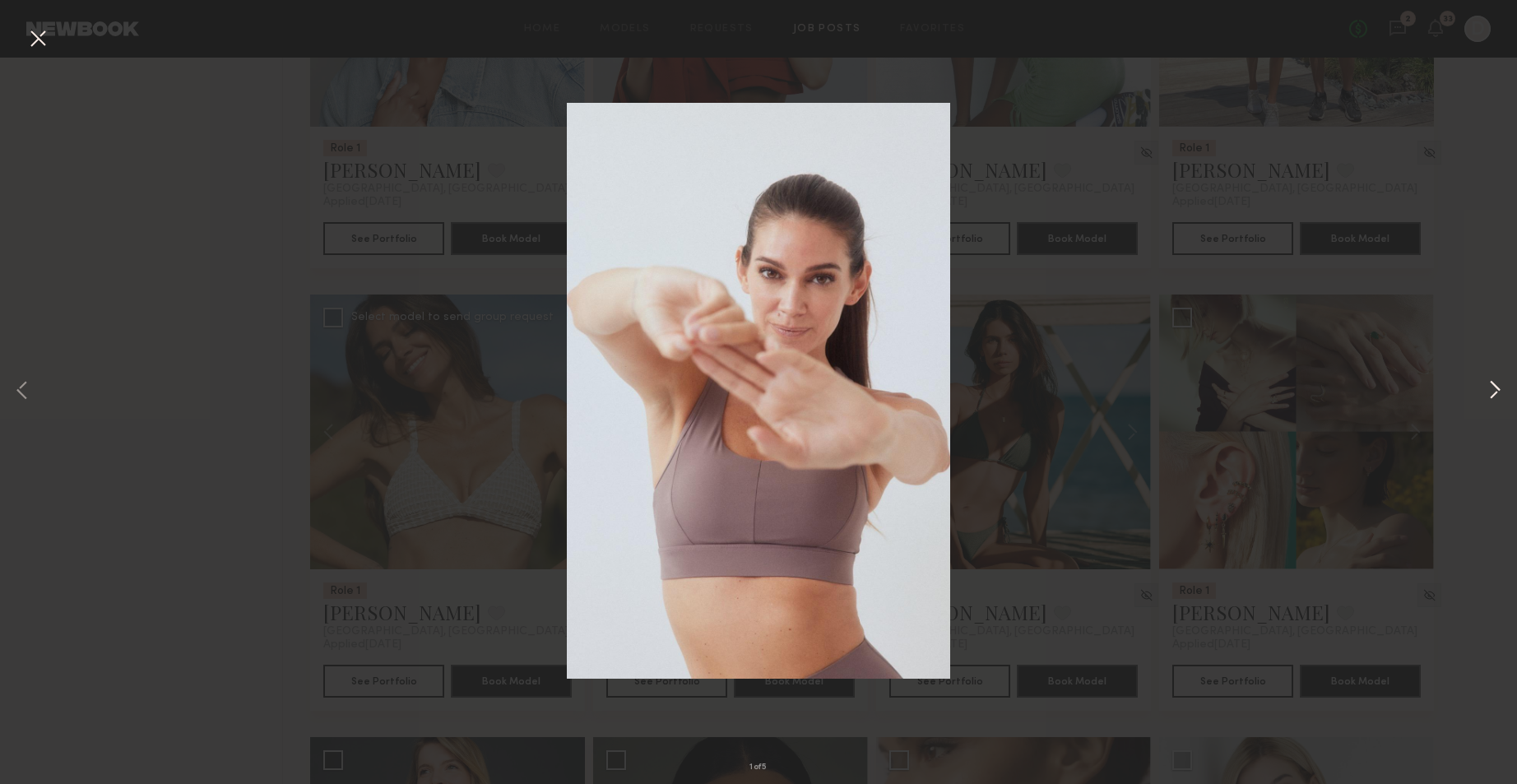
click at [1502, 405] on button at bounding box center [1495, 392] width 20 height 627
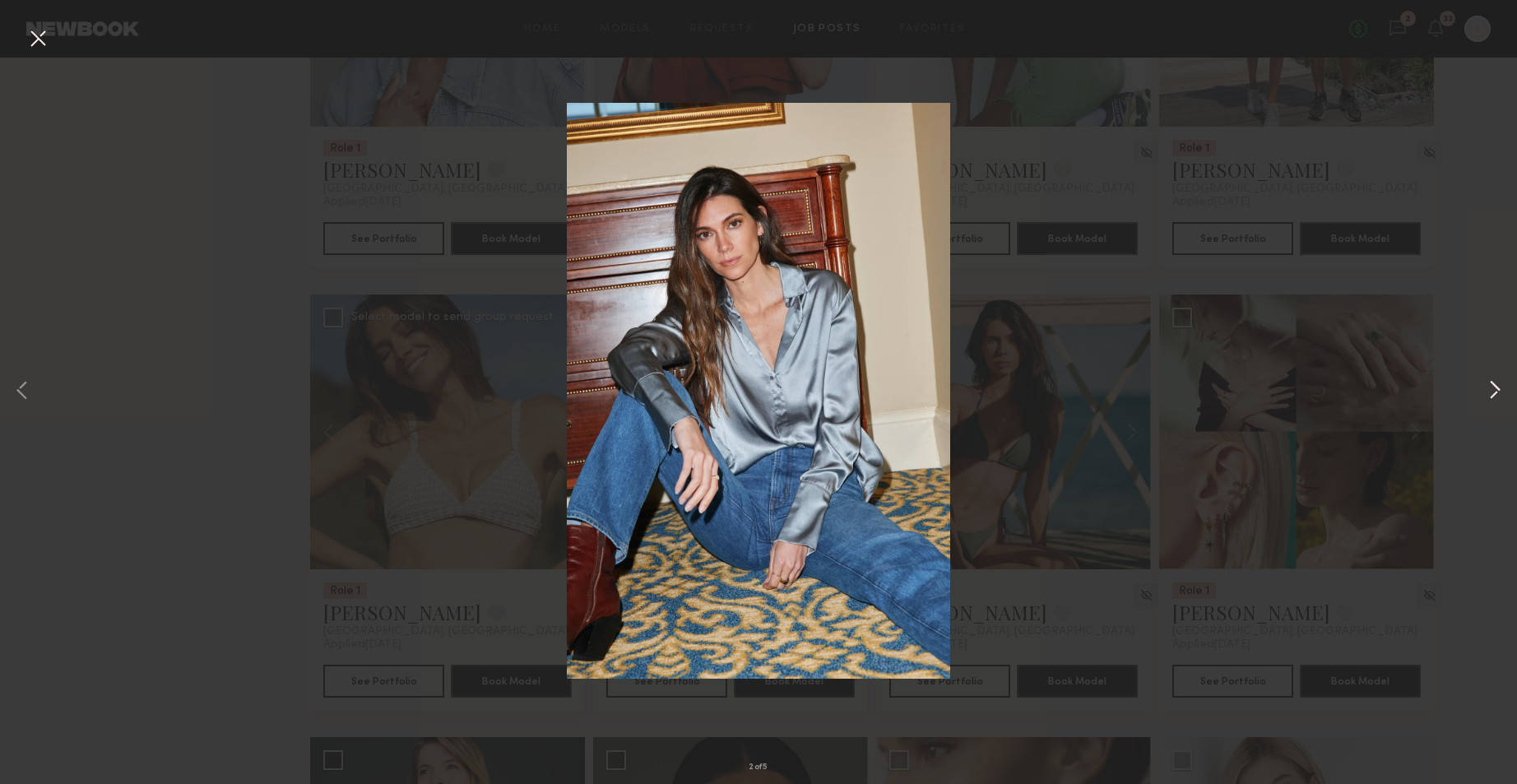
click at [1499, 397] on button at bounding box center [1495, 392] width 20 height 627
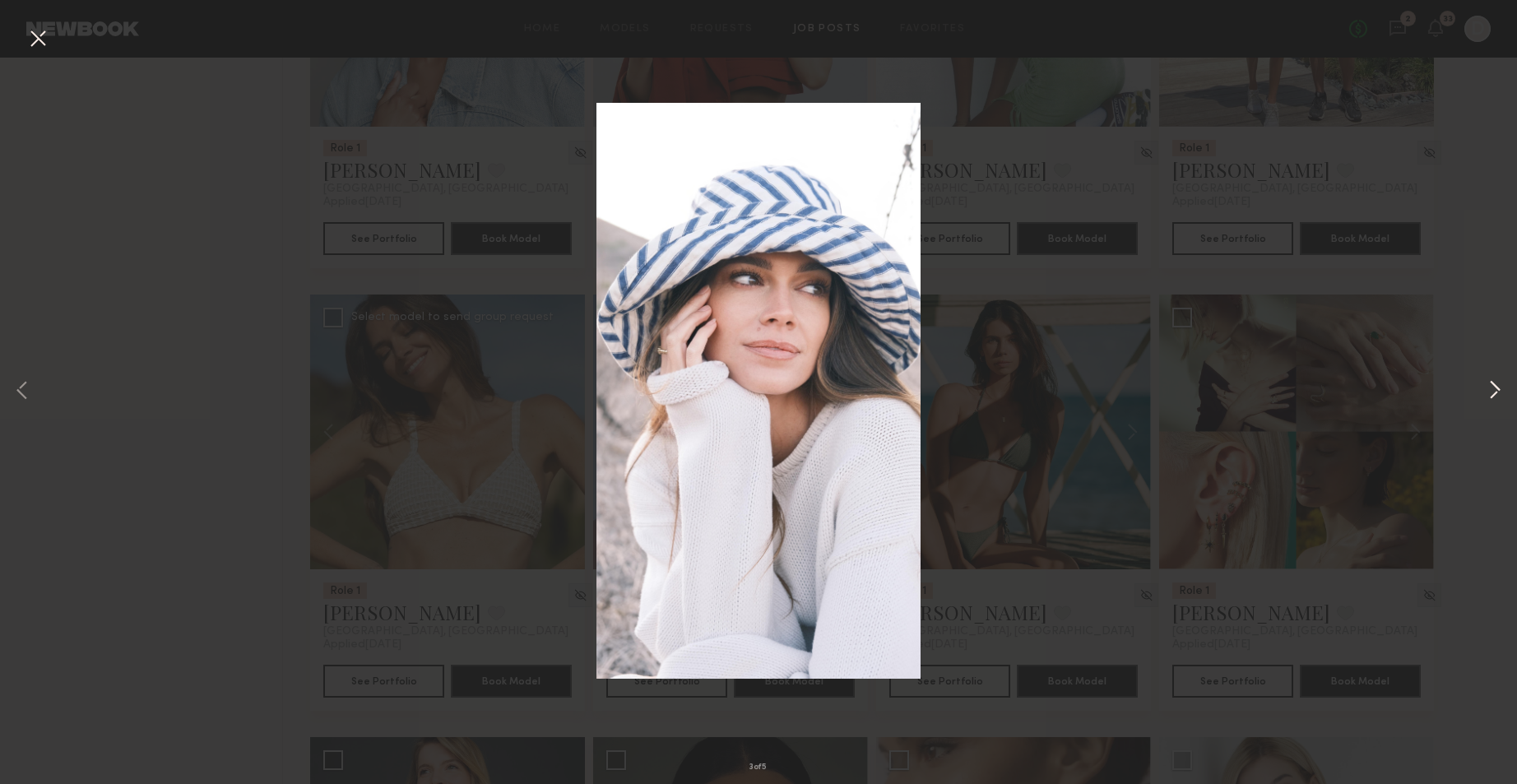
click at [1499, 397] on button at bounding box center [1495, 392] width 20 height 627
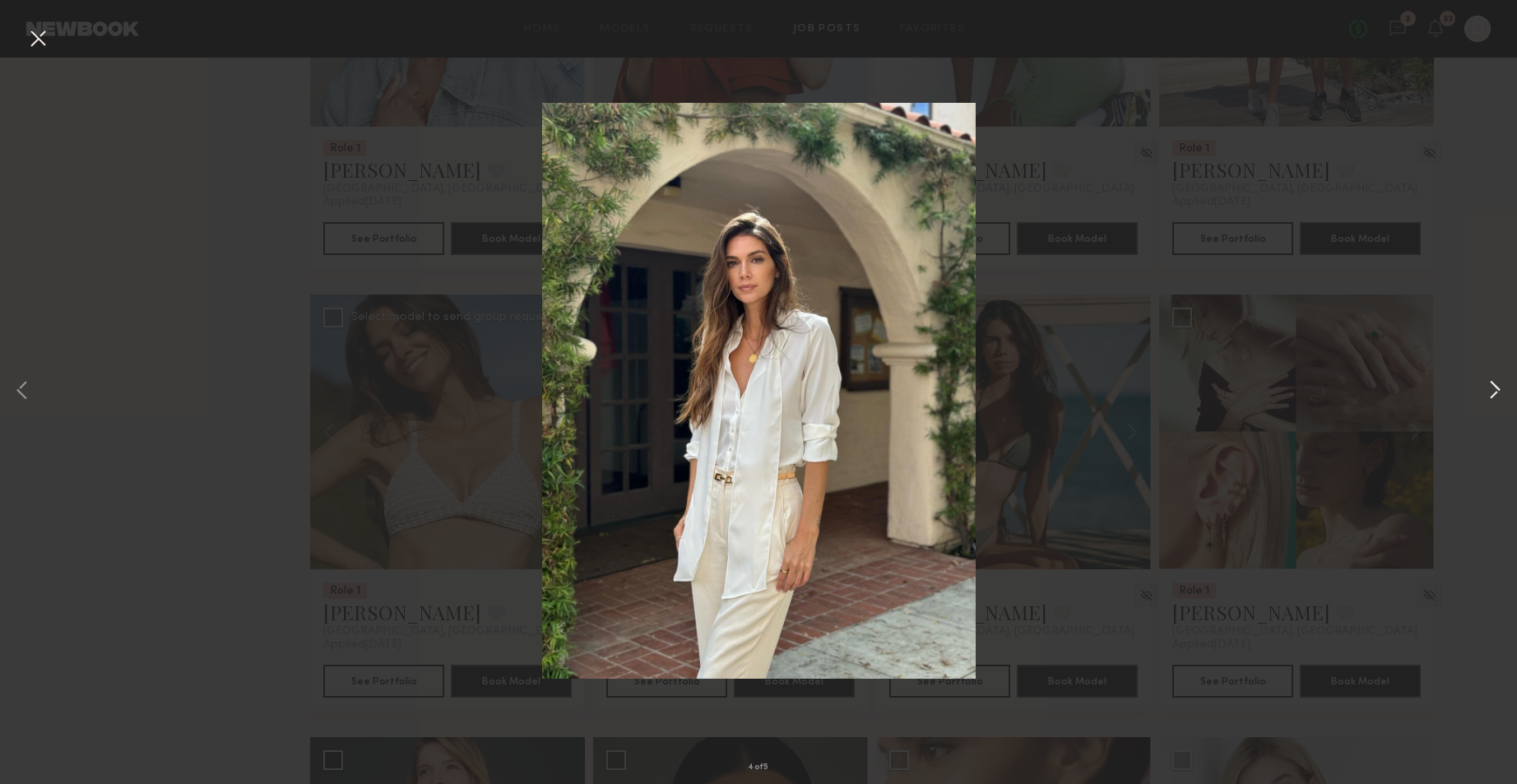
click at [1499, 397] on button at bounding box center [1495, 392] width 20 height 627
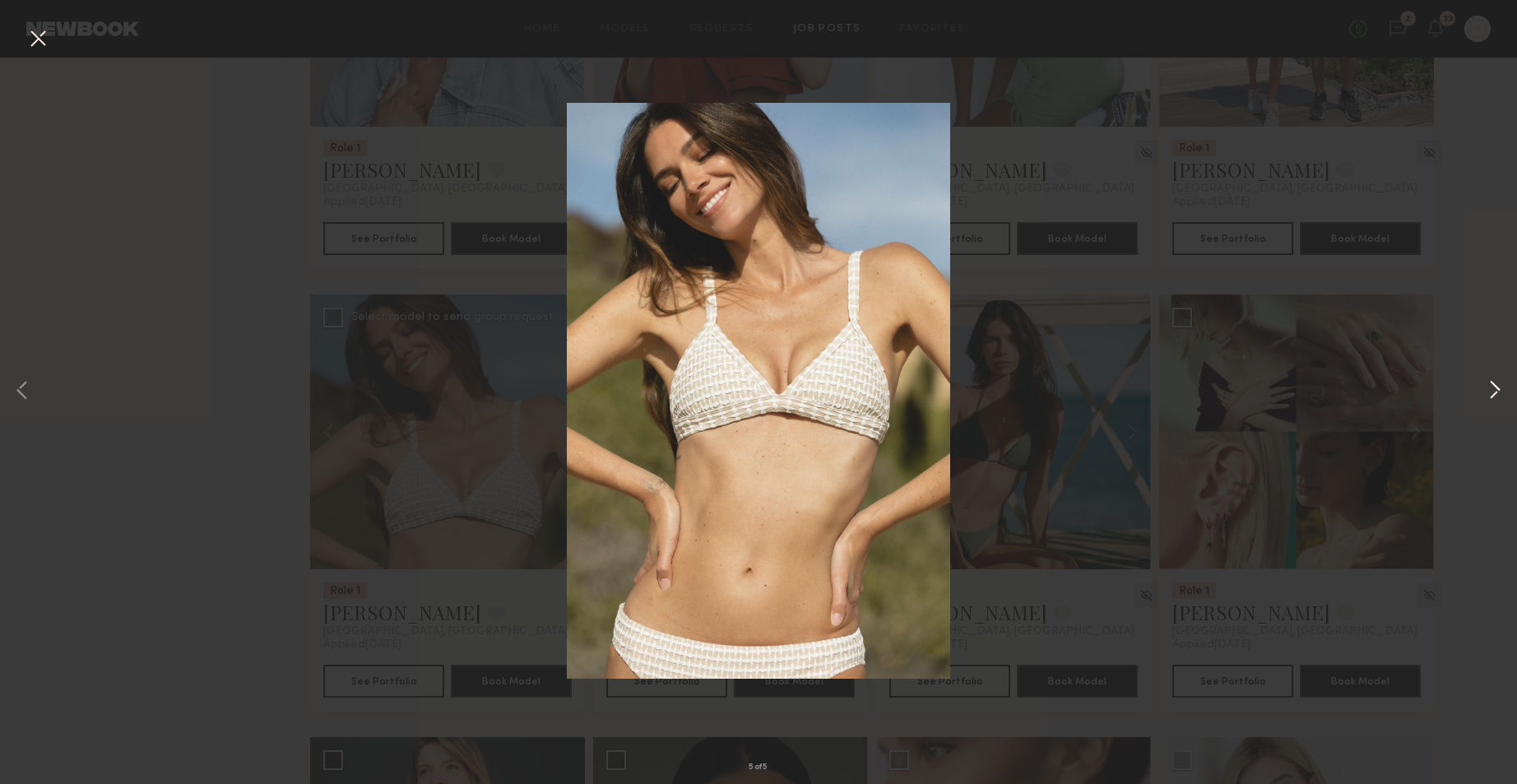
click at [1499, 397] on button at bounding box center [1495, 392] width 20 height 627
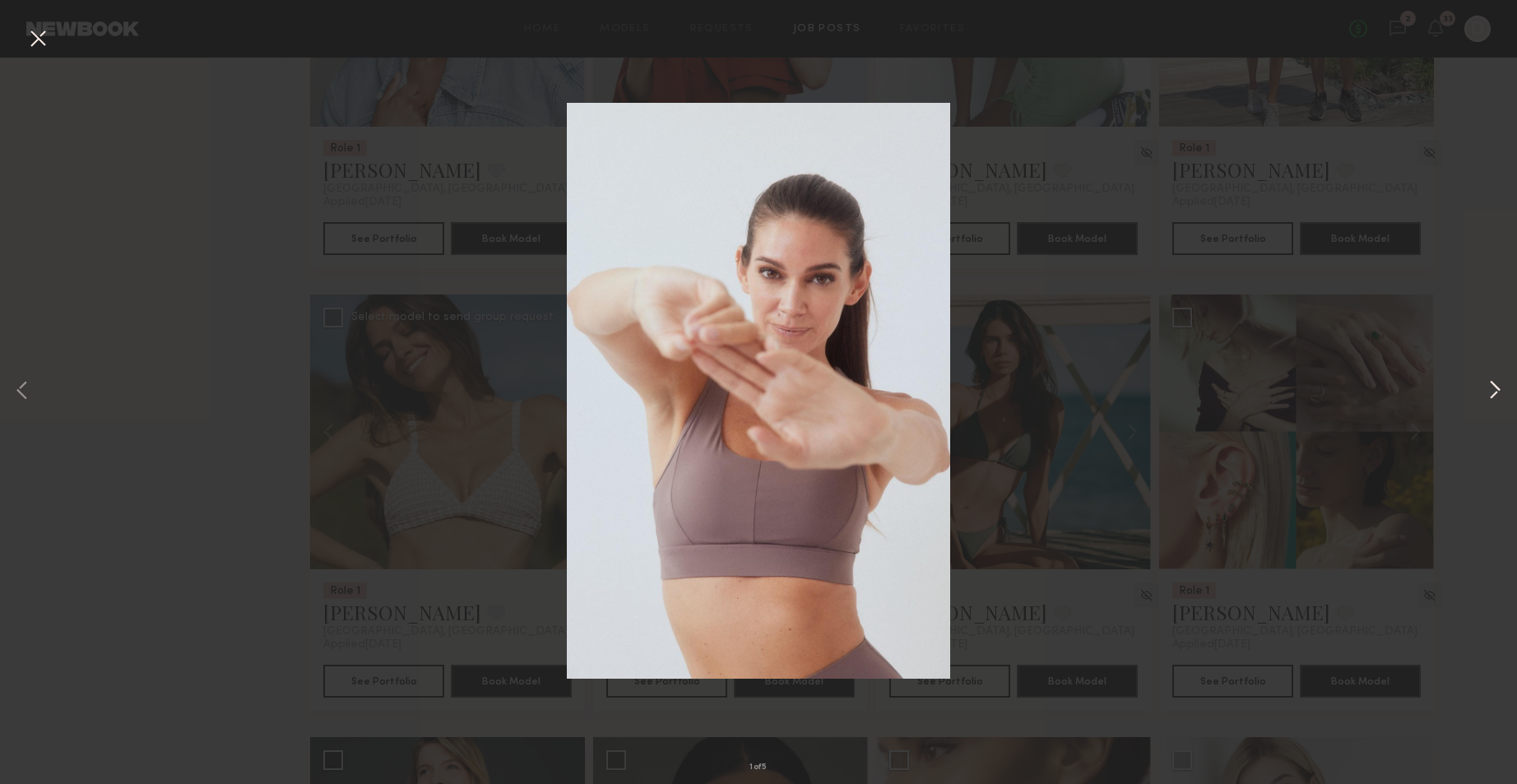
click at [1492, 323] on button at bounding box center [1495, 392] width 20 height 627
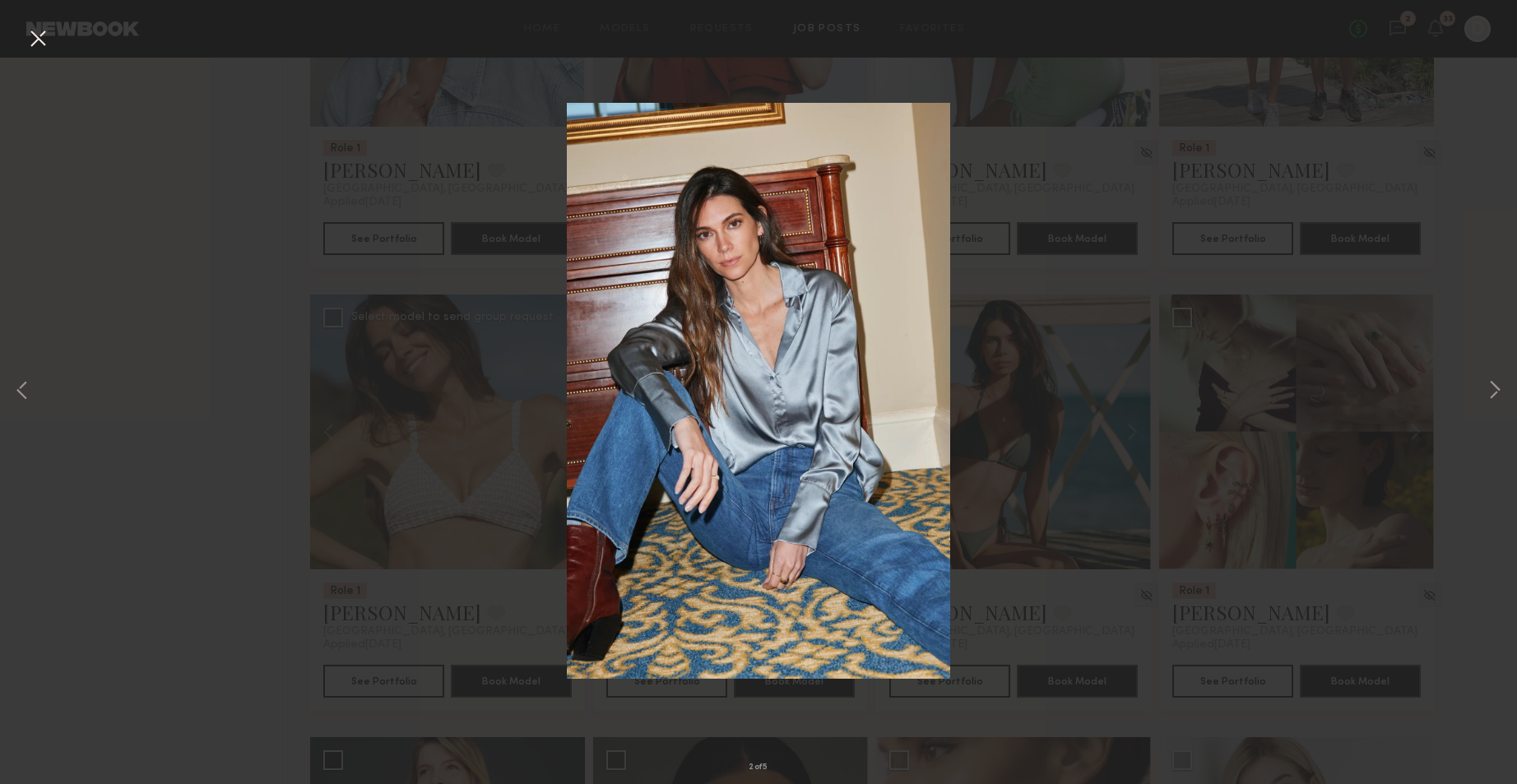
click at [47, 47] on button at bounding box center [38, 39] width 26 height 30
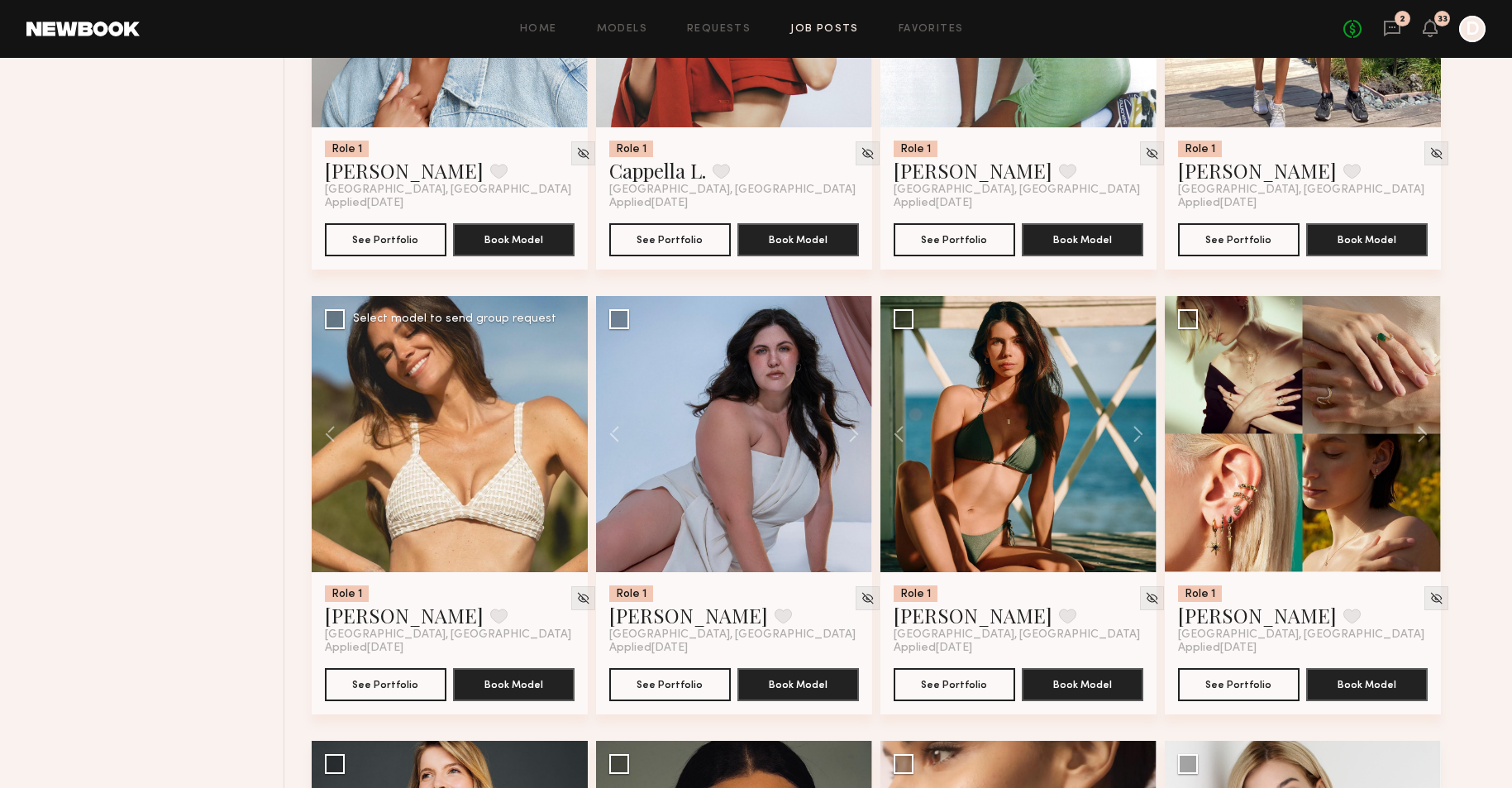
scroll to position [4919, 0]
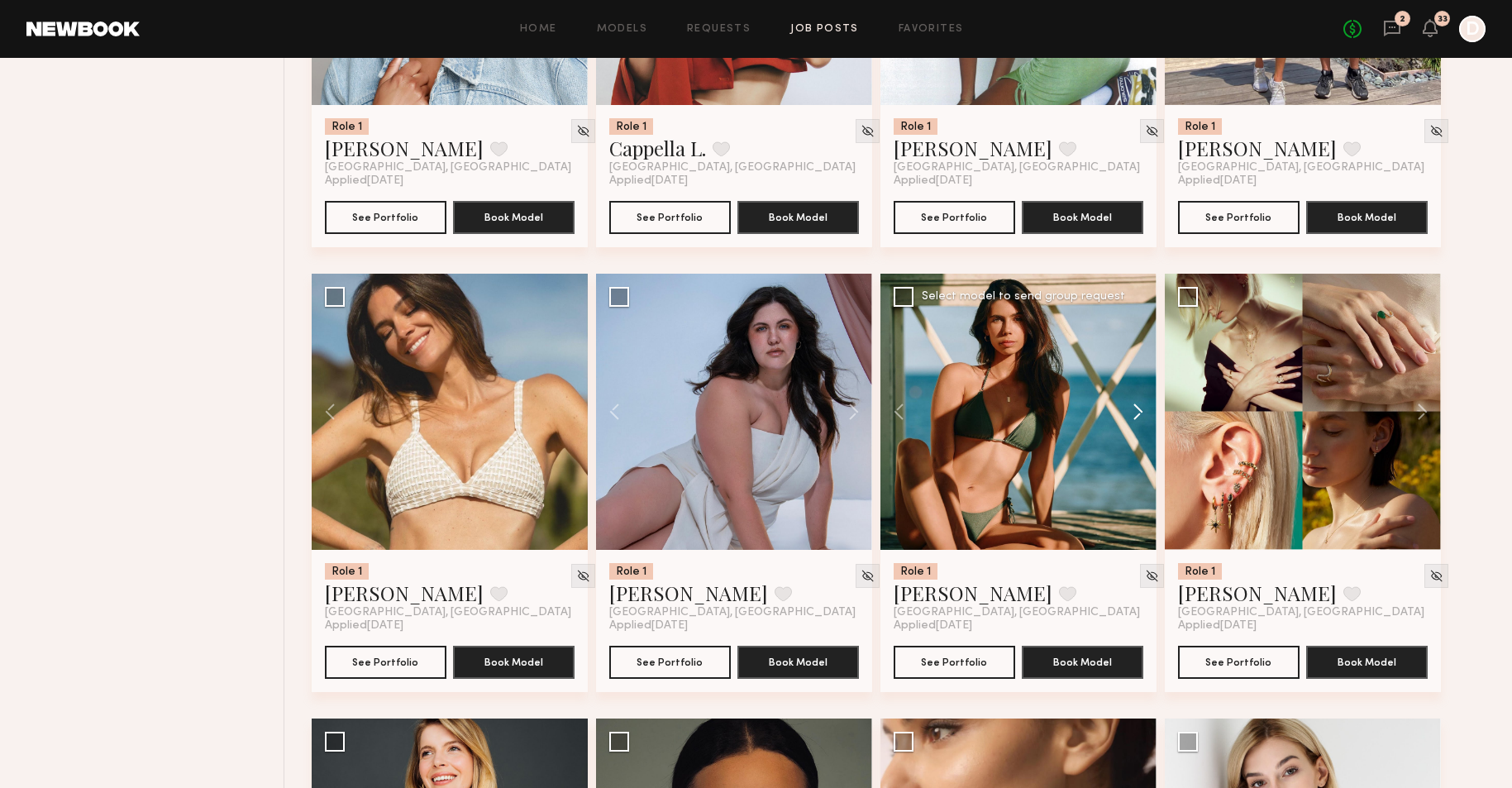
click at [1134, 403] on button at bounding box center [1130, 412] width 53 height 276
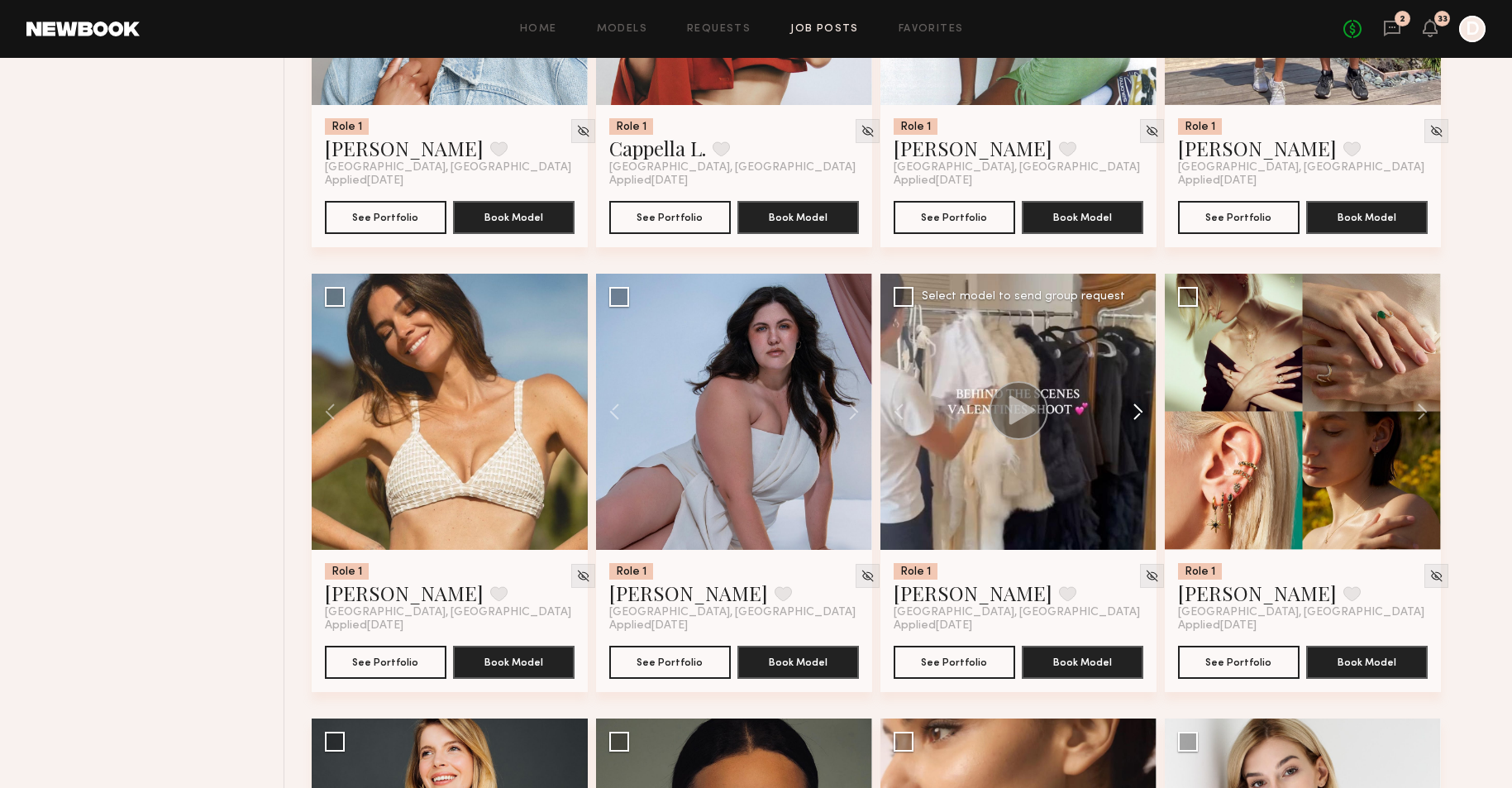
click at [1134, 403] on button at bounding box center [1130, 412] width 53 height 276
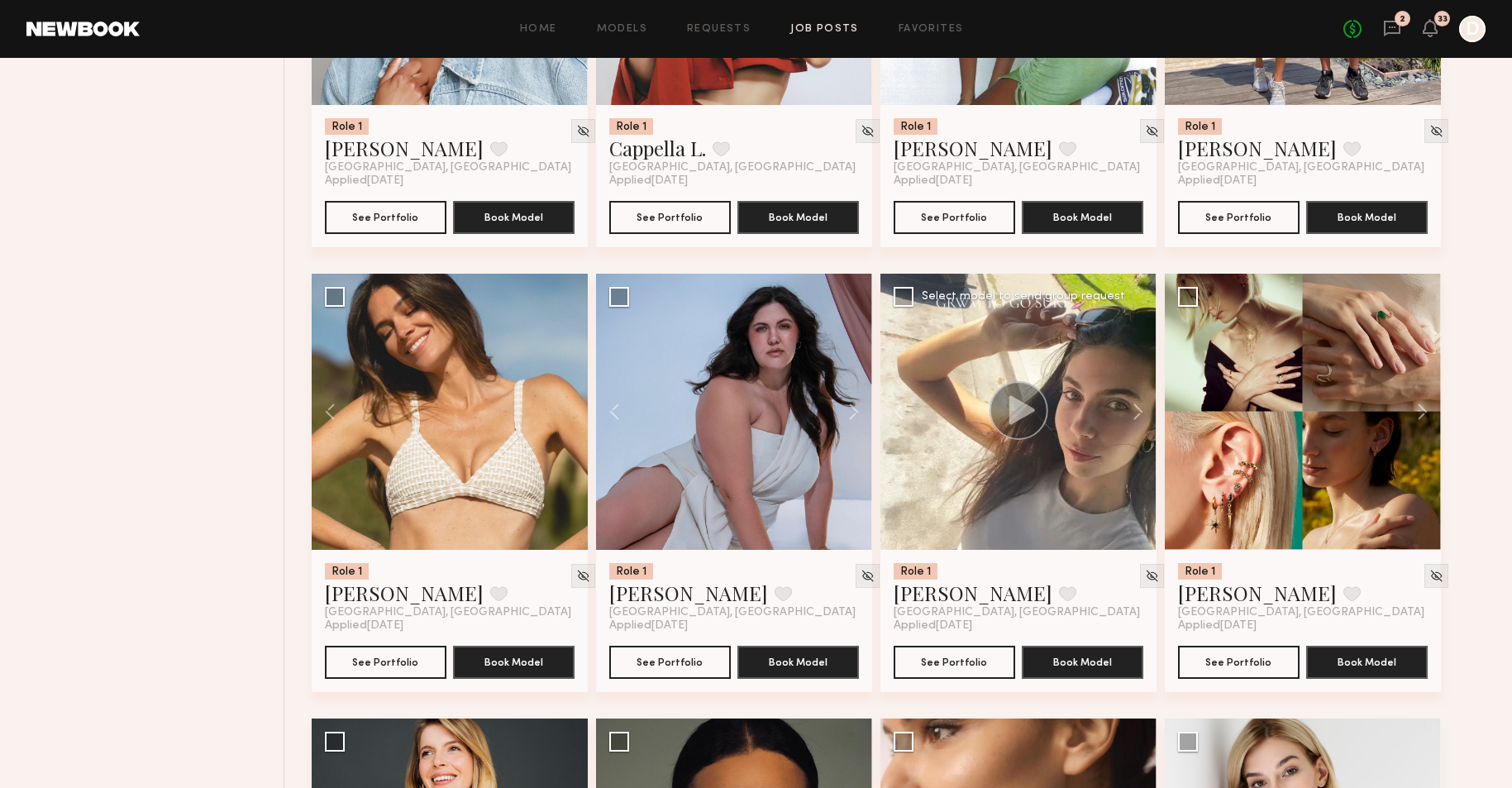
click at [1134, 404] on button at bounding box center [1130, 412] width 53 height 276
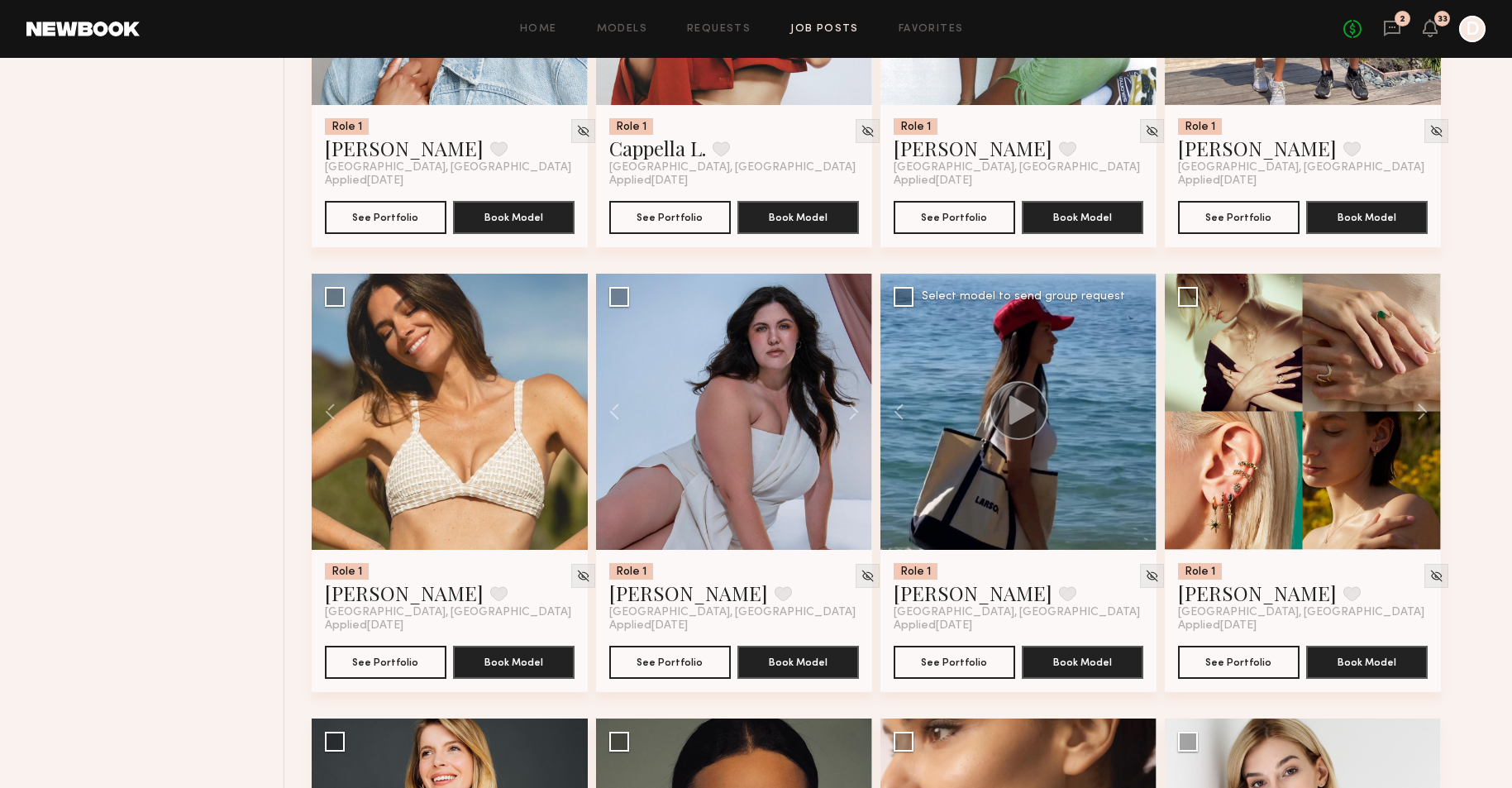
click at [1134, 404] on div at bounding box center [1019, 412] width 276 height 276
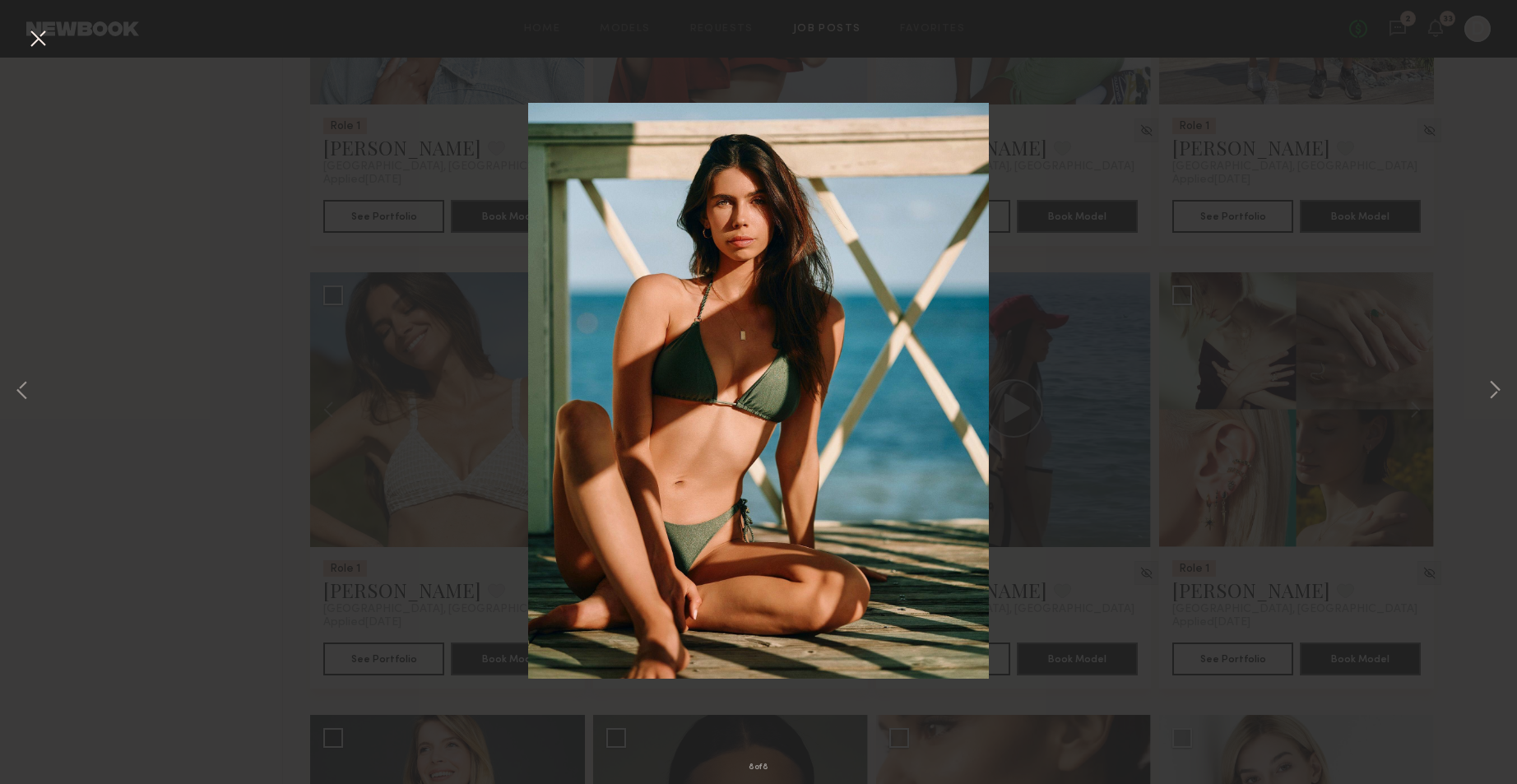
click at [1487, 282] on button at bounding box center [1495, 392] width 20 height 627
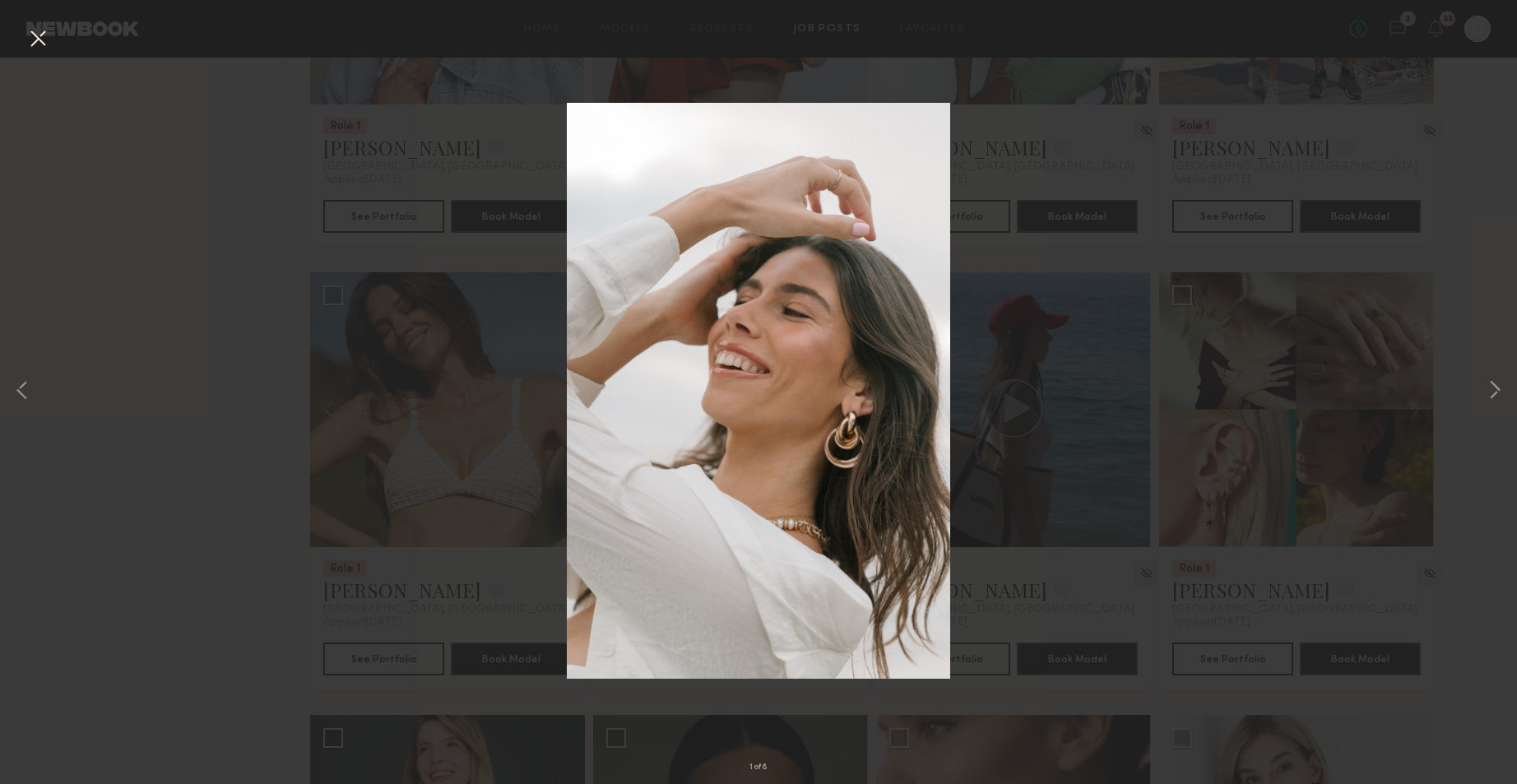
click at [42, 39] on button at bounding box center [38, 39] width 26 height 30
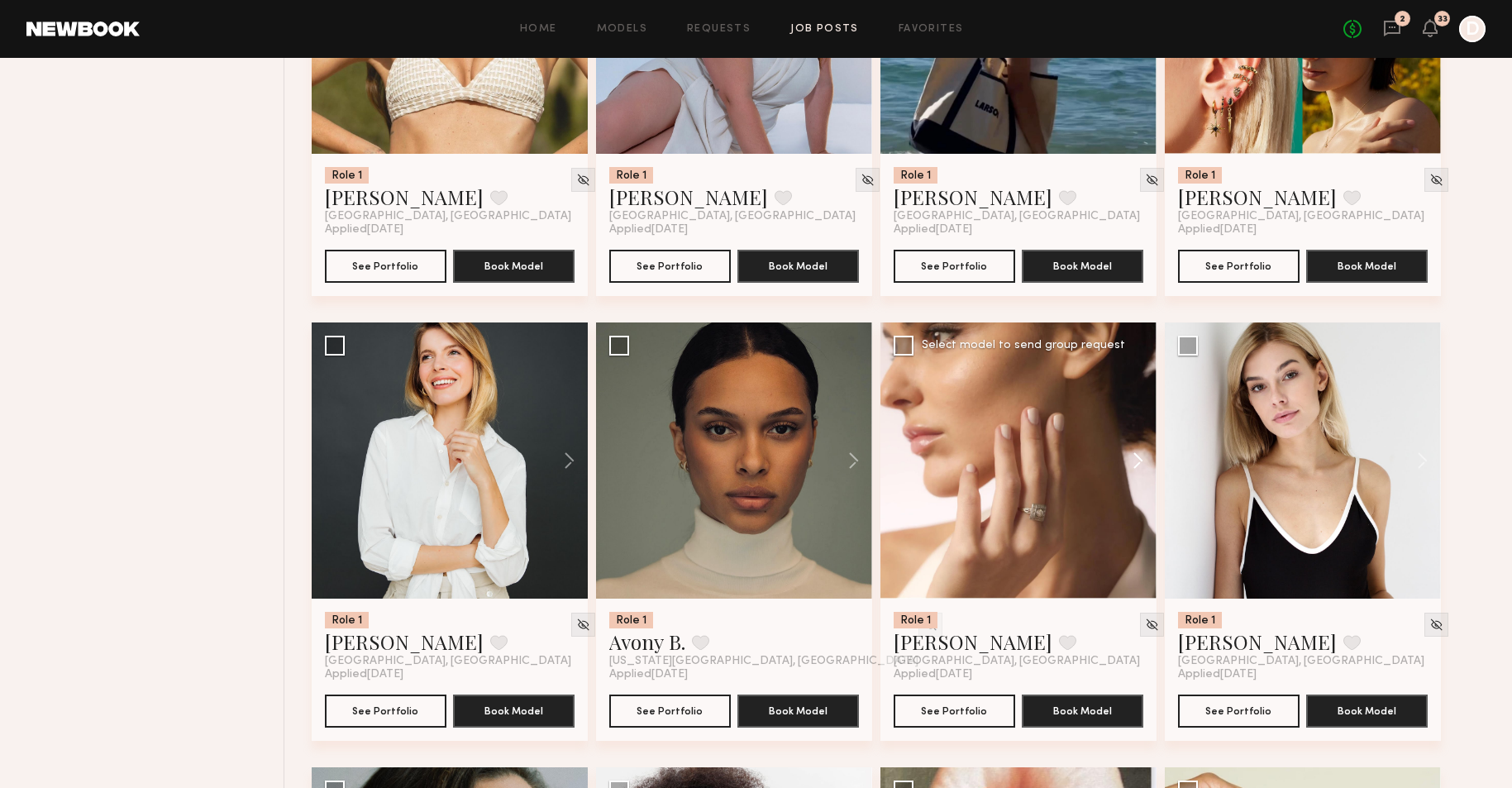
scroll to position [5453, 0]
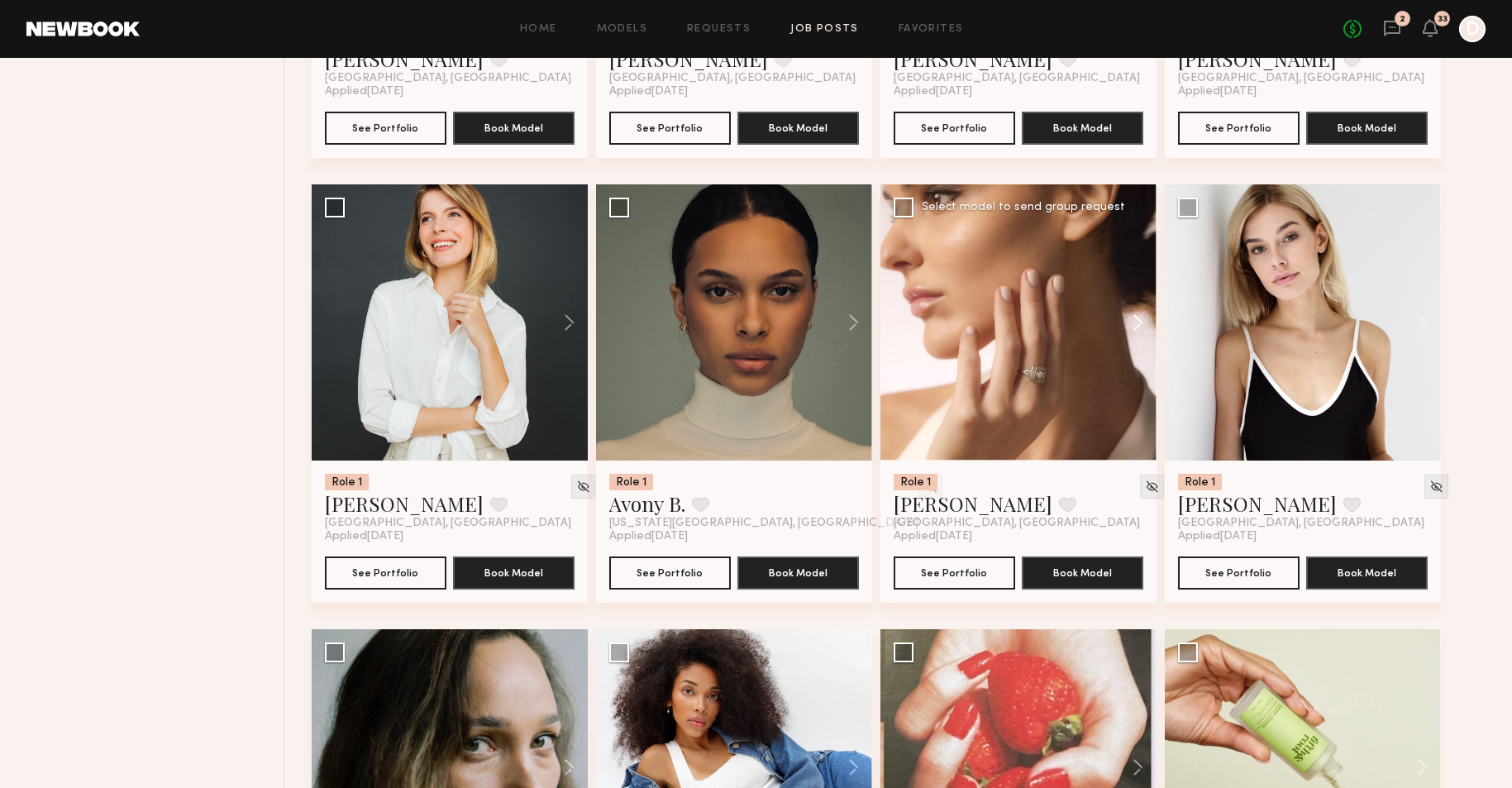
click at [1130, 312] on button at bounding box center [1130, 323] width 53 height 276
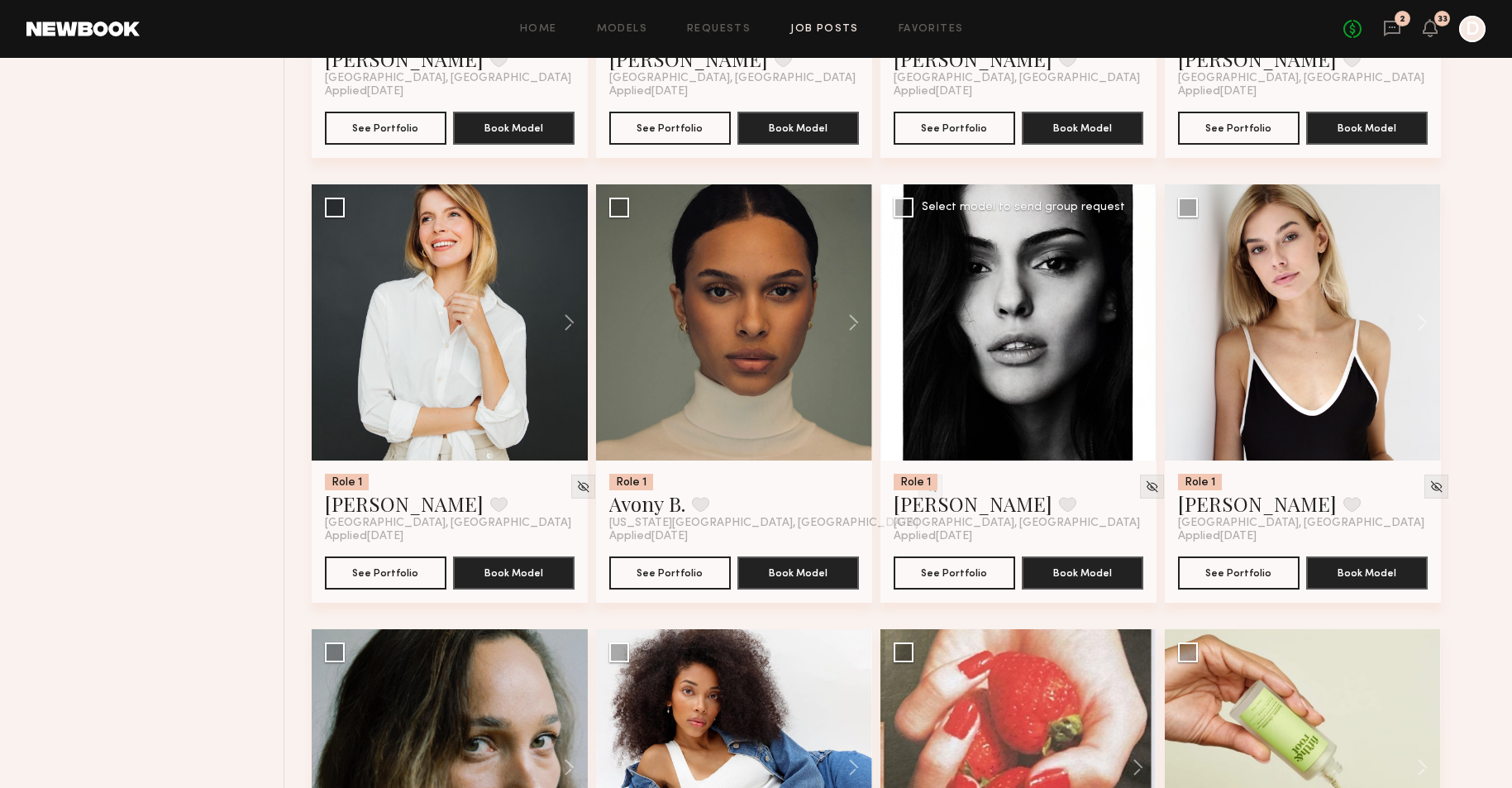
click at [1130, 312] on button at bounding box center [1130, 323] width 53 height 276
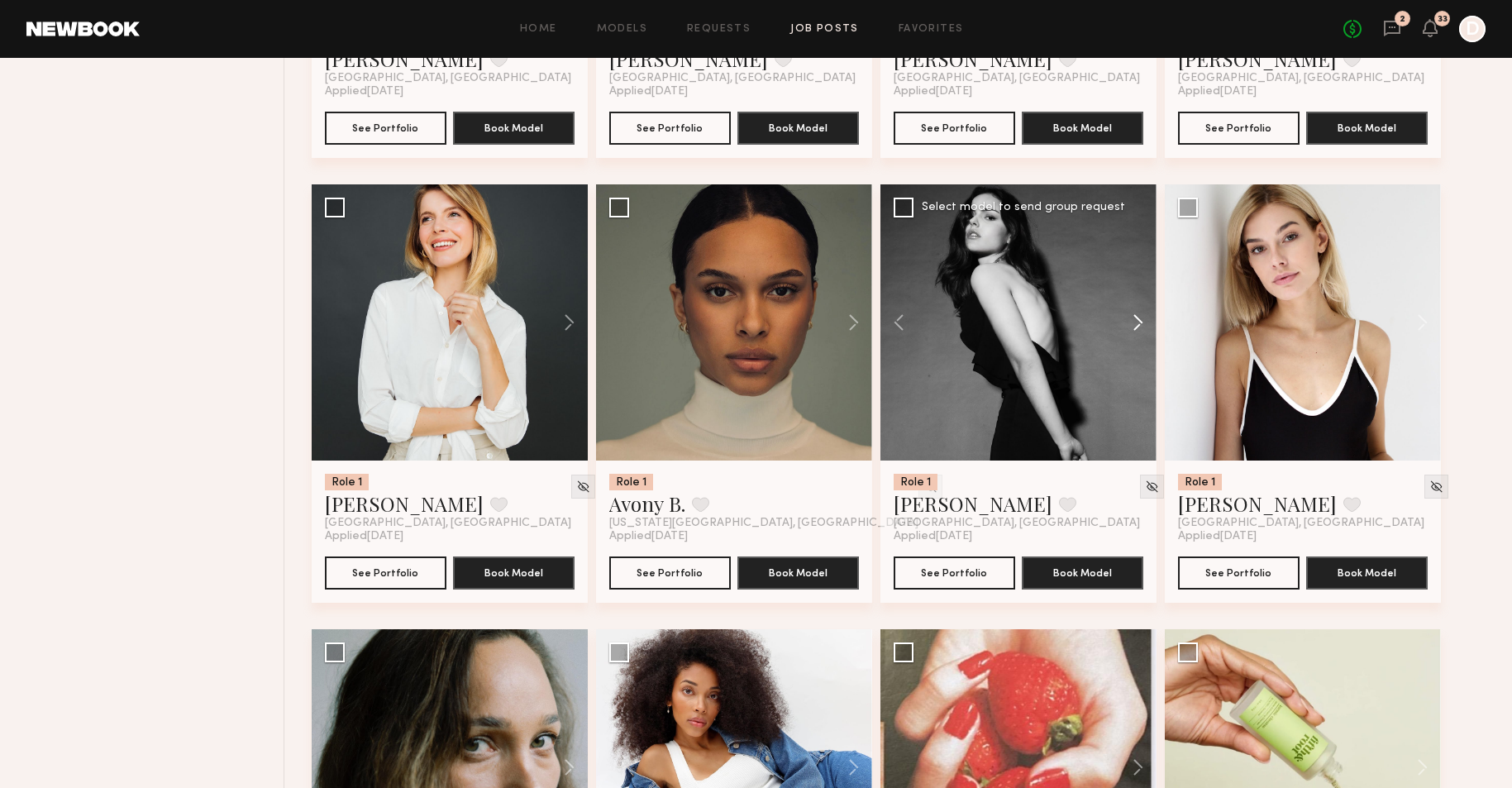
click at [1130, 312] on button at bounding box center [1130, 323] width 53 height 276
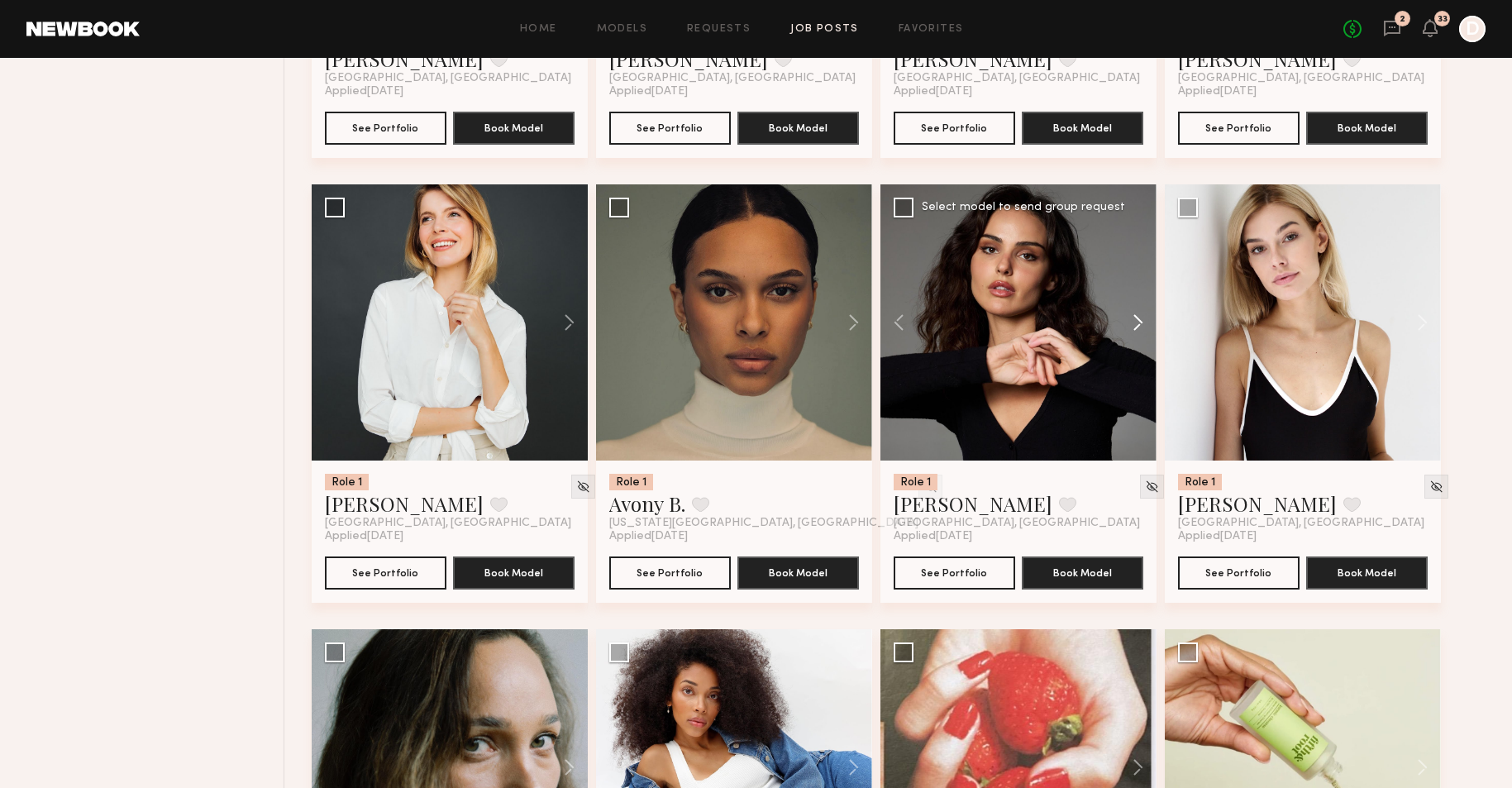
click at [1130, 312] on button at bounding box center [1130, 323] width 53 height 276
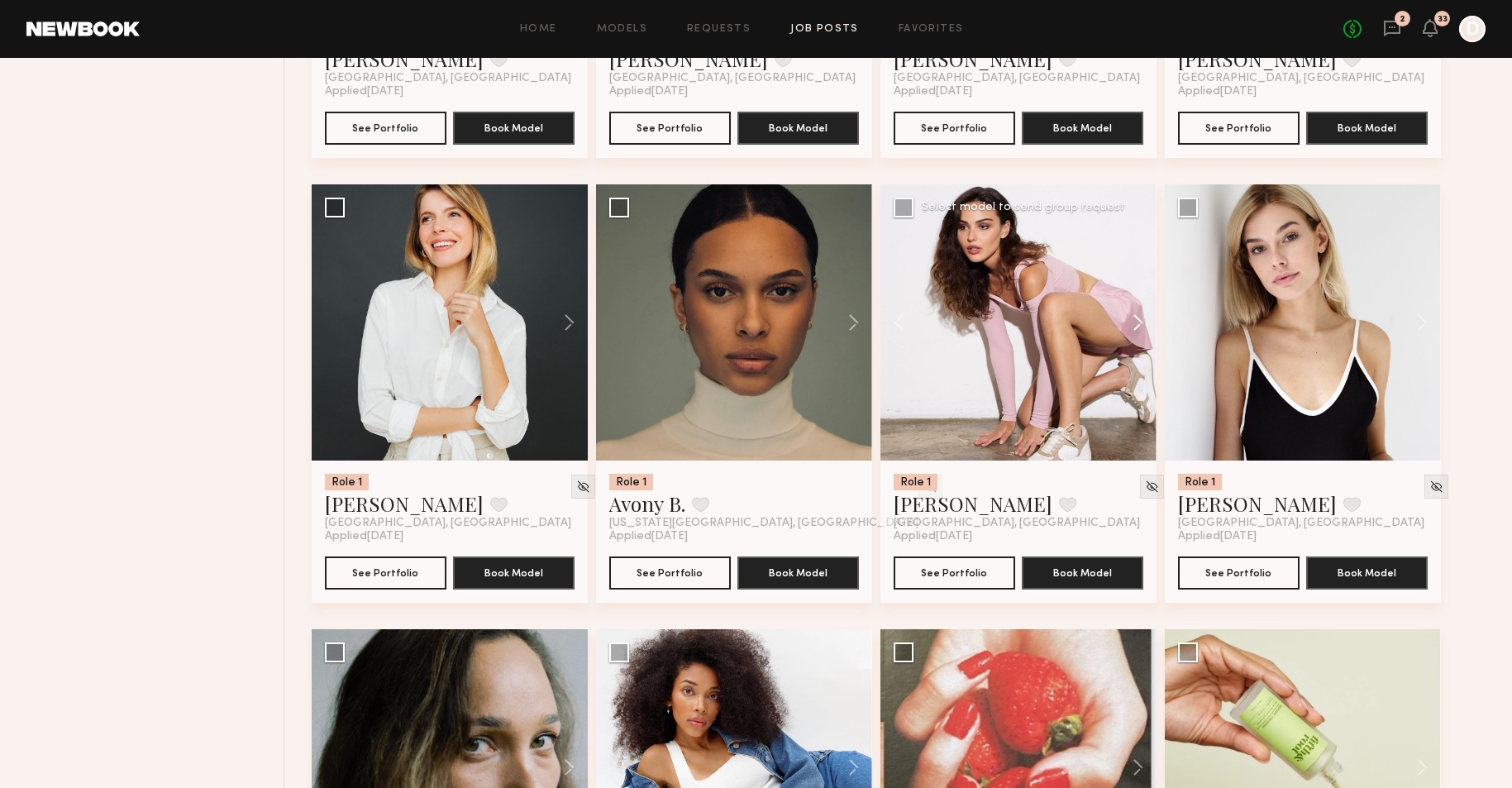
click at [1130, 312] on button at bounding box center [1130, 323] width 53 height 276
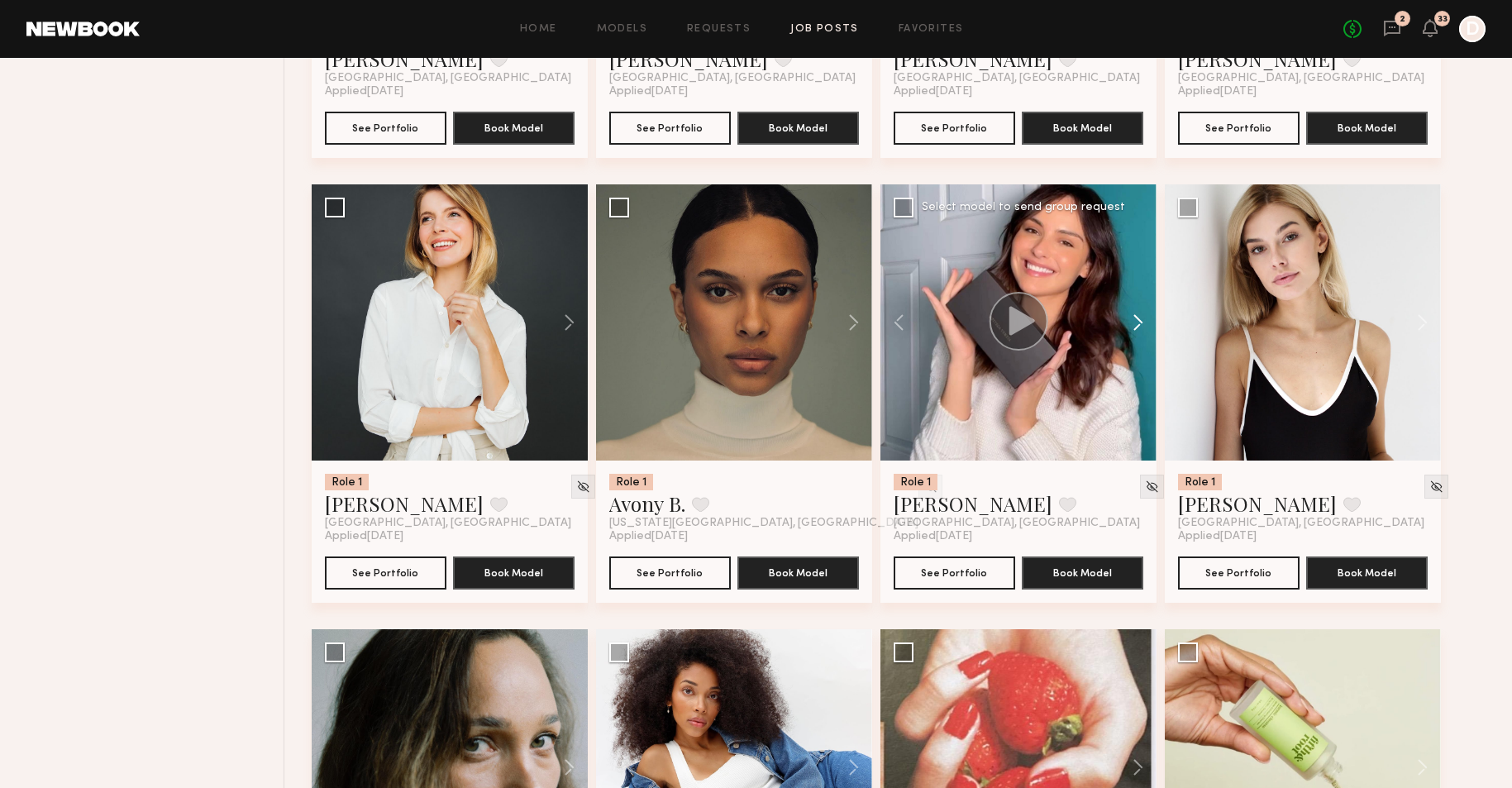
click at [1133, 319] on button at bounding box center [1130, 323] width 53 height 276
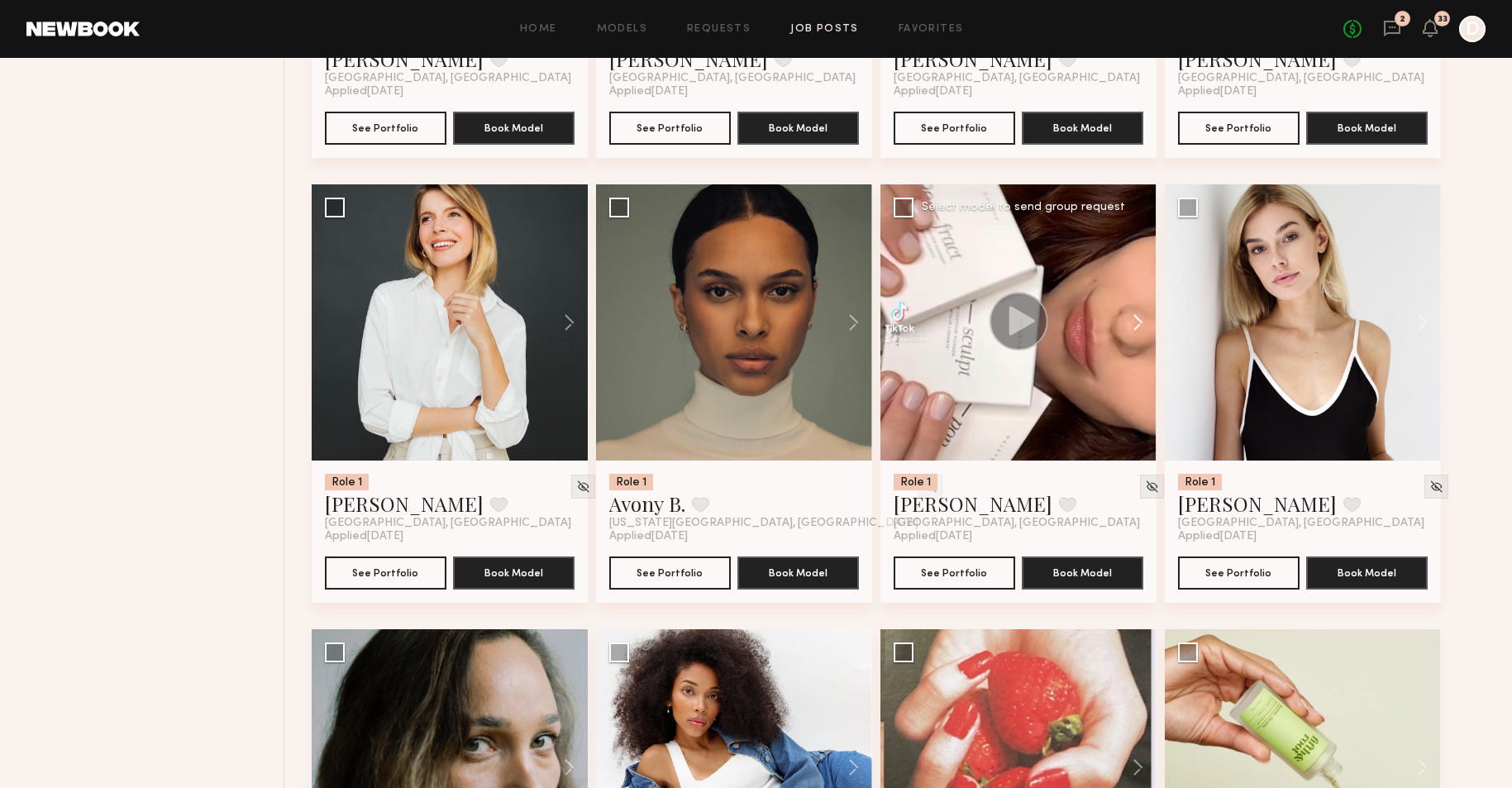
click at [1132, 319] on button at bounding box center [1130, 323] width 53 height 276
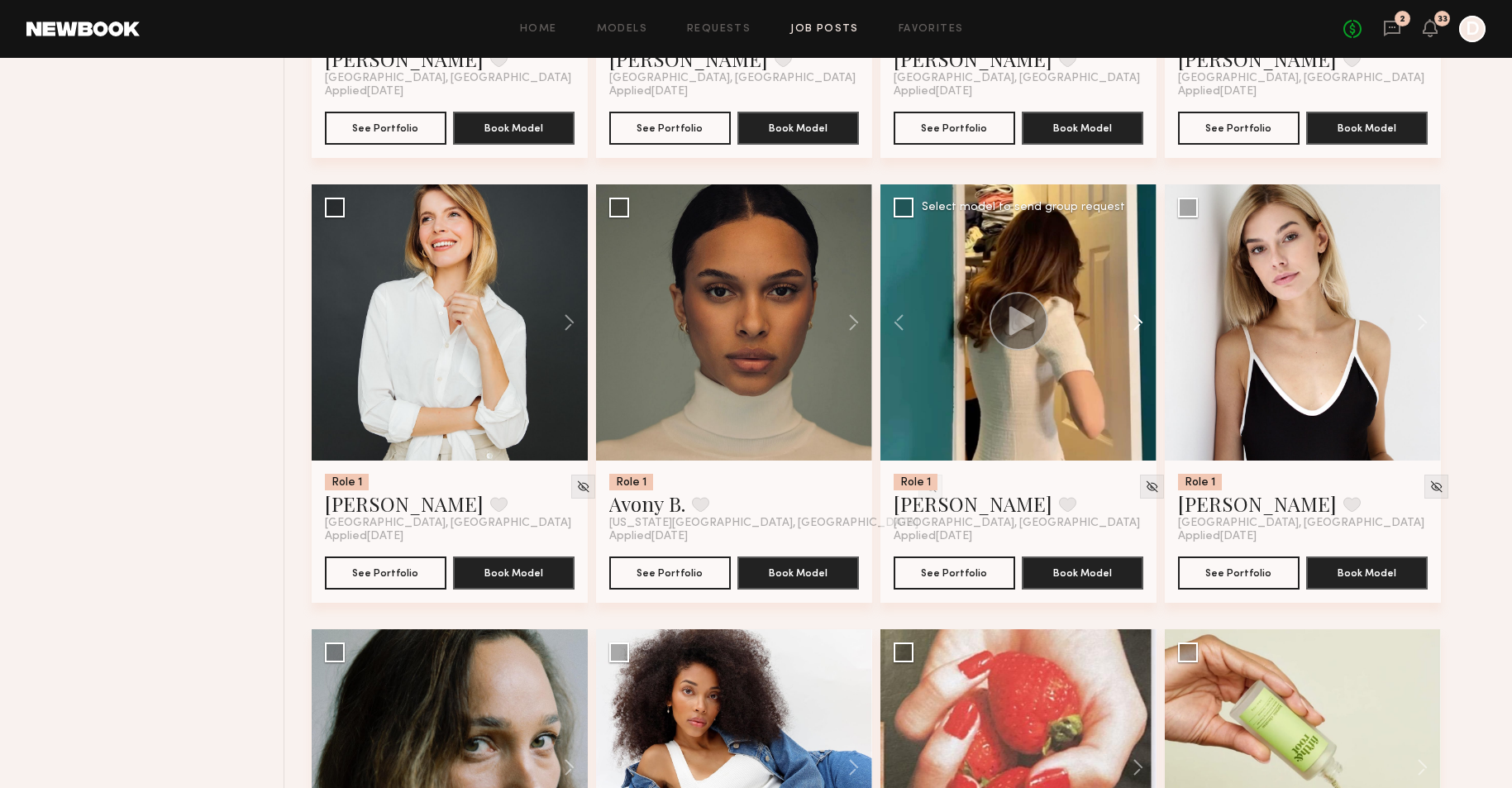
click at [1132, 319] on button at bounding box center [1130, 323] width 53 height 276
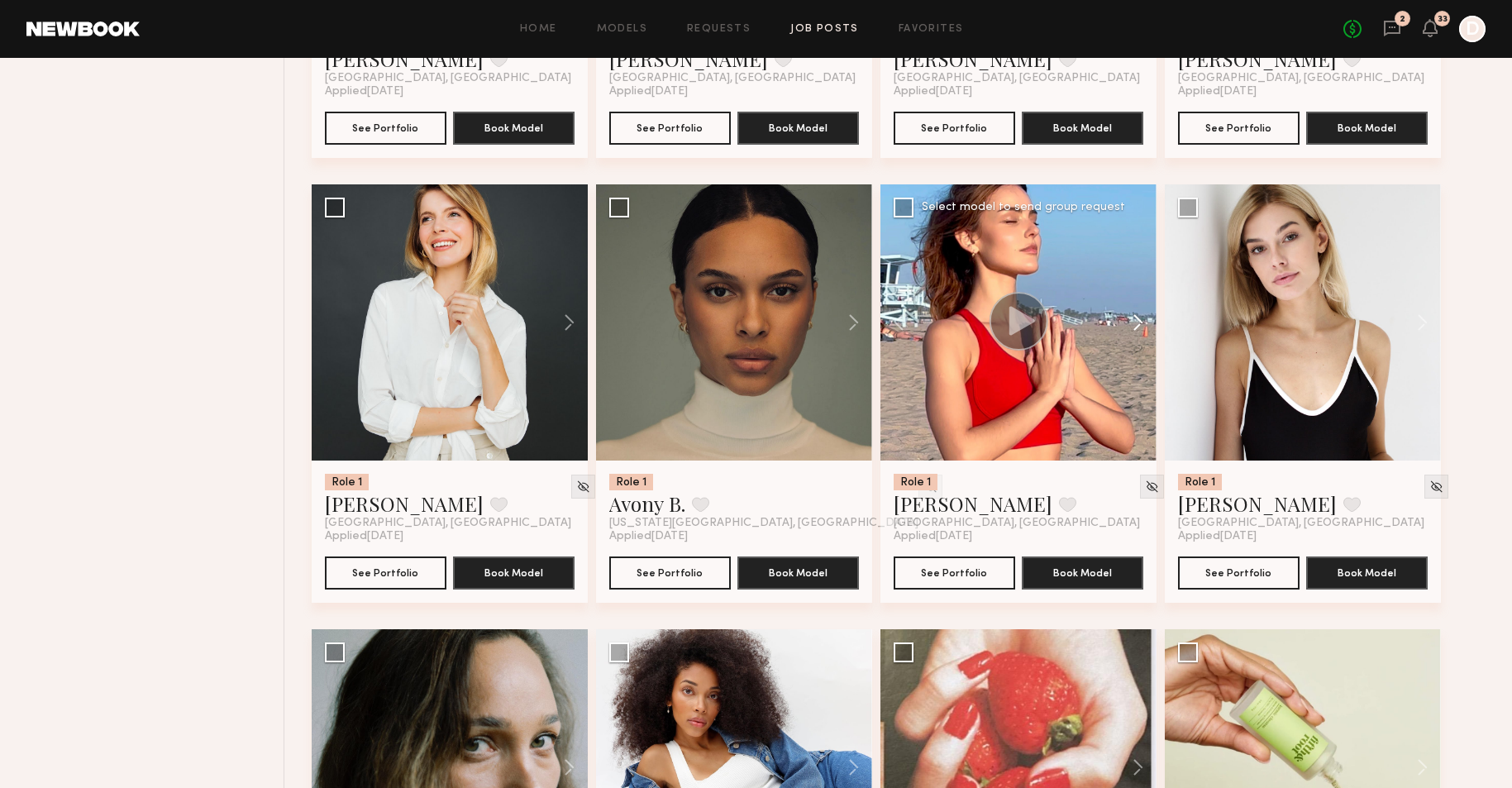
click at [1131, 319] on button at bounding box center [1130, 323] width 53 height 276
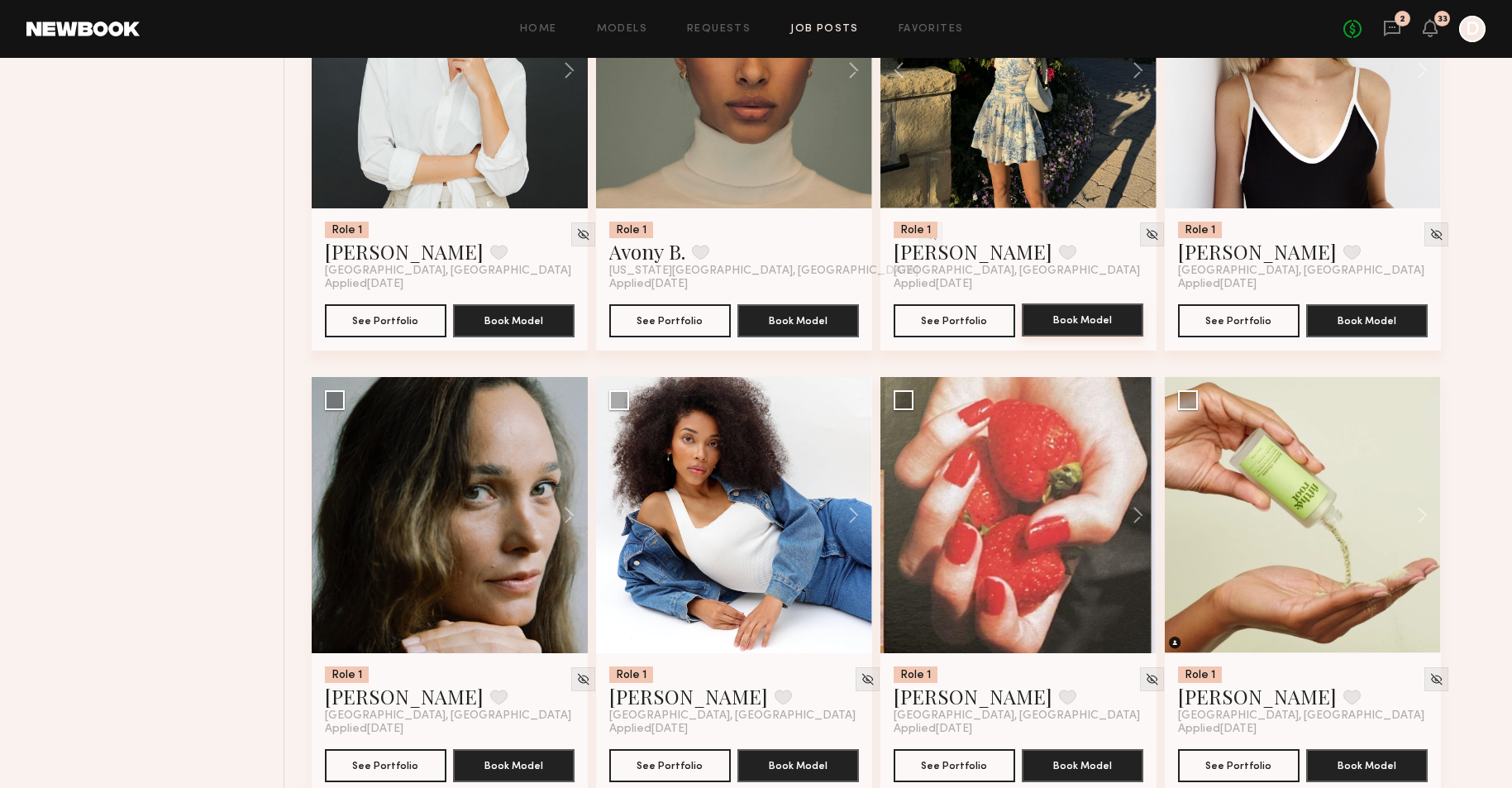
scroll to position [5835, 0]
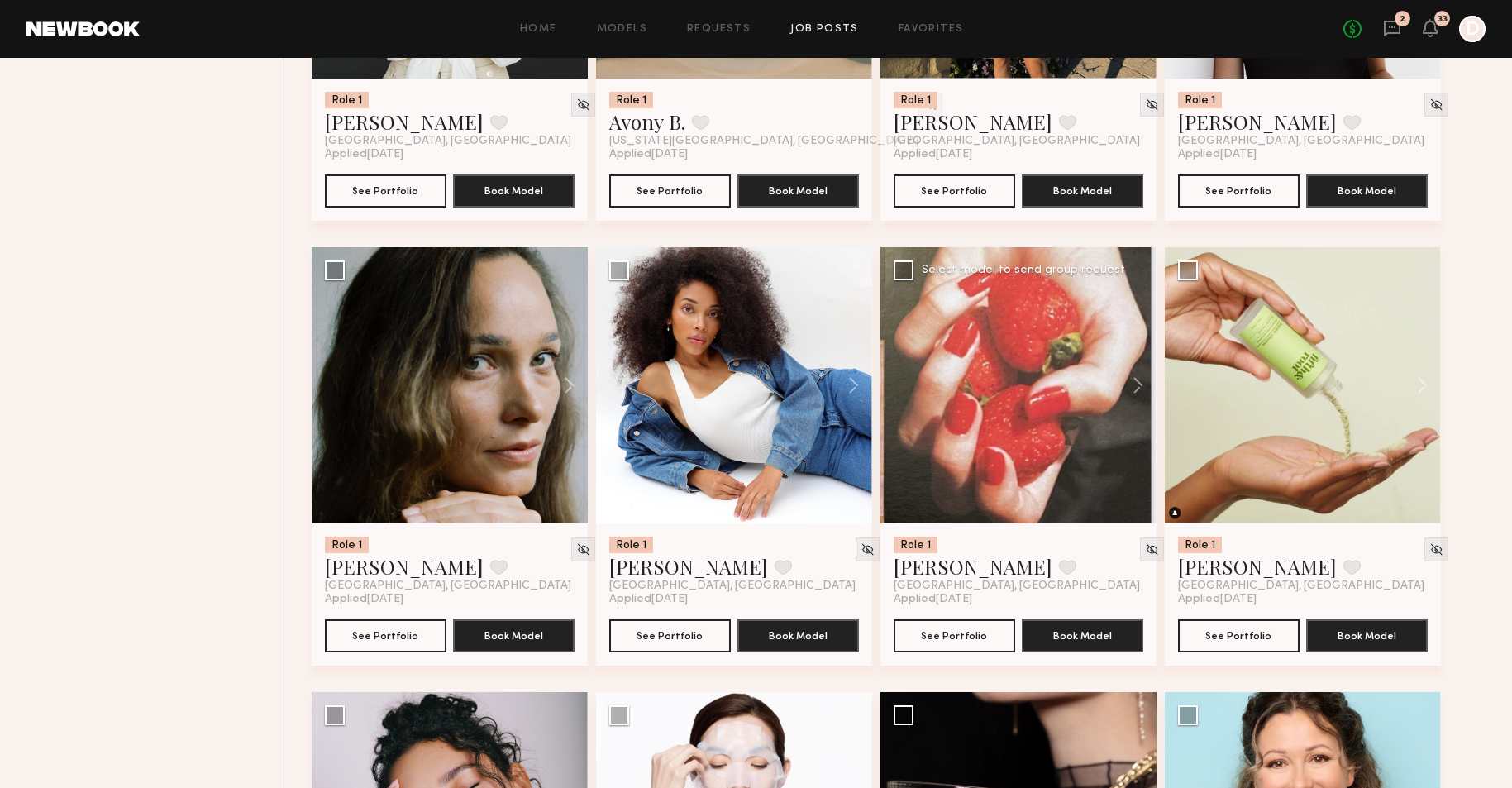
click at [976, 500] on div at bounding box center [1019, 385] width 276 height 276
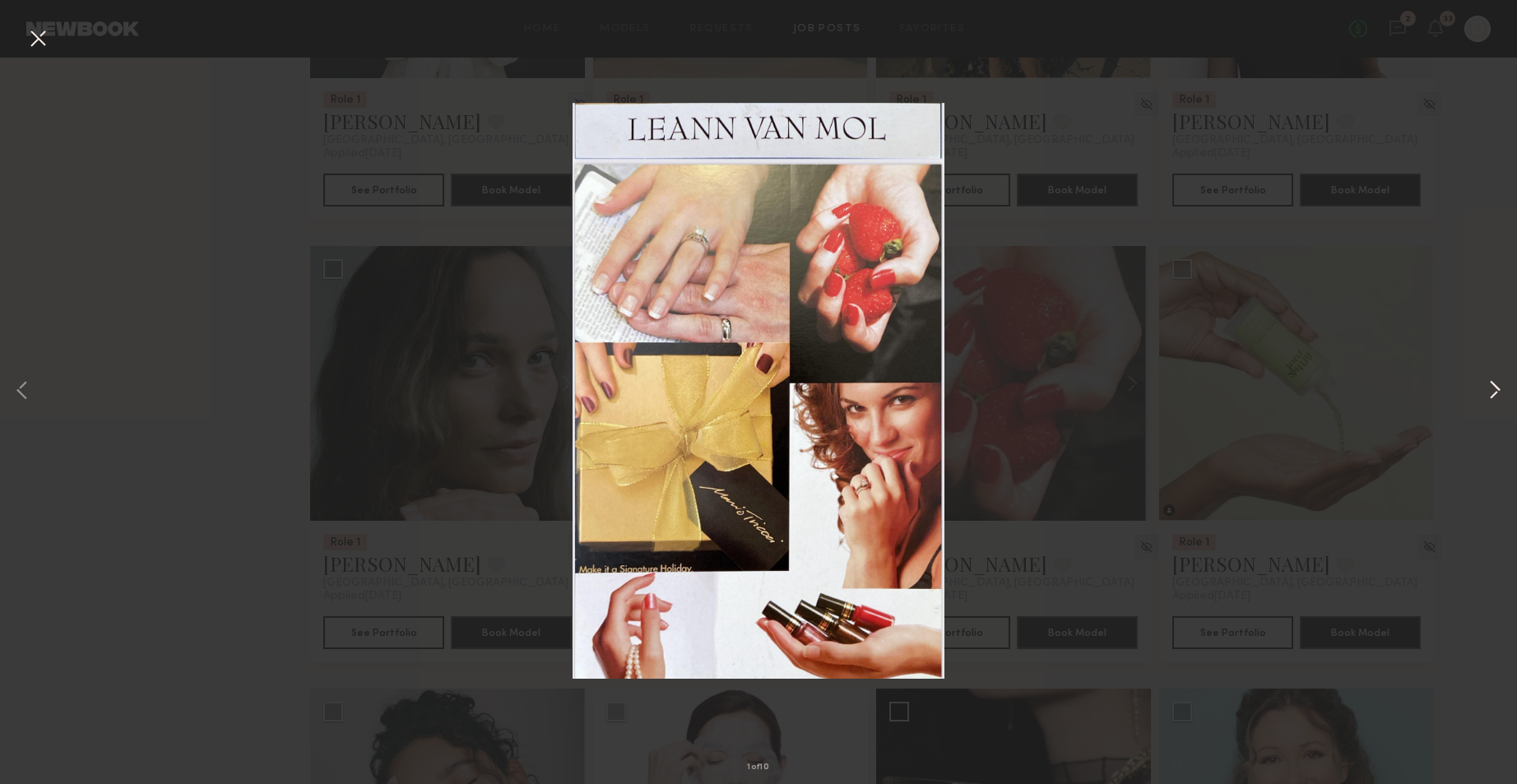
click at [1491, 402] on button at bounding box center [1495, 392] width 20 height 627
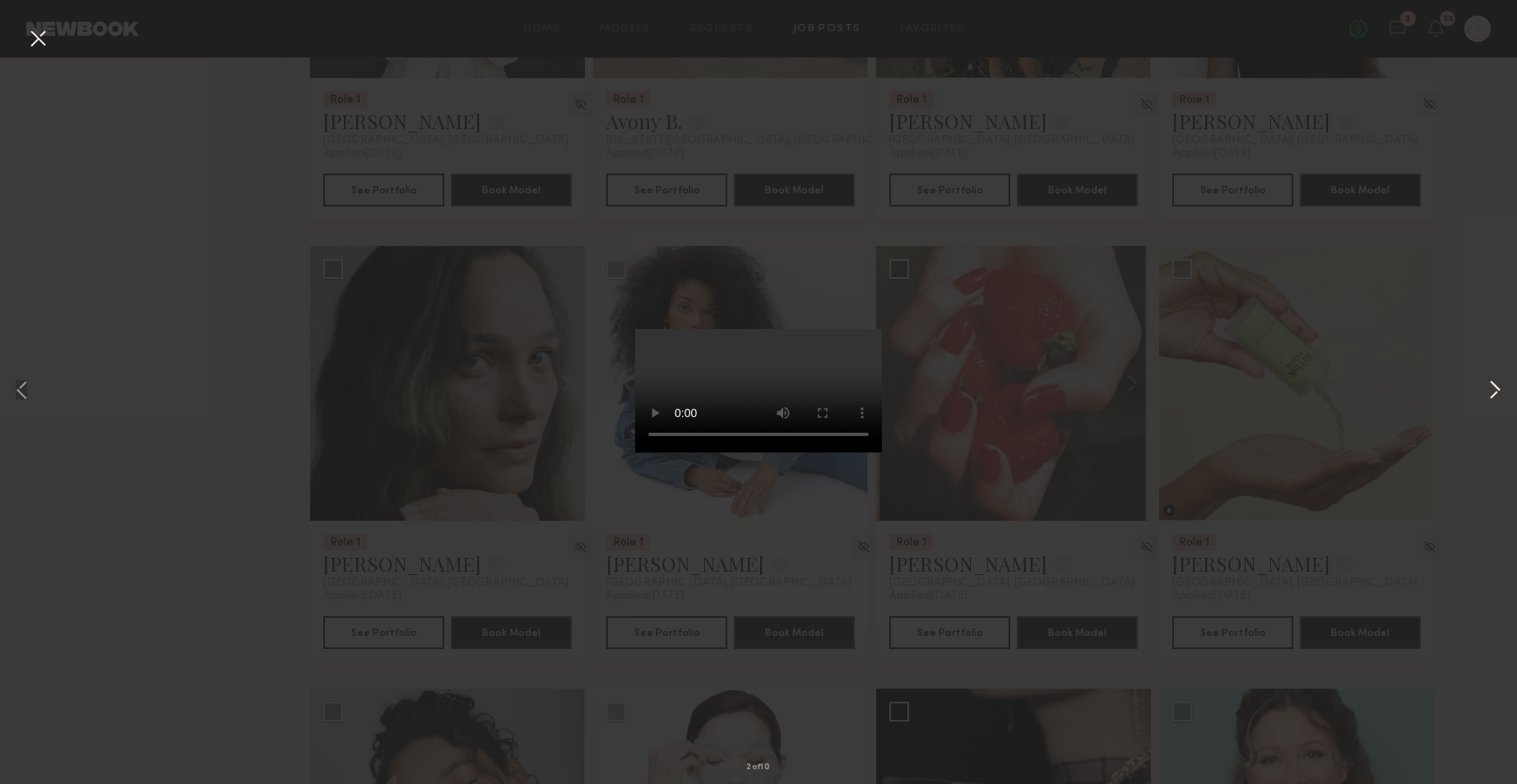
click at [1491, 402] on button at bounding box center [1495, 392] width 20 height 627
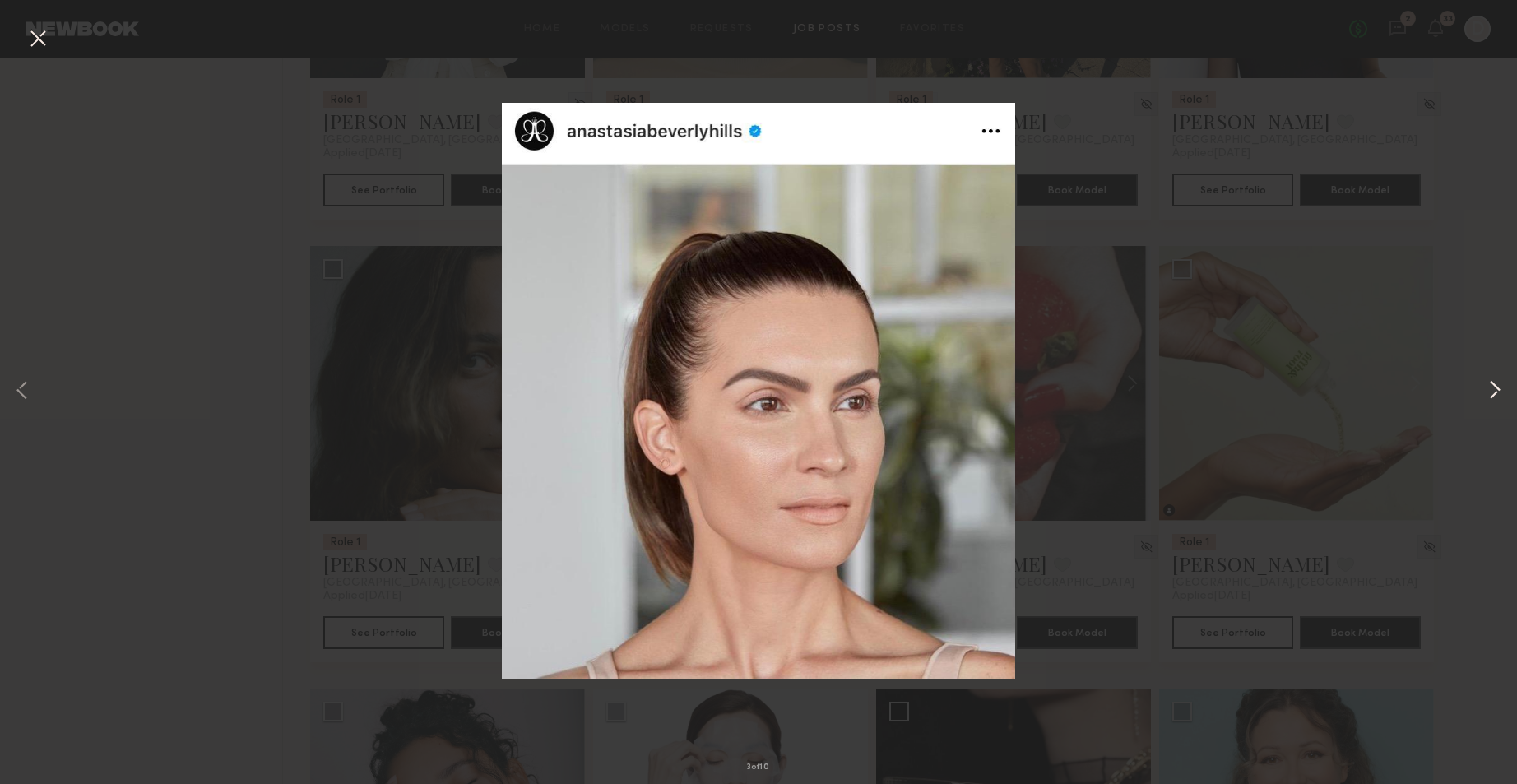
click at [1491, 402] on button at bounding box center [1495, 392] width 20 height 627
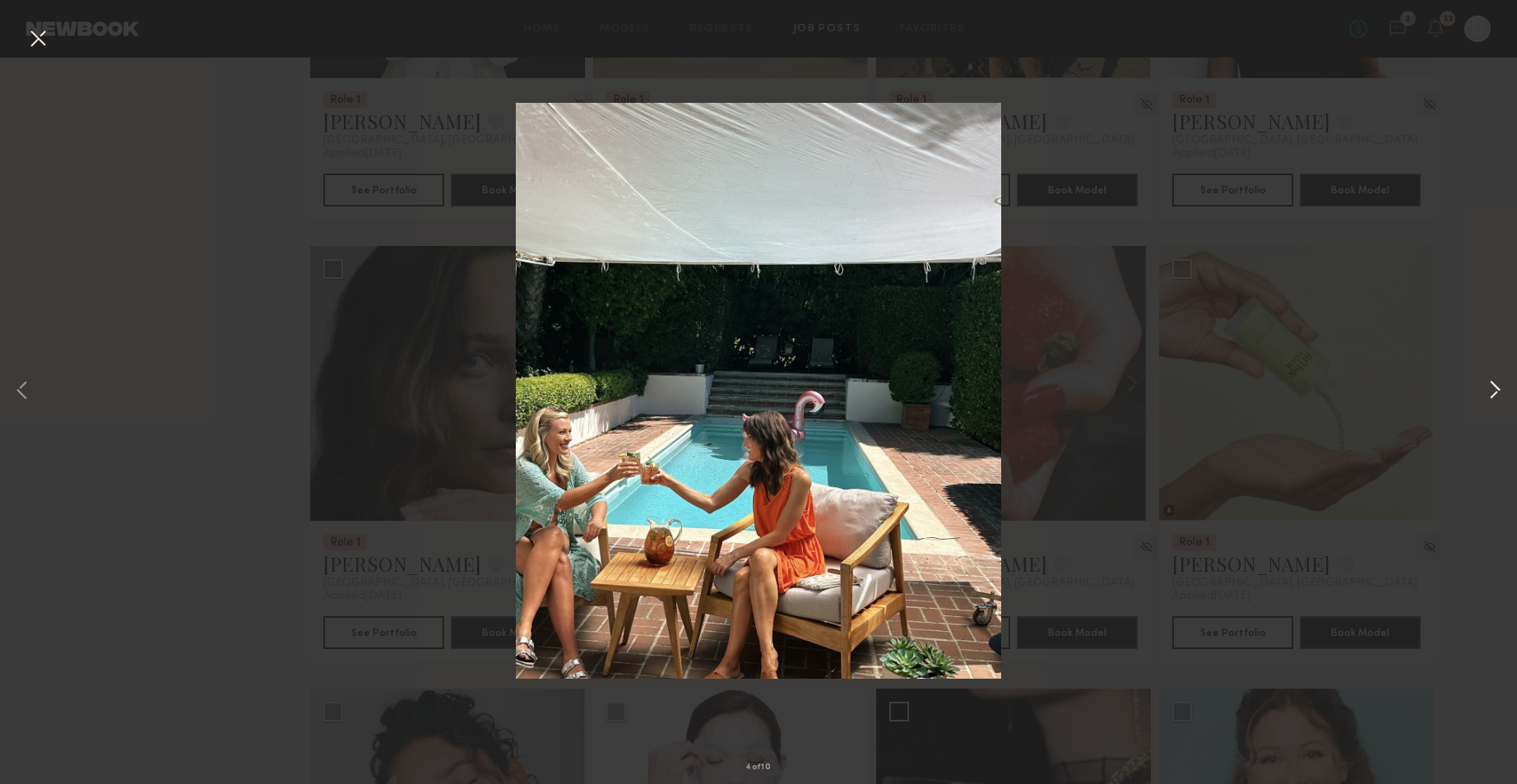
click at [1491, 402] on button at bounding box center [1495, 392] width 20 height 627
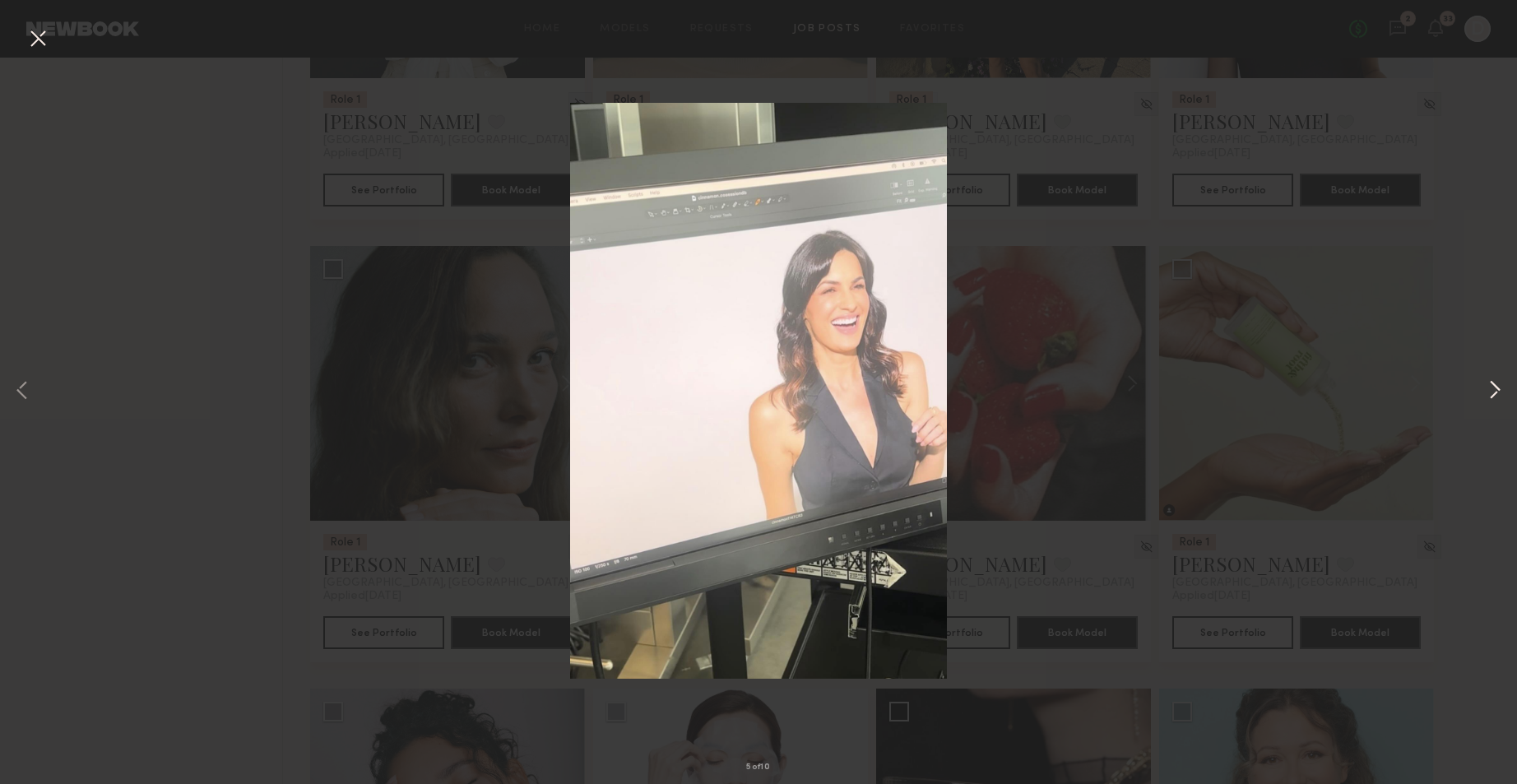
click at [1491, 402] on button at bounding box center [1495, 392] width 20 height 627
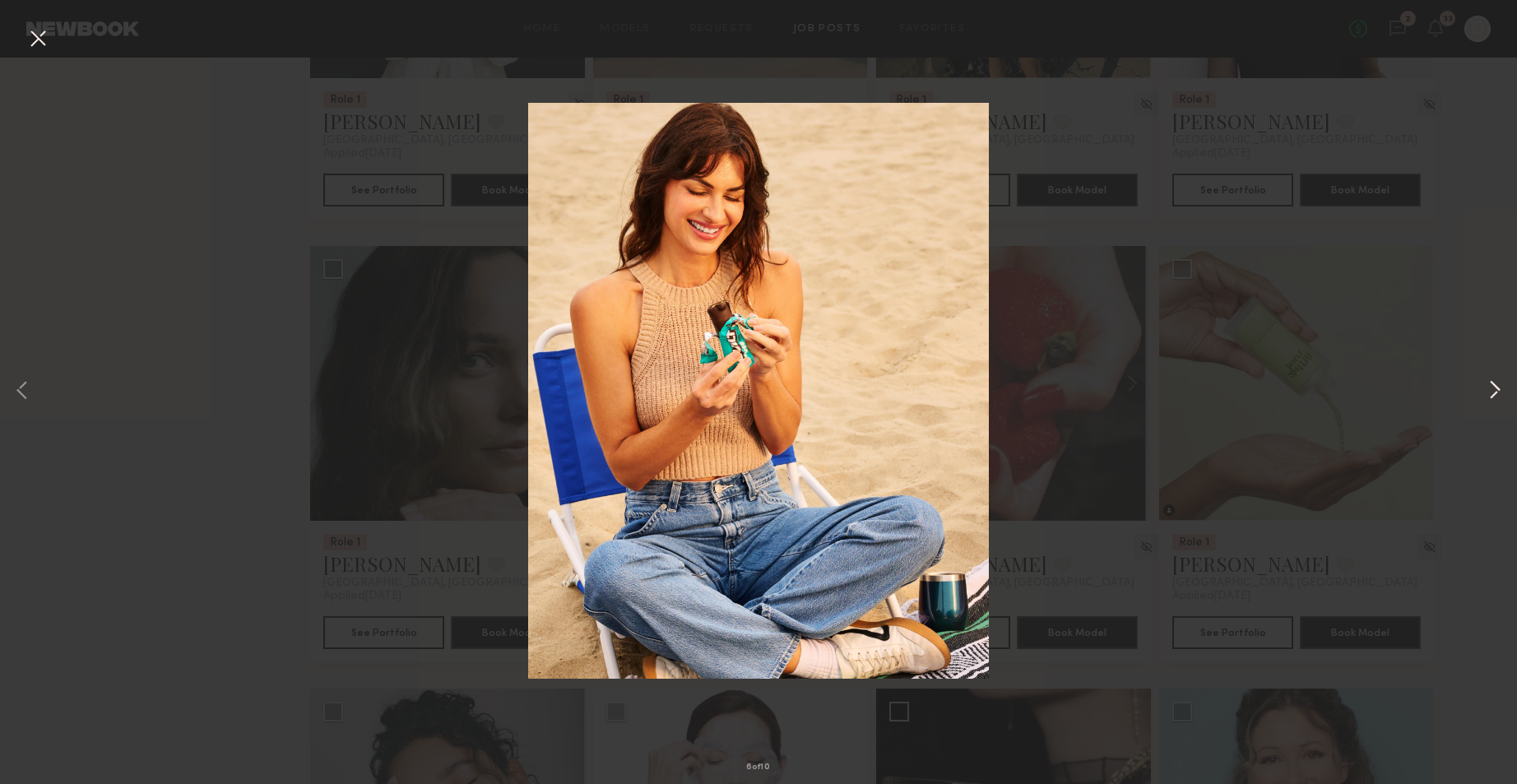
click at [1491, 402] on button at bounding box center [1495, 392] width 20 height 627
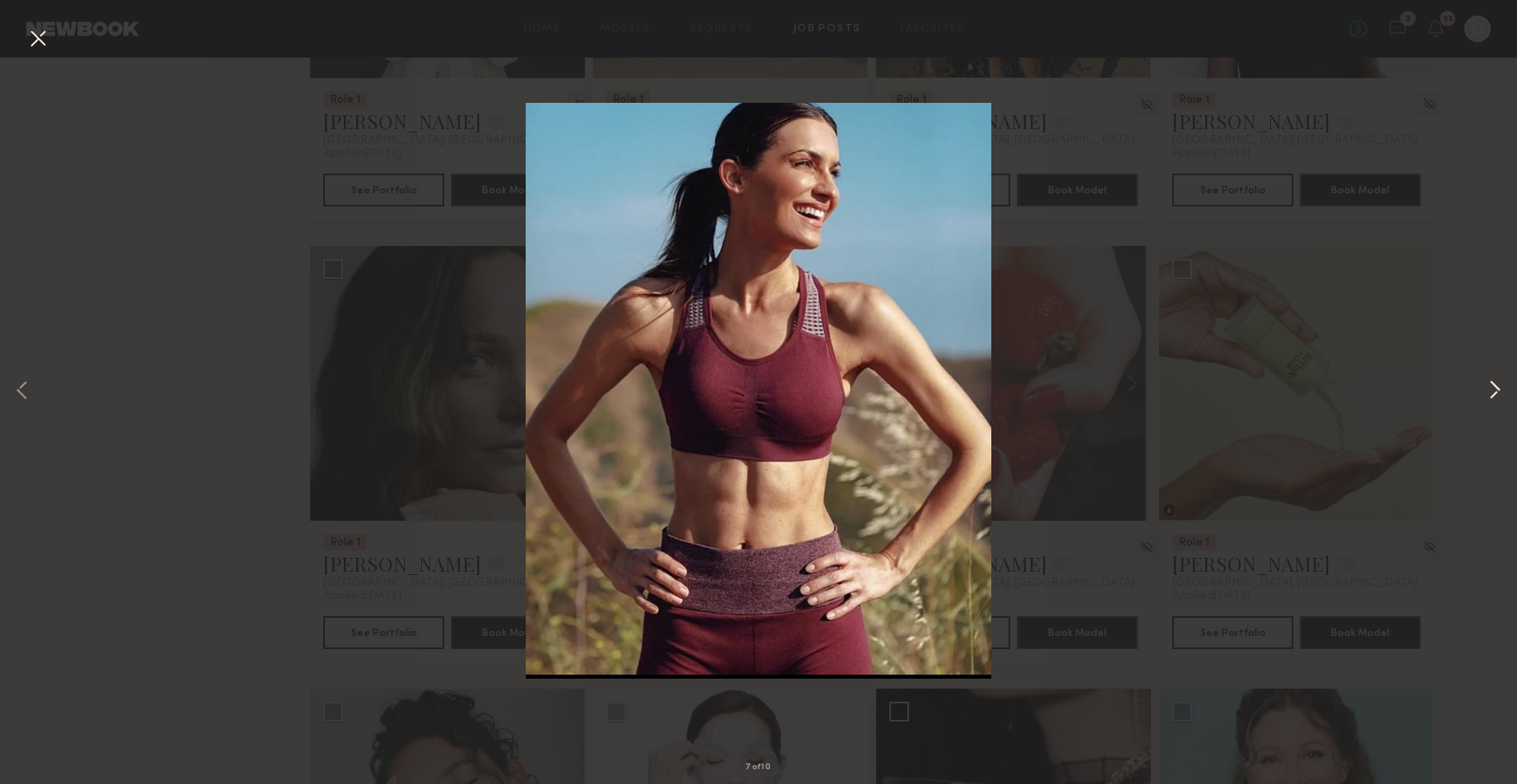
click at [1497, 399] on button at bounding box center [1495, 392] width 20 height 627
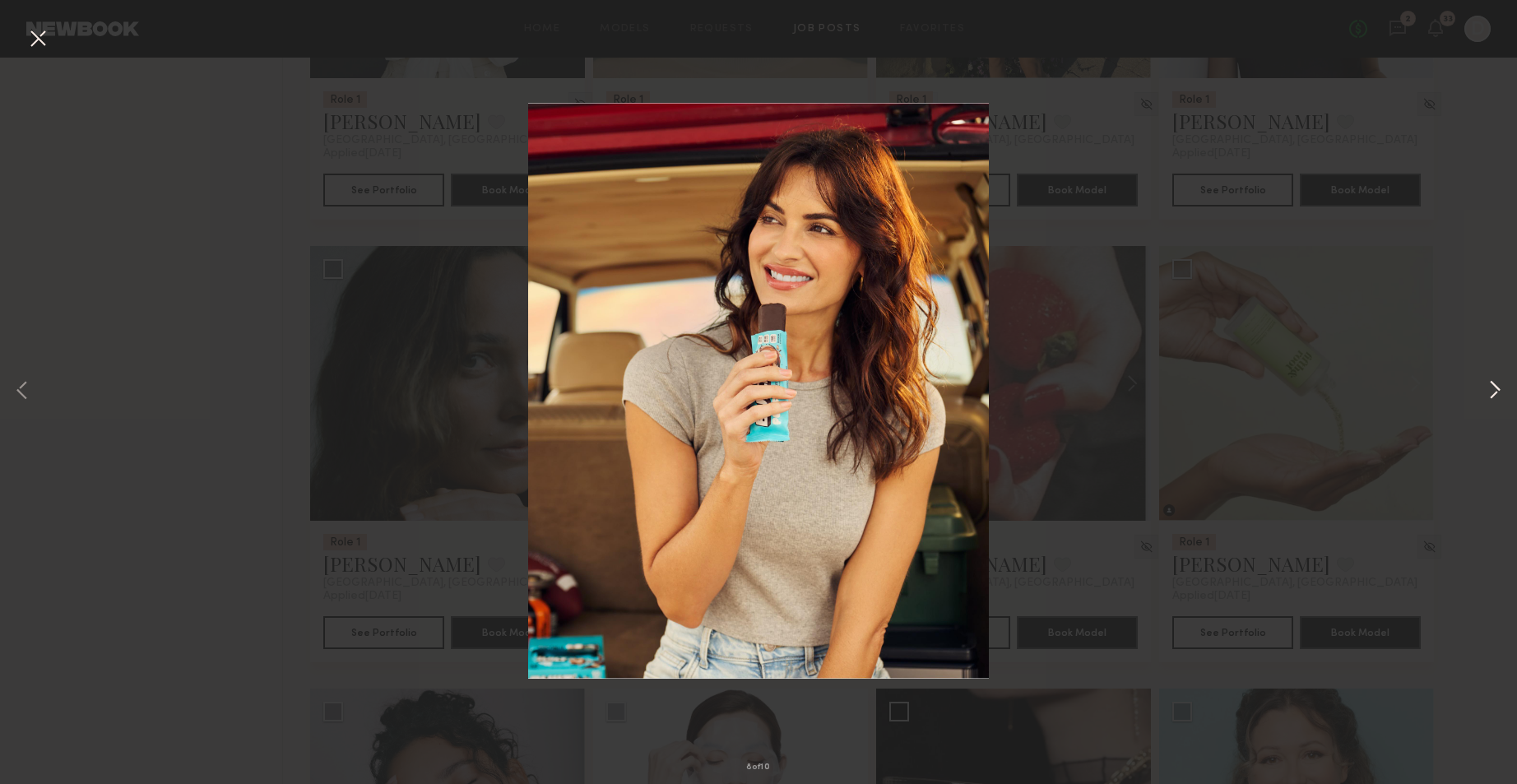
click at [1497, 399] on button at bounding box center [1495, 392] width 20 height 627
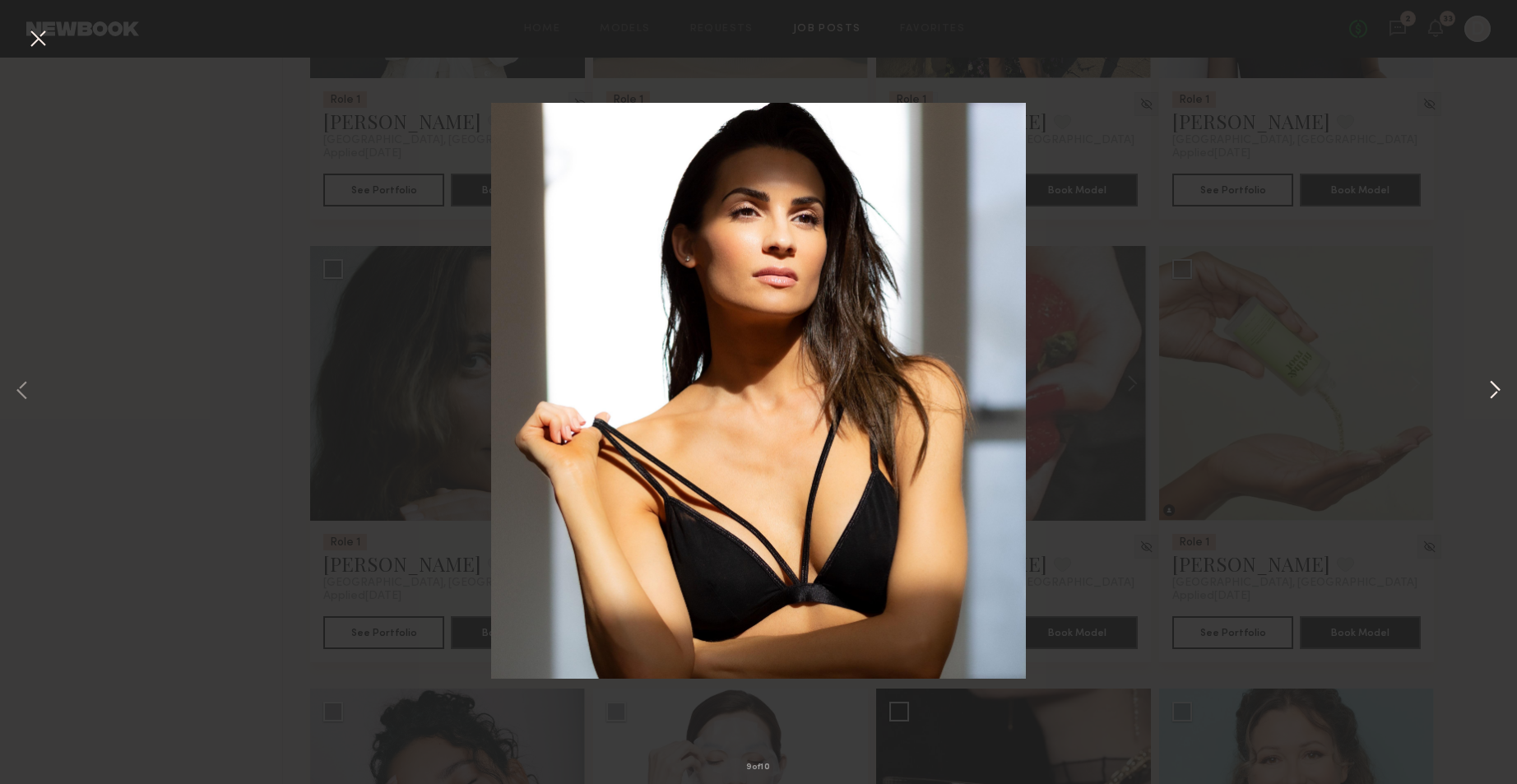
click at [1497, 399] on button at bounding box center [1495, 392] width 20 height 627
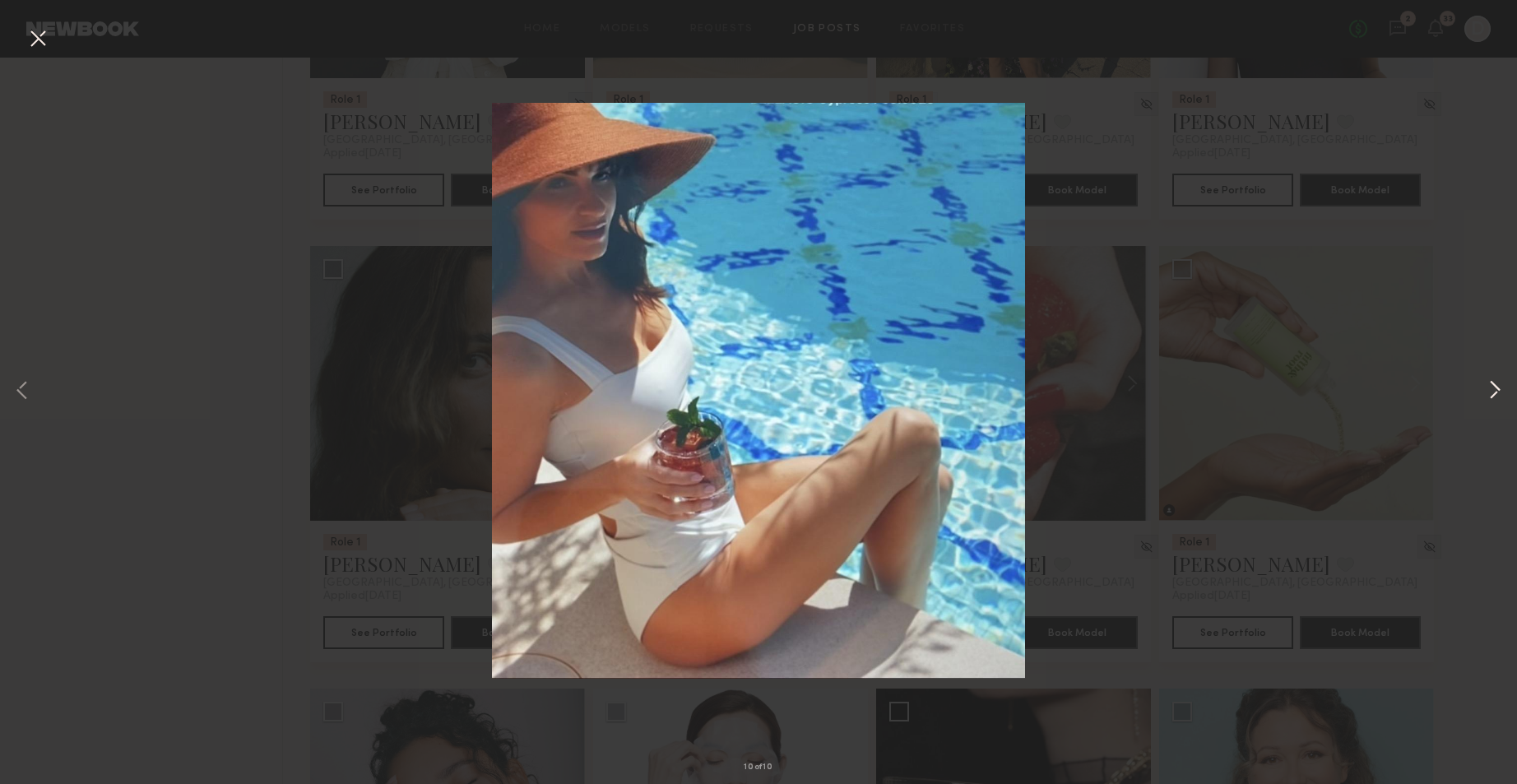
click at [1497, 399] on button at bounding box center [1495, 392] width 20 height 627
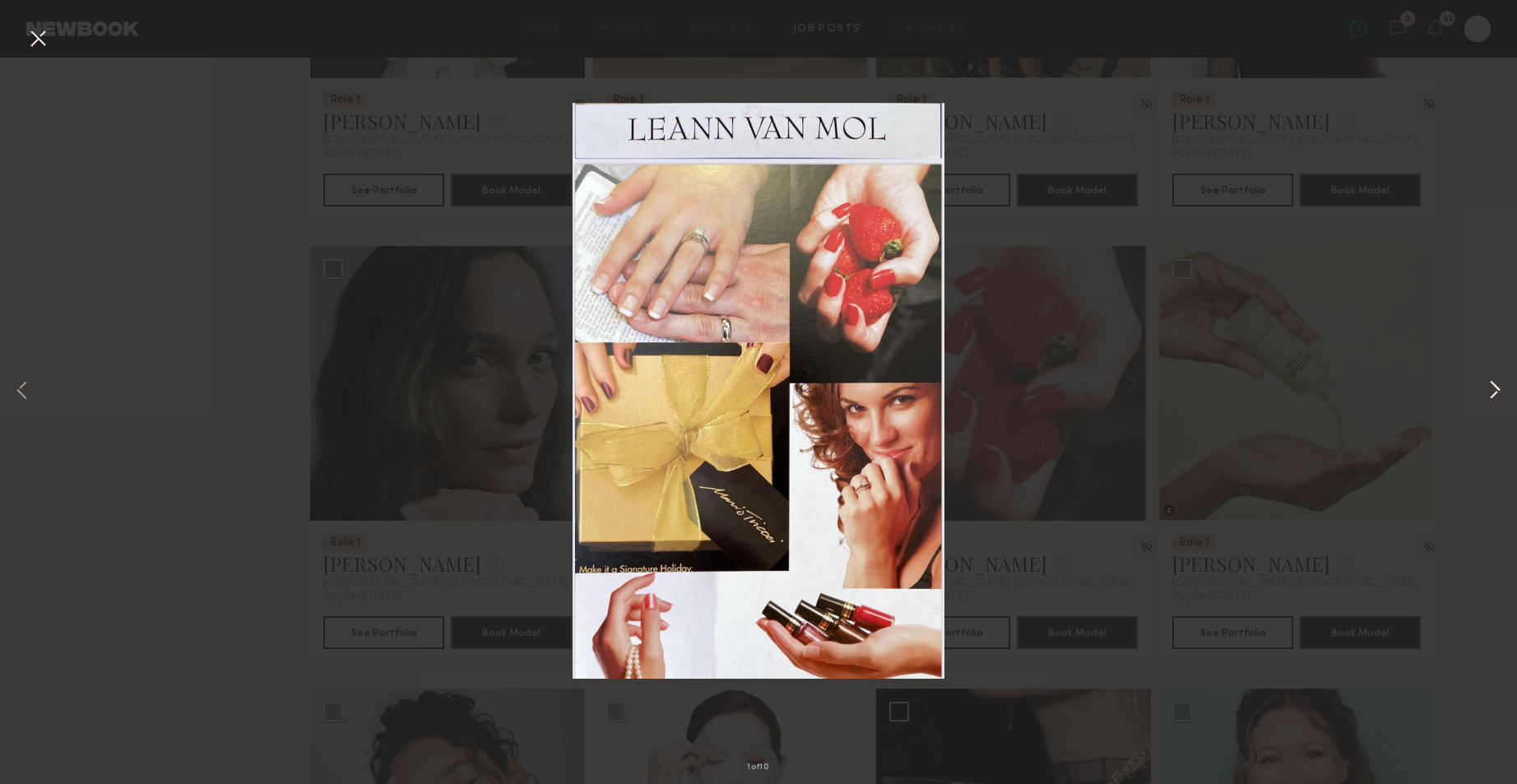
click at [1497, 399] on button at bounding box center [1495, 392] width 20 height 627
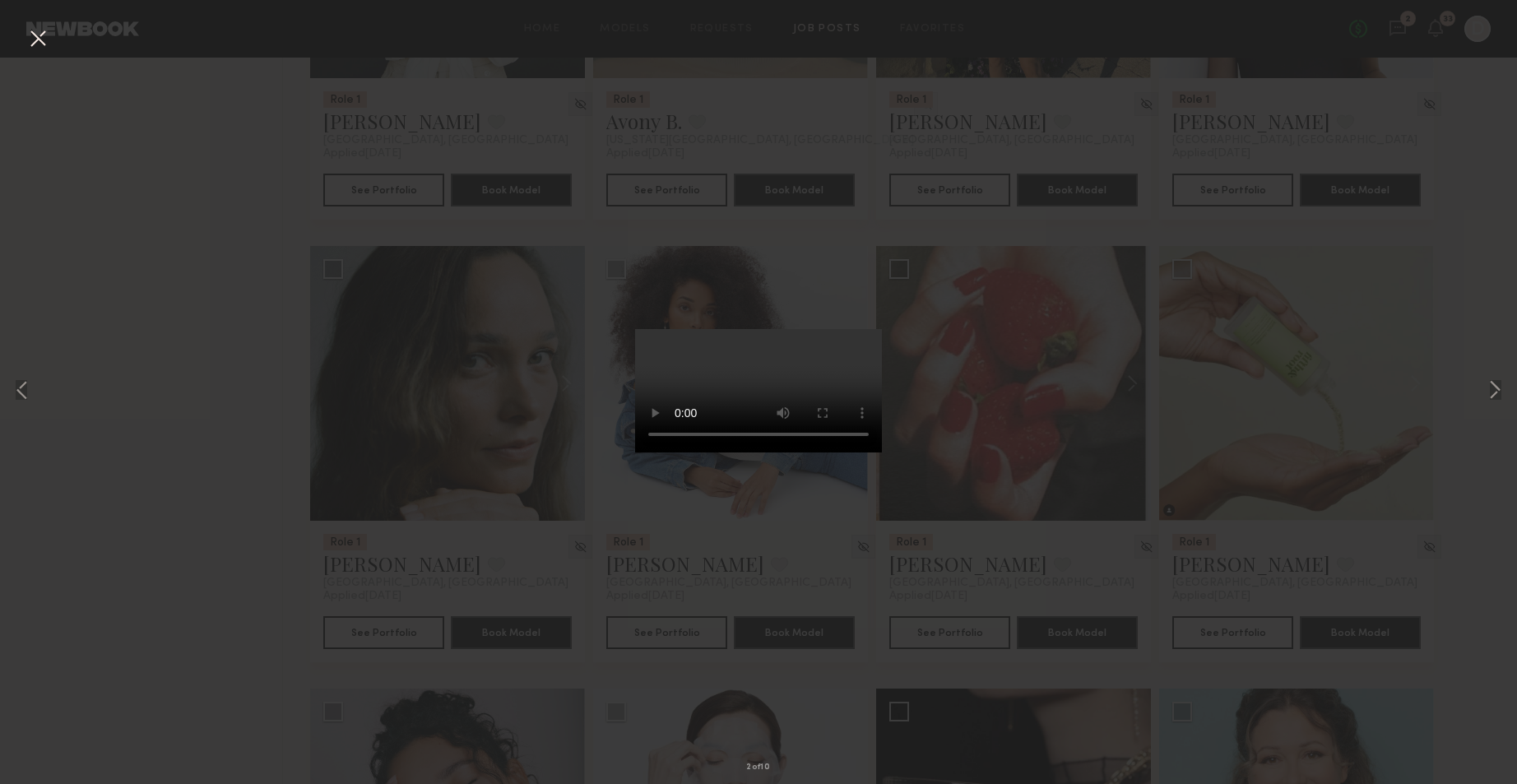
click at [179, 313] on div "2 of 10" at bounding box center [758, 392] width 1517 height 784
click at [48, 44] on button at bounding box center [38, 39] width 26 height 30
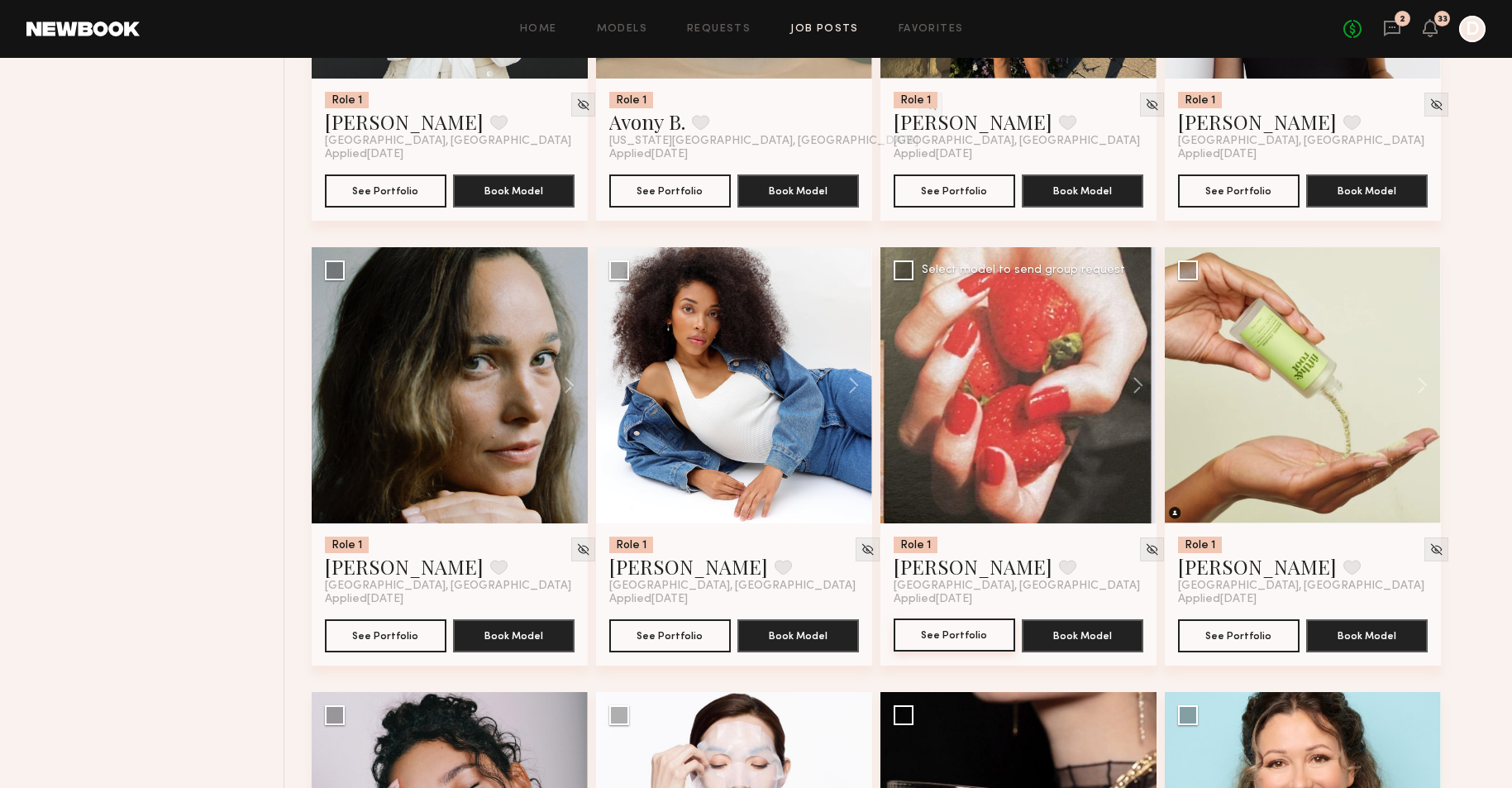
click at [940, 626] on button "See Portfolio" at bounding box center [954, 635] width 122 height 33
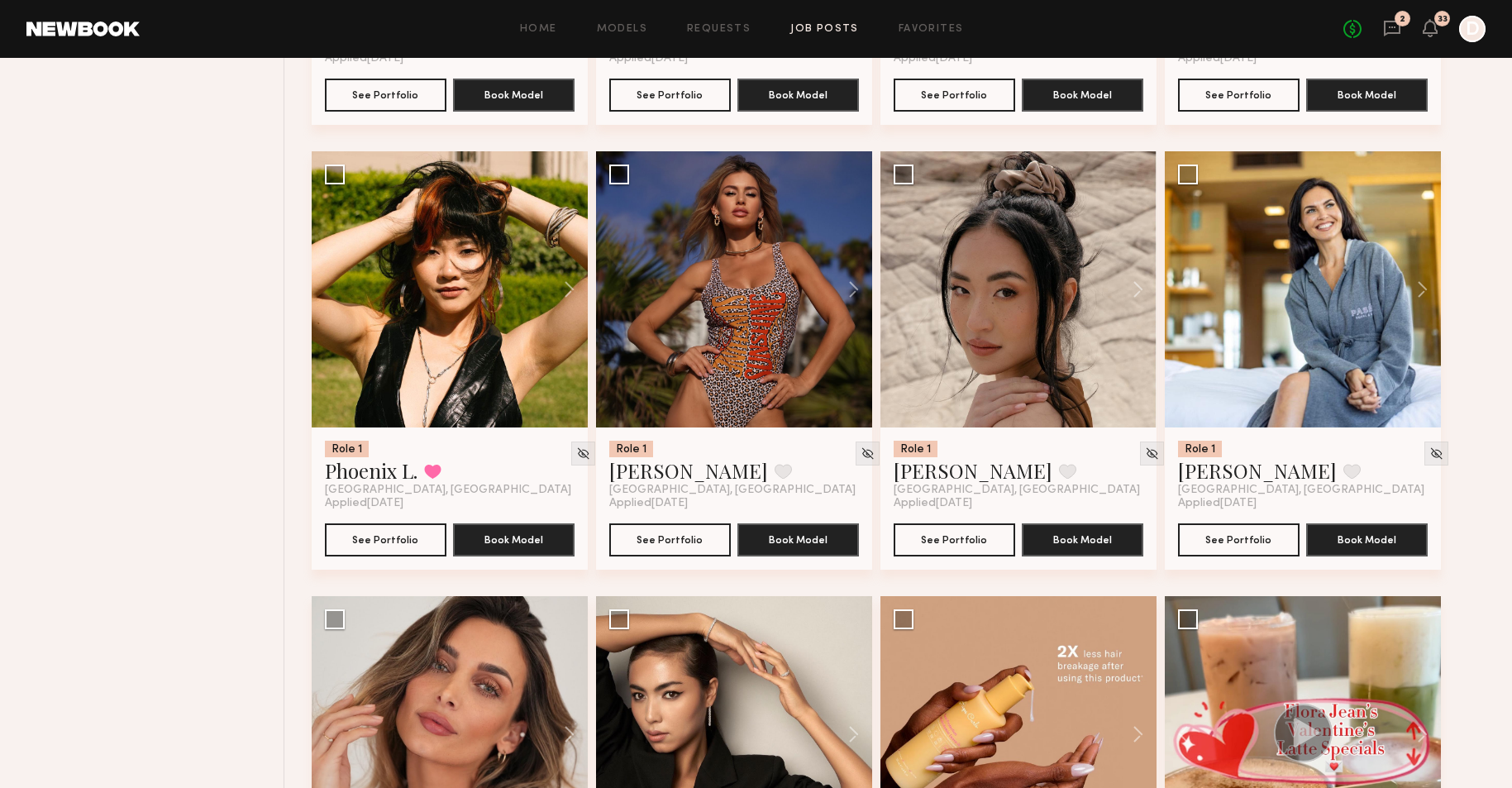
scroll to position [3125, 0]
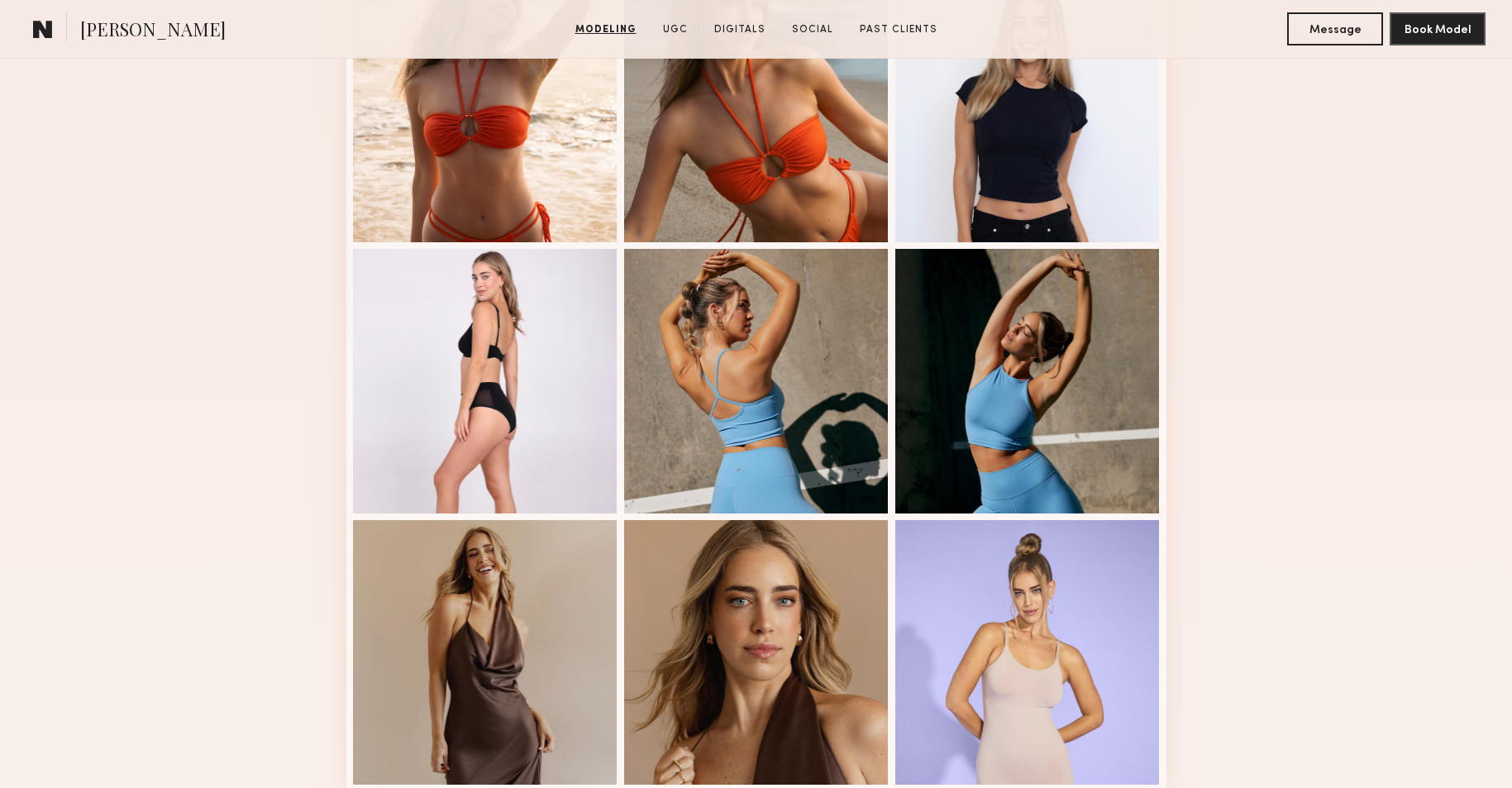
scroll to position [961, 0]
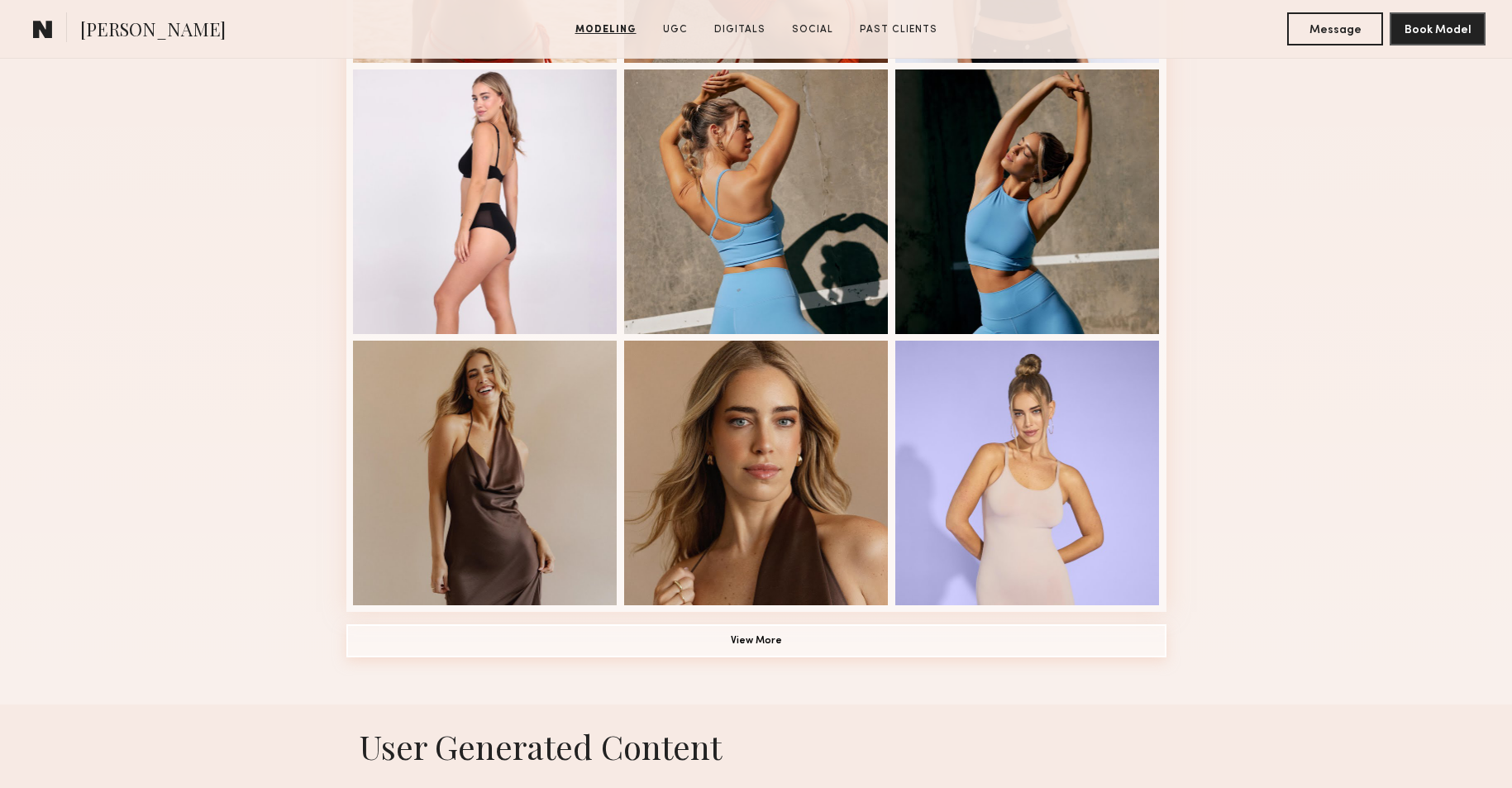
click at [820, 648] on button "View More" at bounding box center [757, 640] width 820 height 33
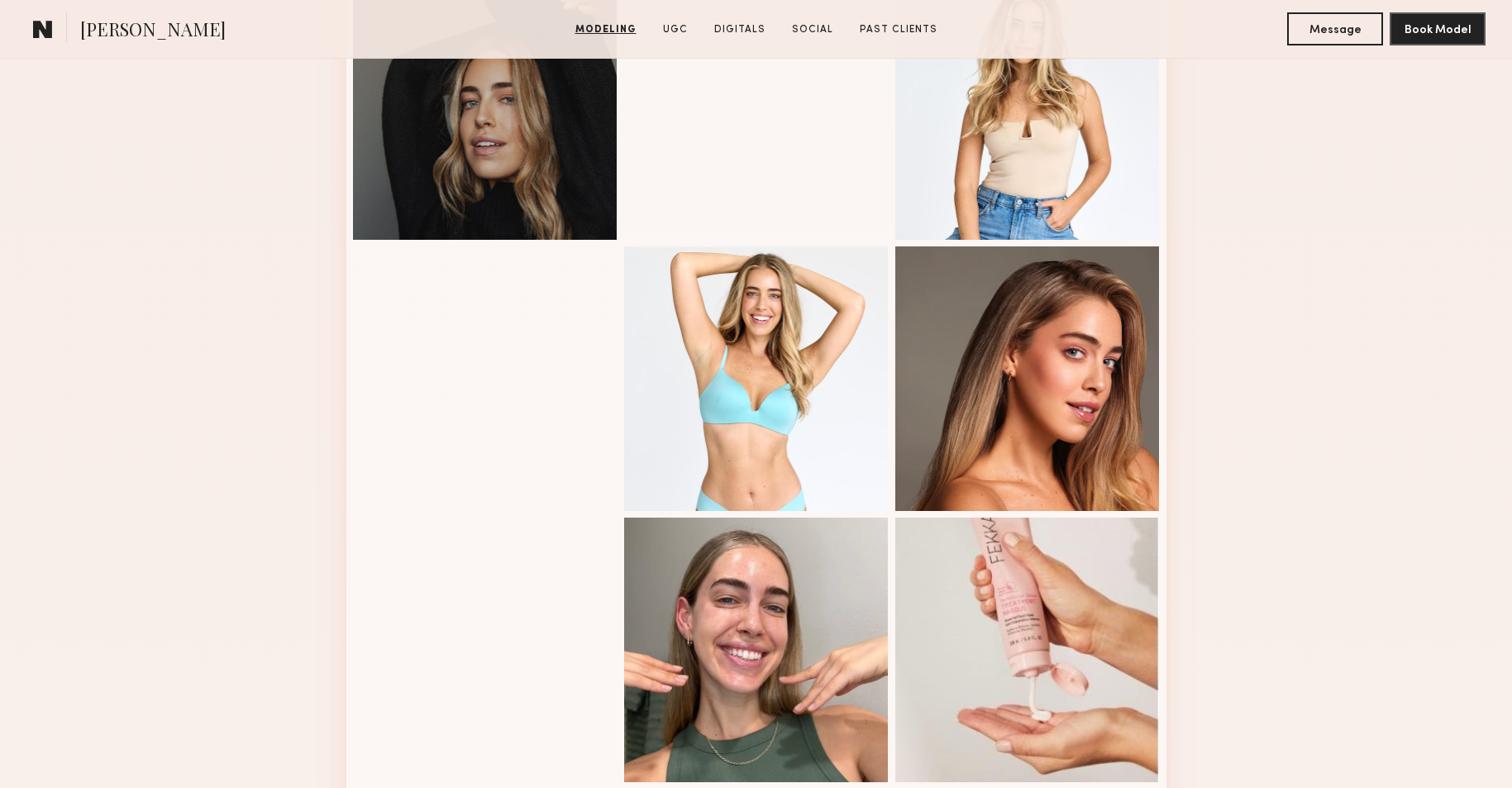
scroll to position [798, 0]
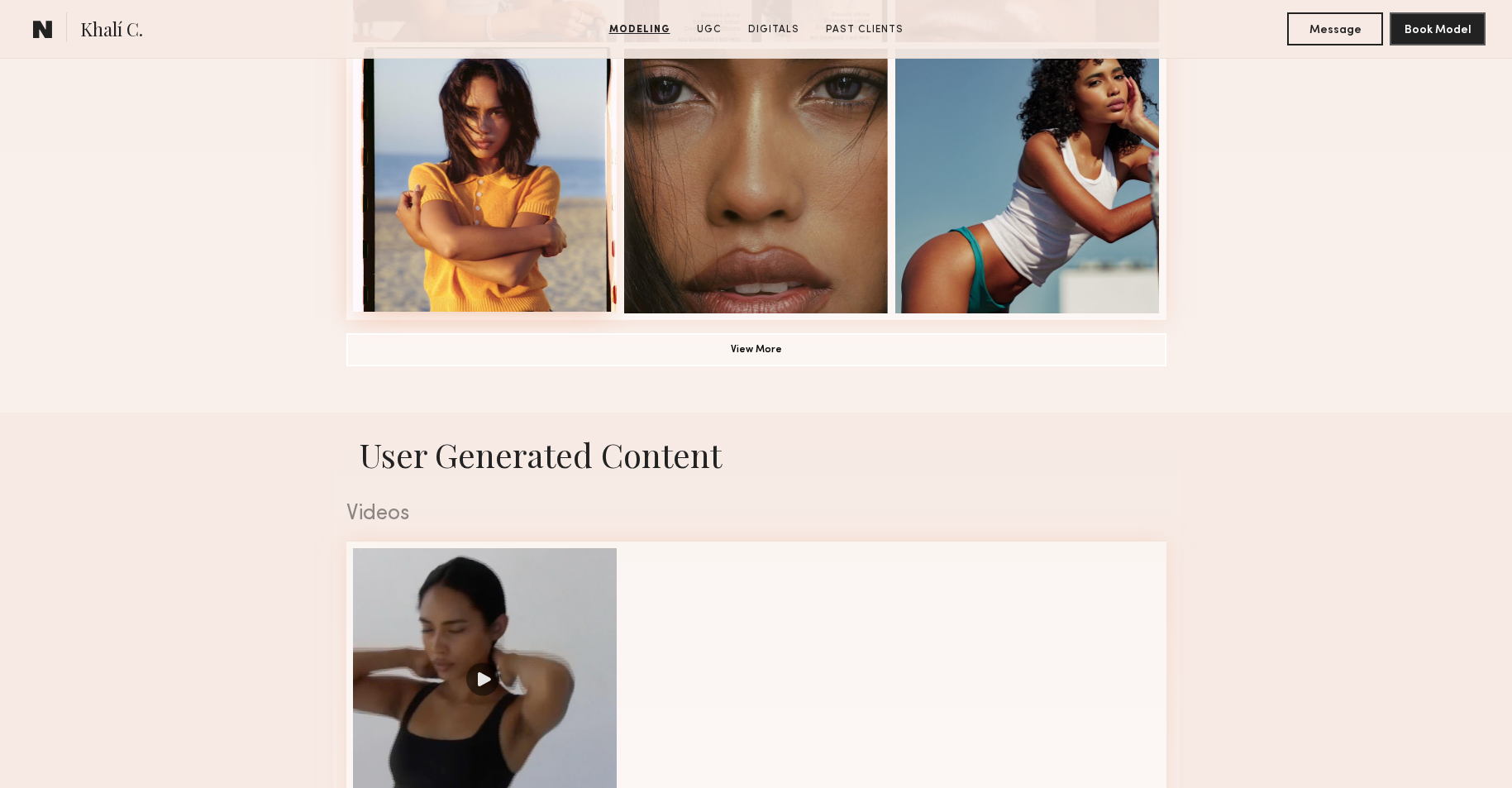
scroll to position [1397, 0]
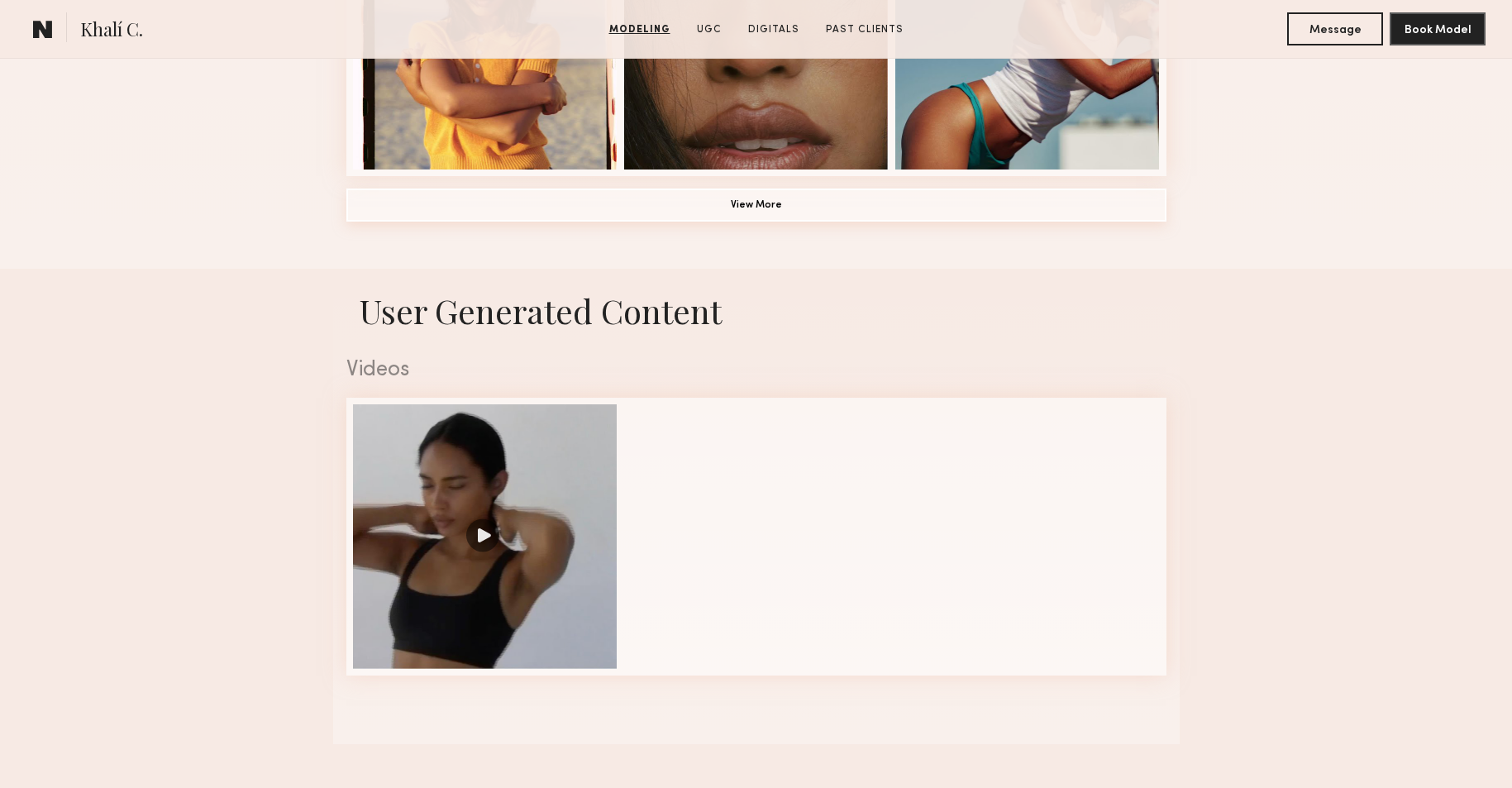
click at [761, 197] on button "View More" at bounding box center [757, 205] width 820 height 33
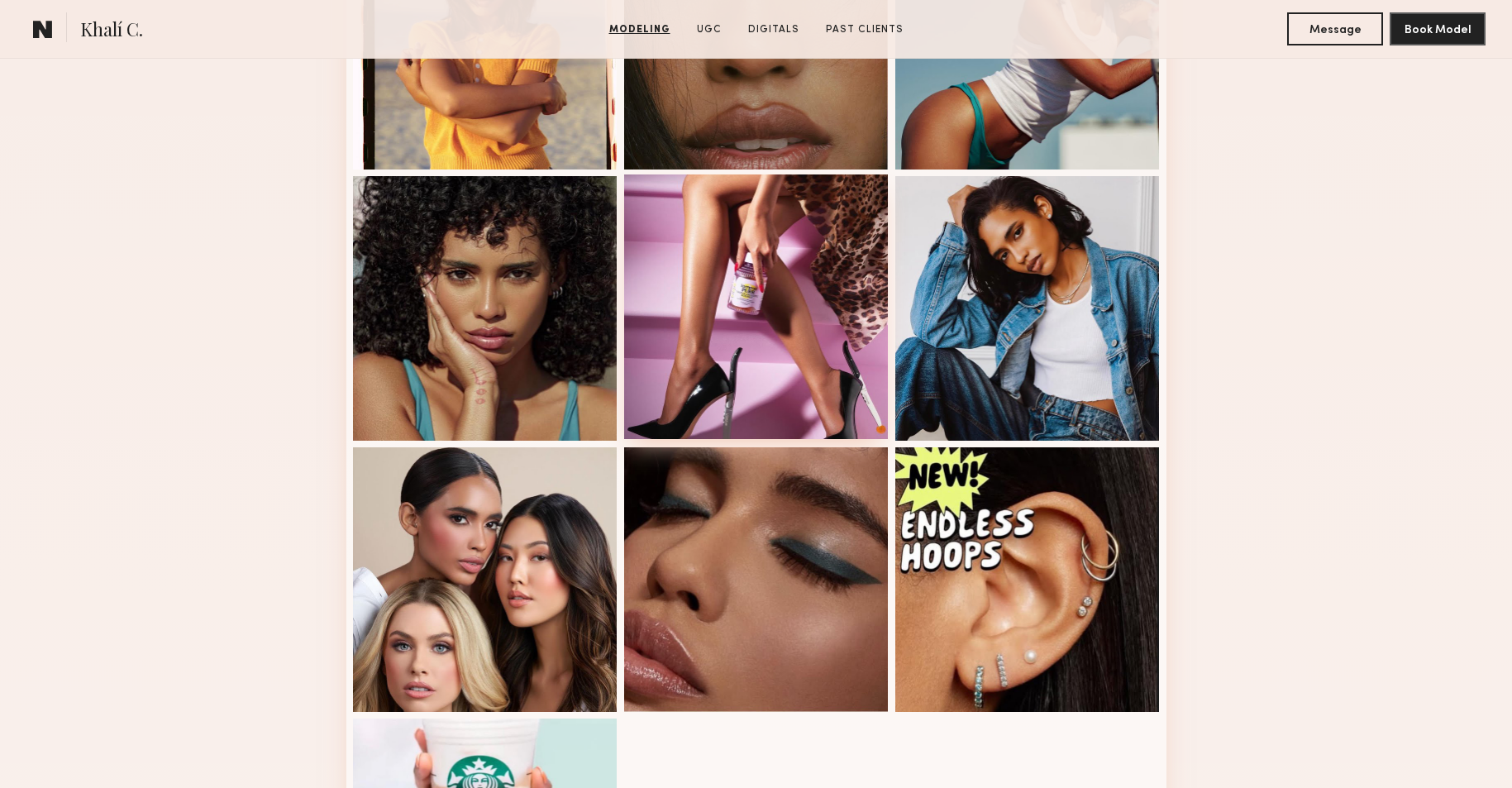
click at [755, 317] on div at bounding box center [756, 306] width 264 height 264
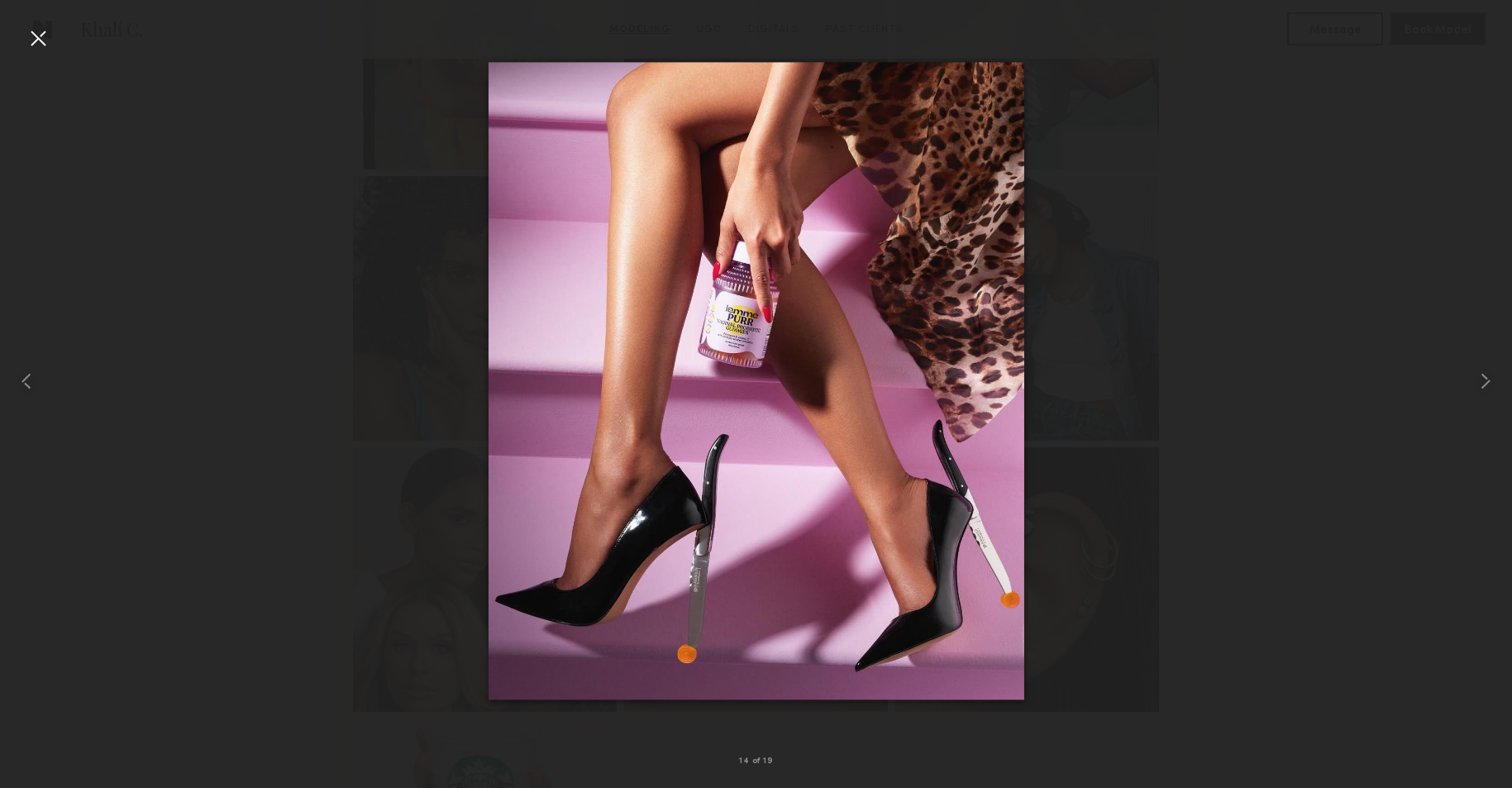
click at [1360, 437] on div at bounding box center [756, 381] width 1512 height 709
click at [1489, 382] on common-icon at bounding box center [1485, 381] width 27 height 27
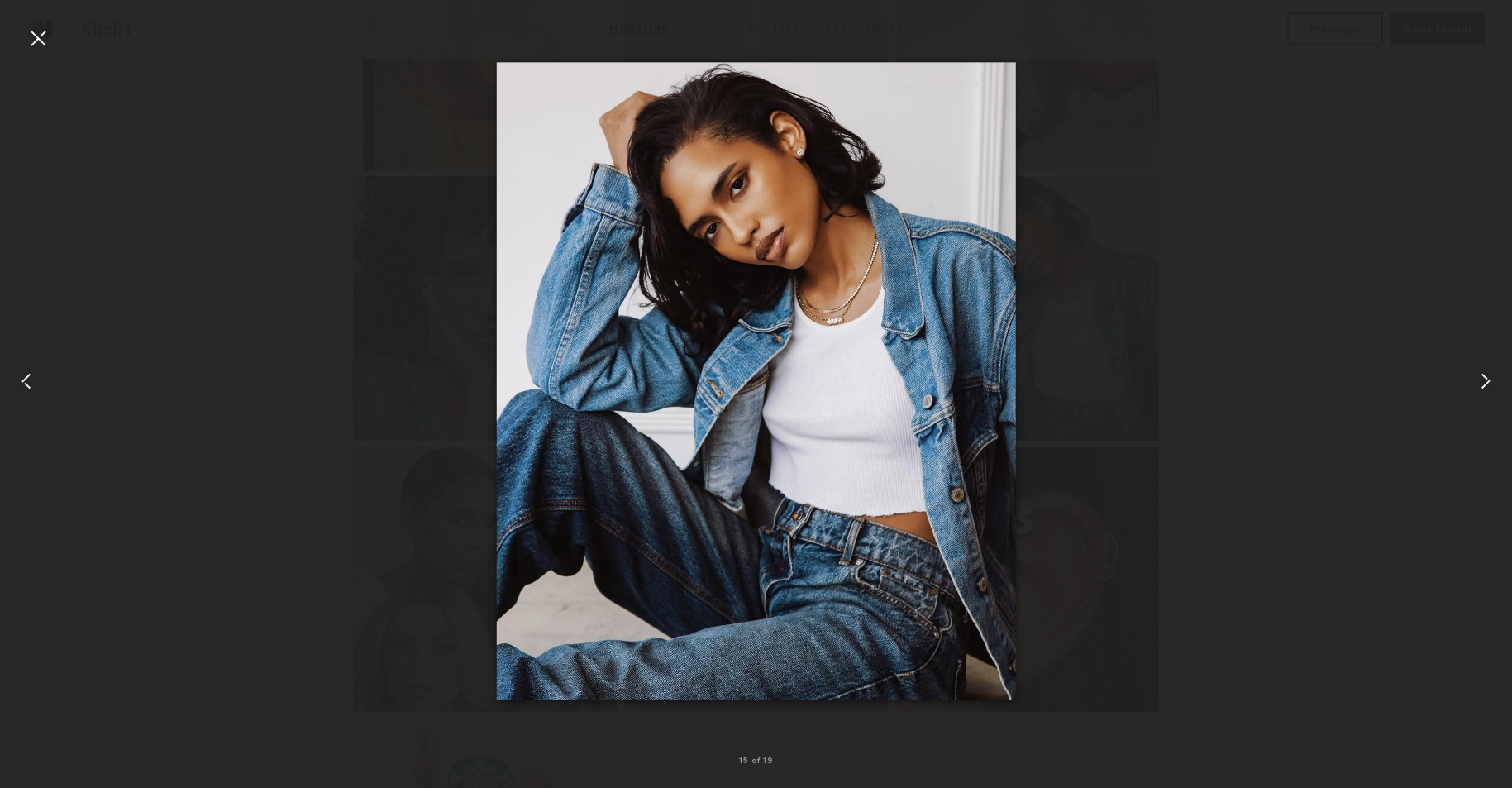
click at [54, 51] on div at bounding box center [30, 381] width 60 height 709
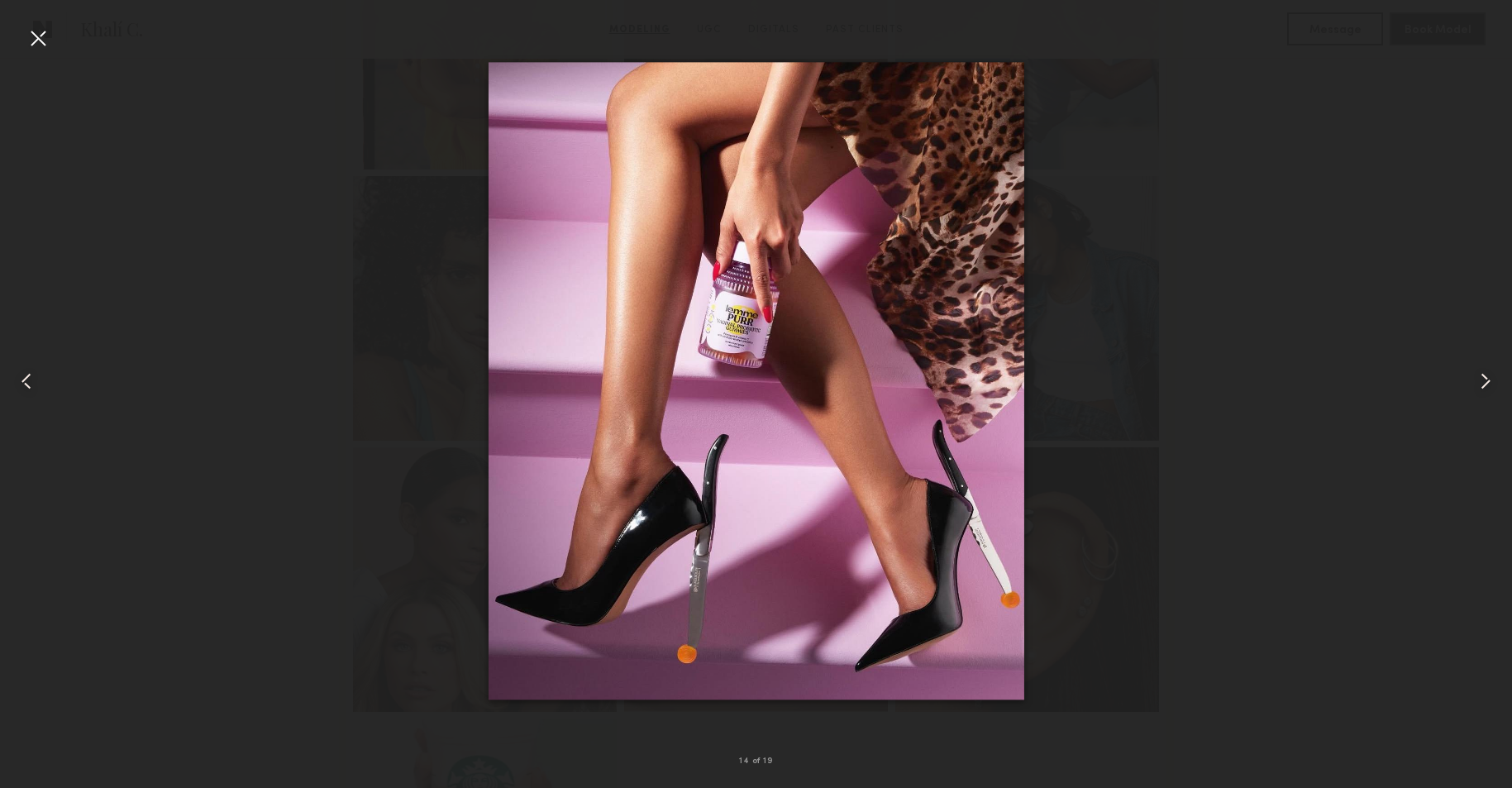
click at [35, 41] on div at bounding box center [38, 38] width 27 height 27
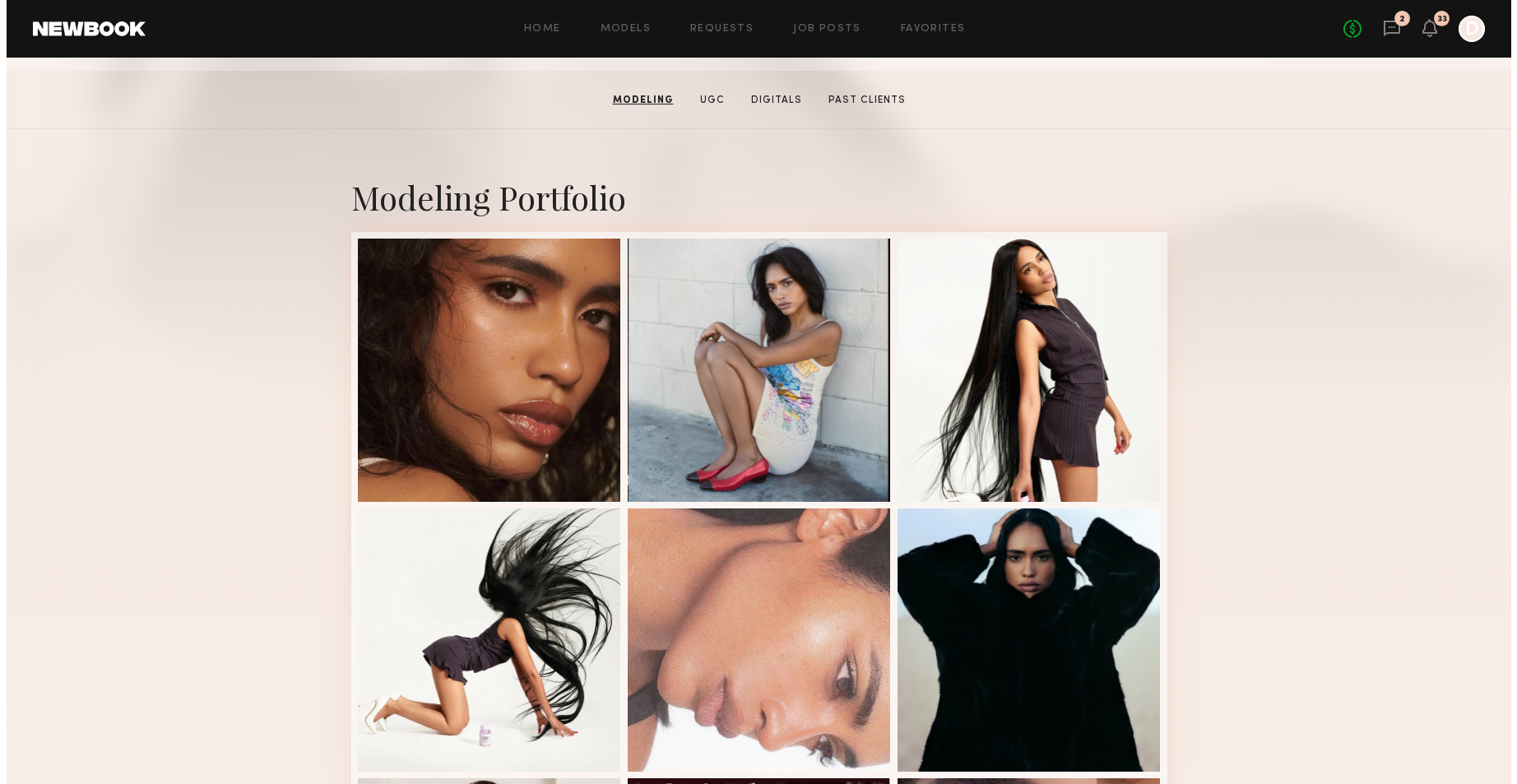
scroll to position [0, 0]
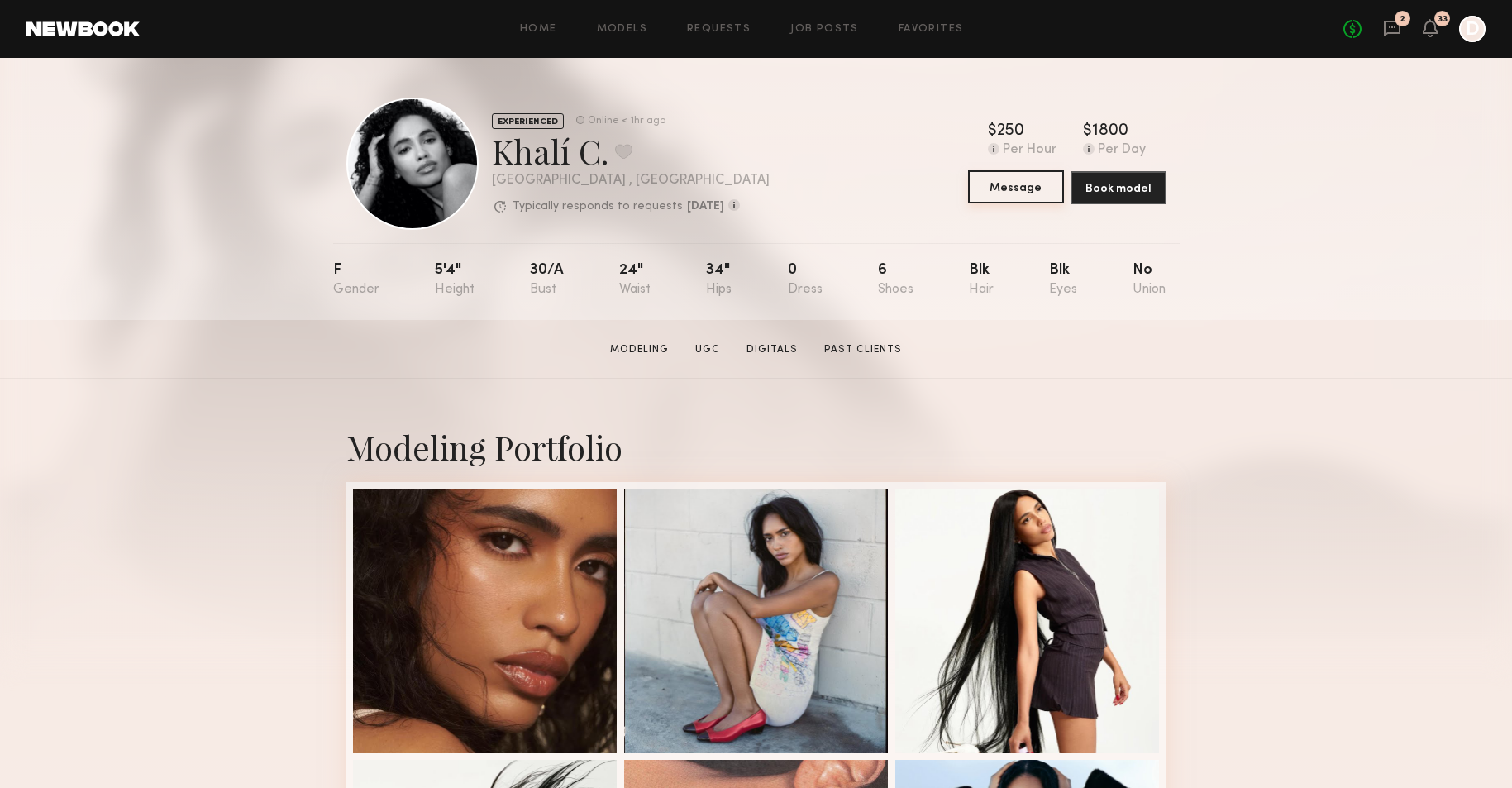
click at [1024, 180] on button "Message" at bounding box center [1016, 186] width 96 height 33
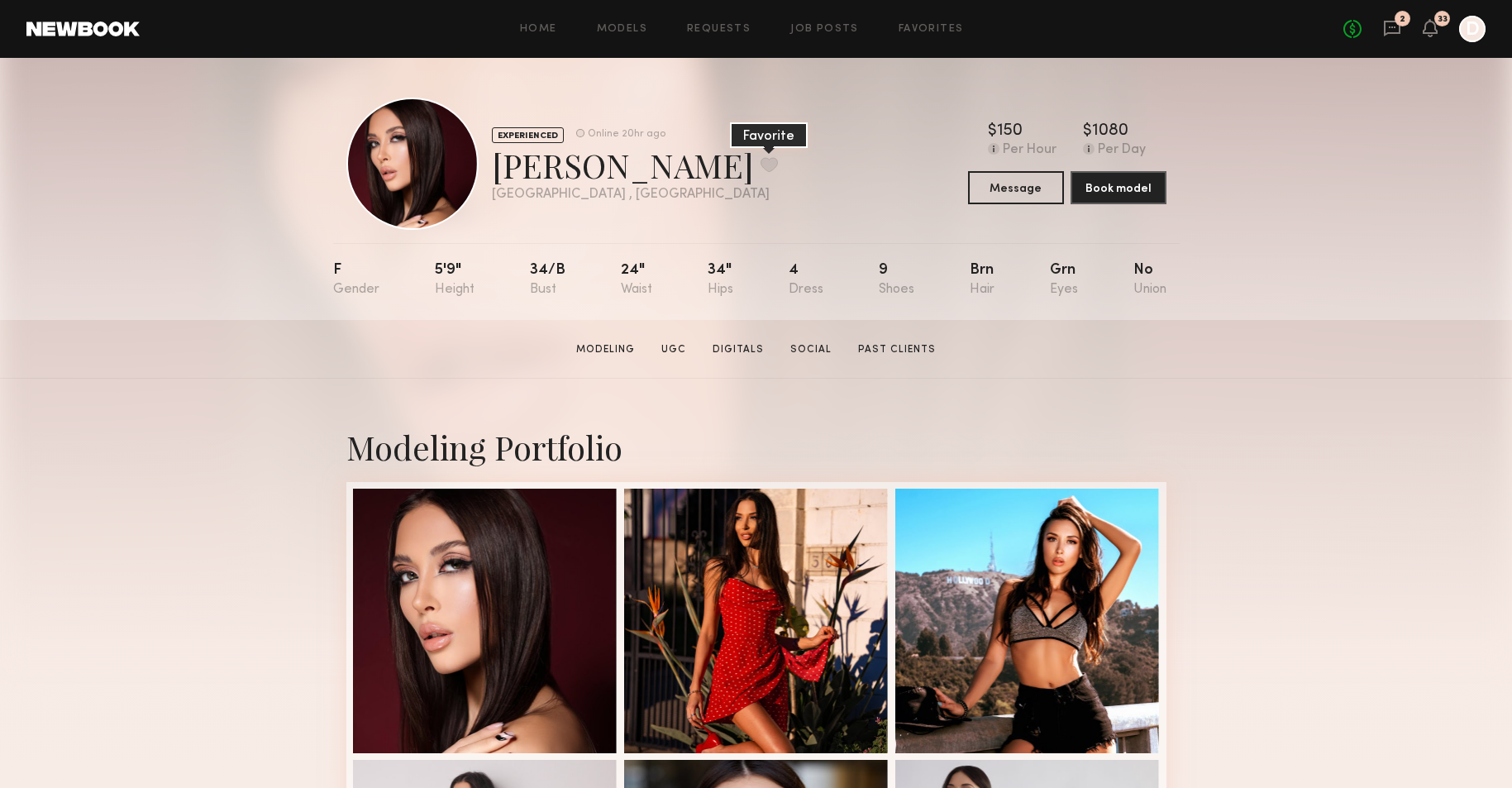
click at [760, 160] on button at bounding box center [769, 164] width 17 height 15
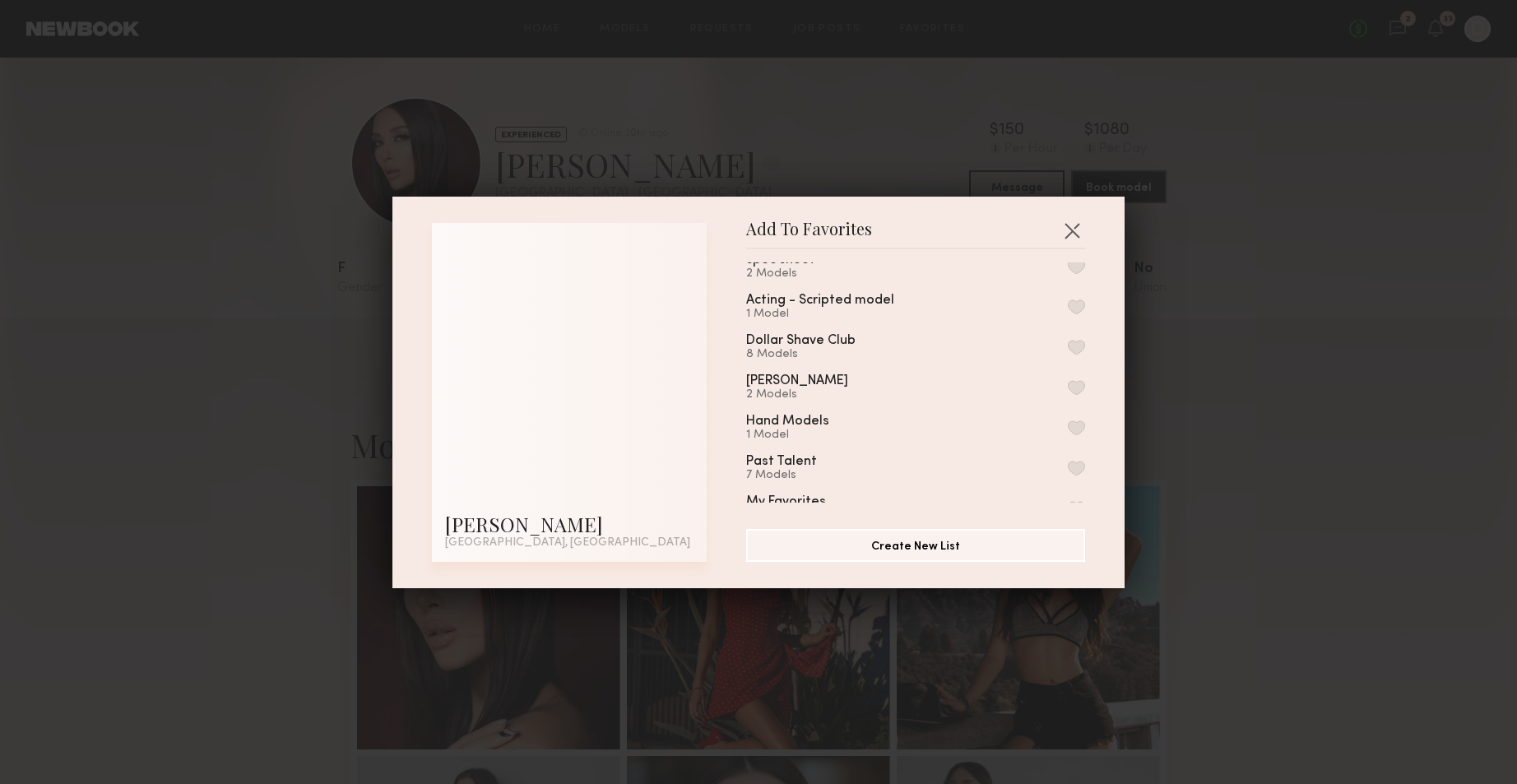
scroll to position [56, 0]
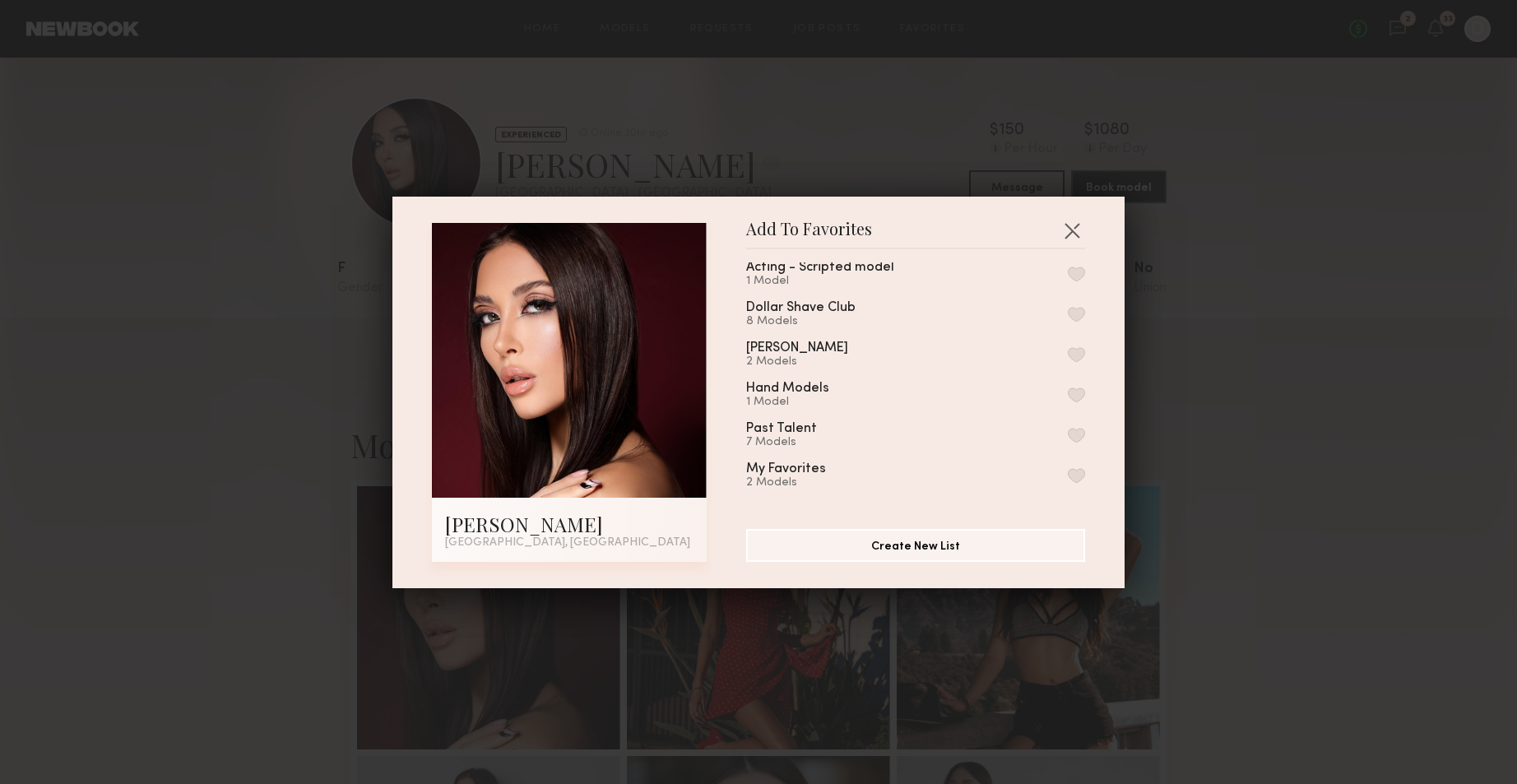
click at [1068, 477] on button "button" at bounding box center [1076, 475] width 17 height 15
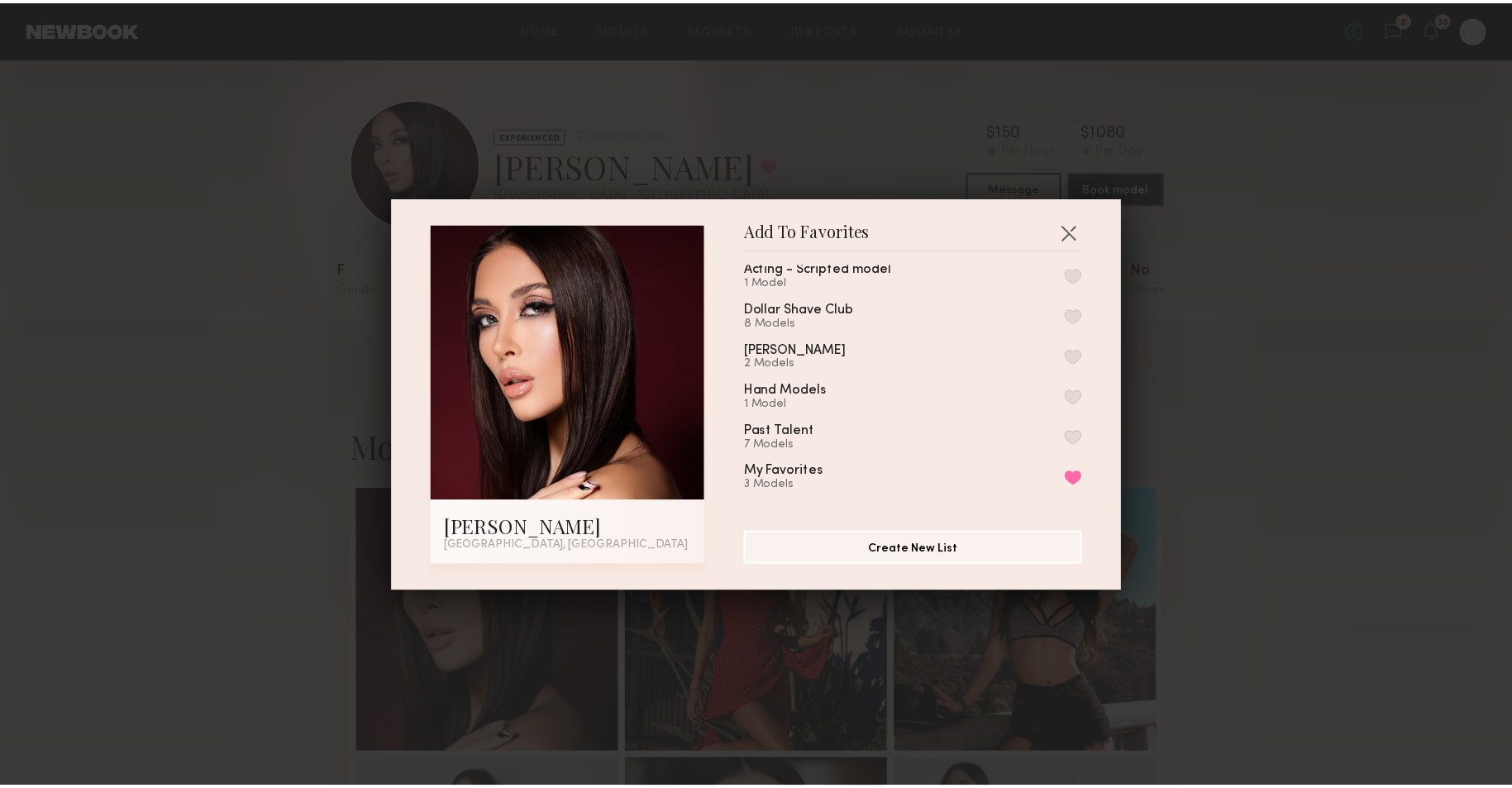
scroll to position [0, 0]
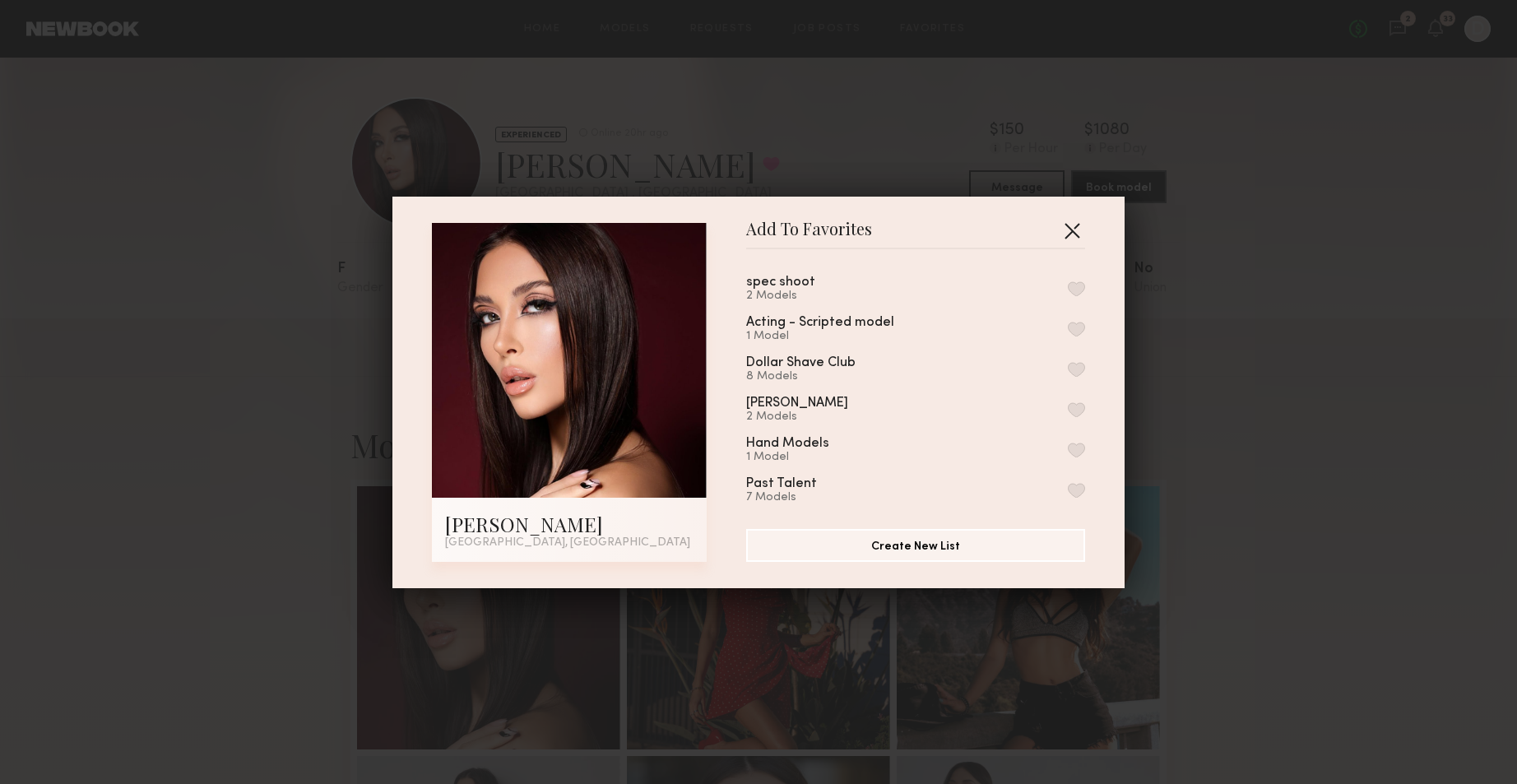
click at [1063, 221] on button "button" at bounding box center [1072, 230] width 26 height 26
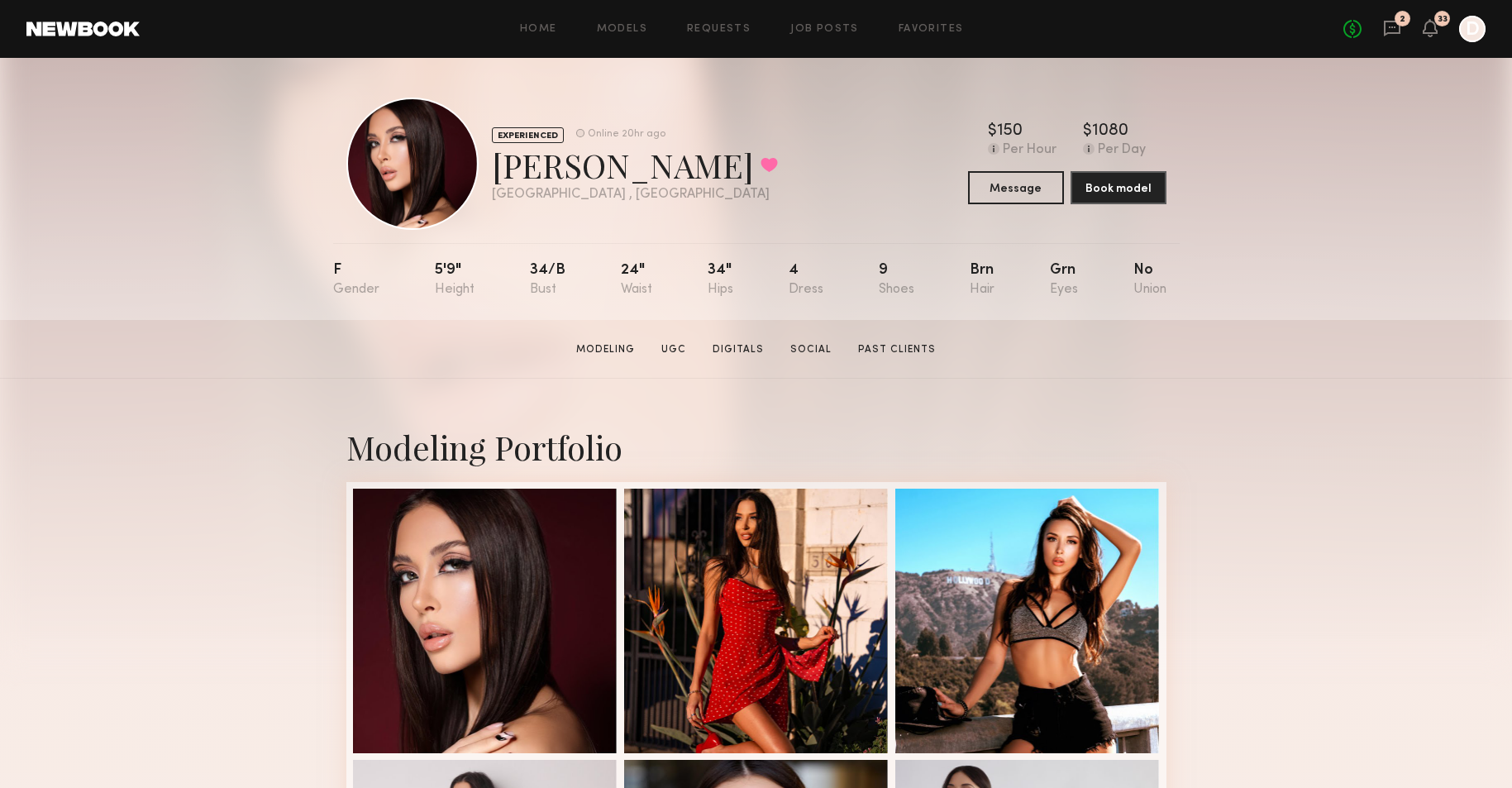
click at [936, 17] on div "Home Models Requests Job Posts Favorites Sign Out No fees up to $5,000 2 33 D" at bounding box center [813, 28] width 1346 height 27
click at [934, 25] on link "Favorites" at bounding box center [931, 29] width 65 height 11
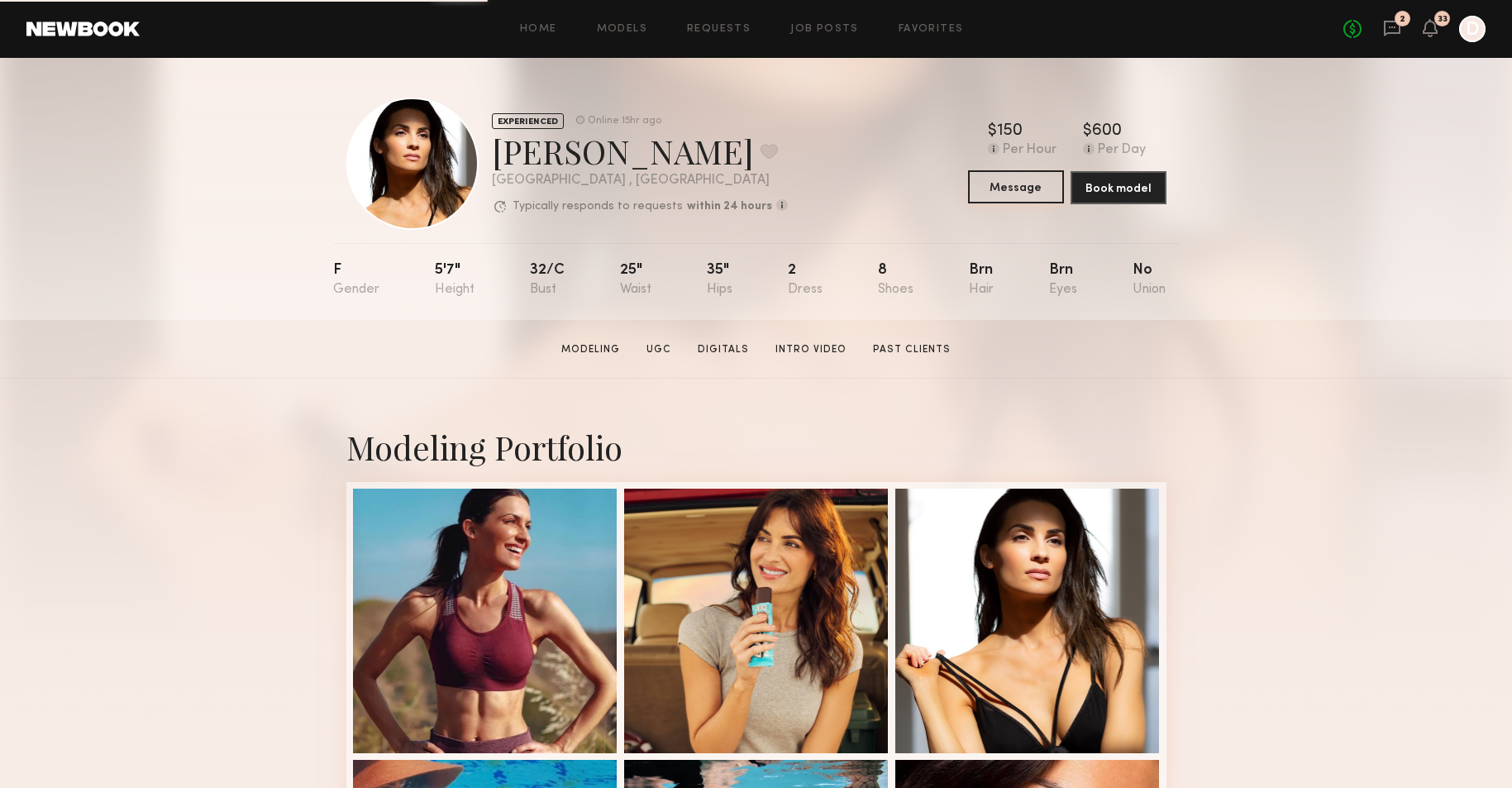
click at [1032, 188] on button "Message" at bounding box center [1016, 186] width 96 height 33
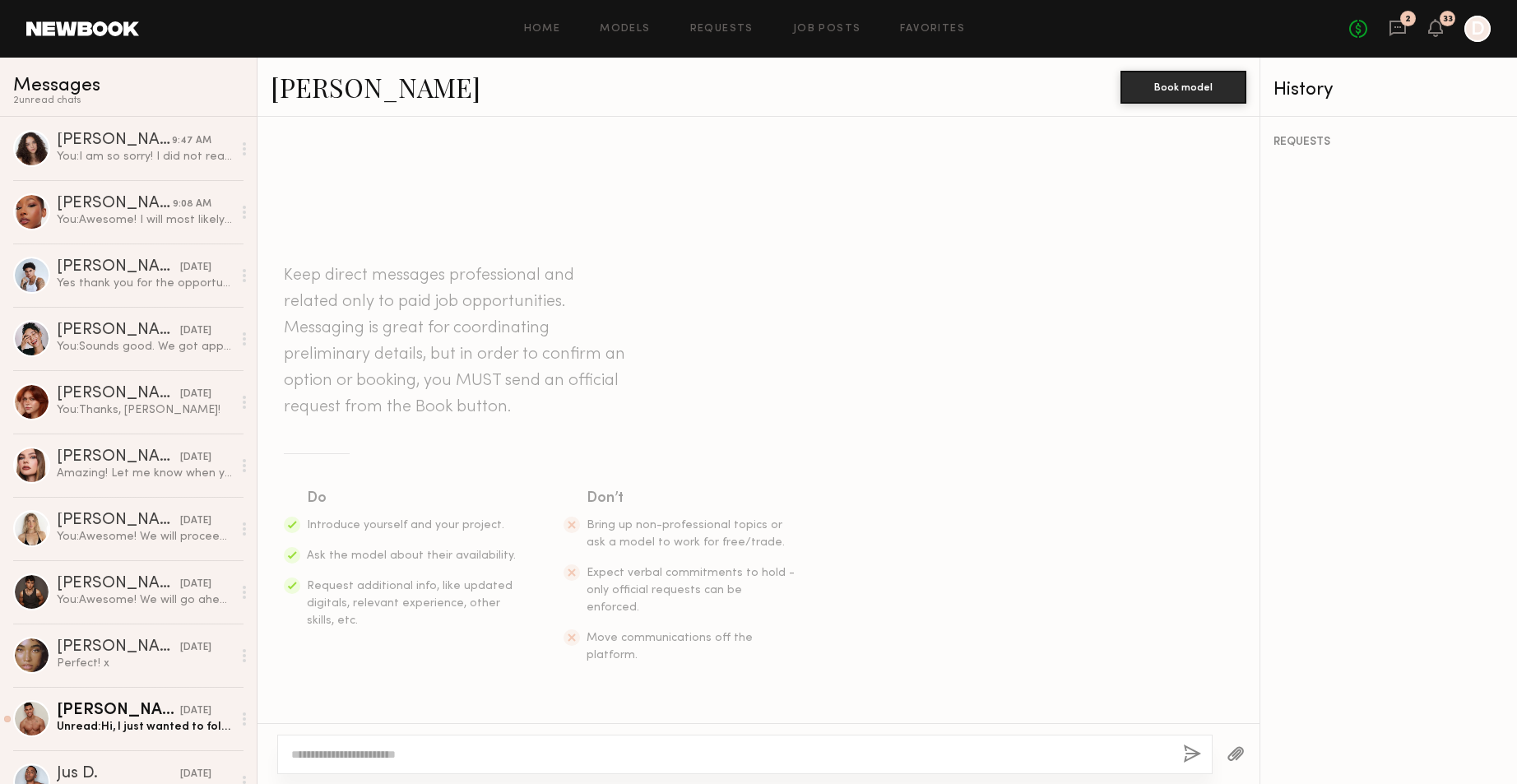
click at [490, 754] on textarea at bounding box center [730, 754] width 879 height 16
type textarea "**********"
click at [142, 219] on div "You: Awesome! I will most likely book [DATE]! After that, I'll reach out with m…" at bounding box center [144, 220] width 175 height 15
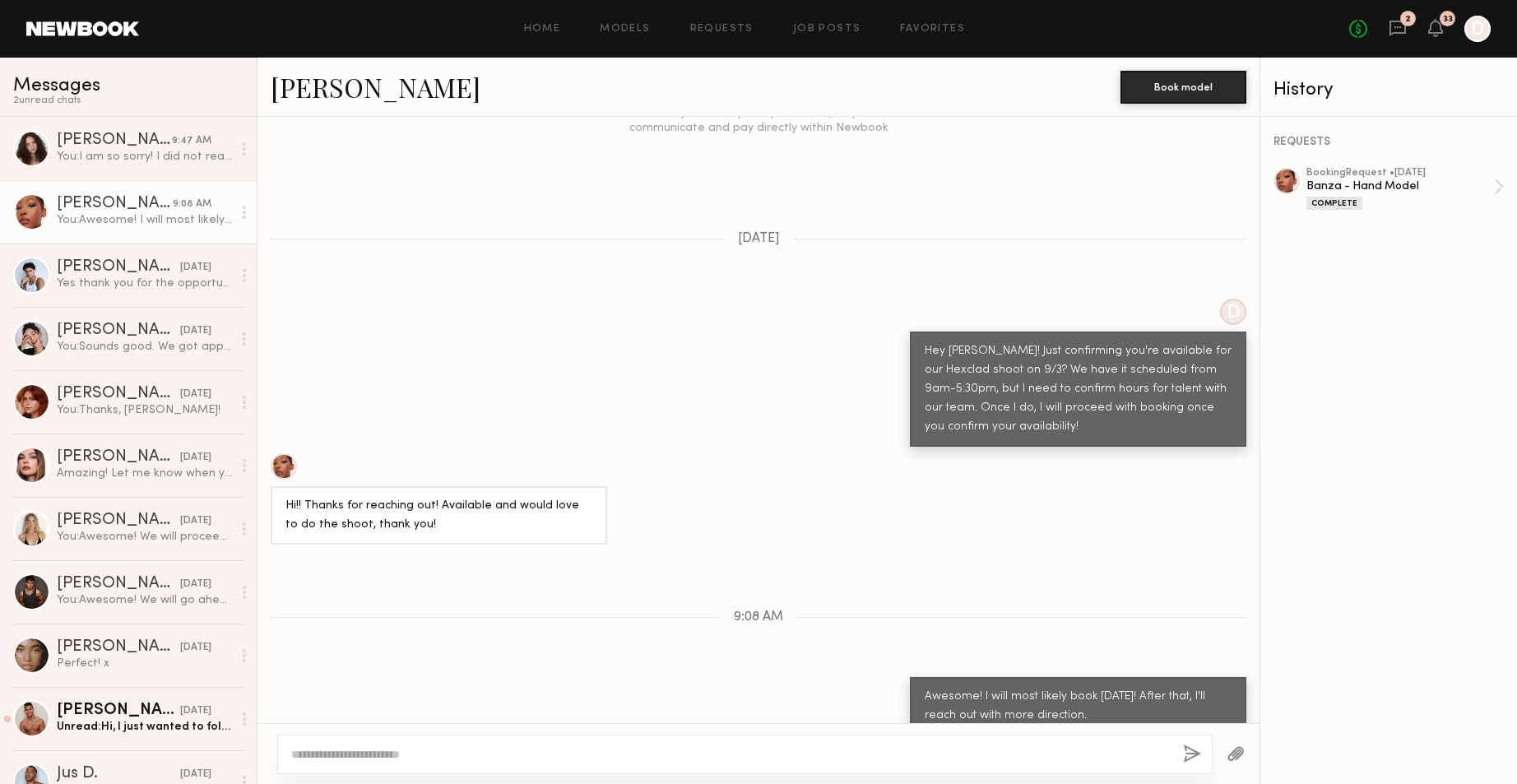
scroll to position [1904, 0]
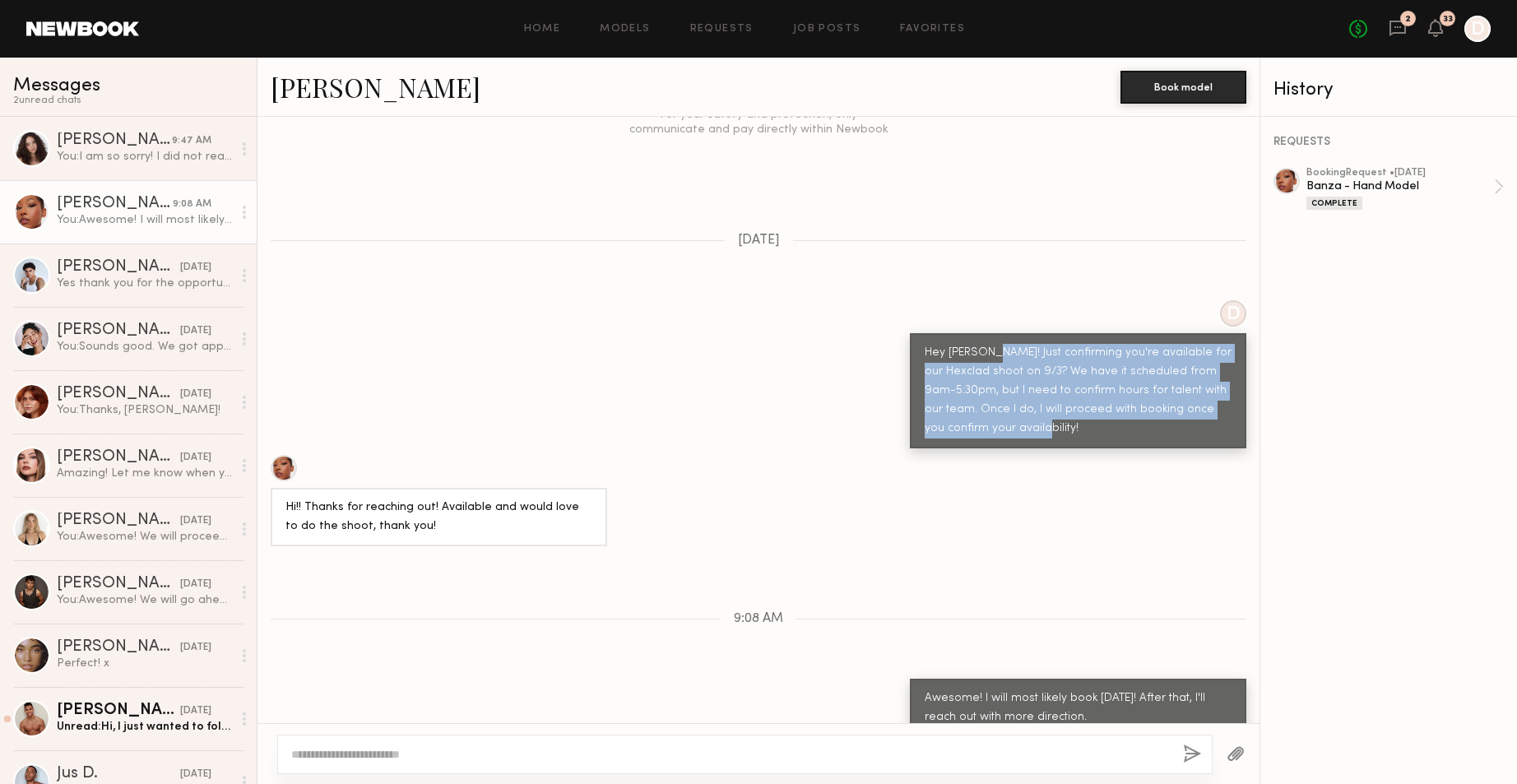
copy div "Just confirming you're available for our Hexclad shoot on 9/3? We have it sched…"
drag, startPoint x: 987, startPoint y: 406, endPoint x: 970, endPoint y: 337, distance: 71.1
click at [970, 344] on div "Hey [PERSON_NAME]! Just confirming you're available for our Hexclad shoot on 9/…" at bounding box center [1078, 391] width 307 height 95
click at [122, 141] on div "[PERSON_NAME]" at bounding box center [114, 140] width 115 height 16
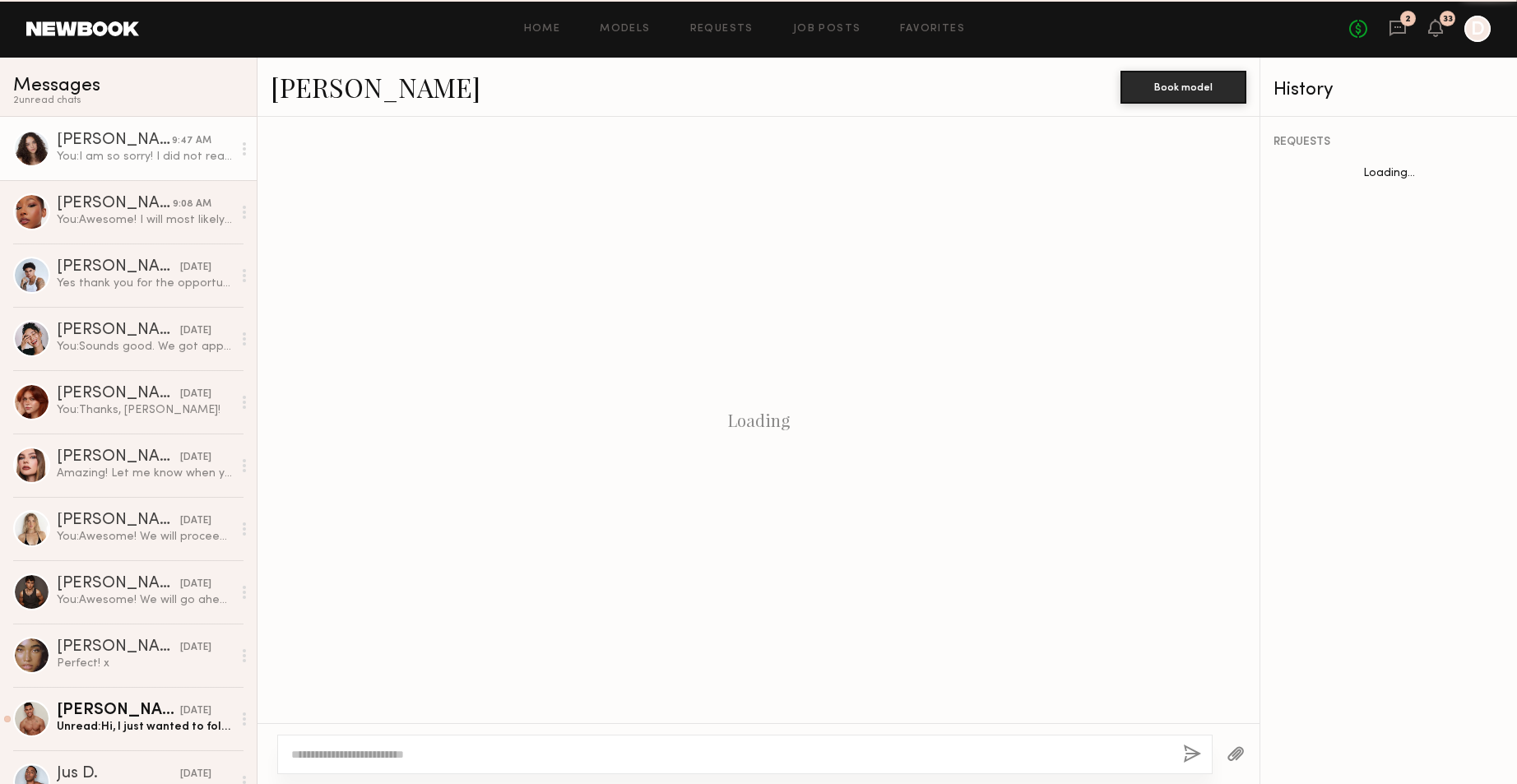
scroll to position [859, 0]
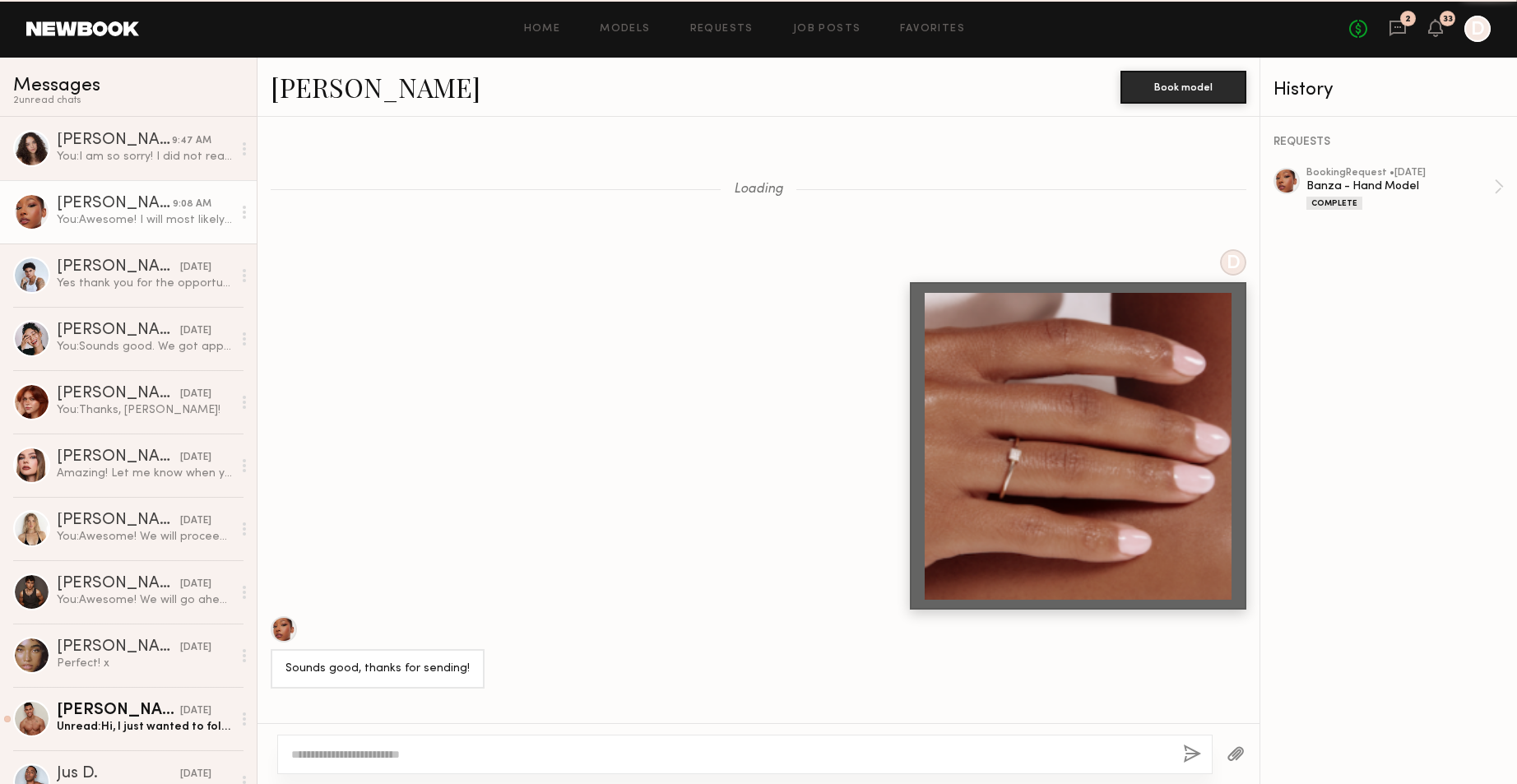
scroll to position [1904, 0]
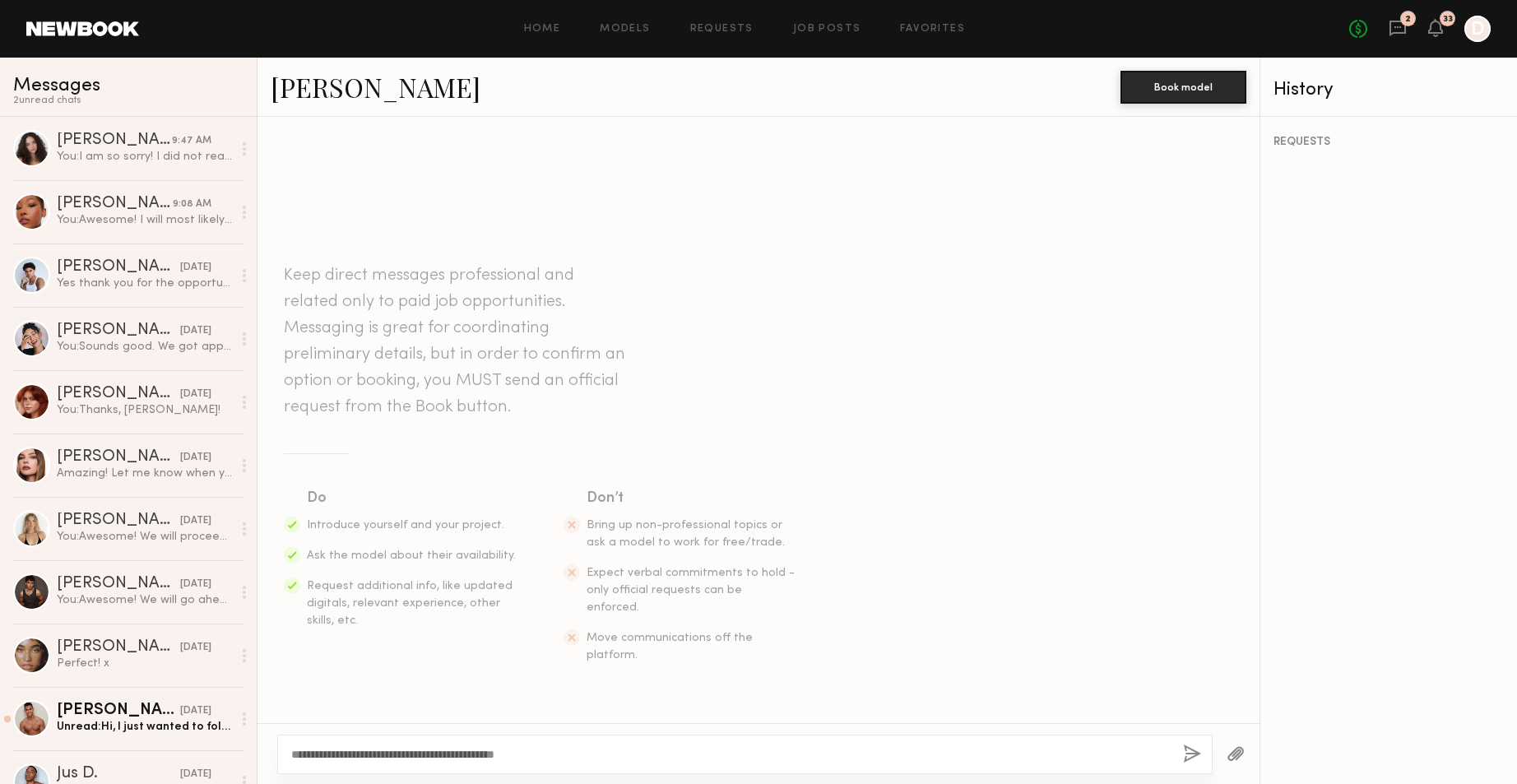
click at [551, 746] on textarea "**********" at bounding box center [730, 754] width 879 height 16
drag, startPoint x: 554, startPoint y: 753, endPoint x: 352, endPoint y: 751, distance: 202.0
click at [352, 751] on textarea "**********" at bounding box center [730, 754] width 879 height 16
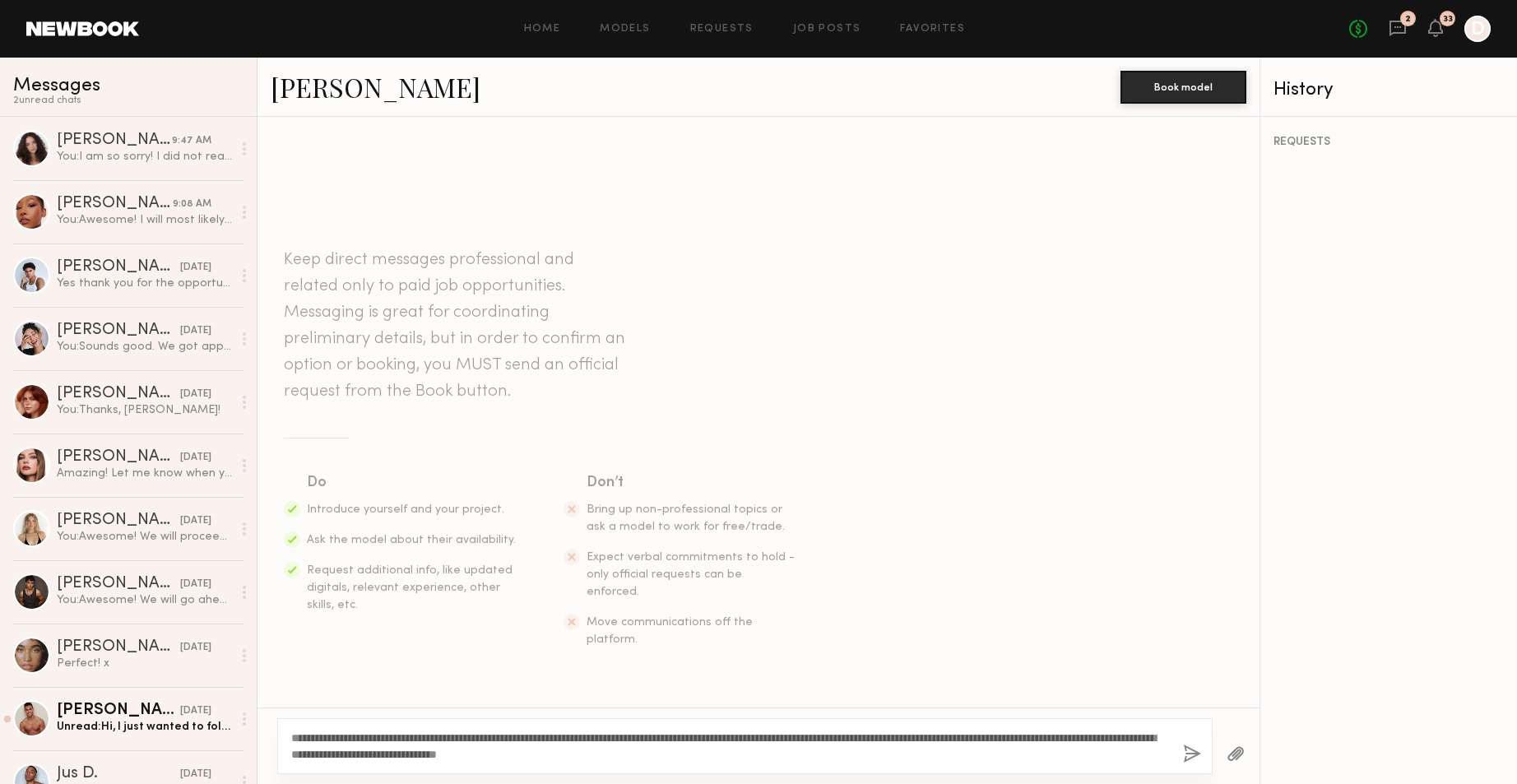
click at [714, 757] on textarea "**********" at bounding box center [730, 746] width 879 height 33
click at [788, 759] on textarea "**********" at bounding box center [730, 746] width 879 height 33
click at [869, 758] on textarea "**********" at bounding box center [730, 746] width 879 height 33
click at [1016, 742] on textarea "**********" at bounding box center [730, 746] width 879 height 33
click at [716, 759] on textarea "**********" at bounding box center [730, 746] width 879 height 33
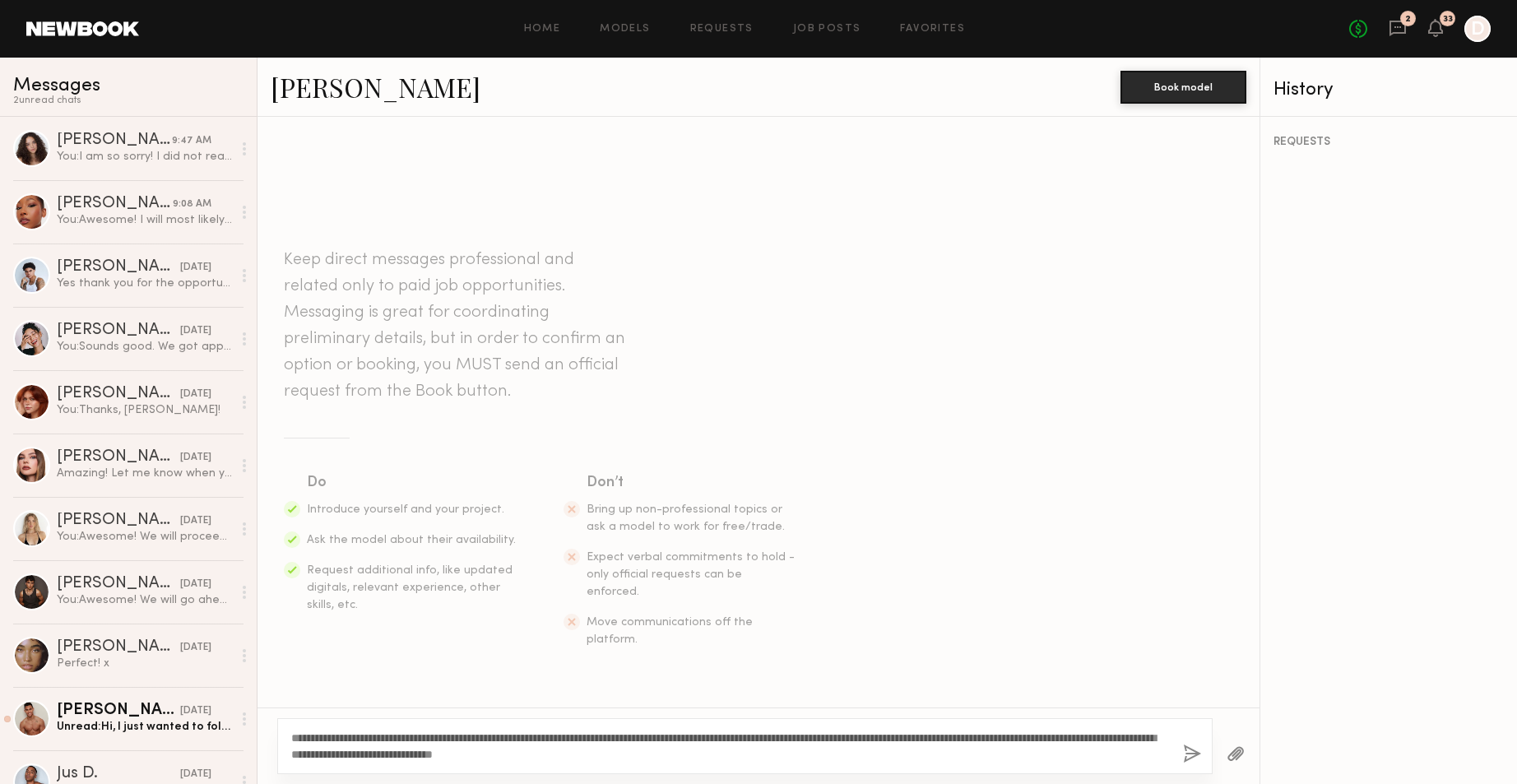
drag, startPoint x: 716, startPoint y: 759, endPoint x: 356, endPoint y: 731, distance: 361.1
click at [356, 731] on textarea "**********" at bounding box center [730, 746] width 879 height 33
click at [851, 735] on textarea "**********" at bounding box center [730, 746] width 879 height 33
click at [770, 756] on textarea "**********" at bounding box center [730, 746] width 879 height 33
type textarea "**********"
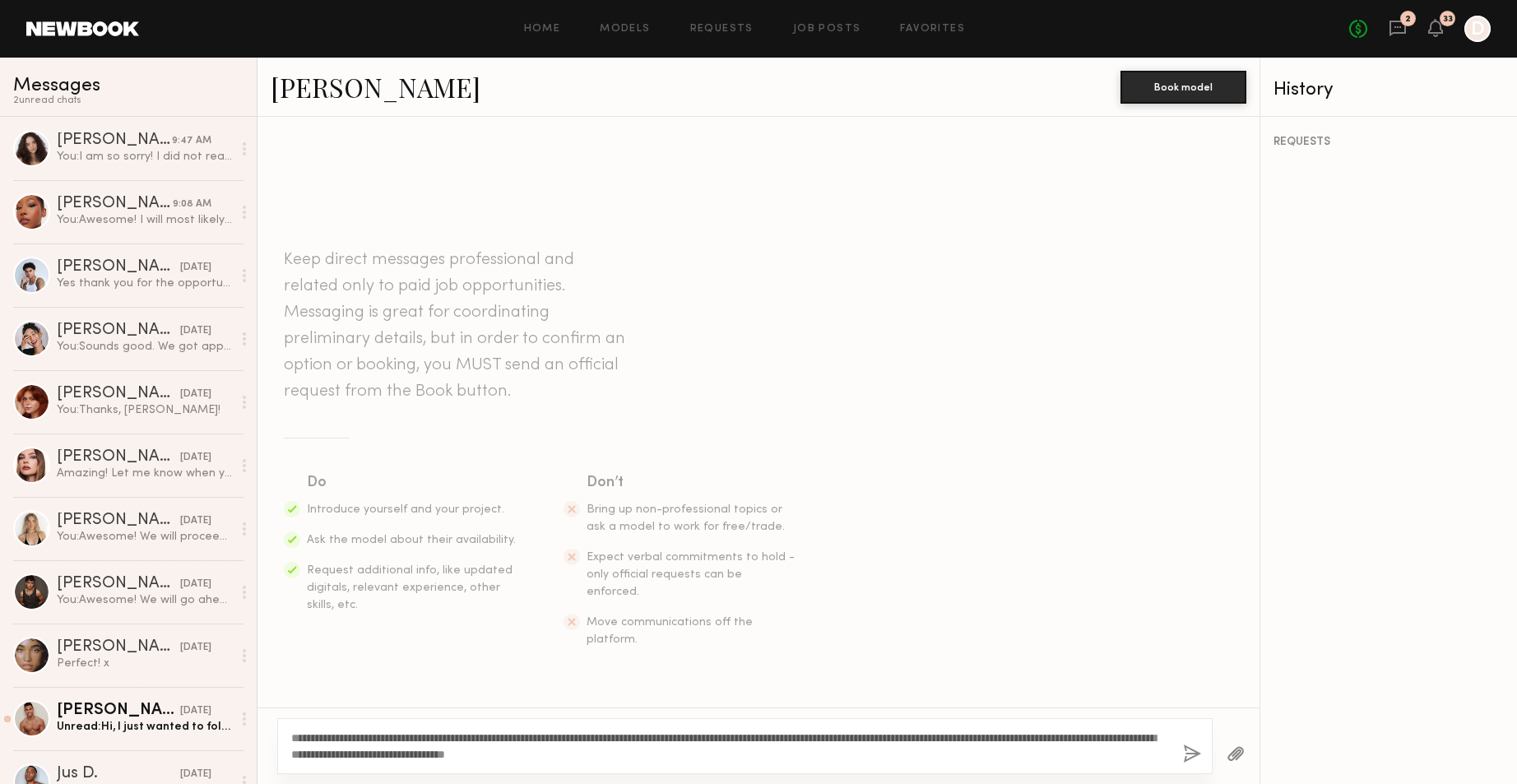
click at [1181, 752] on div "**********" at bounding box center [745, 746] width 935 height 56
click at [1188, 752] on button "button" at bounding box center [1192, 755] width 18 height 20
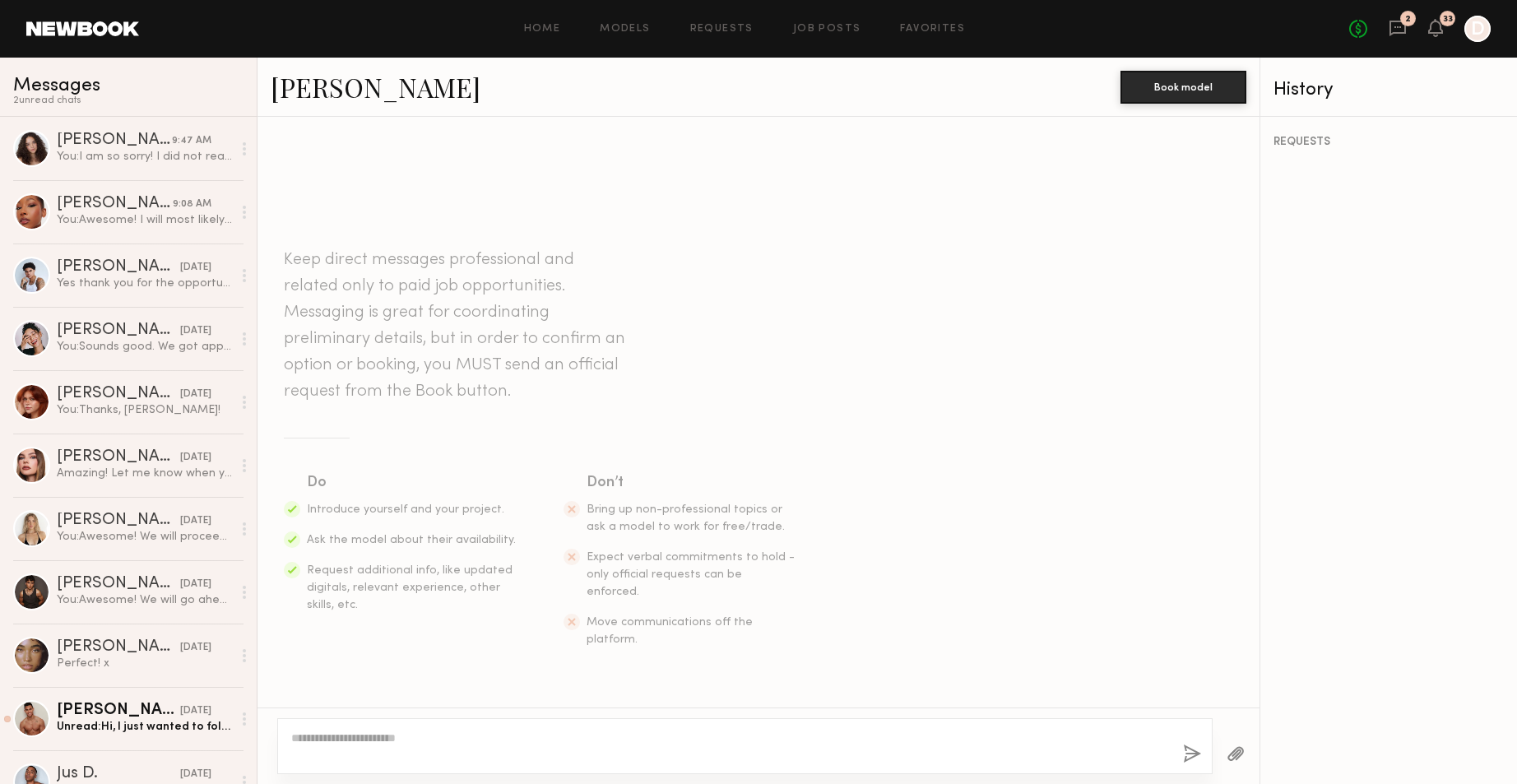
scroll to position [155, 0]
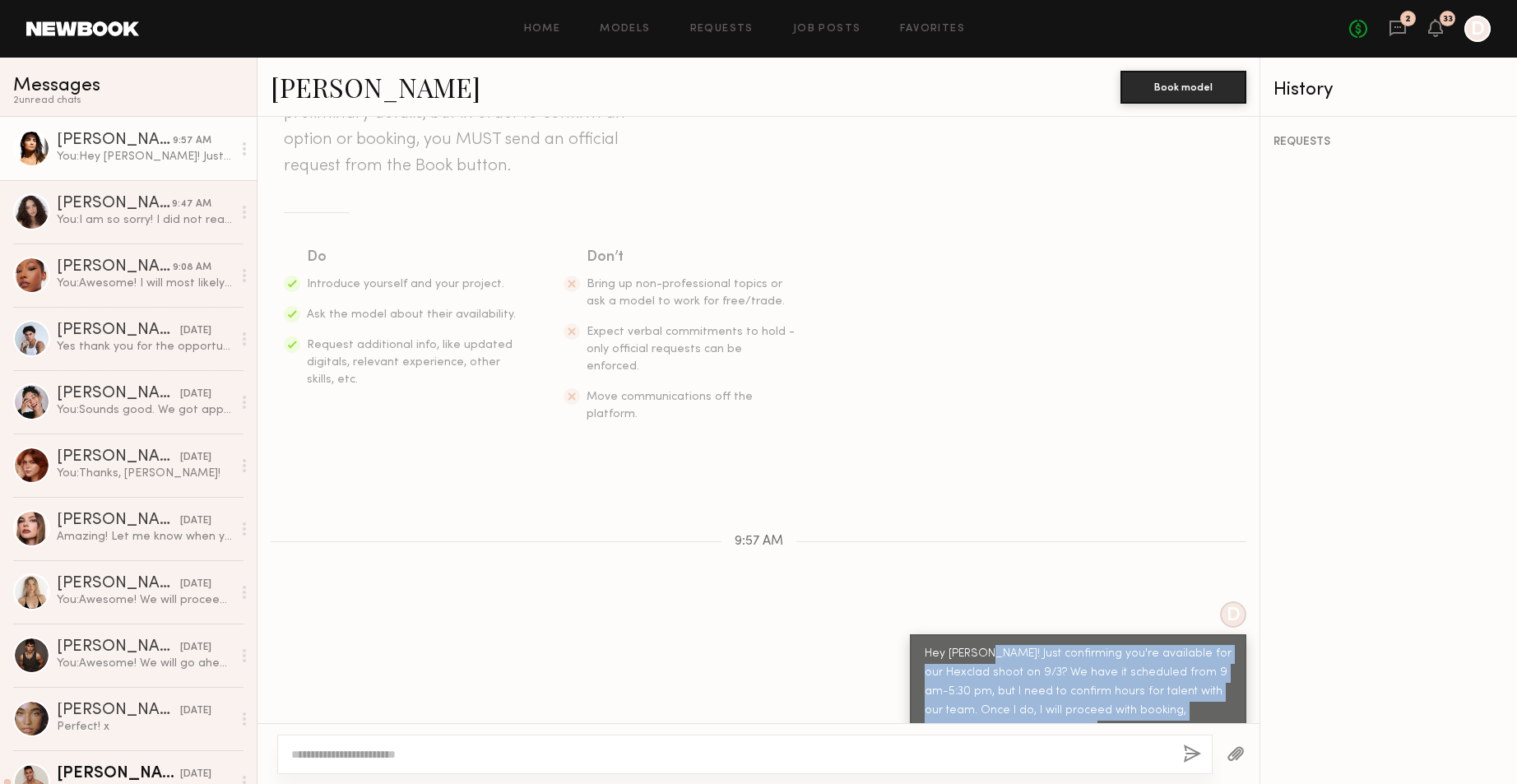
copy div "Just confirming you're available for our Hexclad shoot on 9/3? We have it sched…"
drag, startPoint x: 987, startPoint y: 691, endPoint x: 975, endPoint y: 617, distance: 75.0
click at [975, 645] on div "Hey [PERSON_NAME]! Just confirming you're available for our Hexclad shoot on 9/…" at bounding box center [1078, 692] width 307 height 95
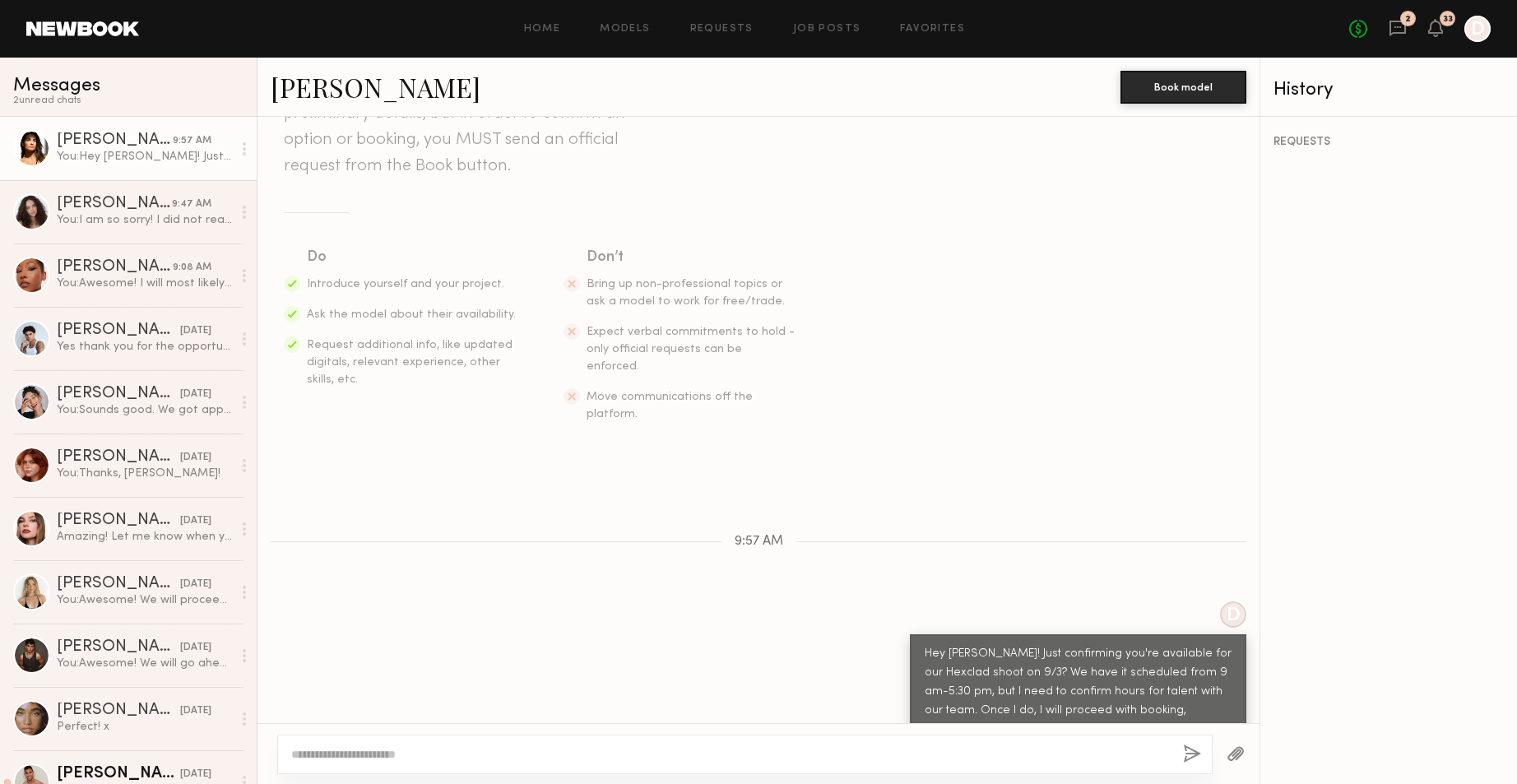
click at [1033, 686] on div "Hey [PERSON_NAME]! Just confirming you're available for our Hexclad shoot on 9/…" at bounding box center [1078, 692] width 307 height 95
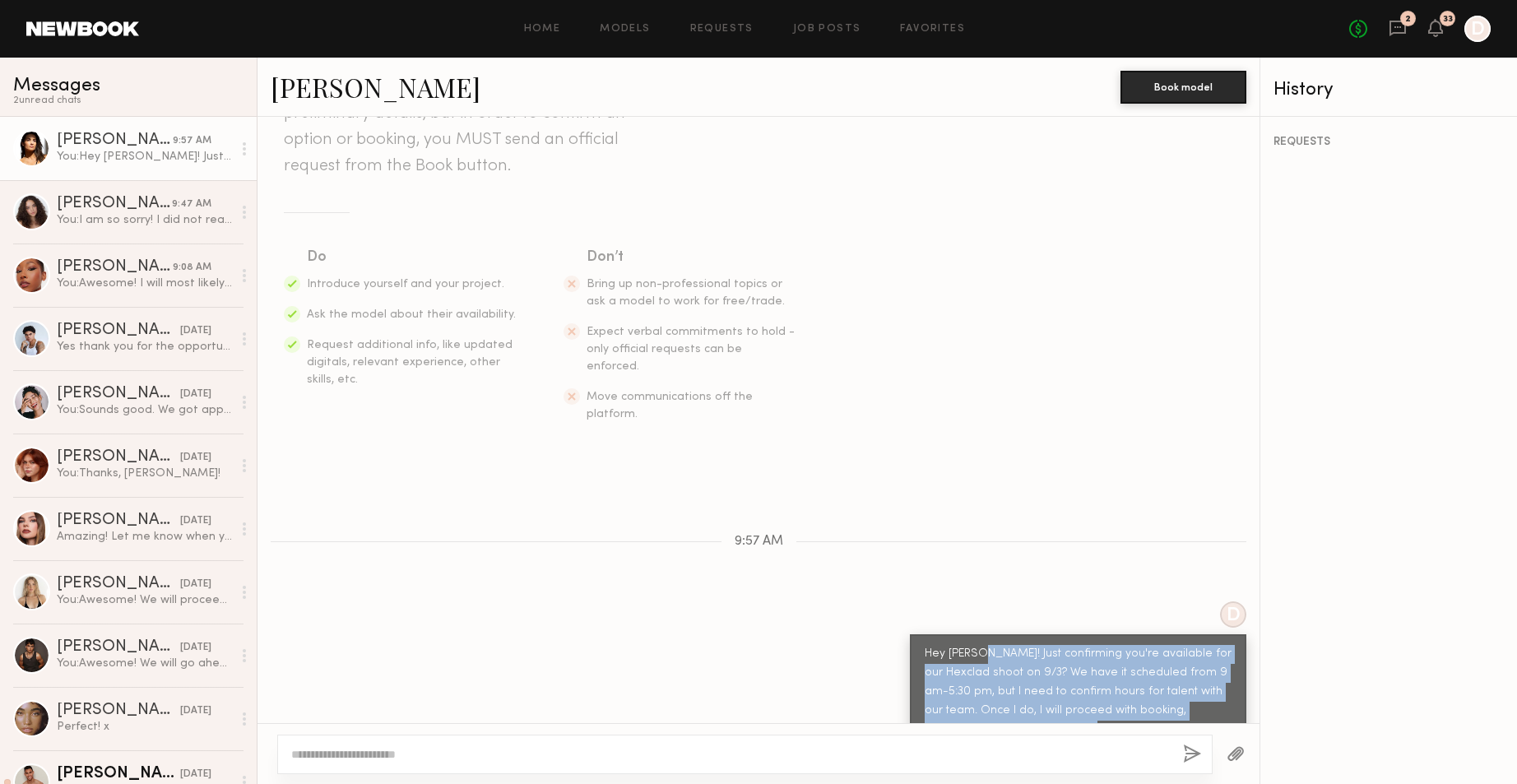
drag, startPoint x: 986, startPoint y: 692, endPoint x: 971, endPoint y: 623, distance: 70.6
click at [971, 645] on div "Hey [PERSON_NAME]! Just confirming you're available for our Hexclad shoot on 9/…" at bounding box center [1078, 692] width 307 height 95
copy div "Just confirming you're available for our Hexclad shoot on 9/3? We have it sched…"
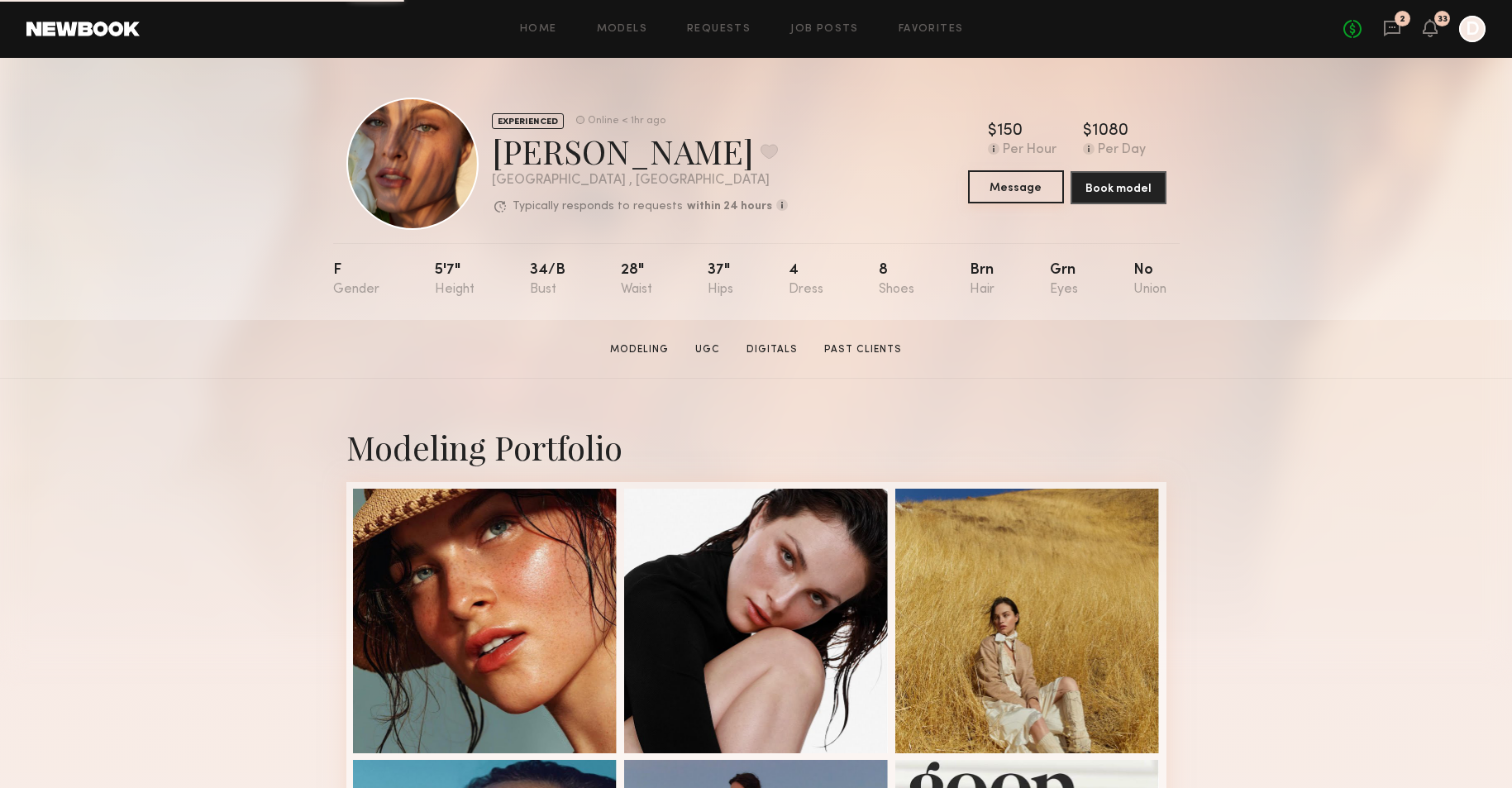
click at [1033, 179] on button "Message" at bounding box center [1016, 186] width 96 height 33
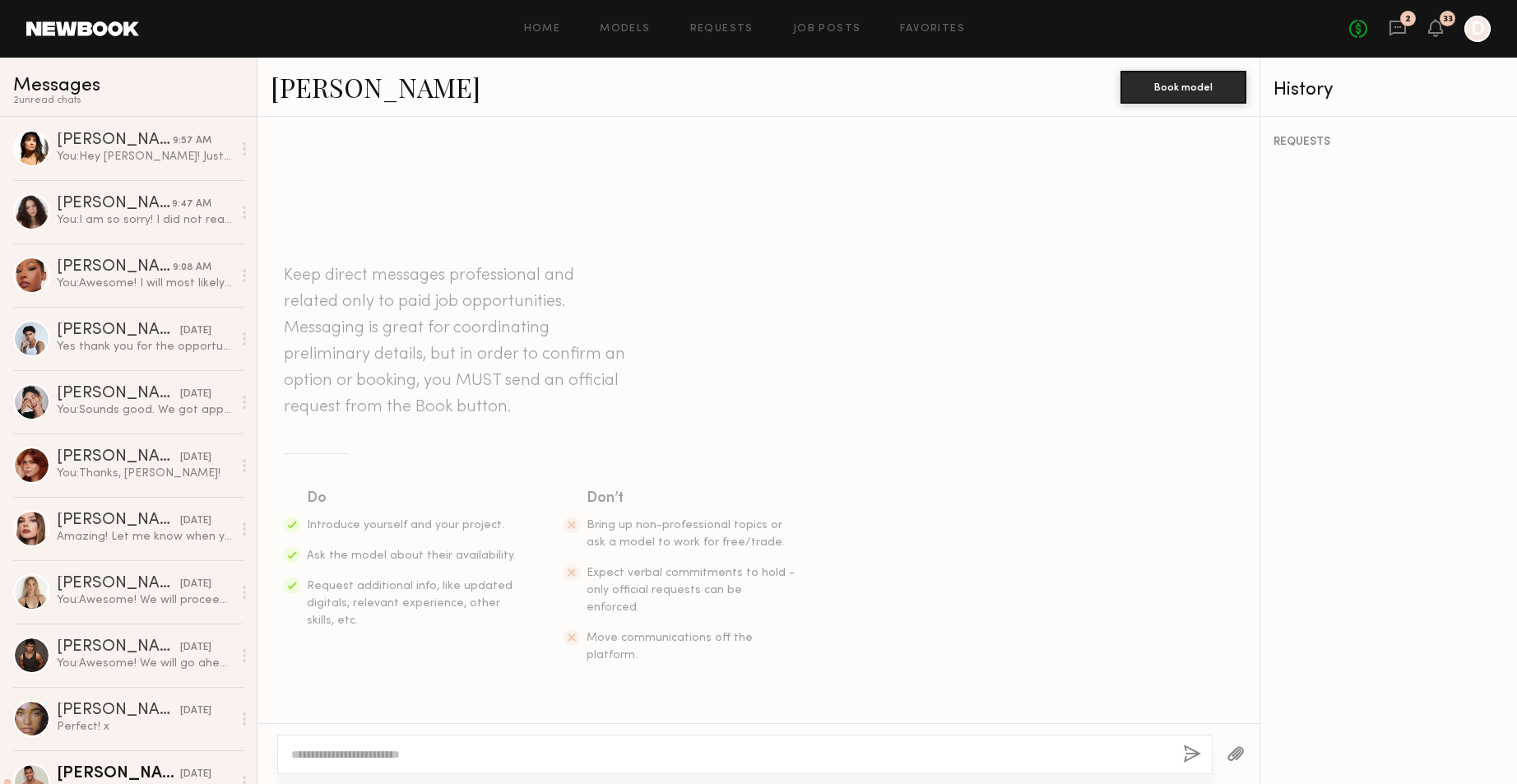
click at [485, 750] on textarea at bounding box center [730, 754] width 879 height 16
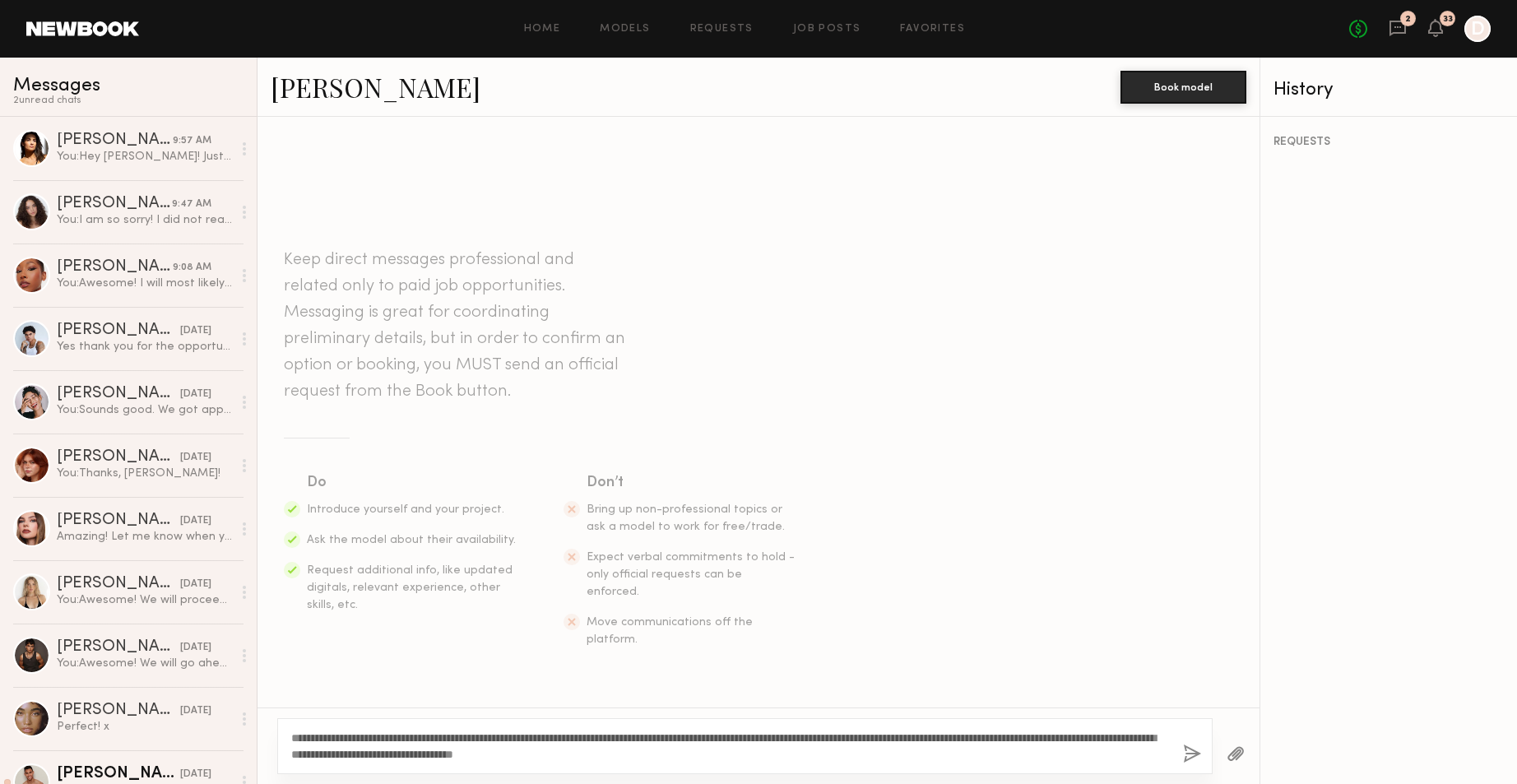
type textarea "**********"
click at [1181, 756] on div "**********" at bounding box center [745, 746] width 935 height 56
click at [1193, 757] on button "button" at bounding box center [1192, 755] width 18 height 20
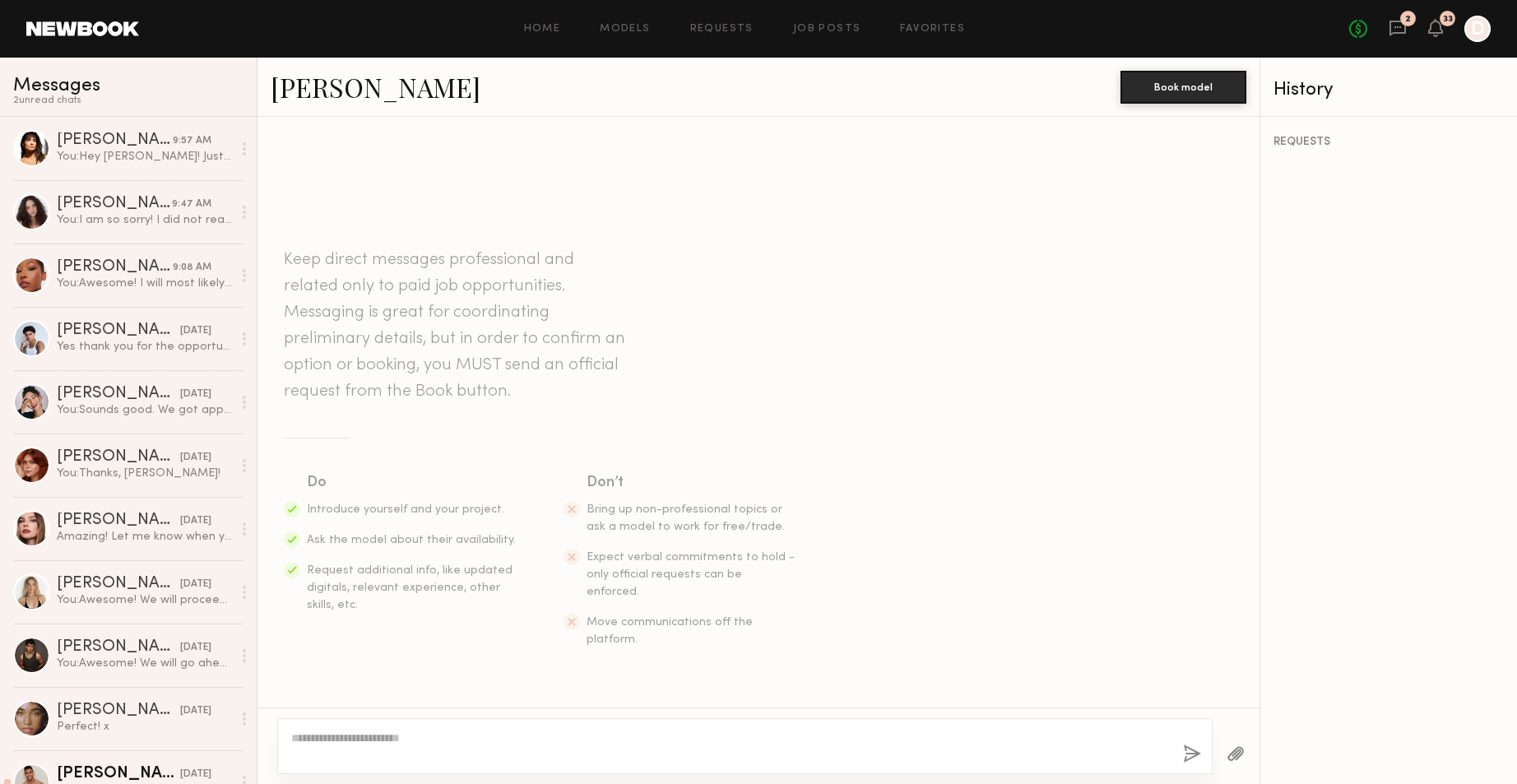
scroll to position [155, 0]
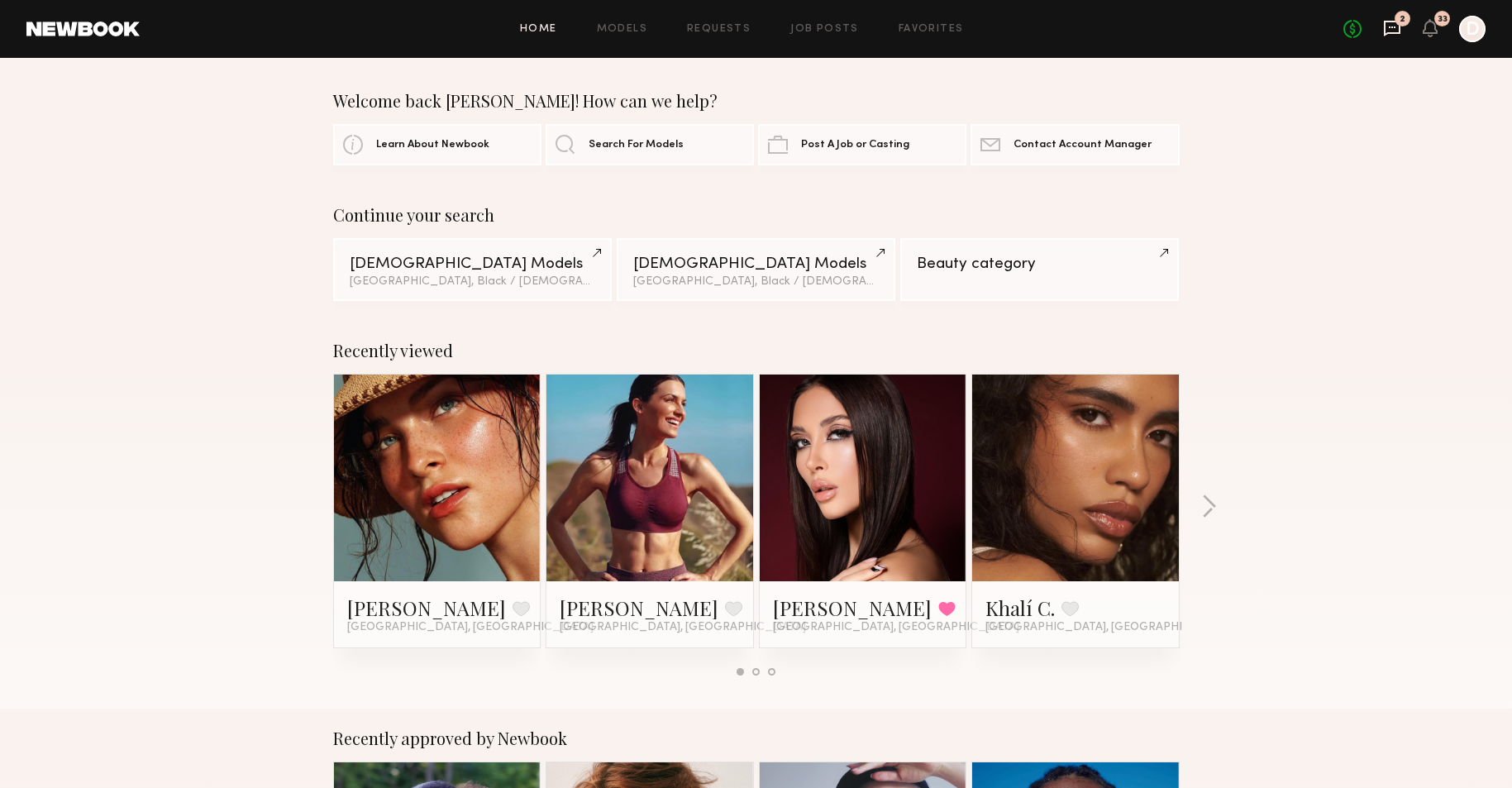
click at [1389, 19] on icon at bounding box center [1392, 27] width 18 height 18
